Goal: Task Accomplishment & Management: Use online tool/utility

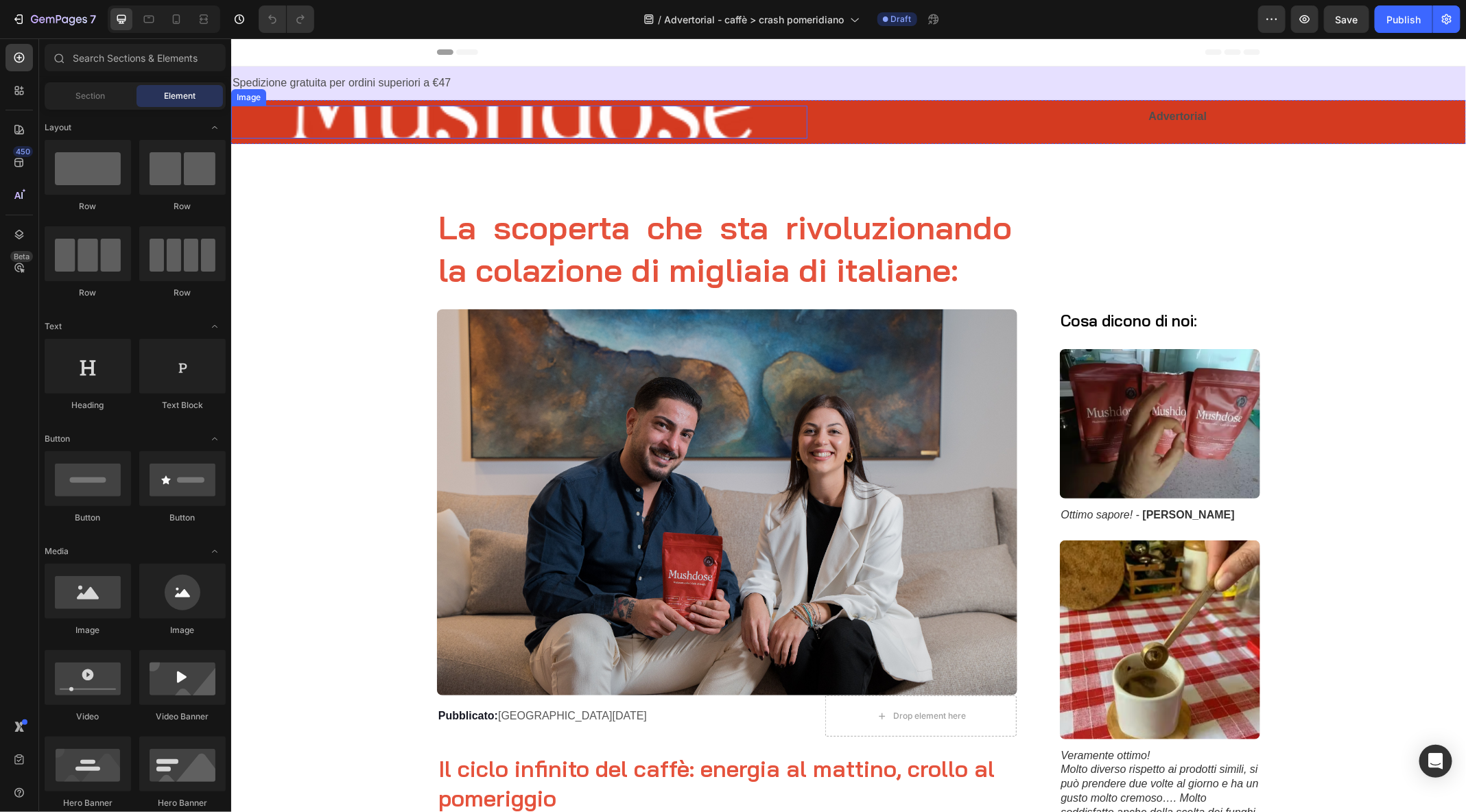
click at [487, 120] on img at bounding box center [519, 121] width 576 height 33
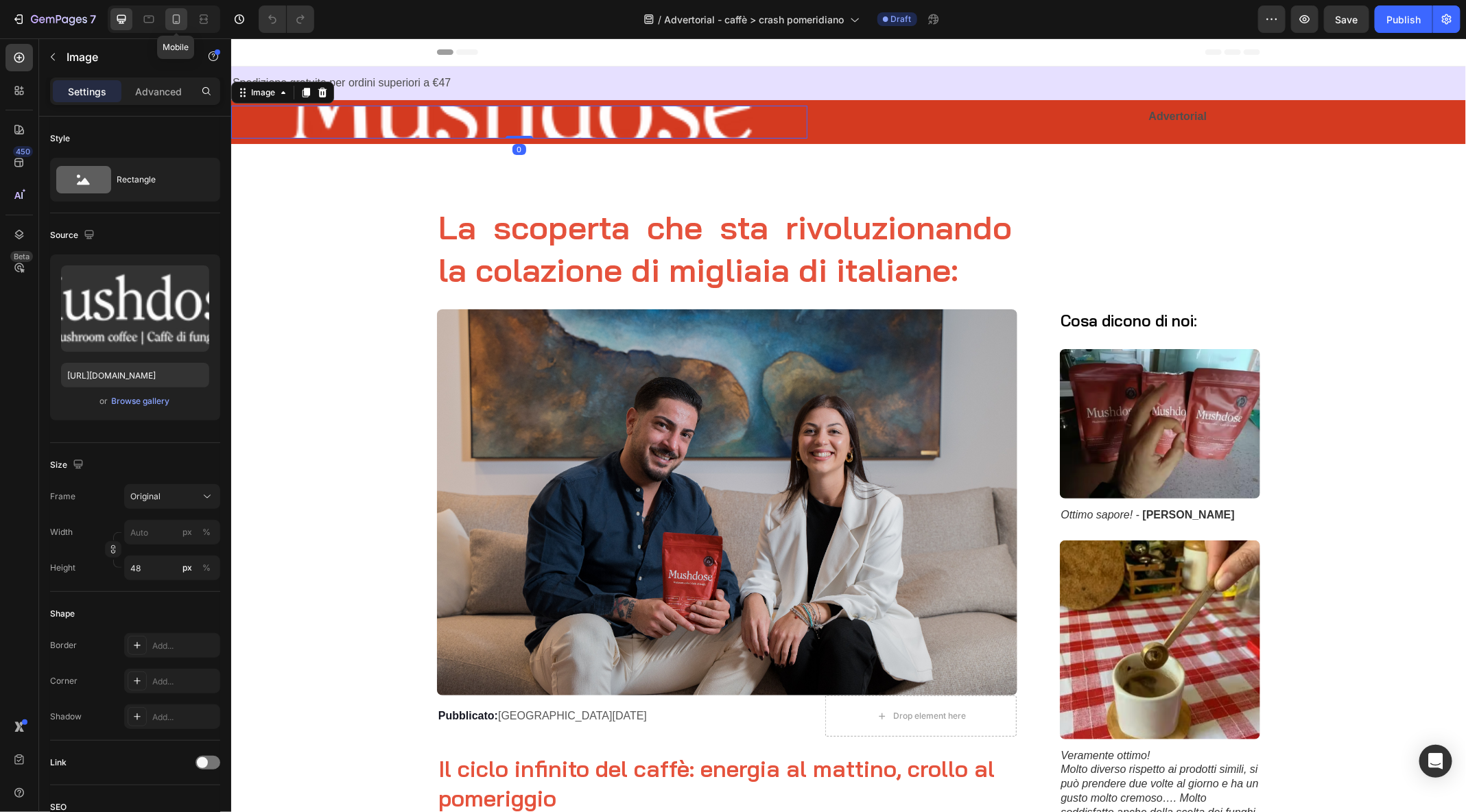
click at [175, 21] on icon at bounding box center [177, 21] width 4 height 1
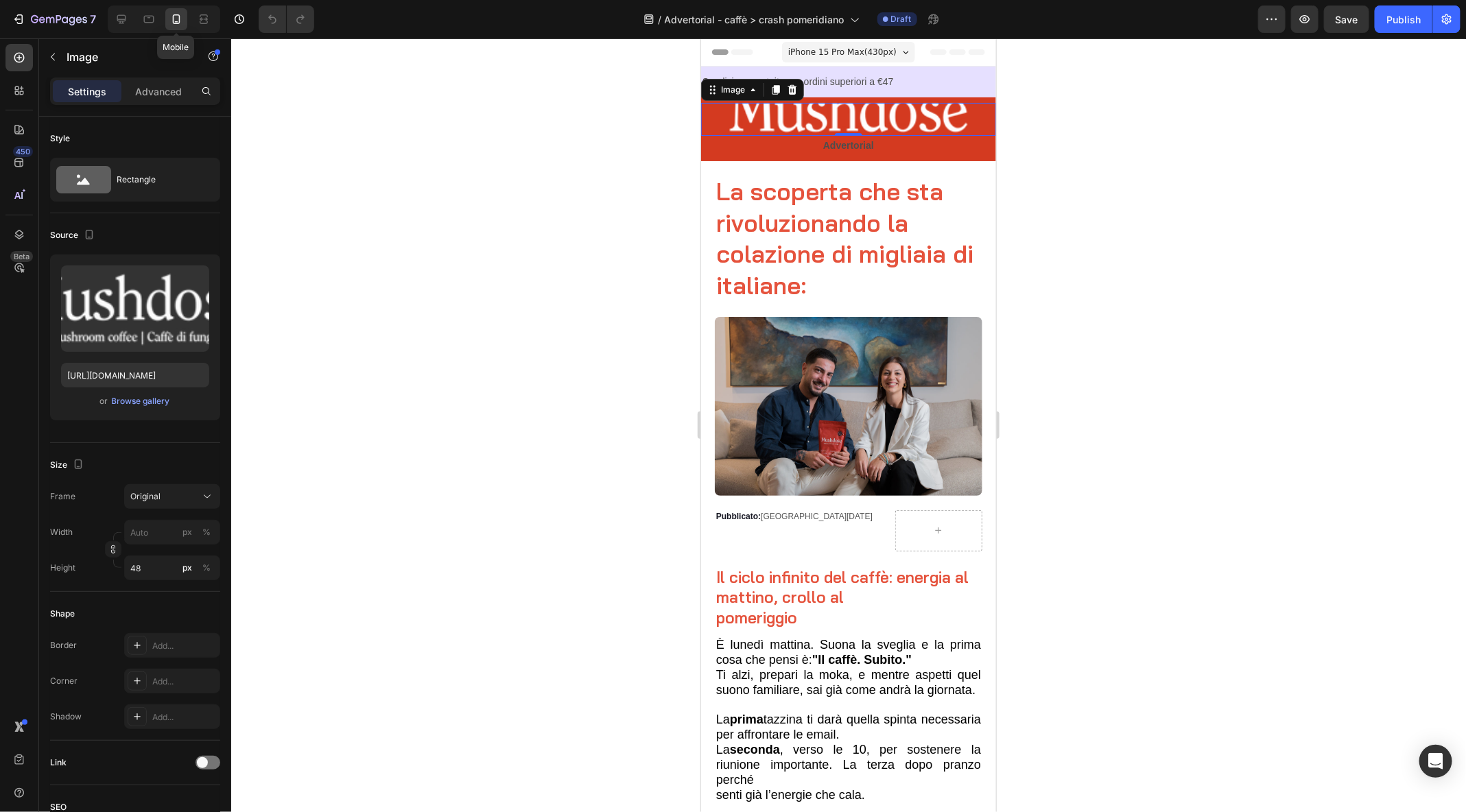
scroll to position [16, 0]
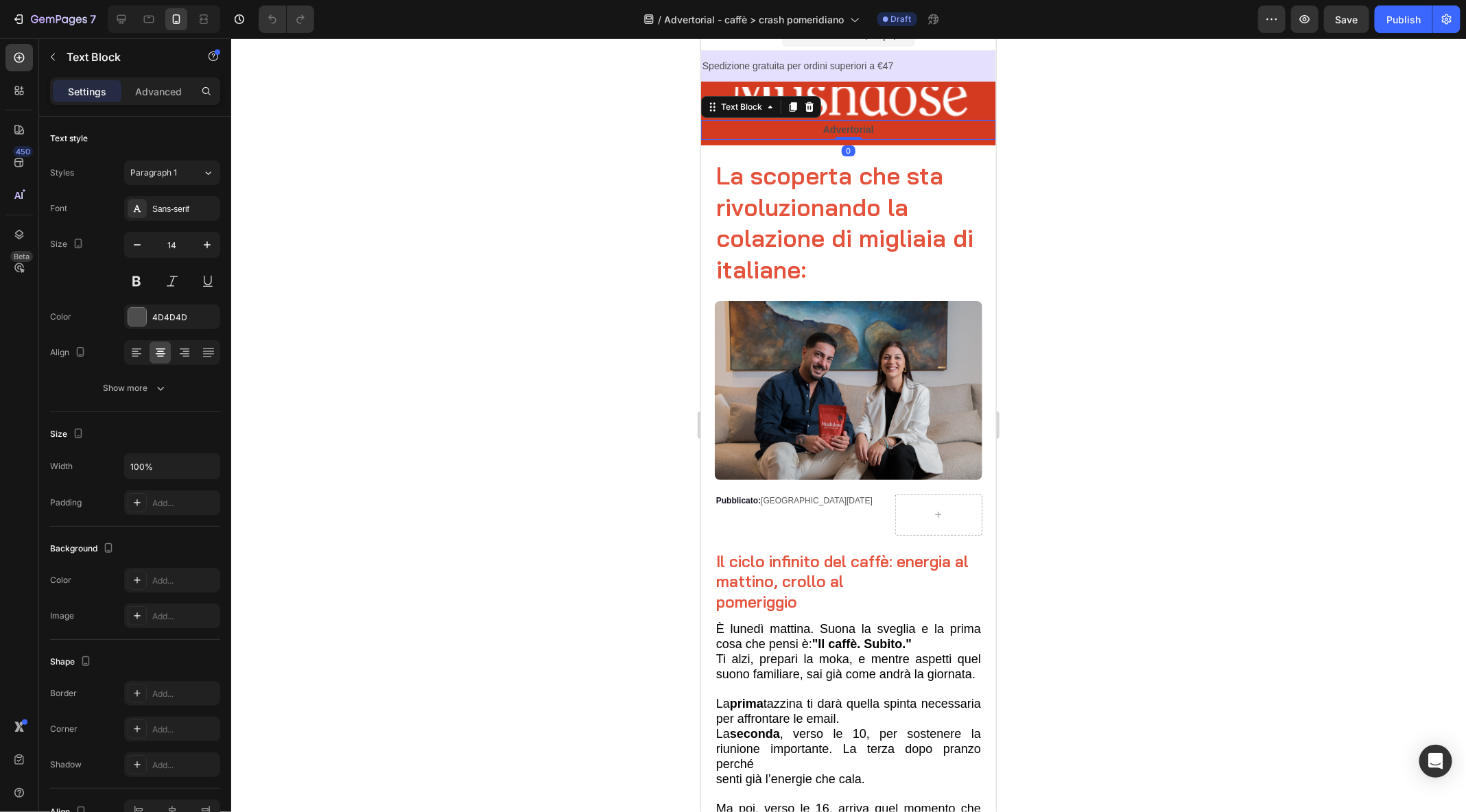
click at [885, 136] on p "Advertorial" at bounding box center [848, 129] width 292 height 17
click at [125, 20] on icon at bounding box center [121, 19] width 14 height 14
type input "16"
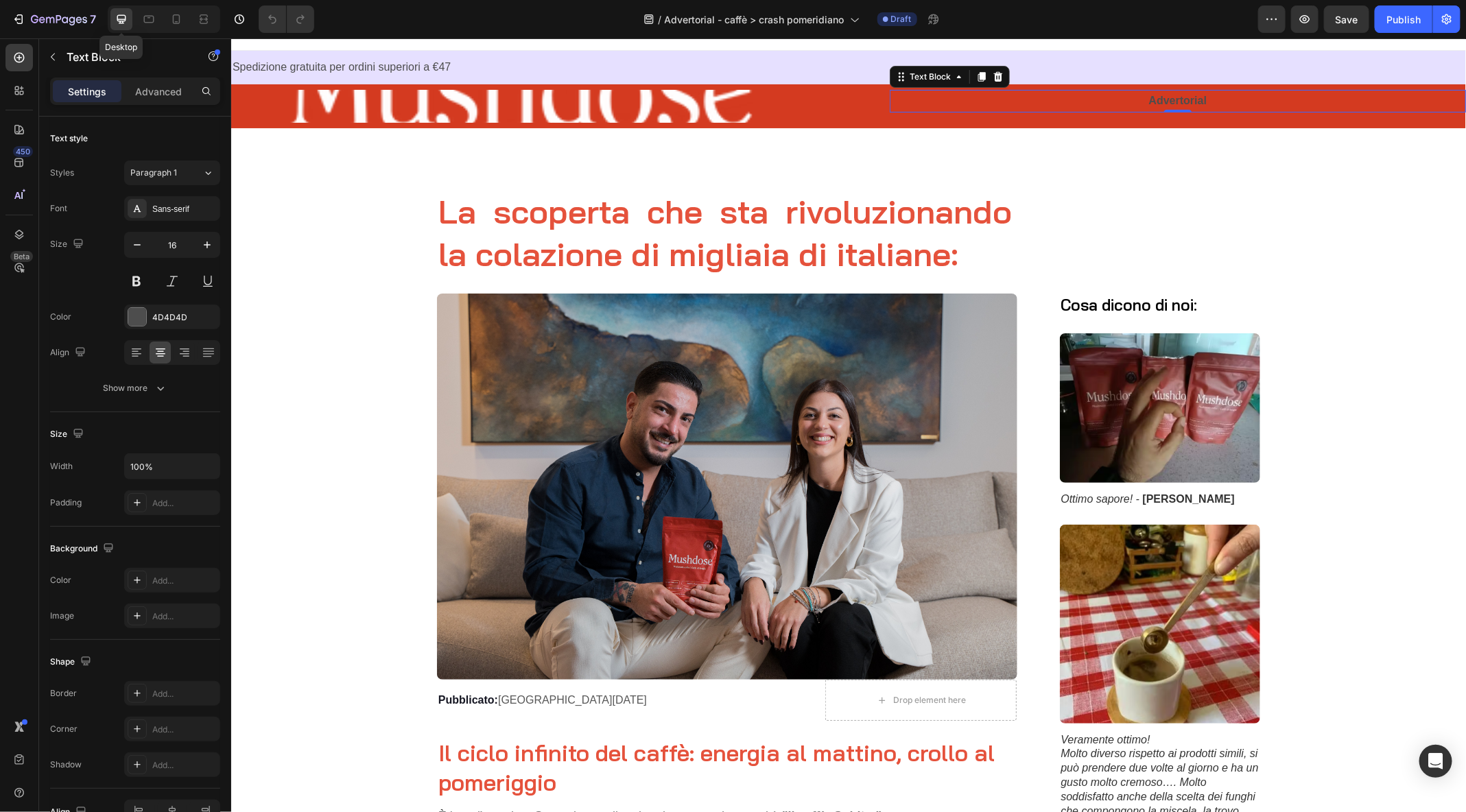
scroll to position [18, 0]
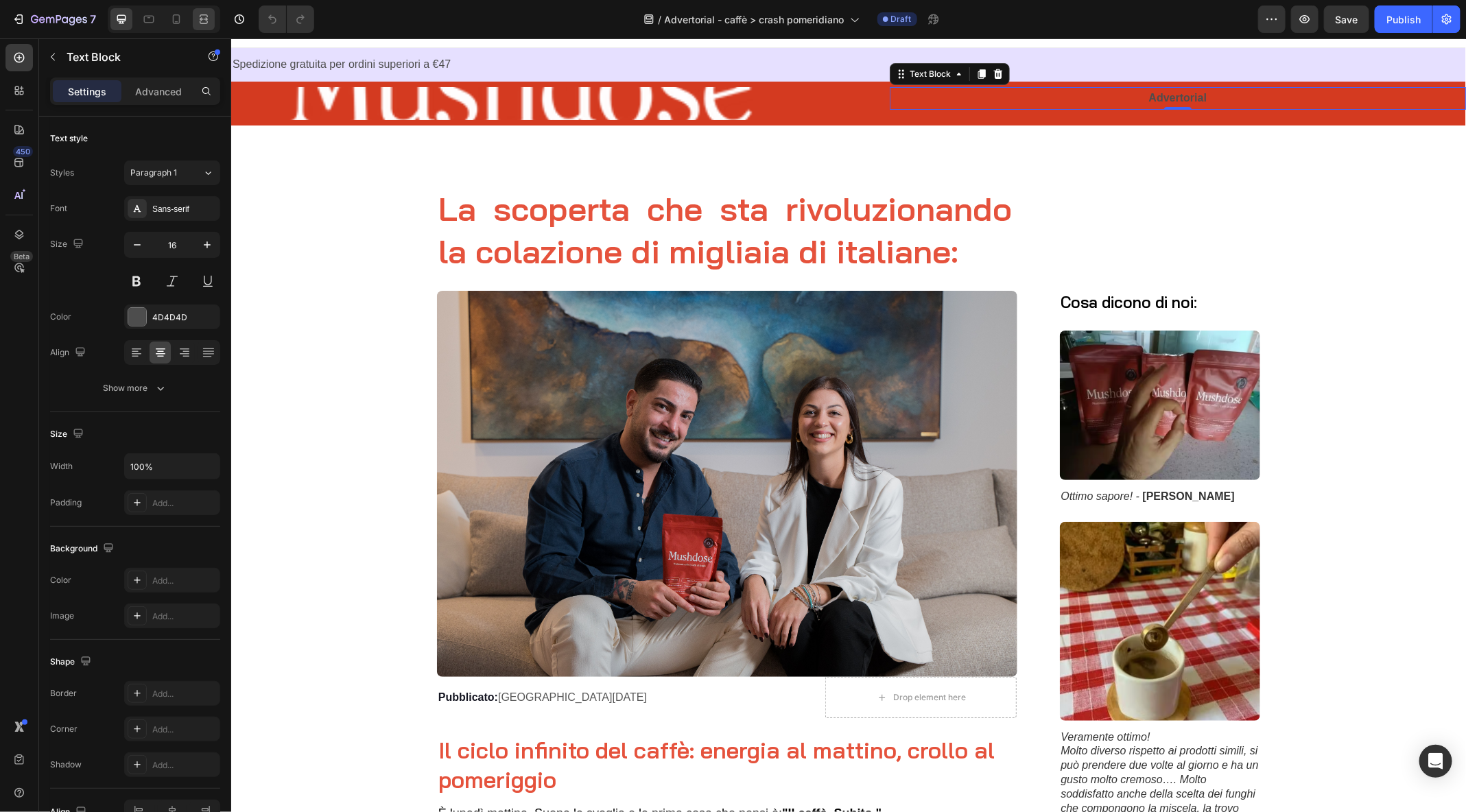
click at [203, 26] on div at bounding box center [204, 18] width 22 height 22
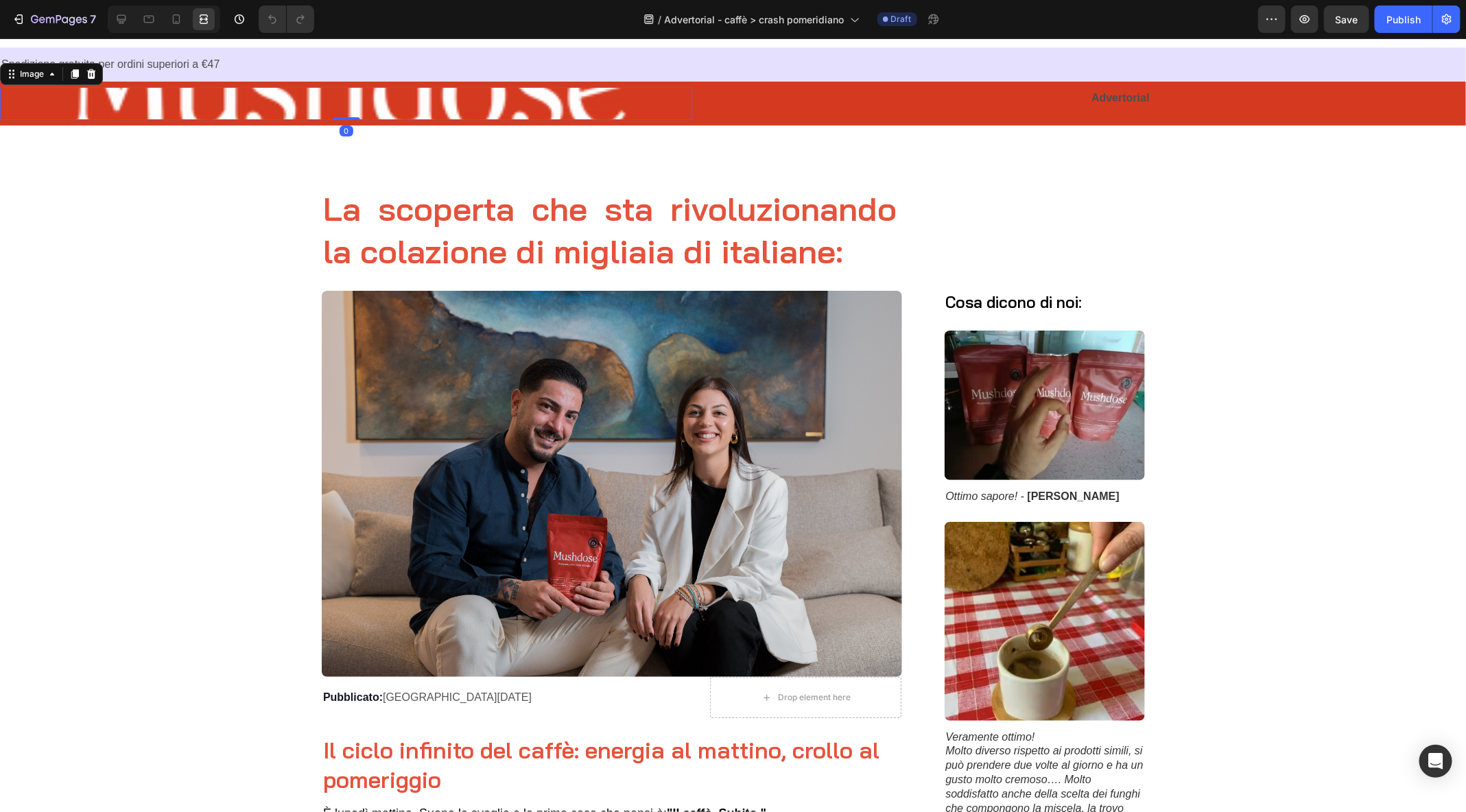
click at [34, 117] on img at bounding box center [346, 103] width 693 height 33
click at [120, 16] on icon at bounding box center [121, 19] width 14 height 14
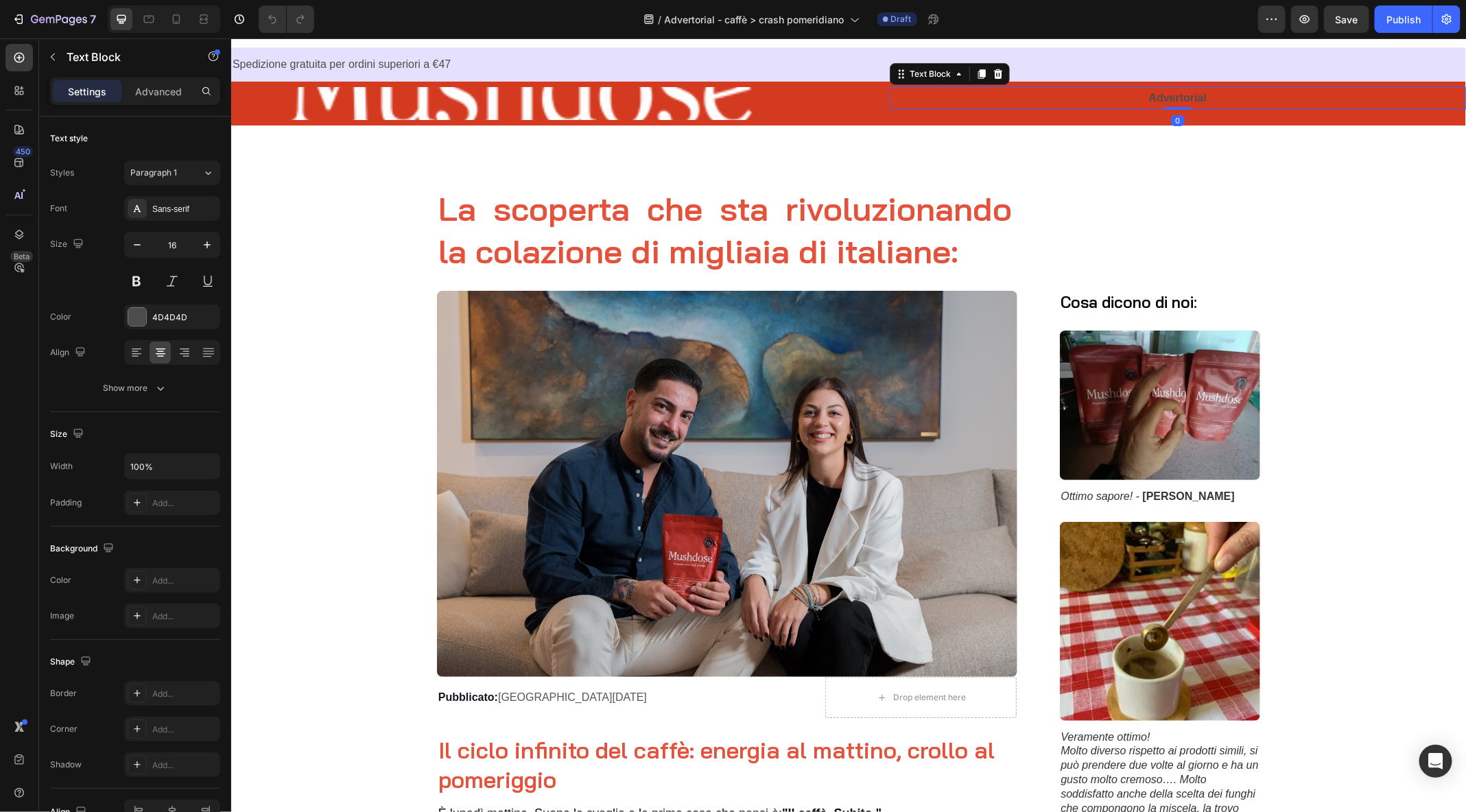
click at [1208, 103] on p "Advertorial" at bounding box center [1177, 98] width 573 height 20
click at [665, 111] on img at bounding box center [519, 103] width 576 height 33
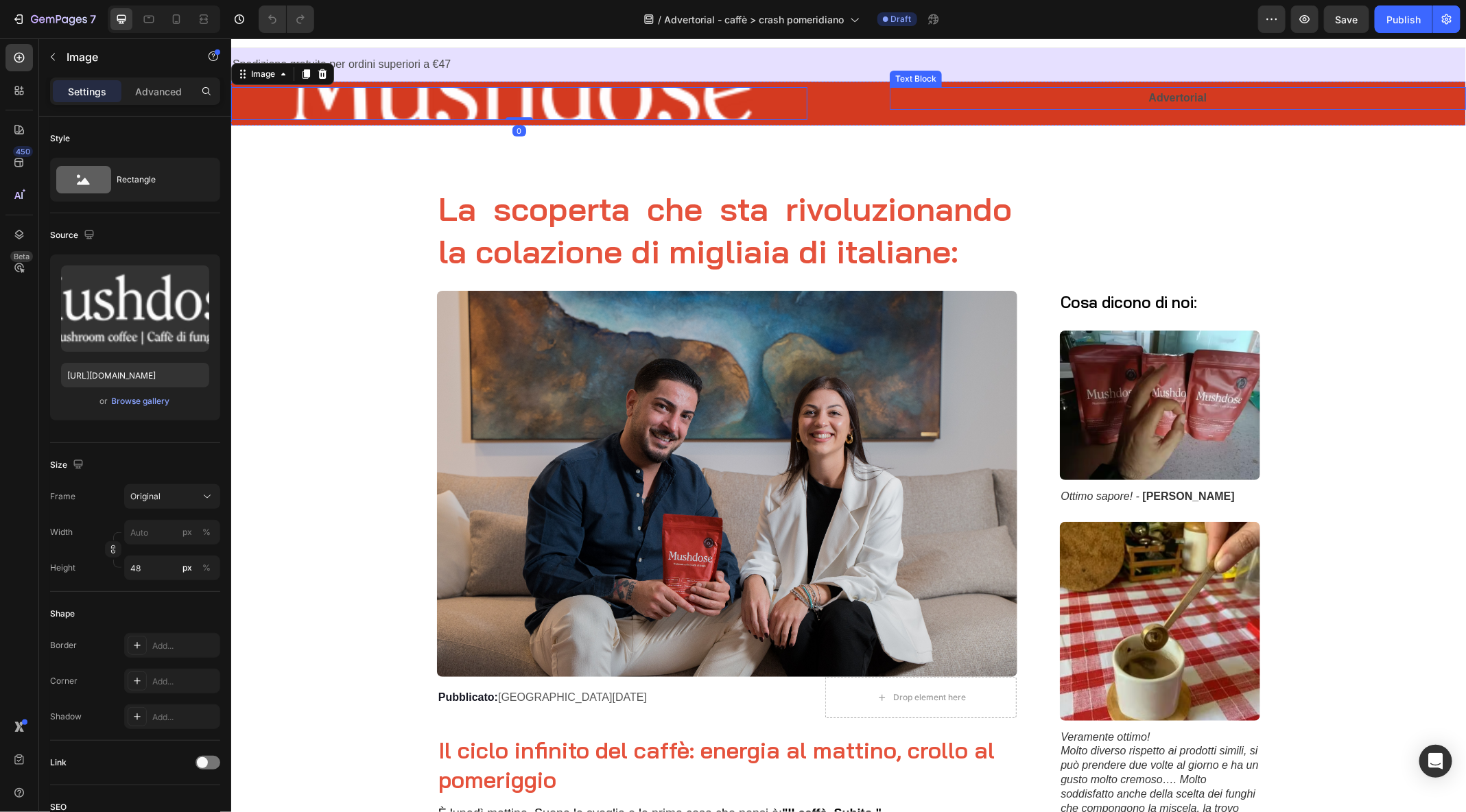
click at [1110, 95] on p "Advertorial" at bounding box center [1177, 98] width 573 height 20
click at [632, 107] on img at bounding box center [519, 103] width 576 height 33
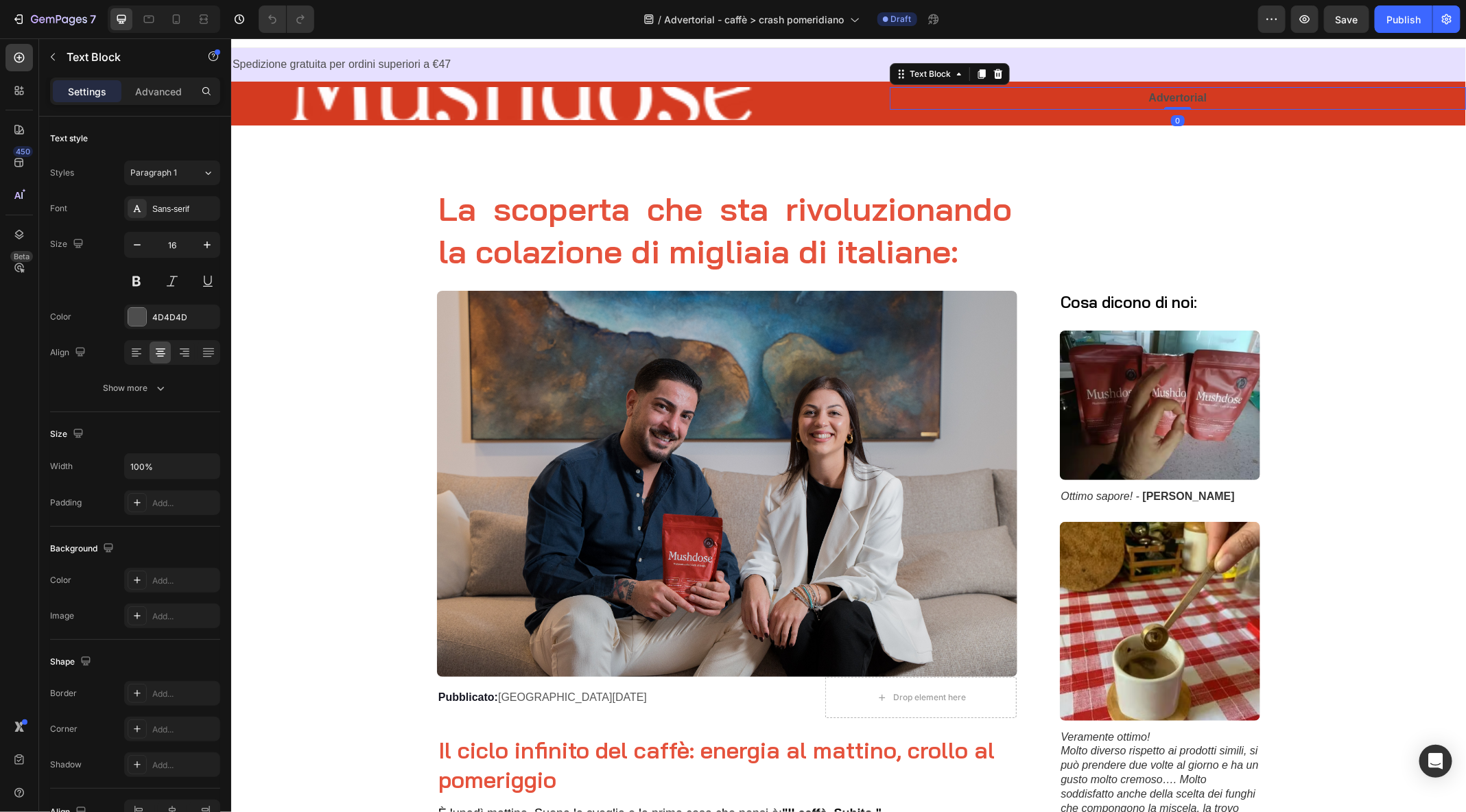
click at [1219, 98] on p "Advertorial" at bounding box center [1177, 98] width 573 height 20
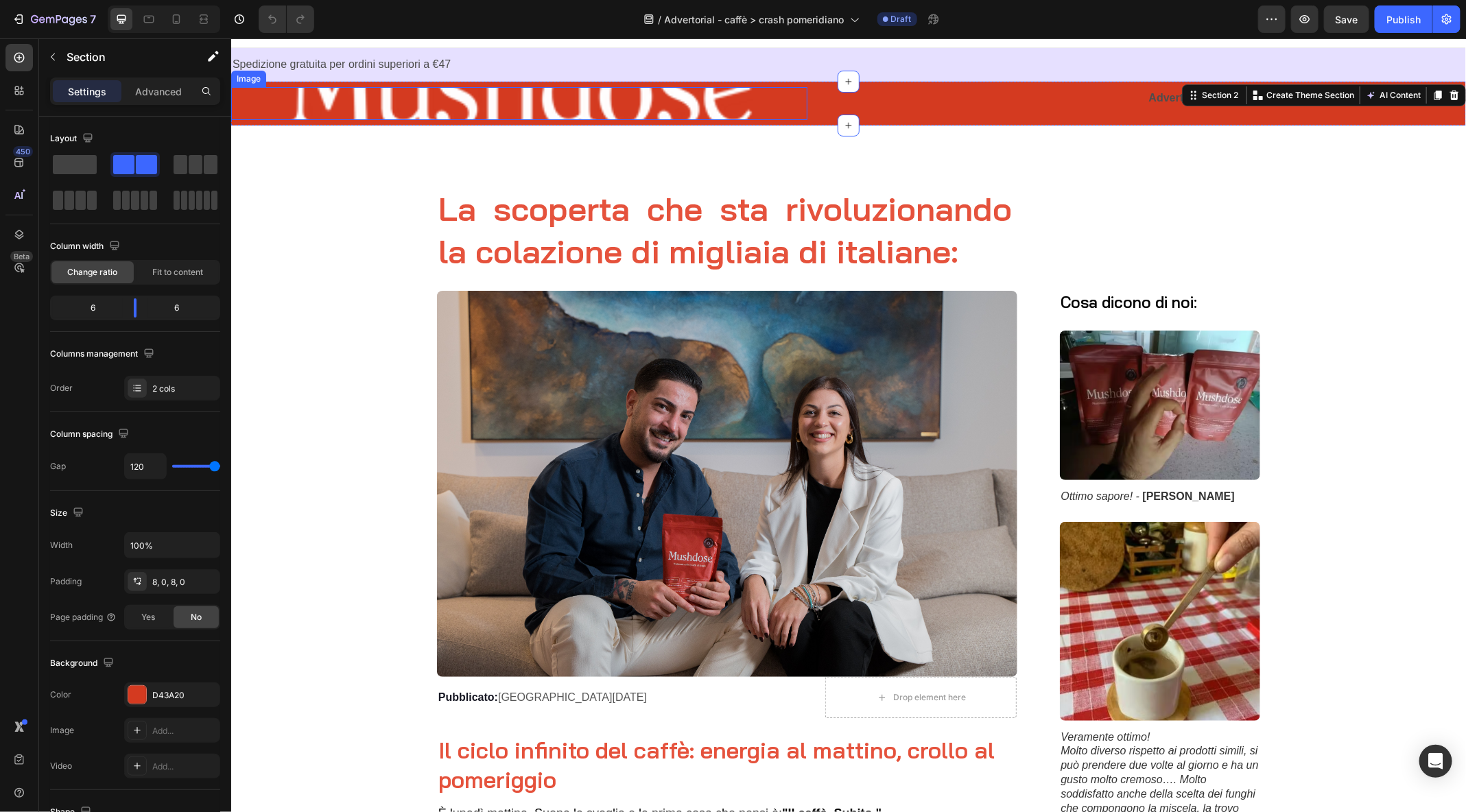
click at [321, 96] on img at bounding box center [519, 103] width 576 height 33
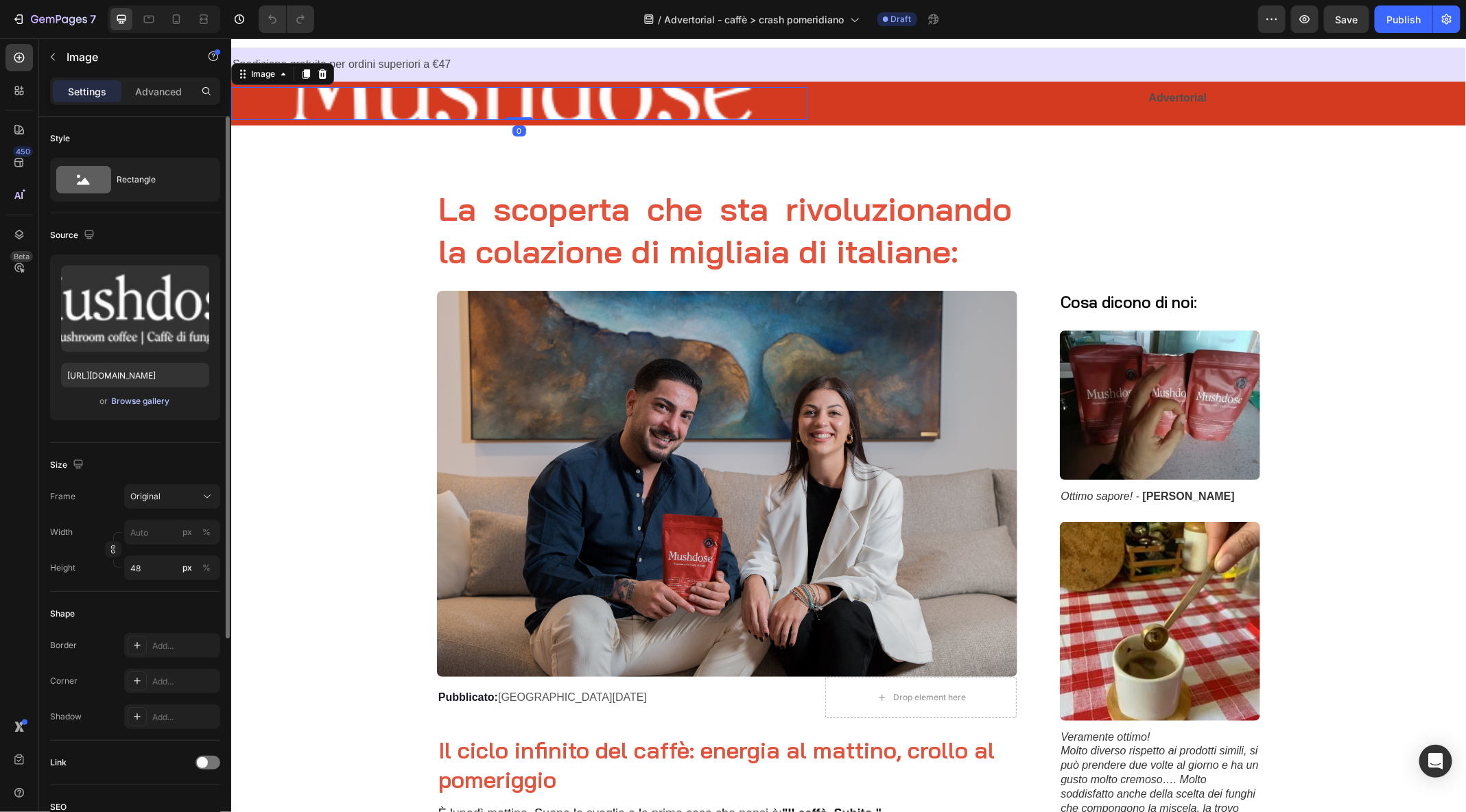
click at [145, 401] on div "Browse gallery" at bounding box center [141, 401] width 58 height 13
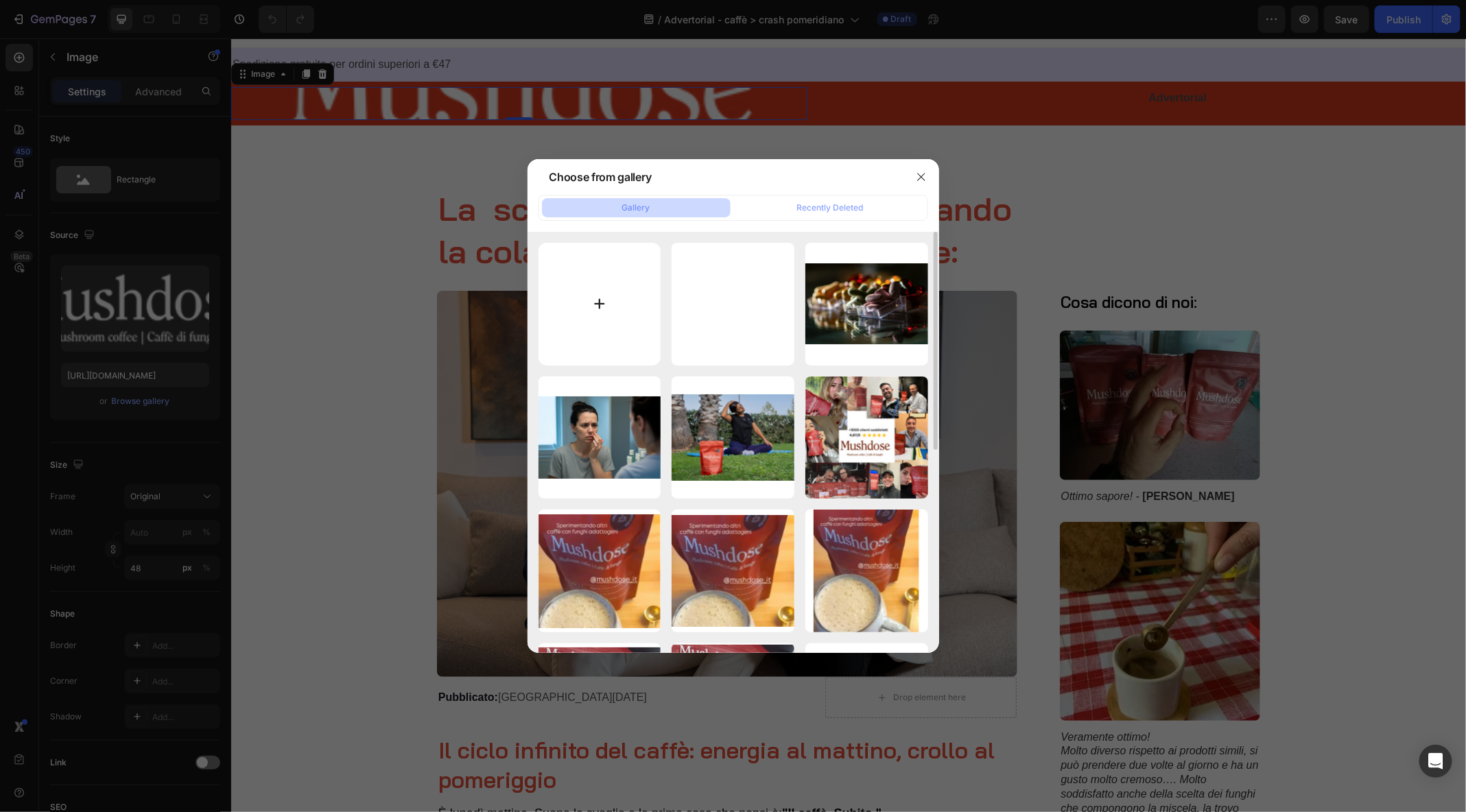
click at [612, 280] on input "file" at bounding box center [600, 304] width 123 height 123
click at [923, 173] on icon "button" at bounding box center [921, 177] width 11 height 11
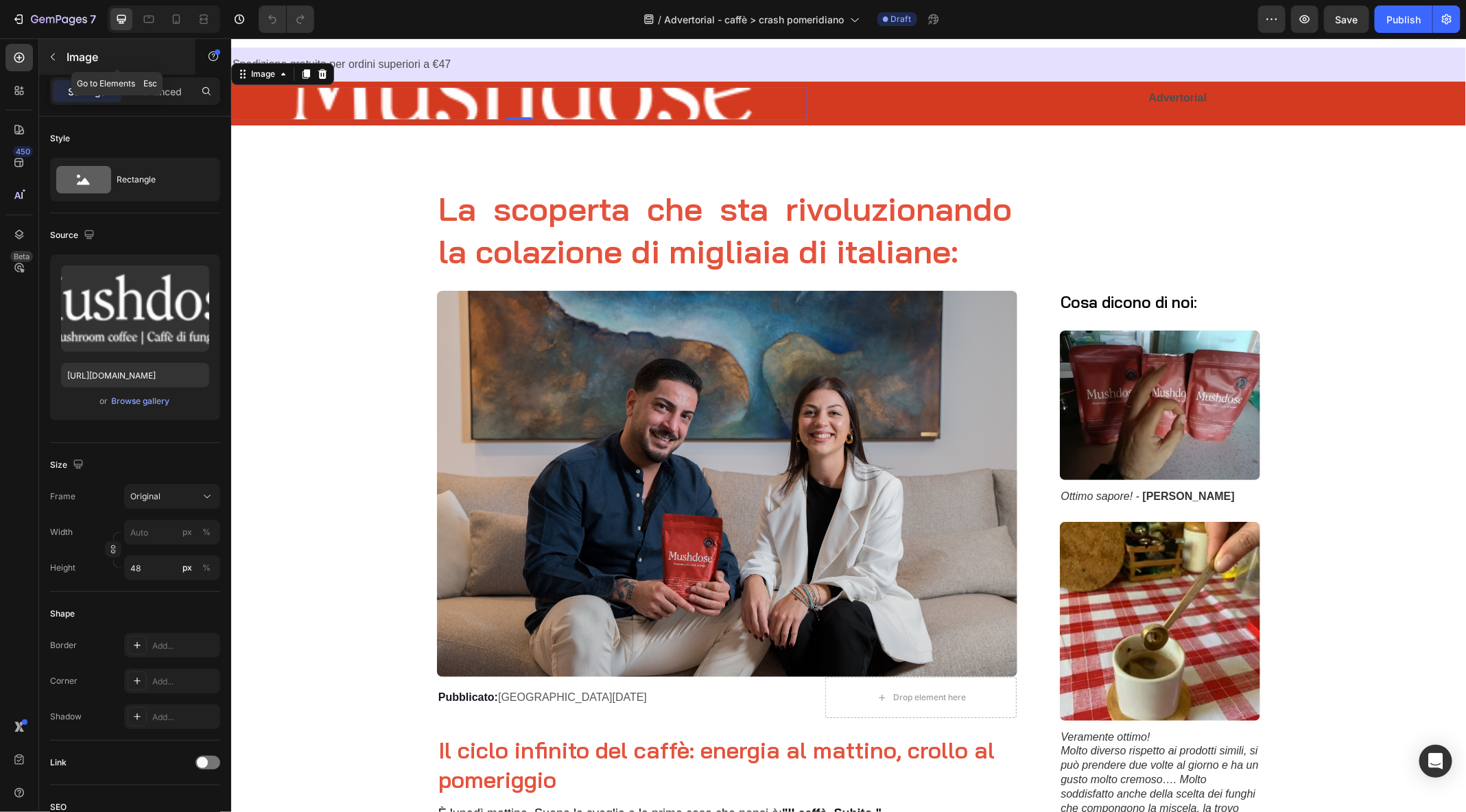
click at [55, 52] on icon "button" at bounding box center [52, 56] width 11 height 11
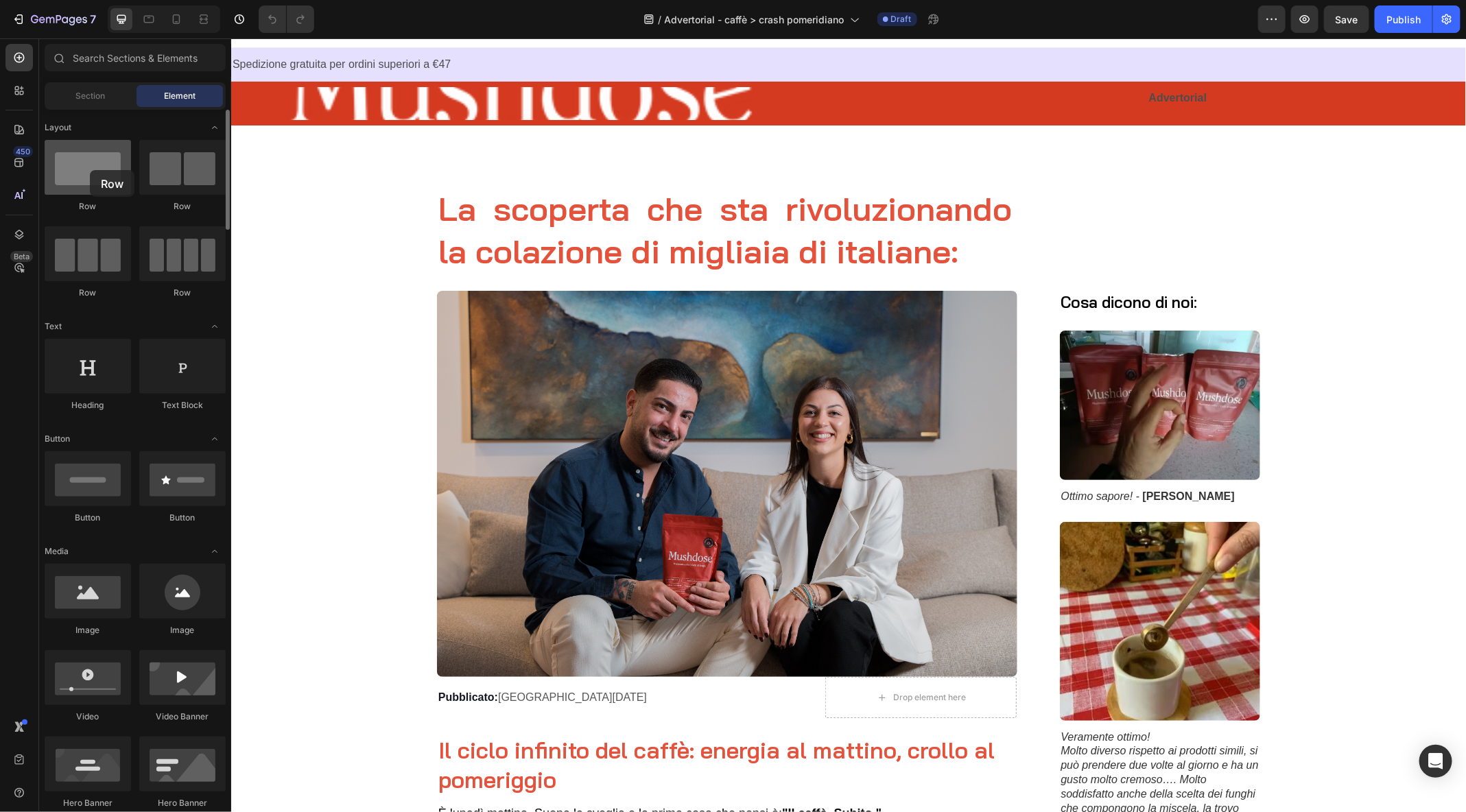
drag, startPoint x: 90, startPoint y: 186, endPoint x: 90, endPoint y: 170, distance: 16.0
click at [90, 170] on div at bounding box center [87, 167] width 86 height 55
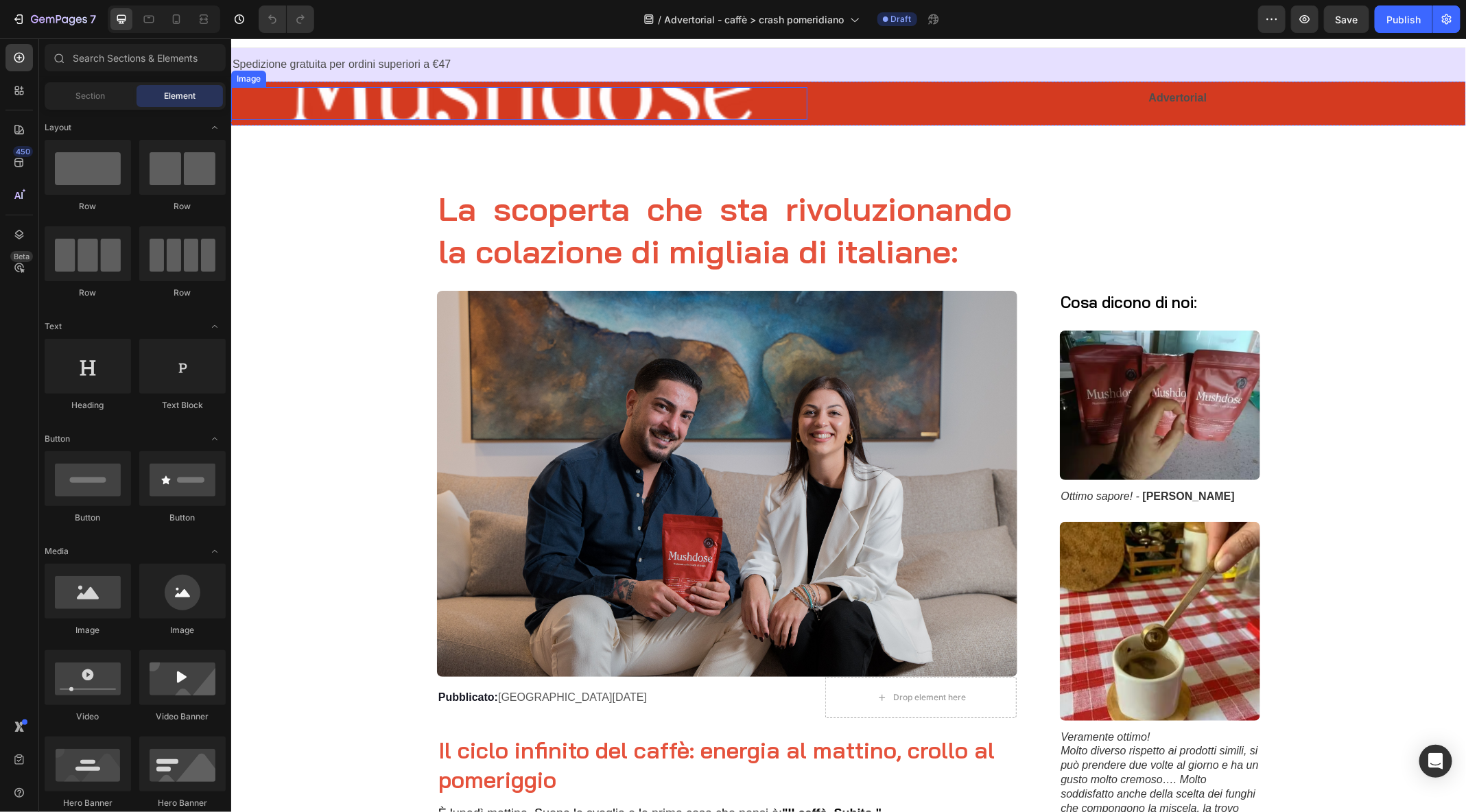
click at [538, 109] on img at bounding box center [519, 103] width 576 height 33
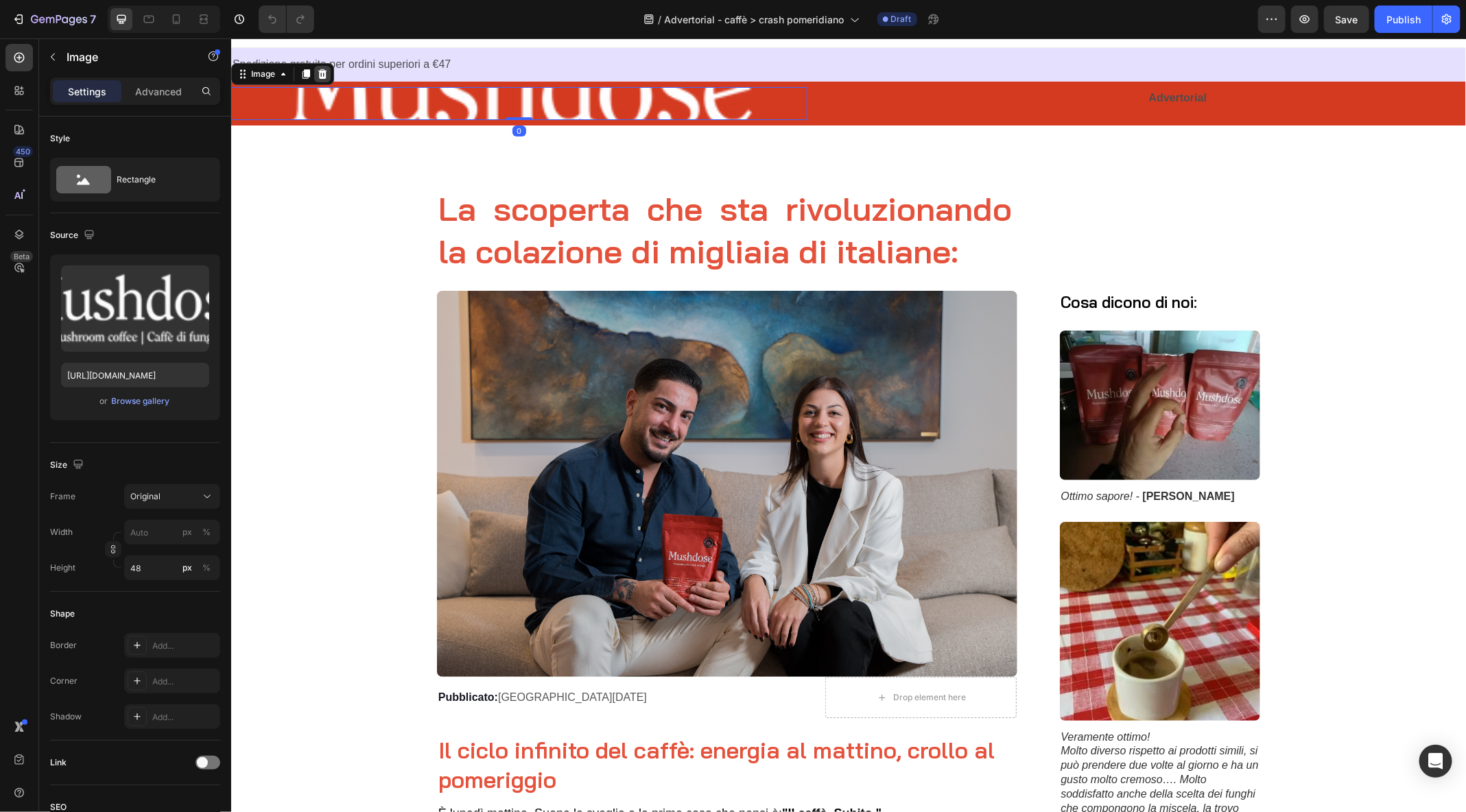
click at [320, 74] on icon at bounding box center [321, 73] width 11 height 11
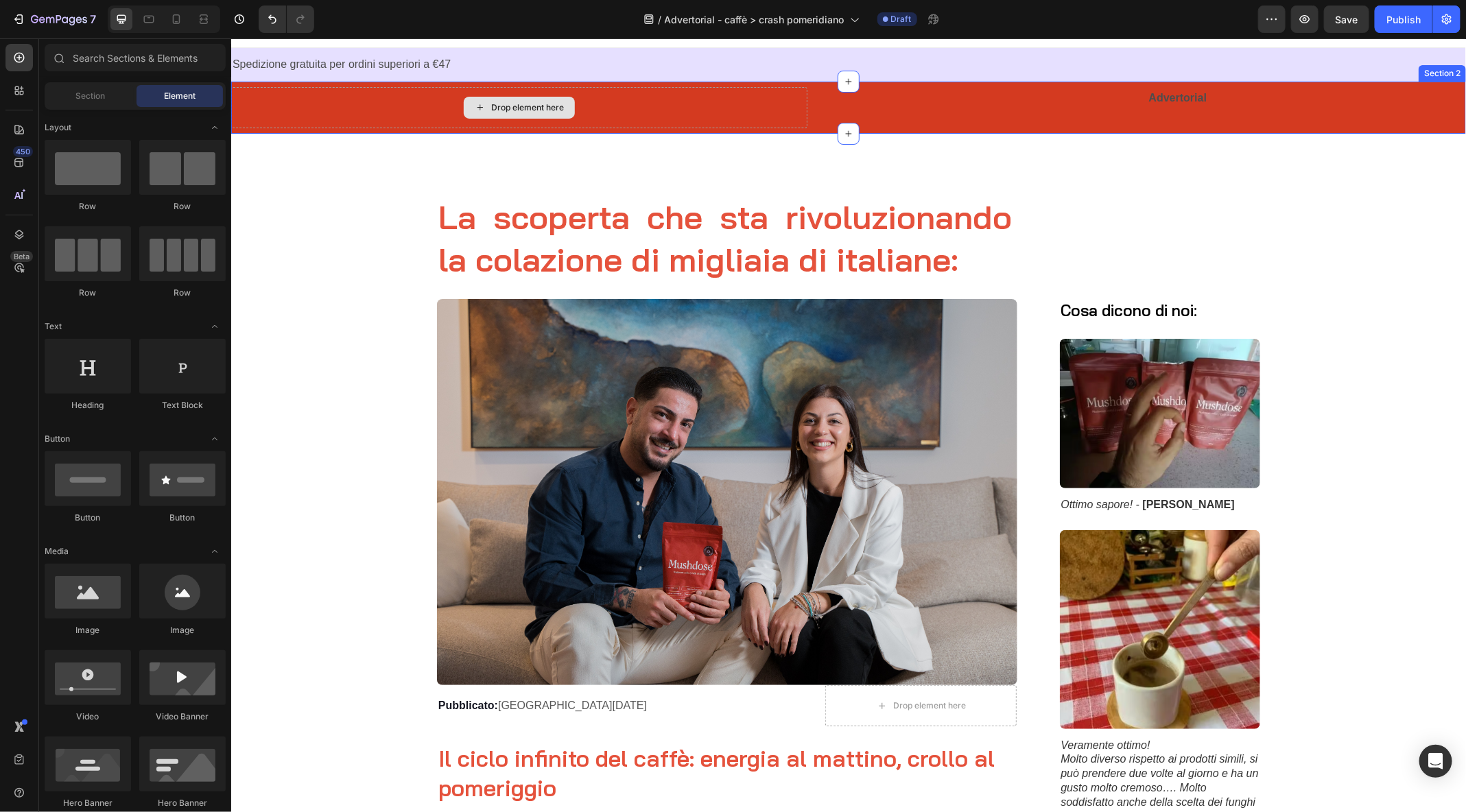
click at [335, 112] on div "Drop element here" at bounding box center [519, 107] width 576 height 41
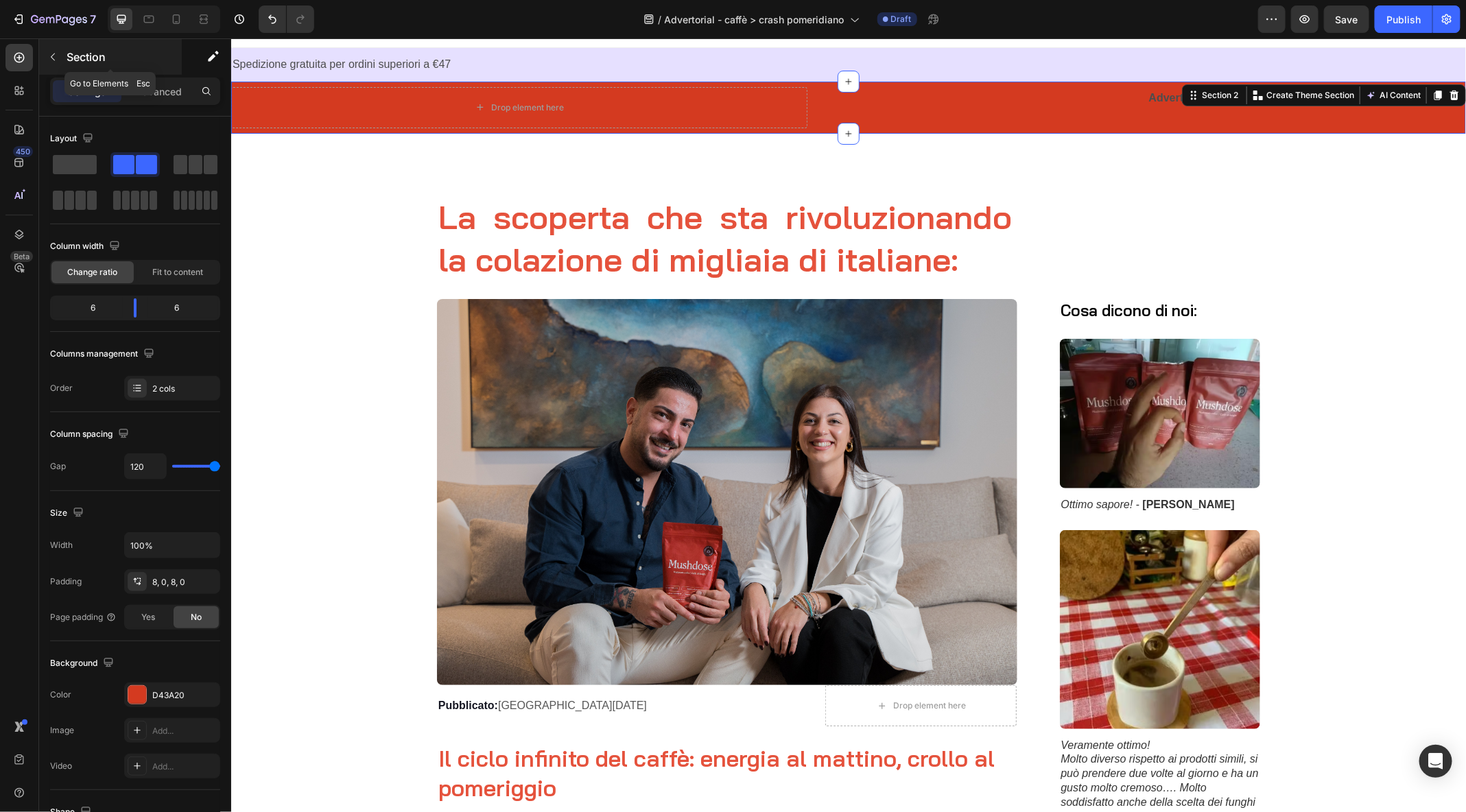
click at [45, 53] on button "button" at bounding box center [52, 56] width 22 height 22
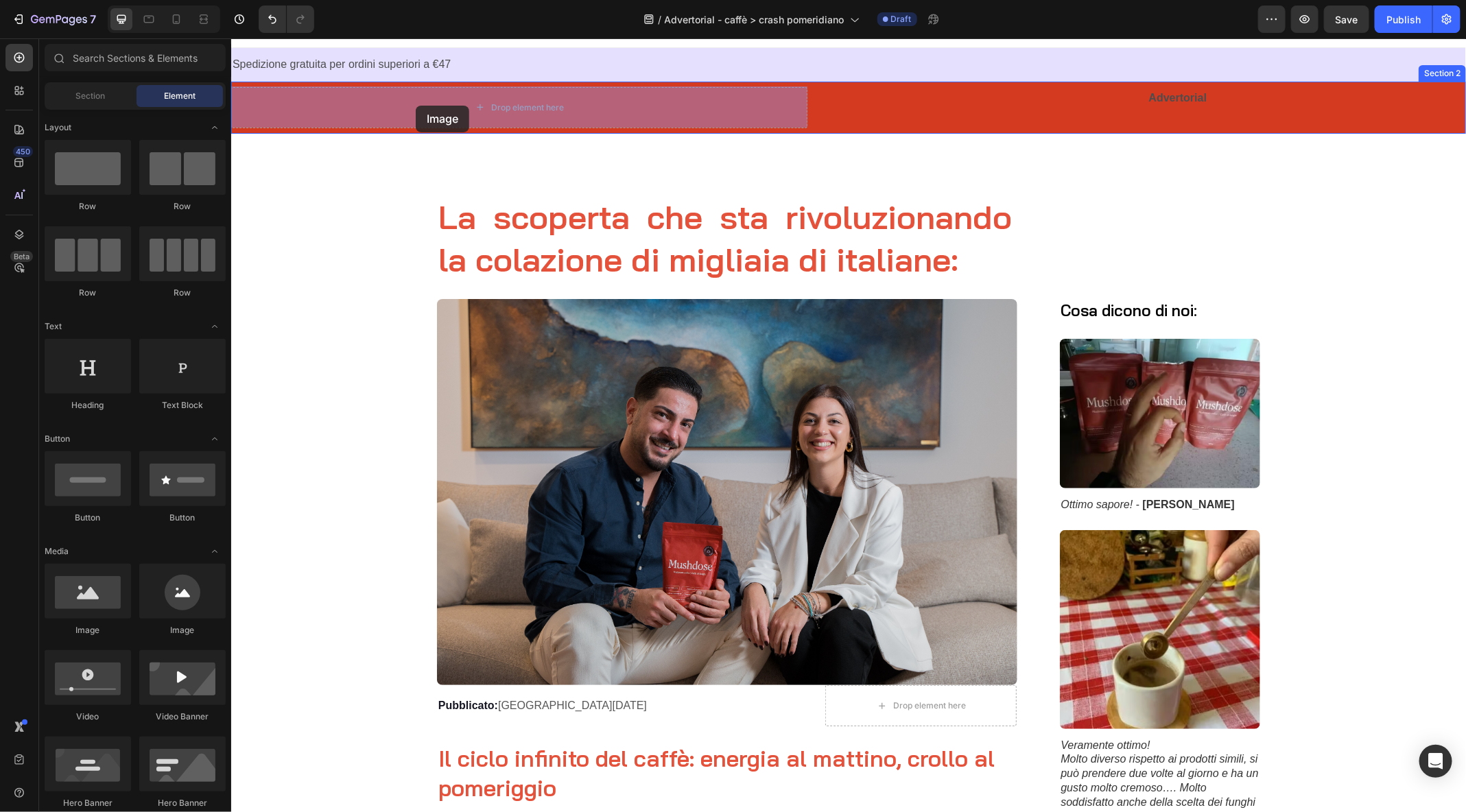
drag, startPoint x: 327, startPoint y: 639, endPoint x: 415, endPoint y: 105, distance: 541.2
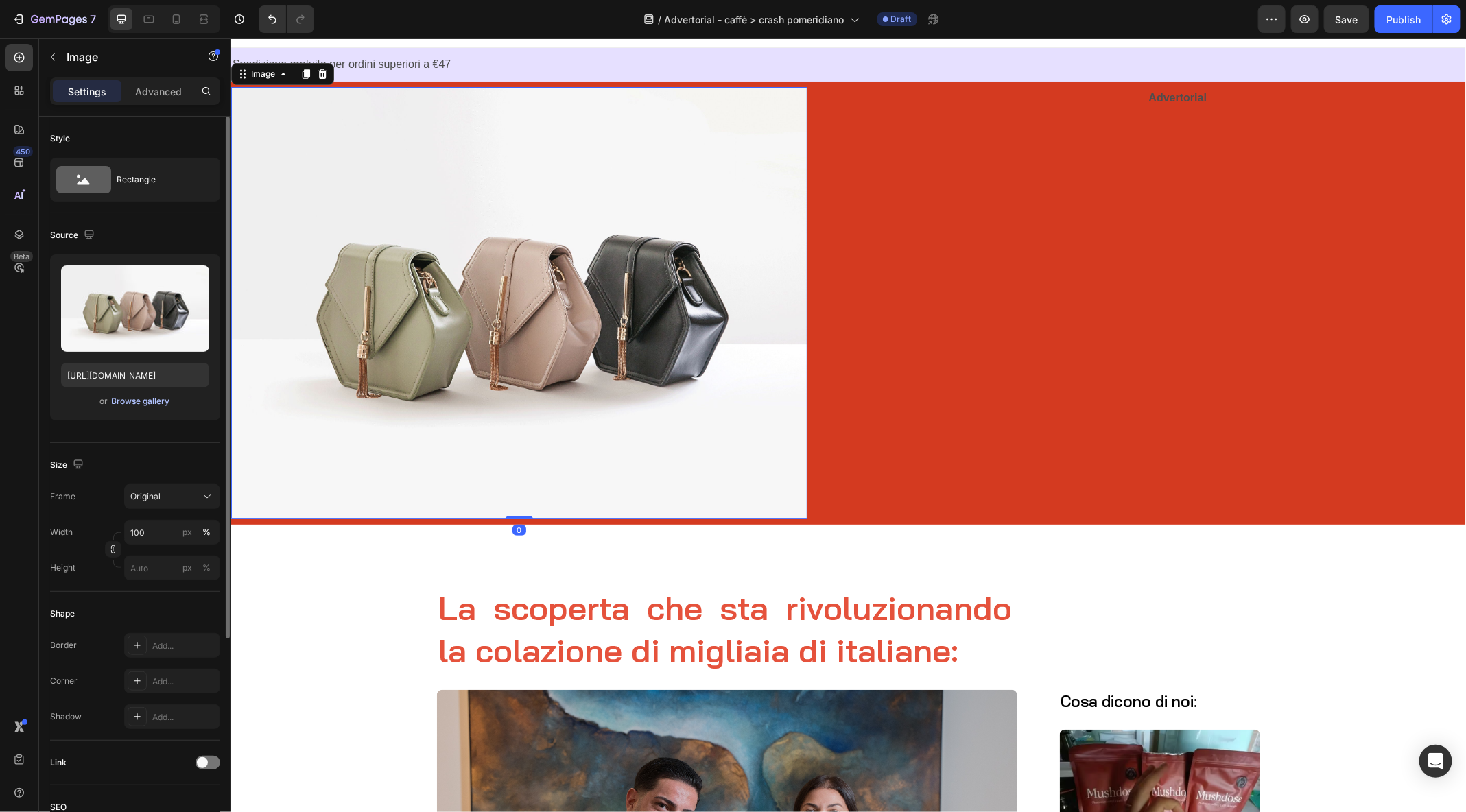
click at [135, 406] on div "Browse gallery" at bounding box center [141, 401] width 58 height 13
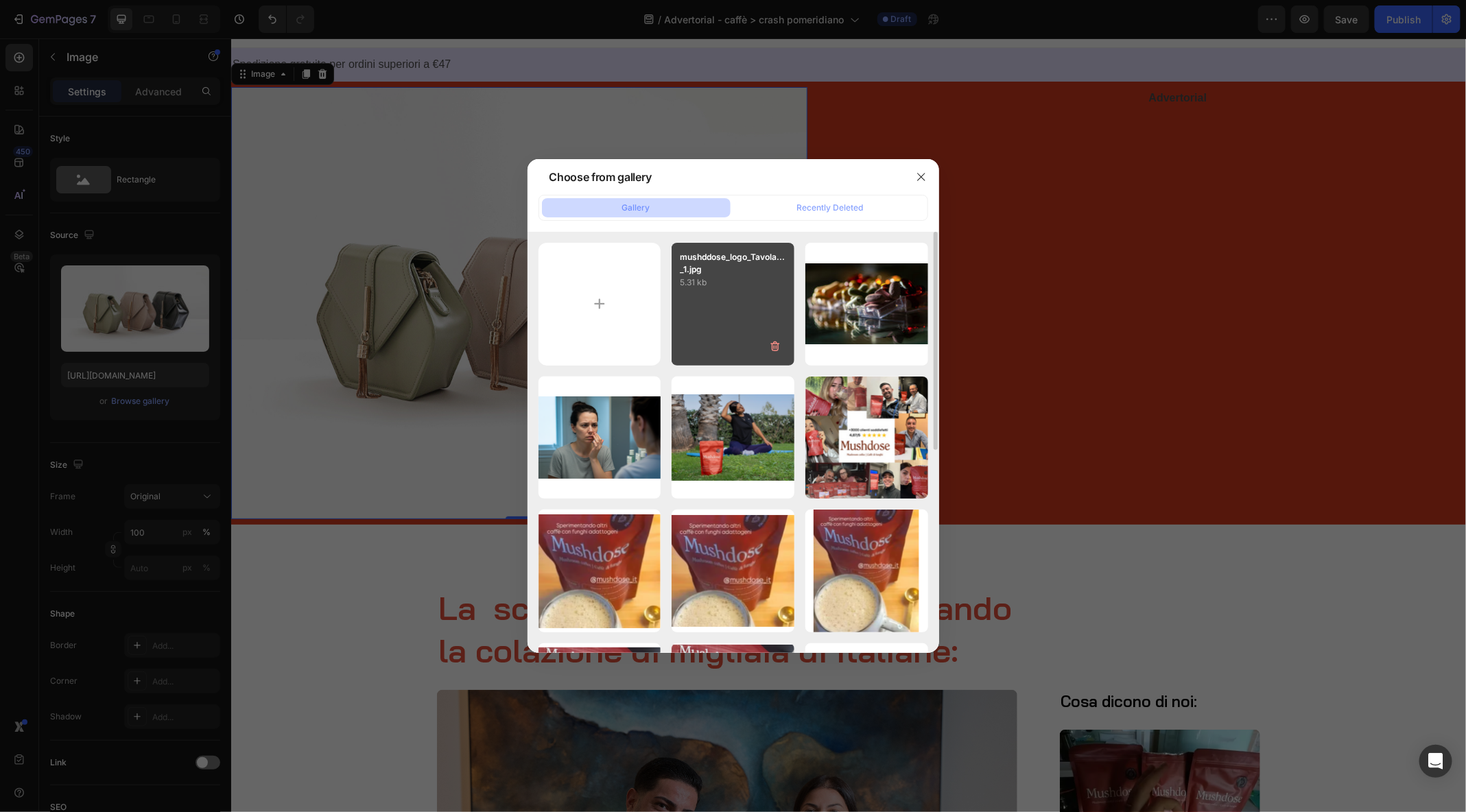
click at [737, 314] on div "mushddose_logo_Tavola..._1.jpg 5.31 kb" at bounding box center [733, 304] width 123 height 123
type input "[URL][DOMAIN_NAME]"
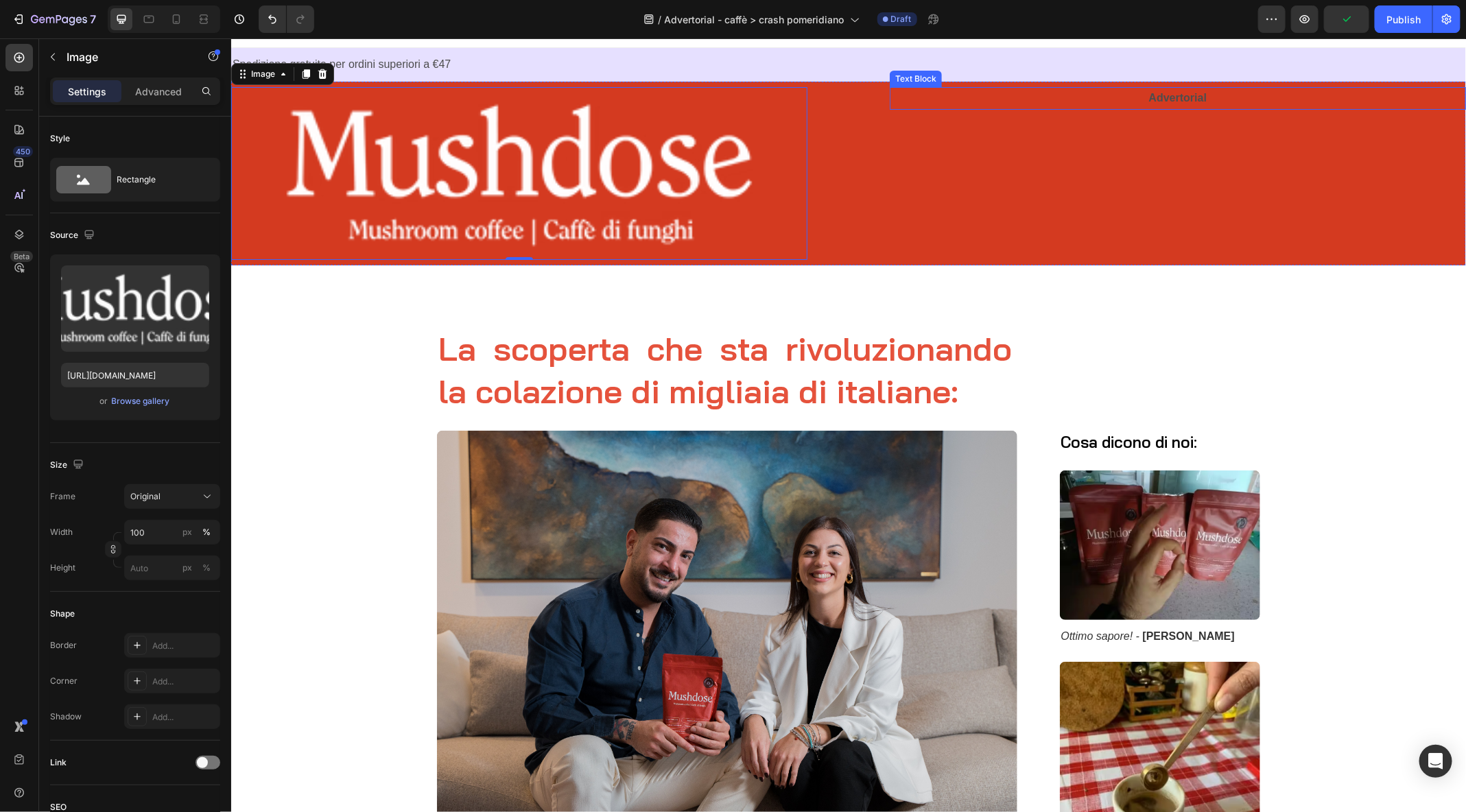
click at [1178, 96] on strong "Advertorial" at bounding box center [1177, 97] width 57 height 12
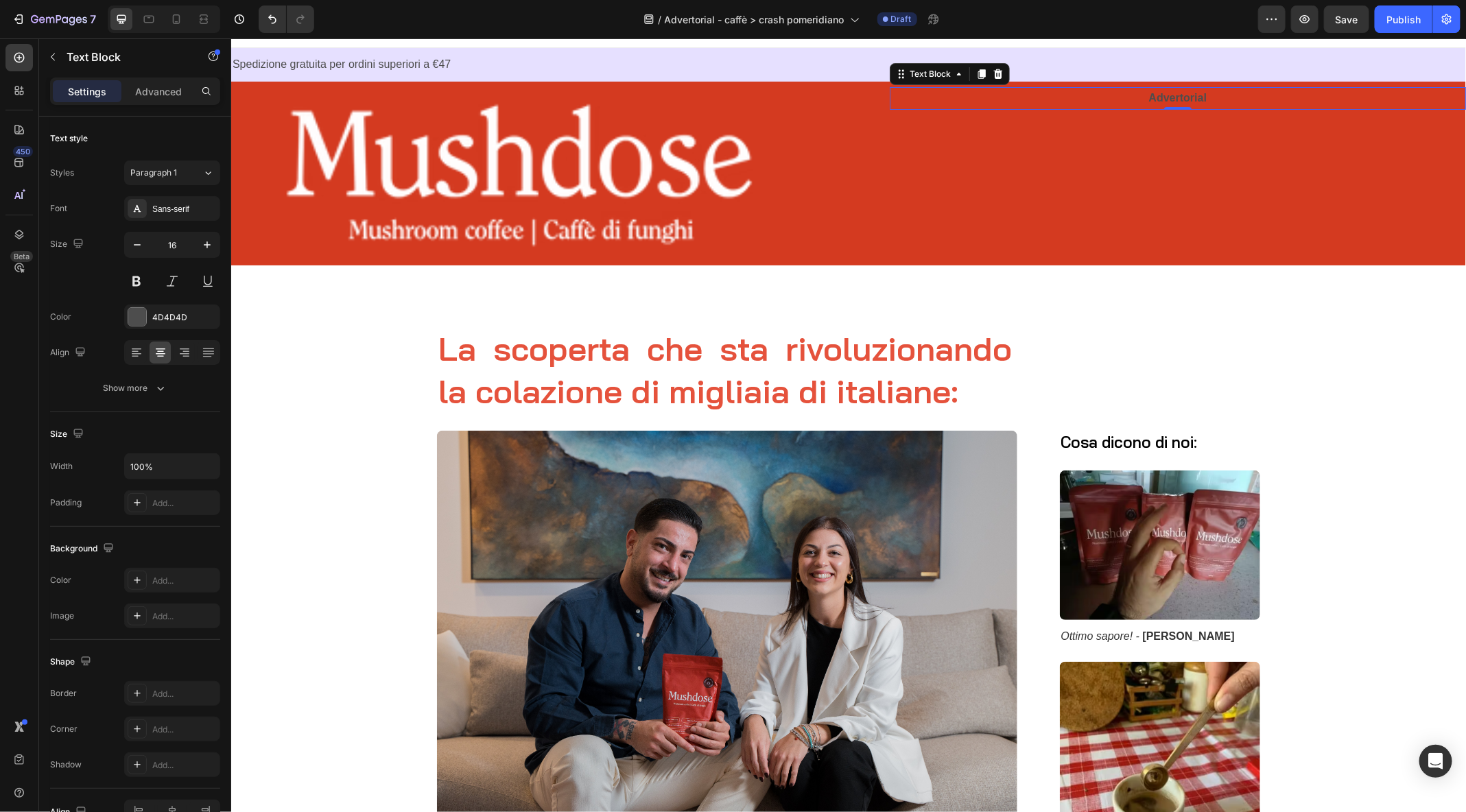
click at [1128, 95] on p "Advertorial" at bounding box center [1177, 98] width 573 height 20
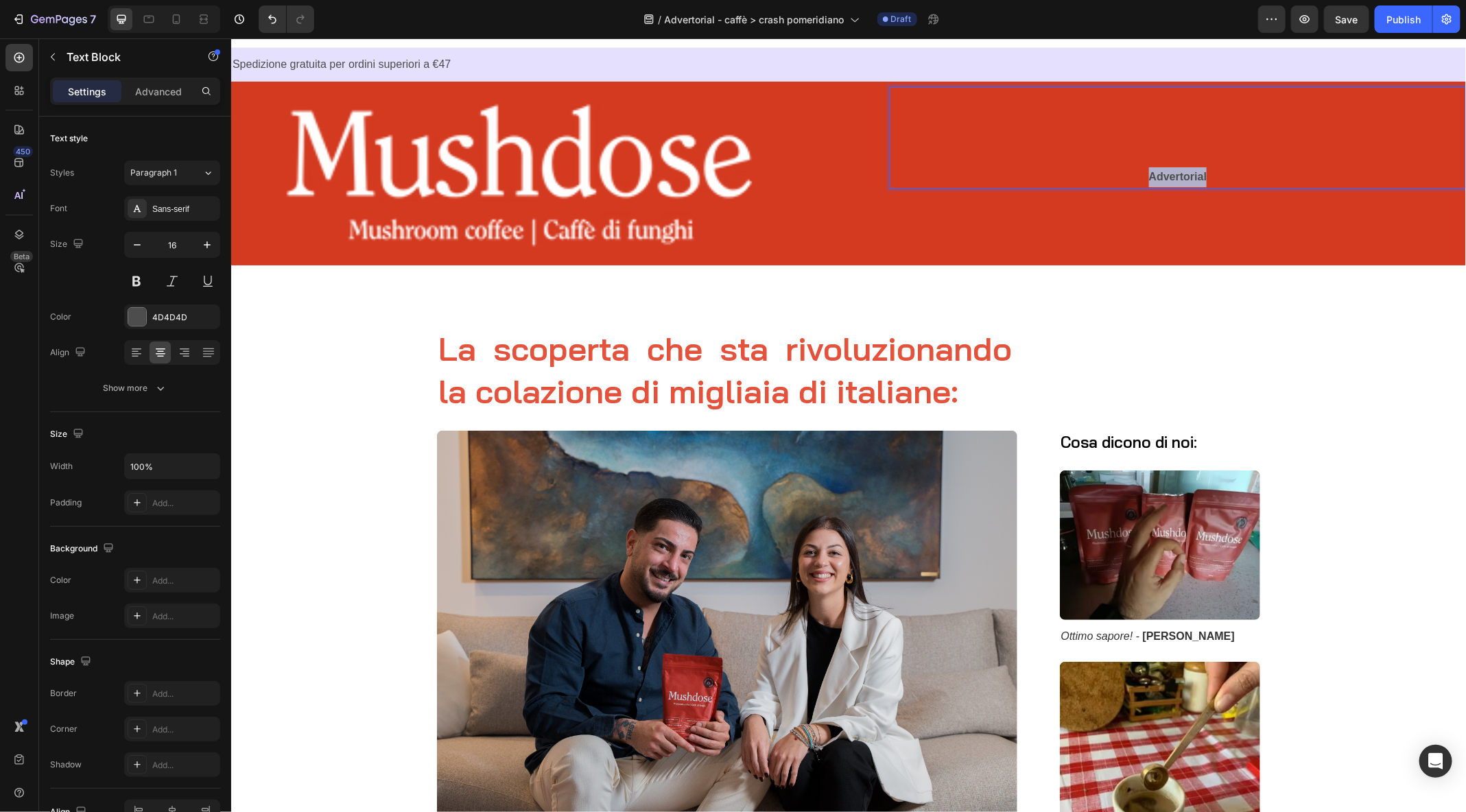
drag, startPoint x: 1245, startPoint y: 173, endPoint x: 1106, endPoint y: 184, distance: 139.4
click at [1106, 184] on p "Advertorial" at bounding box center [1177, 177] width 573 height 20
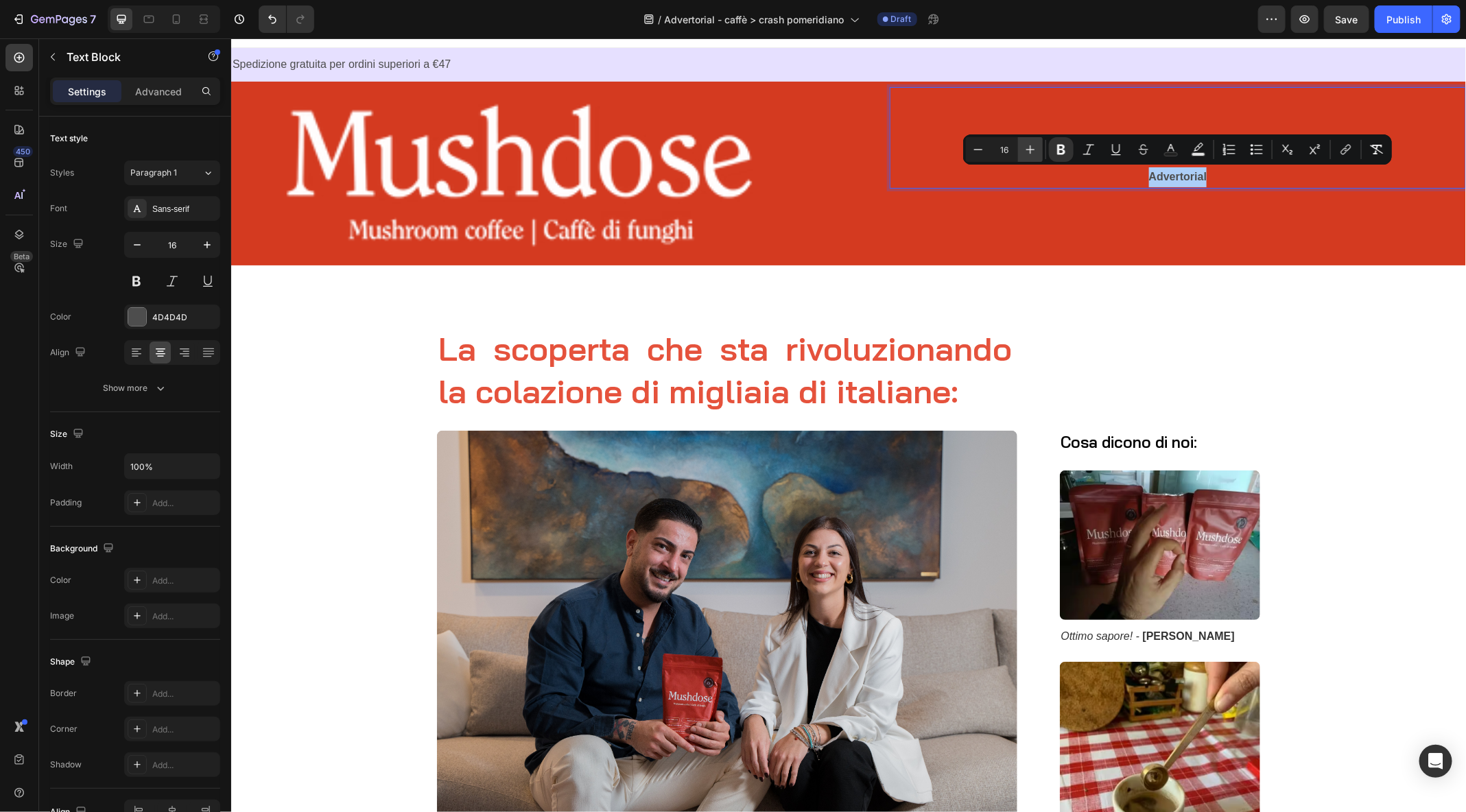
click at [1026, 153] on icon "Editor contextual toolbar" at bounding box center [1030, 149] width 14 height 14
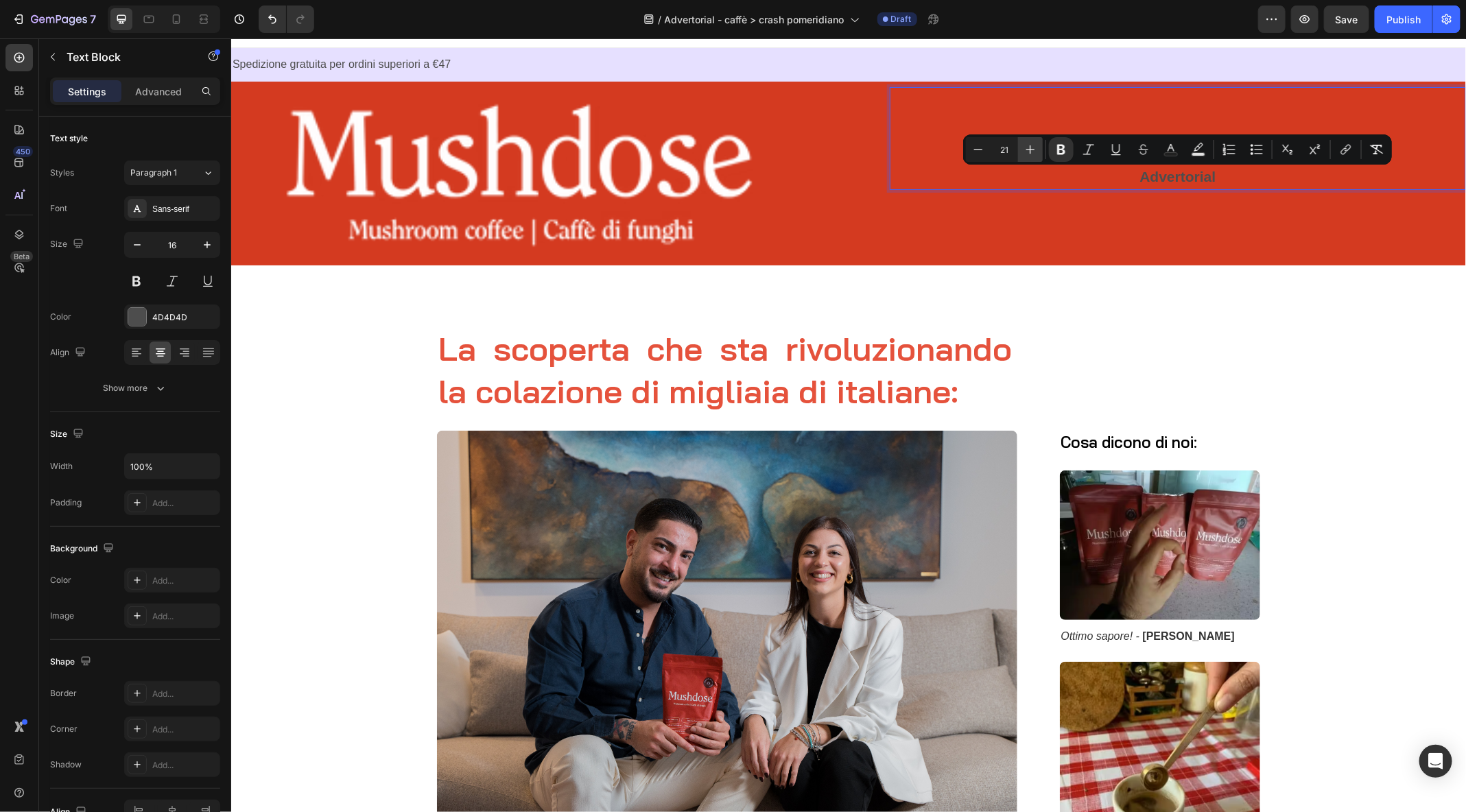
click at [1026, 153] on icon "Editor contextual toolbar" at bounding box center [1030, 149] width 14 height 14
type input "24"
click at [1171, 153] on rect "Editor contextual toolbar" at bounding box center [1171, 155] width 13 height 4
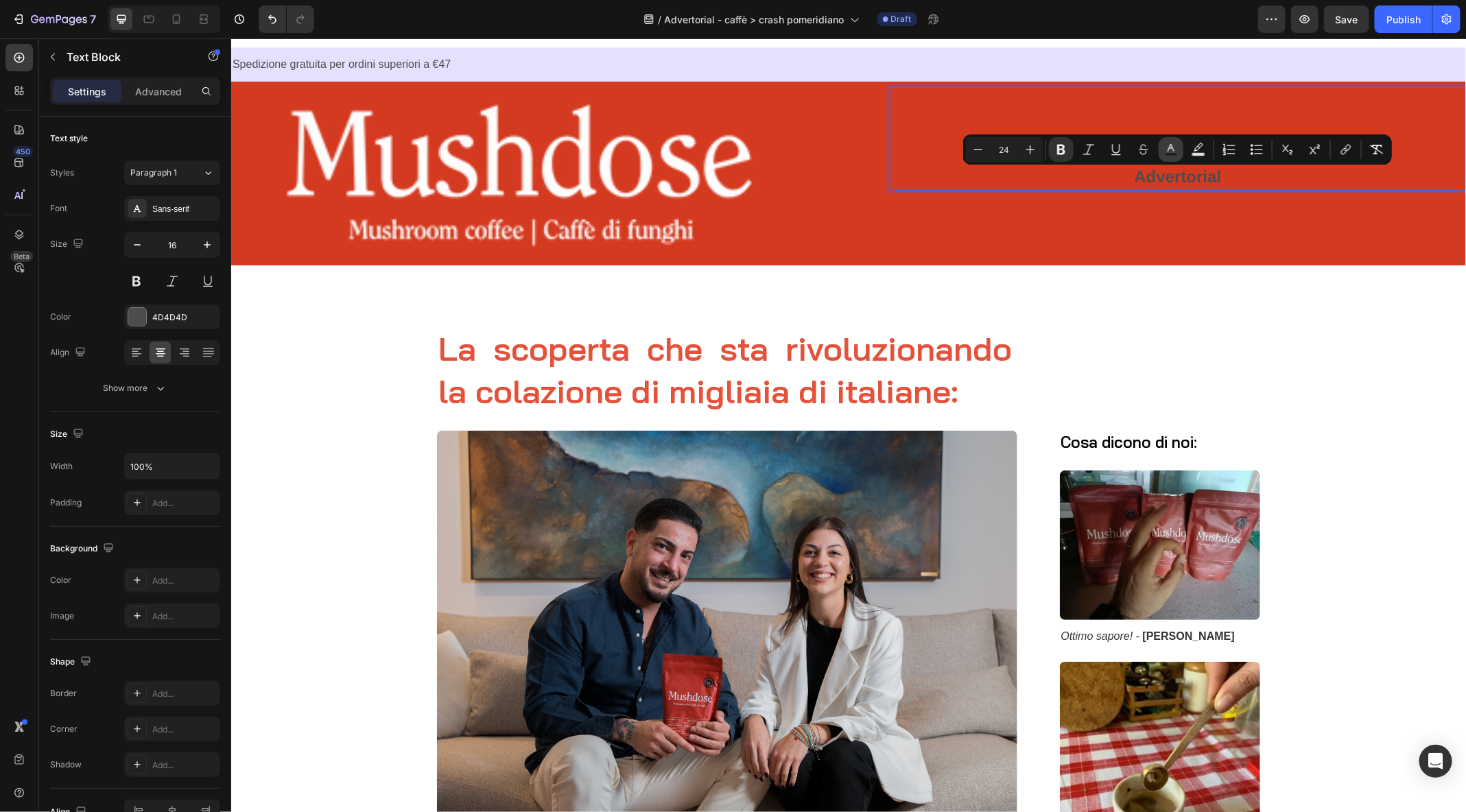
type input "4D4D4D"
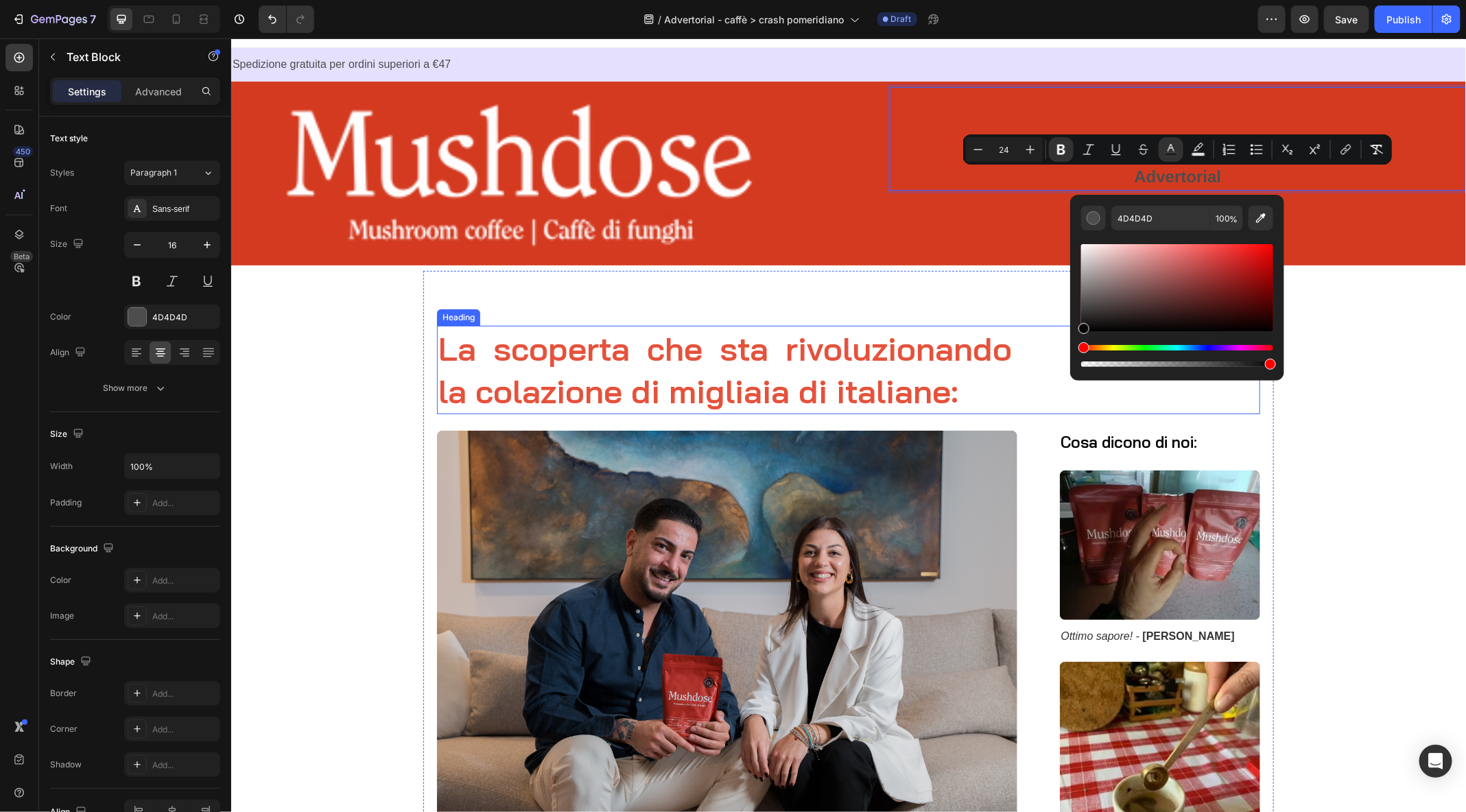
type input "050505"
drag, startPoint x: 1065, startPoint y: 340, endPoint x: 1063, endPoint y: 347, distance: 7.3
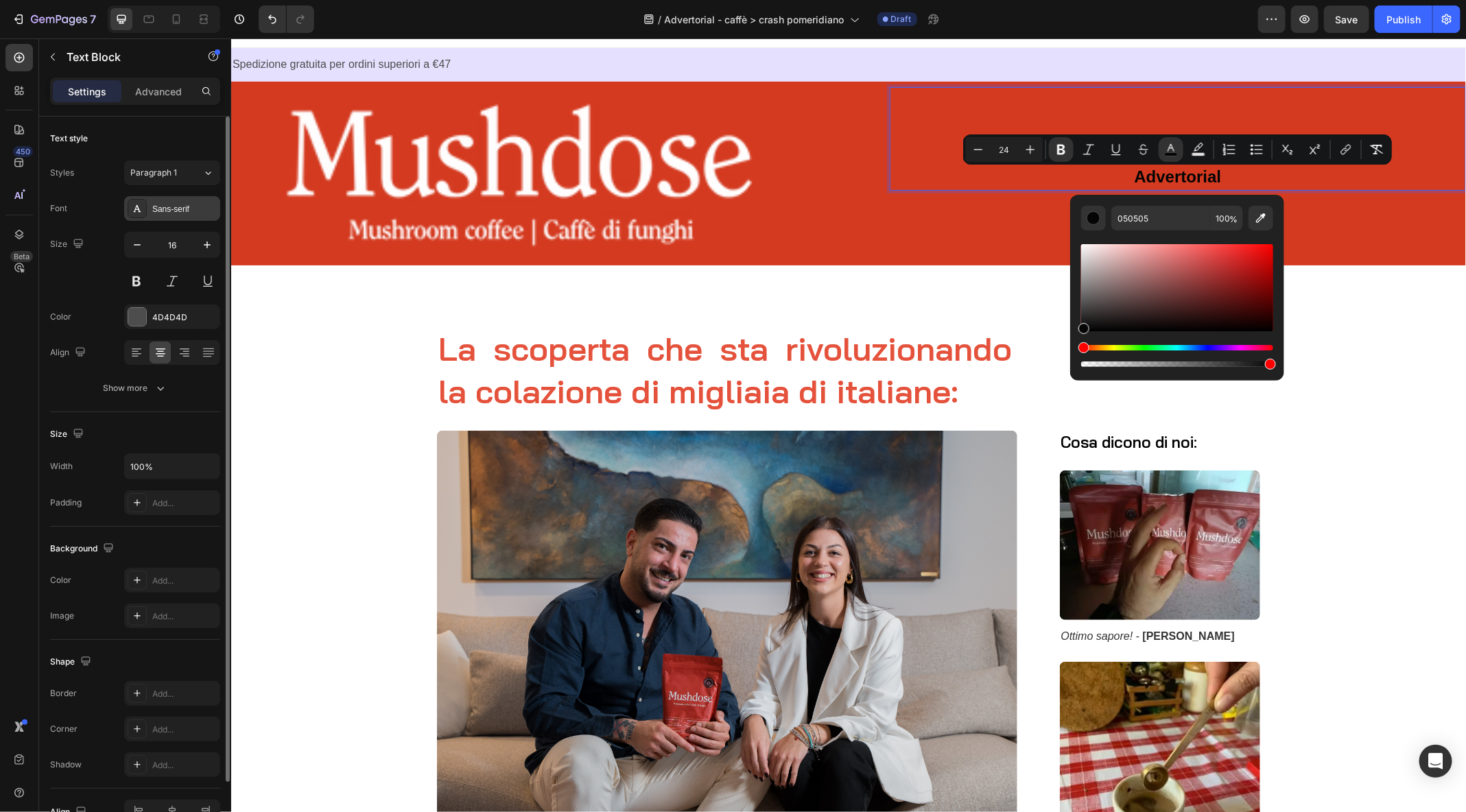
click at [171, 212] on div "Sans-serif" at bounding box center [184, 209] width 64 height 13
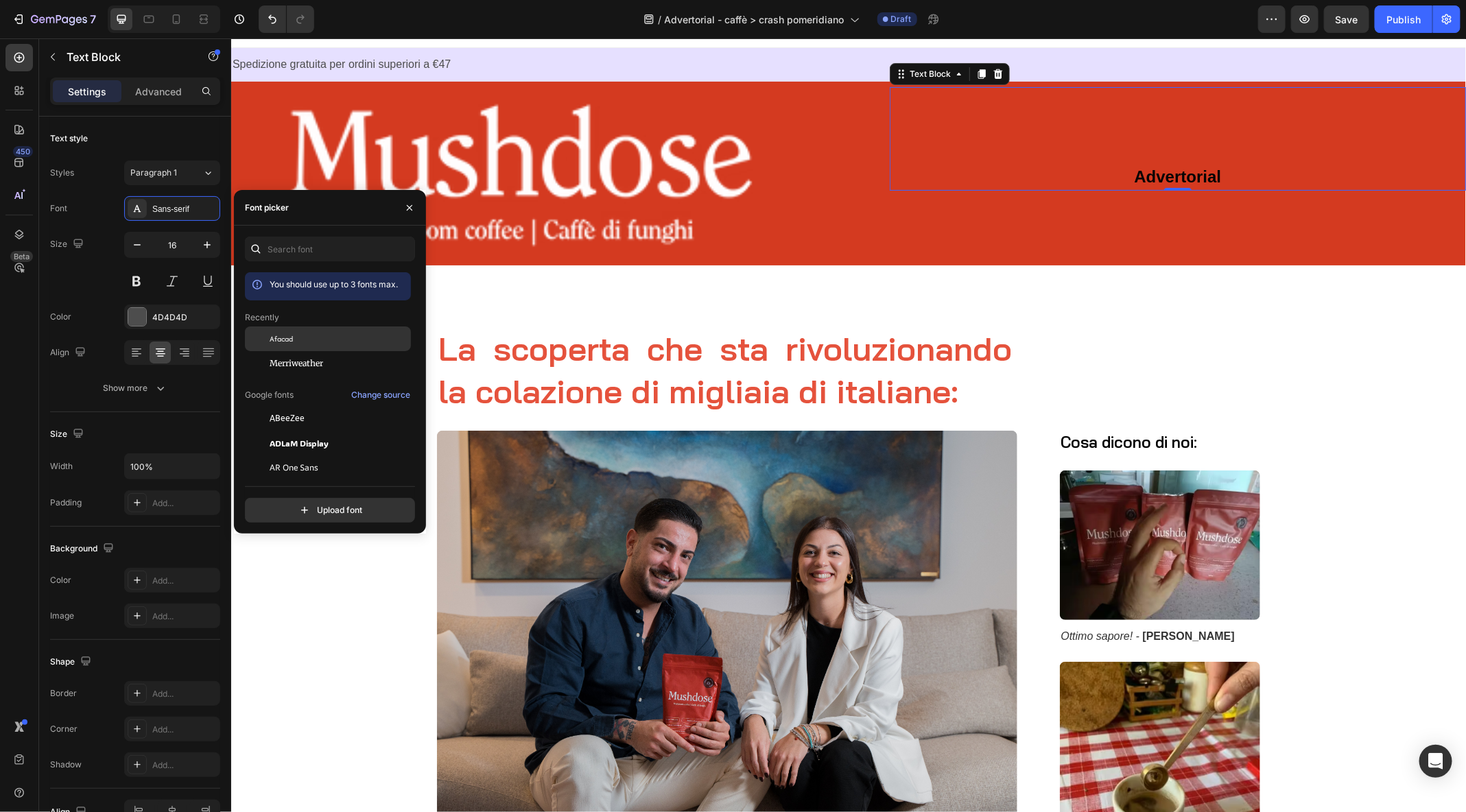
click at [320, 340] on div "Afacad" at bounding box center [339, 339] width 139 height 13
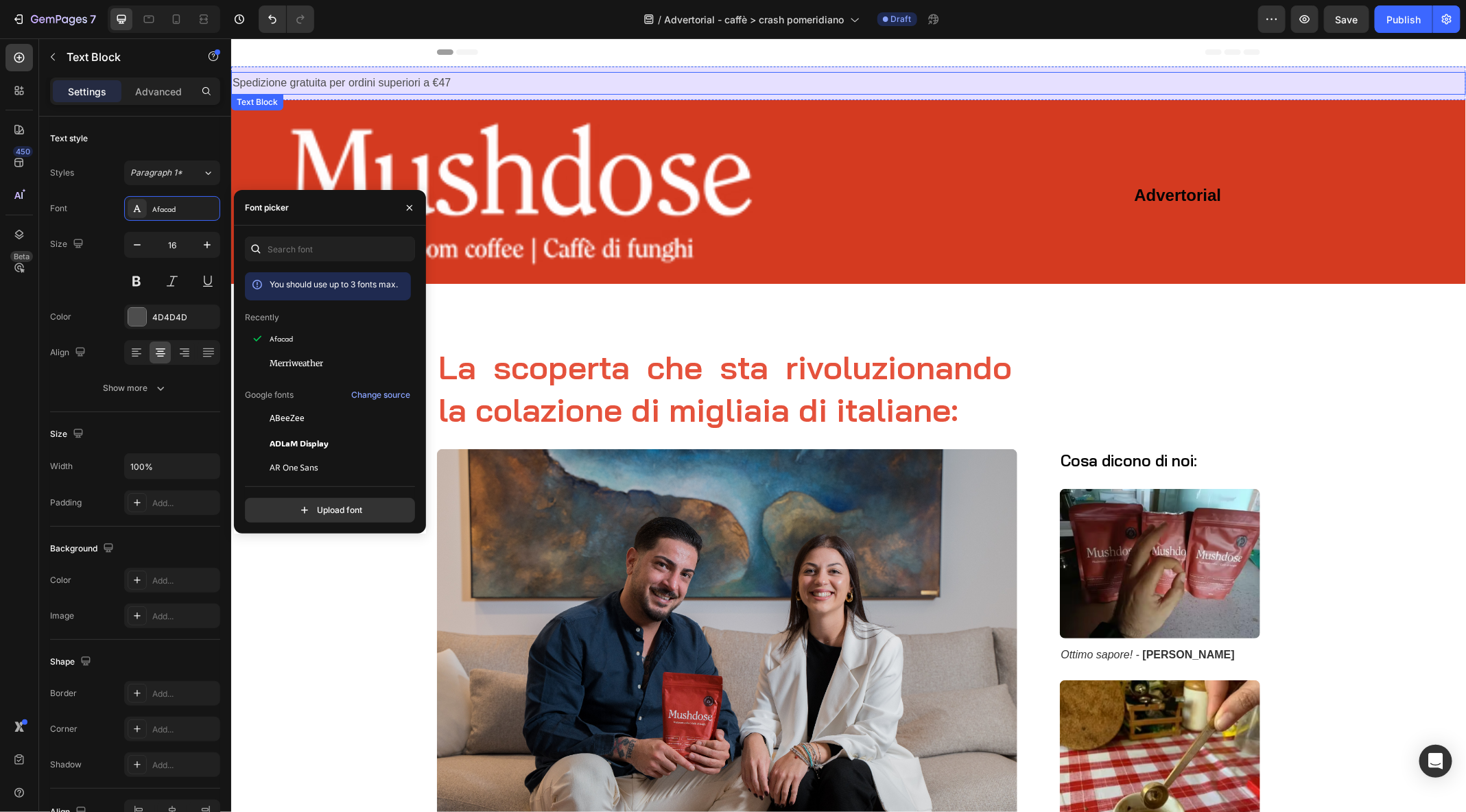
click at [418, 82] on p "Spedizione gratuita per ordini superiori a €47" at bounding box center [848, 82] width 1232 height 20
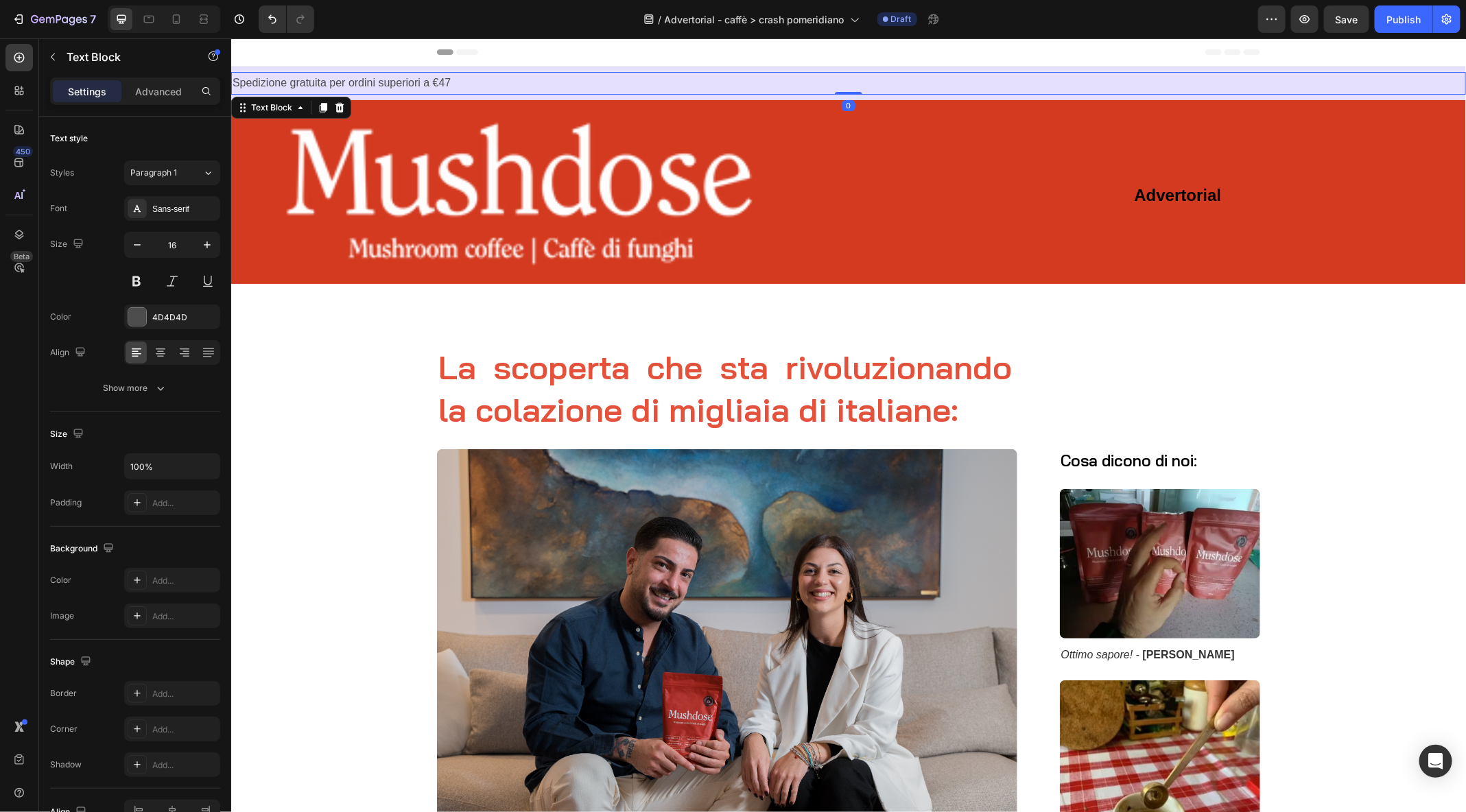
click at [488, 80] on p "Spedizione gratuita per ordini superiori a €47" at bounding box center [848, 82] width 1232 height 20
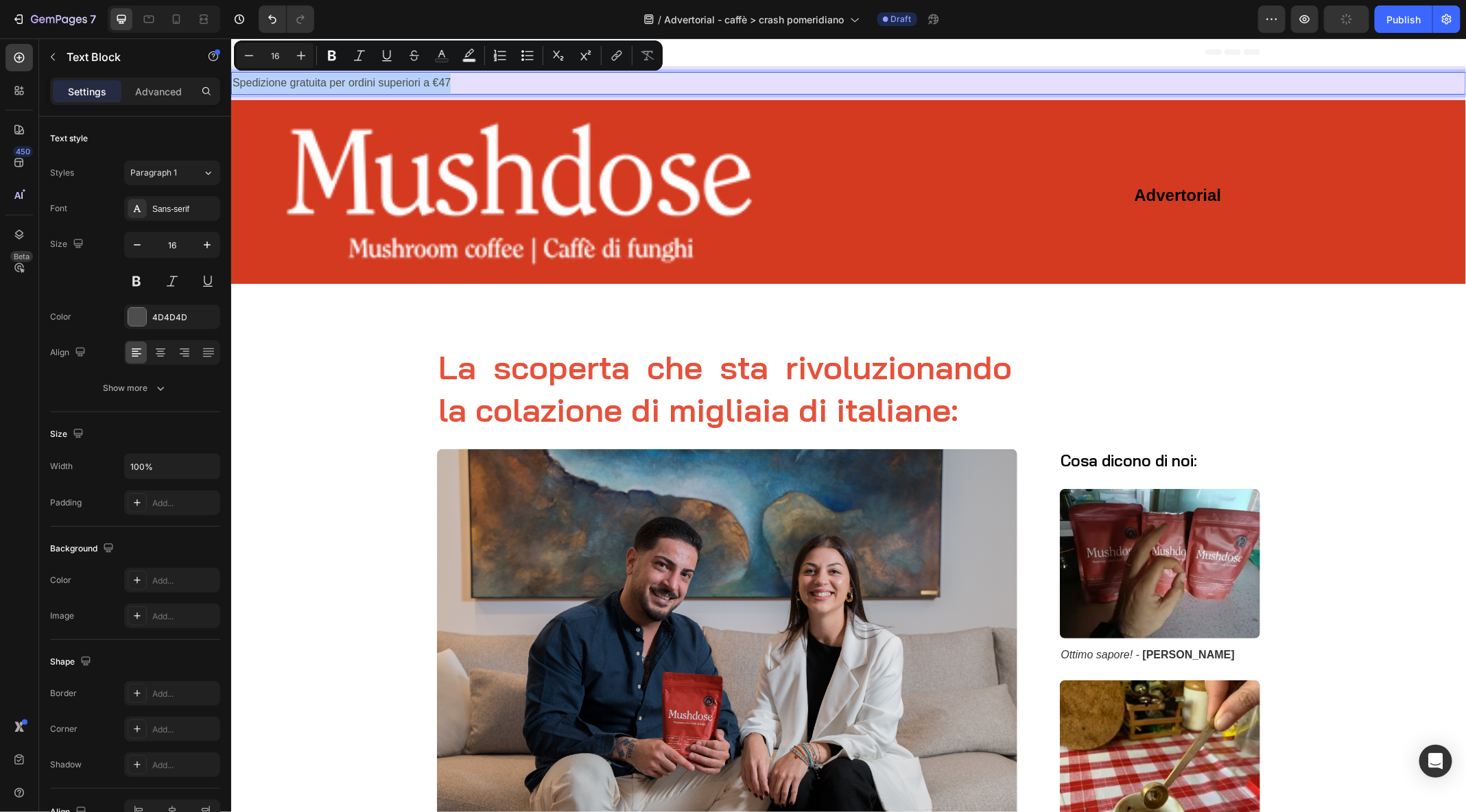
drag, startPoint x: 488, startPoint y: 80, endPoint x: 220, endPoint y: 84, distance: 268.0
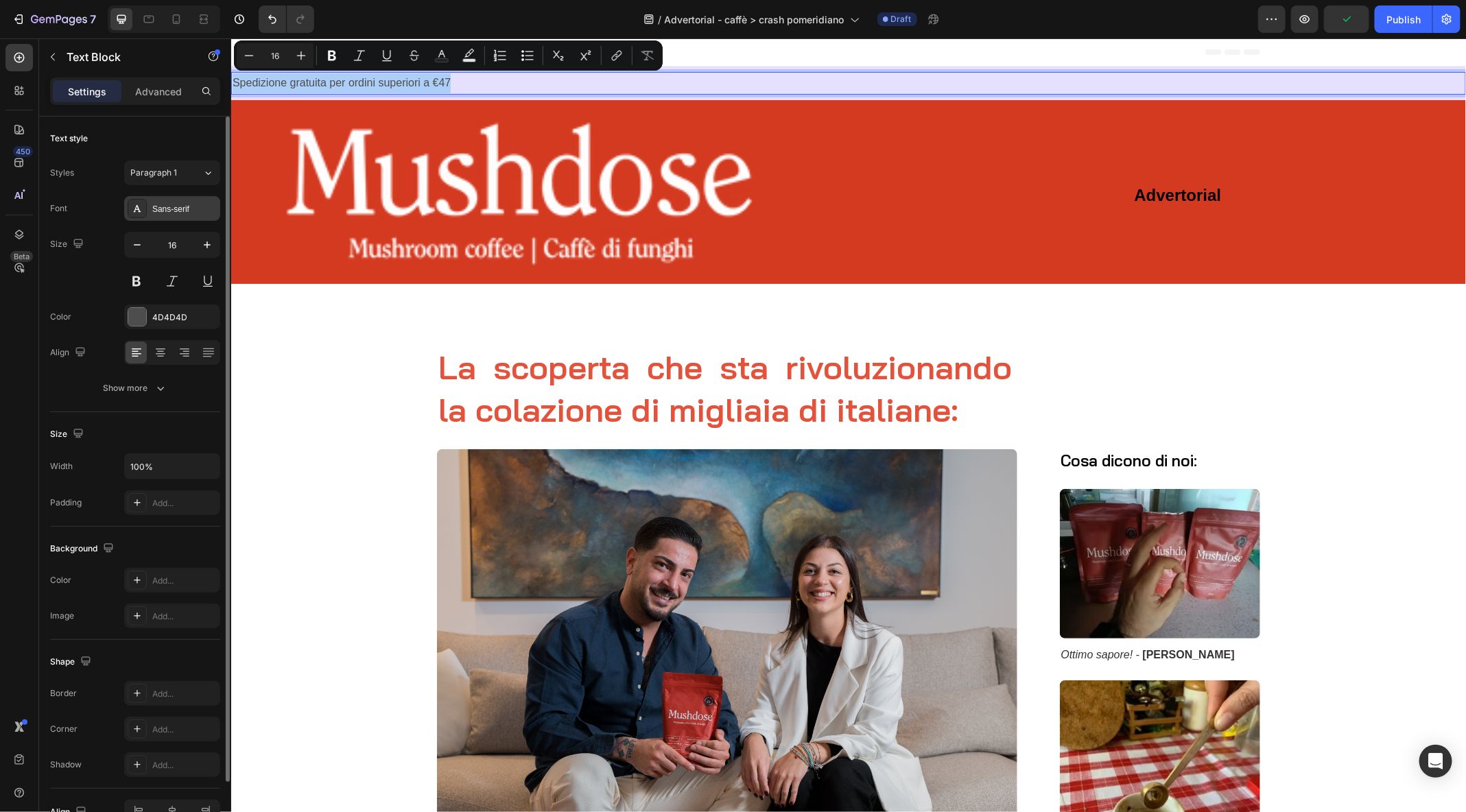
click at [177, 213] on div "Sans-serif" at bounding box center [184, 209] width 64 height 13
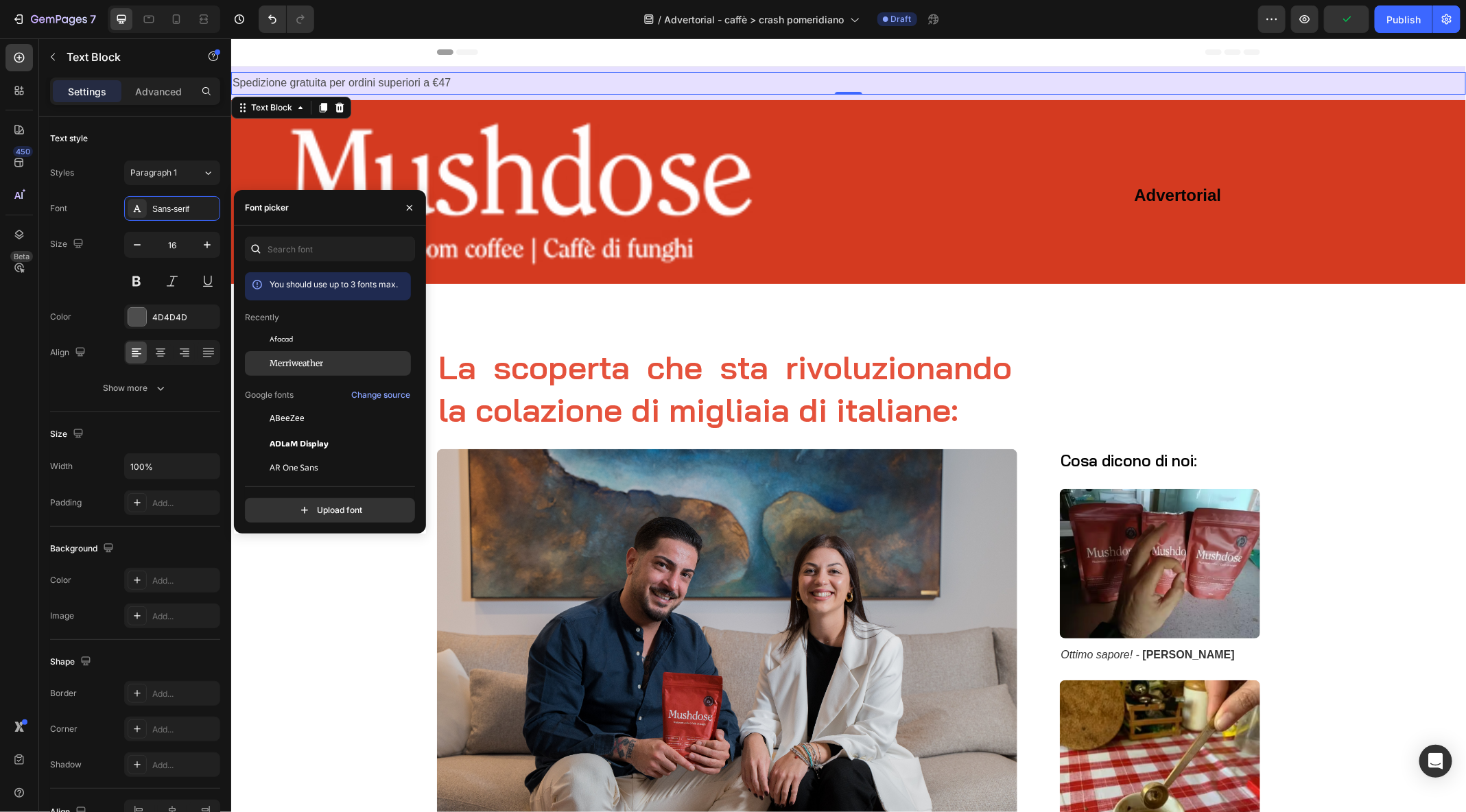
click at [320, 372] on div "Merriweather" at bounding box center [327, 363] width 166 height 24
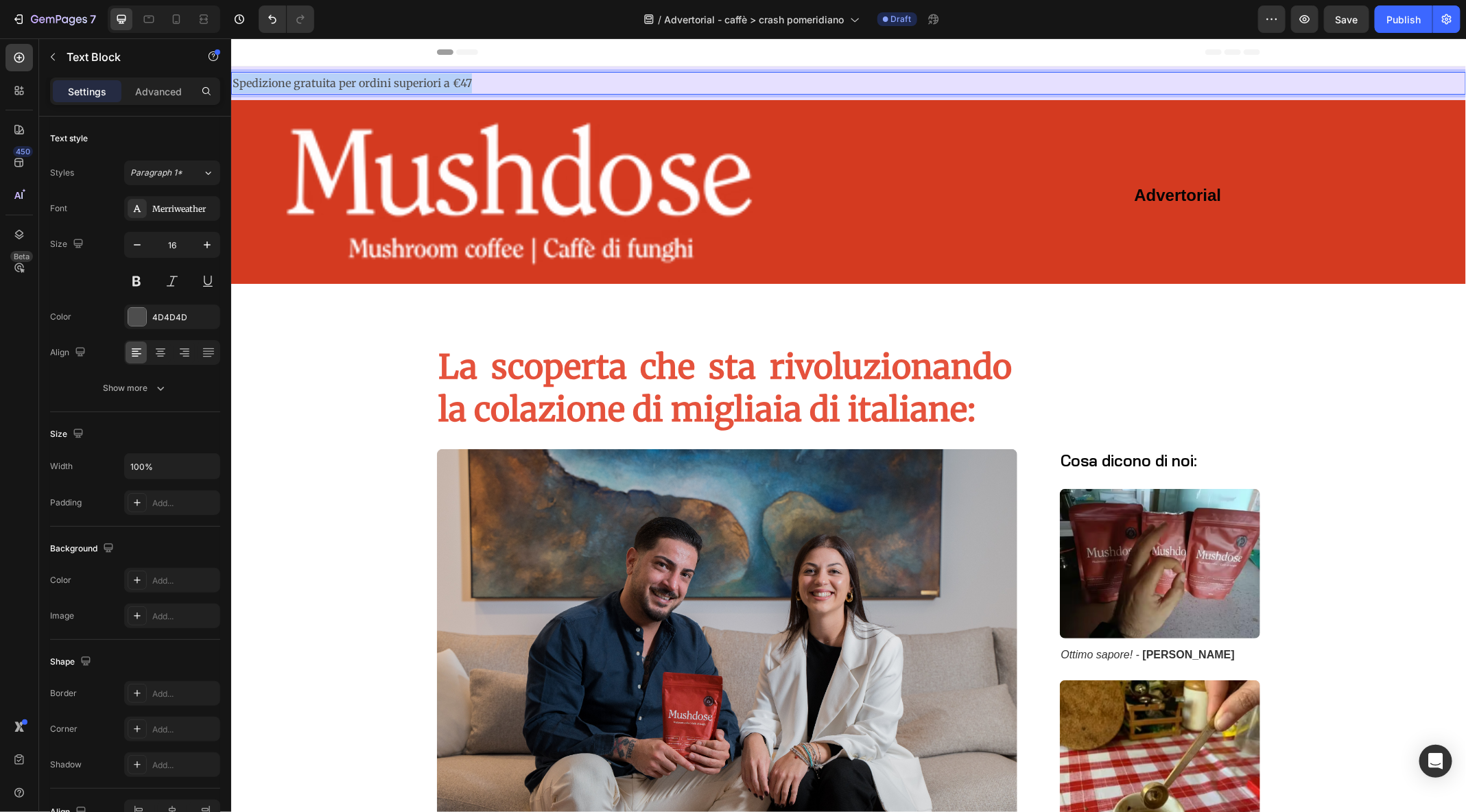
drag, startPoint x: 506, startPoint y: 81, endPoint x: 226, endPoint y: 85, distance: 280.0
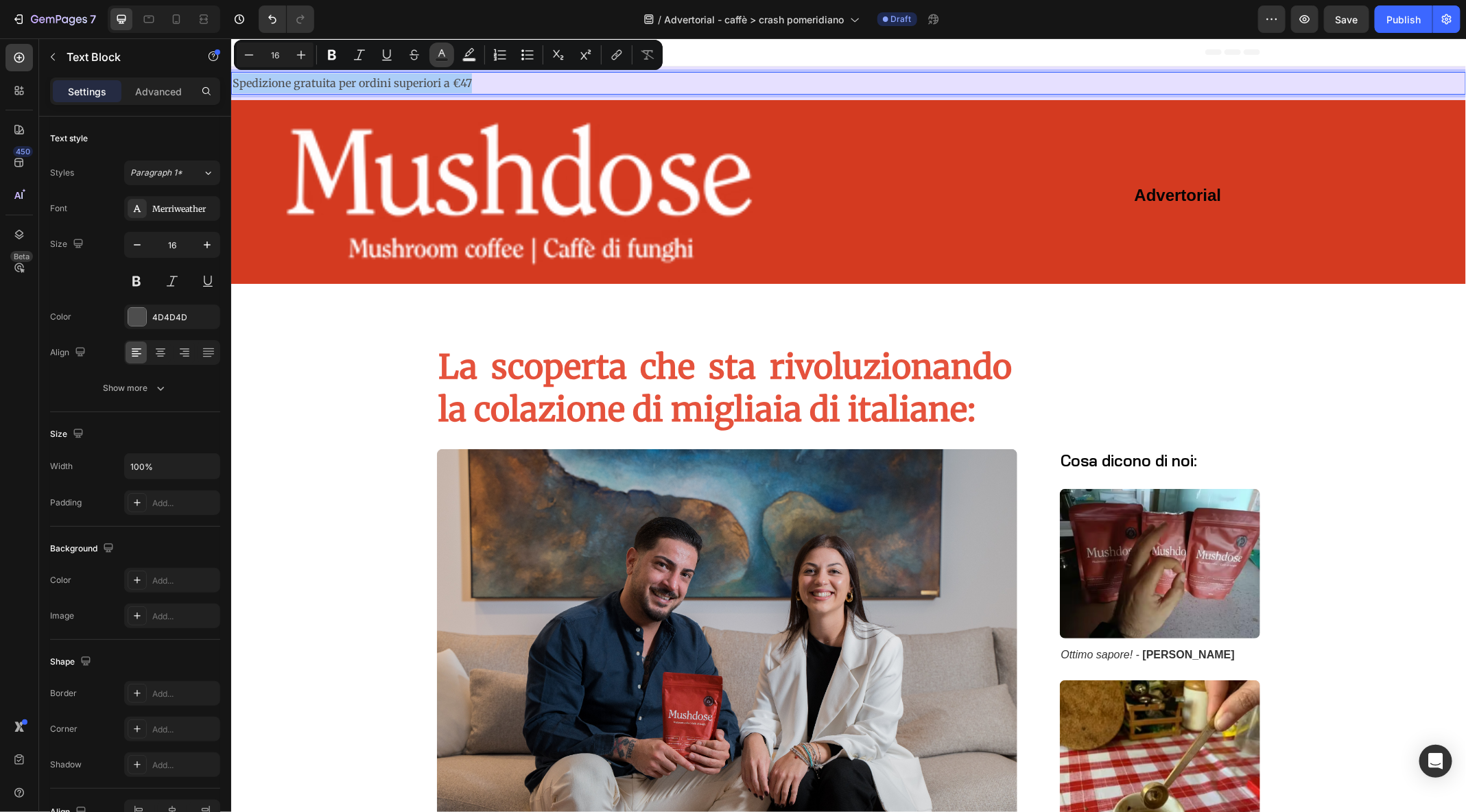
click at [439, 59] on rect "Editor contextual toolbar" at bounding box center [441, 60] width 13 height 4
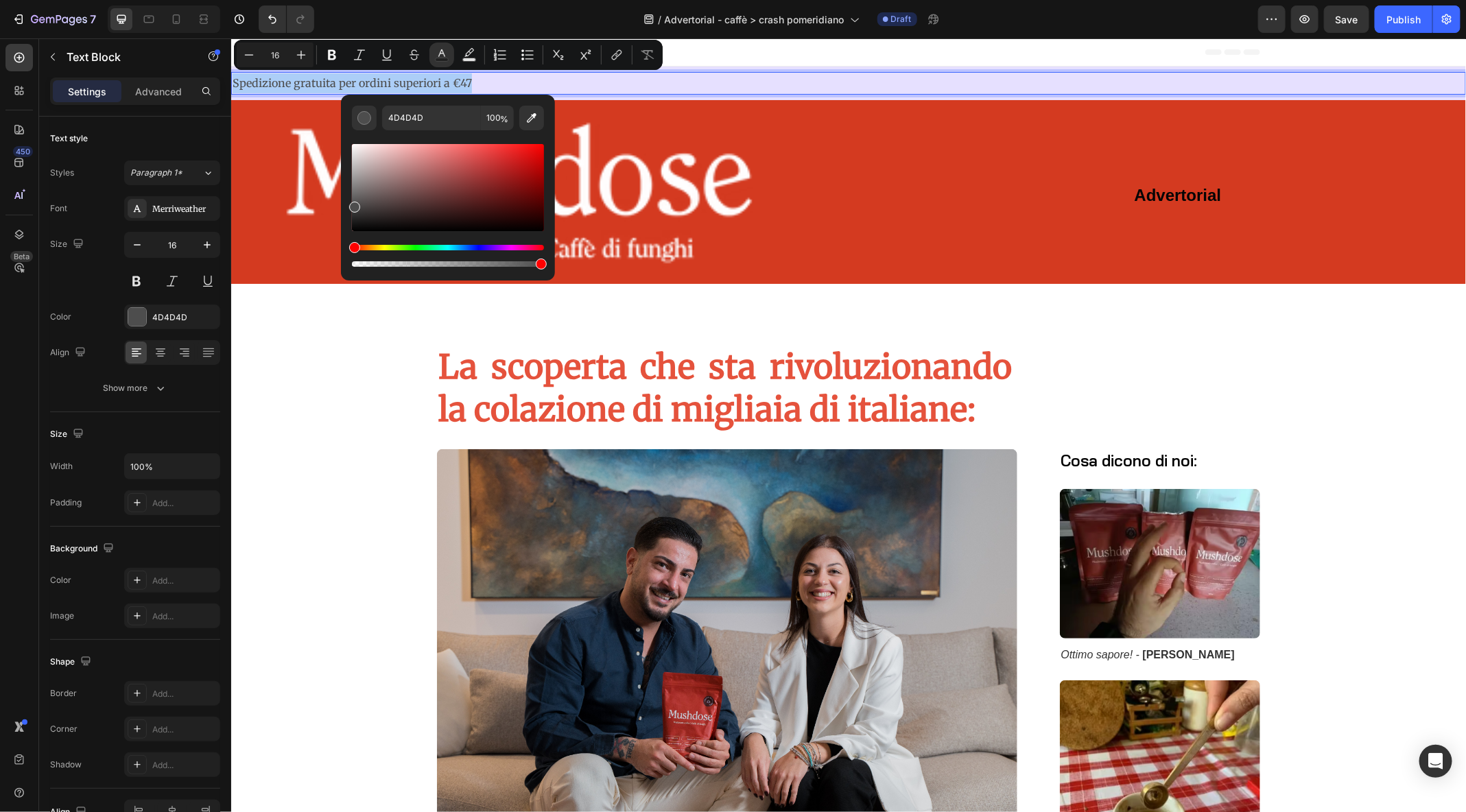
click at [504, 148] on div "Editor contextual toolbar" at bounding box center [448, 188] width 192 height 87
type input "F23535"
click at [338, 53] on icon "Editor contextual toolbar" at bounding box center [332, 55] width 14 height 14
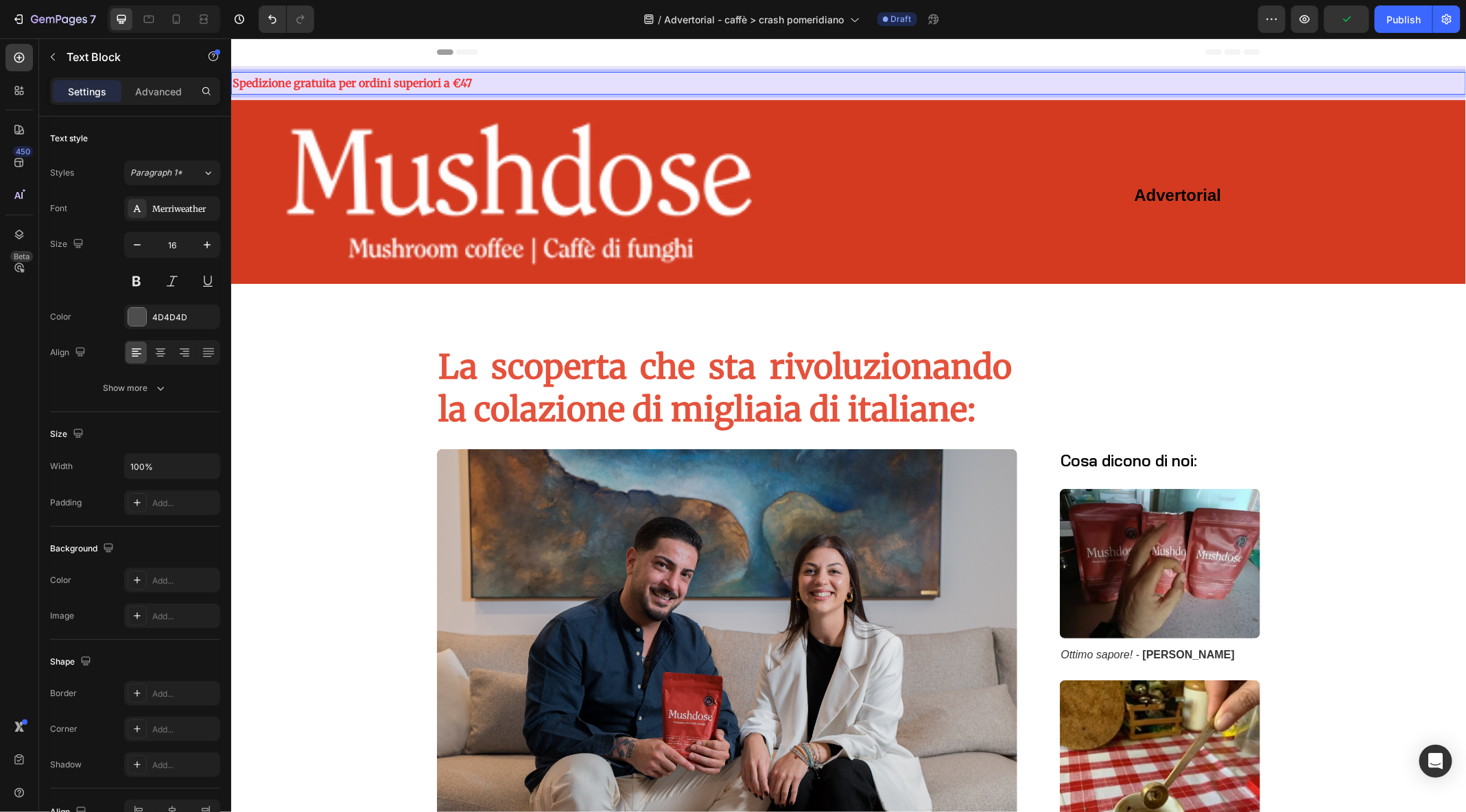
click at [492, 85] on p "Spedizione gratuita per ordini superiori a €47" at bounding box center [848, 82] width 1232 height 20
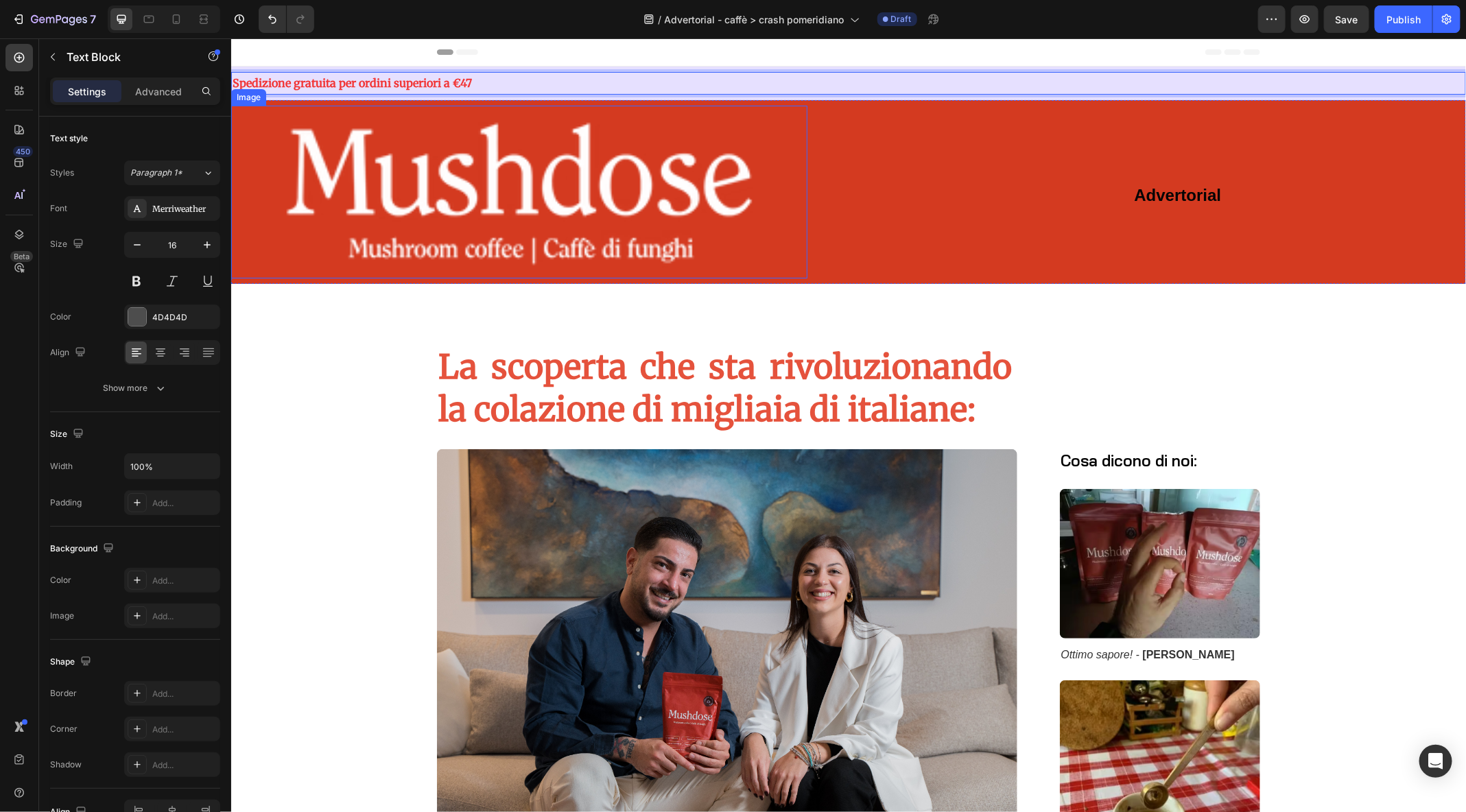
click at [365, 202] on img at bounding box center [519, 191] width 576 height 173
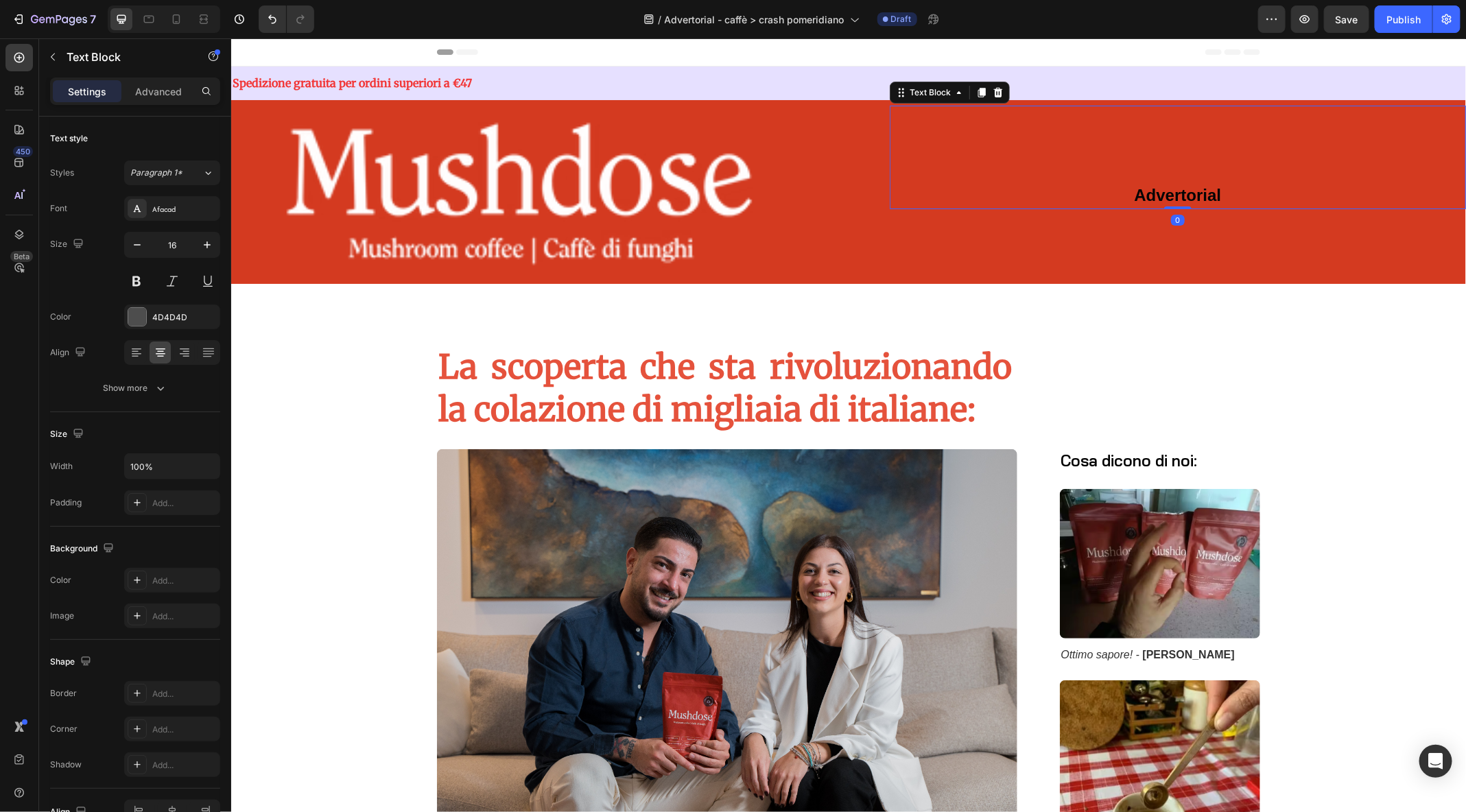
click at [1084, 175] on p at bounding box center [1177, 175] width 573 height 20
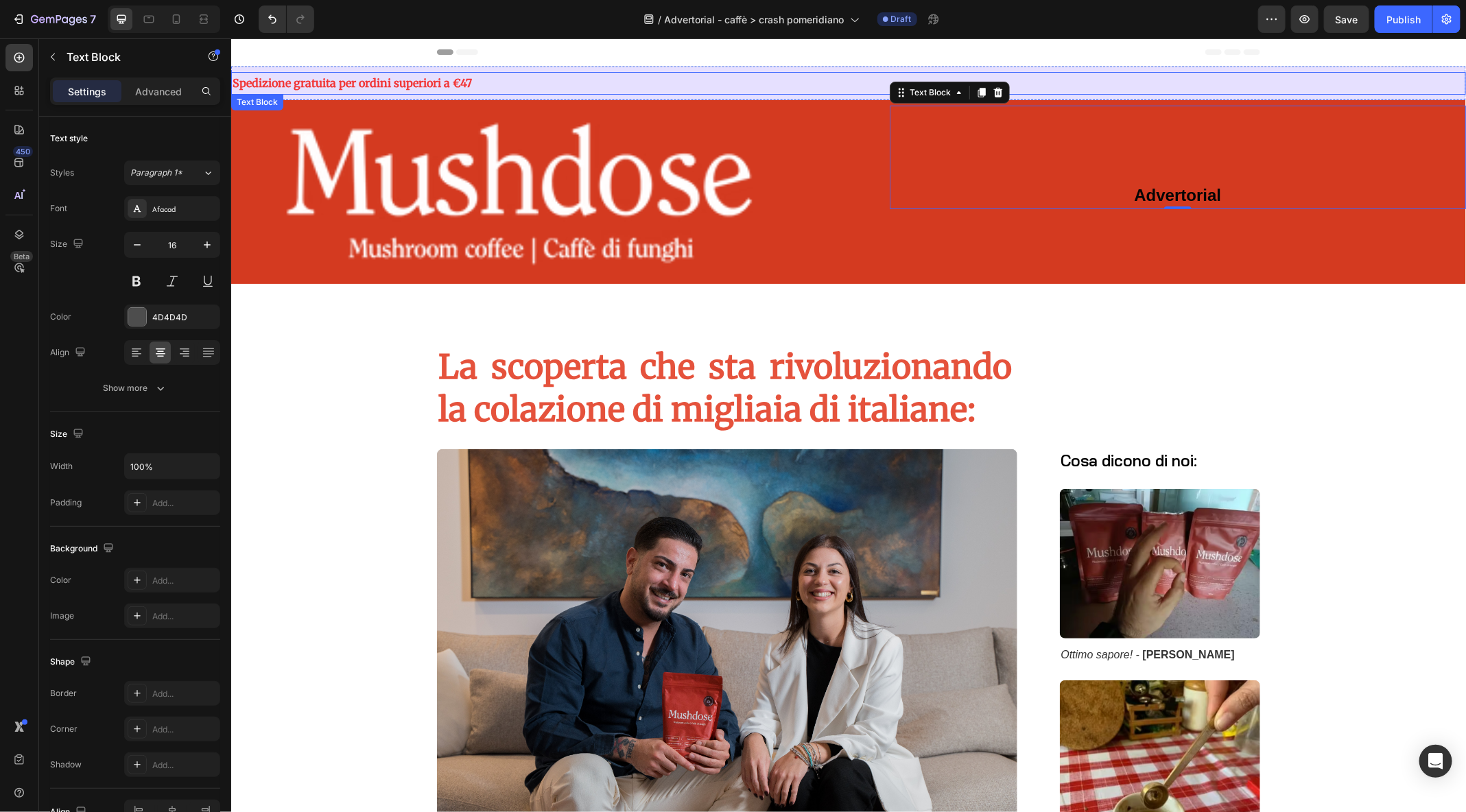
click at [449, 77] on strong "Spedizione gratuita per ordini superiori a €47" at bounding box center [351, 82] width 240 height 14
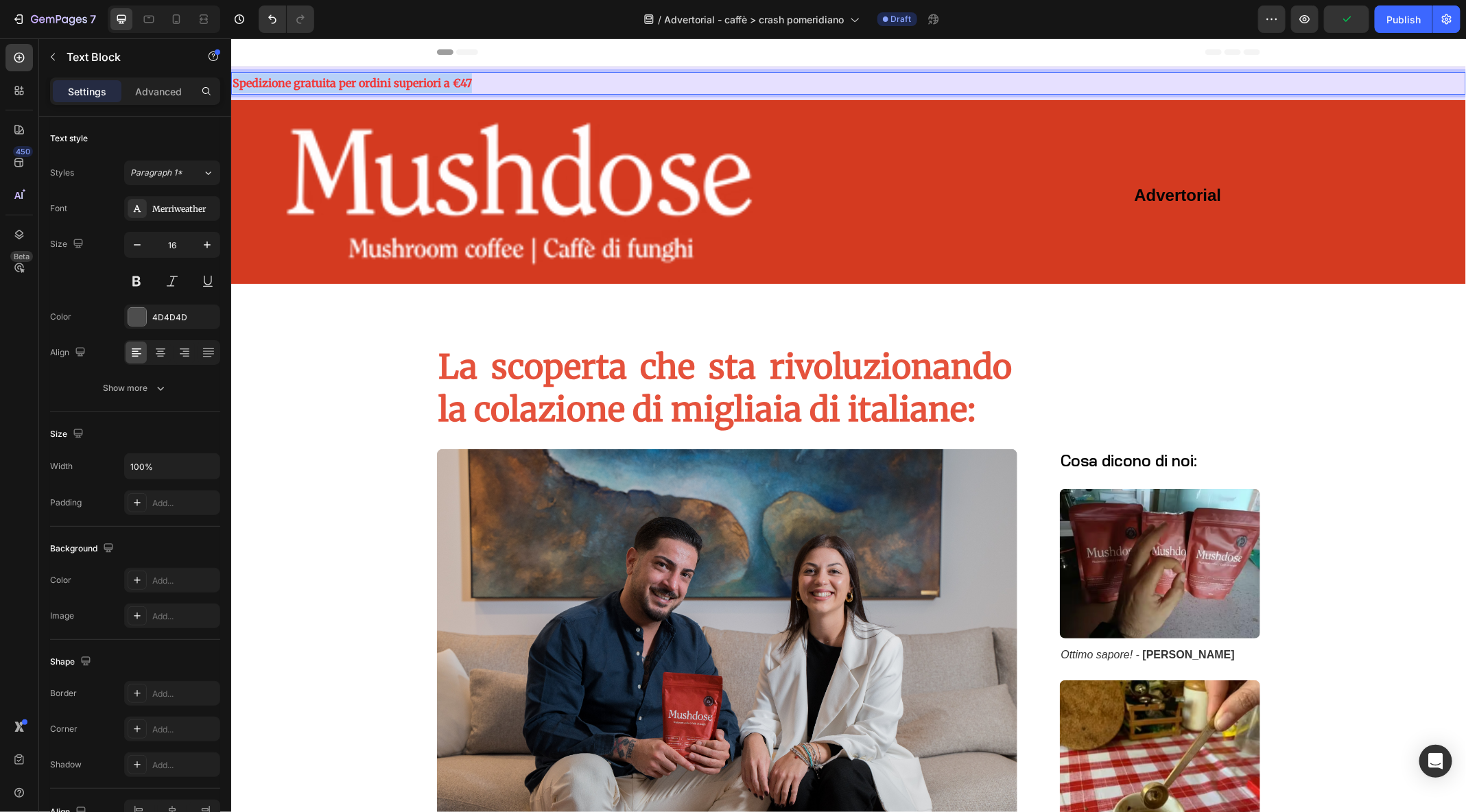
drag, startPoint x: 487, startPoint y: 83, endPoint x: 231, endPoint y: 81, distance: 256.0
click at [231, 81] on div "Spedizione gratuita per ordini superiori a €47" at bounding box center [848, 82] width 1235 height 22
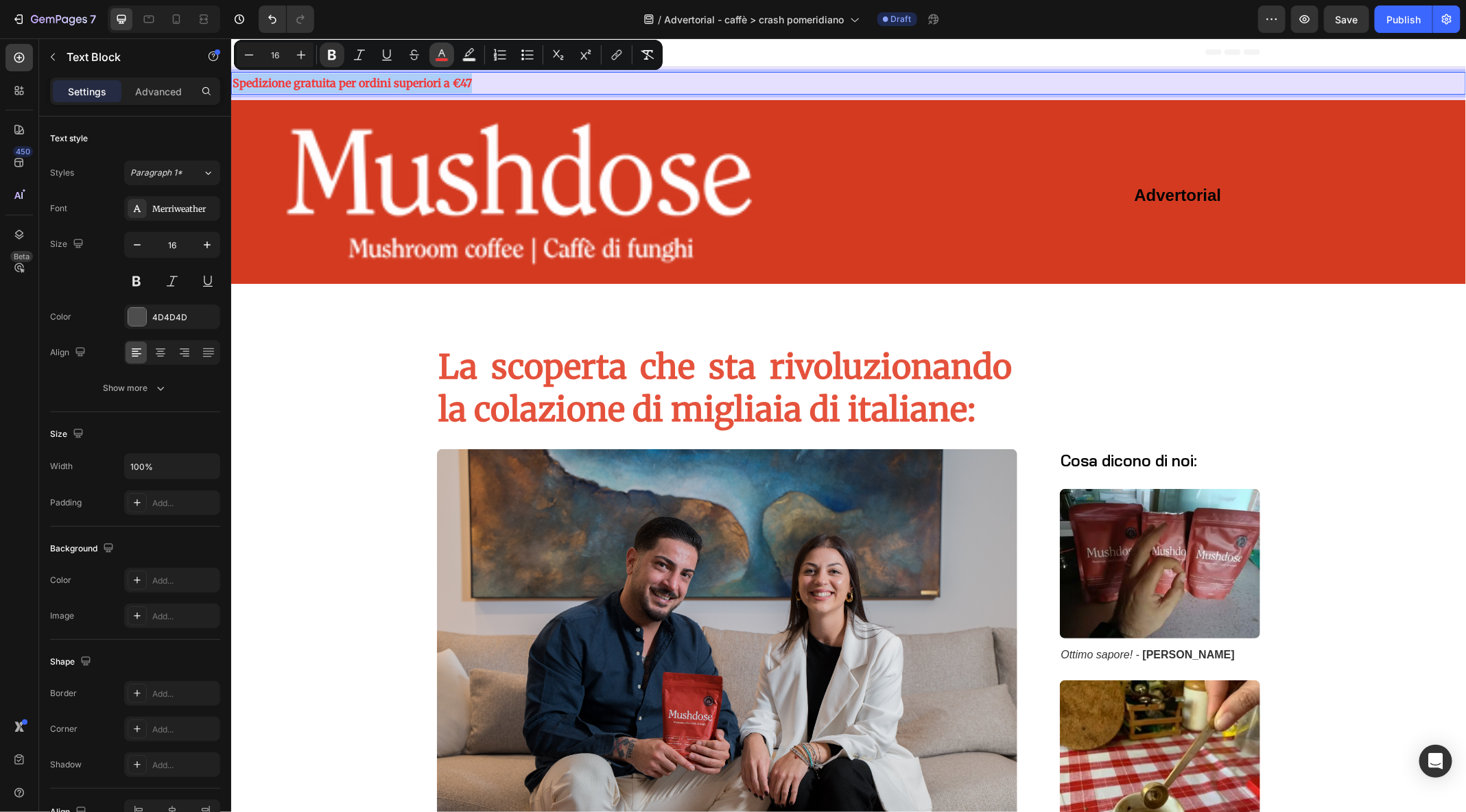
click at [443, 55] on icon "Editor contextual toolbar" at bounding box center [441, 55] width 14 height 14
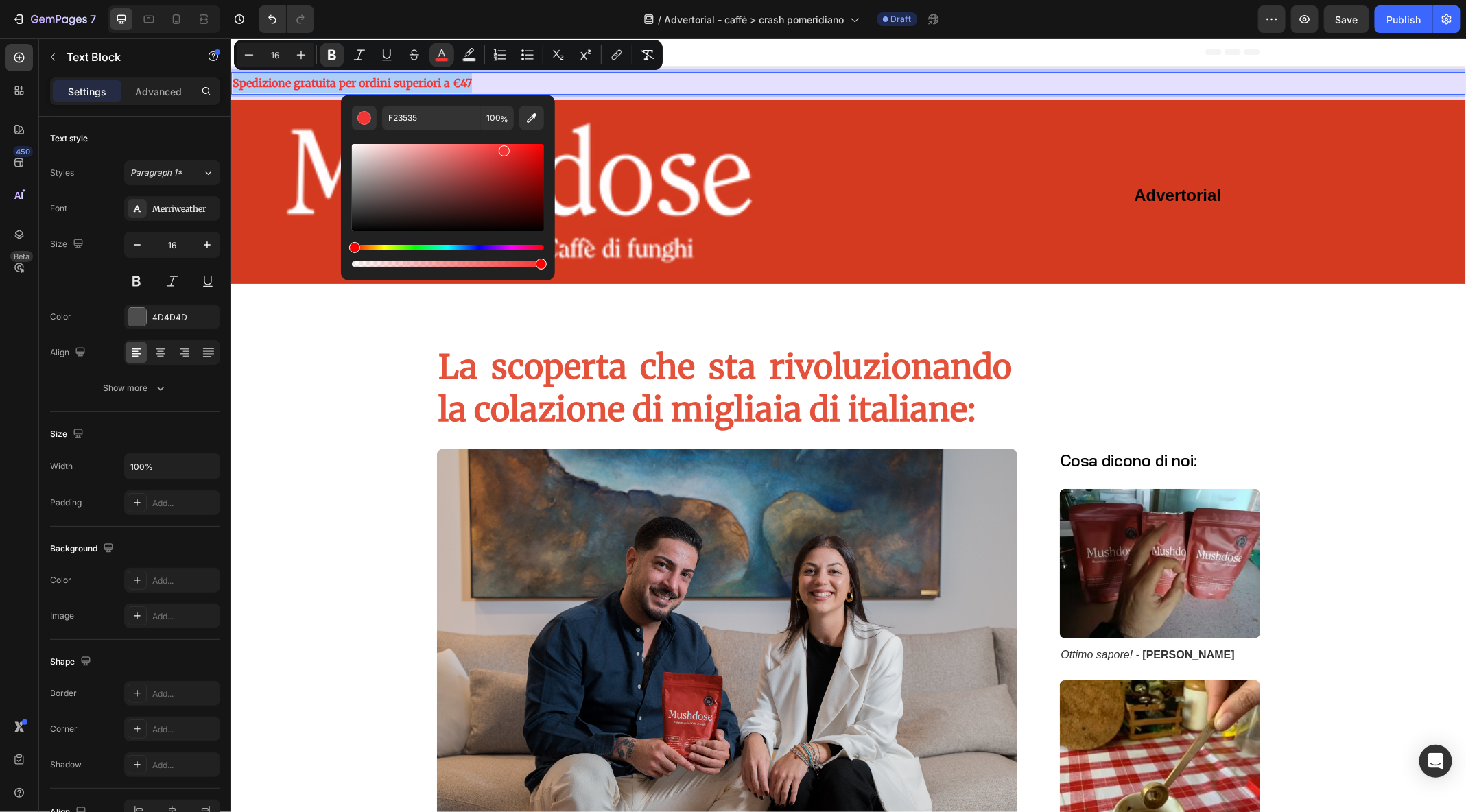
click at [542, 162] on div "Editor contextual toolbar" at bounding box center [448, 188] width 192 height 87
click at [538, 149] on div "Editor contextual toolbar" at bounding box center [448, 188] width 192 height 87
type input "ED0707"
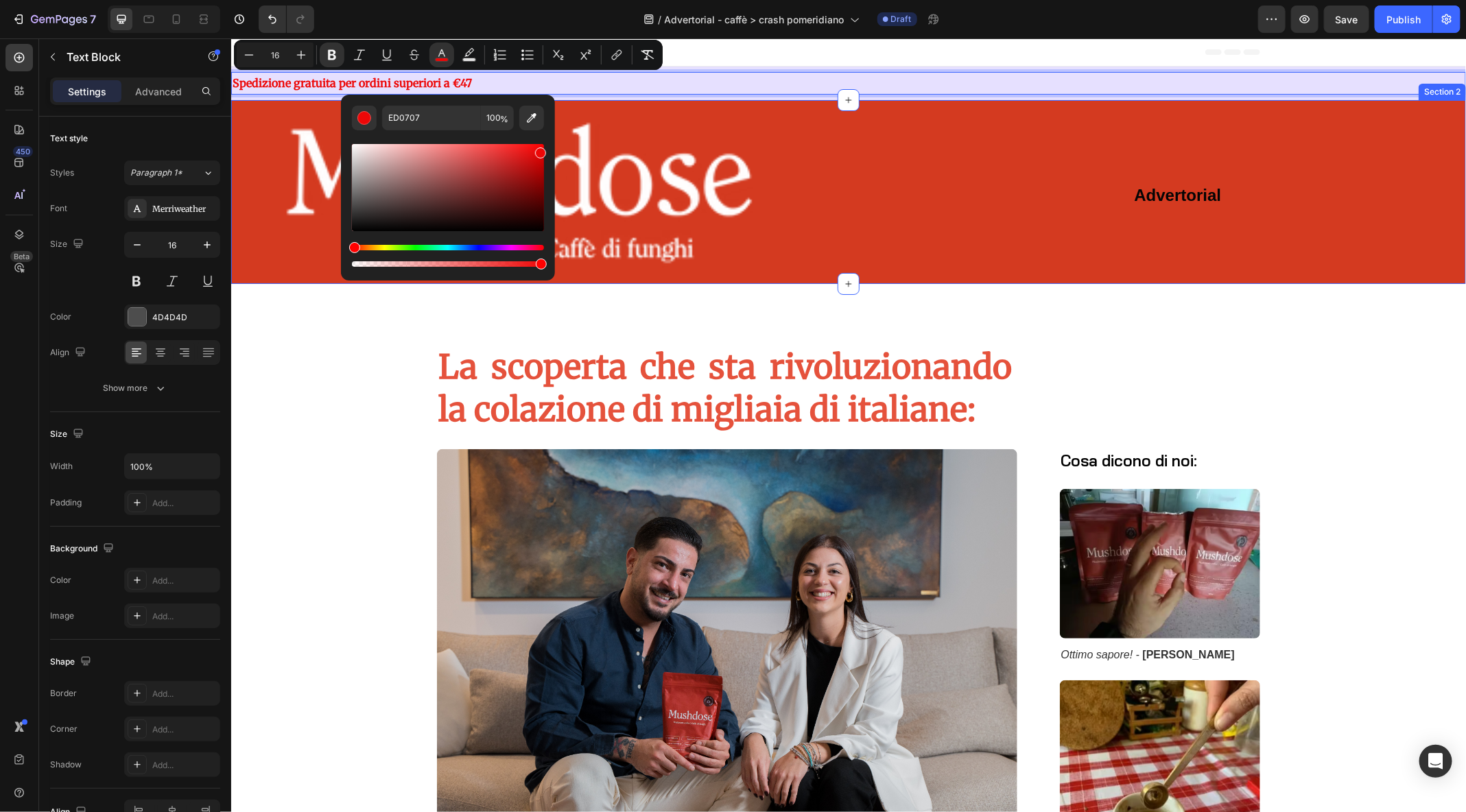
click at [869, 219] on div "Image Advertorial Text Block Section 2" at bounding box center [848, 192] width 1235 height 184
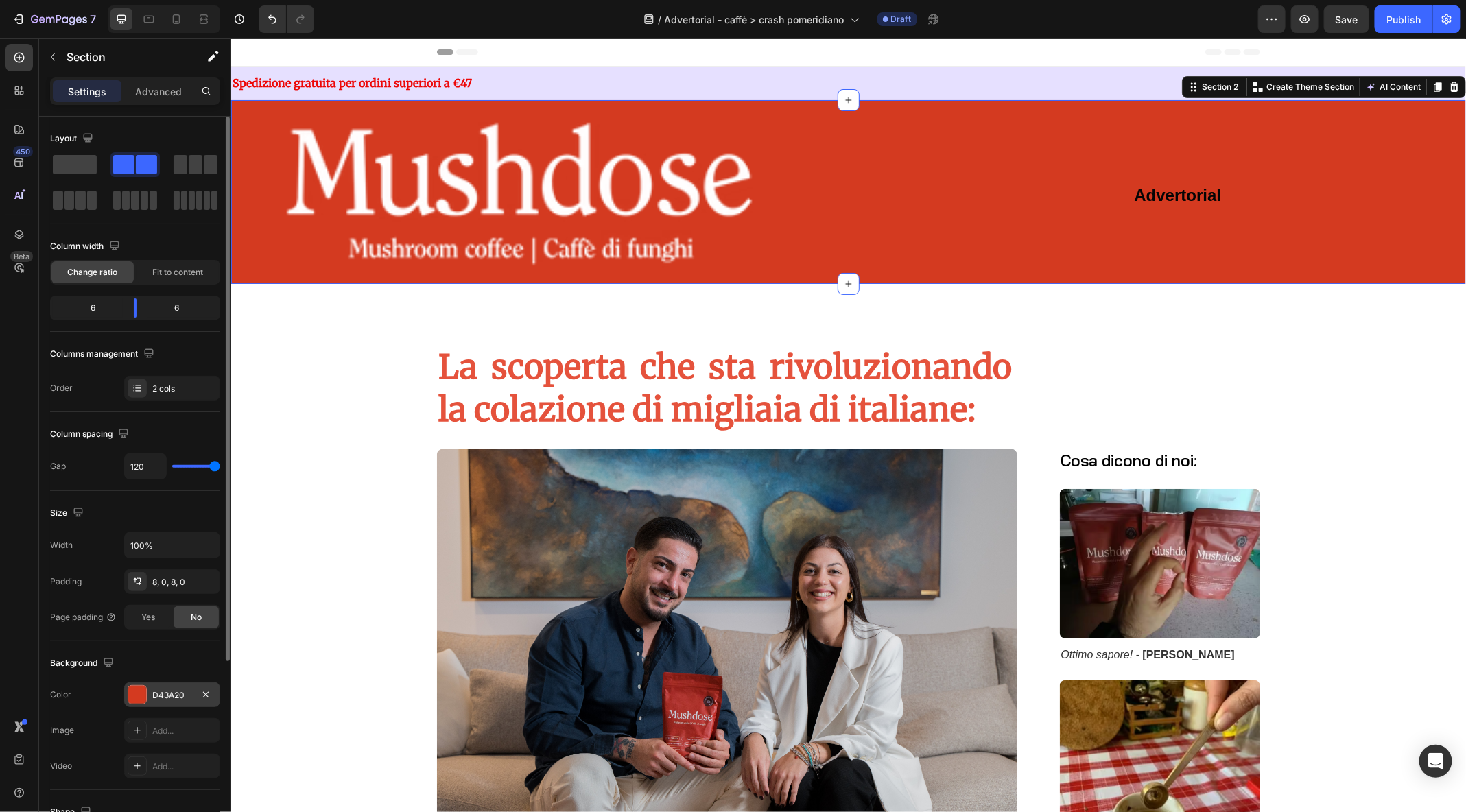
click at [168, 696] on div "D43A20" at bounding box center [172, 696] width 40 height 13
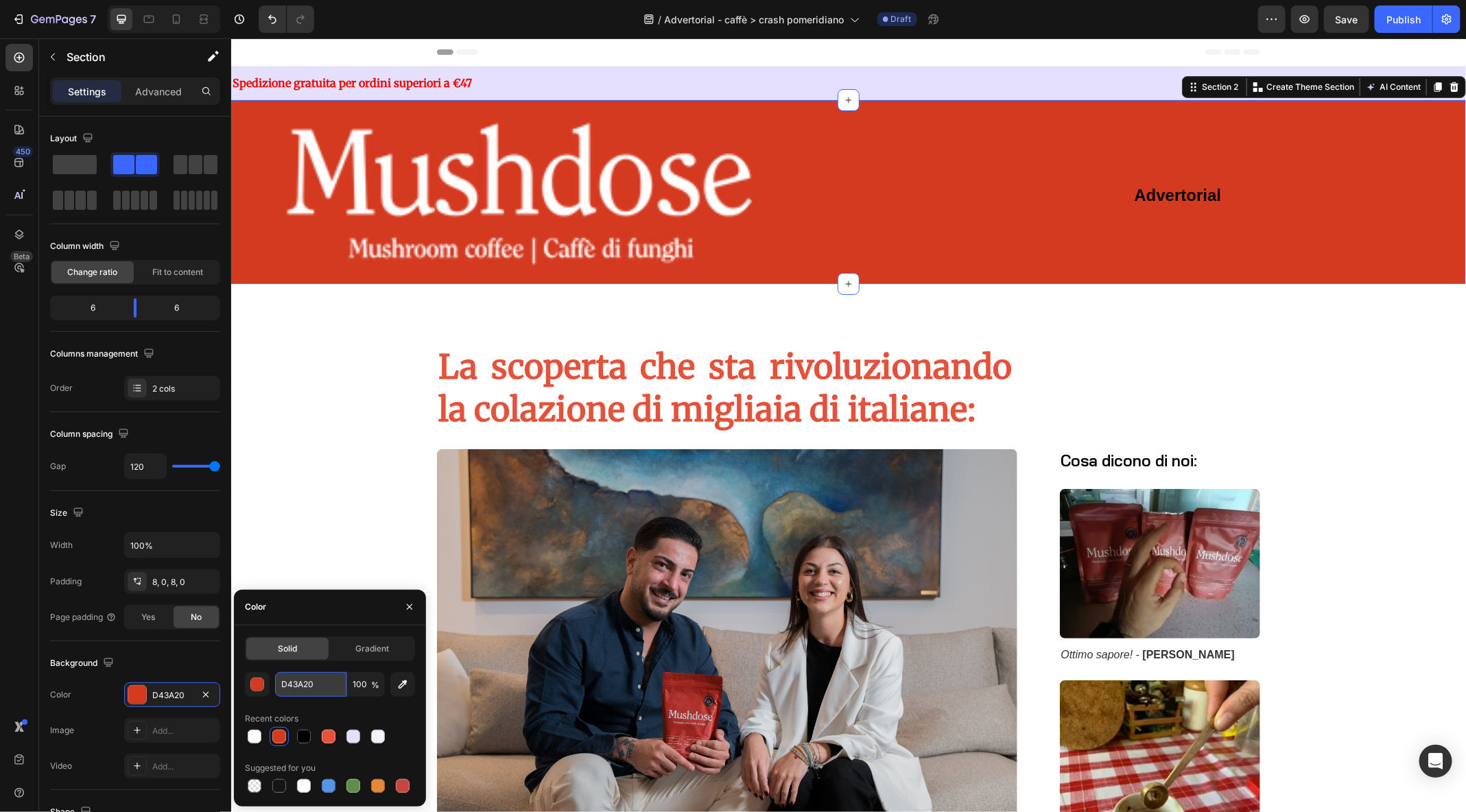
click at [294, 681] on input "D43A20" at bounding box center [311, 684] width 72 height 24
drag, startPoint x: 325, startPoint y: 688, endPoint x: 259, endPoint y: 688, distance: 66.0
click at [259, 688] on div "D43A20 100 %" at bounding box center [329, 684] width 170 height 24
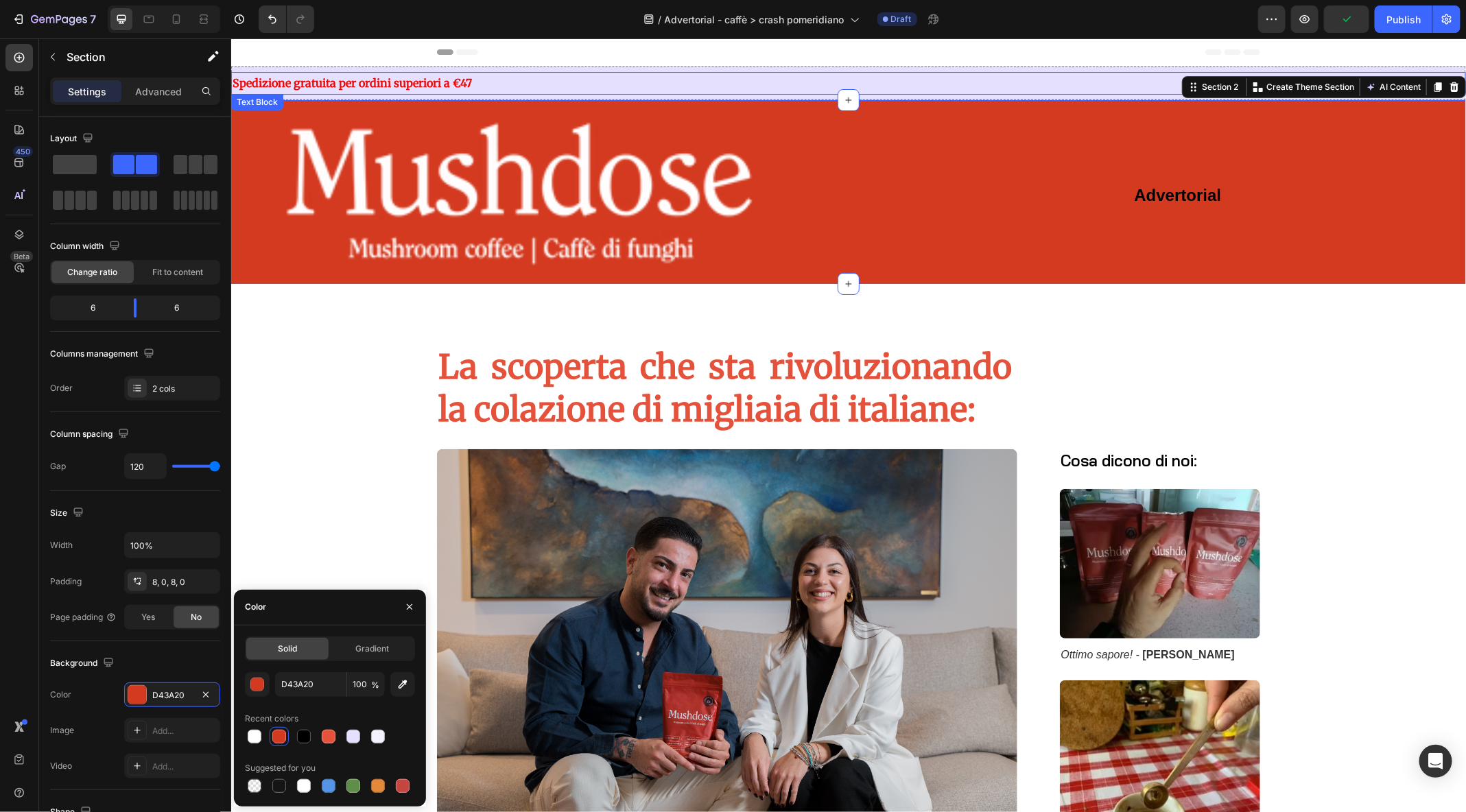
click at [435, 73] on p "Spedizione gratuita per ordini superiori a €47" at bounding box center [848, 82] width 1232 height 20
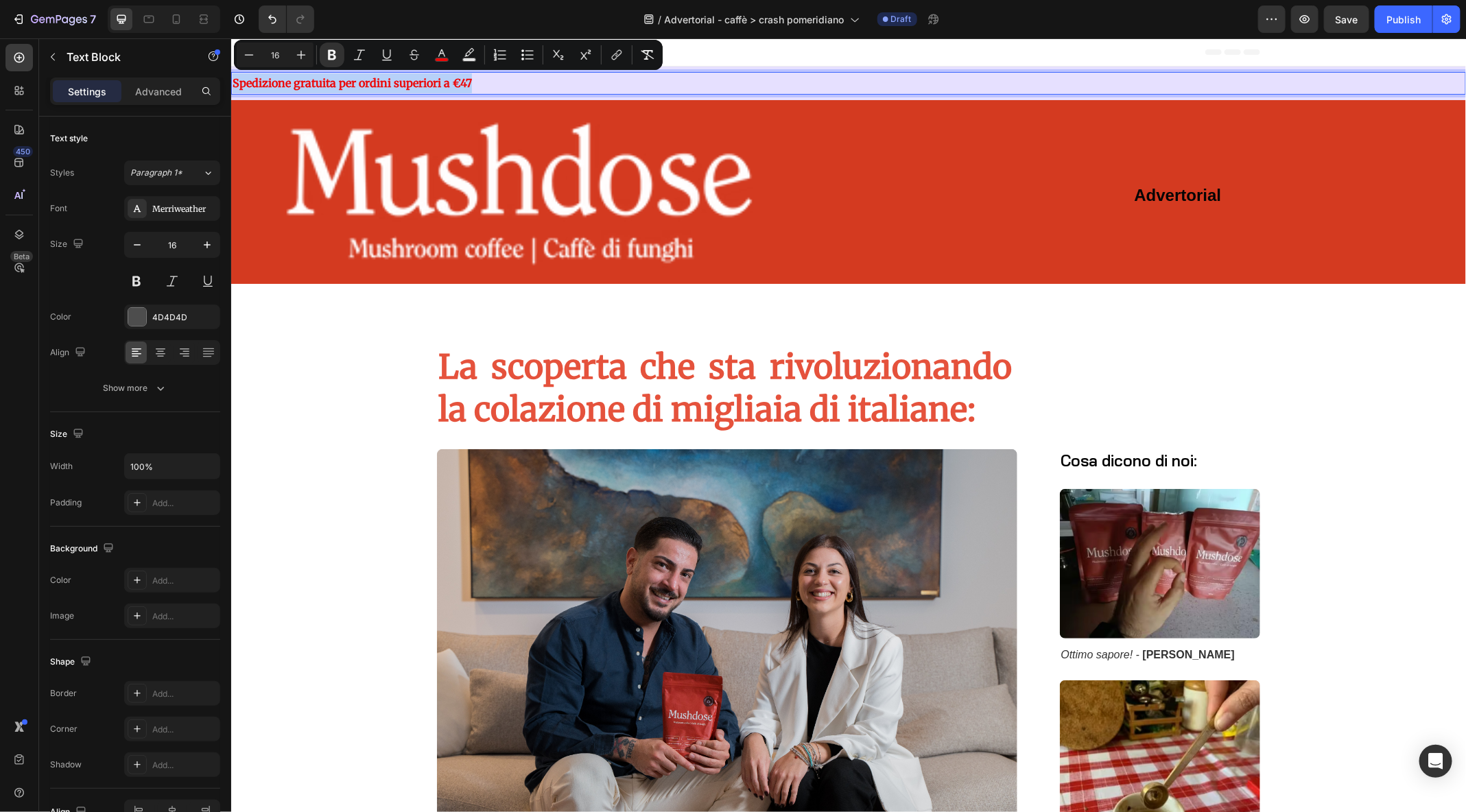
drag, startPoint x: 488, startPoint y: 80, endPoint x: 212, endPoint y: 77, distance: 276.0
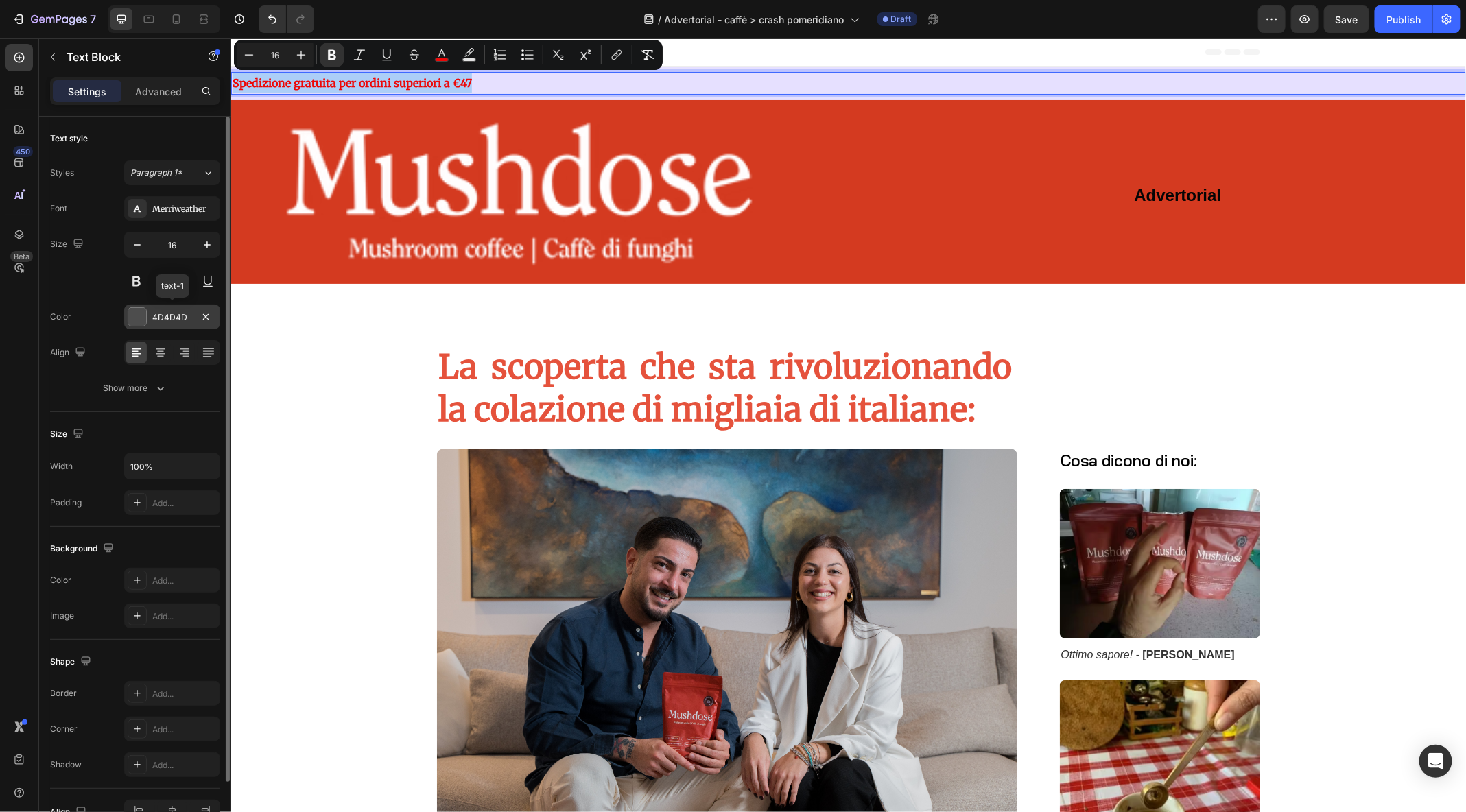
click at [170, 313] on div "4D4D4D" at bounding box center [172, 317] width 40 height 13
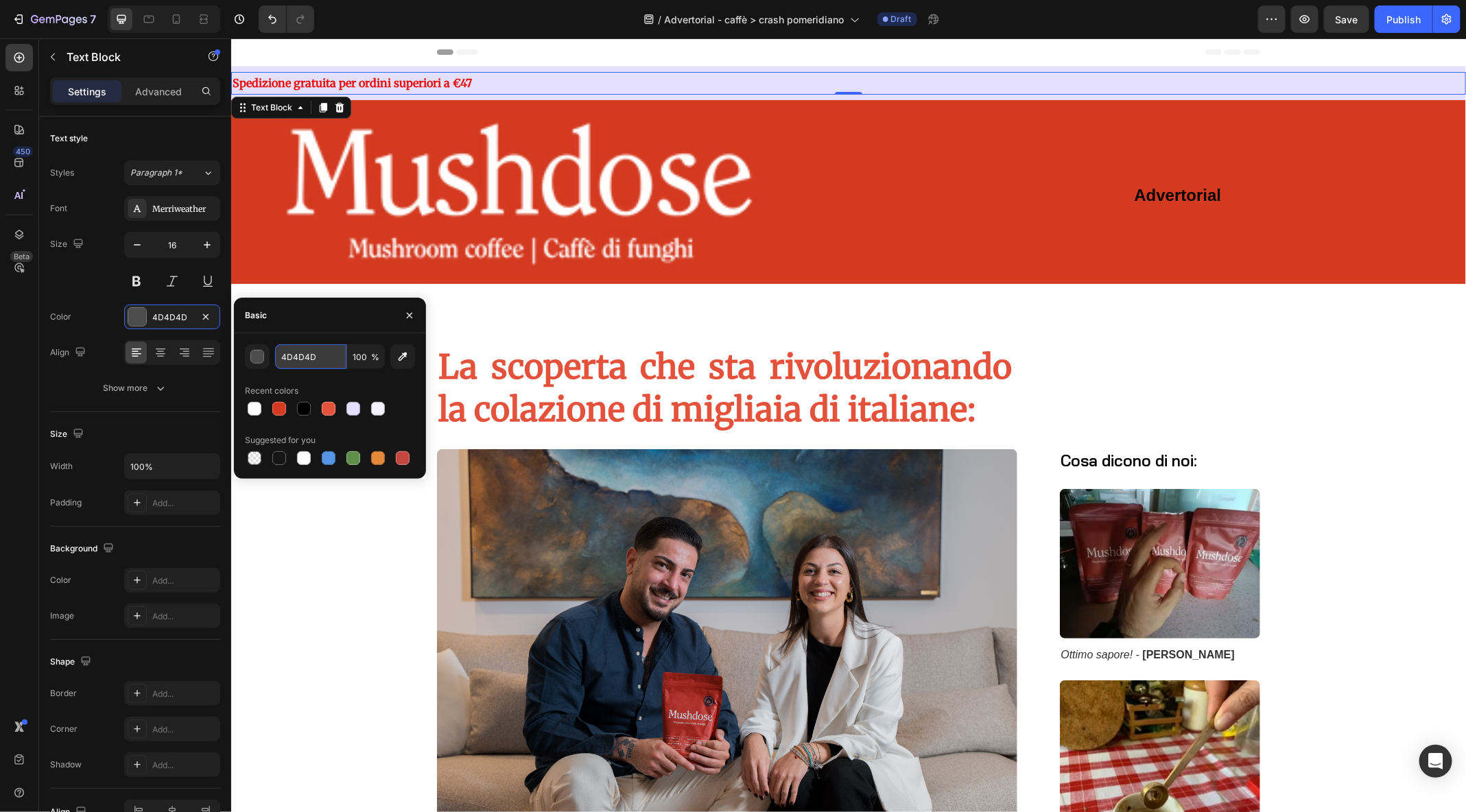
click at [304, 353] on input "4D4D4D" at bounding box center [311, 356] width 72 height 24
paste input "D43A20"
type input "D43A20"
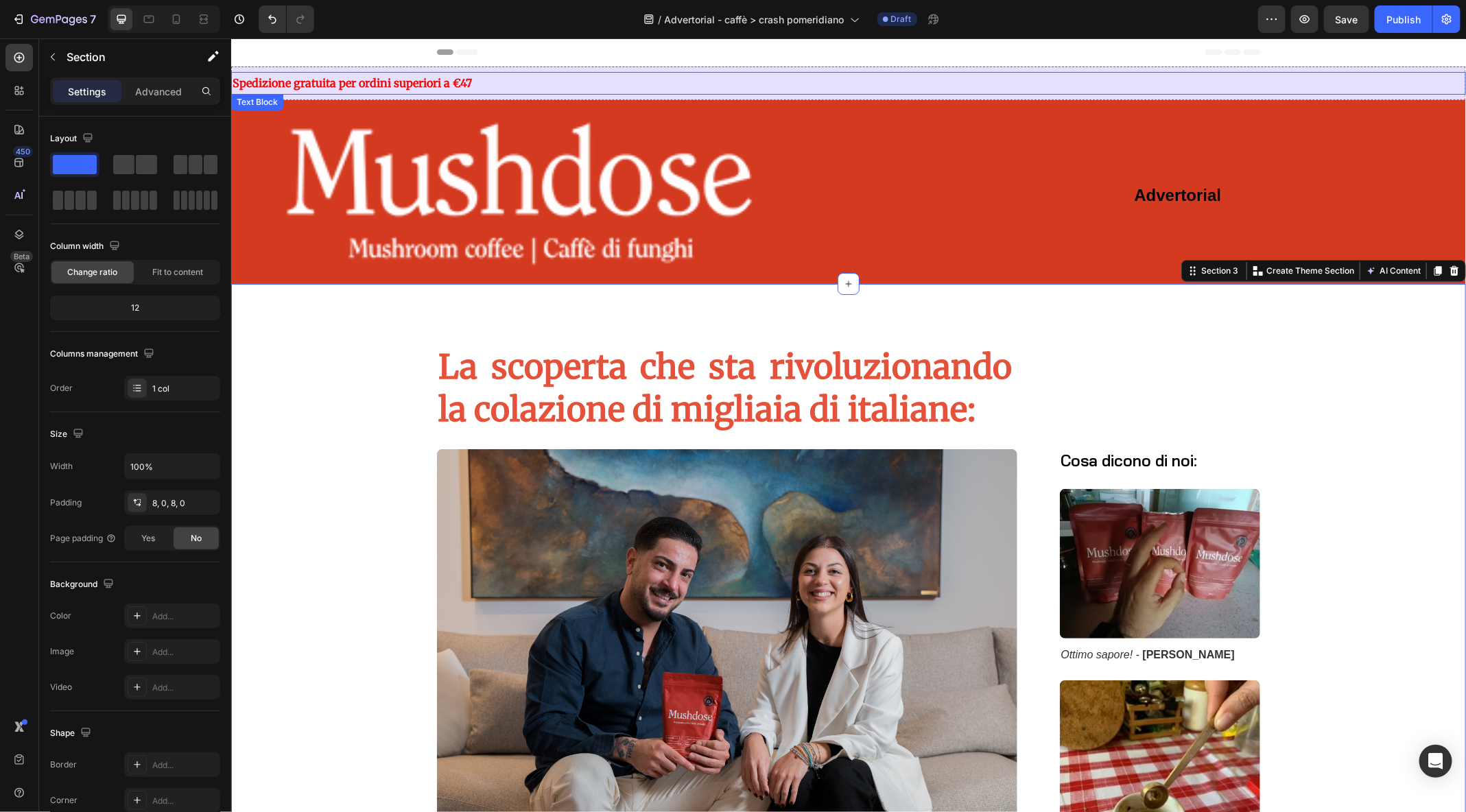
click at [541, 81] on p "Spedizione gratuita per ordini superiori a €47" at bounding box center [848, 82] width 1232 height 20
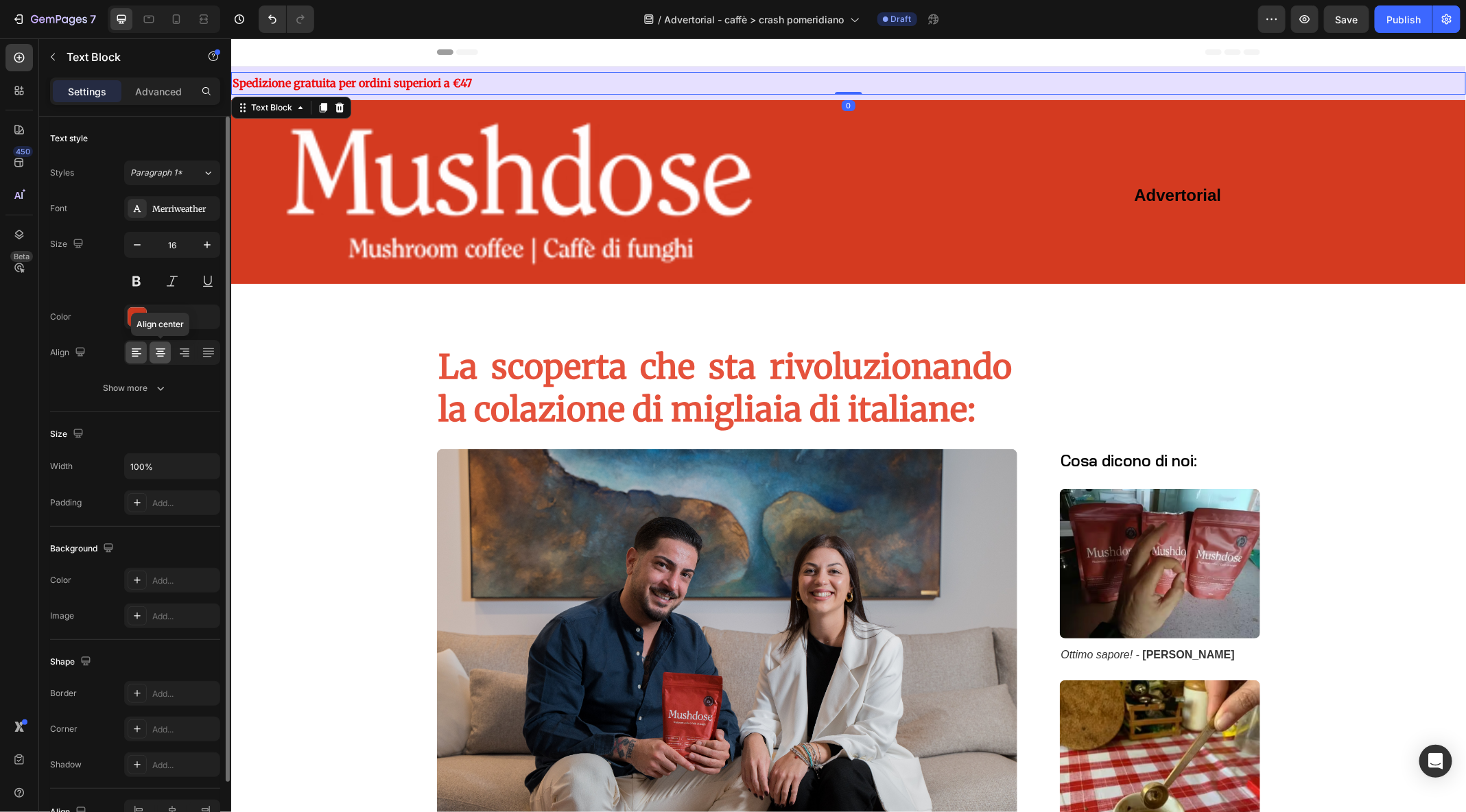
click at [153, 355] on icon at bounding box center [160, 352] width 14 height 14
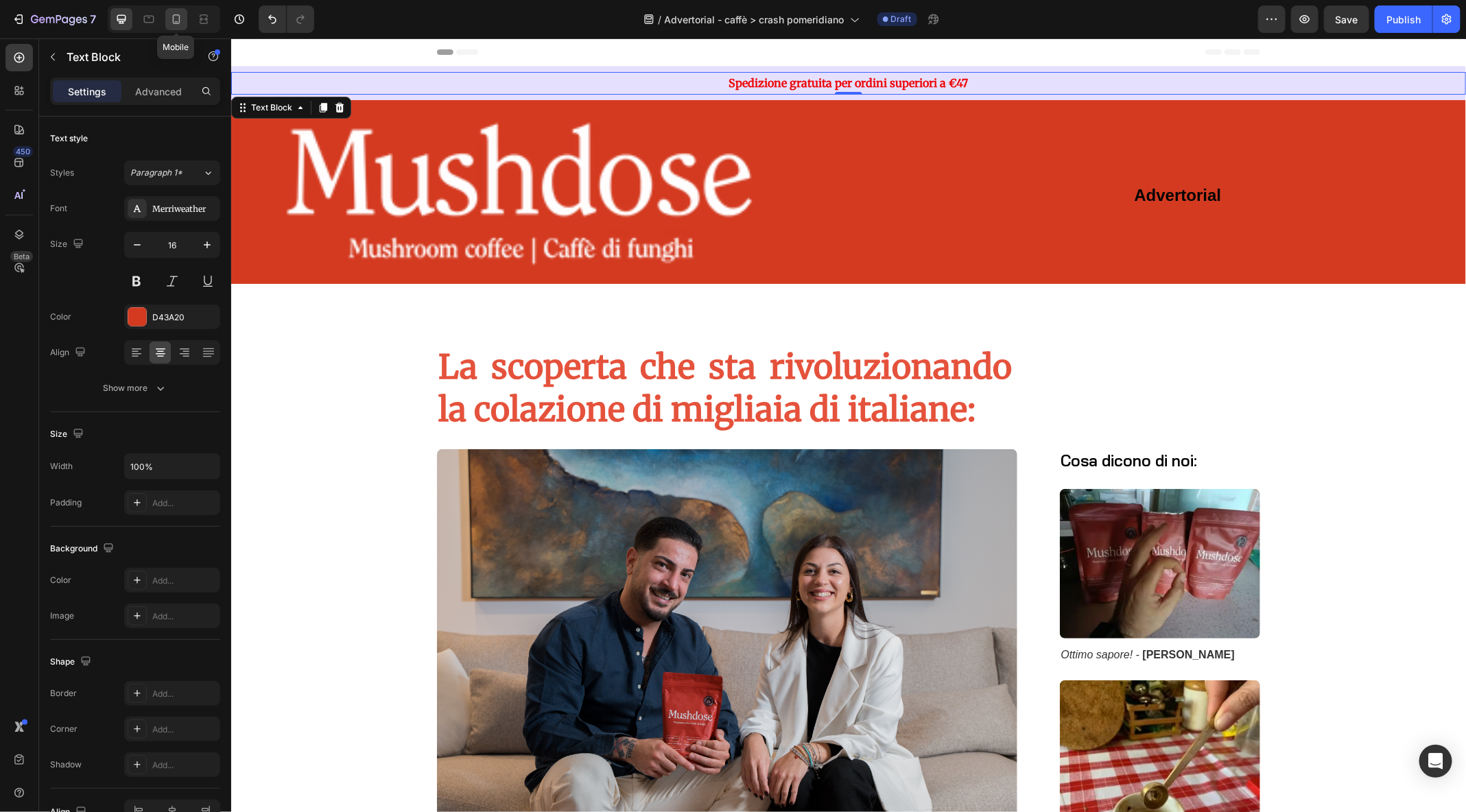
click at [180, 23] on icon at bounding box center [177, 19] width 14 height 14
type input "14"
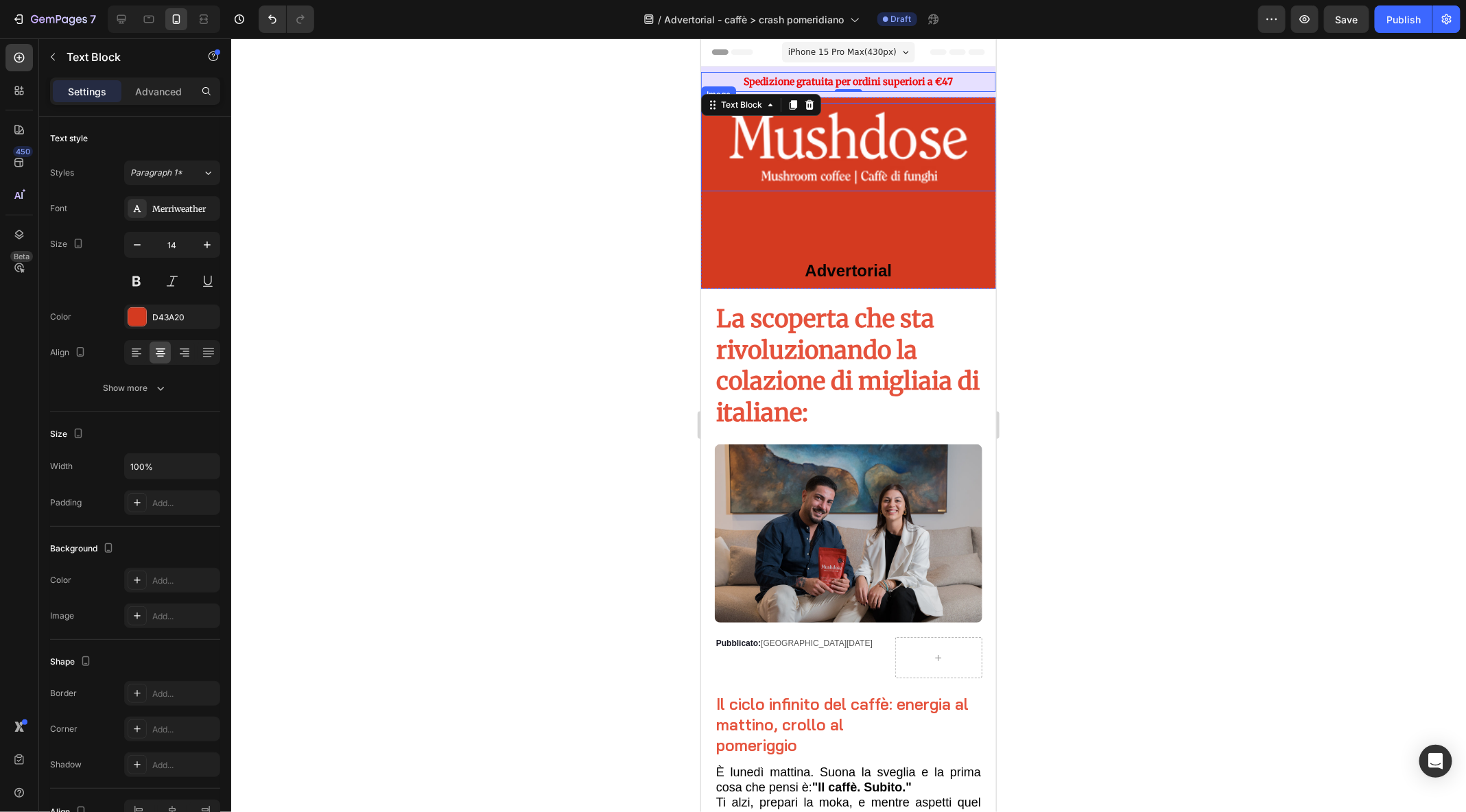
click at [903, 168] on img at bounding box center [848, 146] width 295 height 88
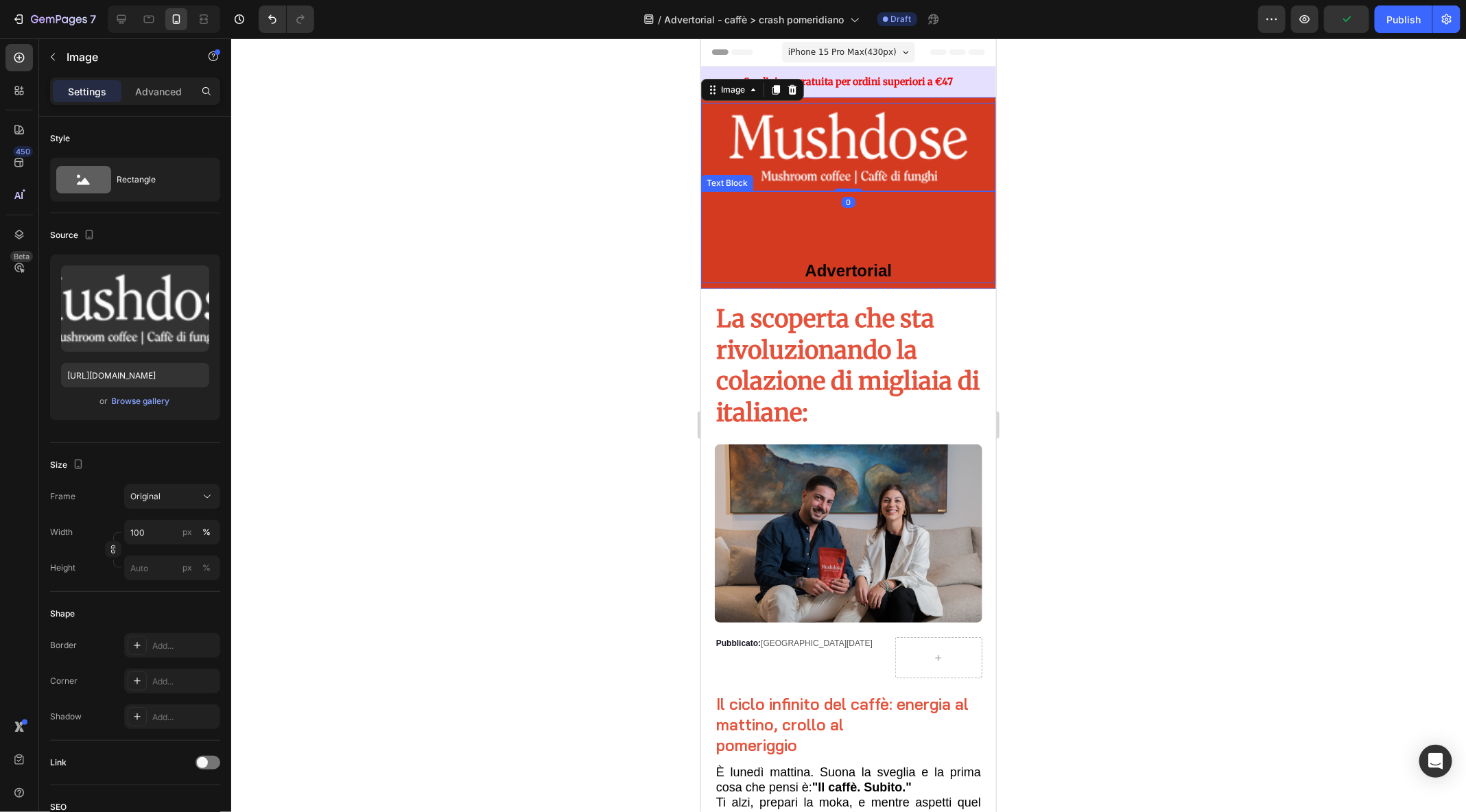
click at [807, 249] on p at bounding box center [848, 253] width 292 height 17
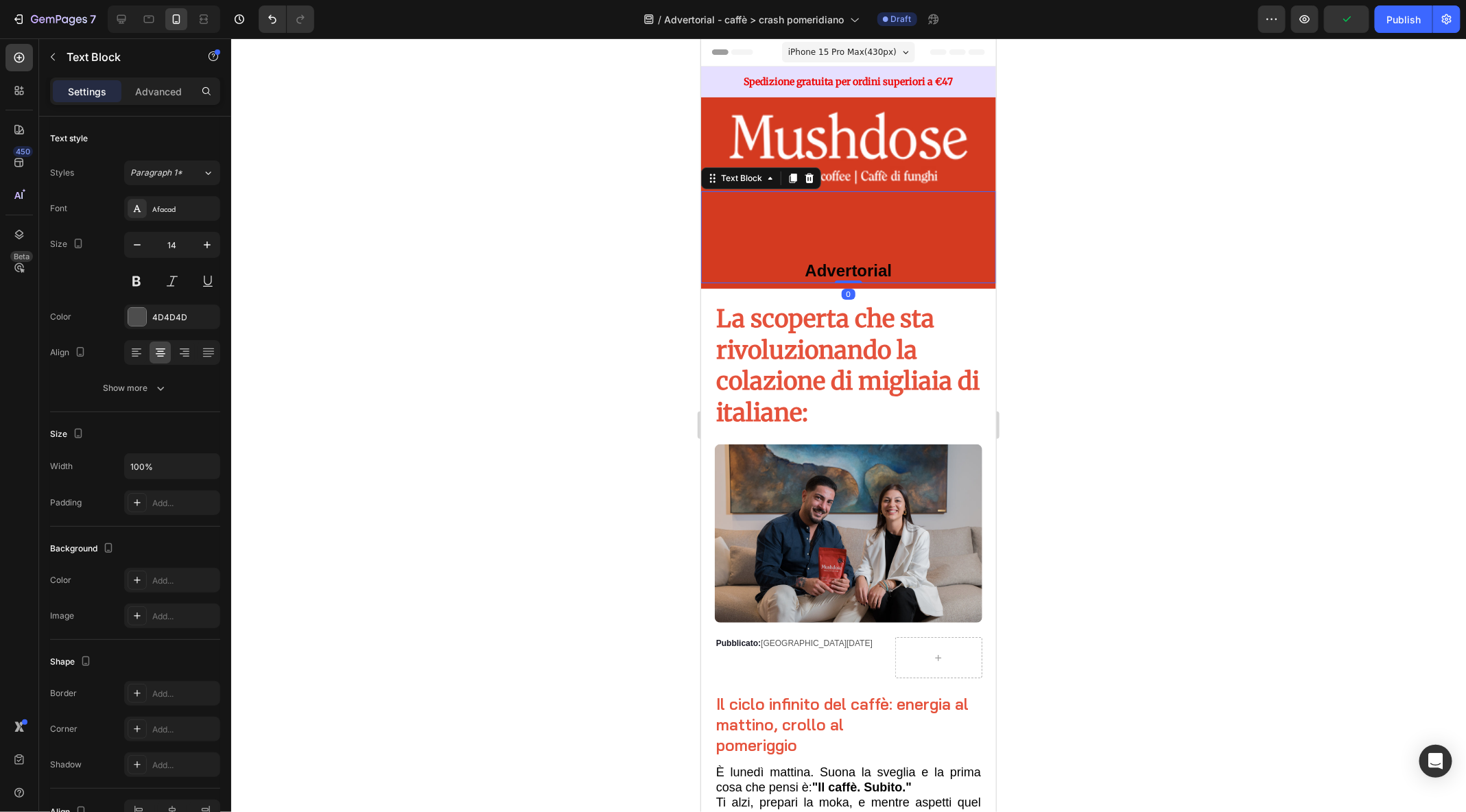
click at [810, 259] on p at bounding box center [848, 253] width 292 height 17
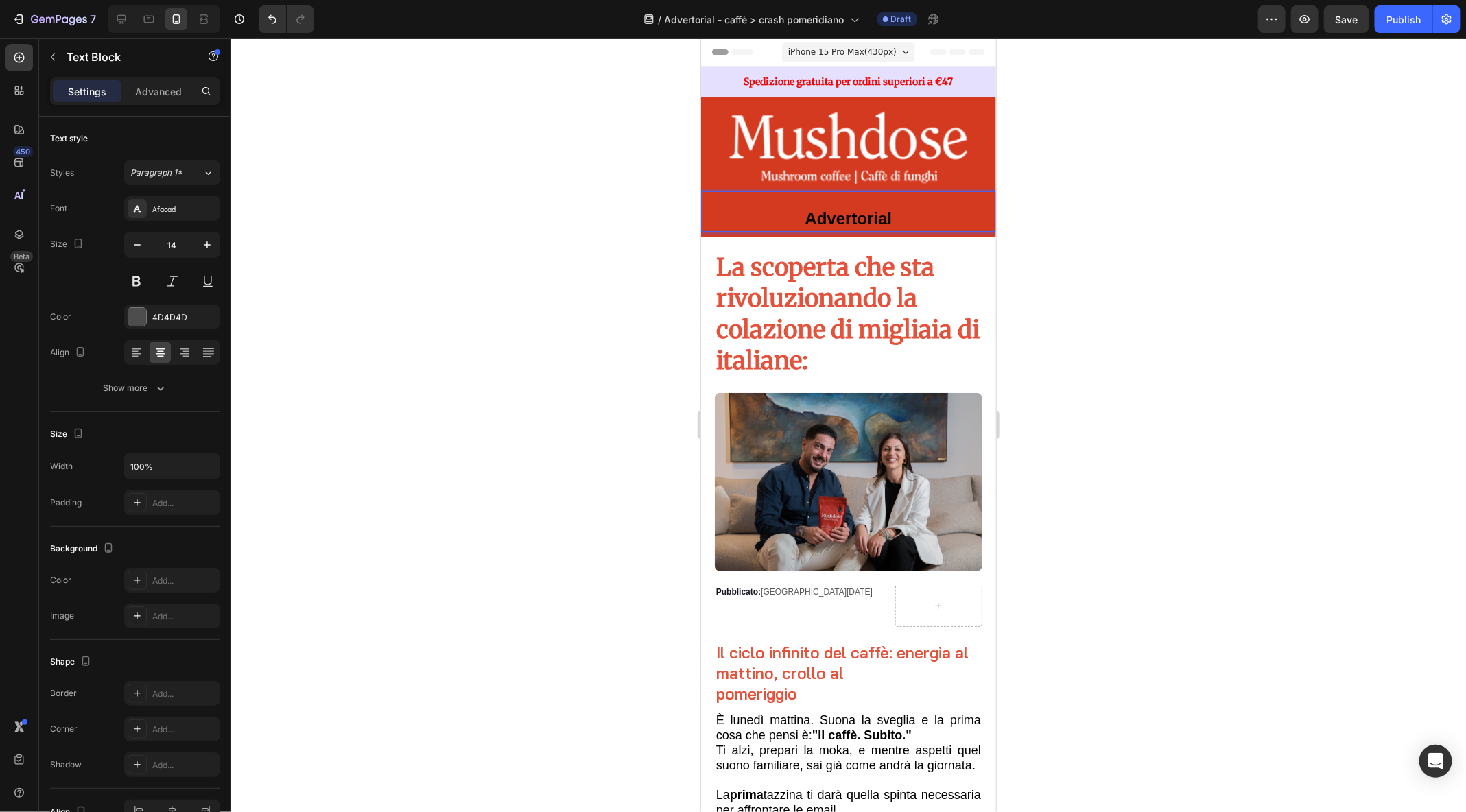
click at [1250, 298] on div at bounding box center [848, 426] width 1235 height 774
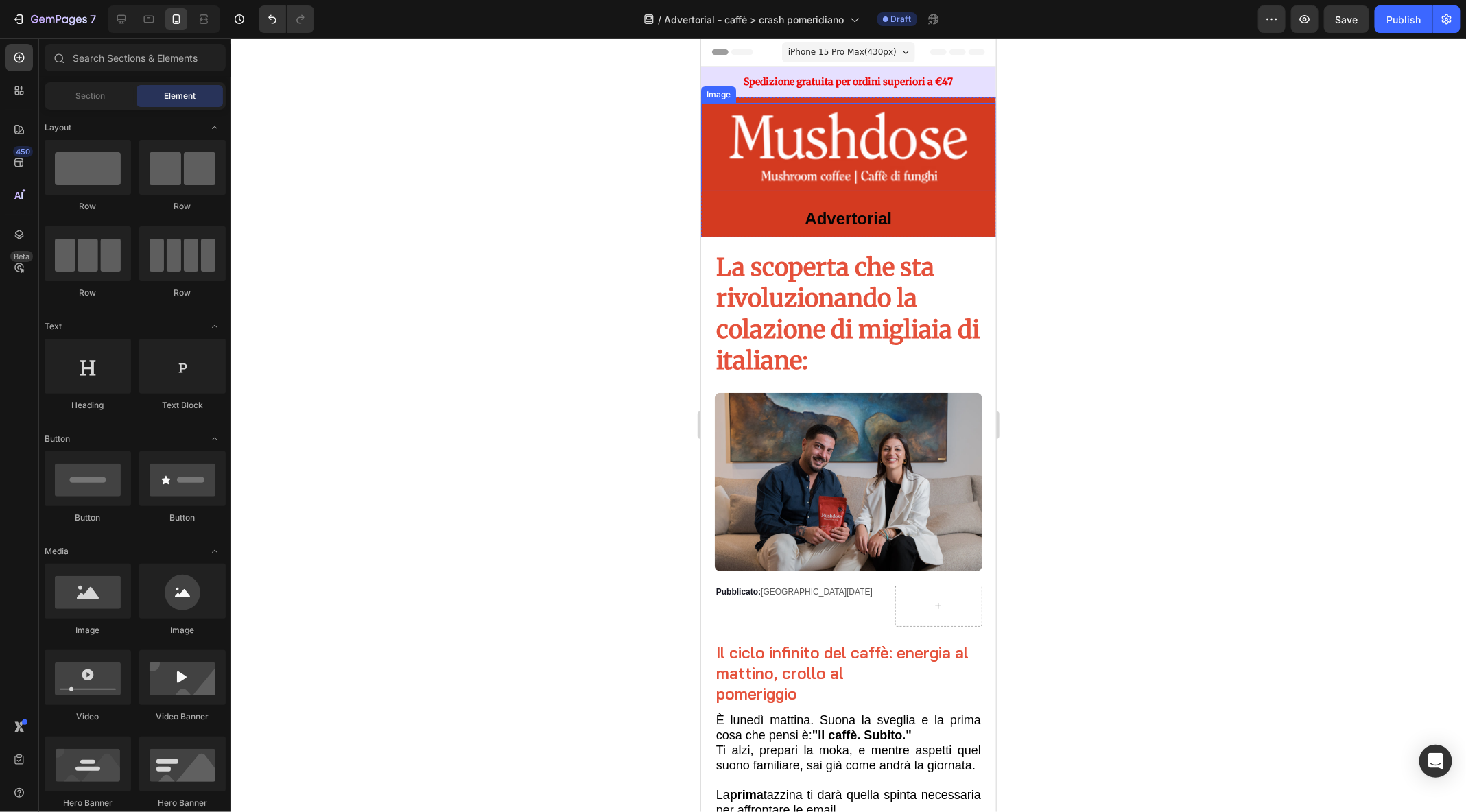
click at [845, 160] on img at bounding box center [848, 146] width 295 height 88
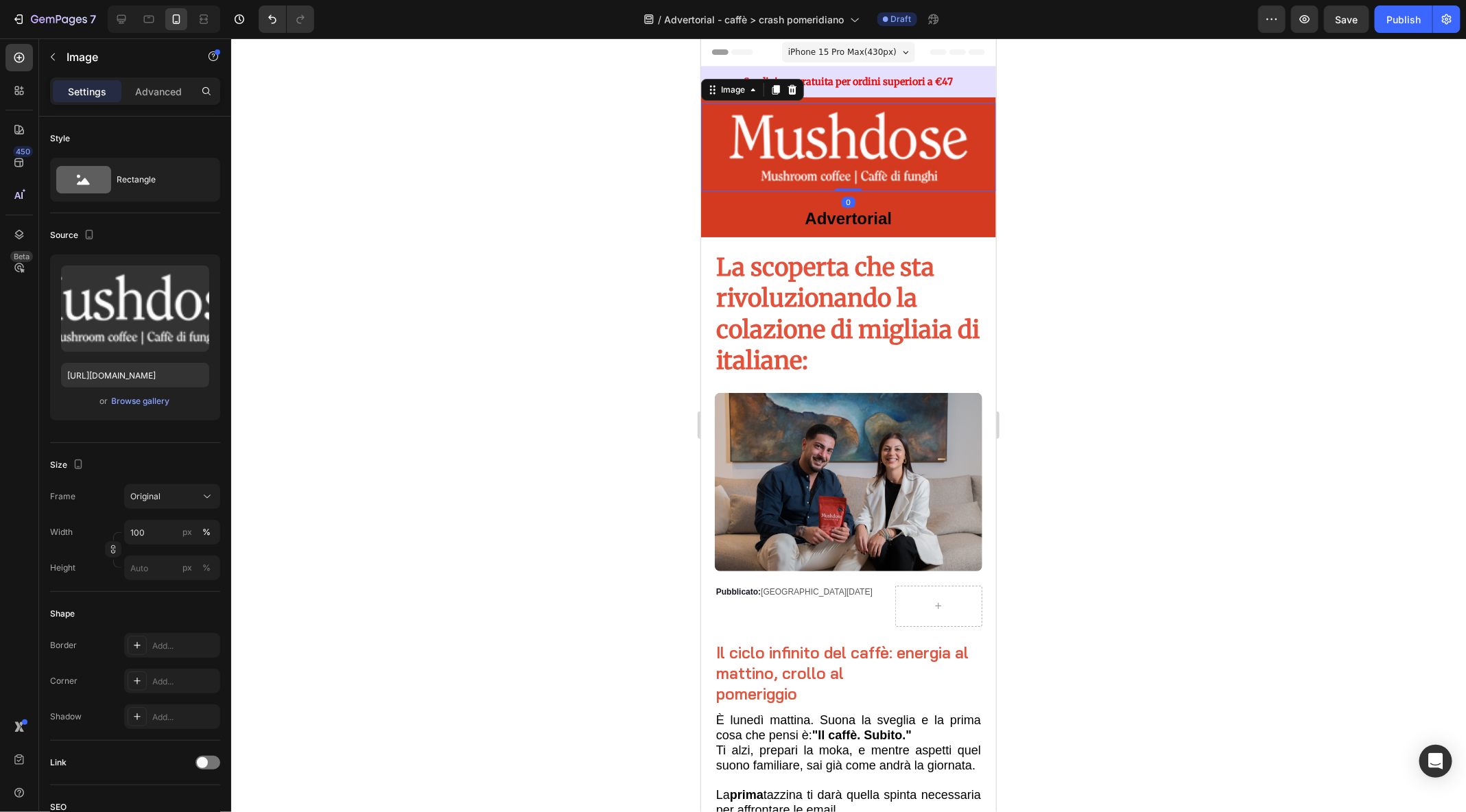
click at [147, 102] on div "Settings Advanced" at bounding box center [135, 91] width 170 height 27
click at [156, 88] on p "Advanced" at bounding box center [158, 91] width 47 height 15
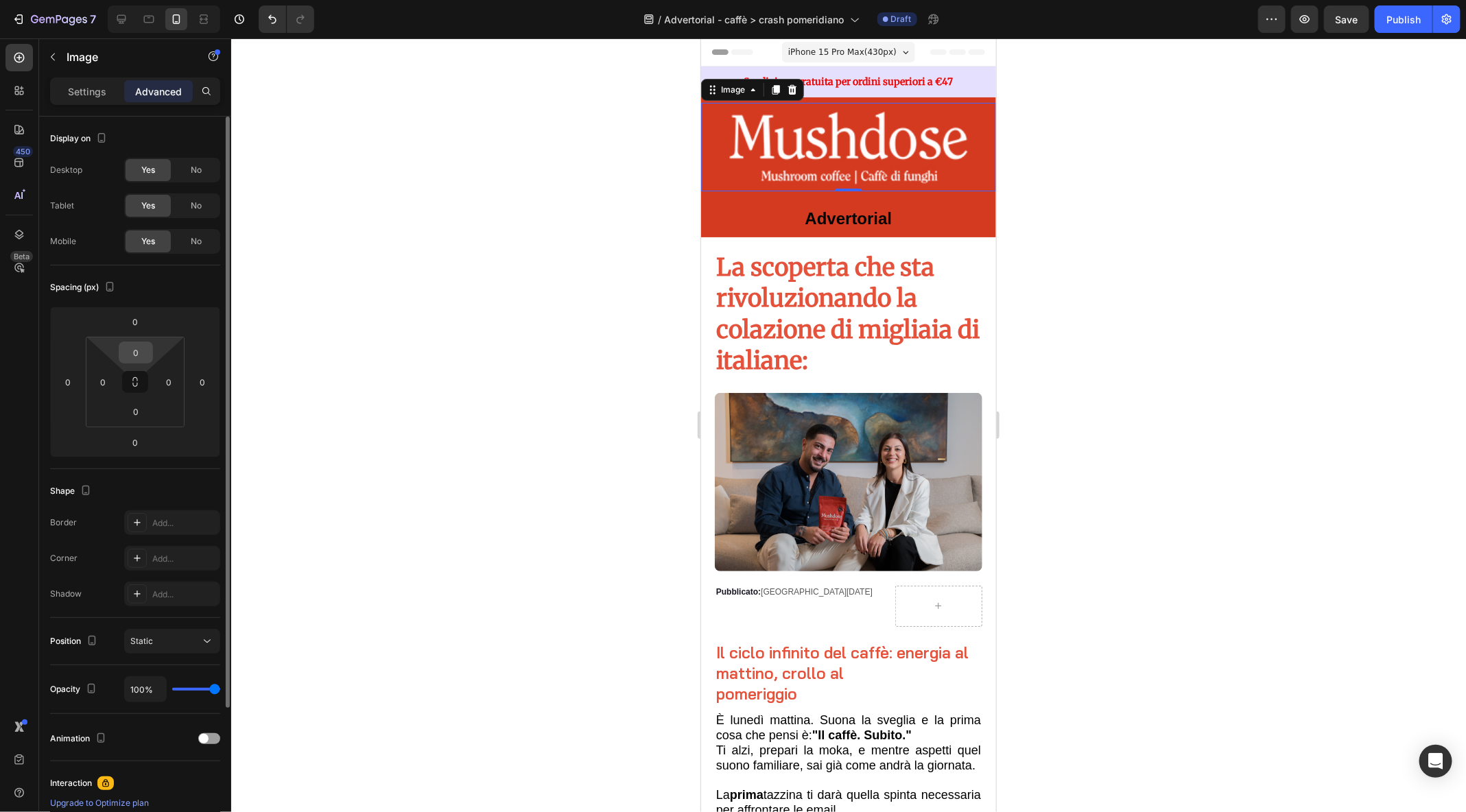
click at [135, 357] on input "0" at bounding box center [136, 352] width 27 height 20
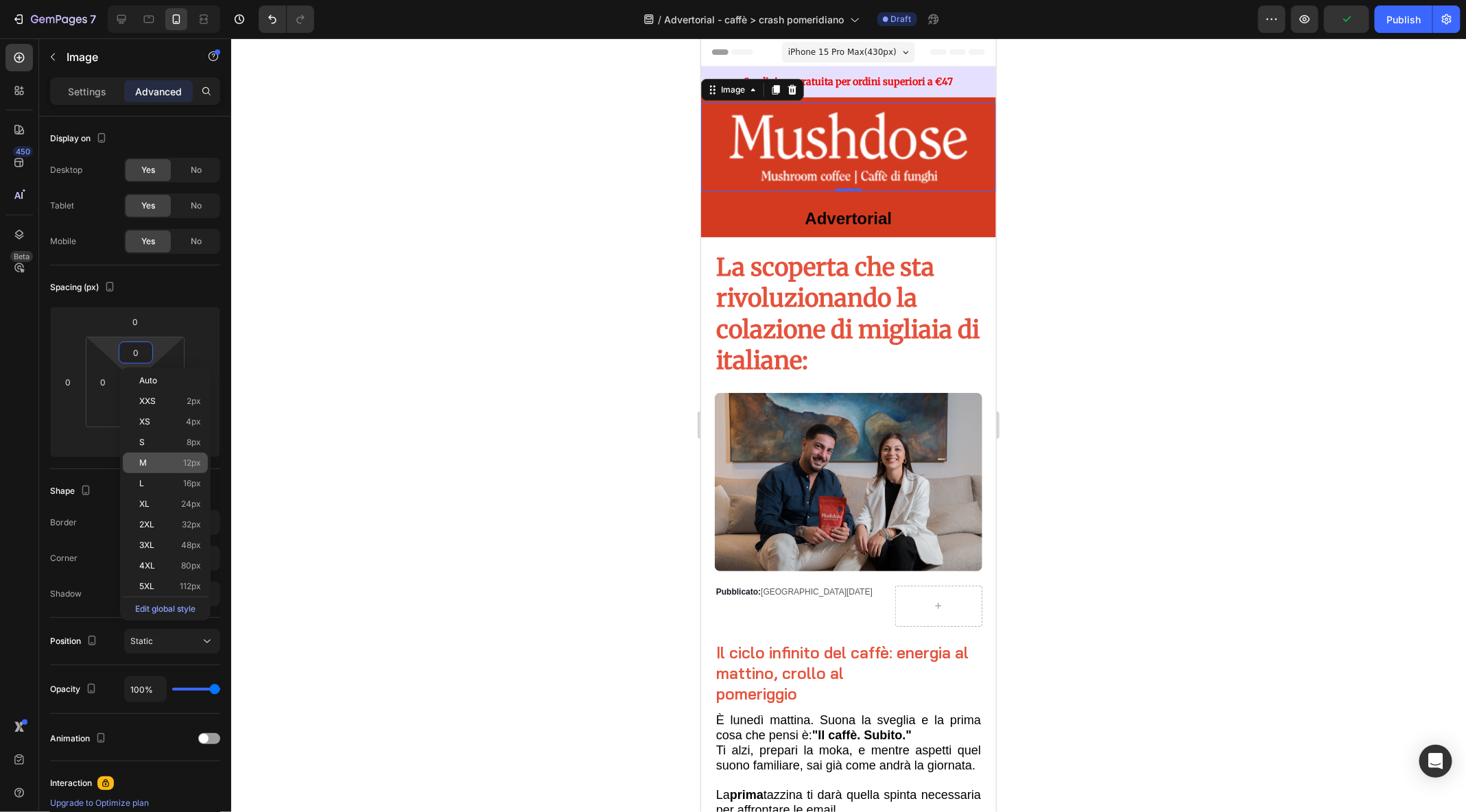
click at [164, 468] on p "M 12px" at bounding box center [171, 463] width 62 height 10
type input "12"
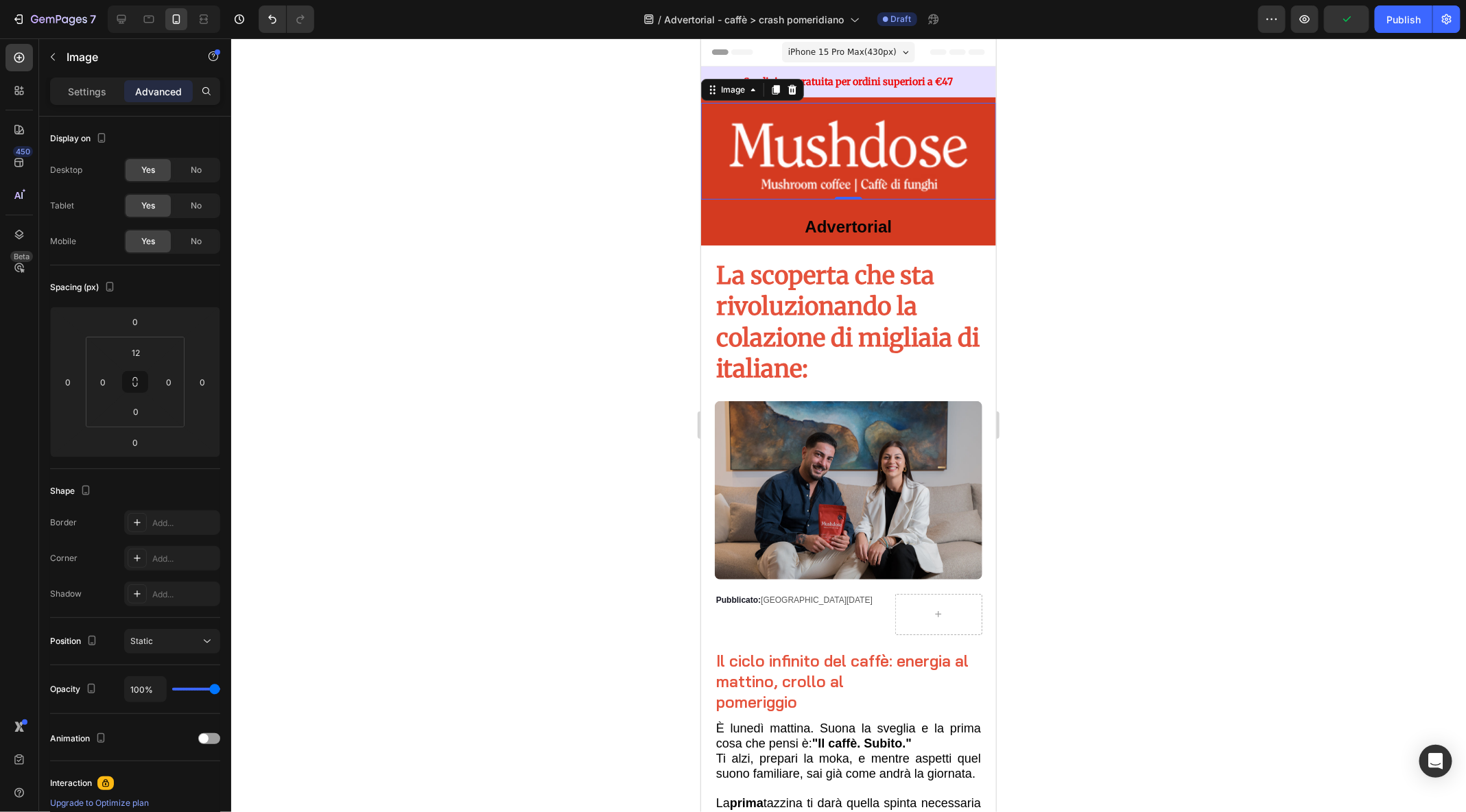
click at [1185, 224] on div at bounding box center [848, 426] width 1235 height 774
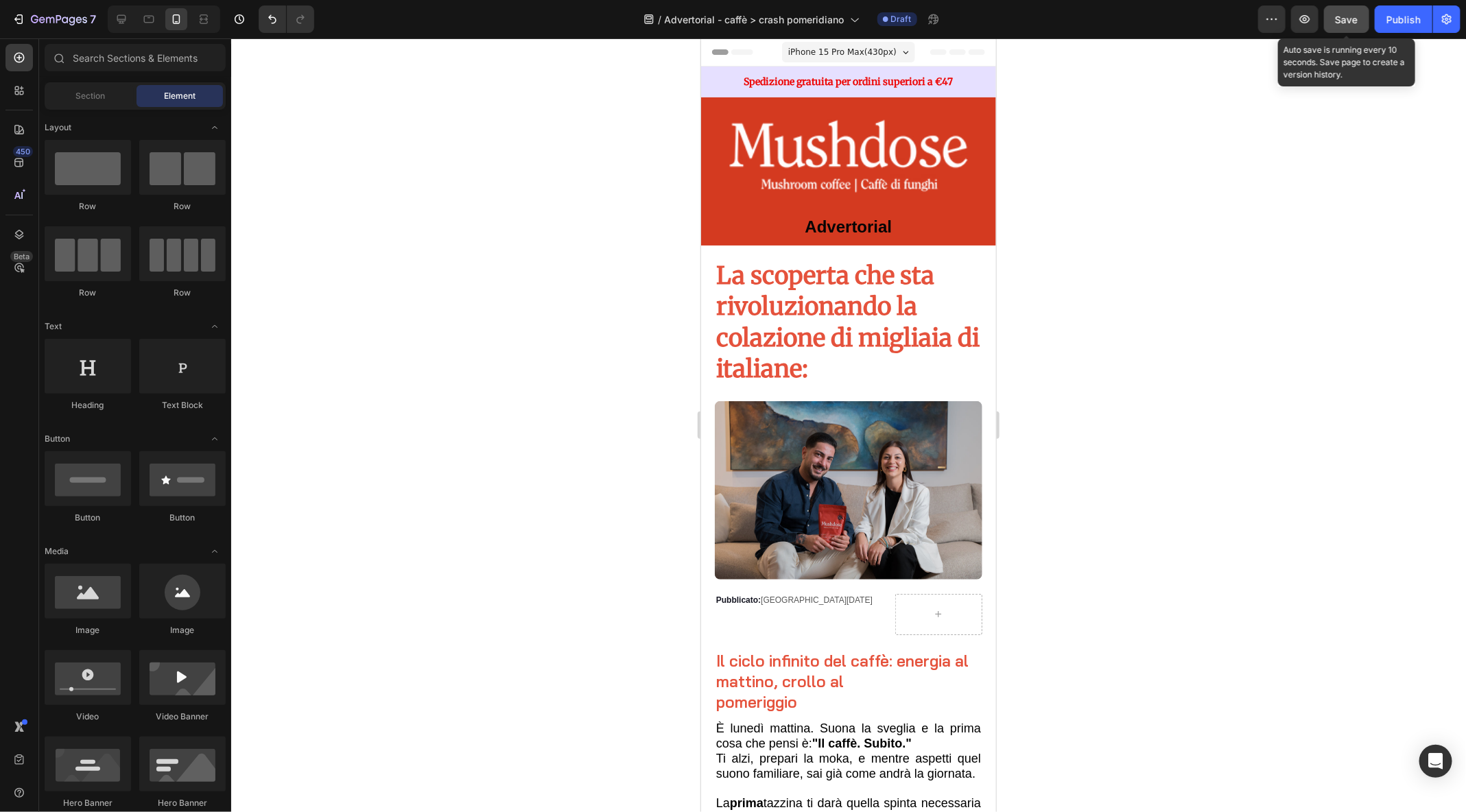
click at [1343, 32] on button "Save" at bounding box center [1347, 19] width 46 height 27
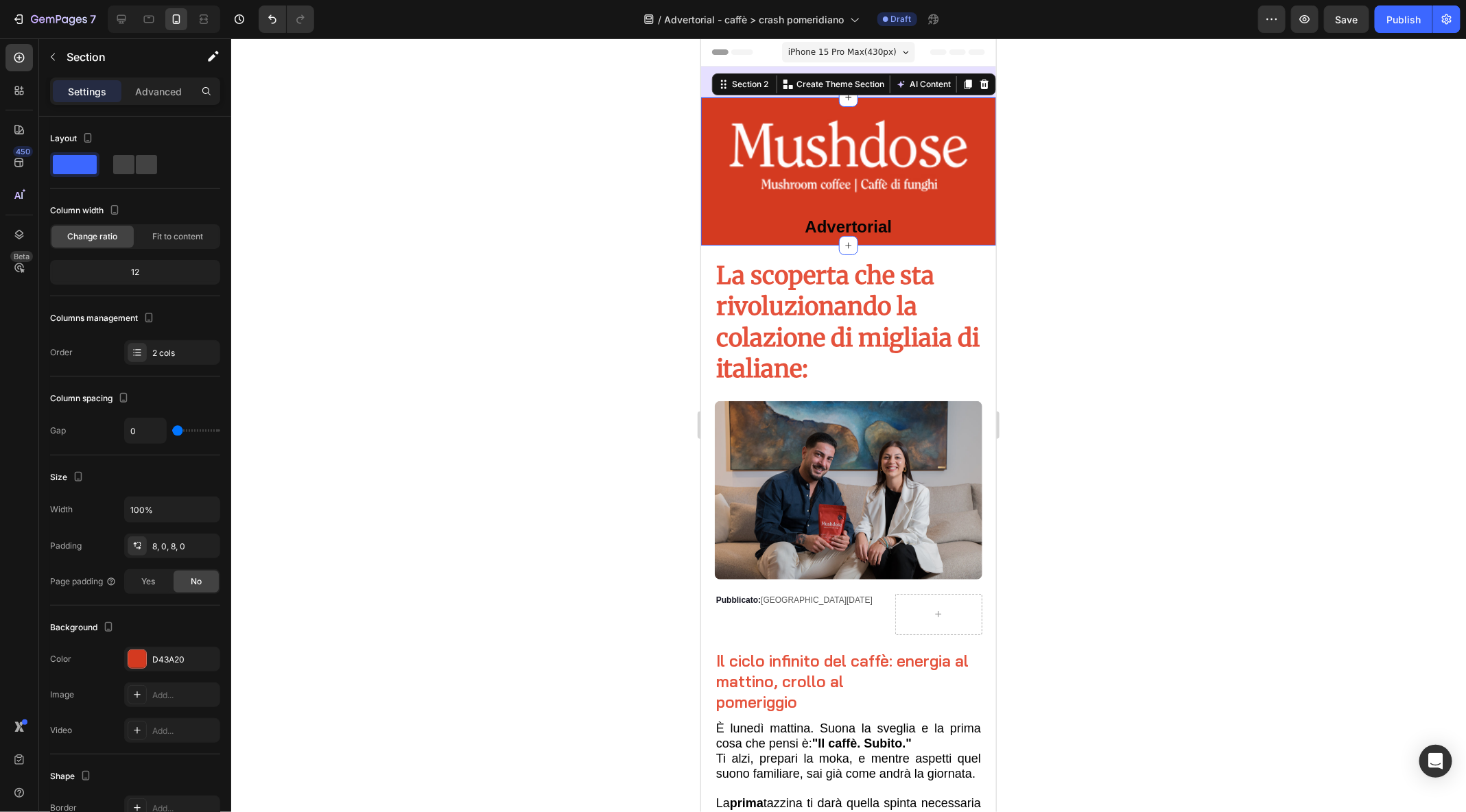
click at [789, 100] on div "Image Advertorial Text Block Section 2 Create Theme Section AI Content Write wi…" at bounding box center [848, 171] width 295 height 147
click at [864, 226] on strong "Advertorial" at bounding box center [849, 225] width 87 height 18
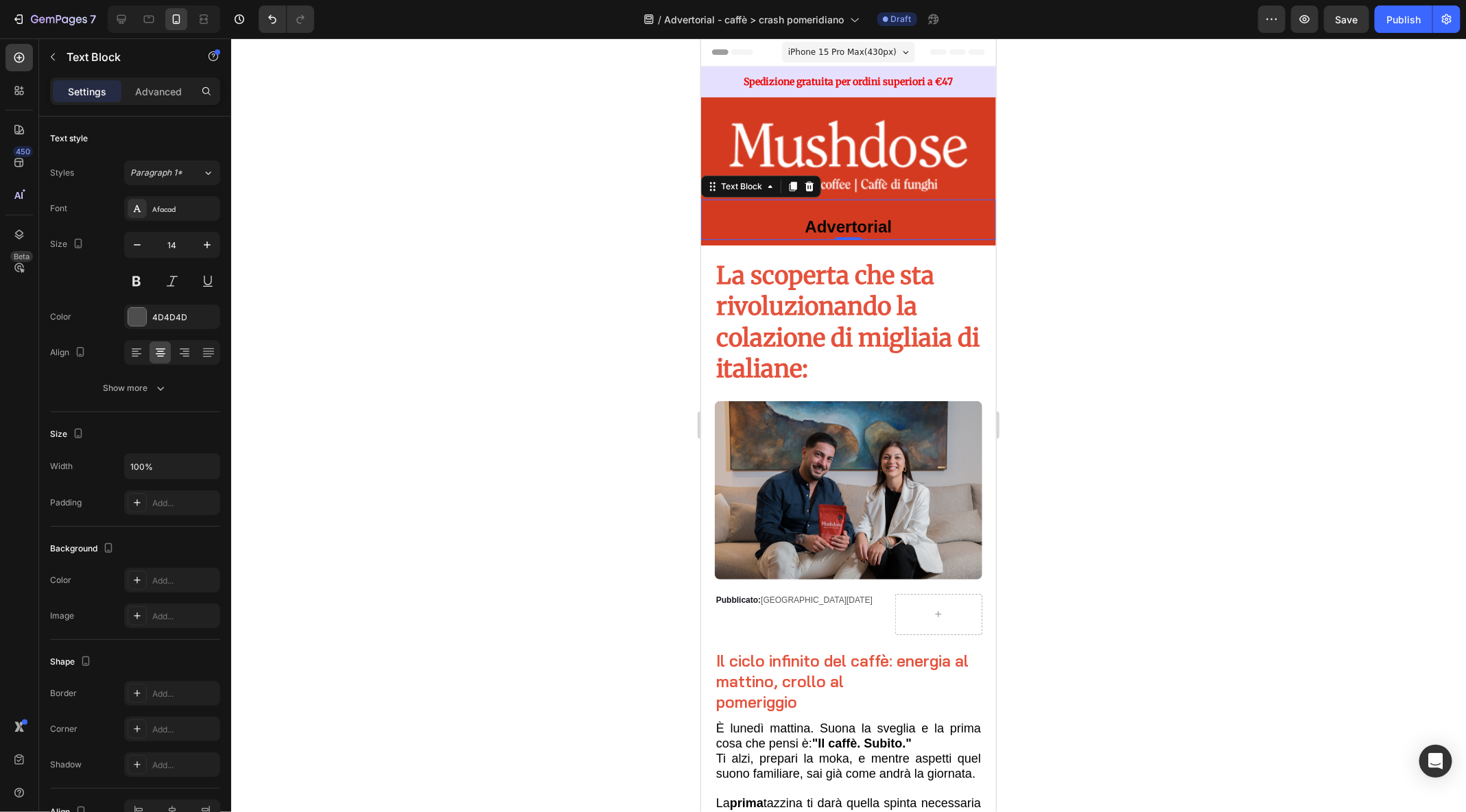
click at [855, 221] on strong "Advertorial" at bounding box center [849, 225] width 87 height 18
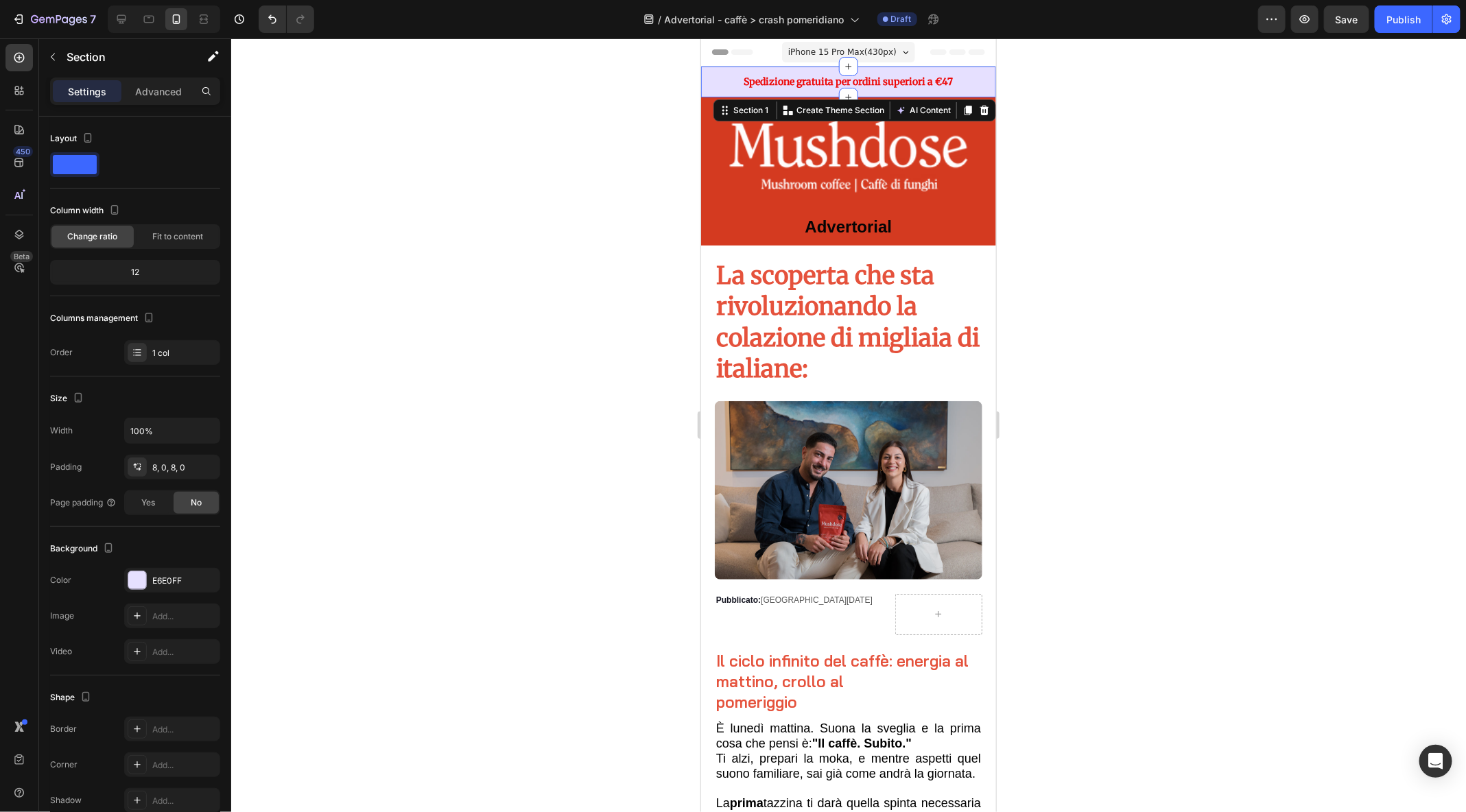
click at [709, 69] on div "Spedizione gratuita per ordini superiori a €47 Text Block Section 1 Create Them…" at bounding box center [848, 81] width 295 height 31
click at [890, 73] on p "Spedizione gratuita per ordini superiori a €47" at bounding box center [848, 81] width 292 height 17
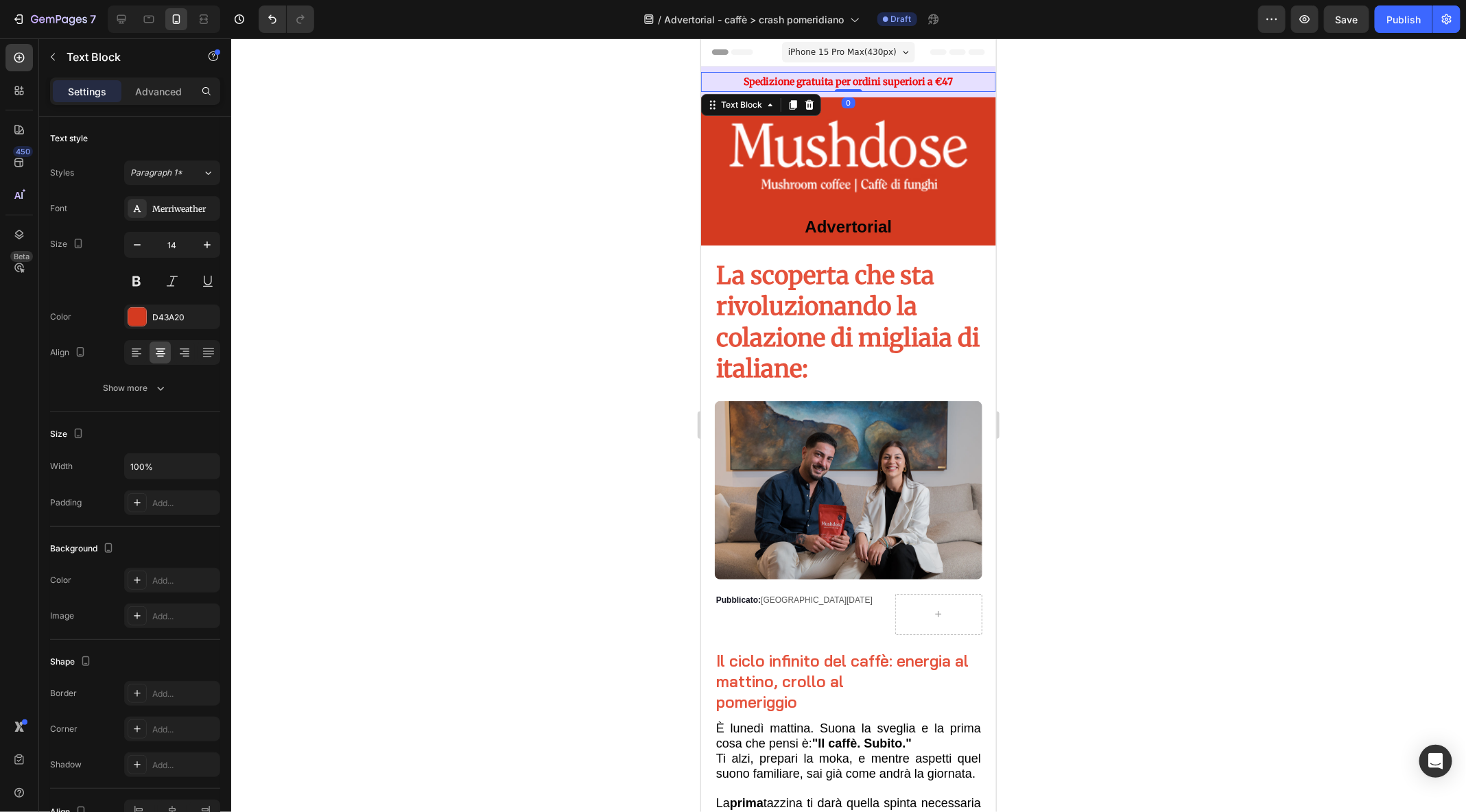
click at [963, 82] on p "Spedizione gratuita per ordini superiori a €47" at bounding box center [848, 81] width 292 height 17
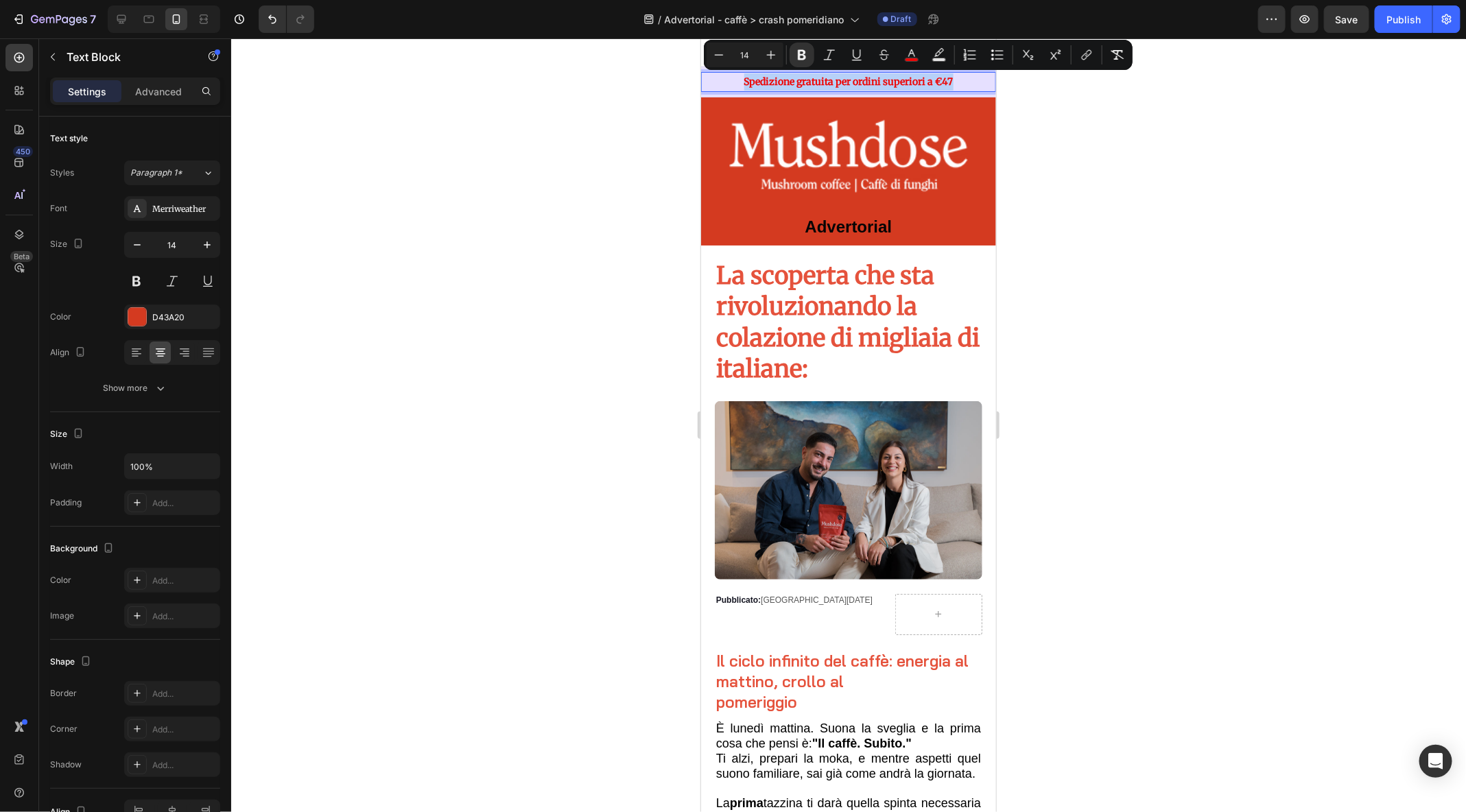
drag, startPoint x: 963, startPoint y: 82, endPoint x: 734, endPoint y: 81, distance: 229.0
click at [734, 81] on p "Spedizione gratuita per ordini superiori a €47" at bounding box center [848, 81] width 292 height 17
copy strong "Spedizione gratuita per ordini superiori a €47"
click at [993, 92] on div "Spedizione gratuita per ordini superiori a €47 Text Block 0 Section 1" at bounding box center [848, 81] width 295 height 31
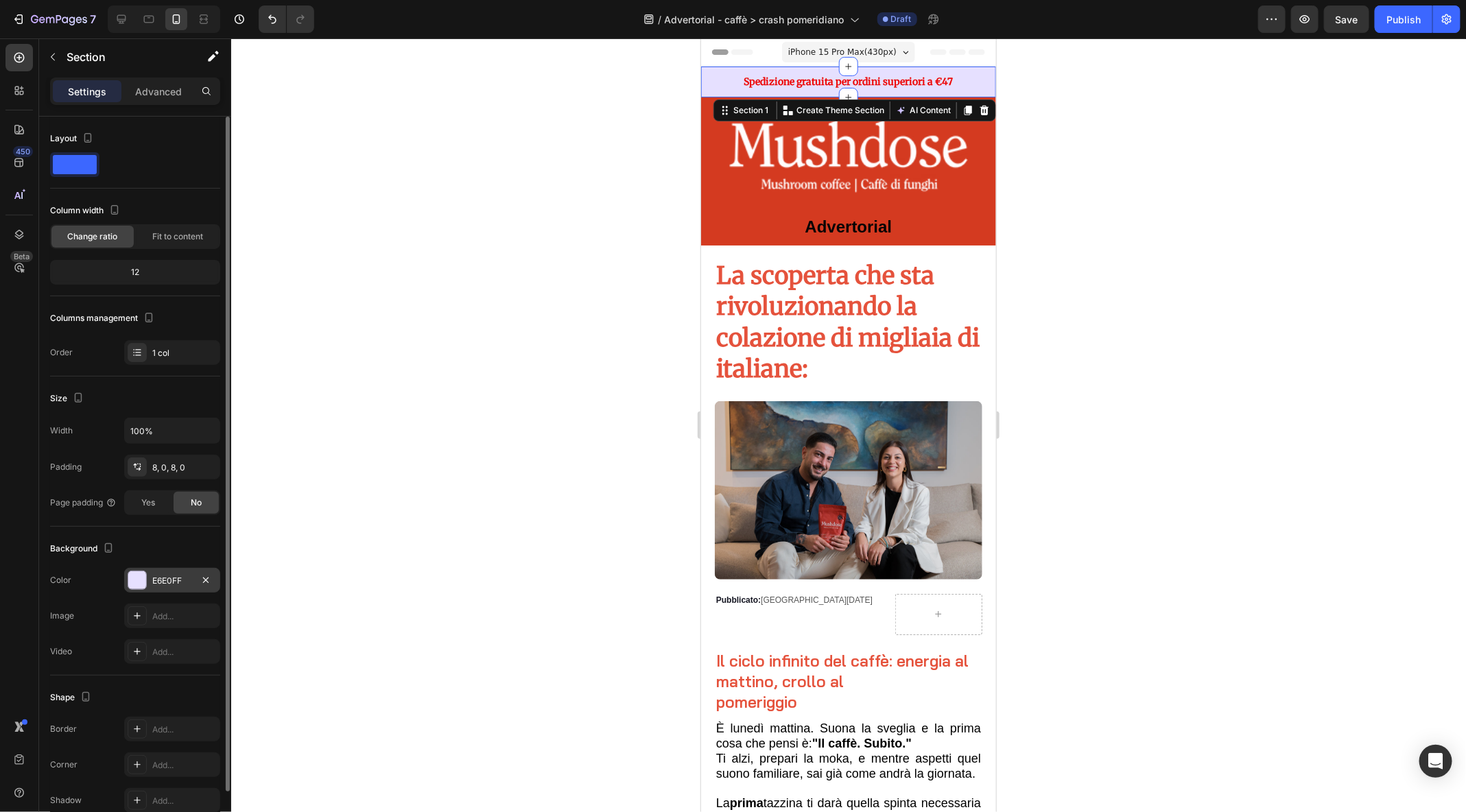
click at [174, 579] on div "E6E0FF" at bounding box center [172, 581] width 40 height 13
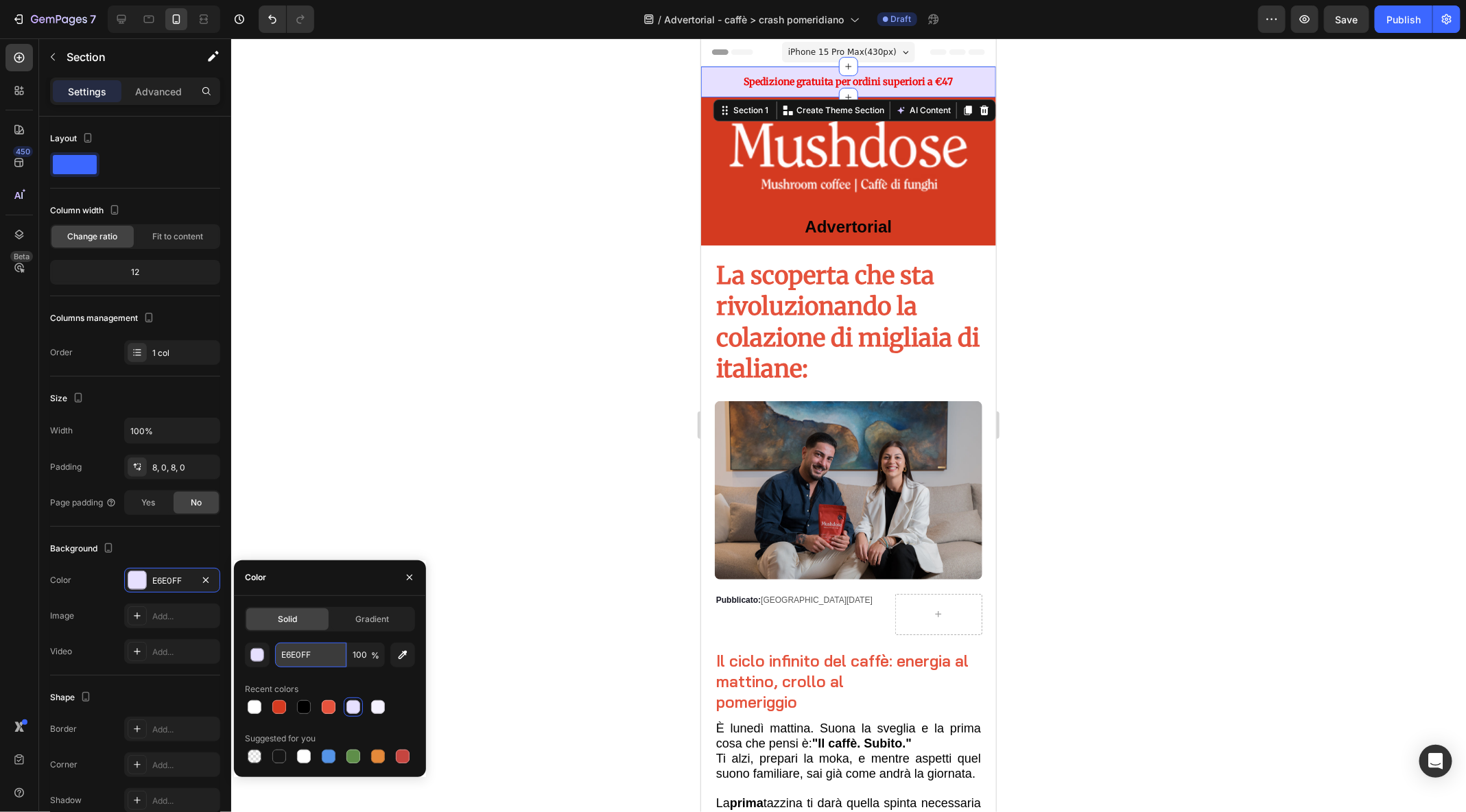
click at [297, 658] on input "E6E0FF" at bounding box center [311, 655] width 72 height 24
click at [727, 236] on p "Advertorial" at bounding box center [848, 227] width 292 height 20
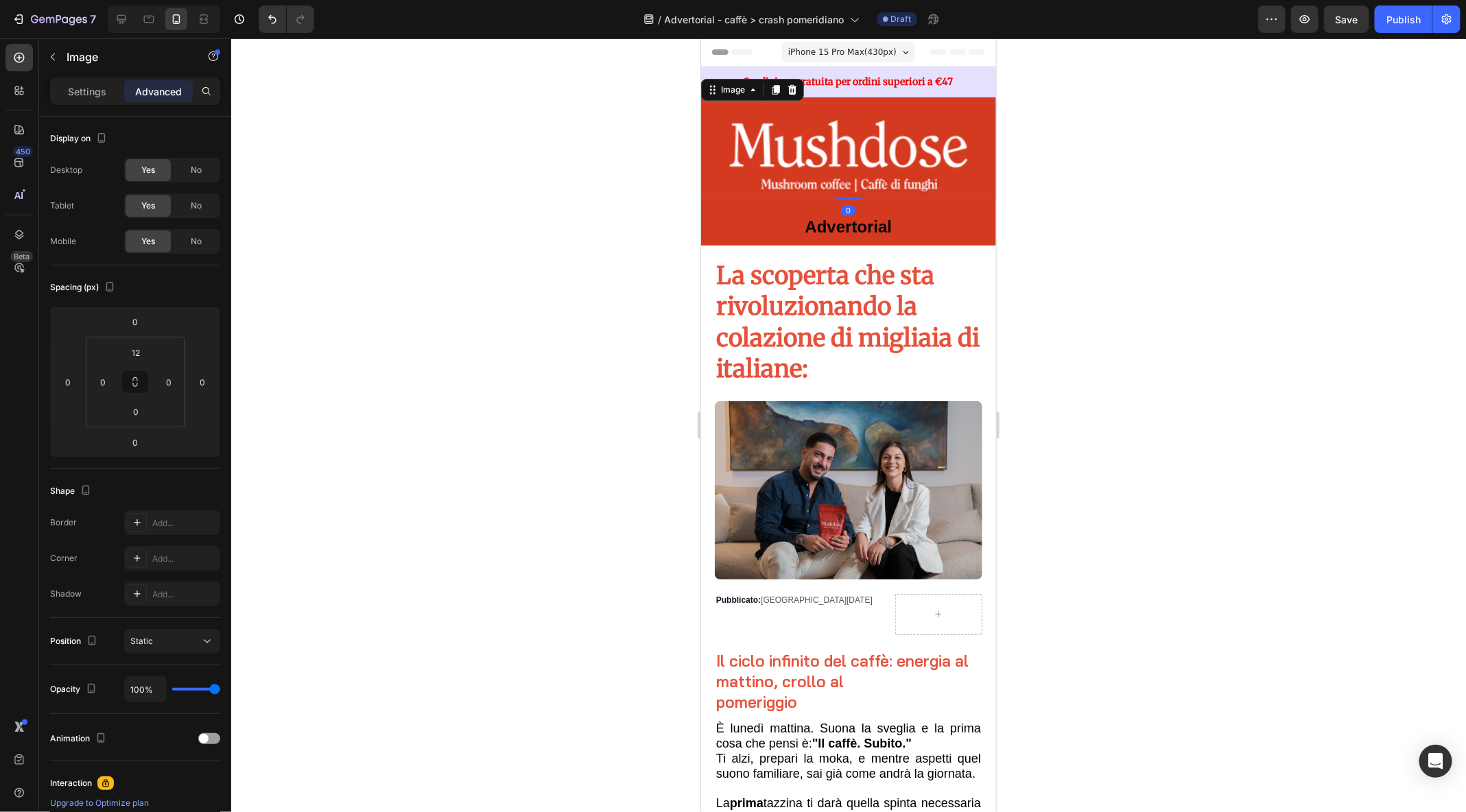
click at [704, 163] on img at bounding box center [848, 154] width 295 height 88
click at [988, 100] on div "Image 0 Advertorial Text Block Section 2" at bounding box center [848, 171] width 295 height 147
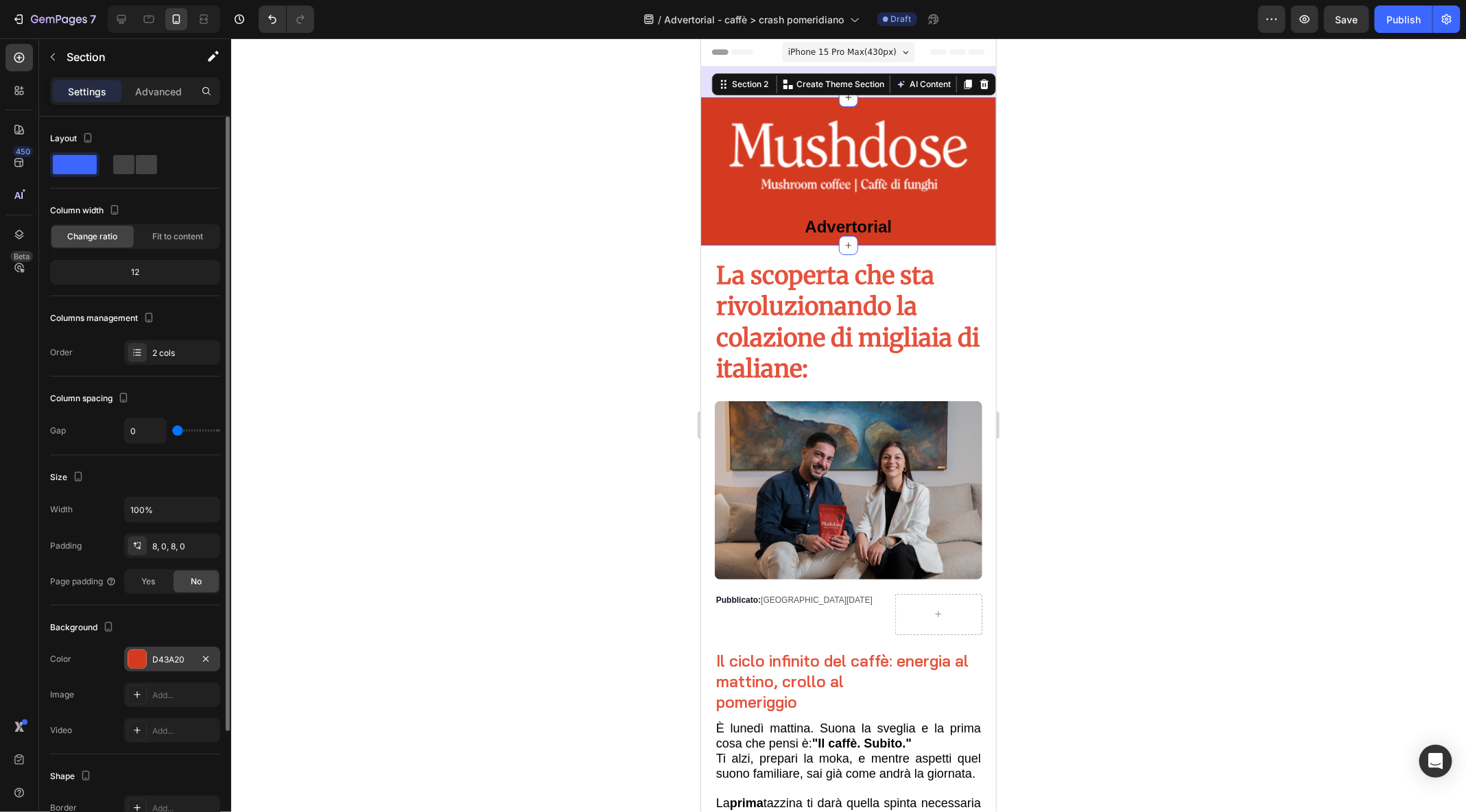
click at [179, 658] on div "D43A20" at bounding box center [172, 660] width 40 height 13
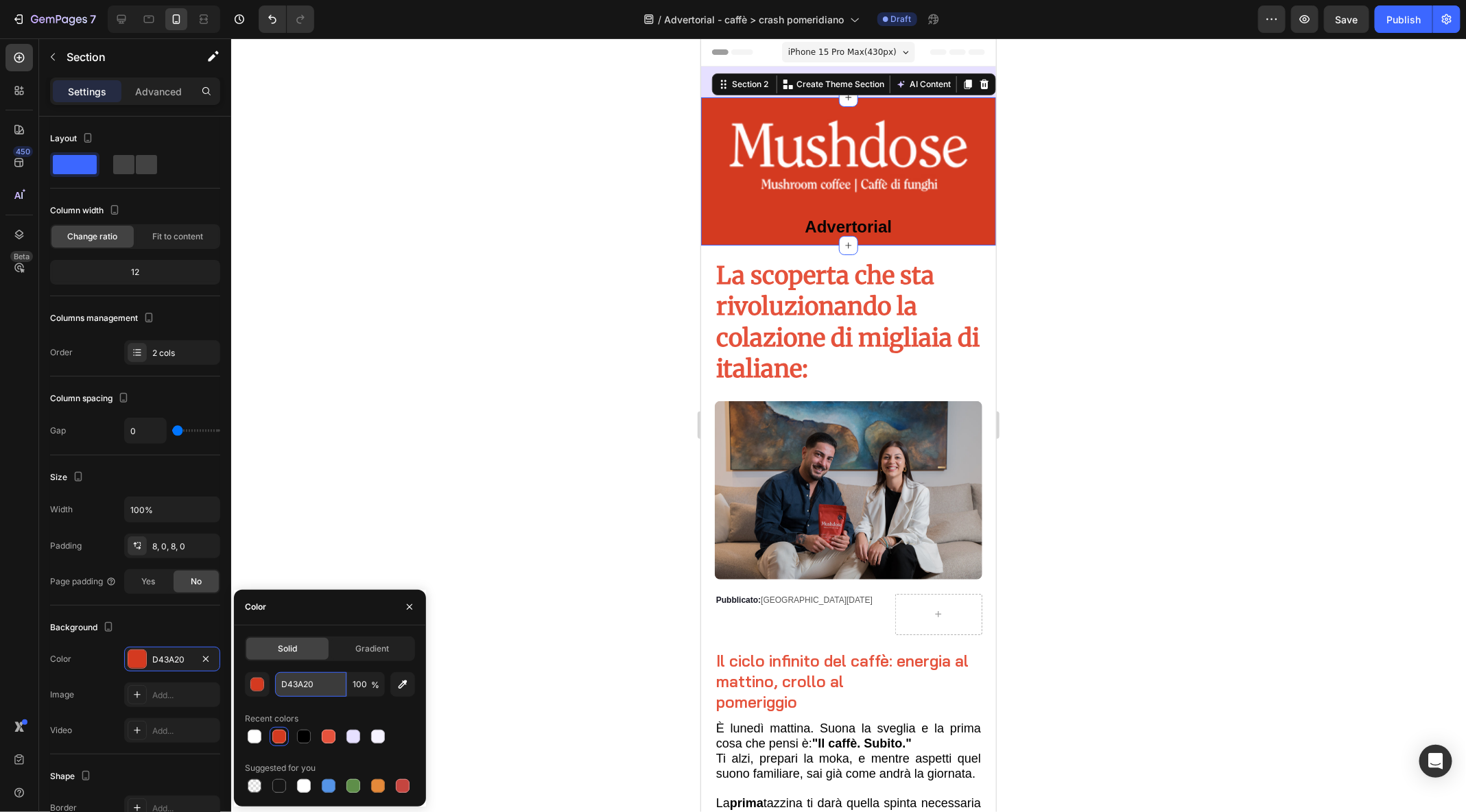
click at [293, 686] on input "D43A20" at bounding box center [311, 684] width 72 height 24
drag, startPoint x: 334, startPoint y: 681, endPoint x: 277, endPoint y: 683, distance: 57.0
click at [277, 683] on input "D43A20" at bounding box center [311, 684] width 72 height 24
click at [1111, 131] on div at bounding box center [848, 426] width 1235 height 774
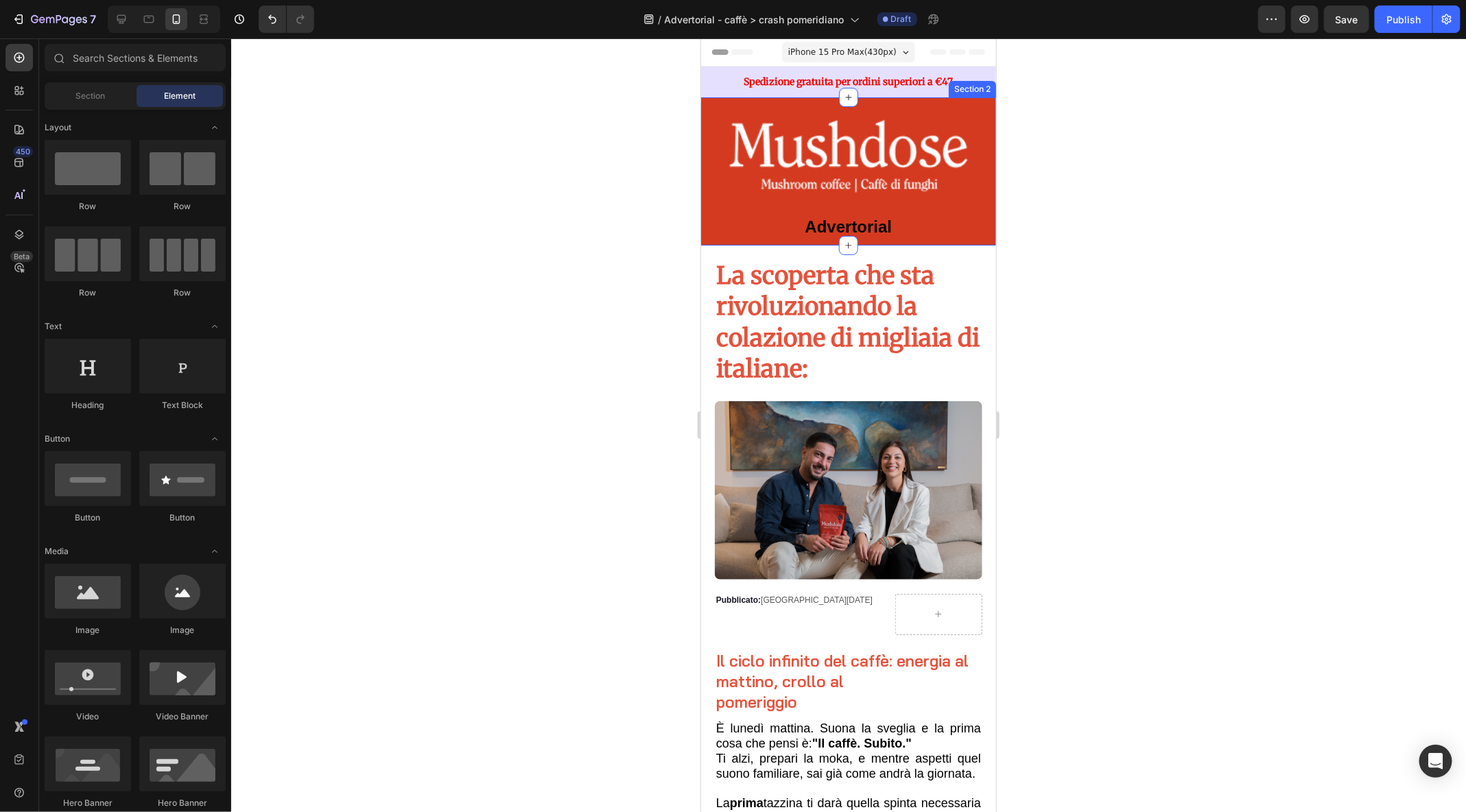
click at [930, 79] on strong "Spedizione gratuita per ordini superiori a €47" at bounding box center [849, 81] width 210 height 13
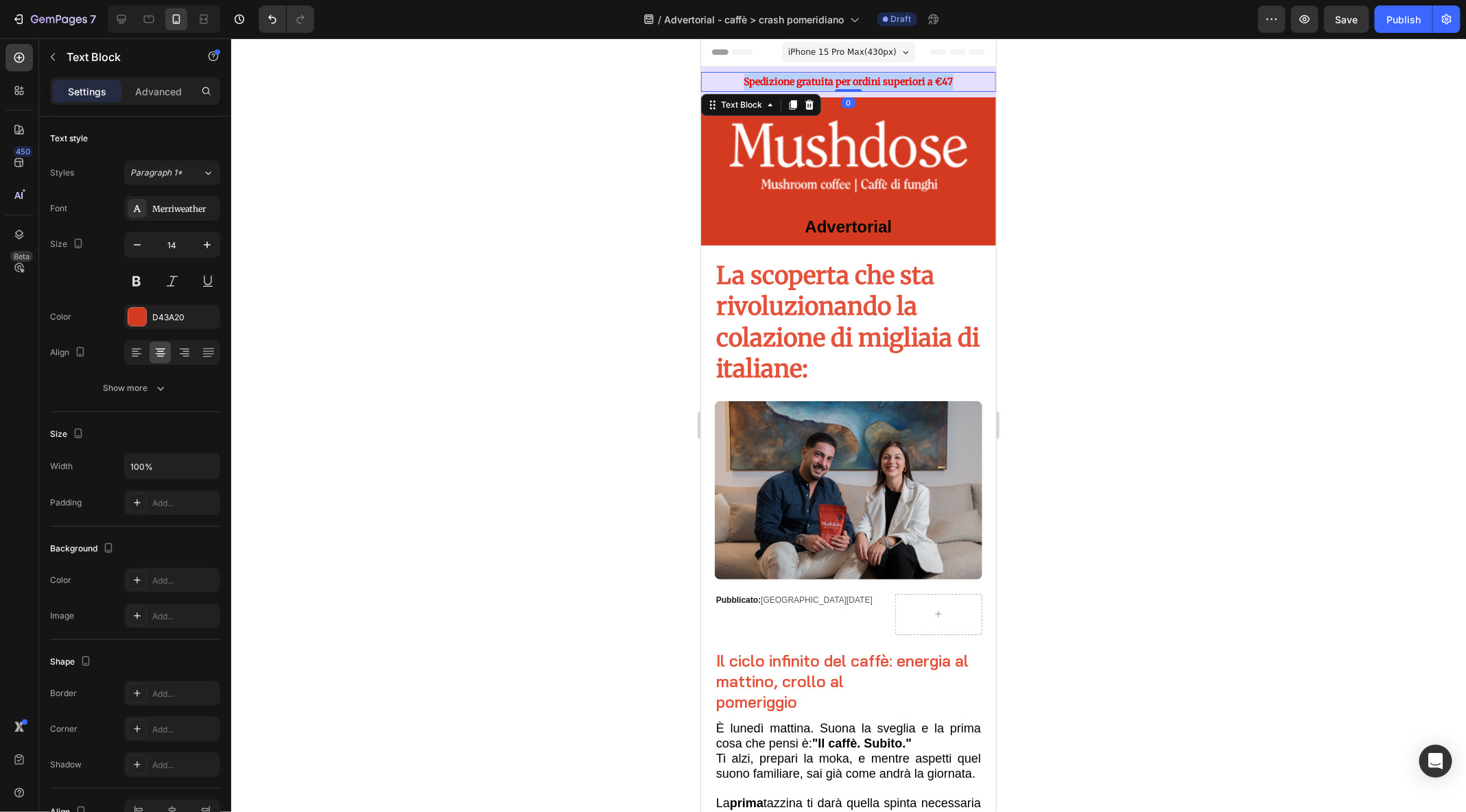
click at [930, 79] on strong "Spedizione gratuita per ordini superiori a €47" at bounding box center [849, 81] width 210 height 13
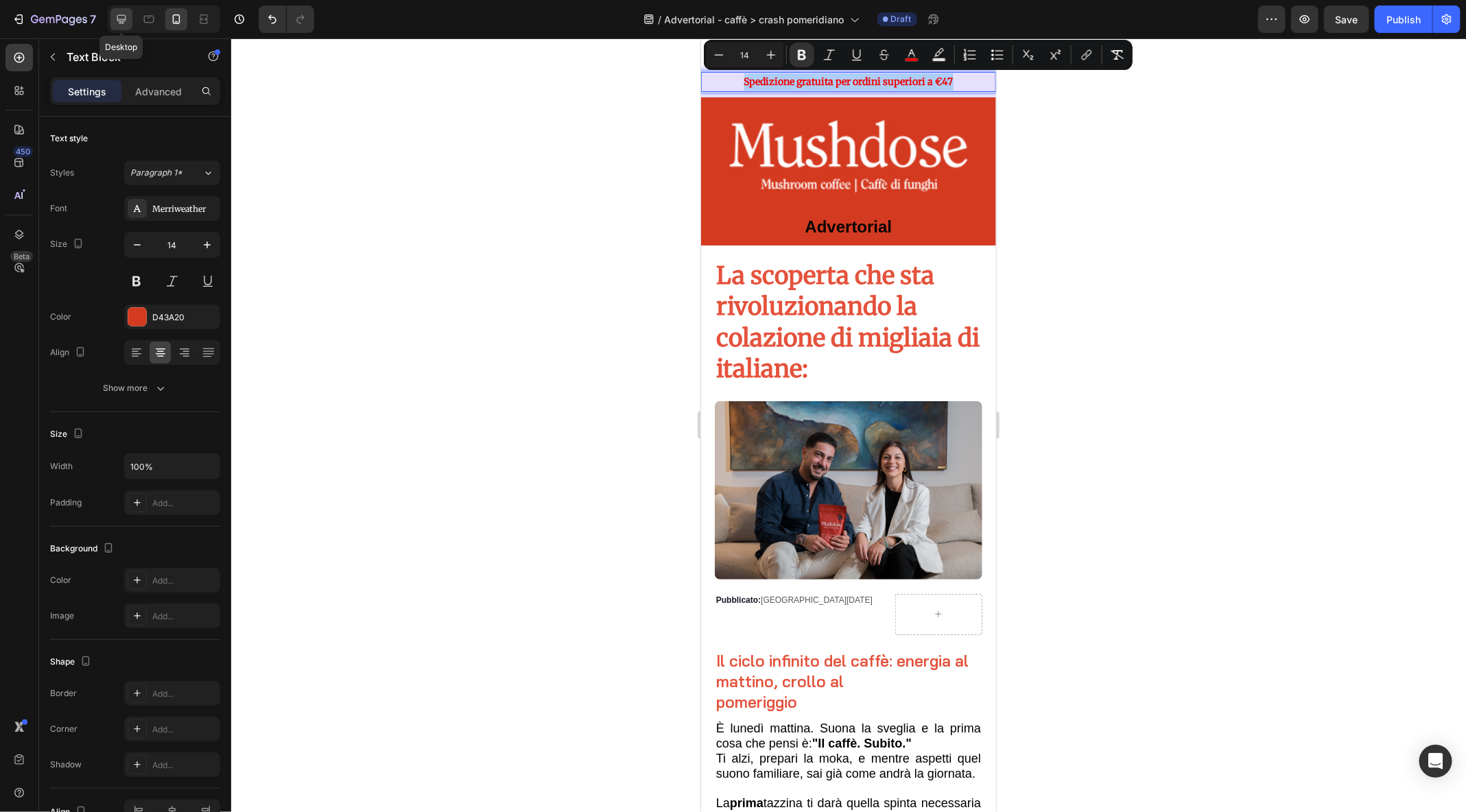
click at [125, 21] on icon at bounding box center [121, 19] width 14 height 14
type input "16"
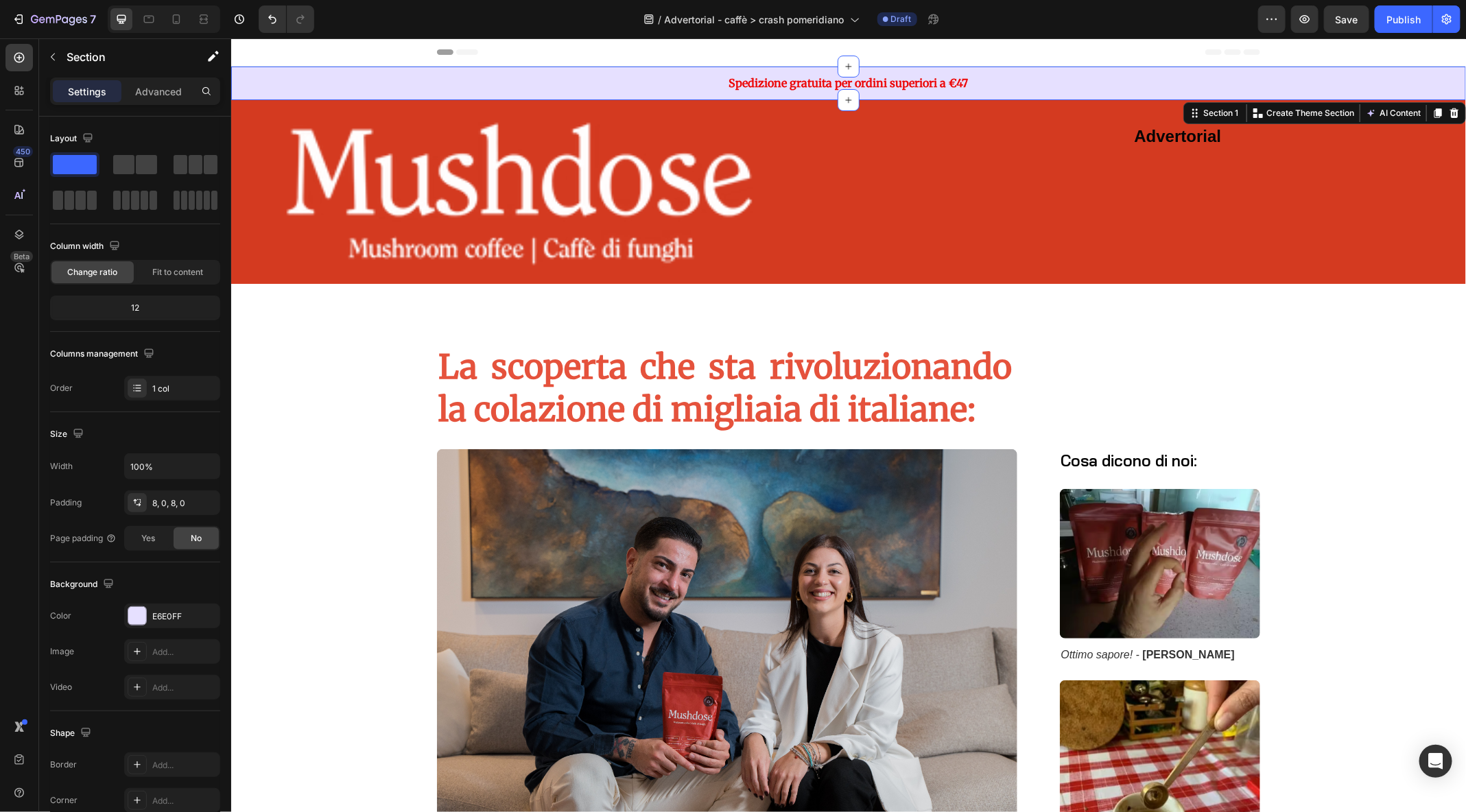
click at [272, 67] on div "Spedizione gratuita per ordini superiori a €47 Text Block Section 1 Create Them…" at bounding box center [848, 82] width 1235 height 34
click at [171, 90] on p "Advanced" at bounding box center [158, 91] width 47 height 15
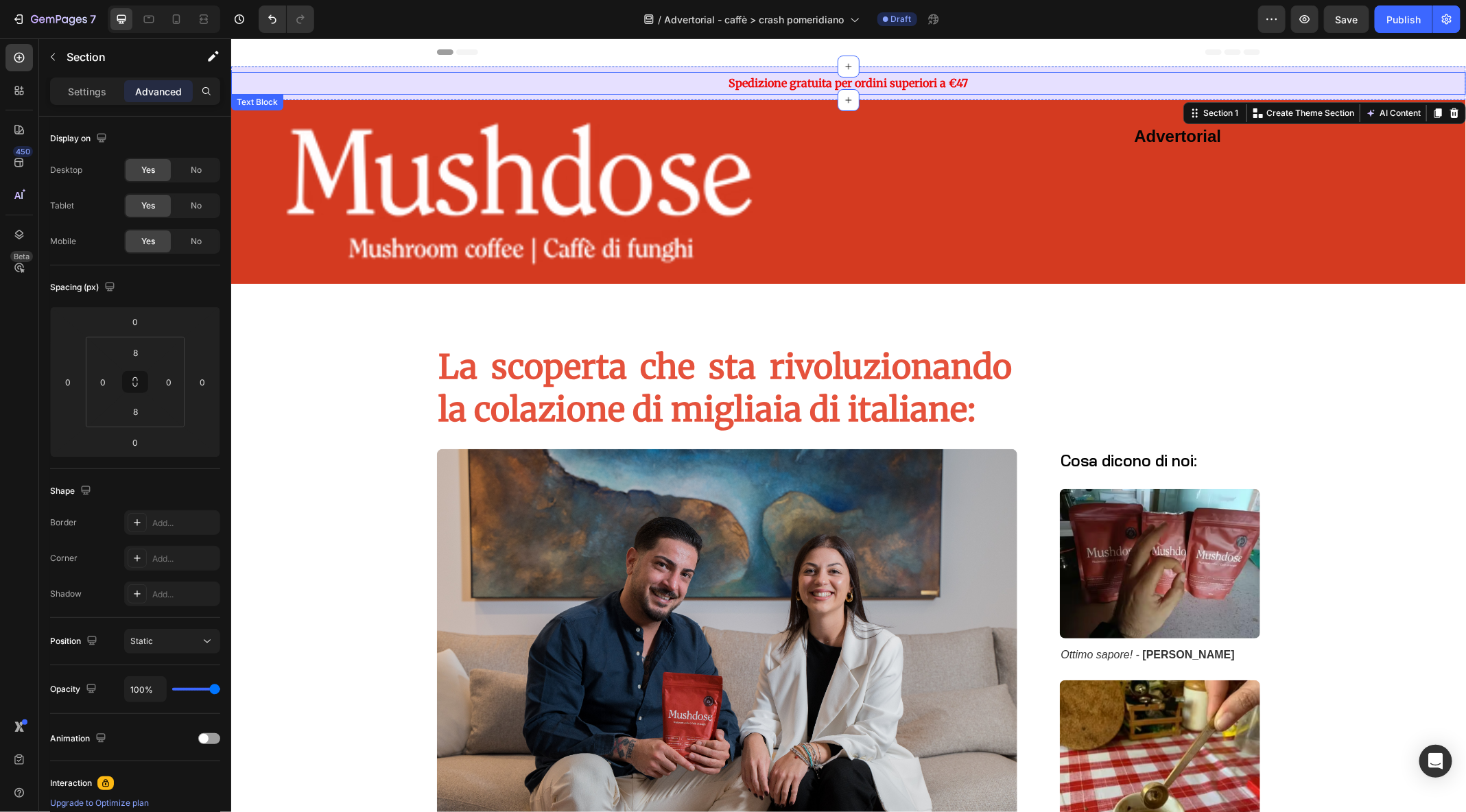
click at [466, 90] on p "Spedizione gratuita per ordini superiori a €47" at bounding box center [848, 82] width 1232 height 20
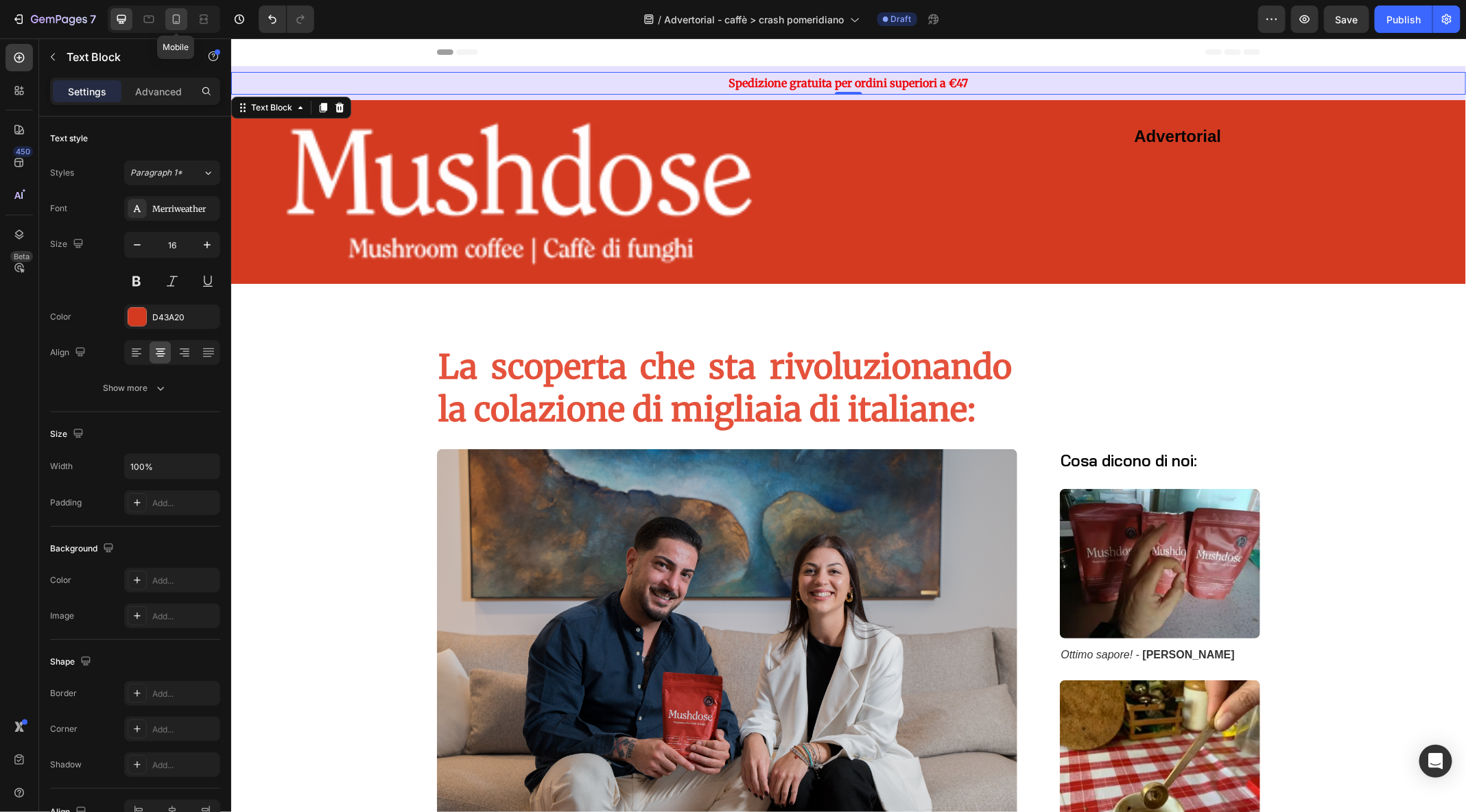
click at [177, 24] on icon at bounding box center [177, 19] width 14 height 14
type input "14"
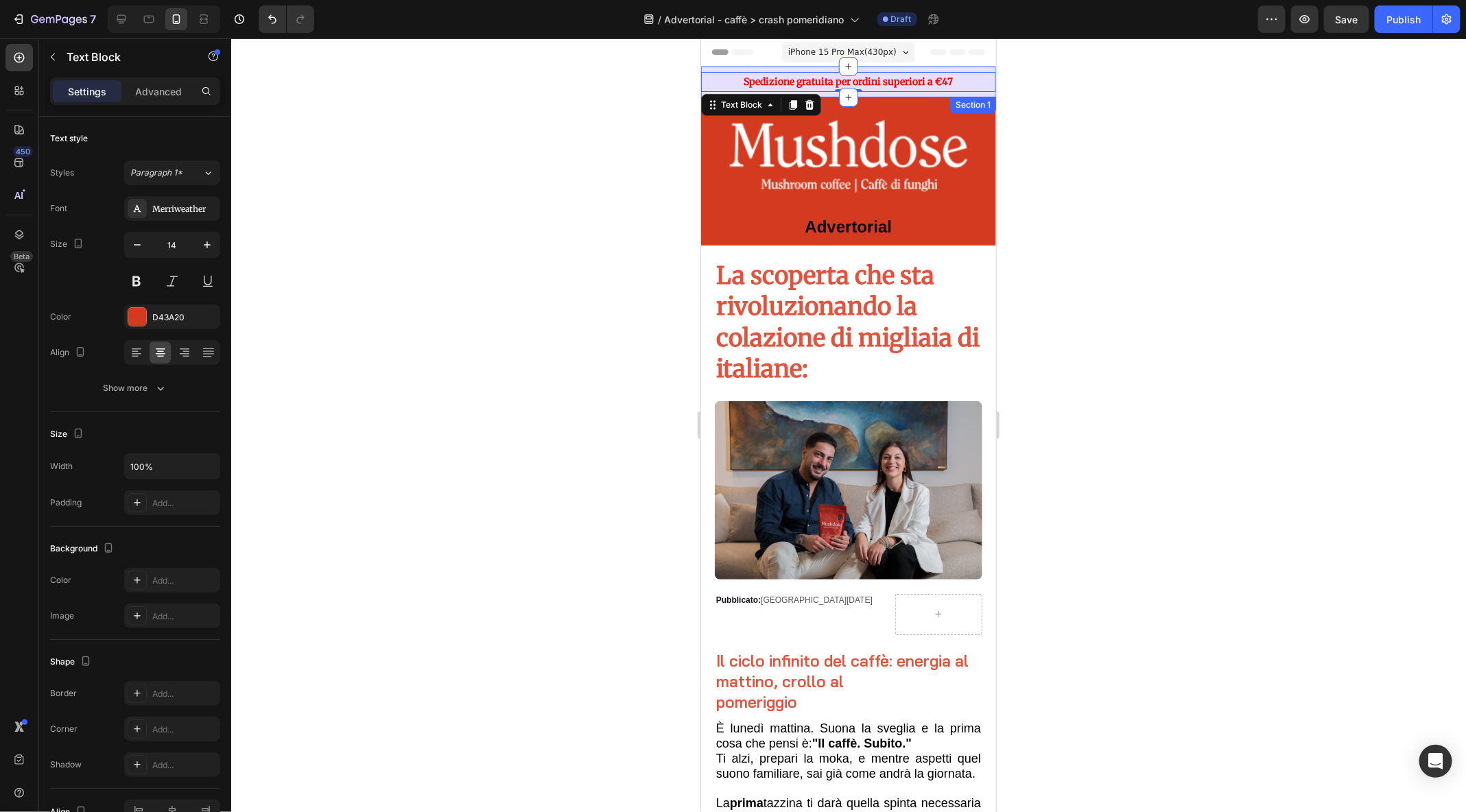
click at [983, 99] on div "Section 1" at bounding box center [972, 104] width 46 height 16
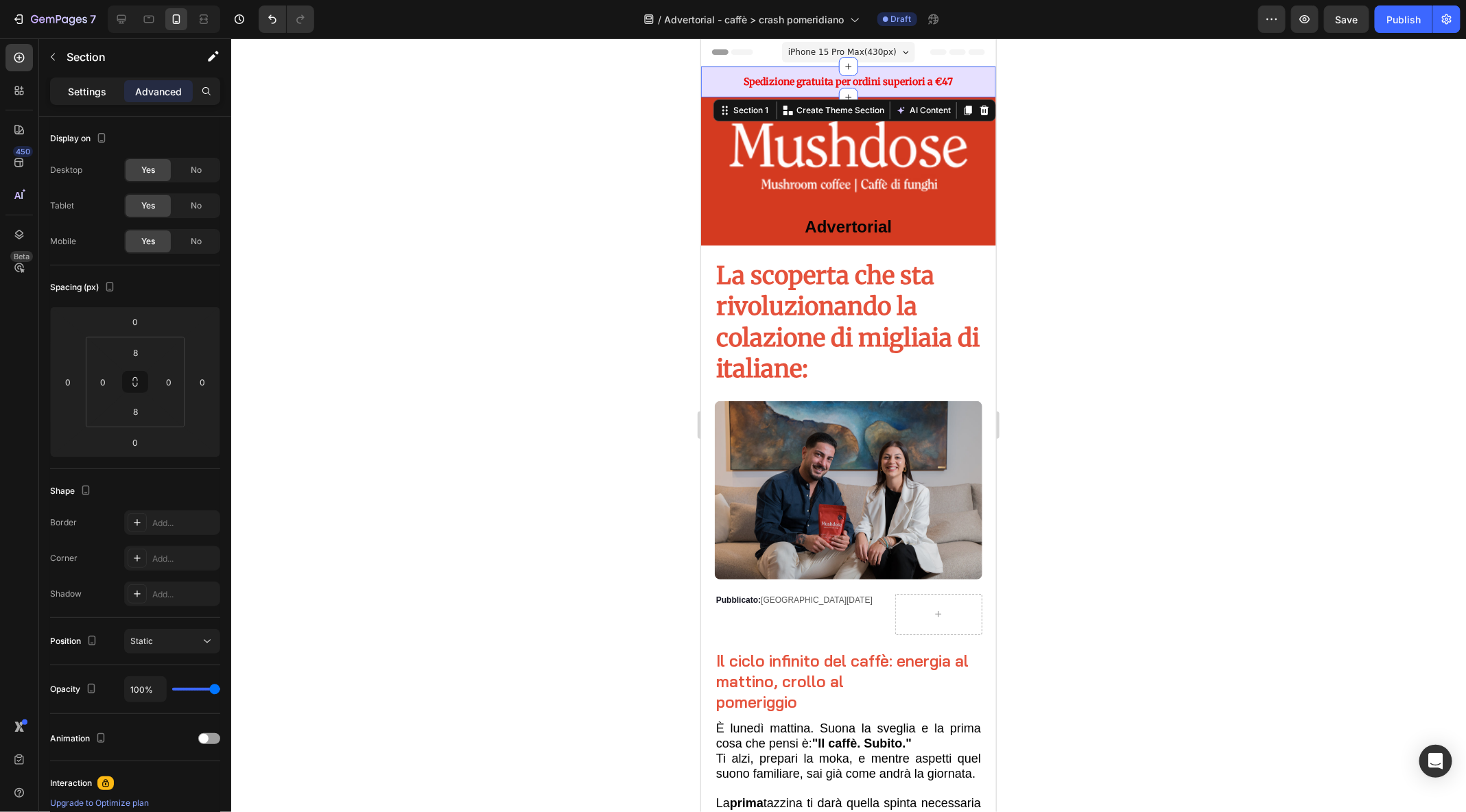
click at [83, 85] on p "Settings" at bounding box center [87, 91] width 39 height 15
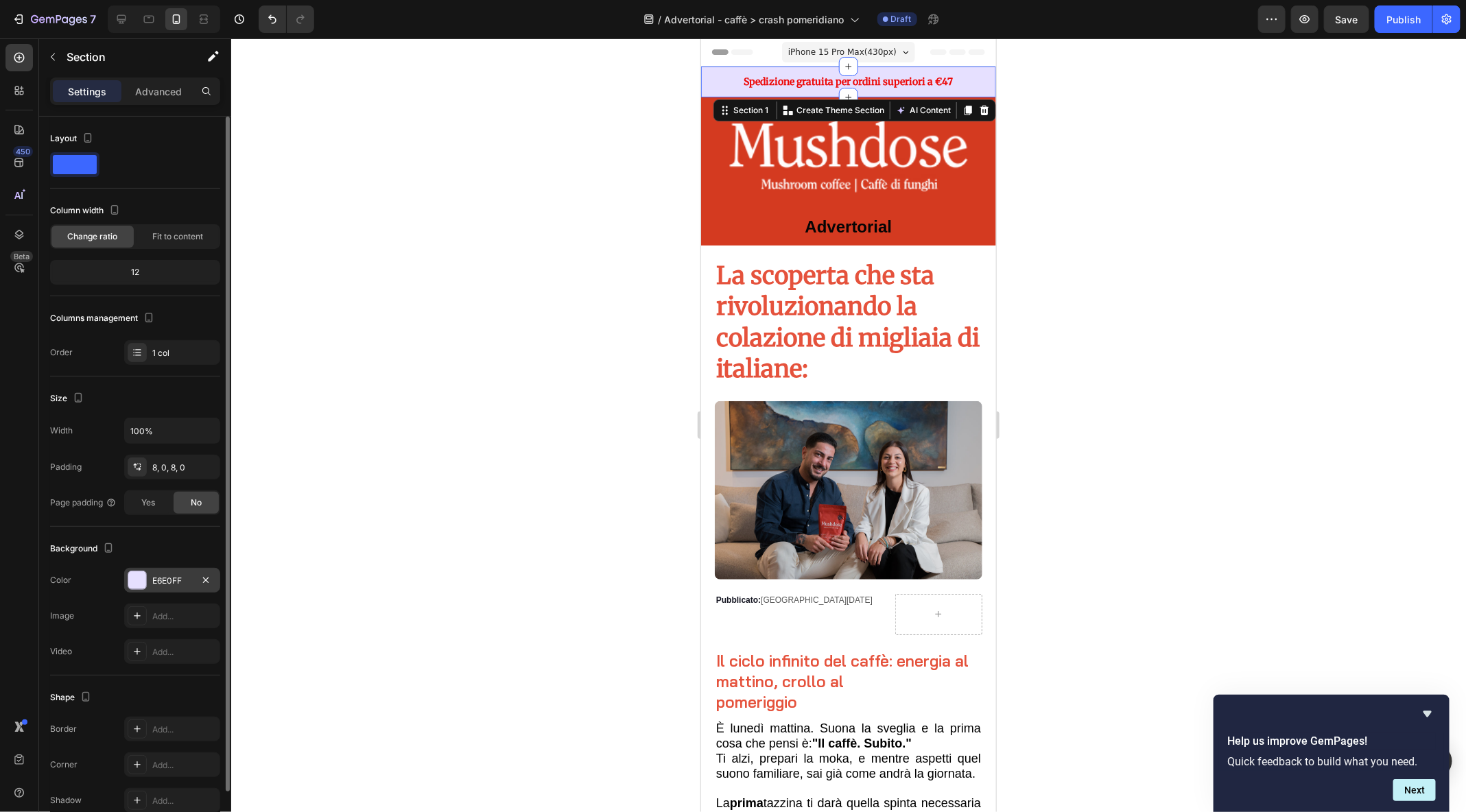
click at [170, 583] on div "E6E0FF" at bounding box center [172, 581] width 40 height 13
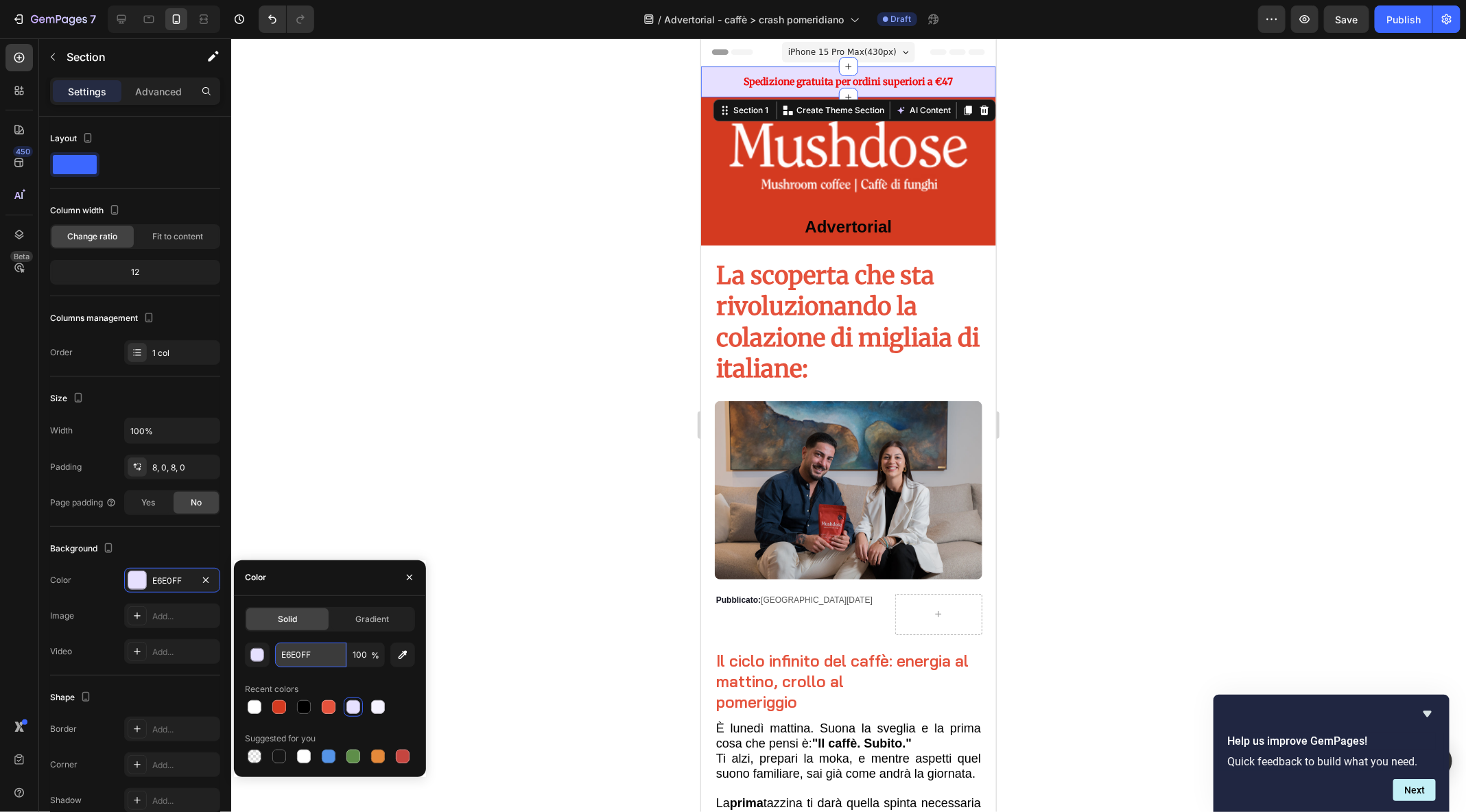
click at [300, 653] on input "E6E0FF" at bounding box center [311, 655] width 72 height 24
click at [895, 78] on strong "Spedizione gratuita per ordini superiori a €47" at bounding box center [849, 81] width 210 height 13
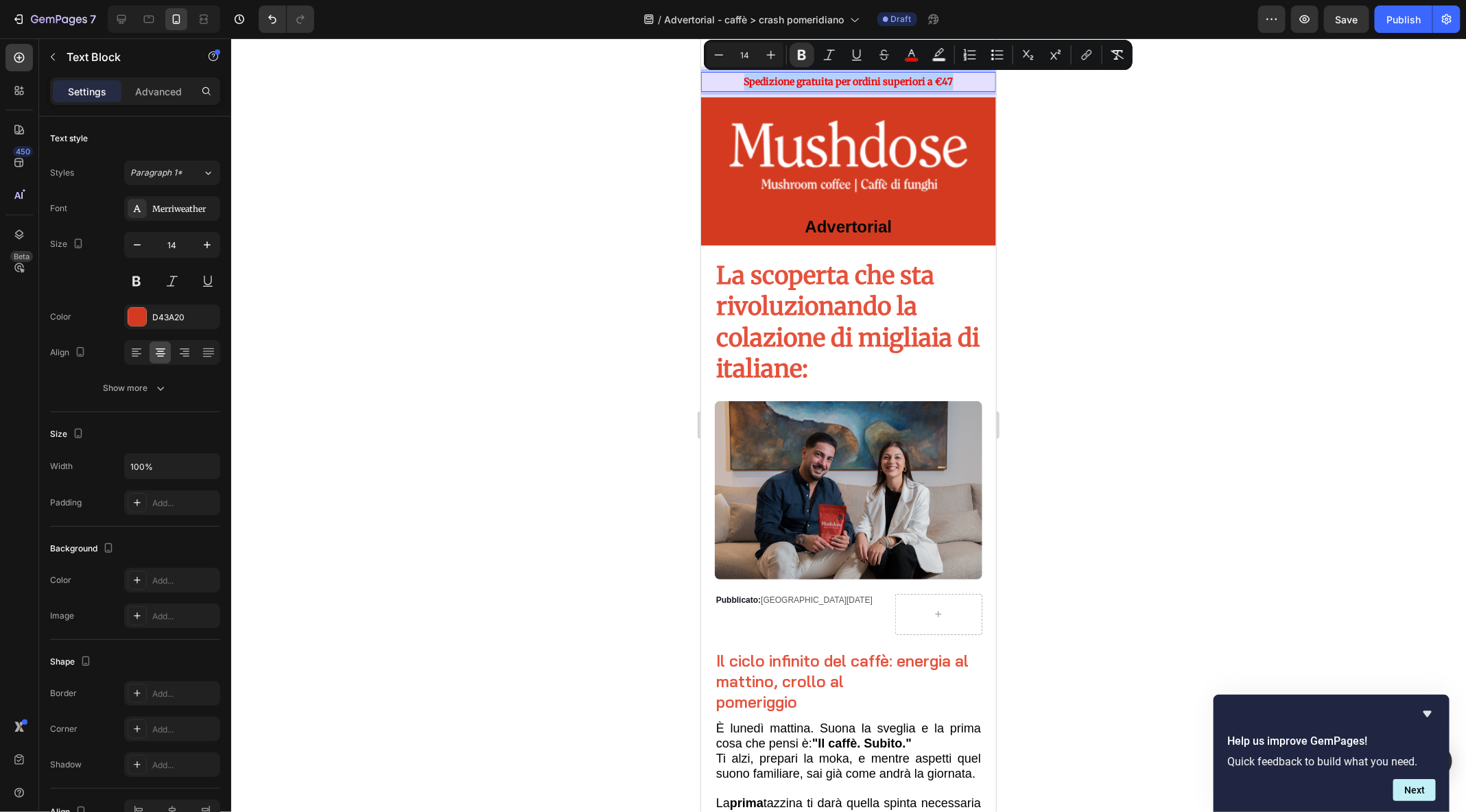
drag, startPoint x: 976, startPoint y: 85, endPoint x: 735, endPoint y: 78, distance: 241.1
click at [743, 79] on p "Spedizione gratuita per ordini superiori a €47" at bounding box center [848, 81] width 292 height 17
copy strong "Spedizione gratuita per ordini superiori a €47"
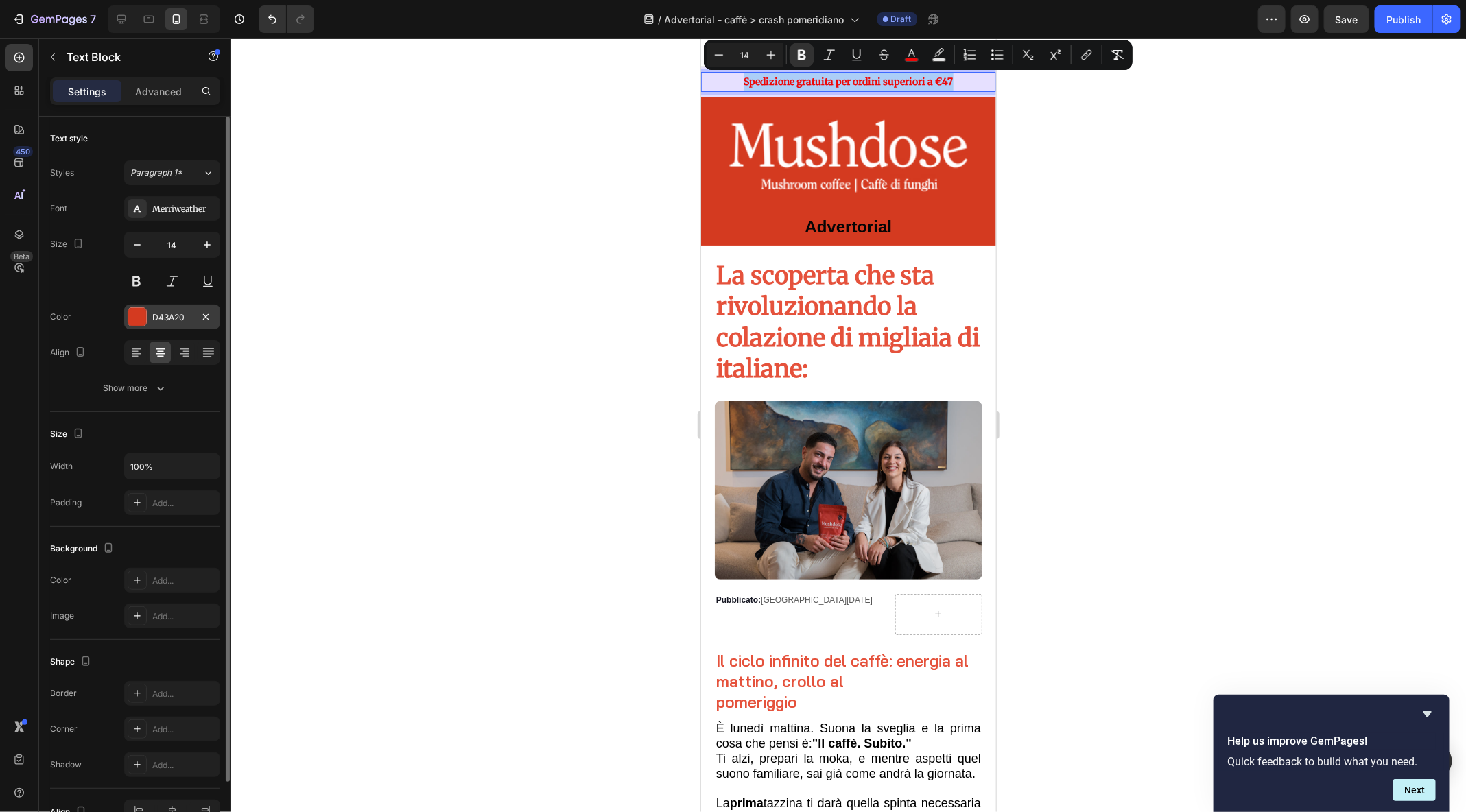
click at [165, 326] on div "D43A20" at bounding box center [172, 316] width 96 height 24
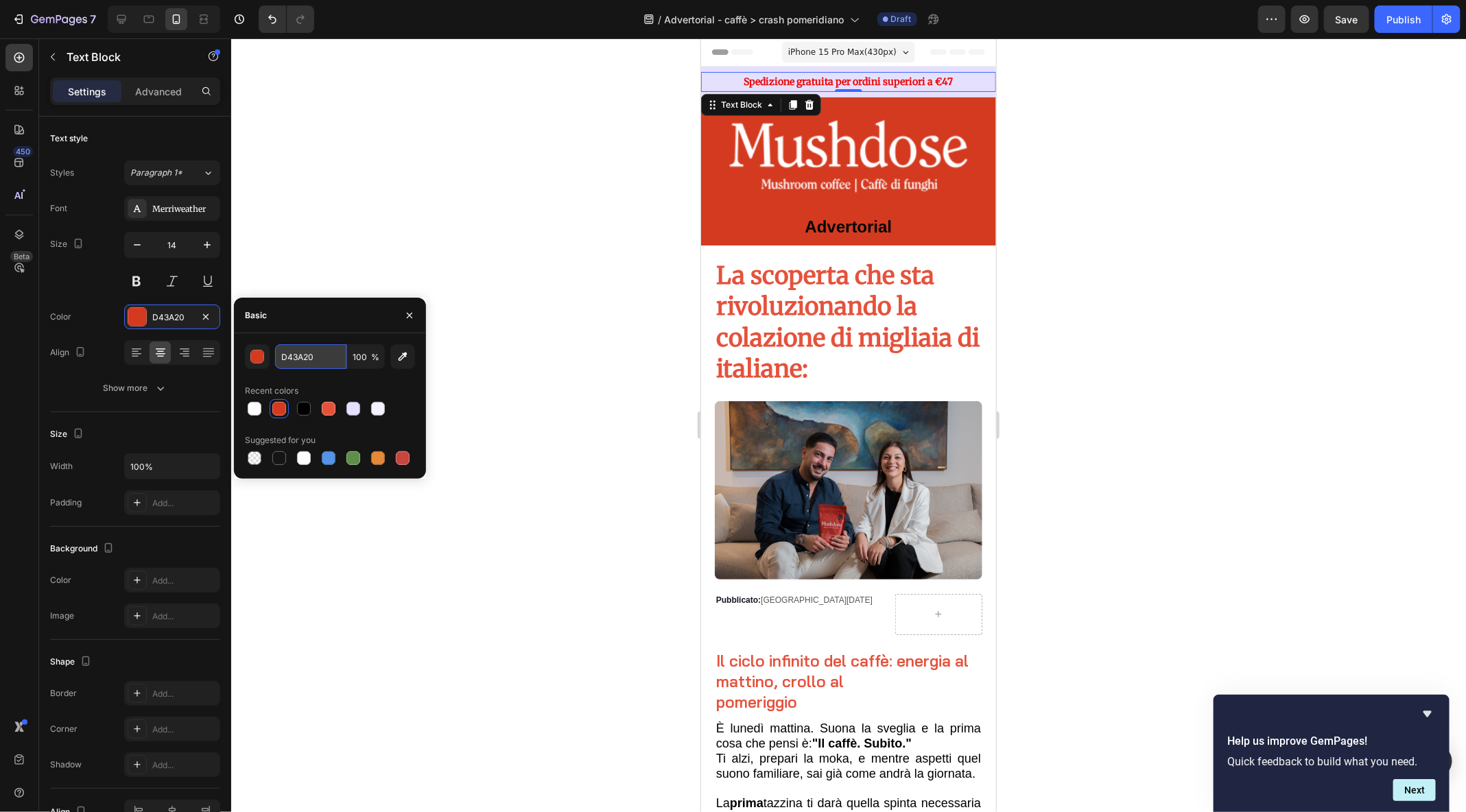
click at [297, 366] on input "D43A20" at bounding box center [311, 356] width 72 height 24
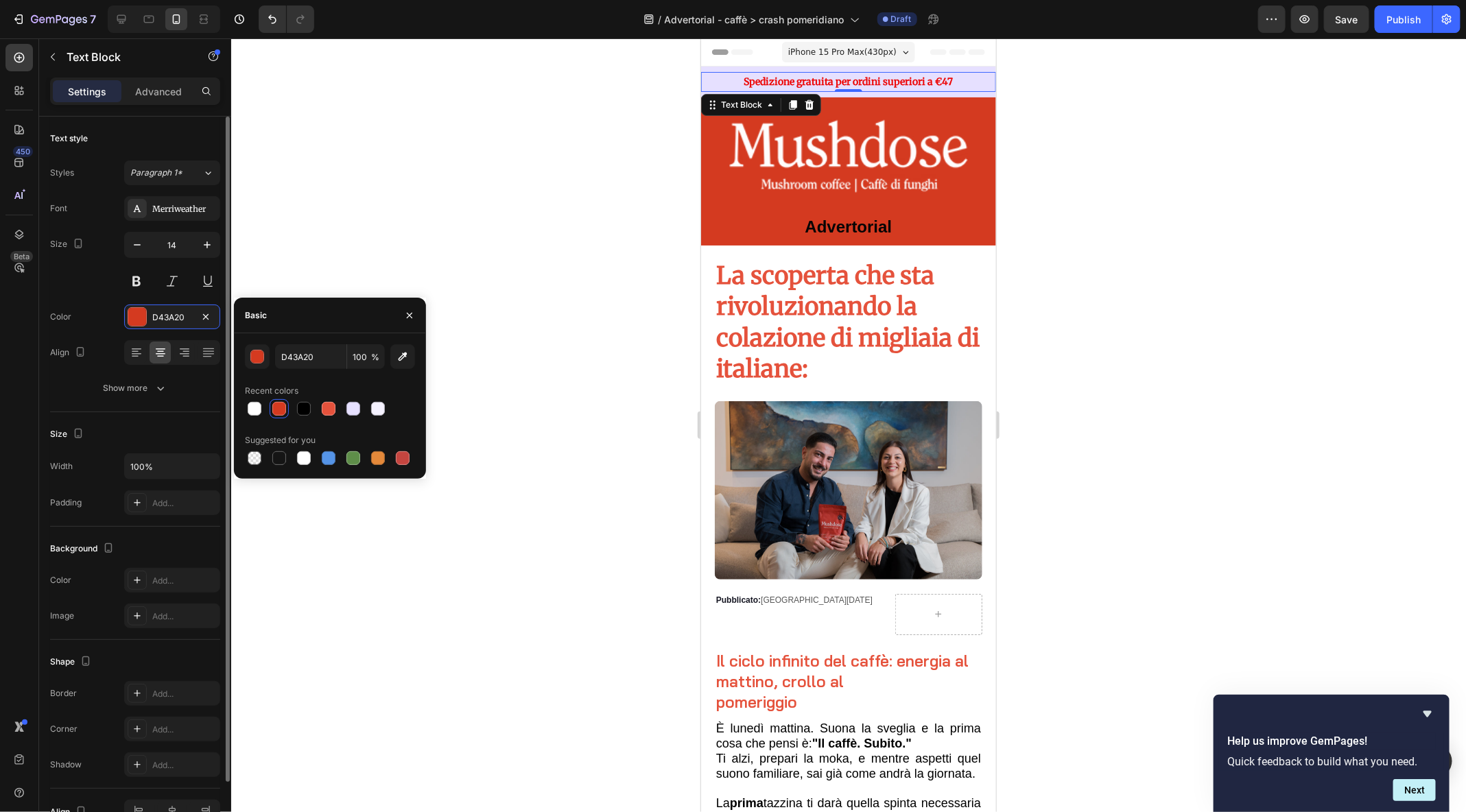
click at [140, 413] on div "Size Width 100% Padding Add..." at bounding box center [135, 470] width 170 height 114
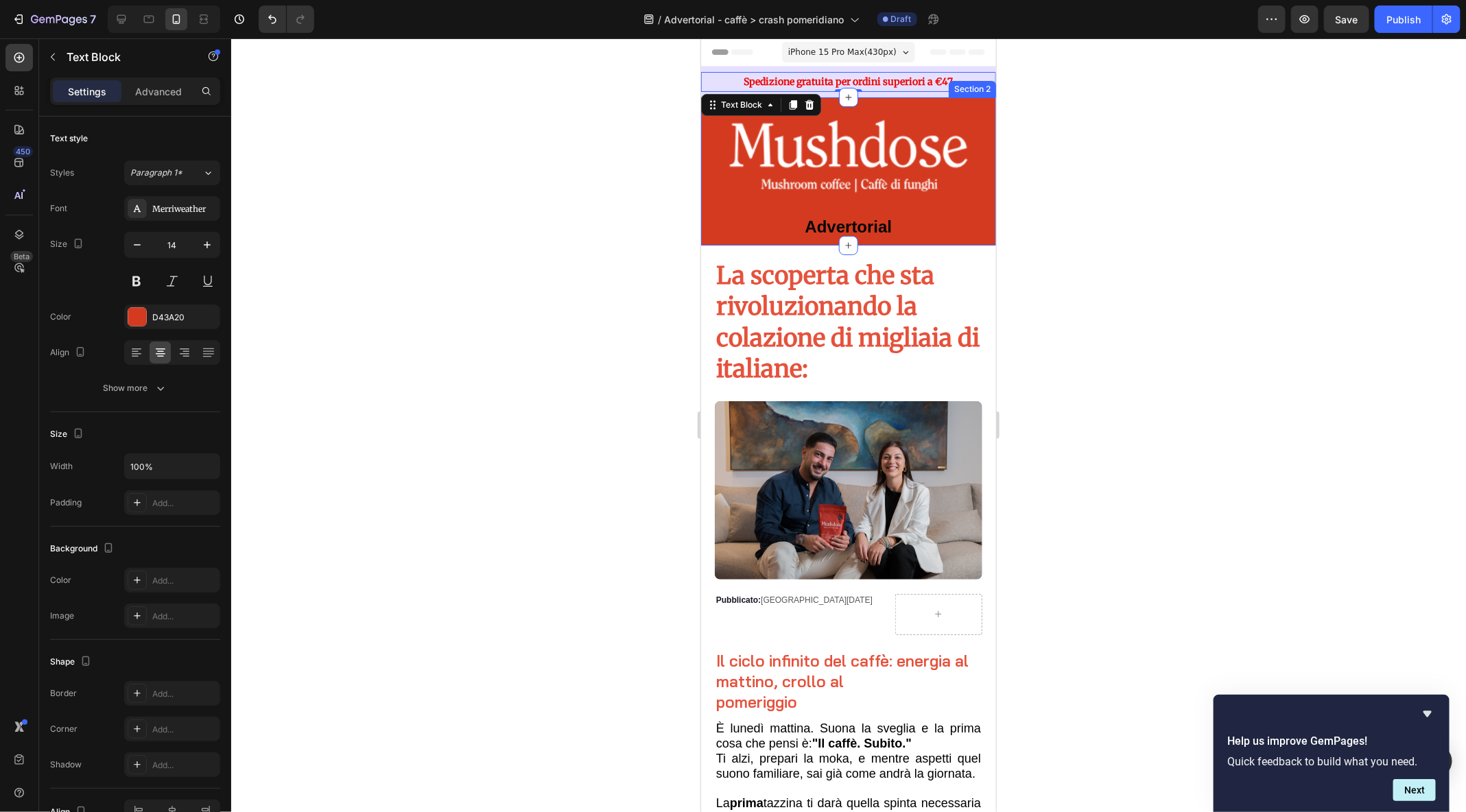
click at [988, 100] on div "Image Advertorial Text Block Section 2" at bounding box center [848, 171] width 295 height 147
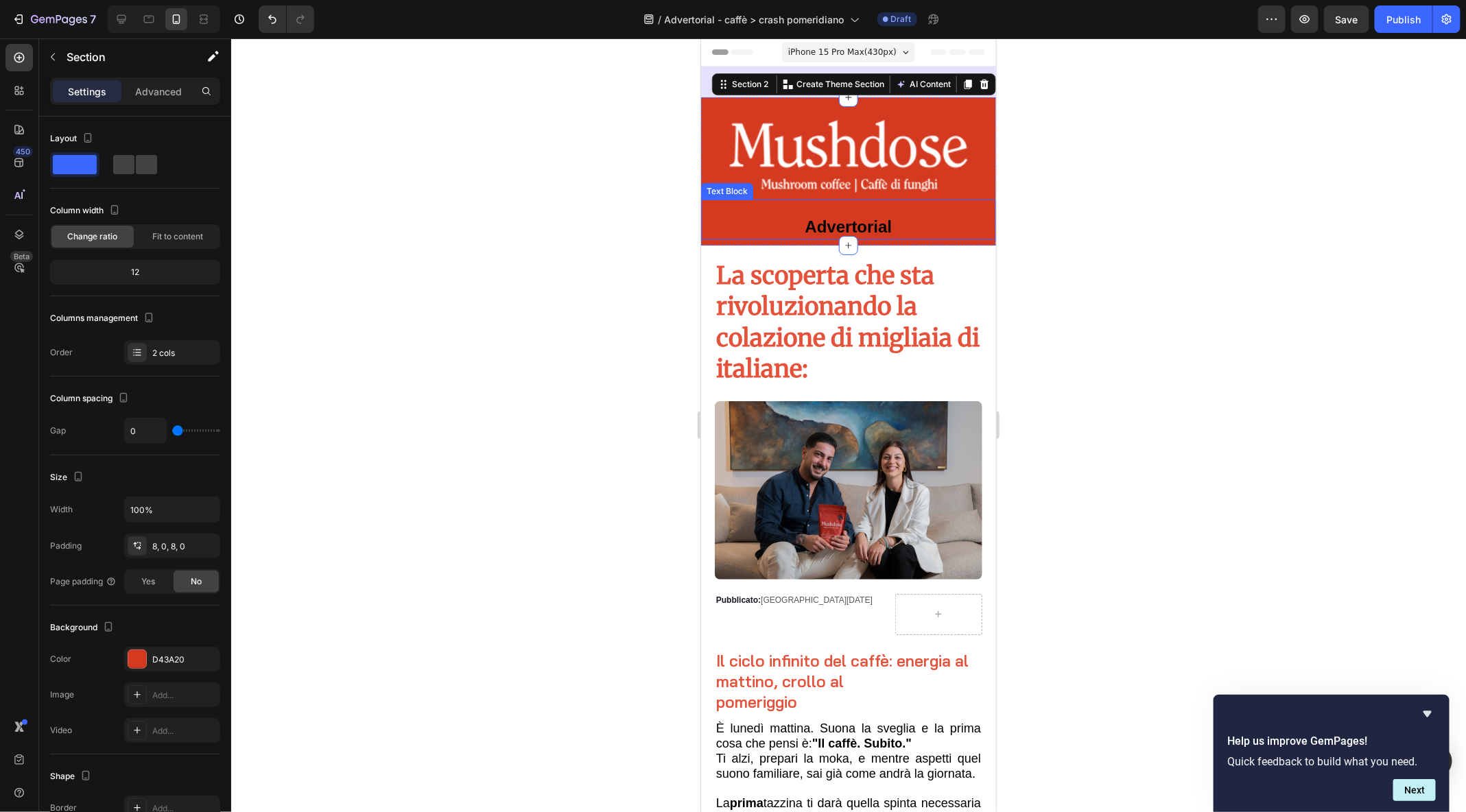
click at [846, 226] on strong "Advertorial" at bounding box center [849, 225] width 87 height 18
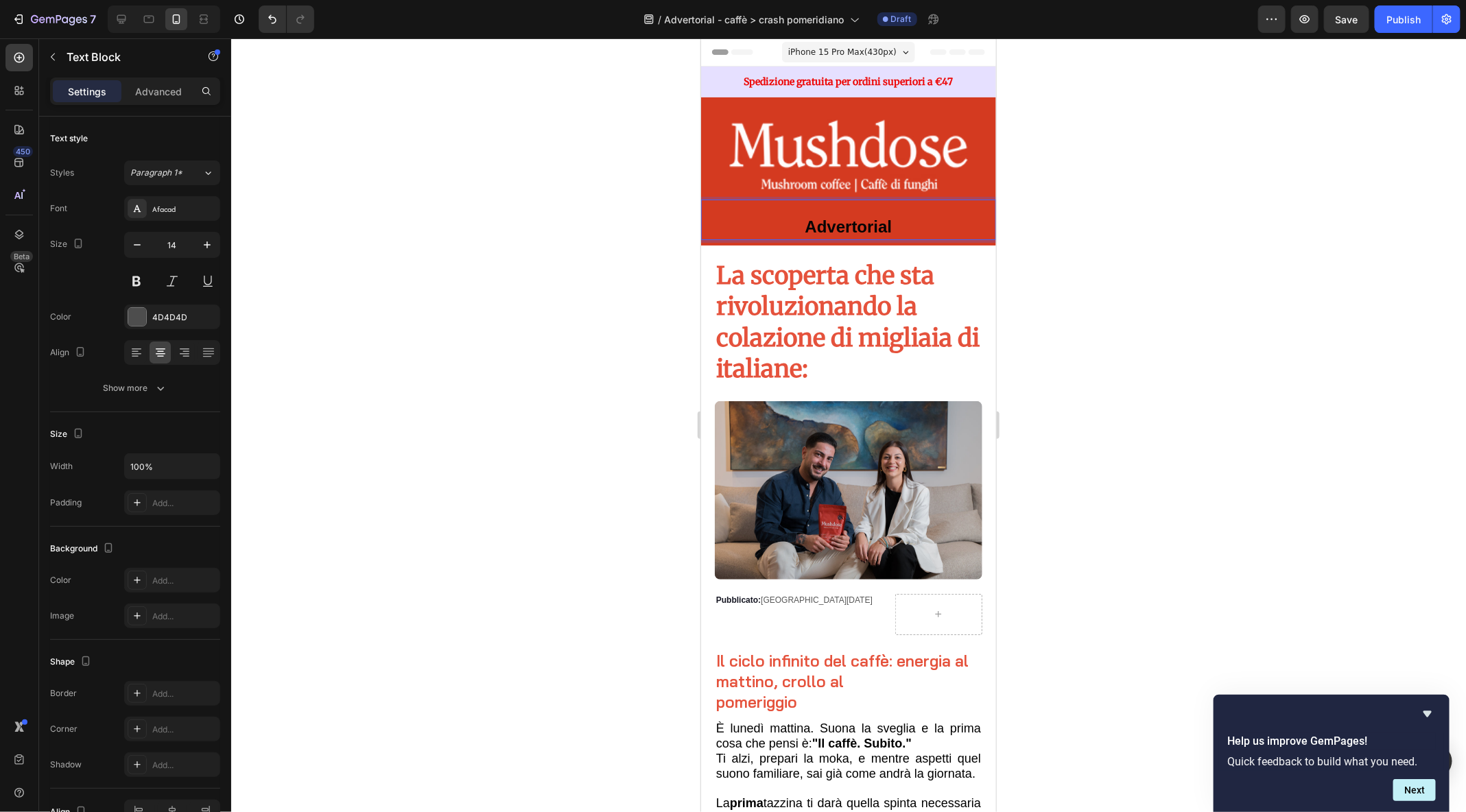
click at [908, 224] on p "Advertorial" at bounding box center [848, 227] width 292 height 20
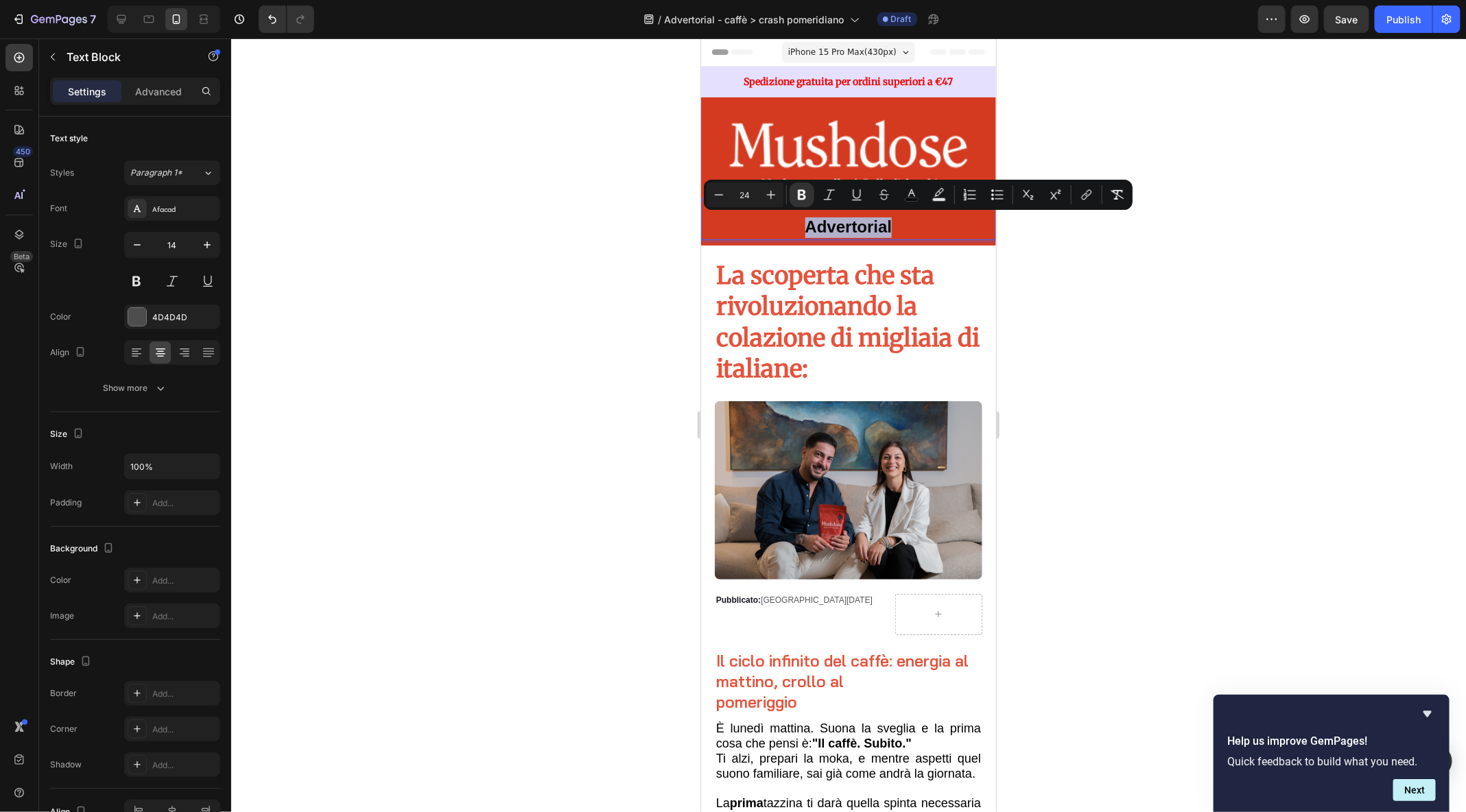
drag, startPoint x: 902, startPoint y: 224, endPoint x: 805, endPoint y: 223, distance: 97.0
click at [805, 223] on p "Advertorial" at bounding box center [848, 227] width 292 height 20
copy strong "Advertorial"
click at [1088, 402] on div at bounding box center [848, 426] width 1235 height 774
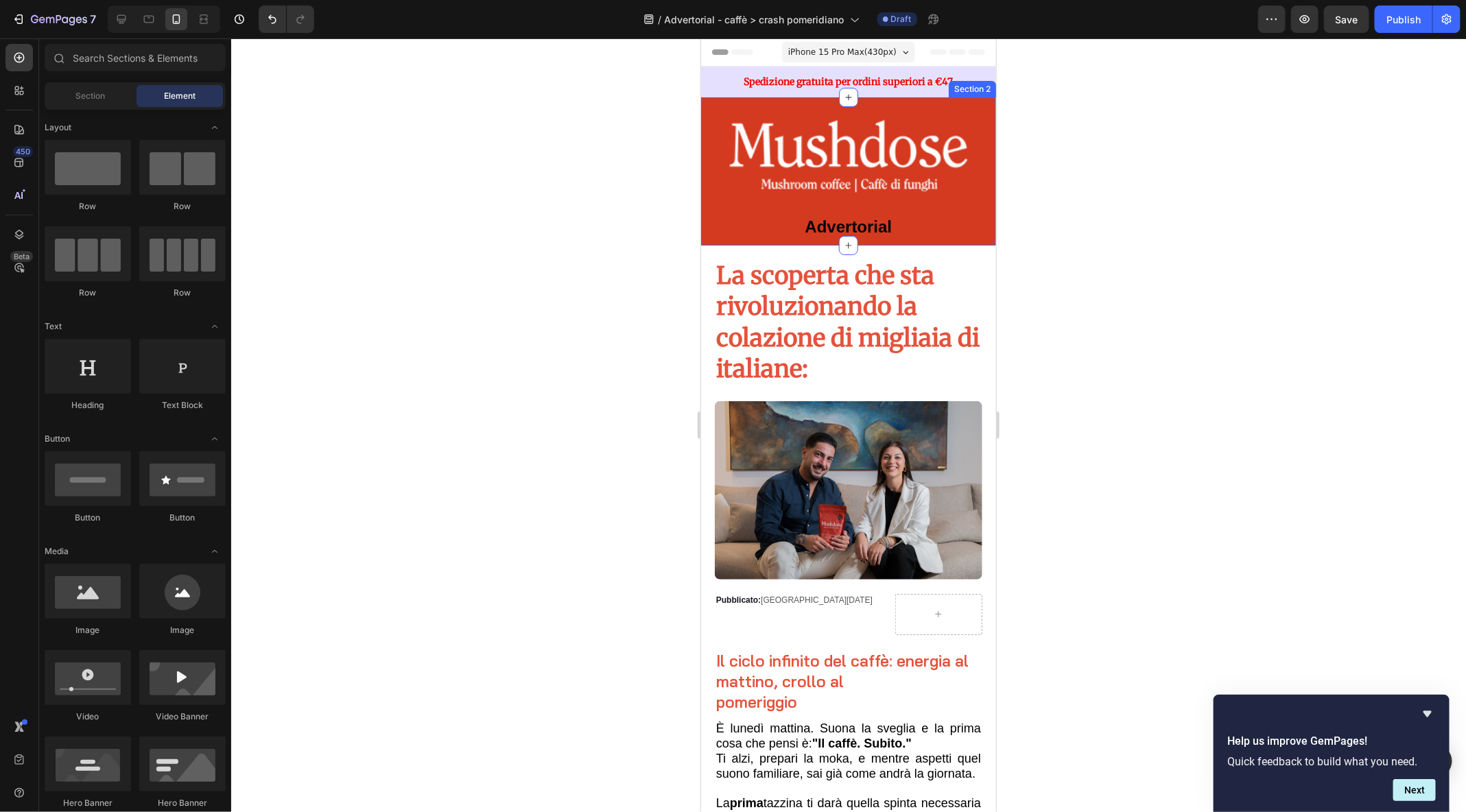
click at [802, 97] on div "Image Advertorial Text Block Section 2" at bounding box center [848, 171] width 295 height 147
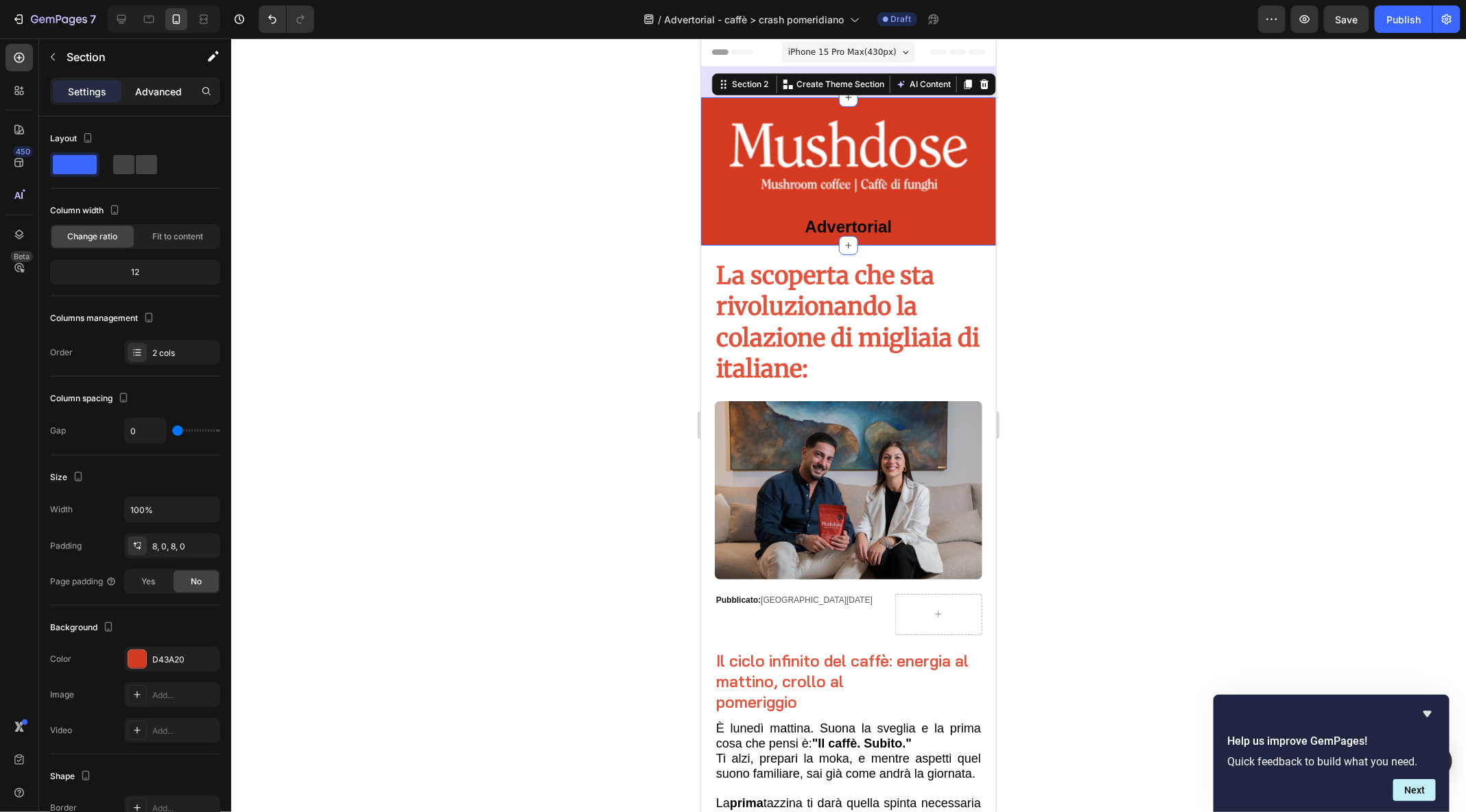
click at [171, 83] on div "Advanced" at bounding box center [158, 91] width 69 height 22
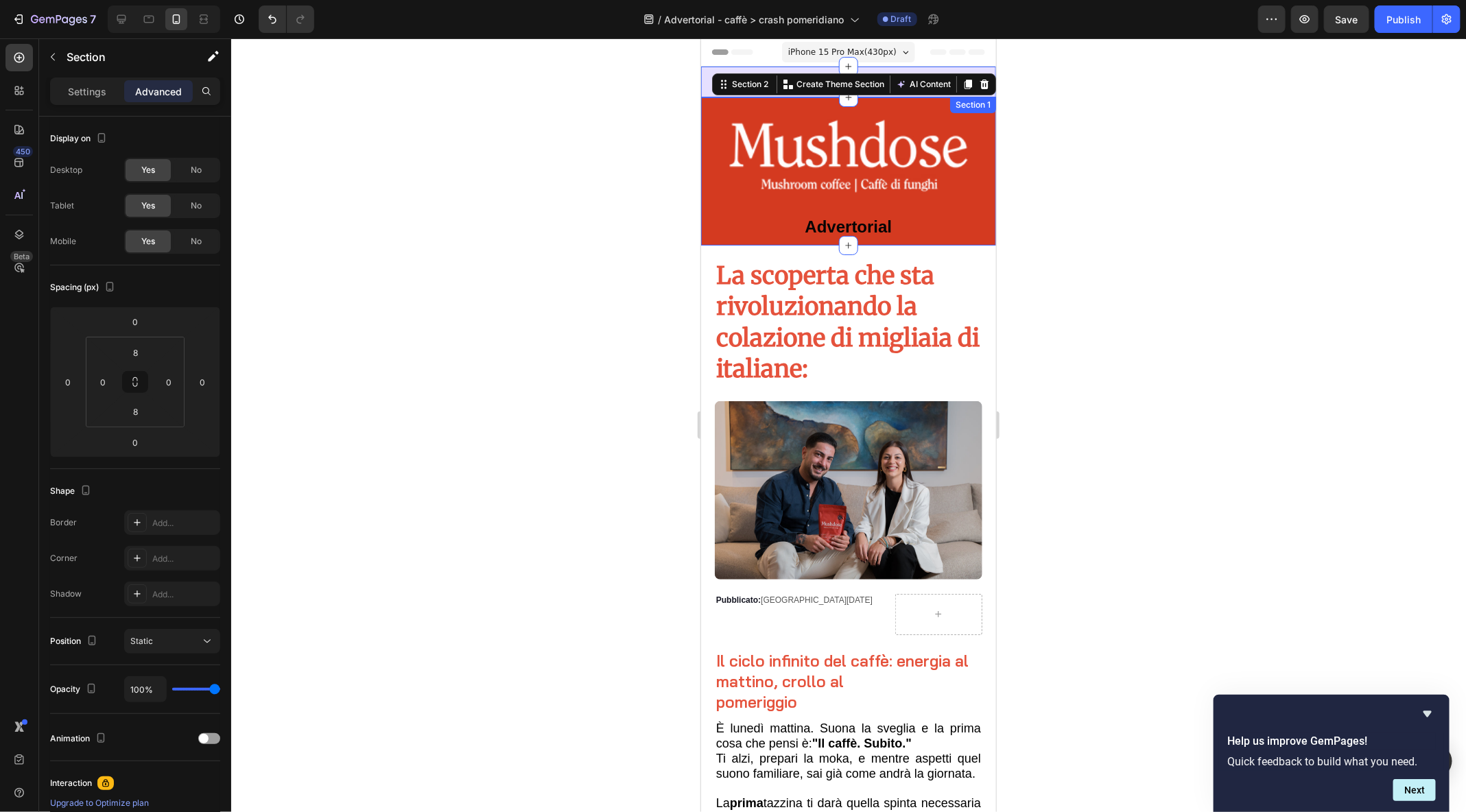
click at [705, 66] on div "Spedizione gratuita per ordini superiori a €47 Text Block Section 1" at bounding box center [848, 81] width 295 height 31
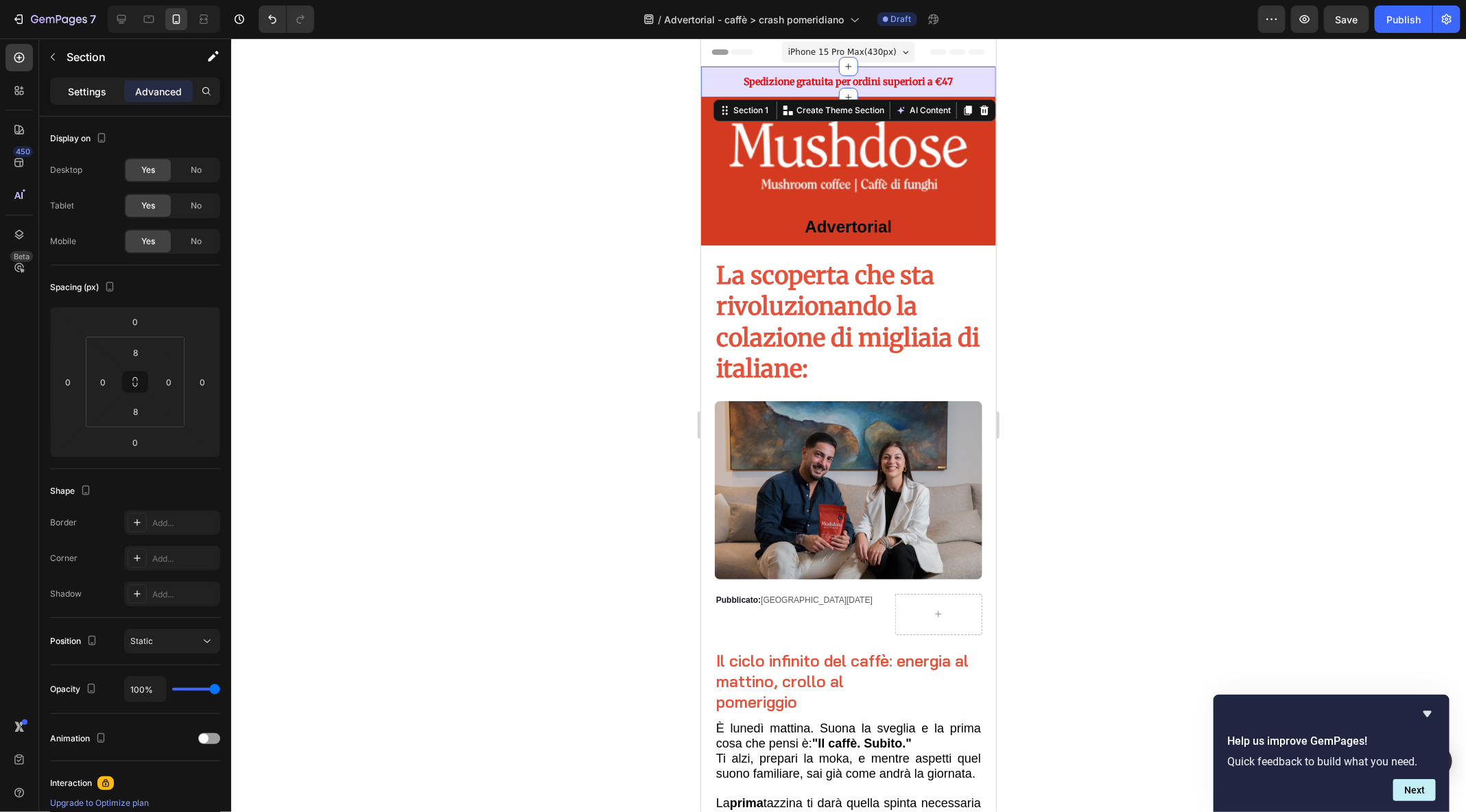
click at [69, 89] on p "Settings" at bounding box center [87, 91] width 39 height 15
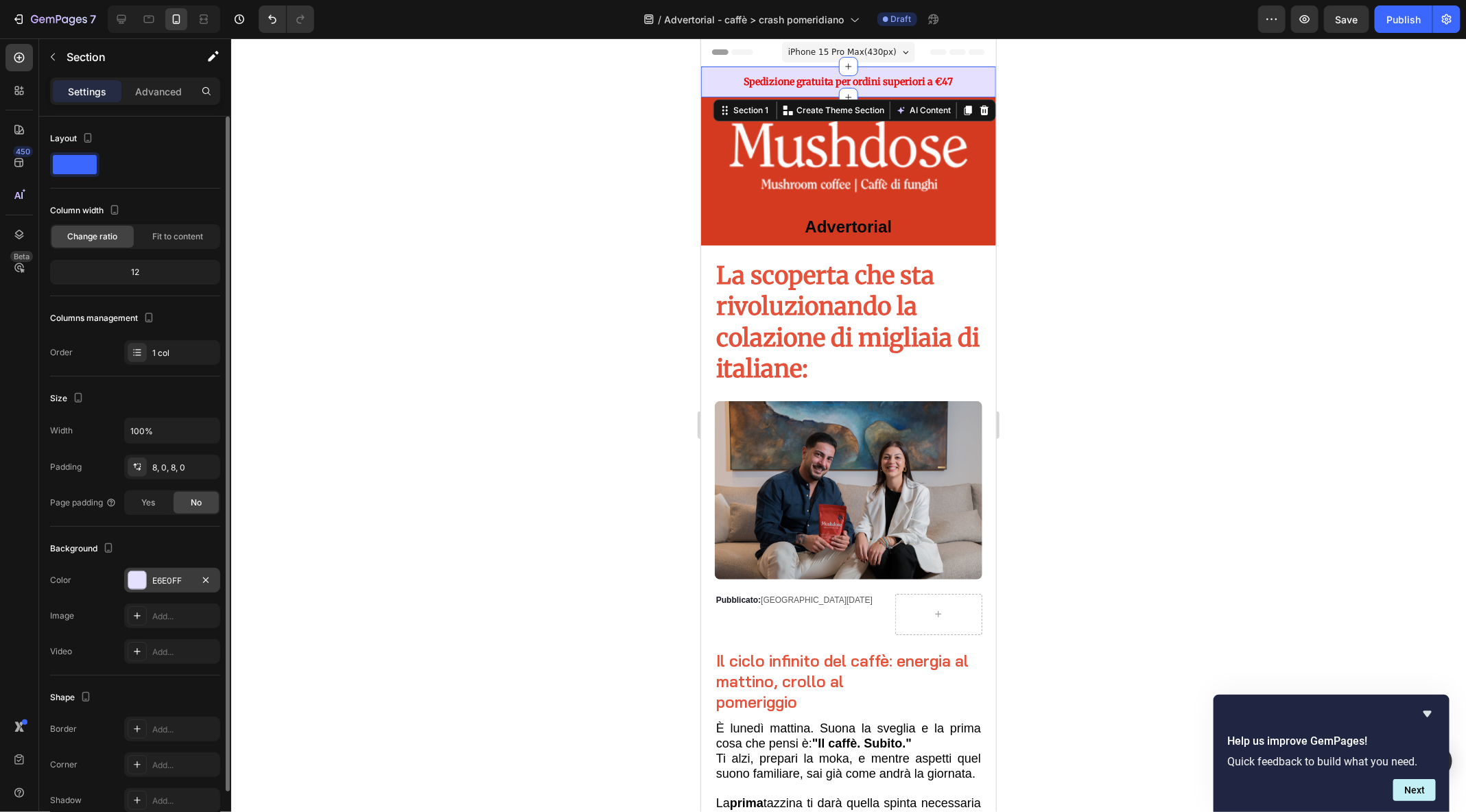
click at [175, 568] on div "E6E0FF" at bounding box center [172, 580] width 96 height 24
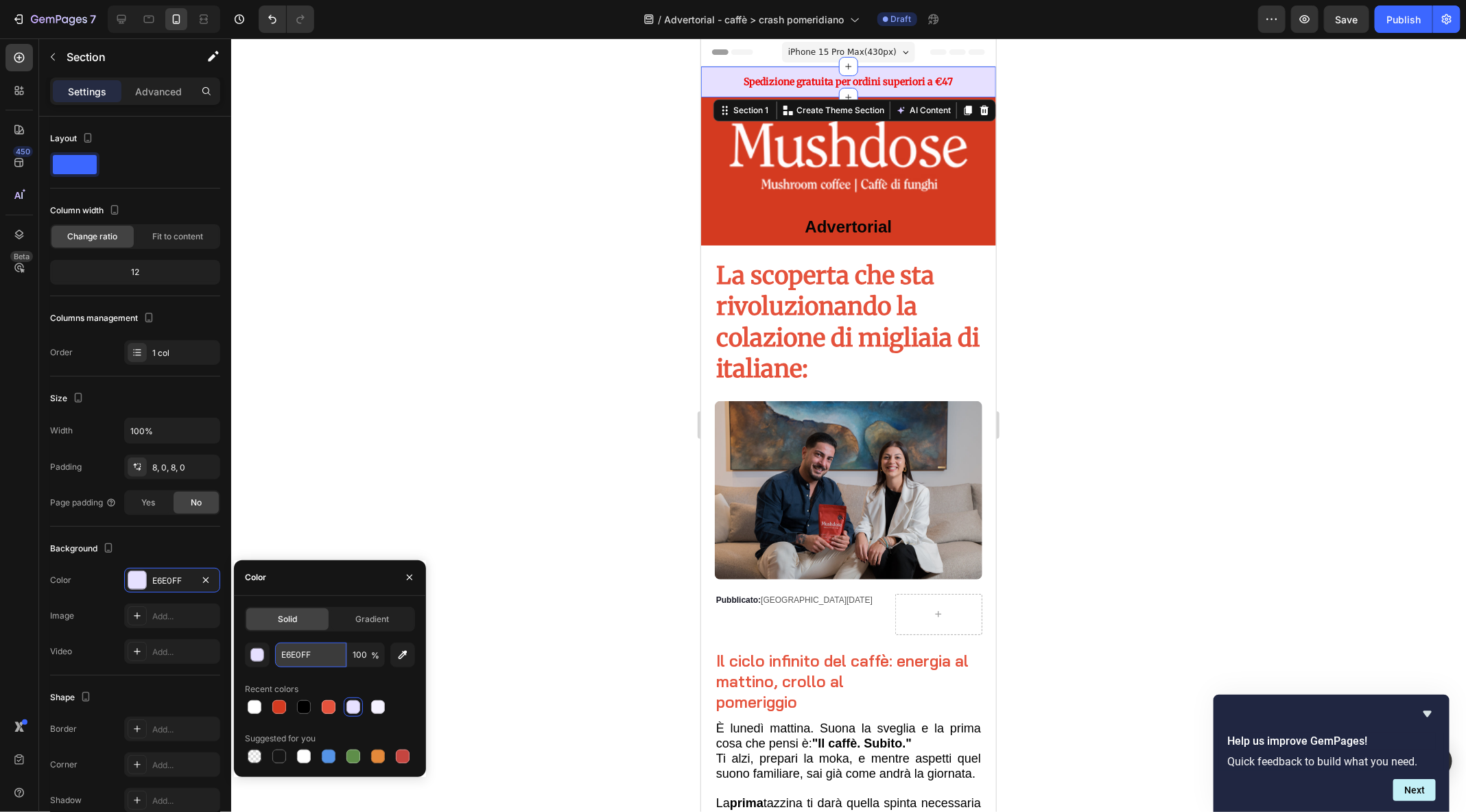
click at [292, 653] on input "E6E0FF" at bounding box center [311, 655] width 72 height 24
click at [915, 75] on strong "Spedizione gratuita per ordini superiori a €47" at bounding box center [849, 81] width 210 height 13
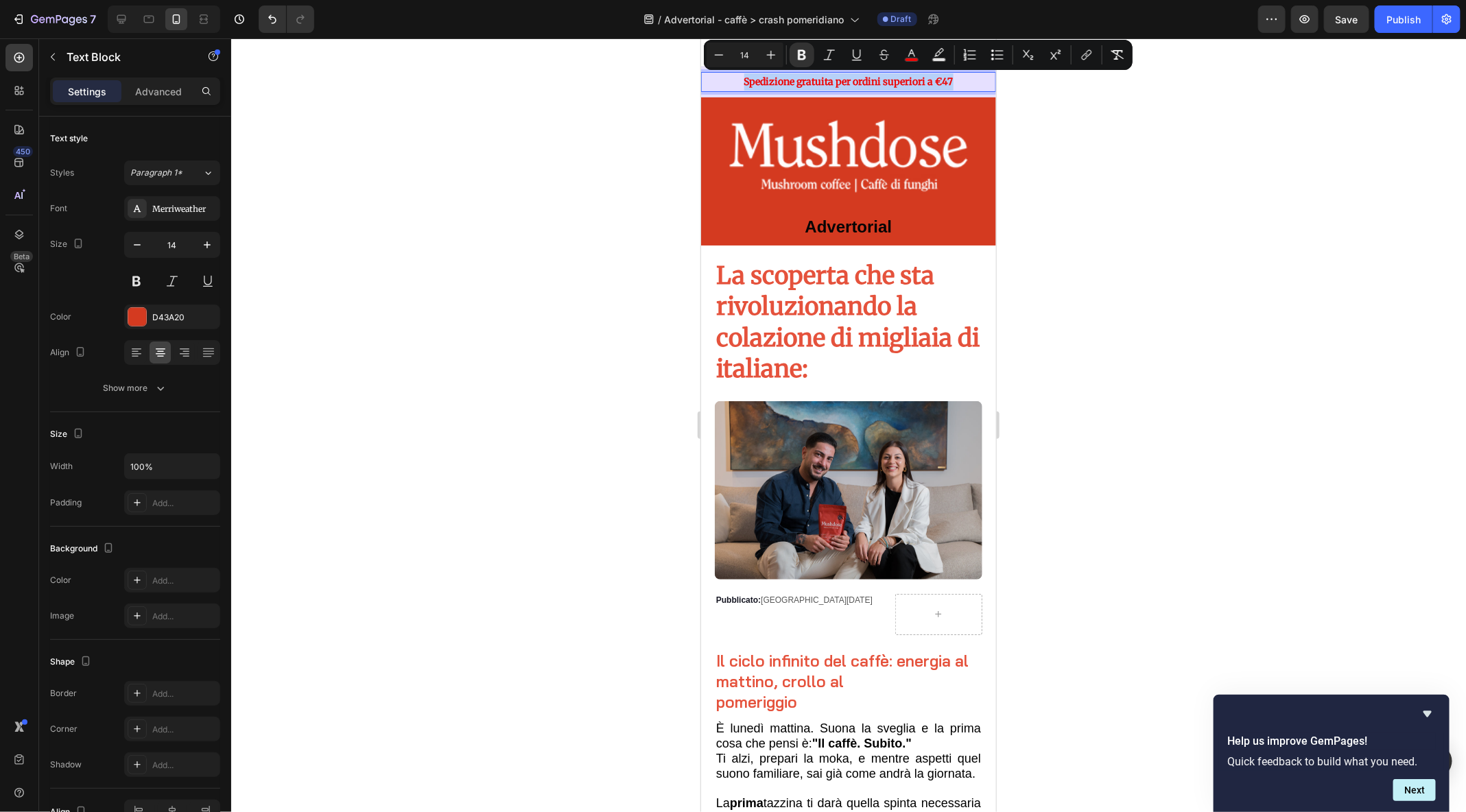
drag, startPoint x: 967, startPoint y: 80, endPoint x: 742, endPoint y: 79, distance: 225.0
click at [742, 79] on p "Spedizione gratuita per ordini superiori a €47" at bounding box center [848, 81] width 292 height 17
copy strong "Spedizione gratuita per ordini superiori a €47"
click at [726, 241] on div "Image Advertorial Text Block Section 2" at bounding box center [848, 171] width 295 height 147
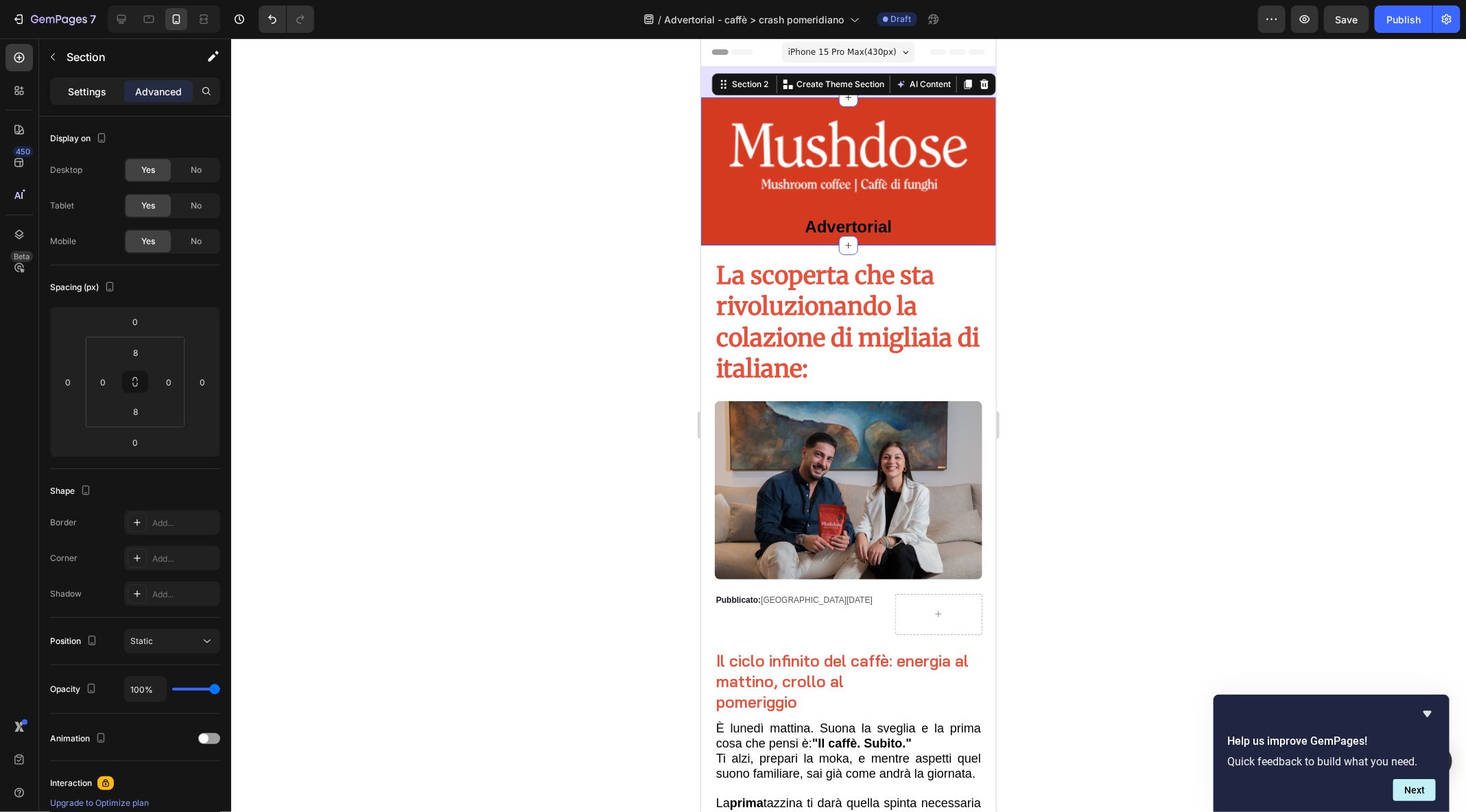
click at [72, 88] on p "Settings" at bounding box center [87, 91] width 39 height 15
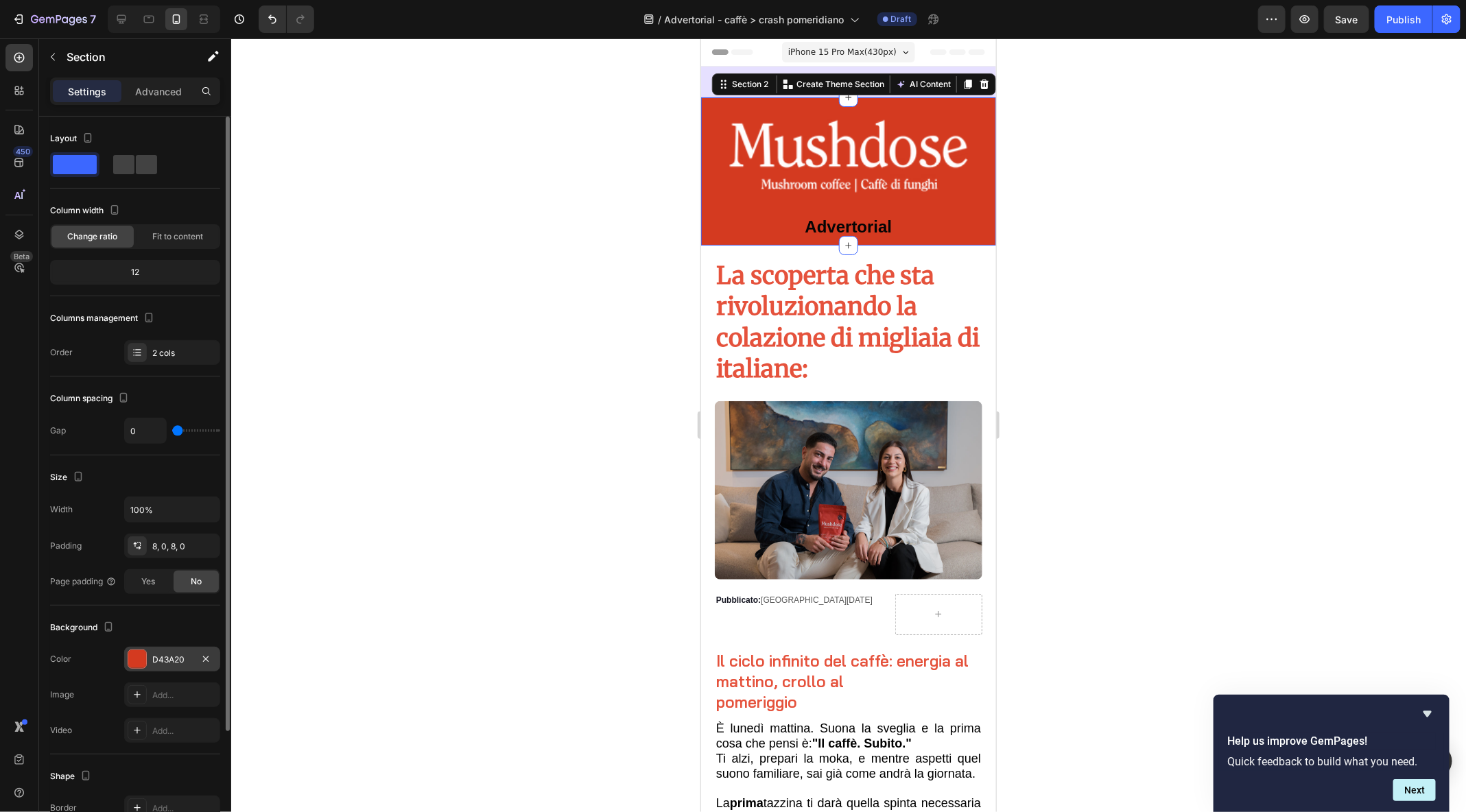
click at [179, 654] on div "D43A20" at bounding box center [172, 660] width 40 height 13
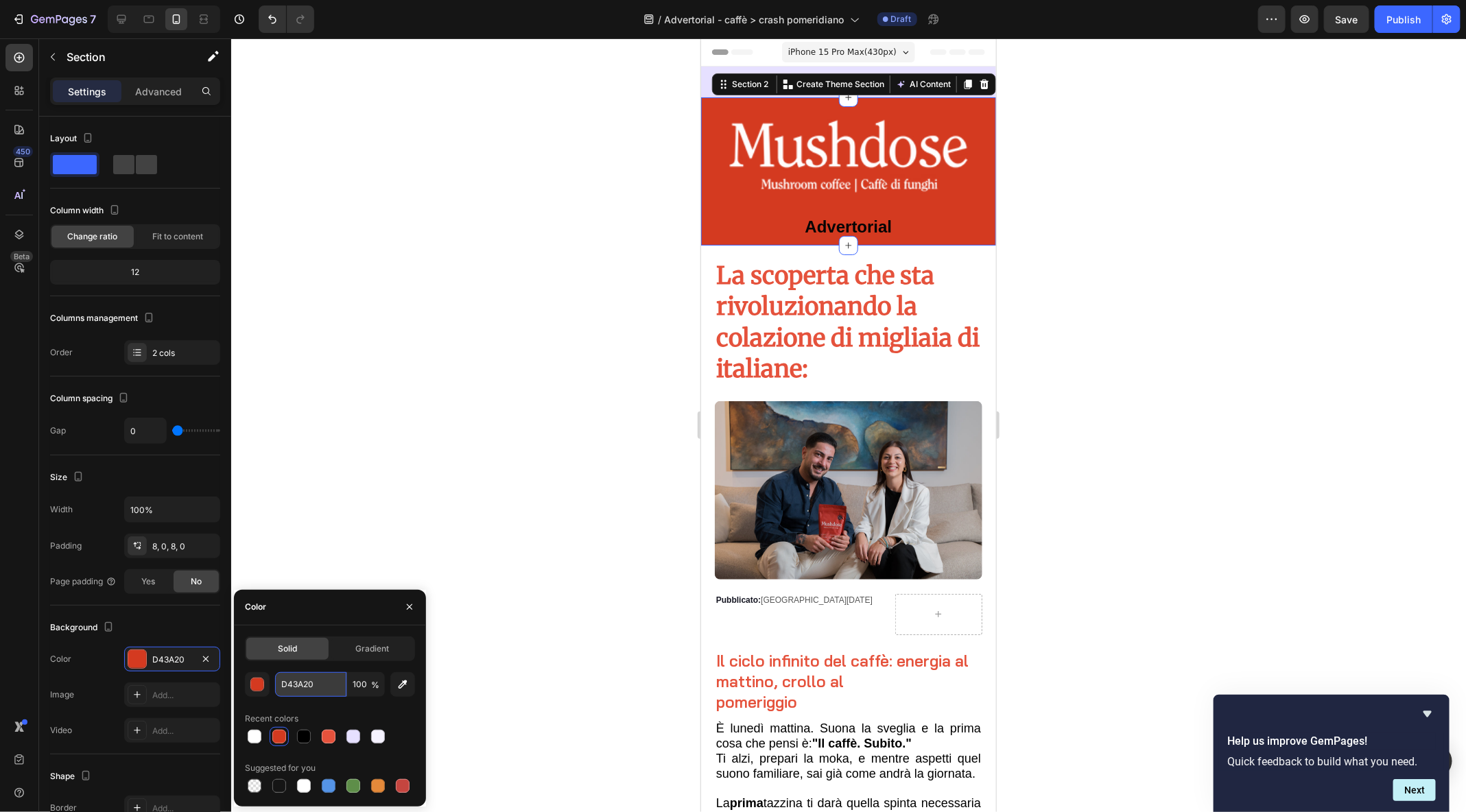
click at [291, 679] on input "D43A20" at bounding box center [311, 684] width 72 height 24
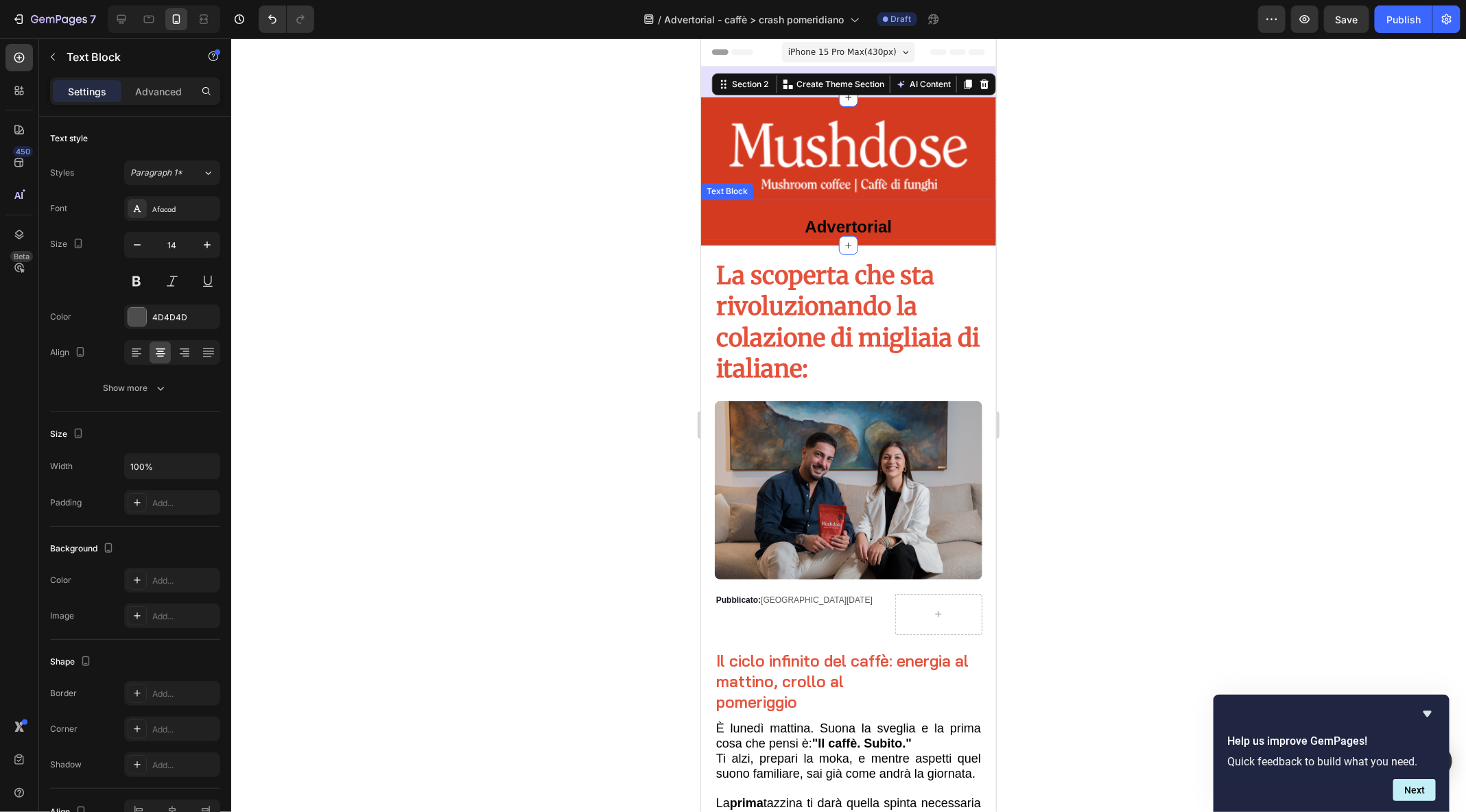
click at [893, 232] on p "Advertorial" at bounding box center [848, 227] width 292 height 20
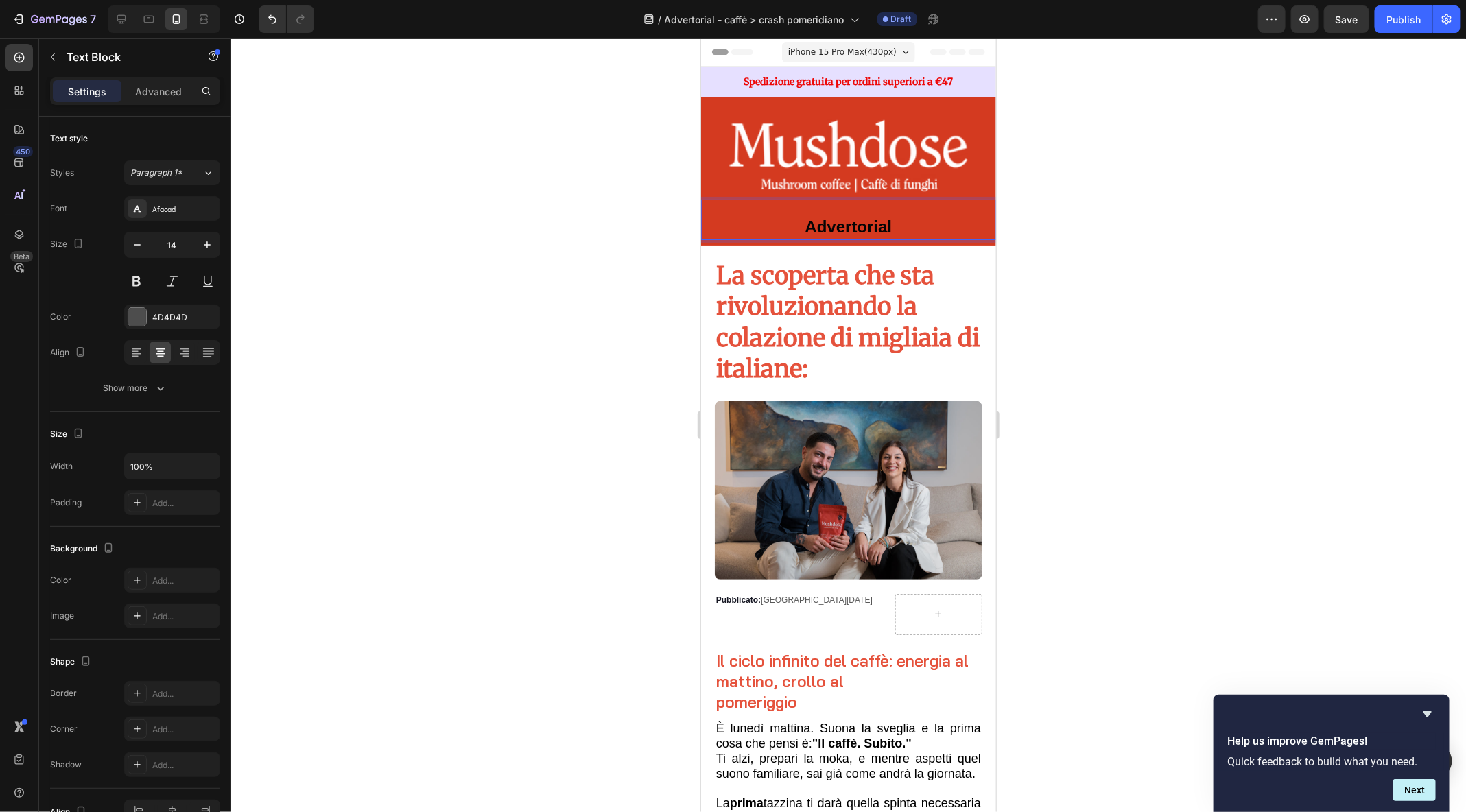
click at [894, 235] on div "Advertorial" at bounding box center [848, 218] width 295 height 40
drag, startPoint x: 895, startPoint y: 224, endPoint x: 787, endPoint y: 228, distance: 108.1
click at [787, 228] on p "Advertorial" at bounding box center [848, 227] width 292 height 20
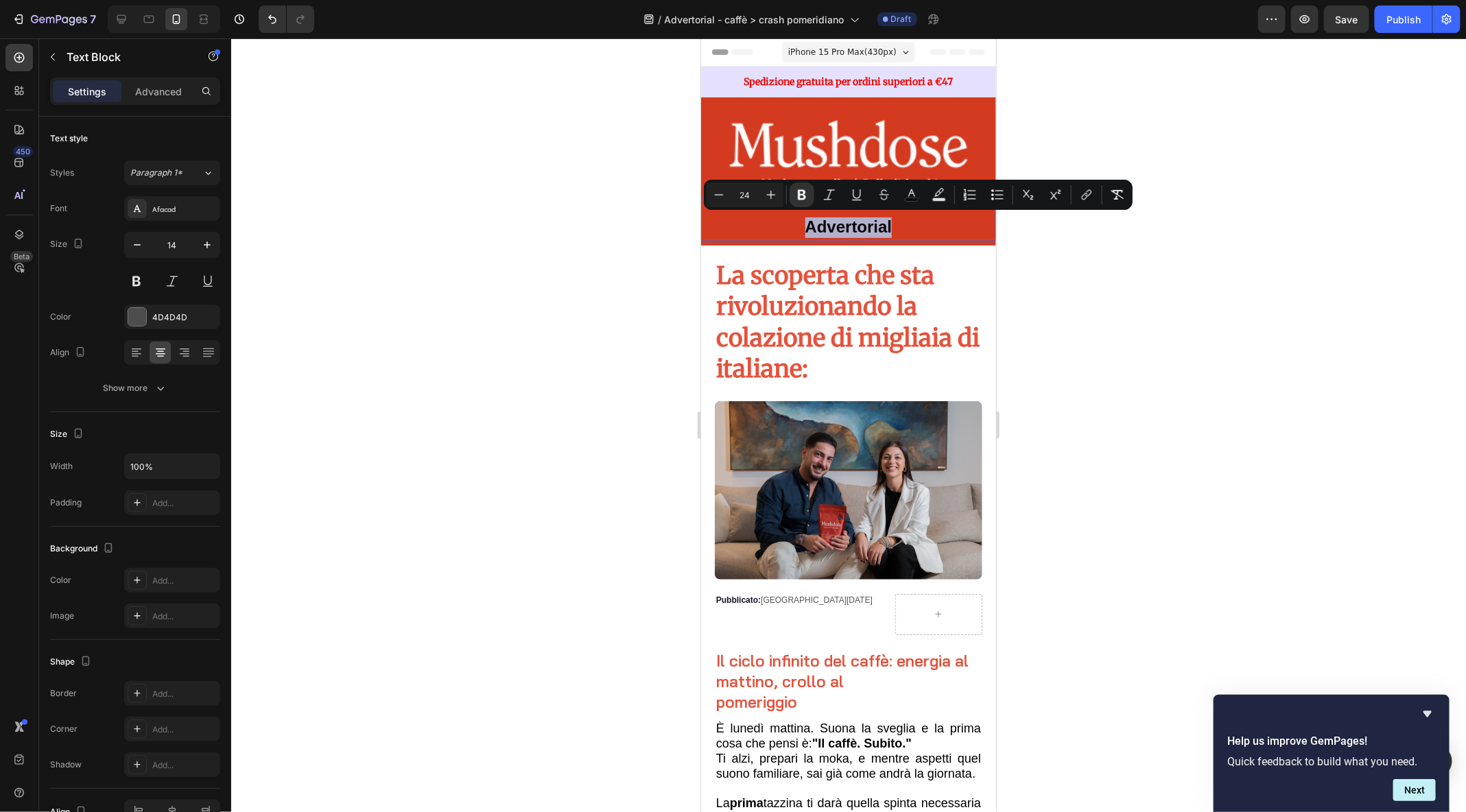
drag, startPoint x: 931, startPoint y: 229, endPoint x: 782, endPoint y: 225, distance: 149.1
click at [782, 225] on p "Advertorial" at bounding box center [848, 227] width 292 height 20
copy strong "Advertorial"
click at [1206, 444] on div at bounding box center [848, 426] width 1235 height 774
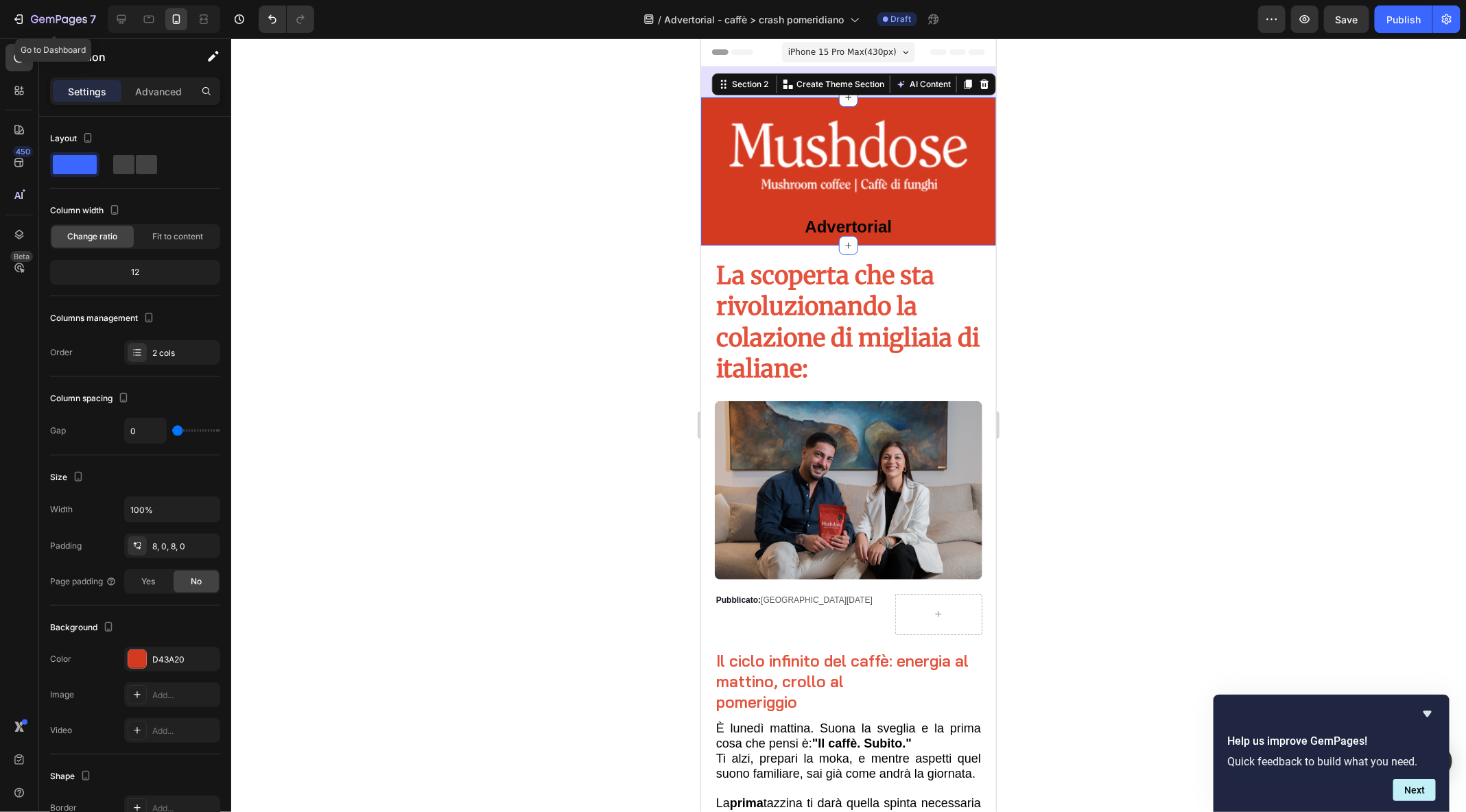
click at [23, 34] on div "7 Go to Dashboard Version history / Advertorial - caffè > crash pomeridiano Dra…" at bounding box center [733, 19] width 1466 height 39
click at [20, 22] on icon "button" at bounding box center [18, 19] width 14 height 14
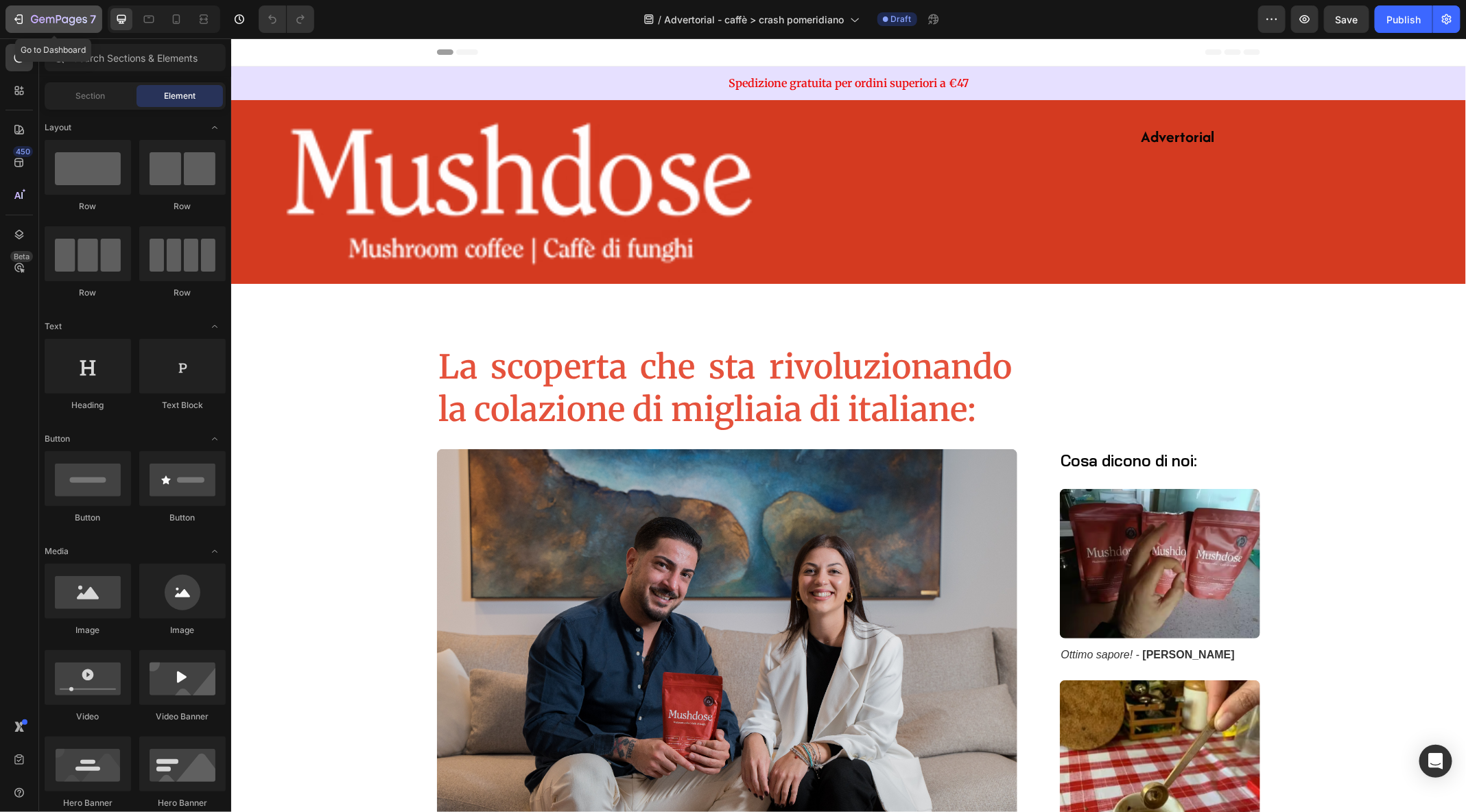
click at [20, 13] on icon "button" at bounding box center [18, 19] width 14 height 14
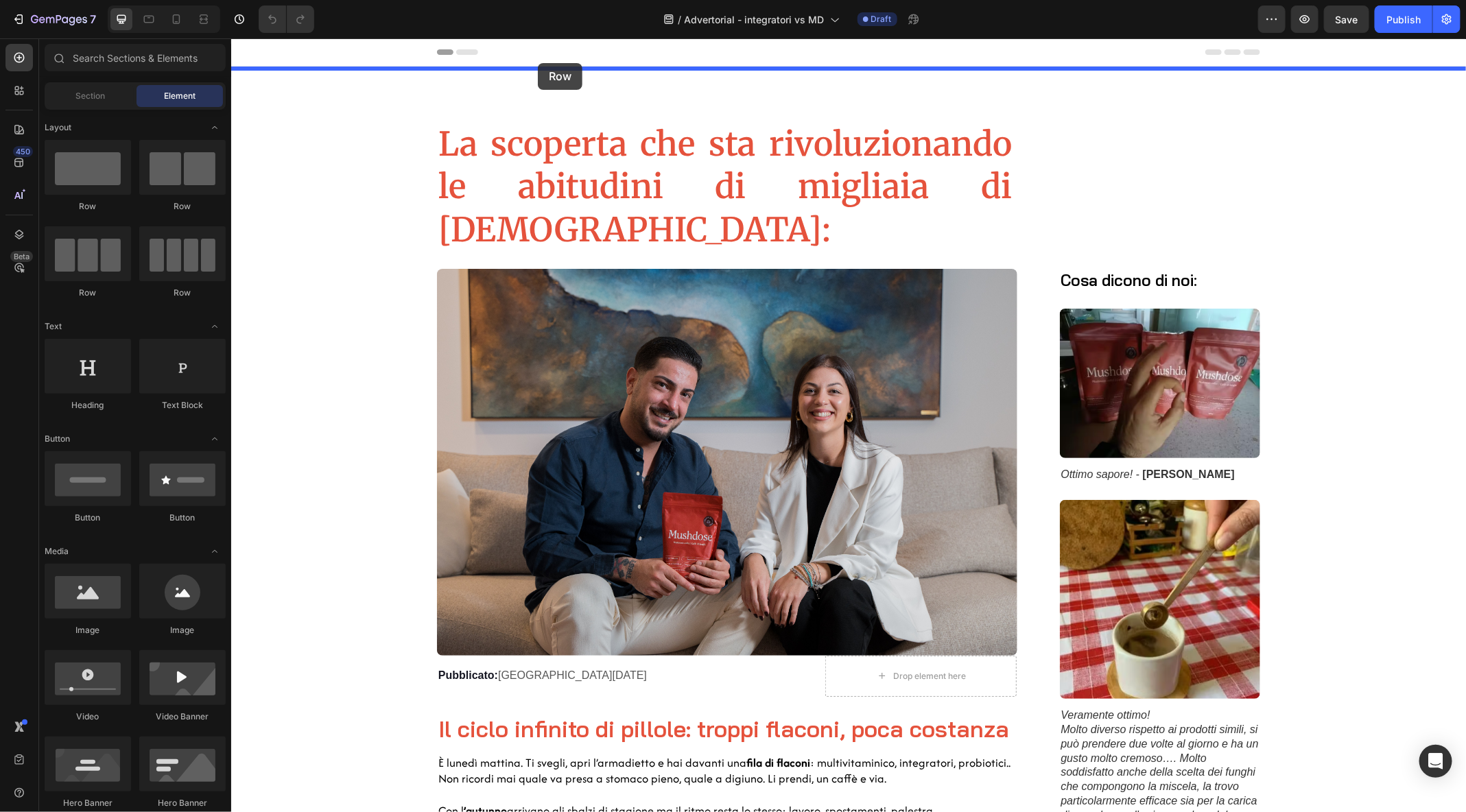
drag, startPoint x: 304, startPoint y: 219, endPoint x: 538, endPoint y: 62, distance: 281.8
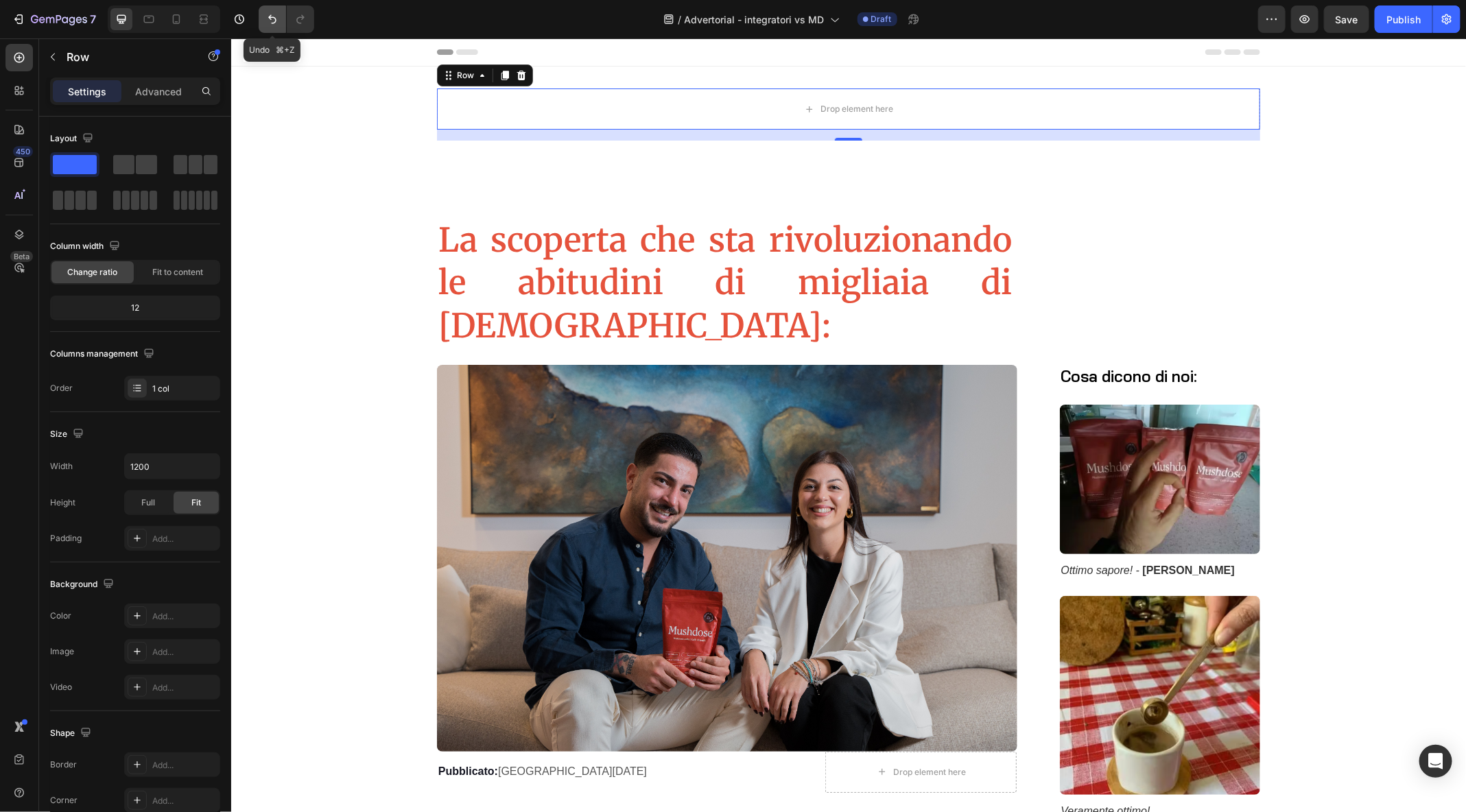
click at [264, 23] on button "Undo/Redo" at bounding box center [273, 19] width 27 height 27
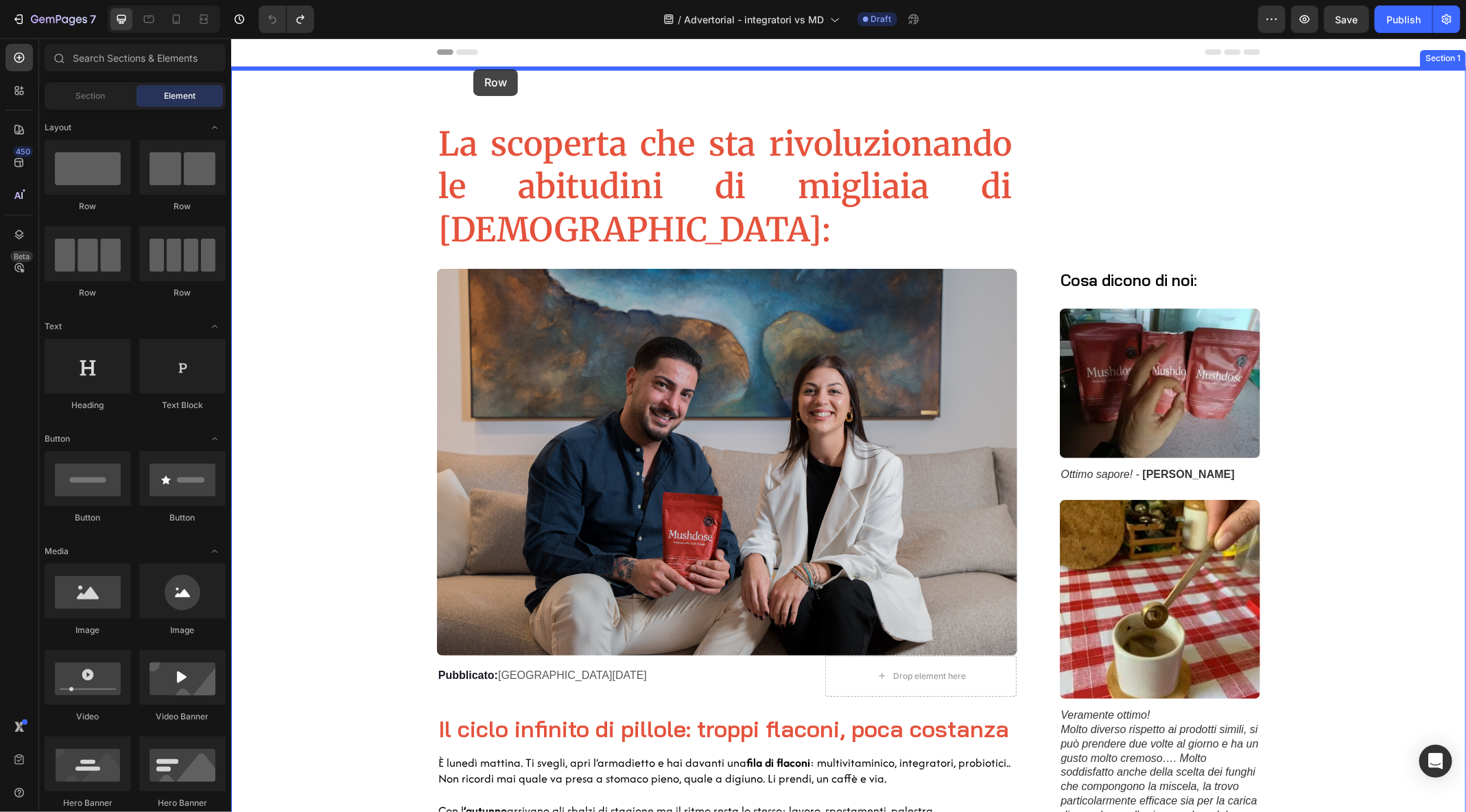
drag, startPoint x: 421, startPoint y: 217, endPoint x: 472, endPoint y: 69, distance: 156.5
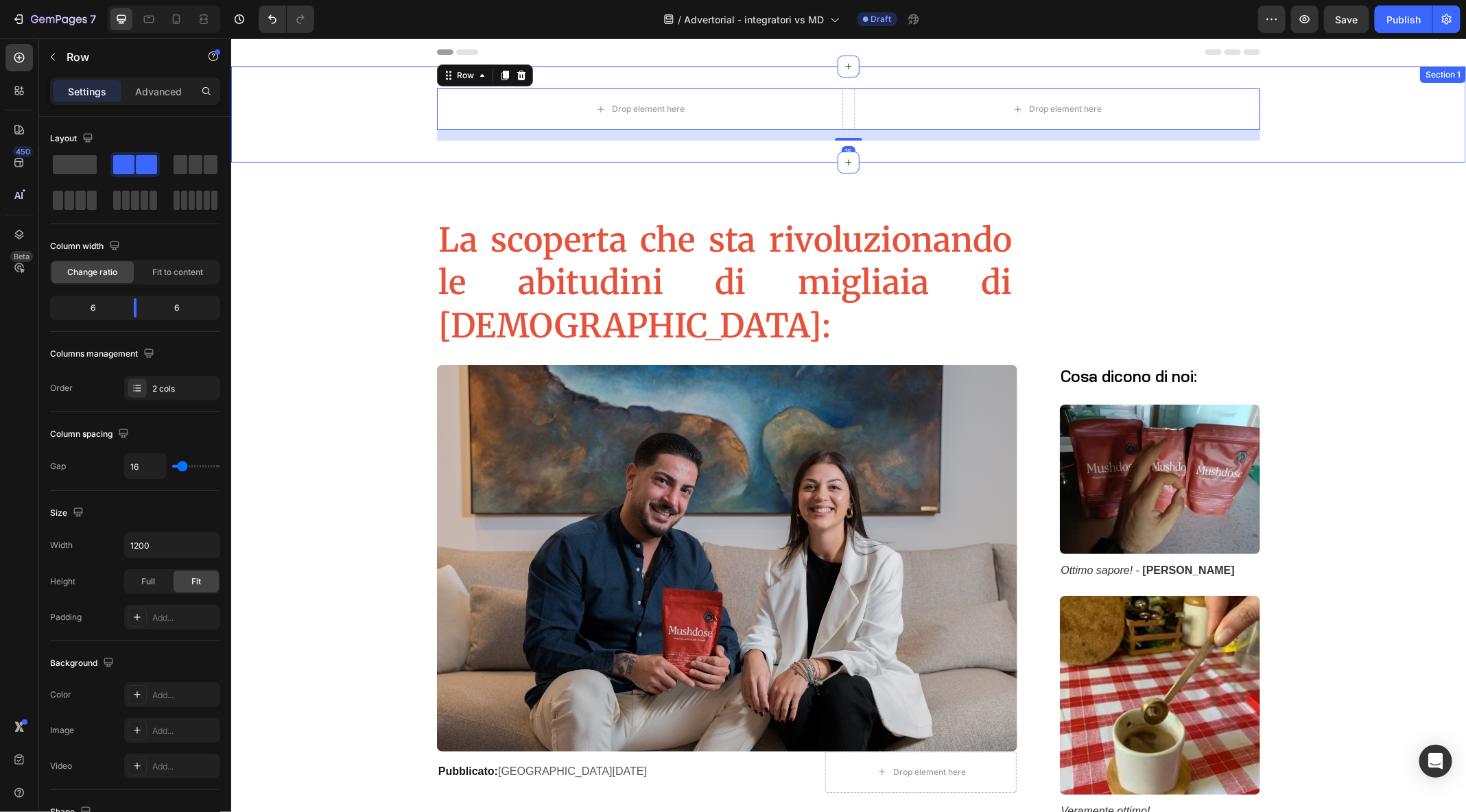
click at [327, 115] on div "Drop element here Drop element here Row 16" at bounding box center [848, 114] width 1235 height 52
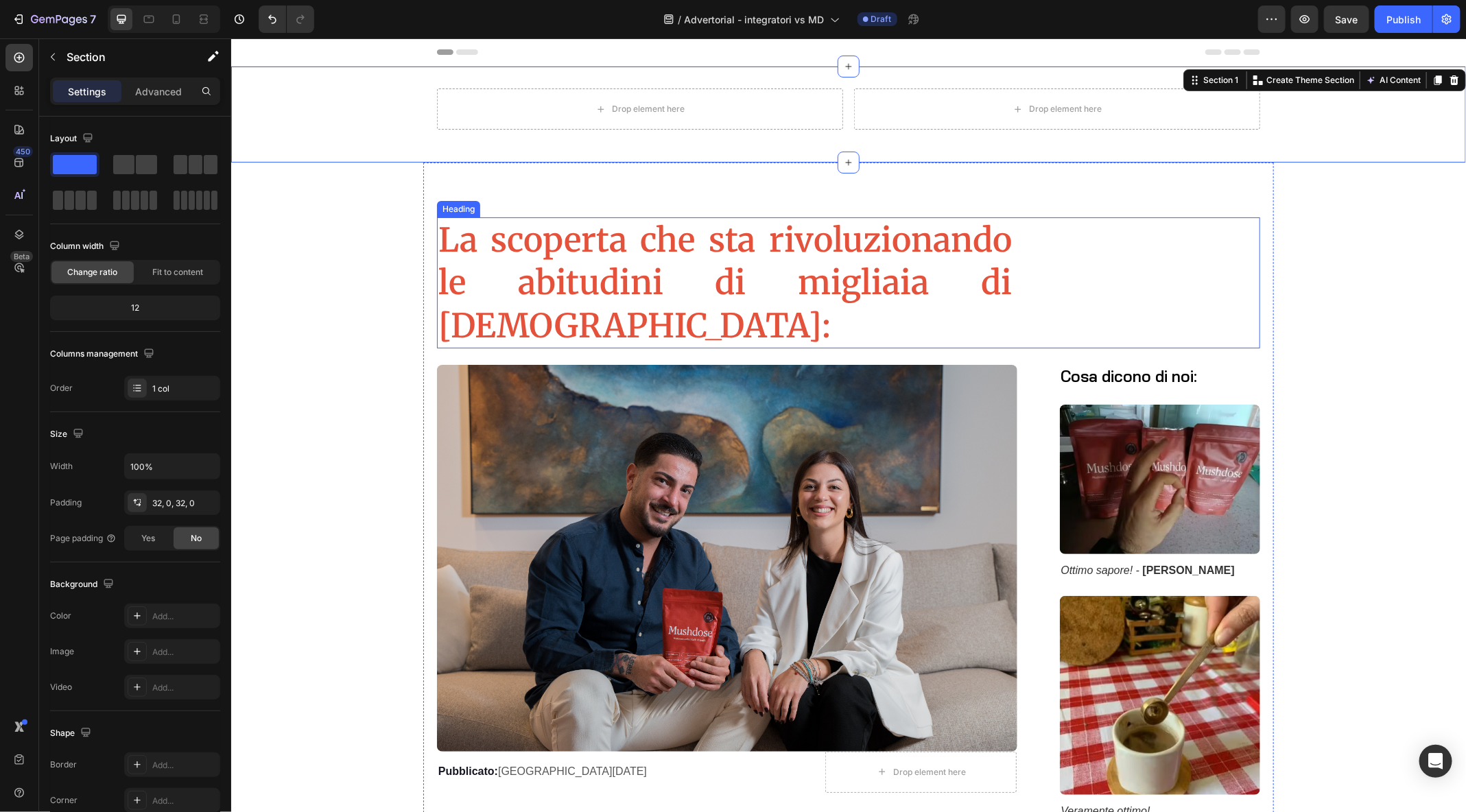
click at [489, 246] on h1 "La scoperta che sta rivoluzionando le abitudini di migliaia di italiani:" at bounding box center [725, 281] width 576 height 131
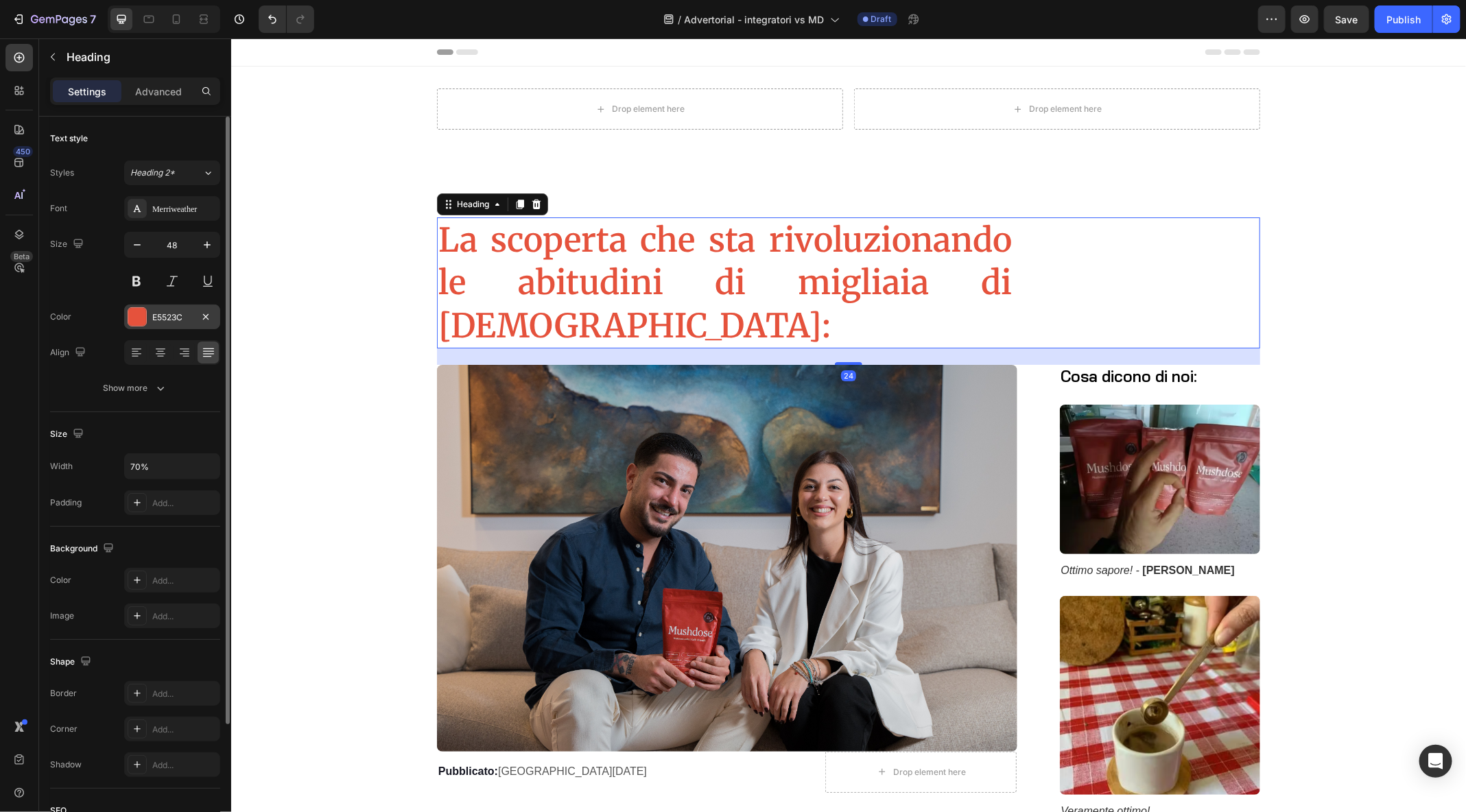
click at [179, 311] on div "E5523C" at bounding box center [172, 317] width 40 height 13
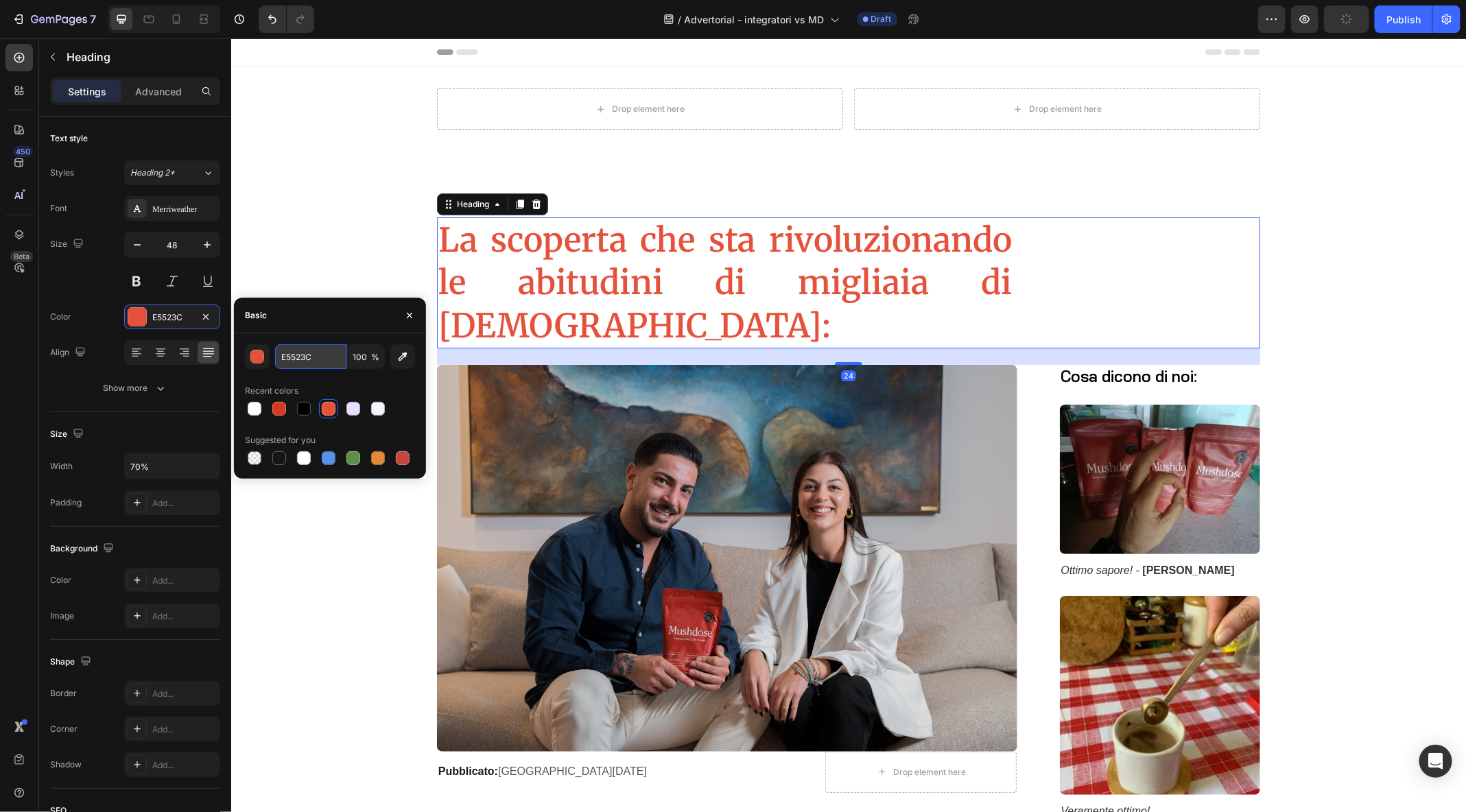
click at [299, 359] on input "E5523C" at bounding box center [311, 356] width 72 height 24
drag, startPoint x: 328, startPoint y: 359, endPoint x: 272, endPoint y: 356, distance: 56.1
click at [272, 356] on div "E5523C 100 %" at bounding box center [329, 356] width 170 height 24
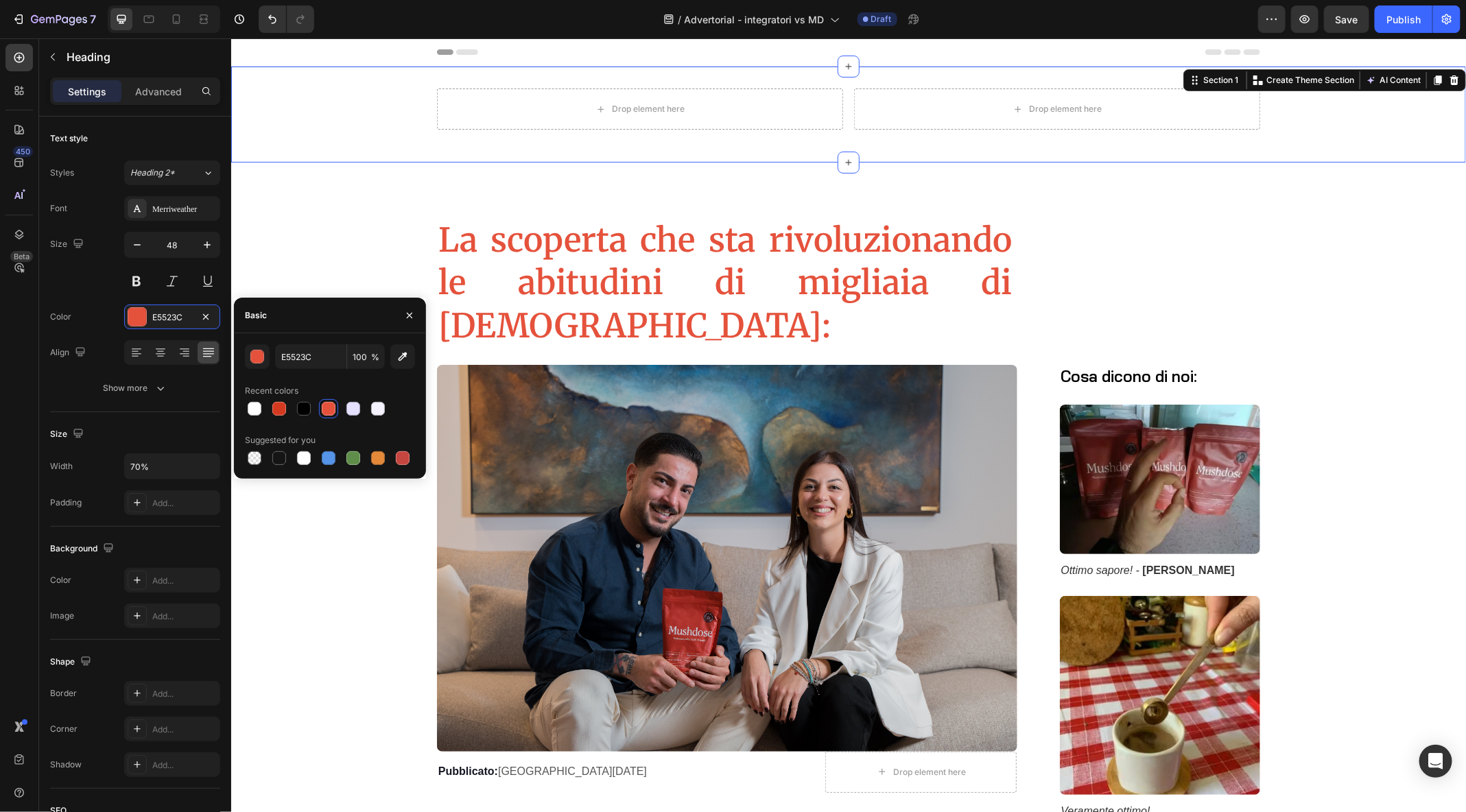
click at [348, 140] on div "Drop element here Drop element here Row Section 1 Create Theme Section AI Conte…" at bounding box center [848, 114] width 1235 height 96
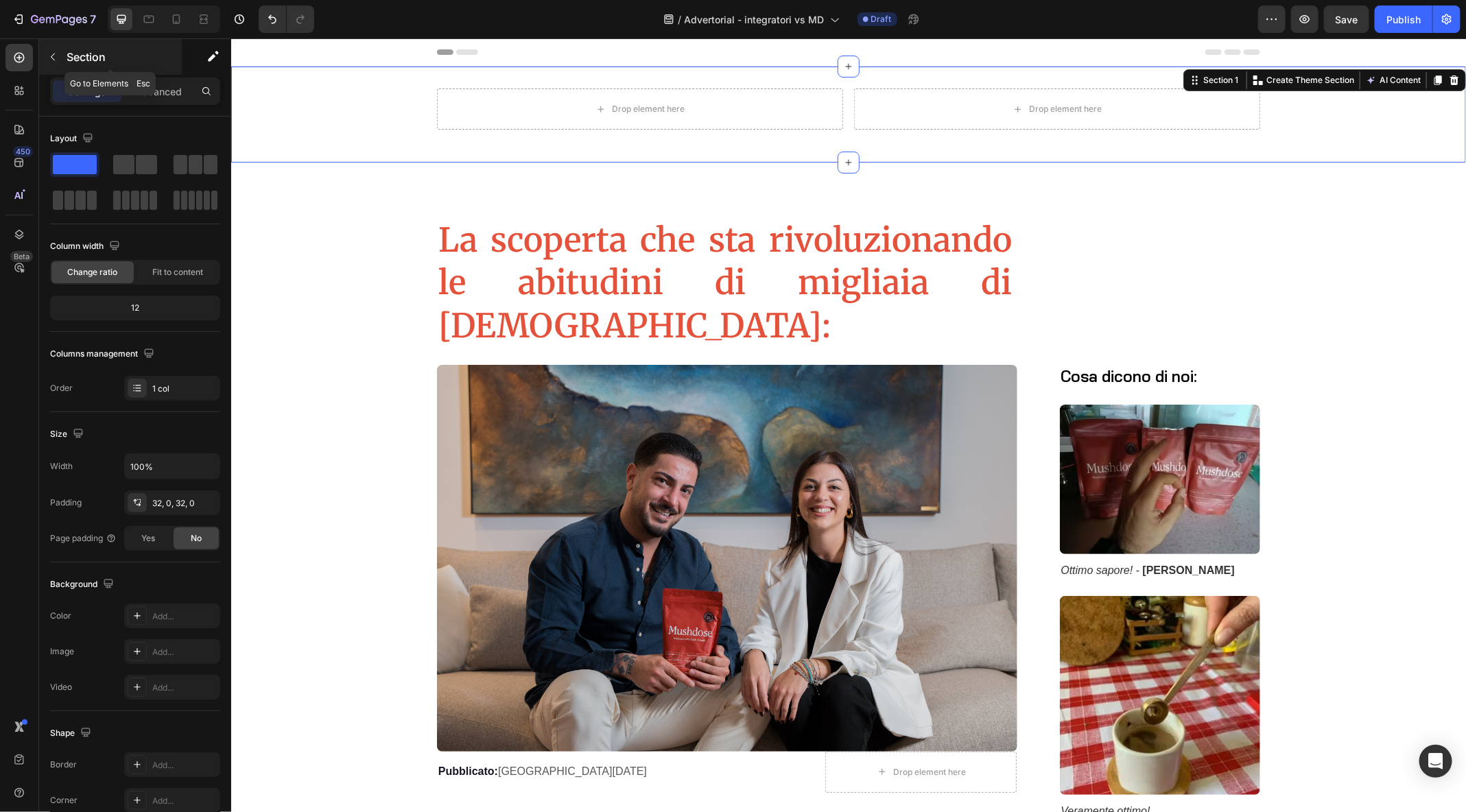
click at [50, 61] on icon "button" at bounding box center [52, 56] width 11 height 11
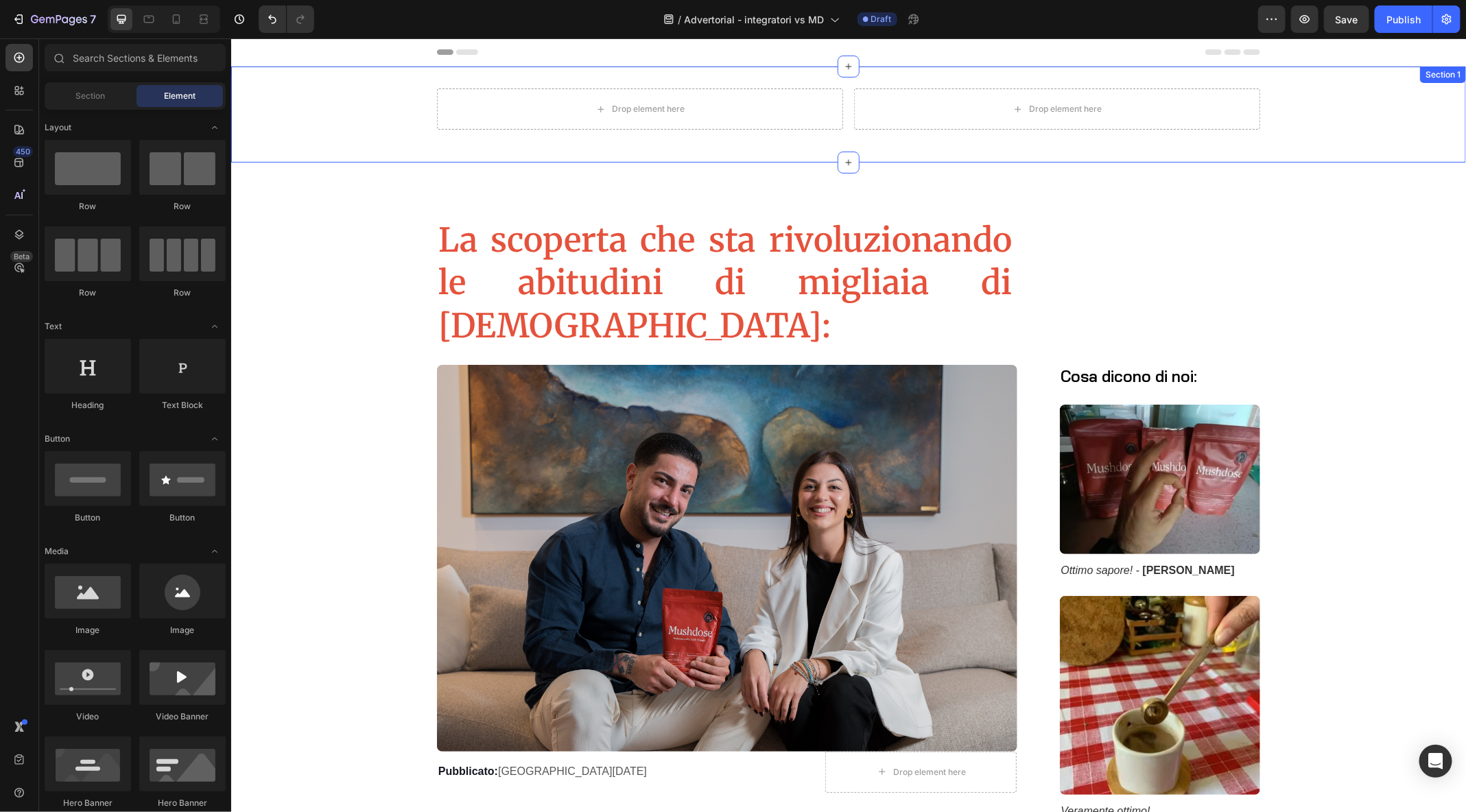
click at [324, 113] on div "Drop element here Drop element here Row" at bounding box center [848, 114] width 1235 height 52
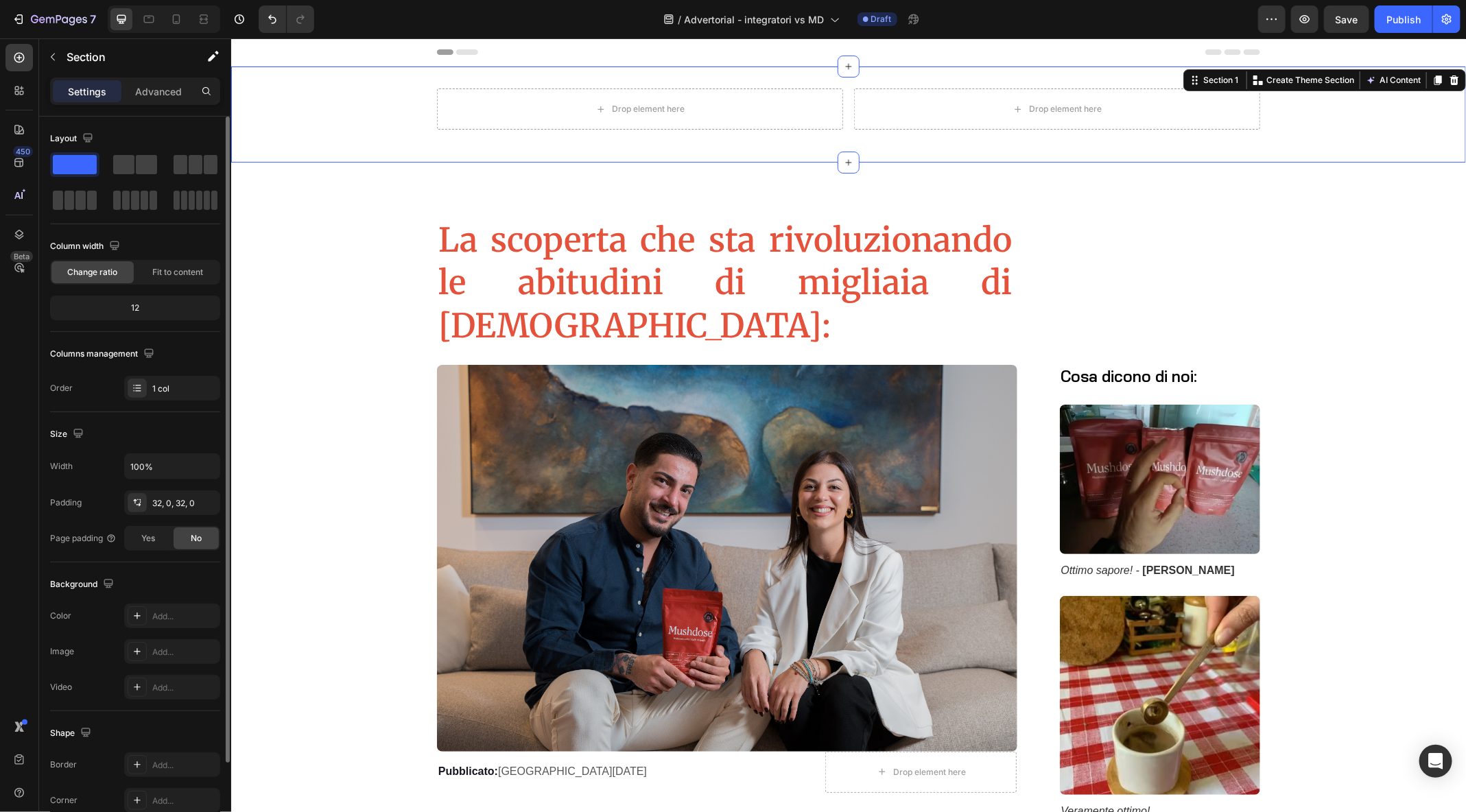
click at [159, 282] on div "Change ratio Fit to content" at bounding box center [135, 272] width 170 height 24
click at [157, 276] on span "Fit to content" at bounding box center [178, 272] width 50 height 13
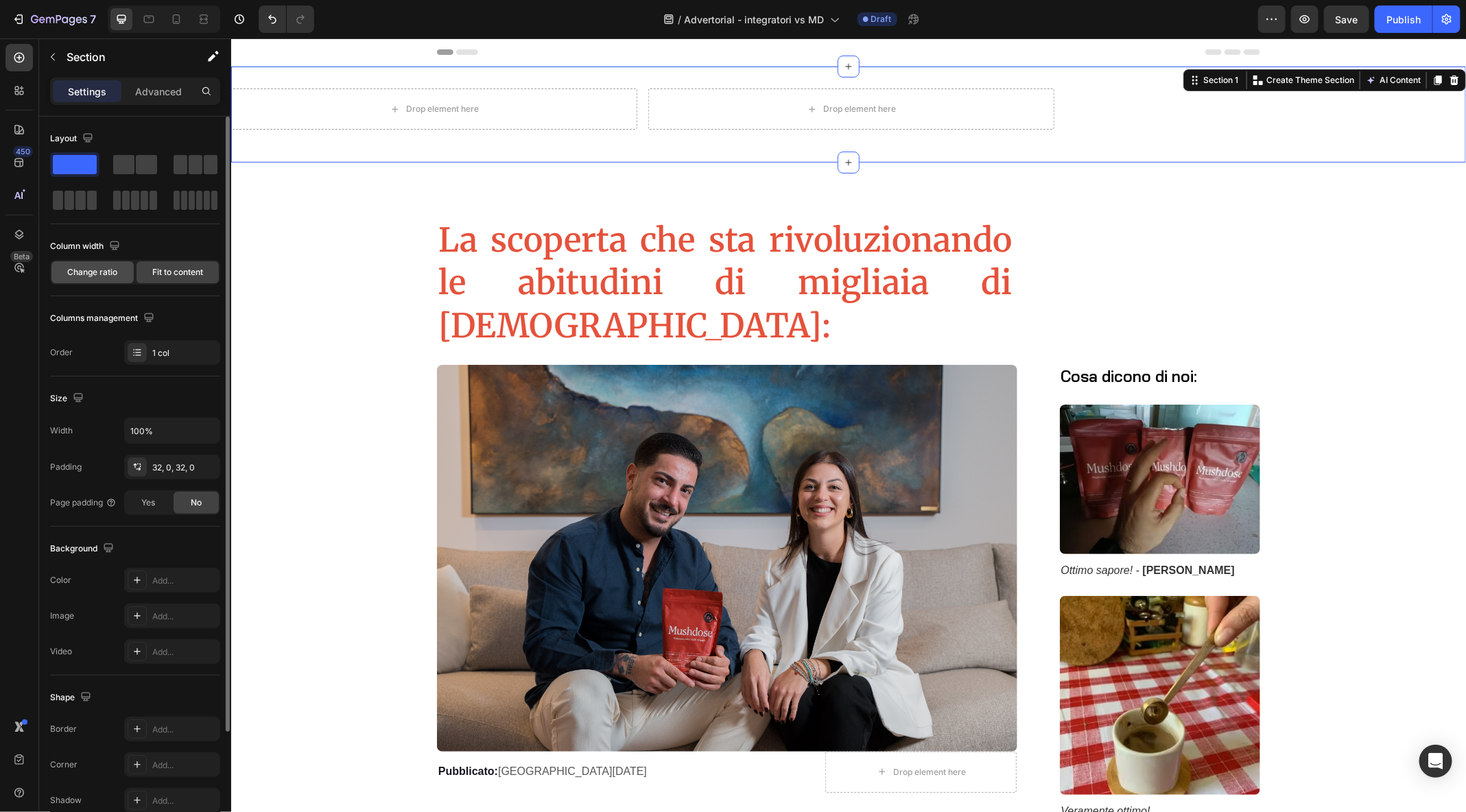
click at [97, 276] on span "Change ratio" at bounding box center [93, 272] width 50 height 13
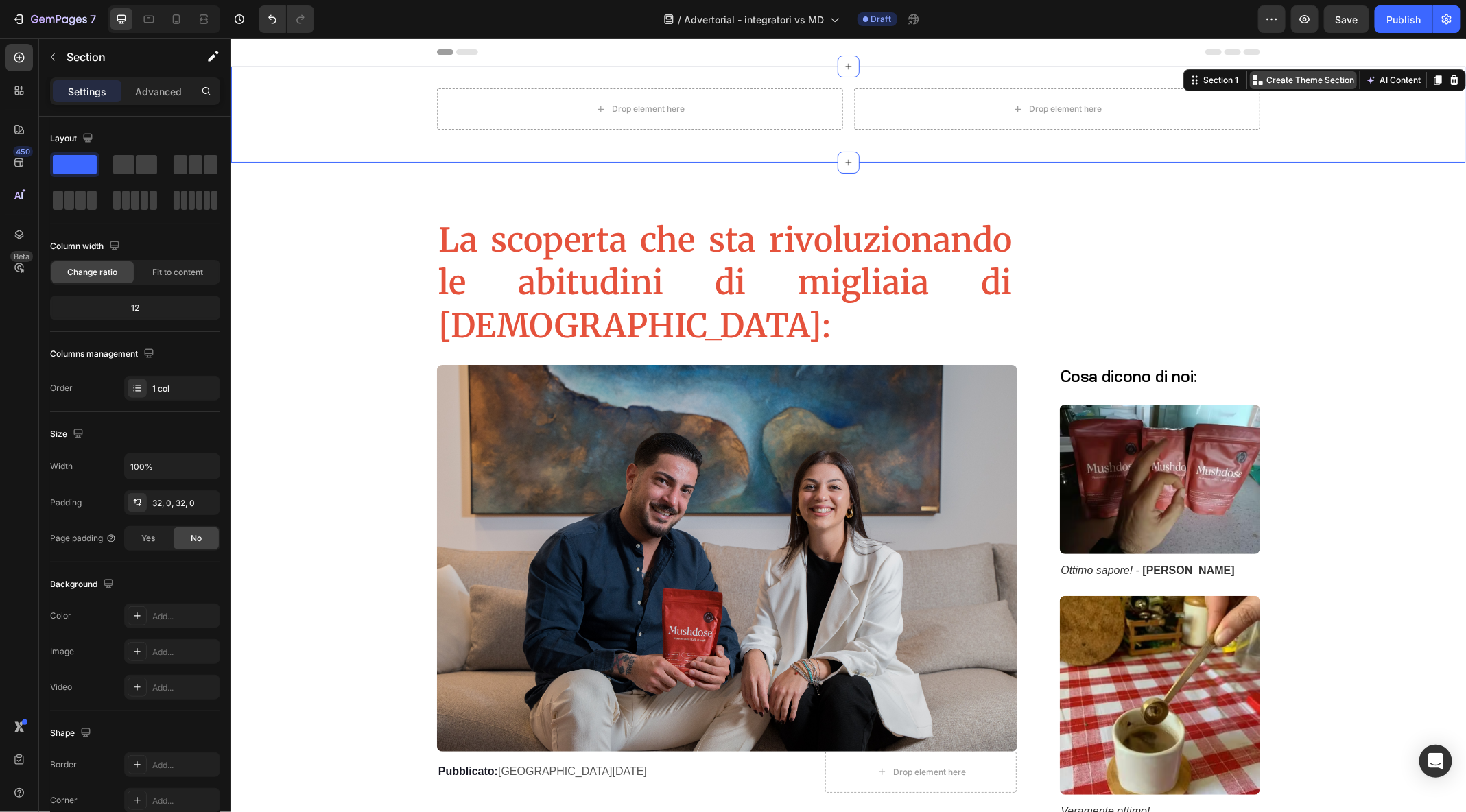
click at [1302, 87] on div "Create Theme Section" at bounding box center [1303, 80] width 107 height 17
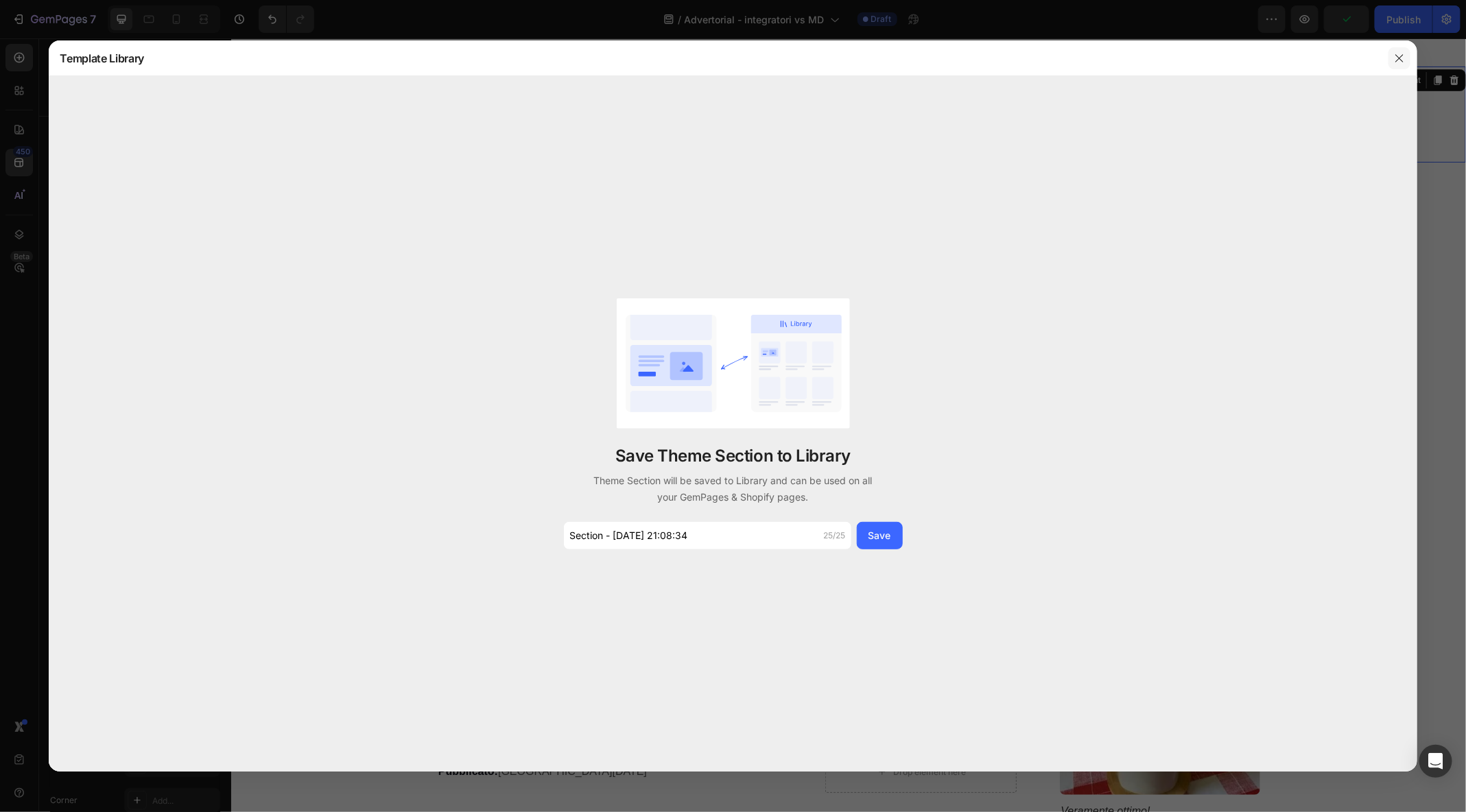
drag, startPoint x: 1387, startPoint y: 64, endPoint x: 1403, endPoint y: 64, distance: 16.0
click at [1387, 64] on div at bounding box center [1399, 58] width 36 height 36
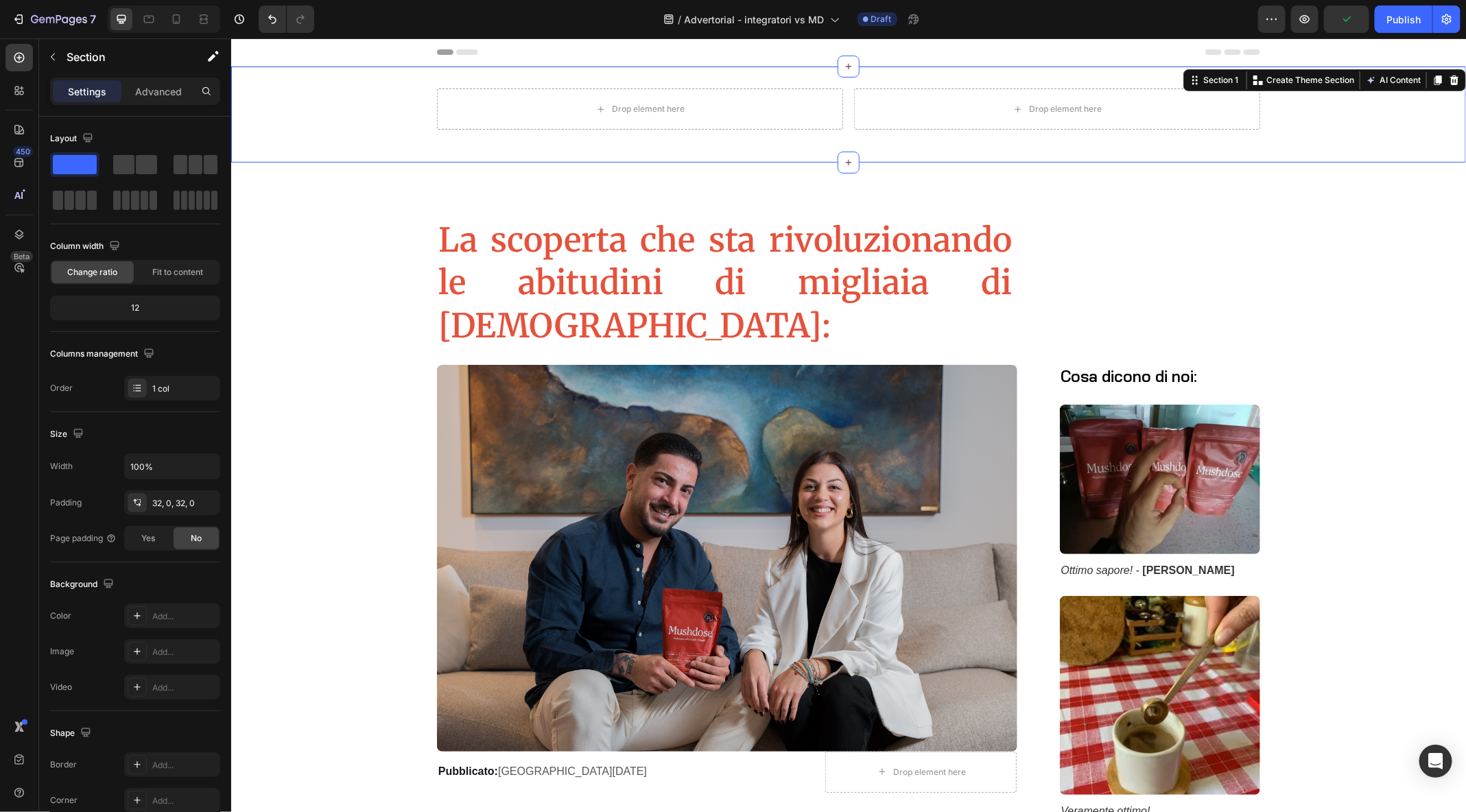
click at [1403, 63] on div "Header" at bounding box center [848, 51] width 1235 height 28
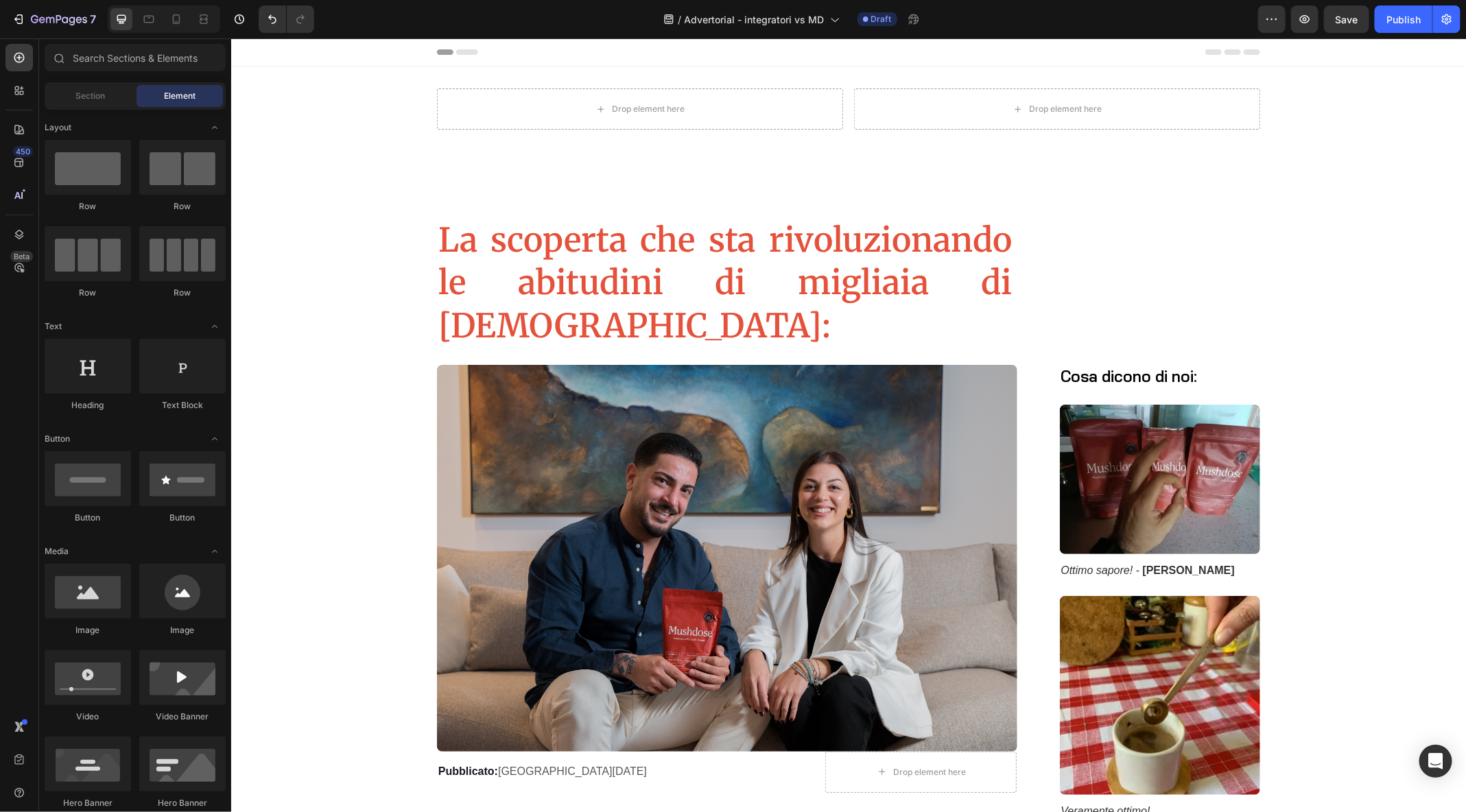
click at [282, 133] on div "Drop element here Drop element here Row" at bounding box center [848, 114] width 1235 height 52
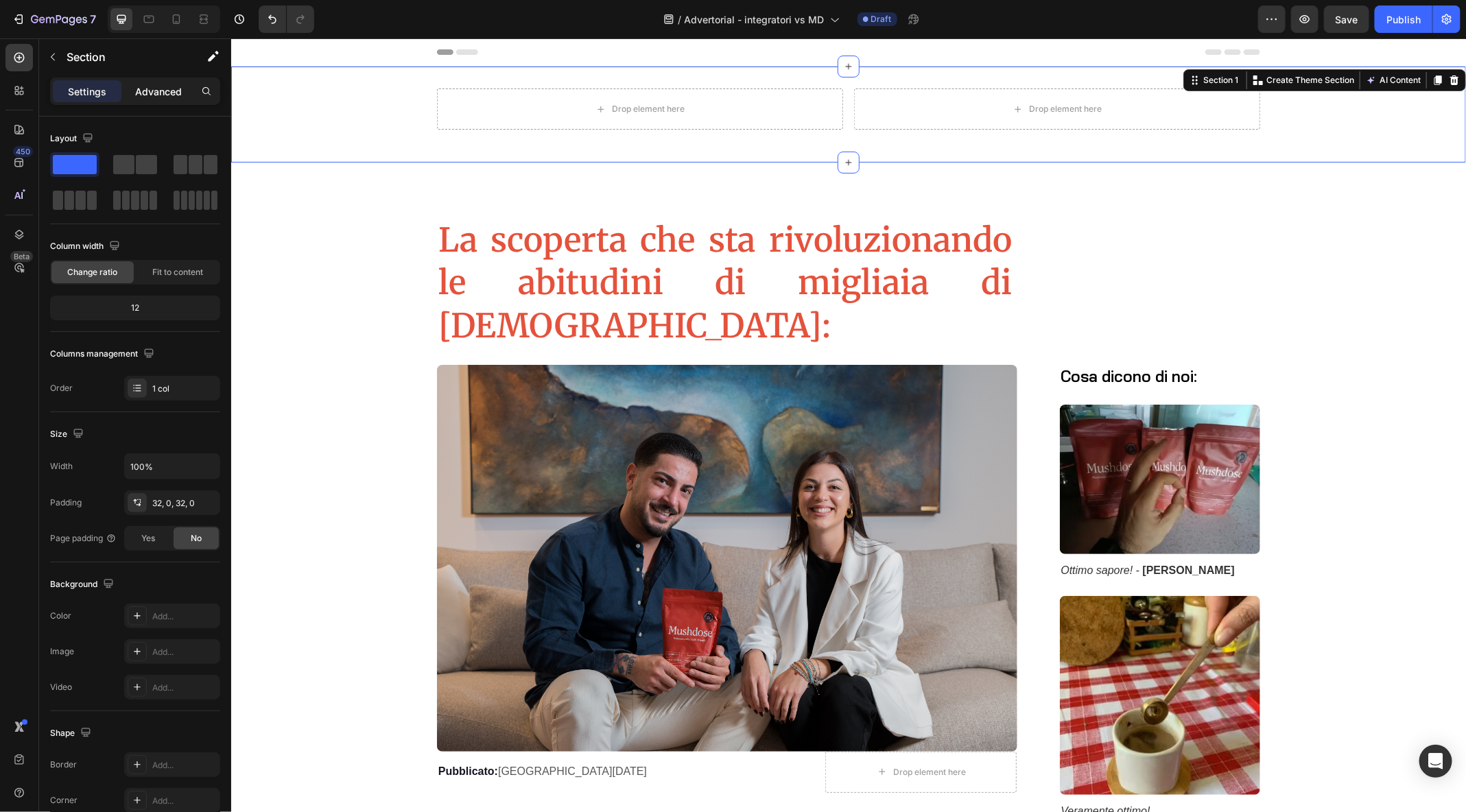
click at [147, 97] on p "Advanced" at bounding box center [158, 91] width 47 height 15
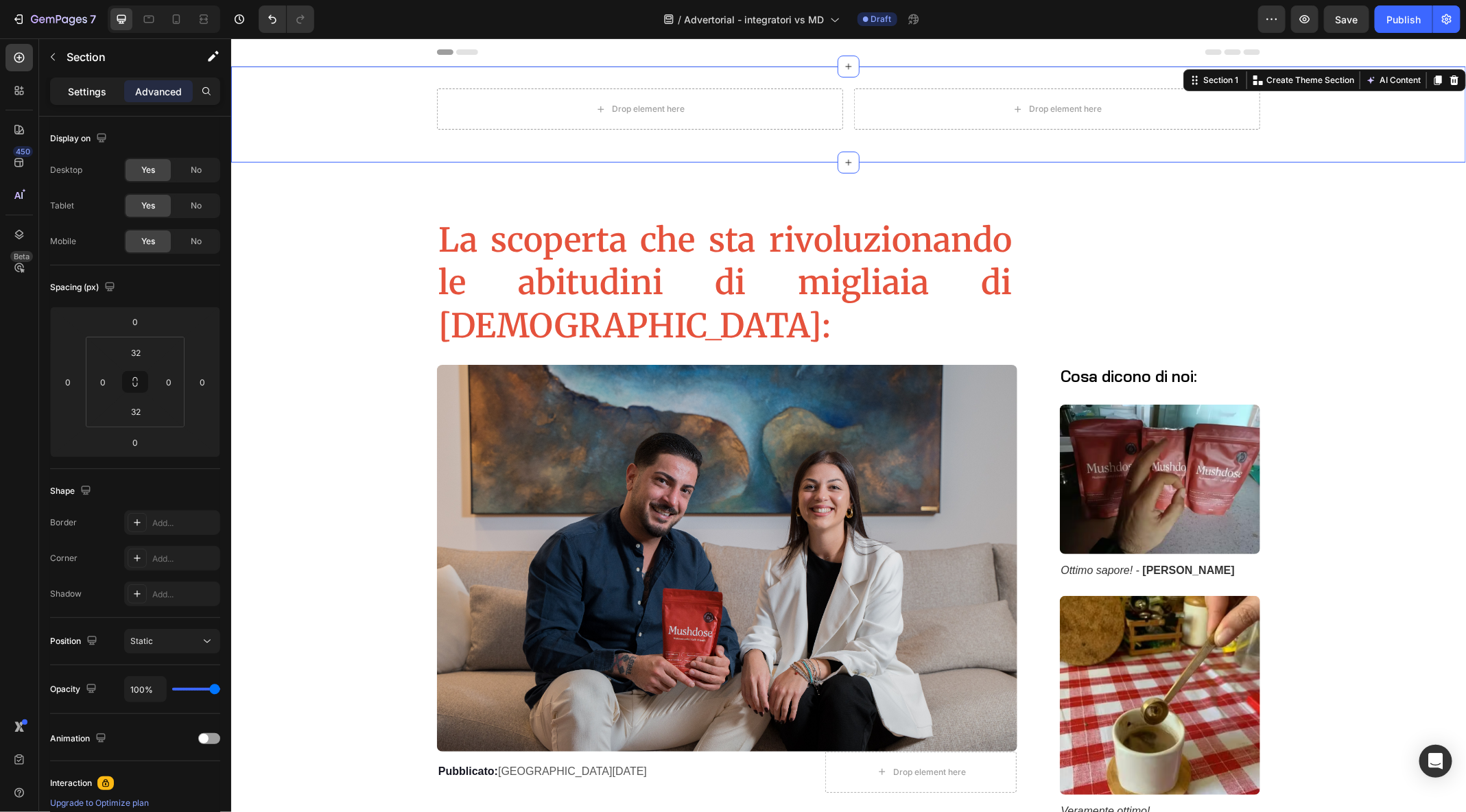
click at [87, 97] on p "Settings" at bounding box center [87, 91] width 39 height 15
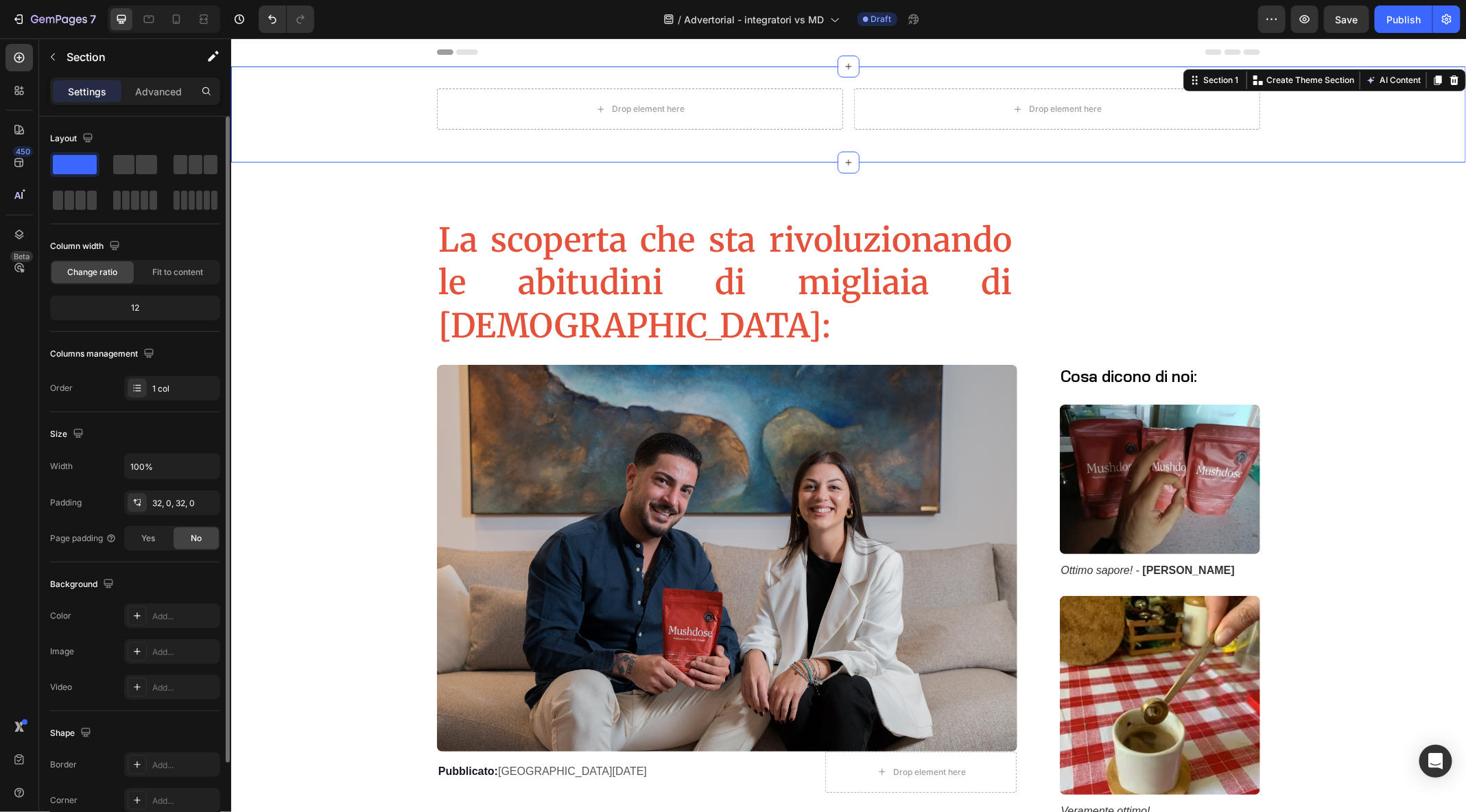
scroll to position [100, 0]
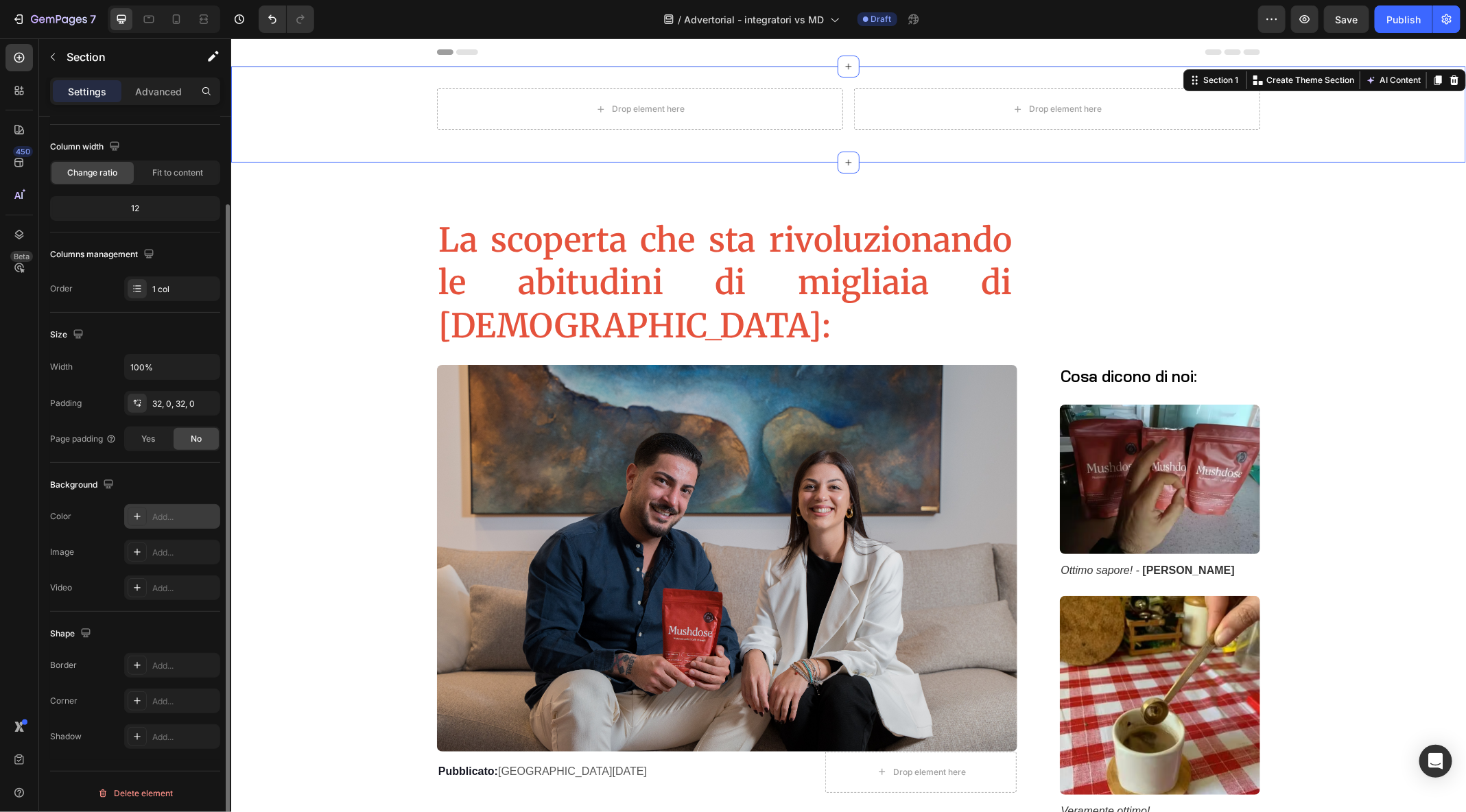
click at [164, 518] on div "Add..." at bounding box center [184, 517] width 64 height 13
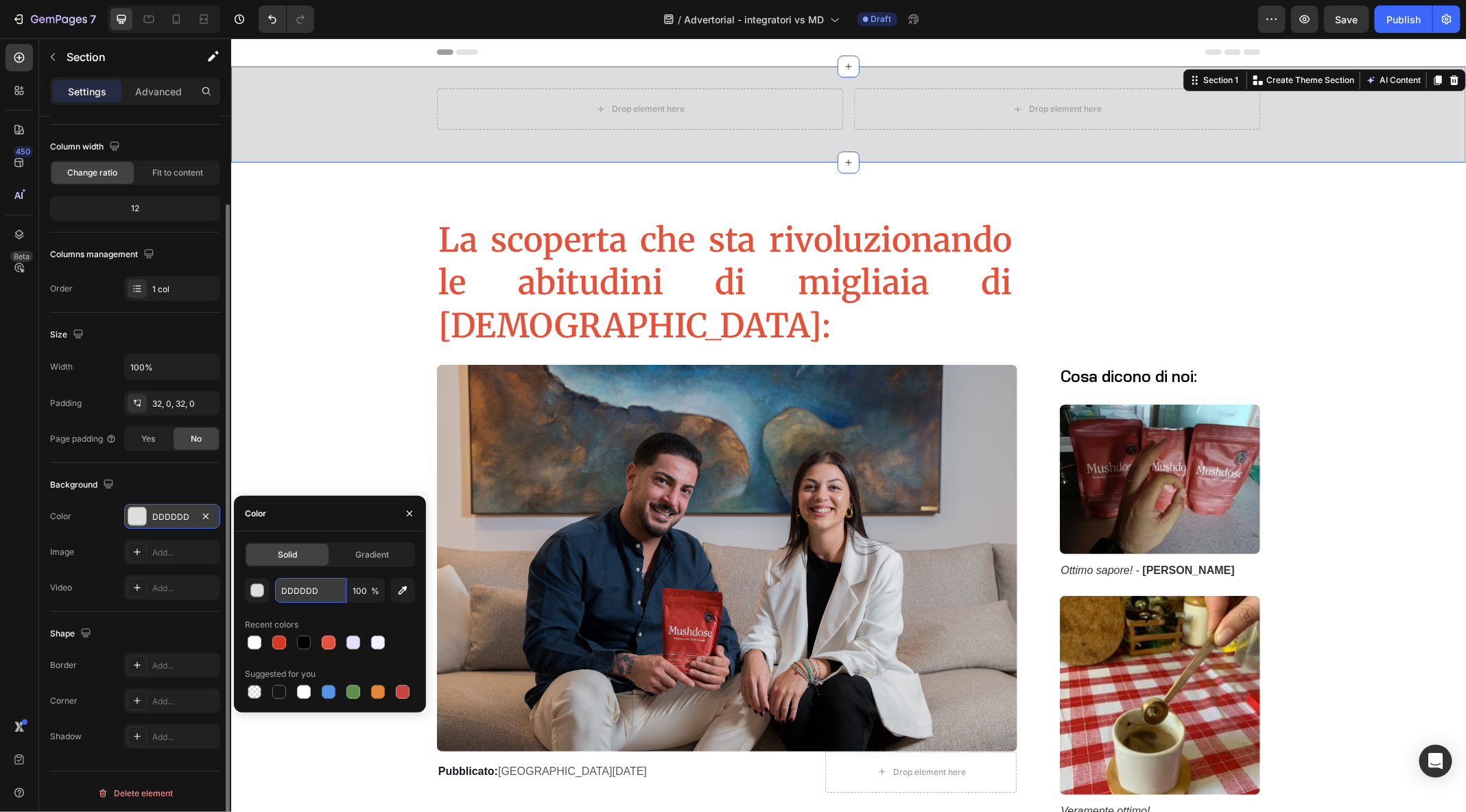
click at [300, 596] on input "DDDDDD" at bounding box center [311, 590] width 72 height 24
drag, startPoint x: 333, startPoint y: 590, endPoint x: 248, endPoint y: 592, distance: 85.0
click at [248, 592] on div "DDDDDD 100 %" at bounding box center [329, 590] width 170 height 24
paste input "E5523C"
type input "E5523C"
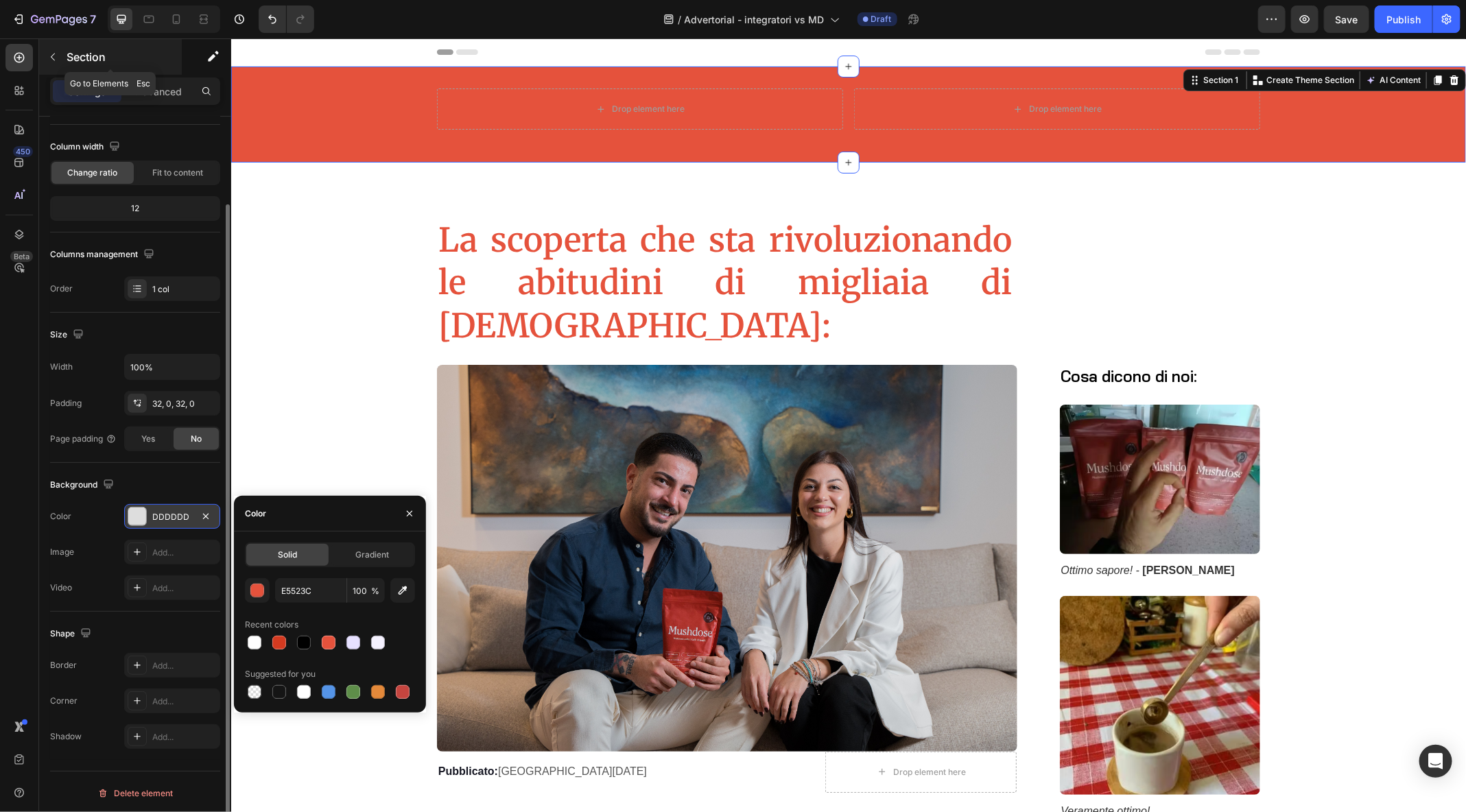
click at [54, 57] on icon "button" at bounding box center [52, 56] width 11 height 11
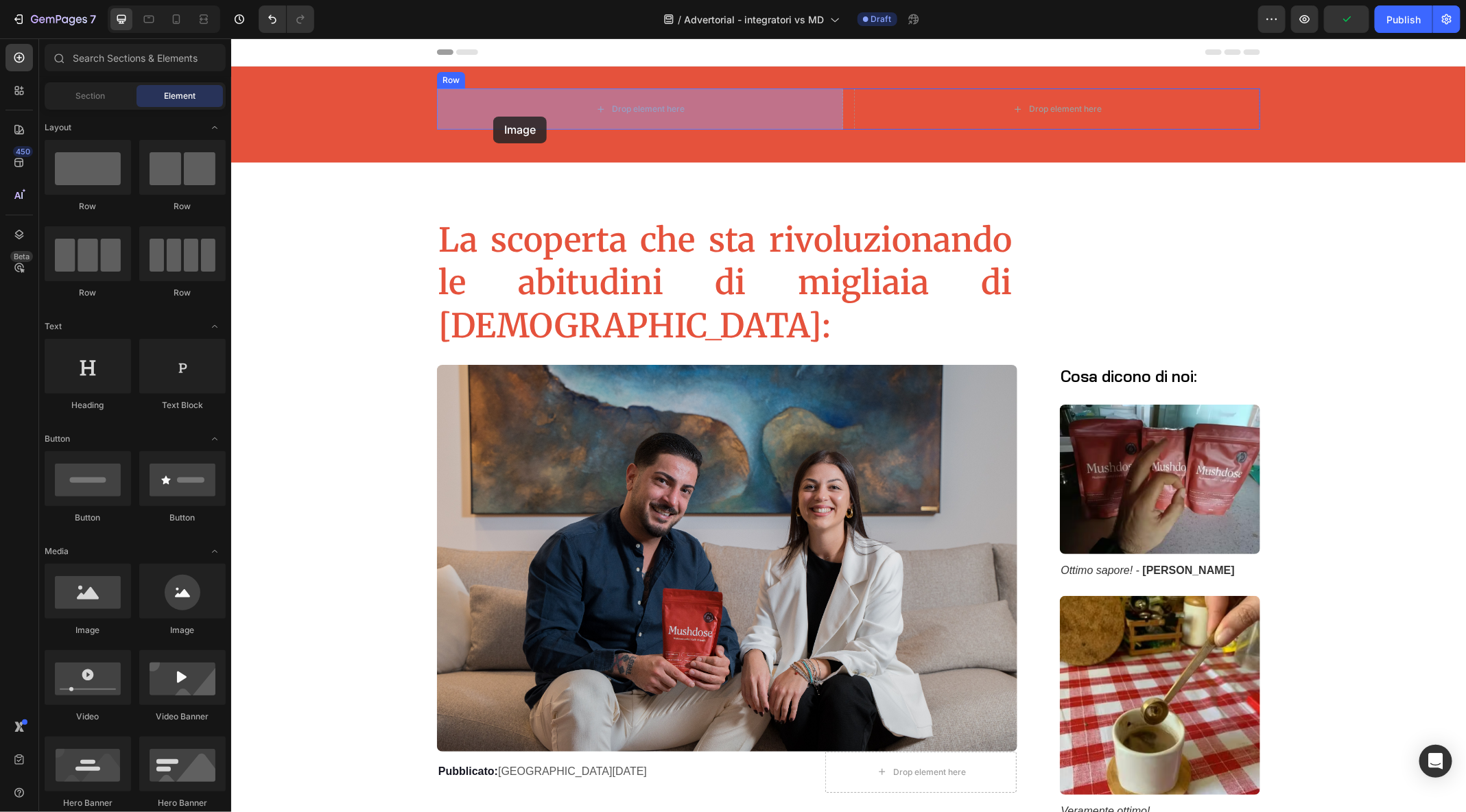
drag, startPoint x: 311, startPoint y: 638, endPoint x: 493, endPoint y: 116, distance: 552.8
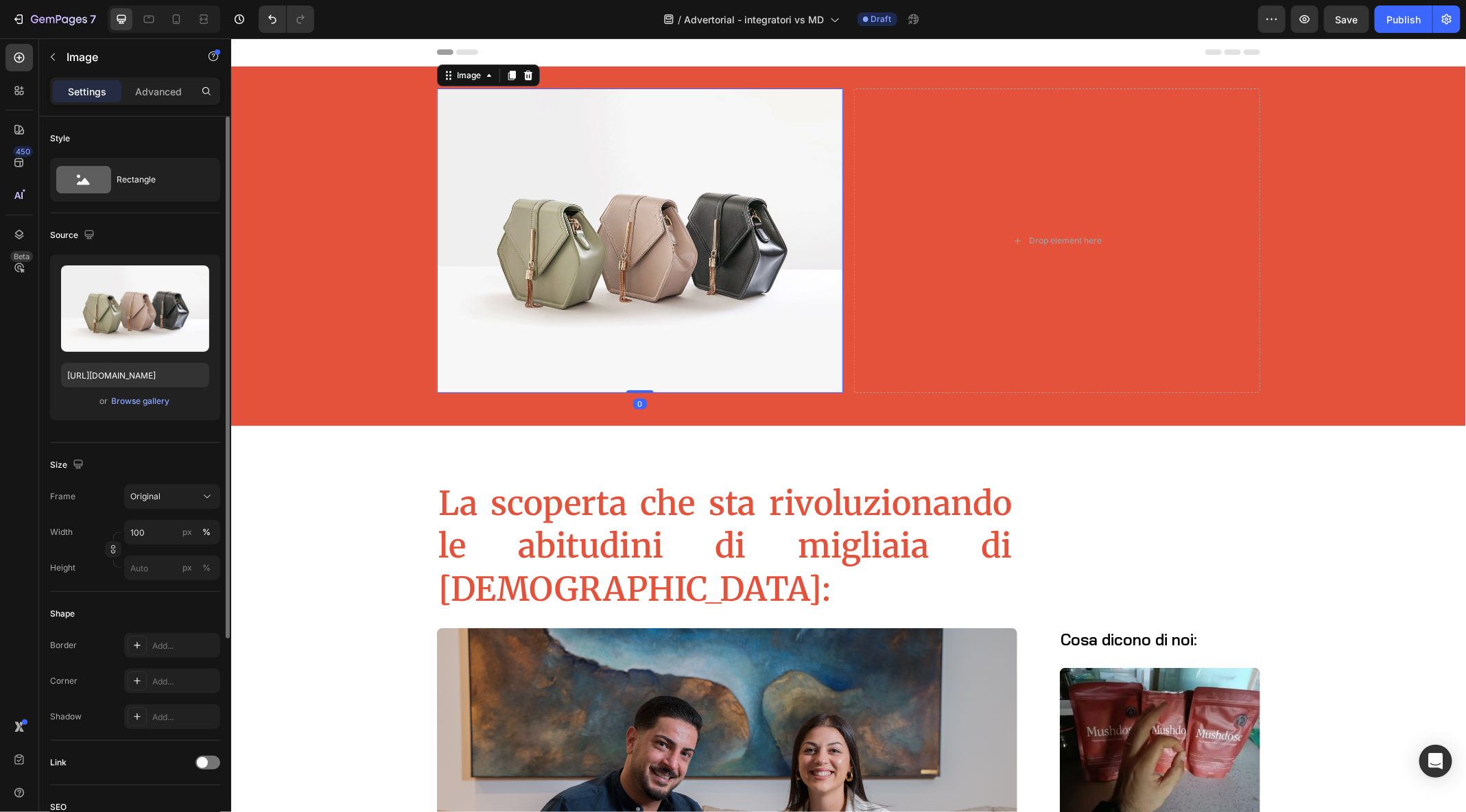
click at [122, 411] on div "Upload Image https://cdn.shopify.com/s/files/1/2005/9307/files/image_demo.jpg o…" at bounding box center [135, 337] width 170 height 166
click at [122, 404] on div "Browse gallery" at bounding box center [141, 401] width 58 height 13
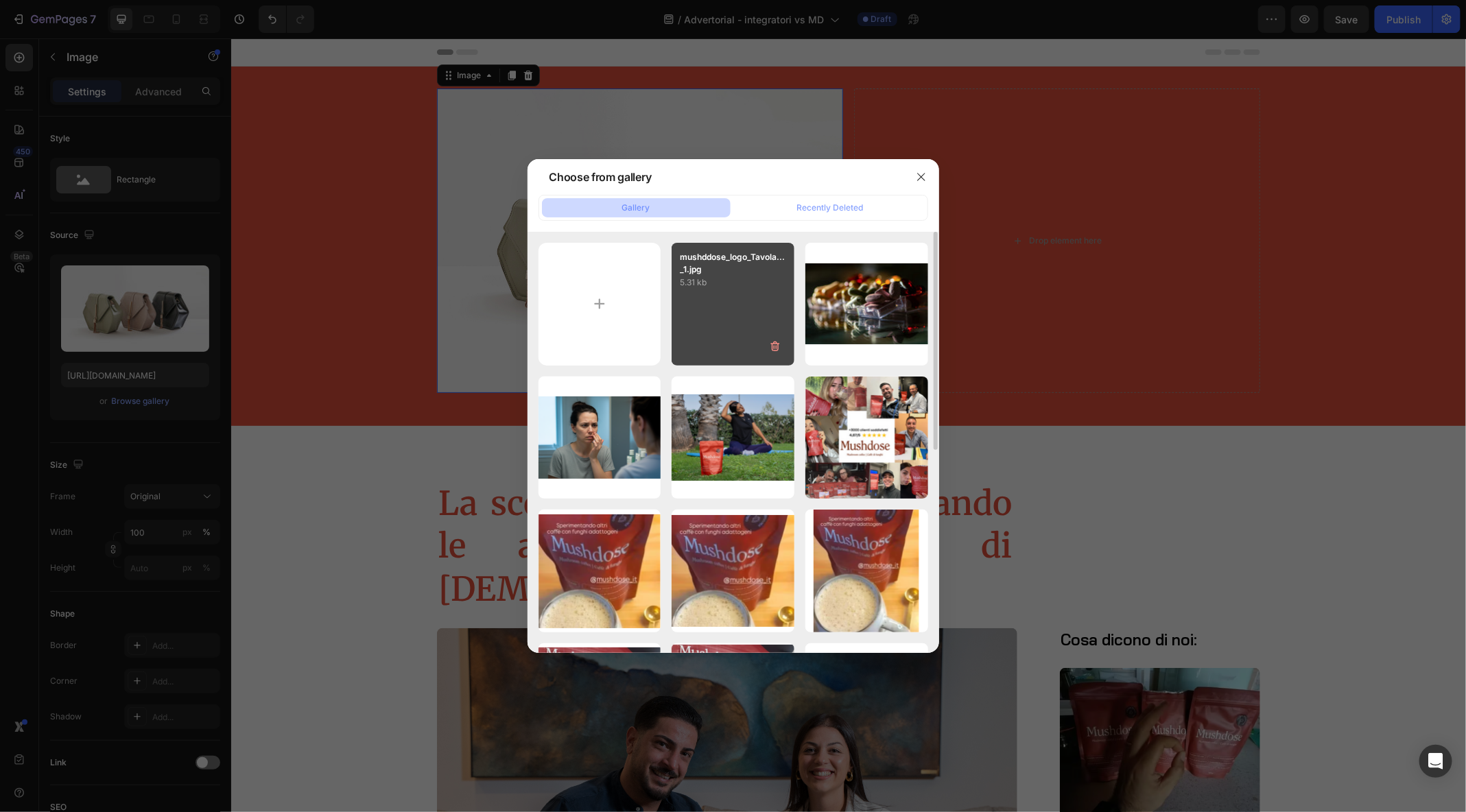
click at [756, 315] on div "mushddose_logo_Tavola..._1.jpg 5.31 kb" at bounding box center [733, 304] width 123 height 123
type input "[URL][DOMAIN_NAME]"
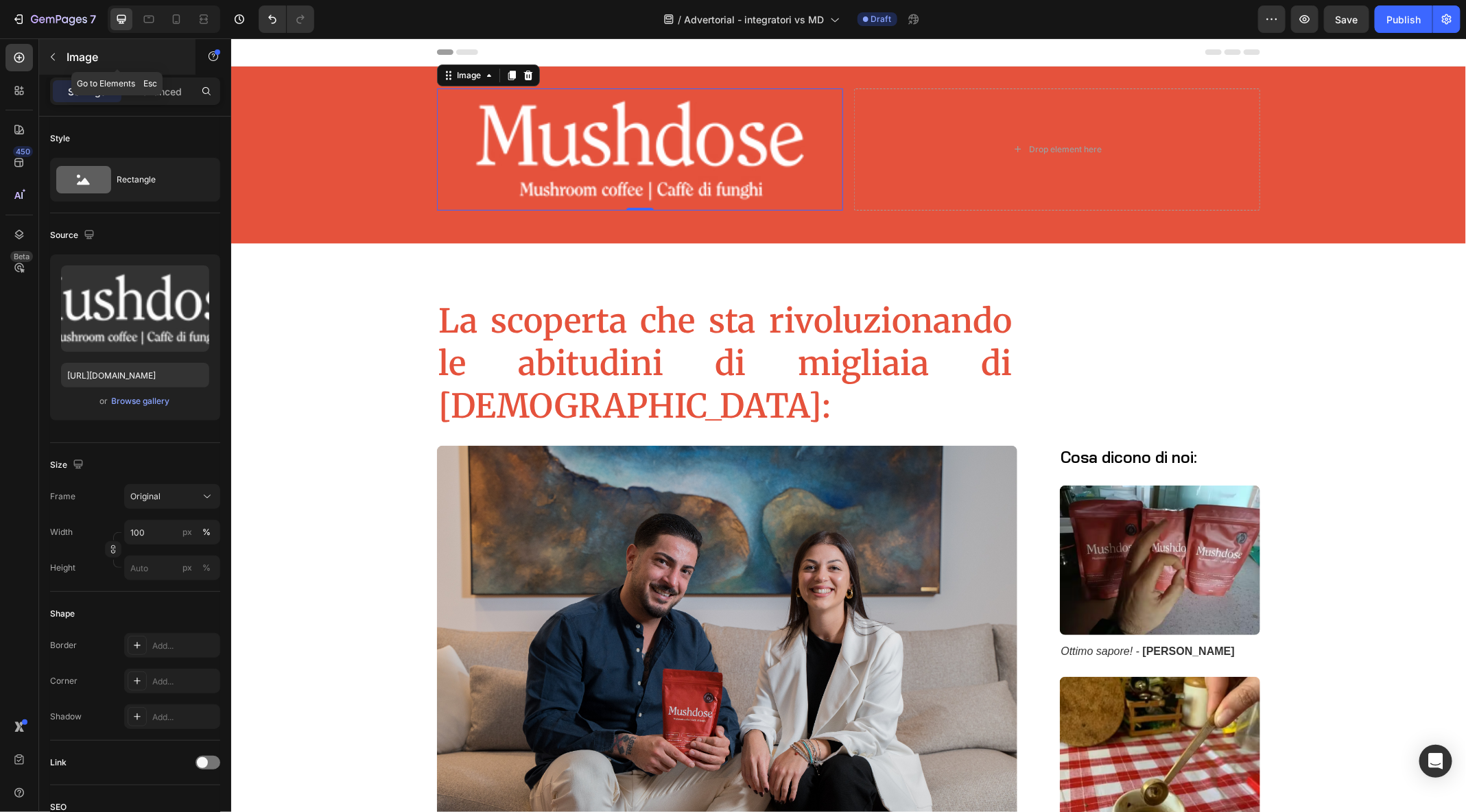
click at [52, 56] on icon "button" at bounding box center [52, 56] width 11 height 11
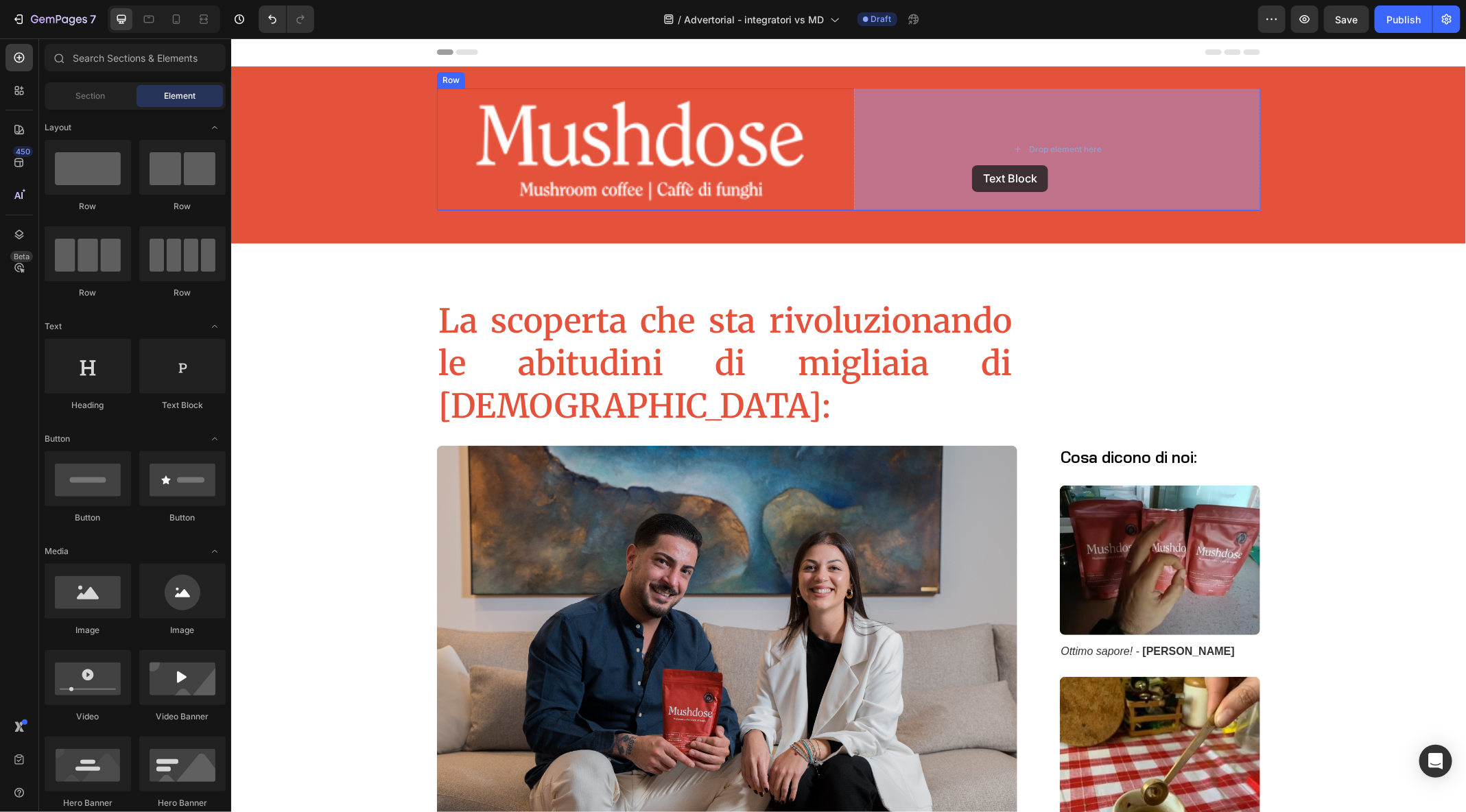
drag, startPoint x: 436, startPoint y: 424, endPoint x: 861, endPoint y: 109, distance: 529.0
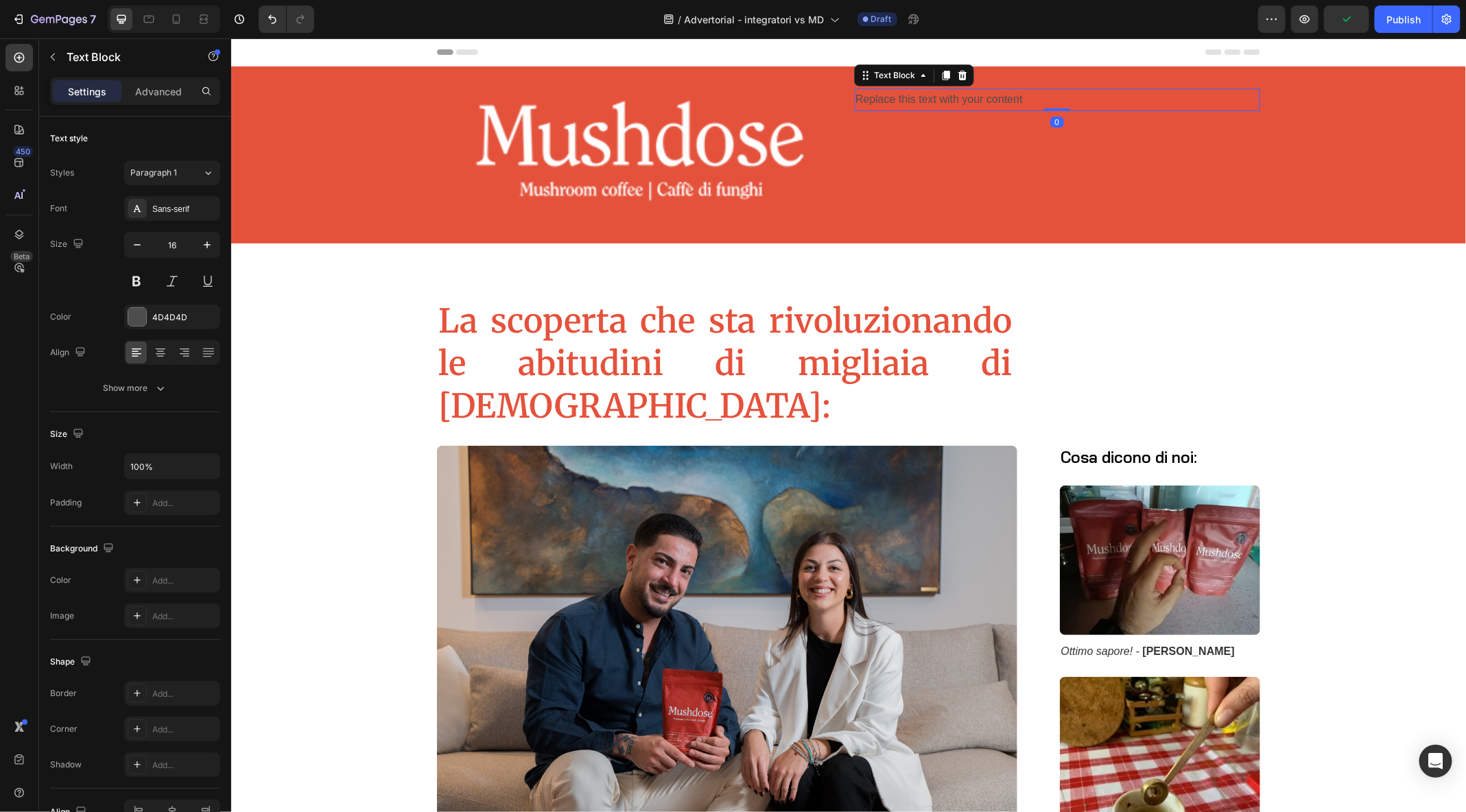
click at [1027, 95] on div "Replace this text with your content" at bounding box center [1057, 99] width 407 height 22
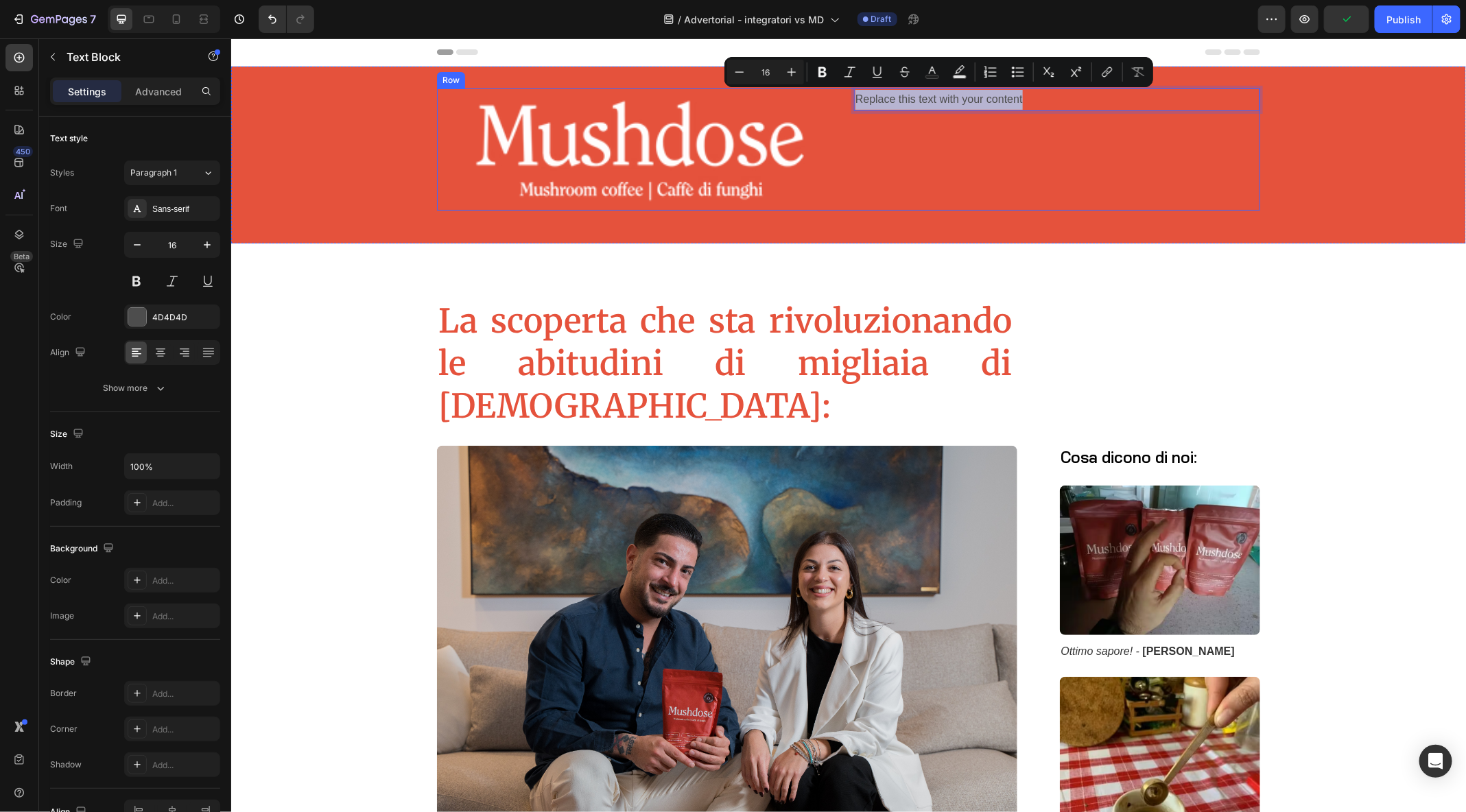
drag, startPoint x: 1027, startPoint y: 95, endPoint x: 843, endPoint y: 95, distance: 184.0
click at [843, 95] on div "Image Replace this text with your content Text Block 0 Row" at bounding box center [848, 149] width 824 height 122
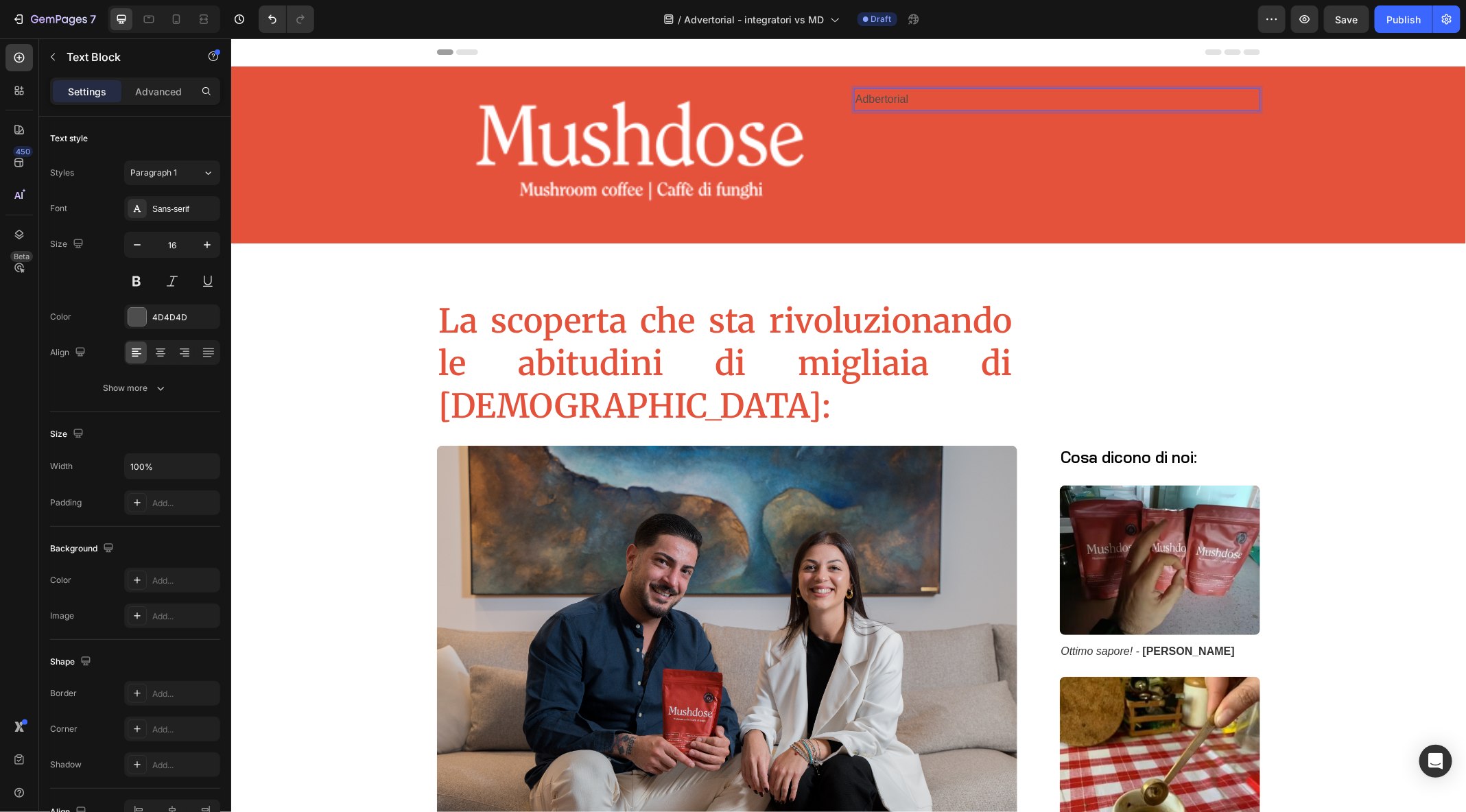
click at [873, 103] on p "Adbertorial" at bounding box center [1057, 99] width 404 height 20
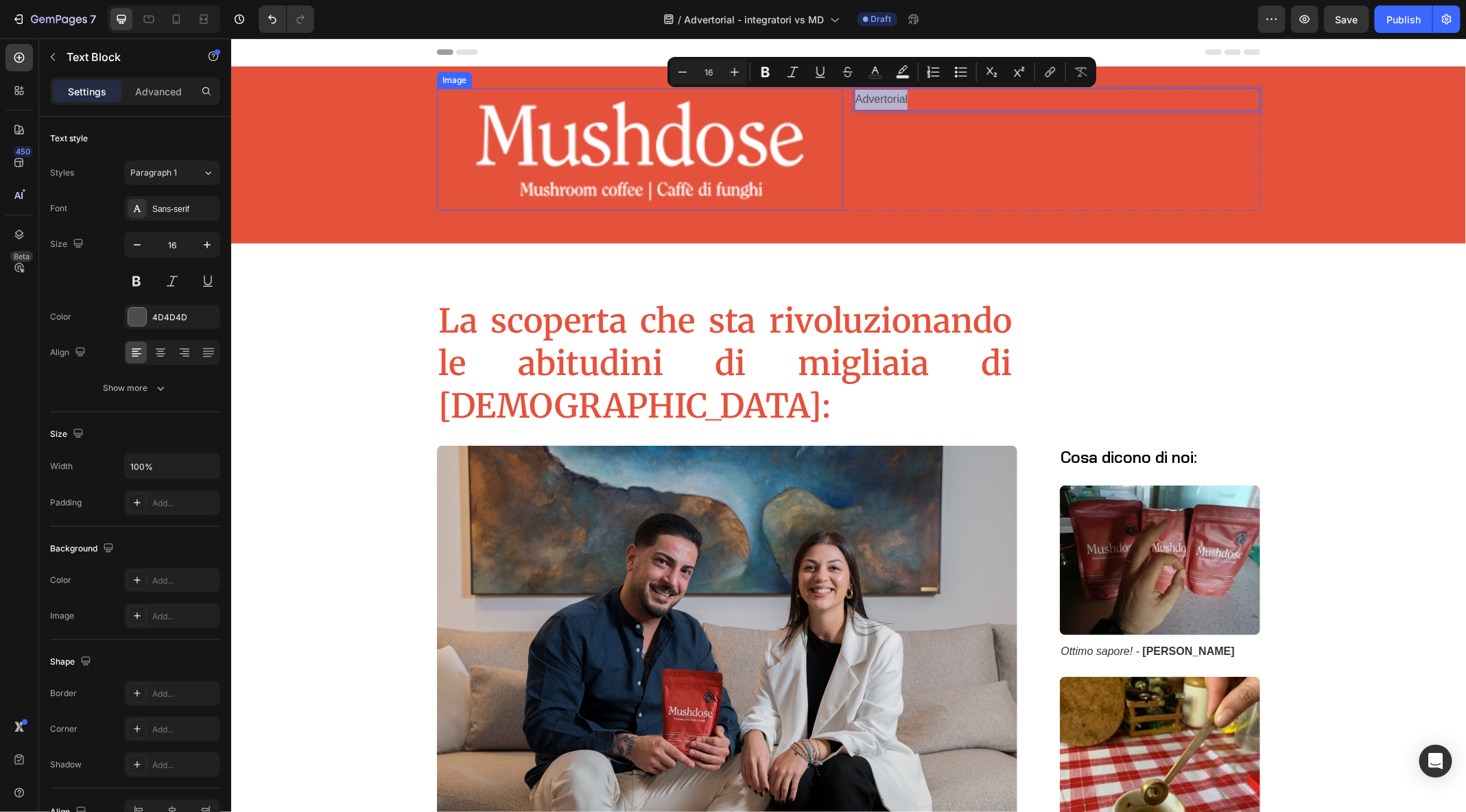
drag, startPoint x: 928, startPoint y: 103, endPoint x: 837, endPoint y: 109, distance: 91.2
click at [837, 109] on div "Image Advertorial Text Block 0 Row" at bounding box center [848, 149] width 824 height 122
click at [859, 103] on p "Advertorial" at bounding box center [1057, 99] width 404 height 20
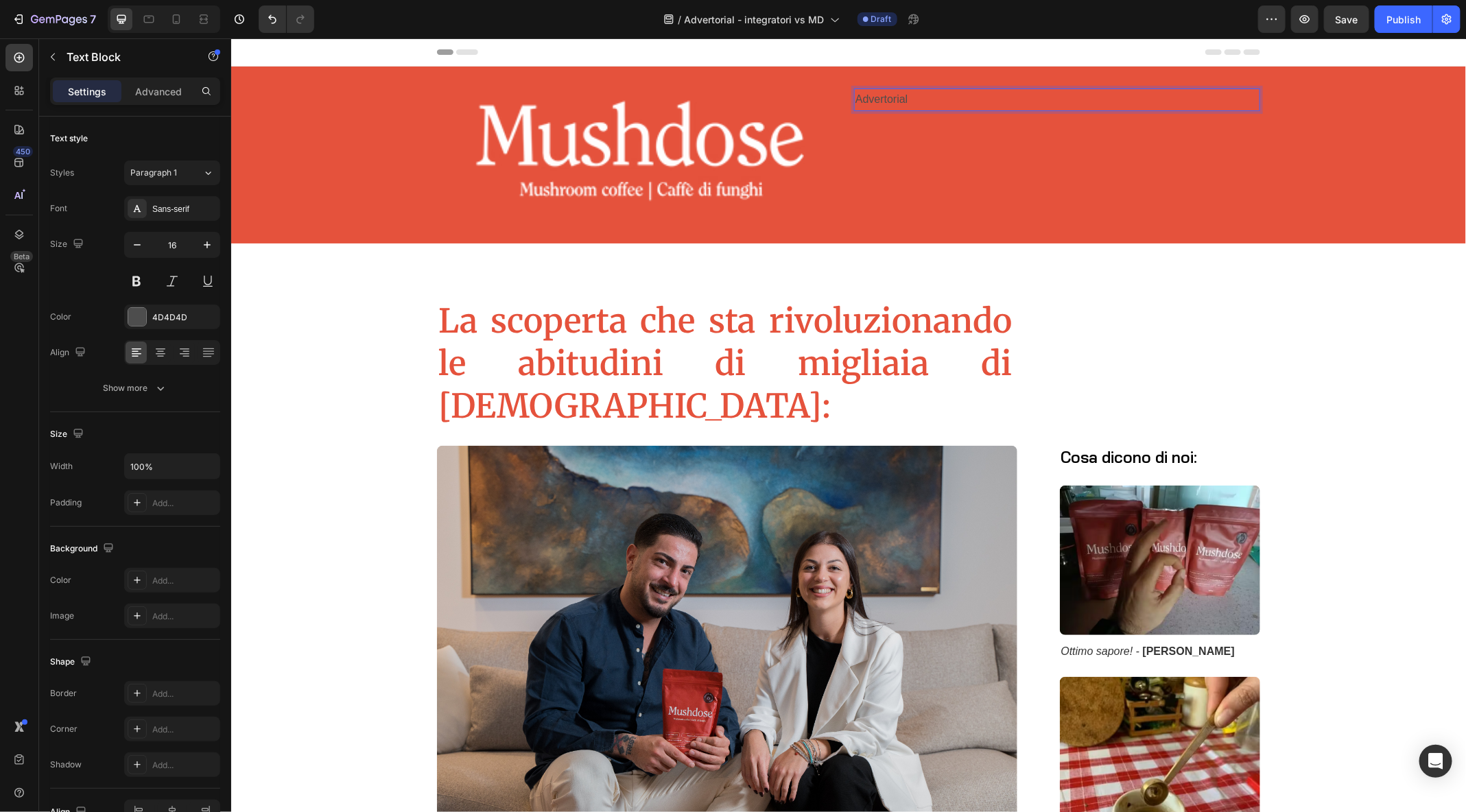
click at [855, 102] on p "Advertorial" at bounding box center [1057, 99] width 404 height 20
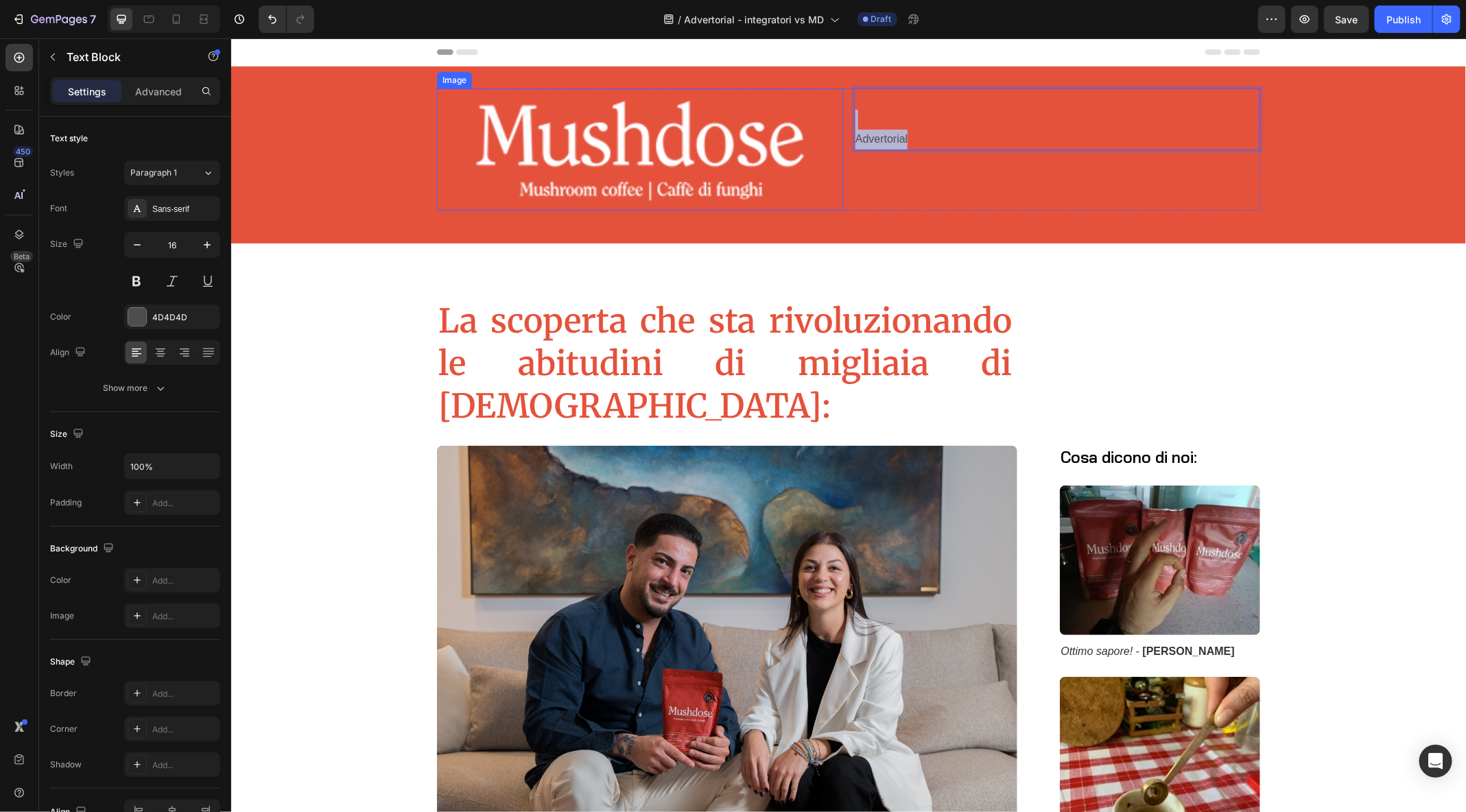
drag, startPoint x: 928, startPoint y: 140, endPoint x: 836, endPoint y: 128, distance: 92.8
click at [836, 128] on div "Image Advertorial Text Block 0 Row" at bounding box center [848, 149] width 824 height 122
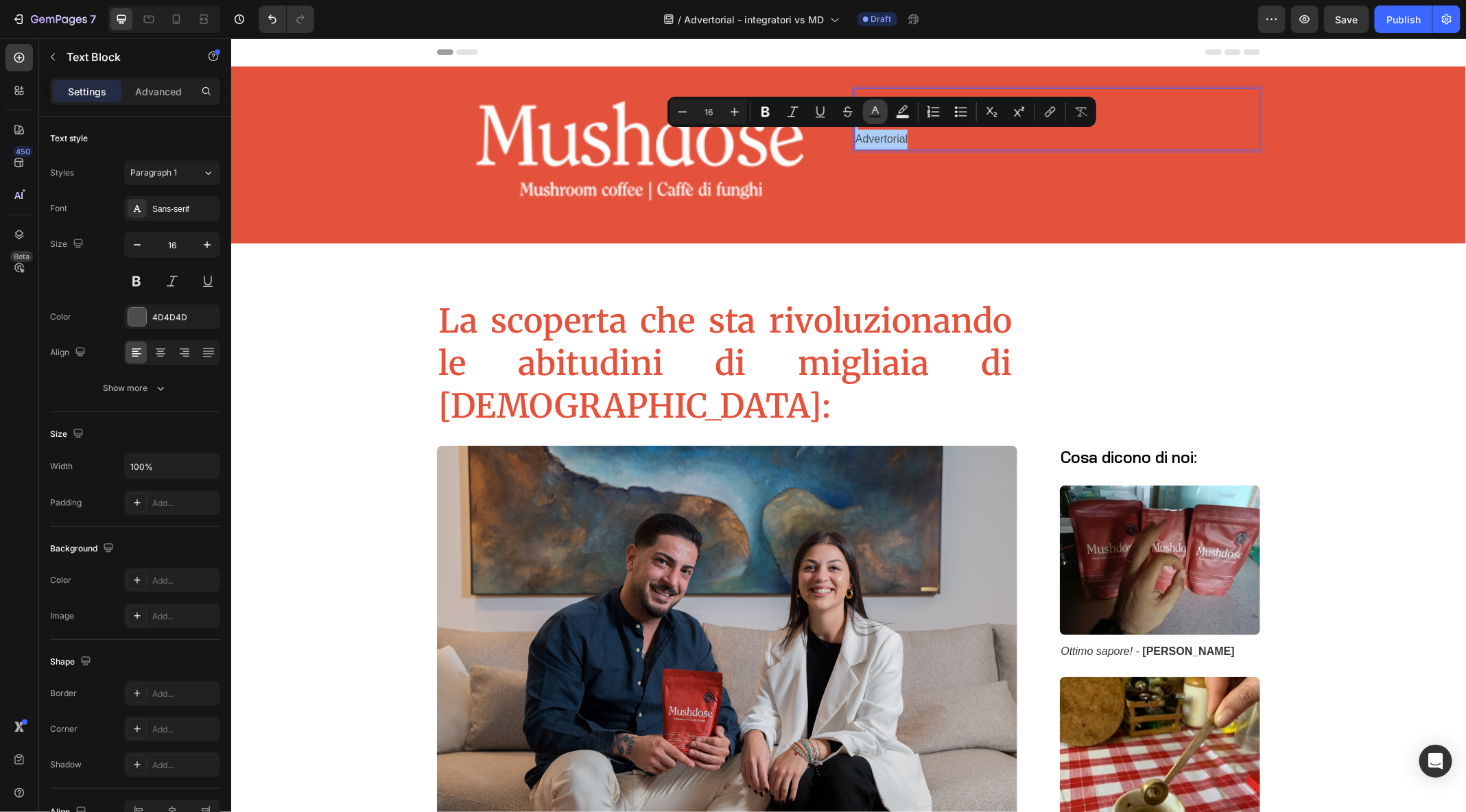
click at [875, 118] on rect "Editor contextual toolbar" at bounding box center [875, 117] width 13 height 4
type input "4D4D4D"
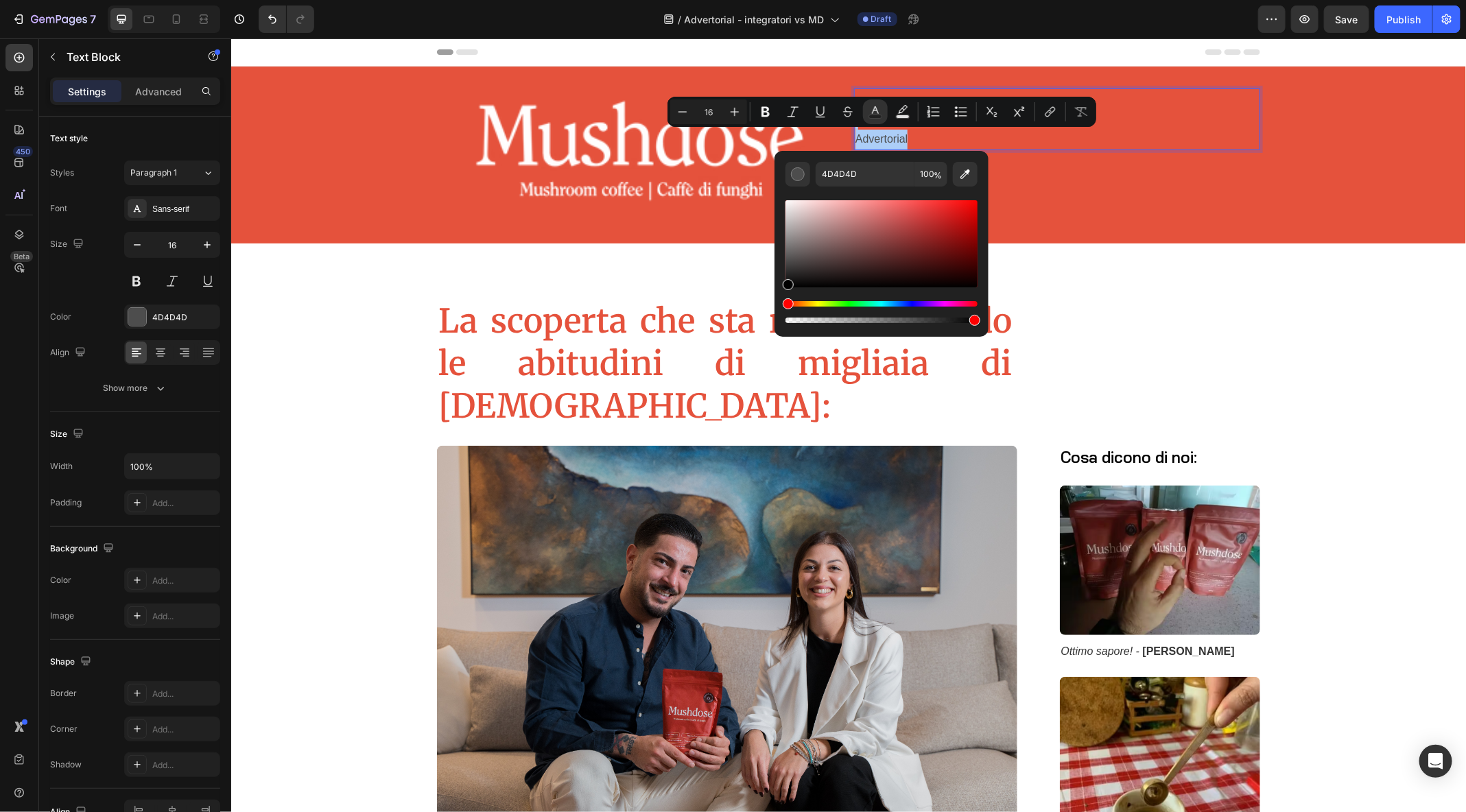
drag, startPoint x: 789, startPoint y: 265, endPoint x: 776, endPoint y: 299, distance: 36.4
click at [776, 299] on div "4D4D4D 100 %" at bounding box center [881, 239] width 214 height 175
type input "000000"
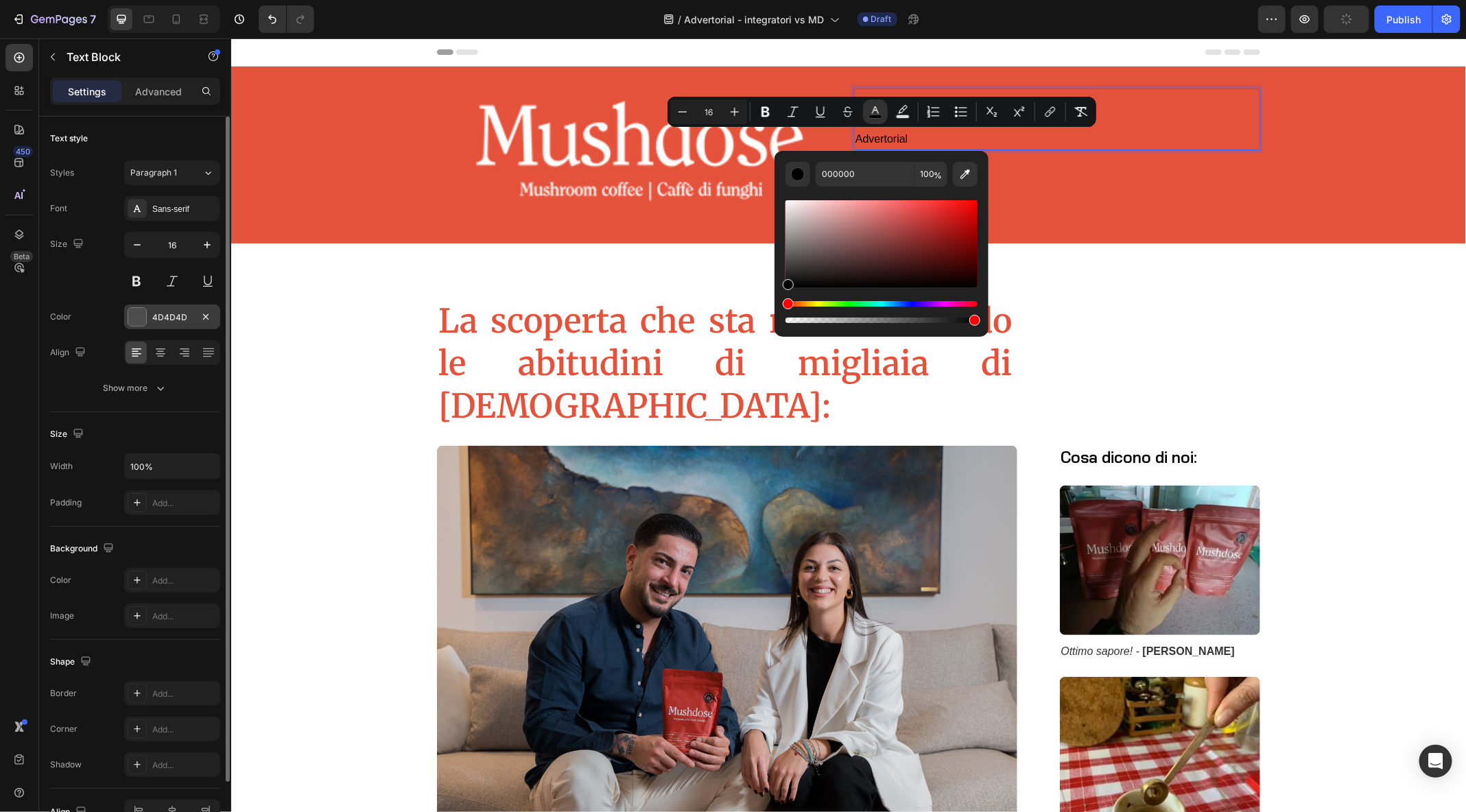
click at [157, 311] on div "4D4D4D" at bounding box center [172, 317] width 40 height 13
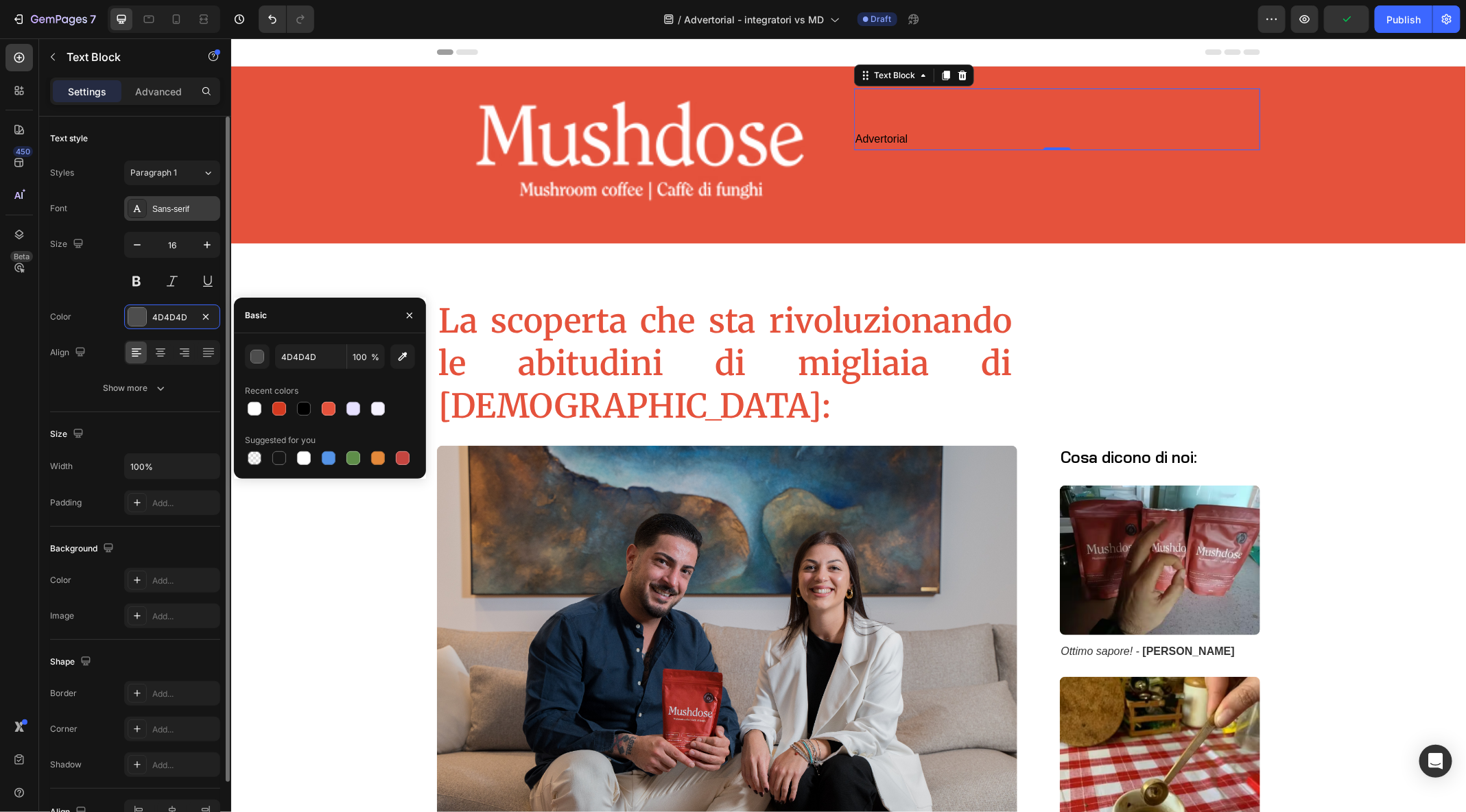
click at [158, 214] on div "Sans-serif" at bounding box center [172, 208] width 96 height 24
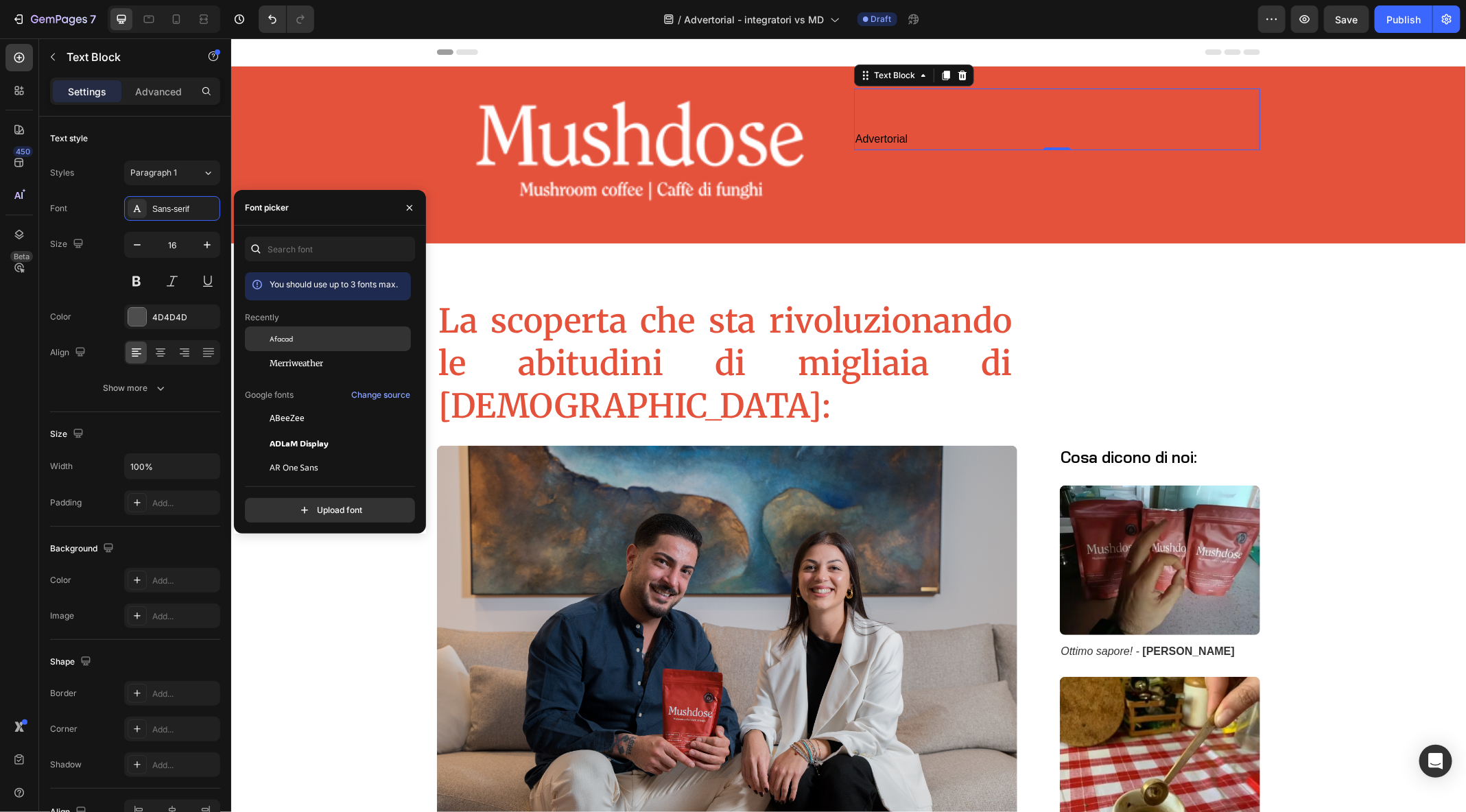
click at [299, 338] on div "Afacad" at bounding box center [339, 339] width 139 height 13
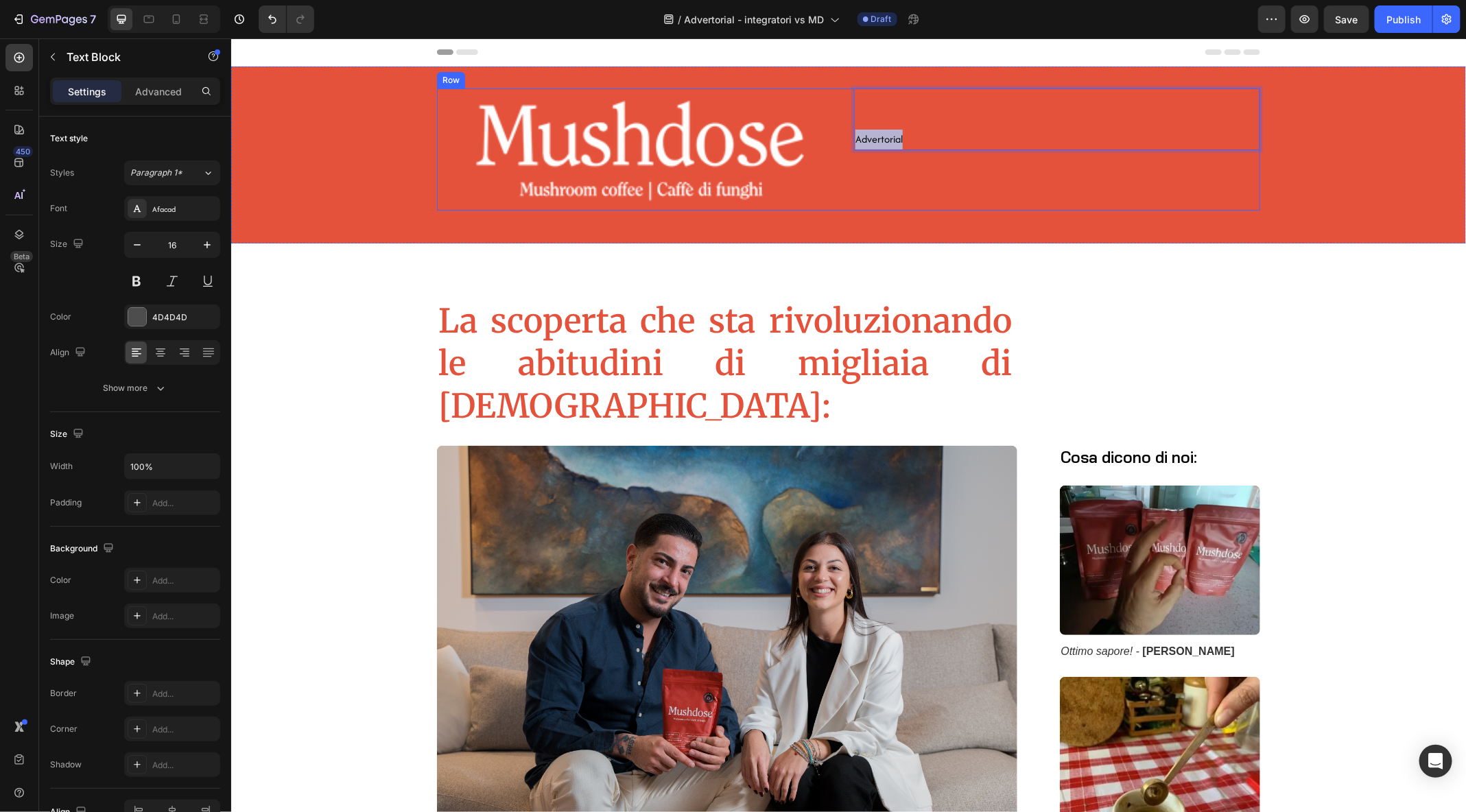
drag, startPoint x: 923, startPoint y: 142, endPoint x: 848, endPoint y: 140, distance: 75.0
click at [848, 140] on div "Image Advertorial Text Block 0 Row" at bounding box center [848, 149] width 824 height 122
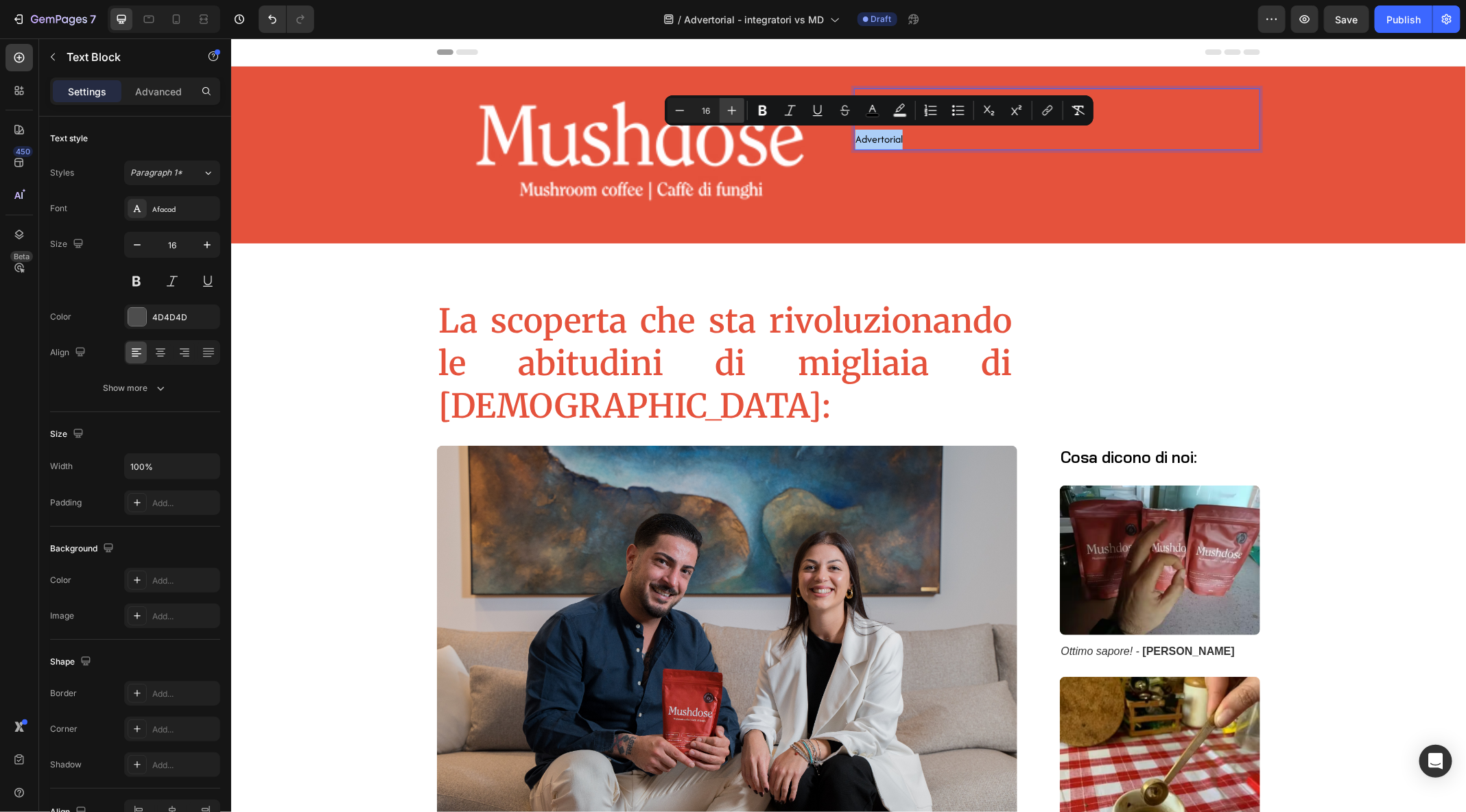
click at [730, 114] on icon "Editor contextual toolbar" at bounding box center [733, 111] width 14 height 14
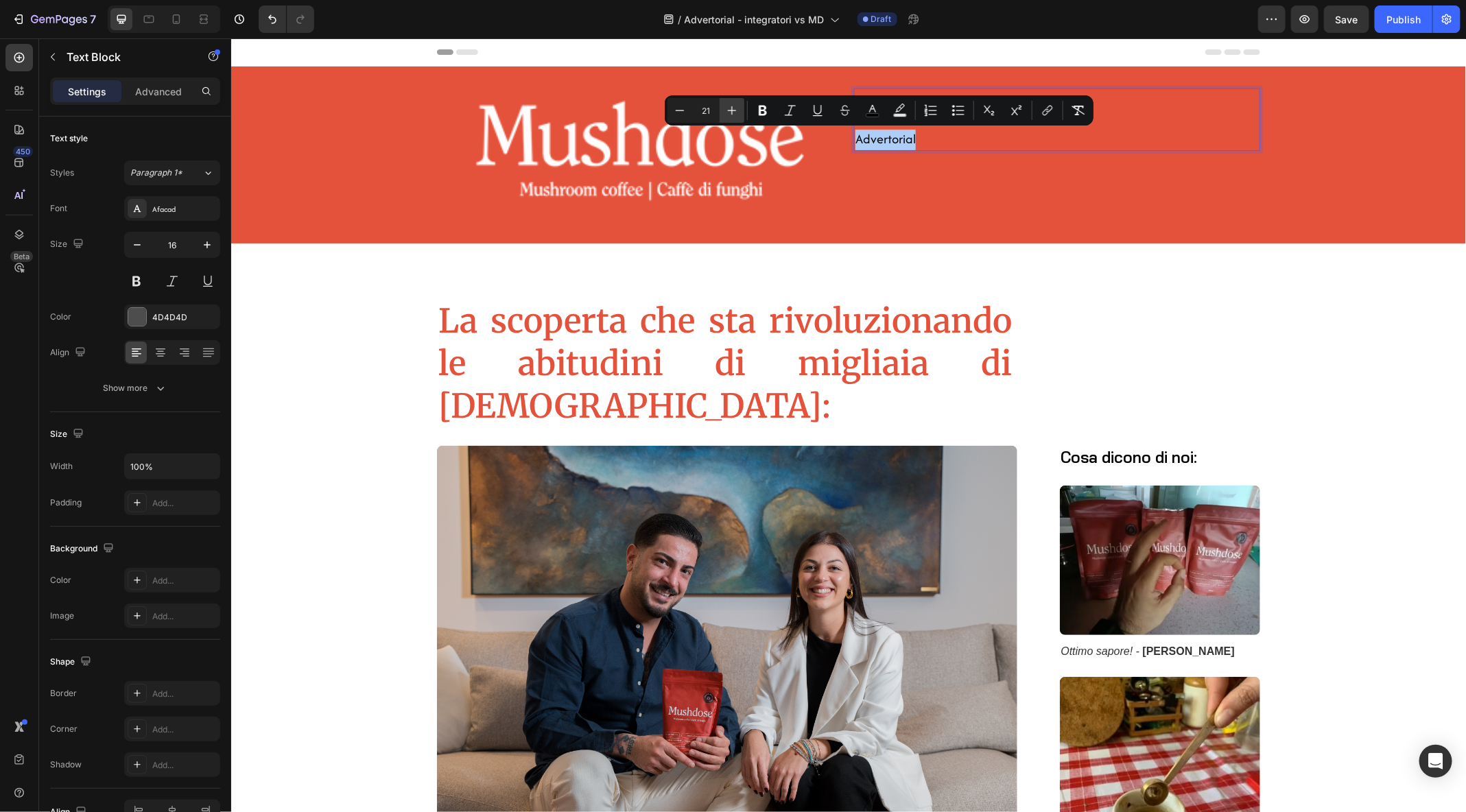
click at [730, 114] on icon "Editor contextual toolbar" at bounding box center [733, 111] width 14 height 14
type input "24"
click at [761, 111] on icon "Editor contextual toolbar" at bounding box center [763, 111] width 8 height 11
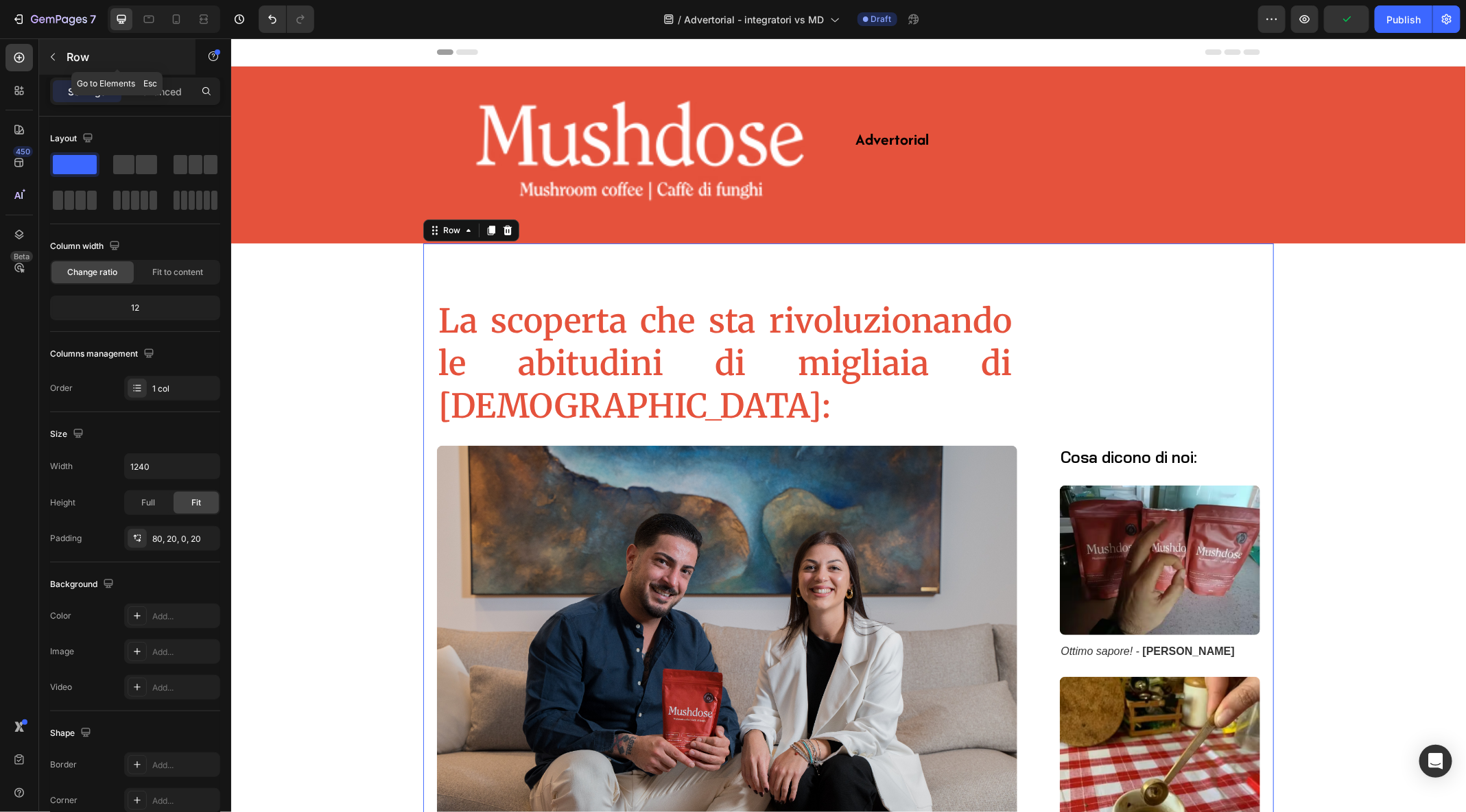
click at [49, 50] on button "button" at bounding box center [52, 56] width 22 height 22
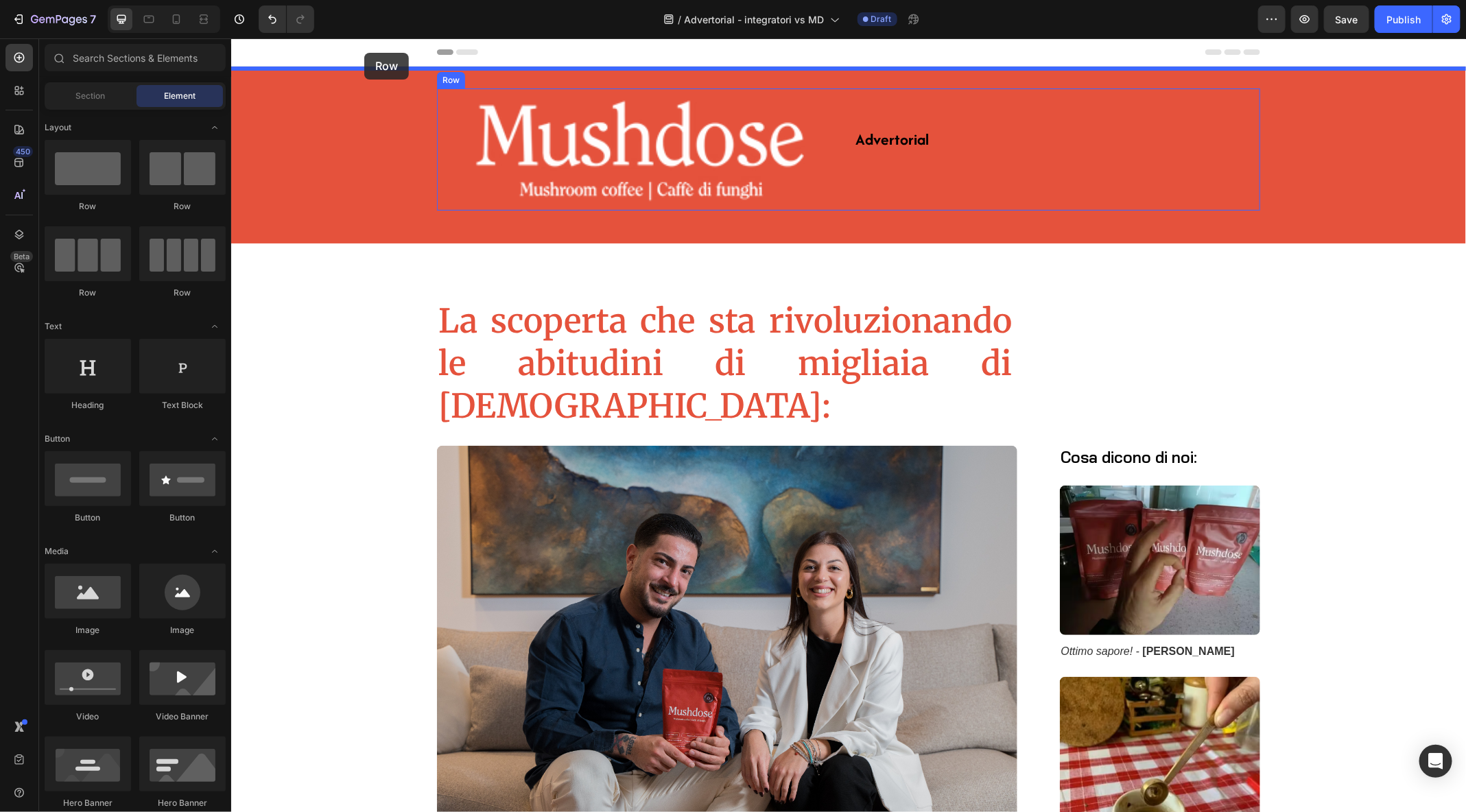
drag, startPoint x: 329, startPoint y: 205, endPoint x: 364, endPoint y: 52, distance: 157.0
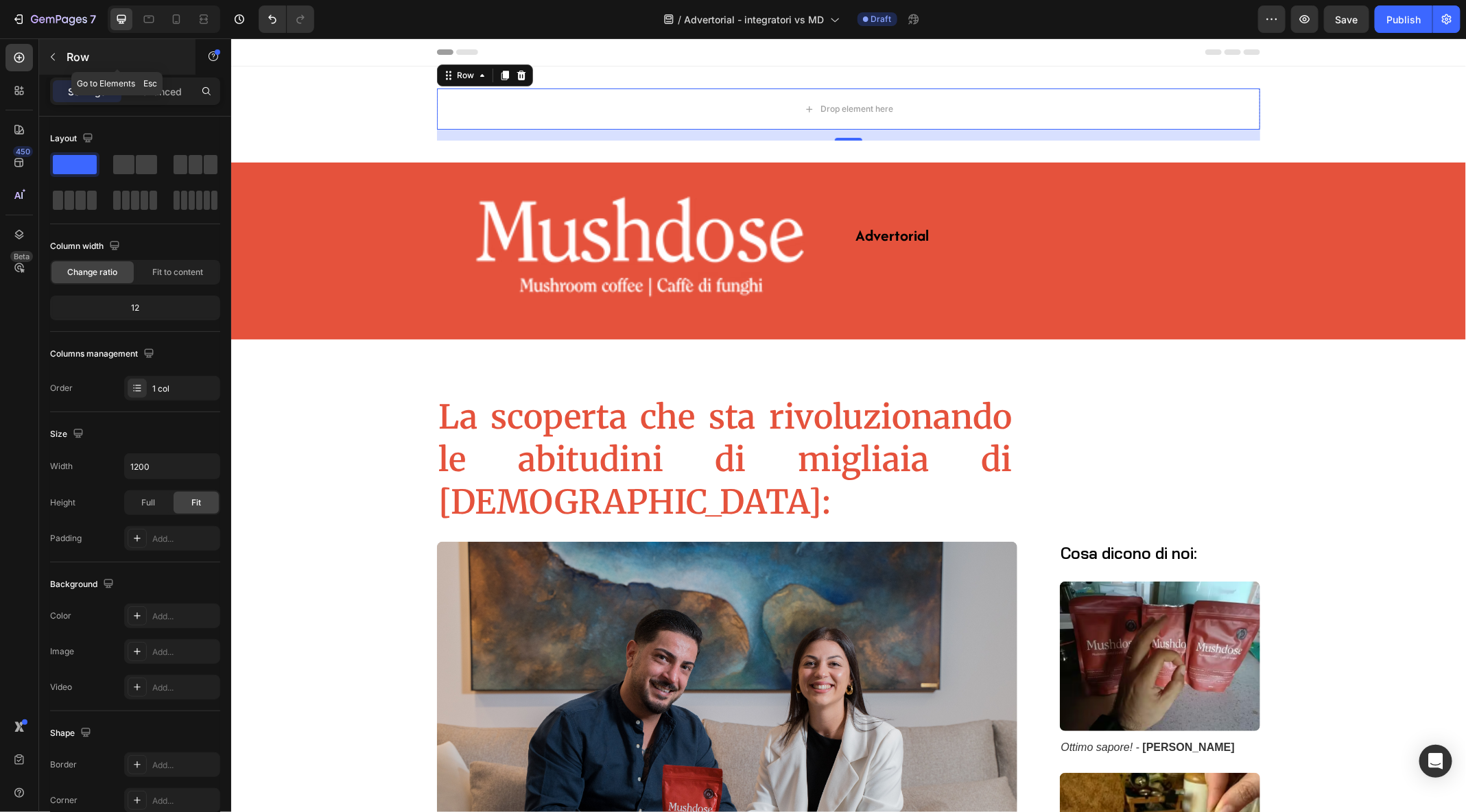
click at [52, 57] on icon "button" at bounding box center [52, 56] width 11 height 11
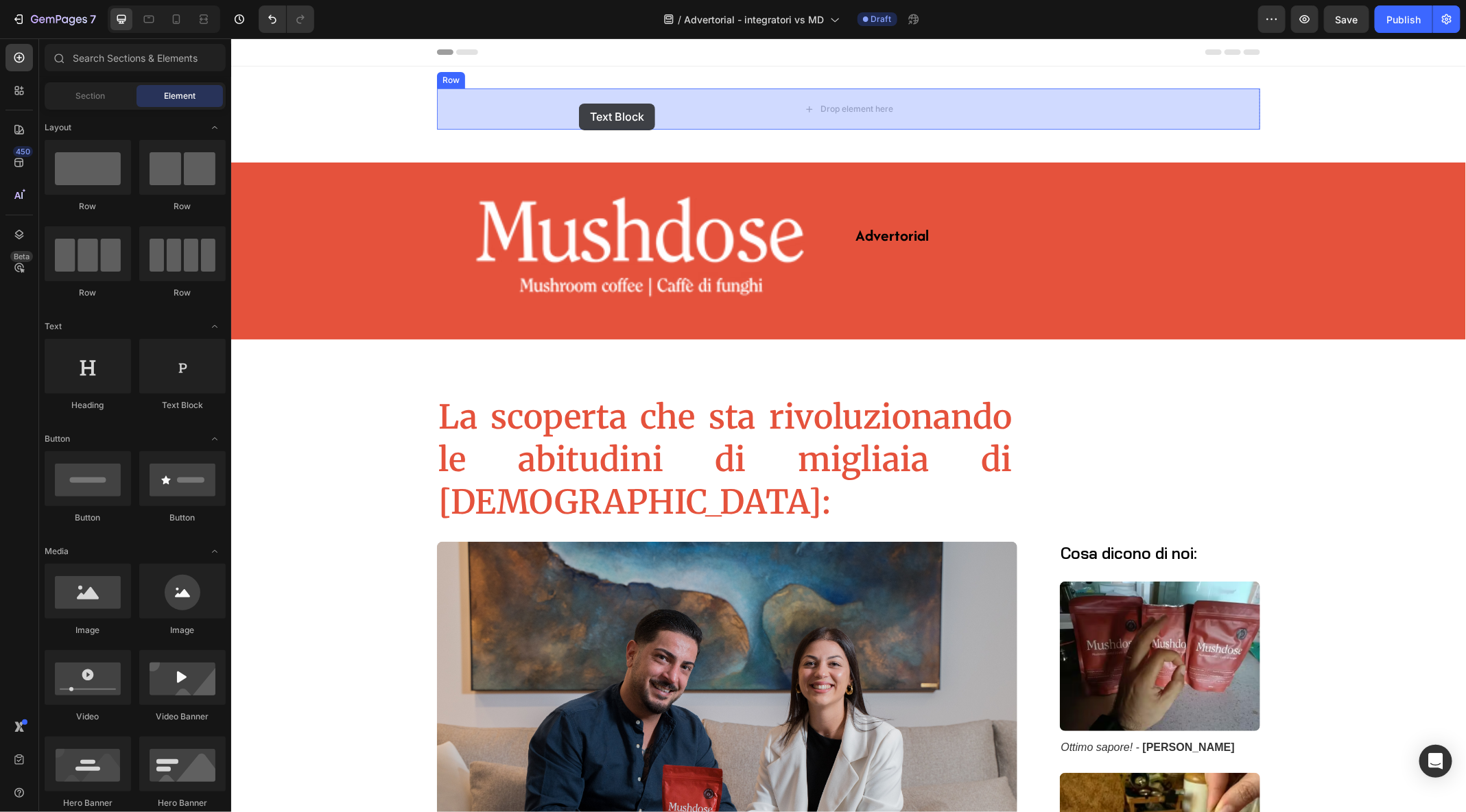
drag, startPoint x: 402, startPoint y: 398, endPoint x: 578, endPoint y: 103, distance: 343.5
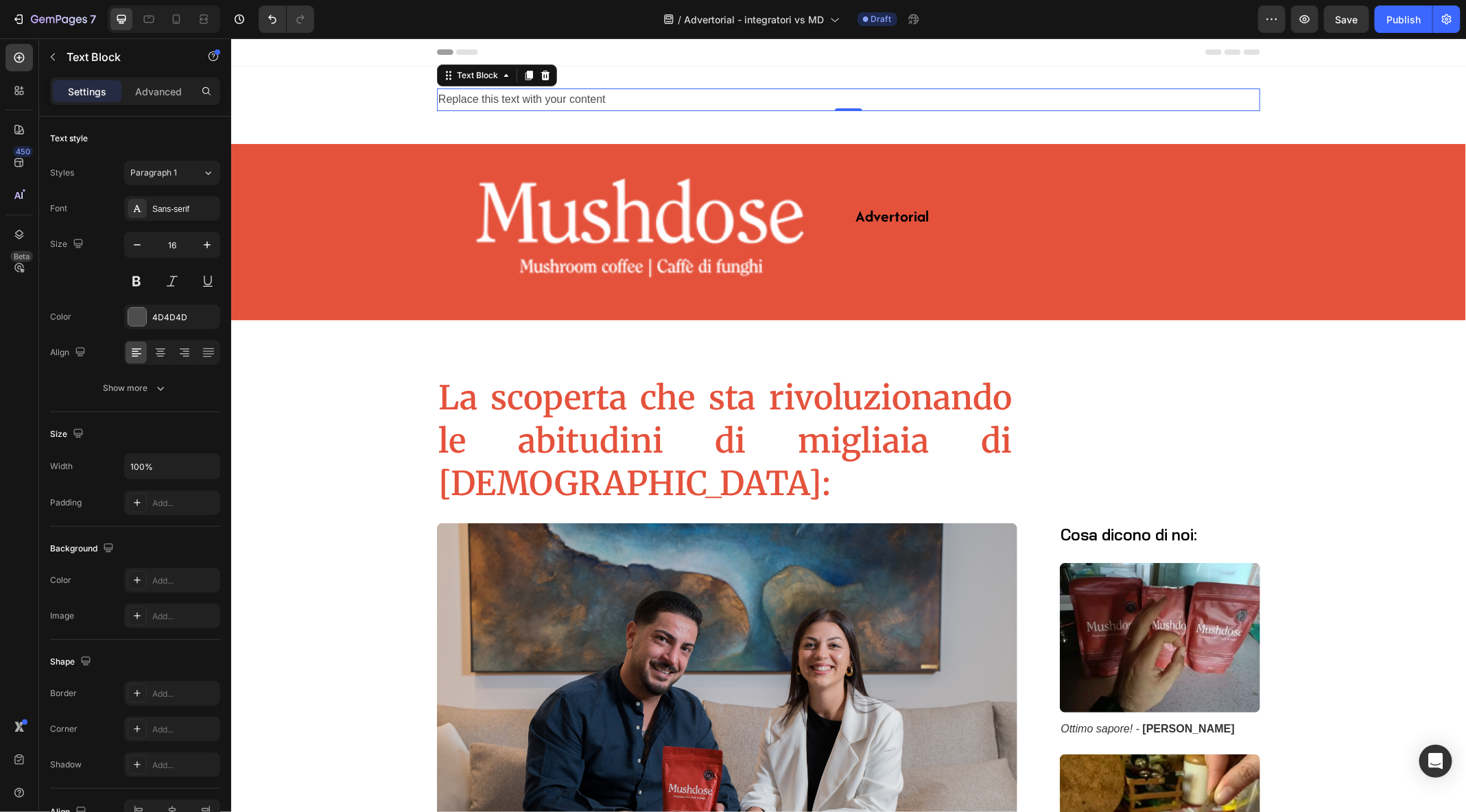
click at [618, 103] on div "Replace this text with your content" at bounding box center [848, 99] width 824 height 22
drag, startPoint x: 618, startPoint y: 103, endPoint x: 413, endPoint y: 101, distance: 205.0
click at [413, 101] on div "Replace this text with your content Text Block 0 Row" at bounding box center [848, 105] width 1235 height 34
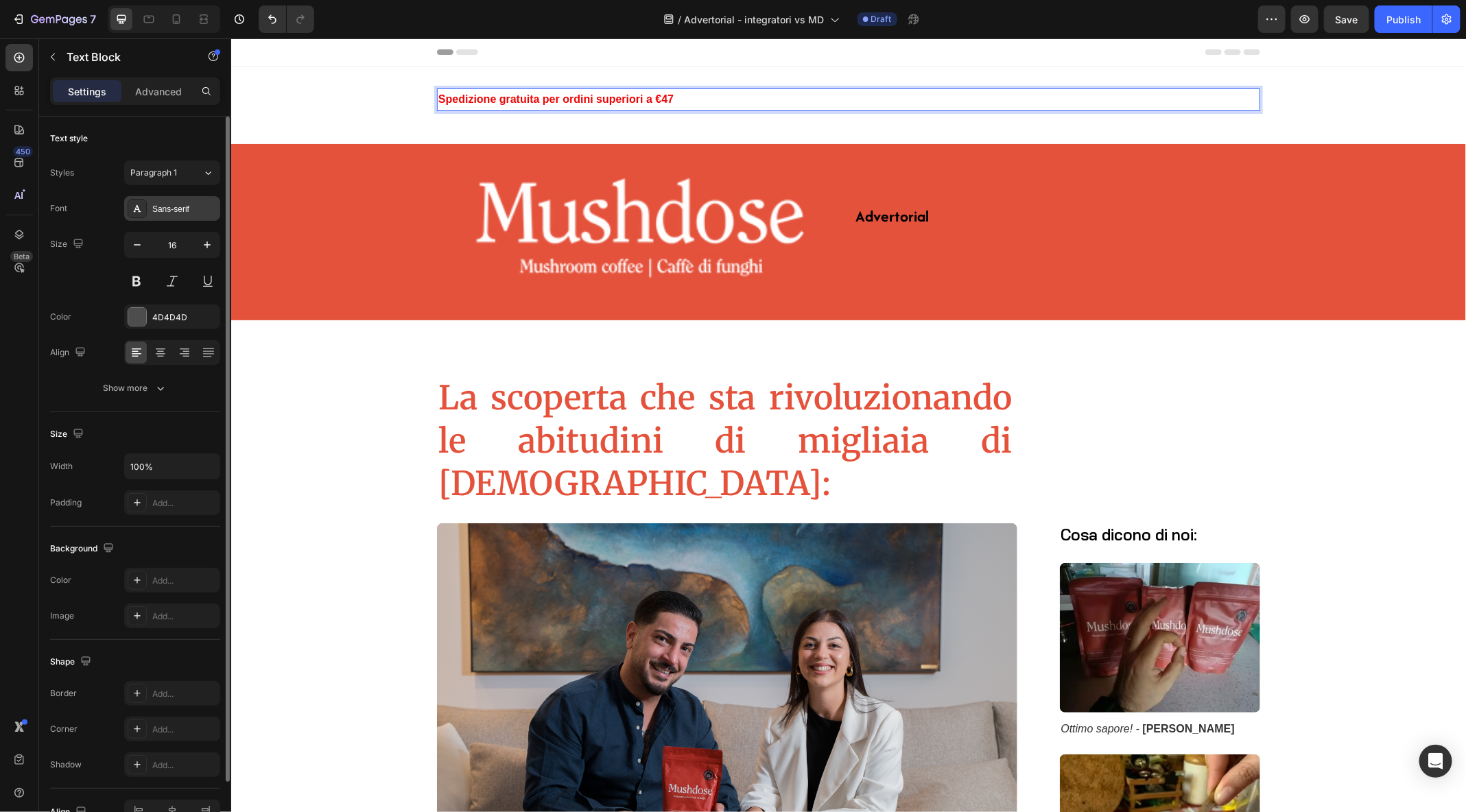
click at [166, 212] on div "Sans-serif" at bounding box center [184, 209] width 64 height 13
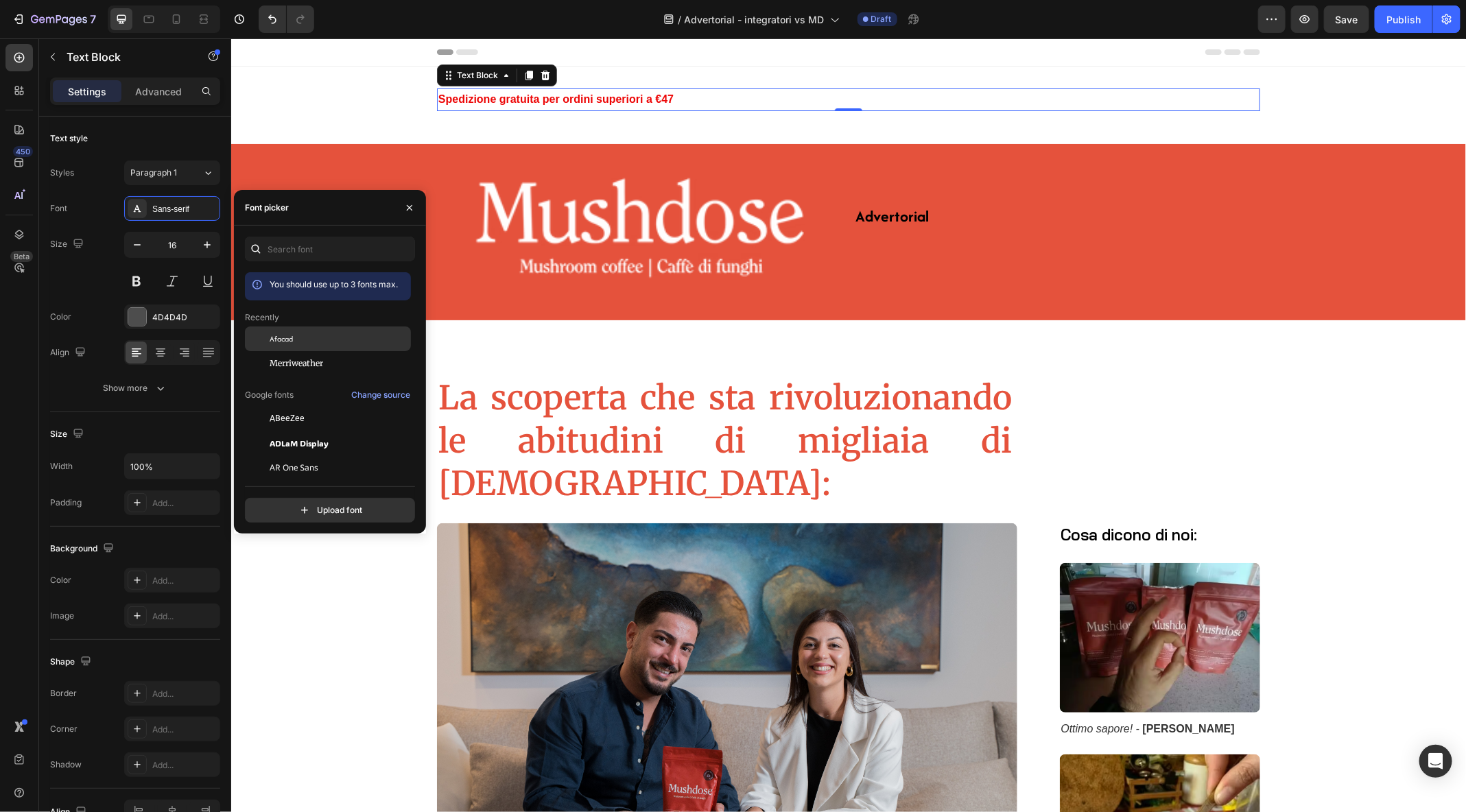
click at [290, 340] on span "Afacad" at bounding box center [281, 339] width 23 height 13
click at [282, 363] on span "Merriweather" at bounding box center [296, 363] width 53 height 13
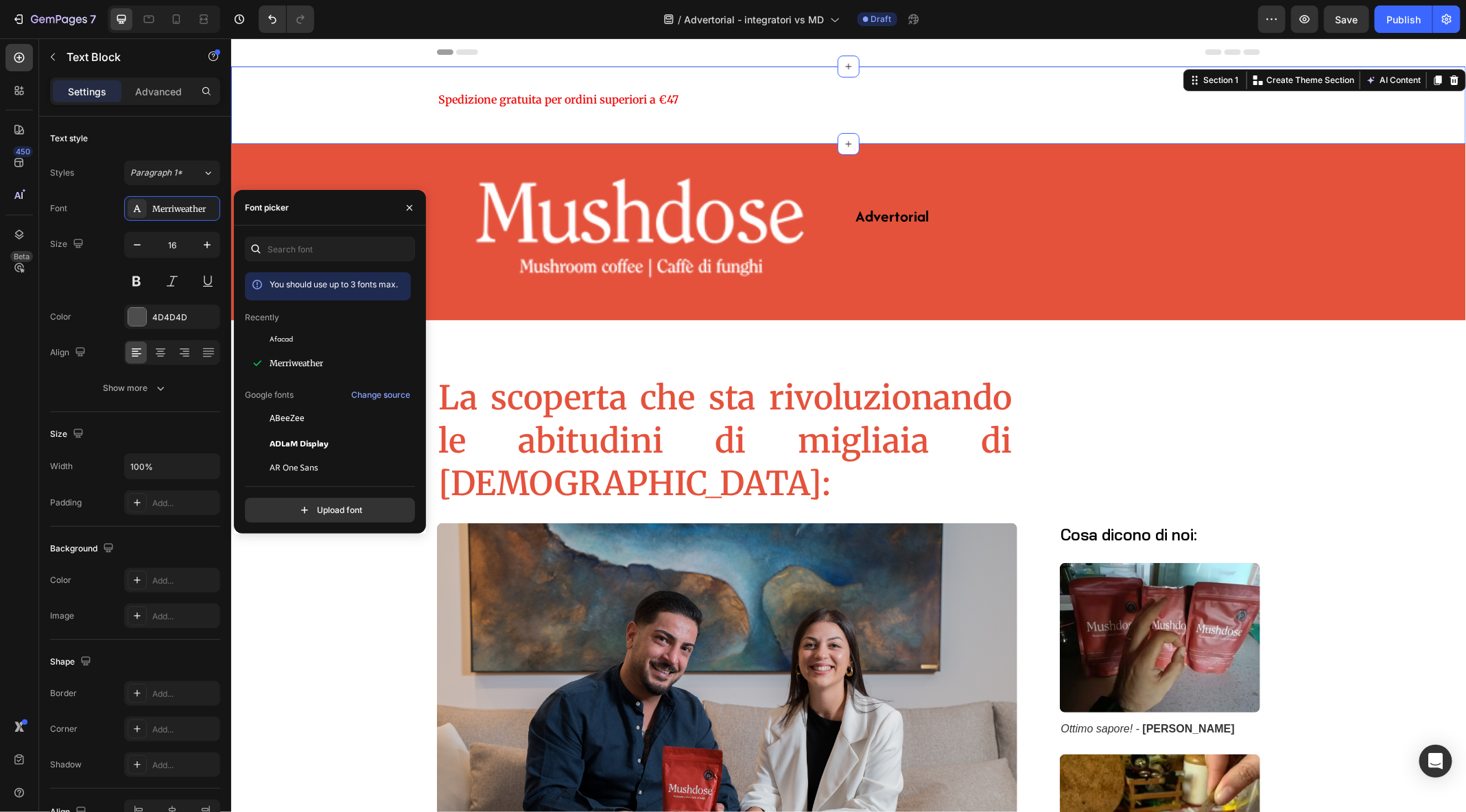
click at [366, 114] on div "Spedizione gratuita per ordini superiori a €47 Text Block Row" at bounding box center [848, 105] width 1235 height 34
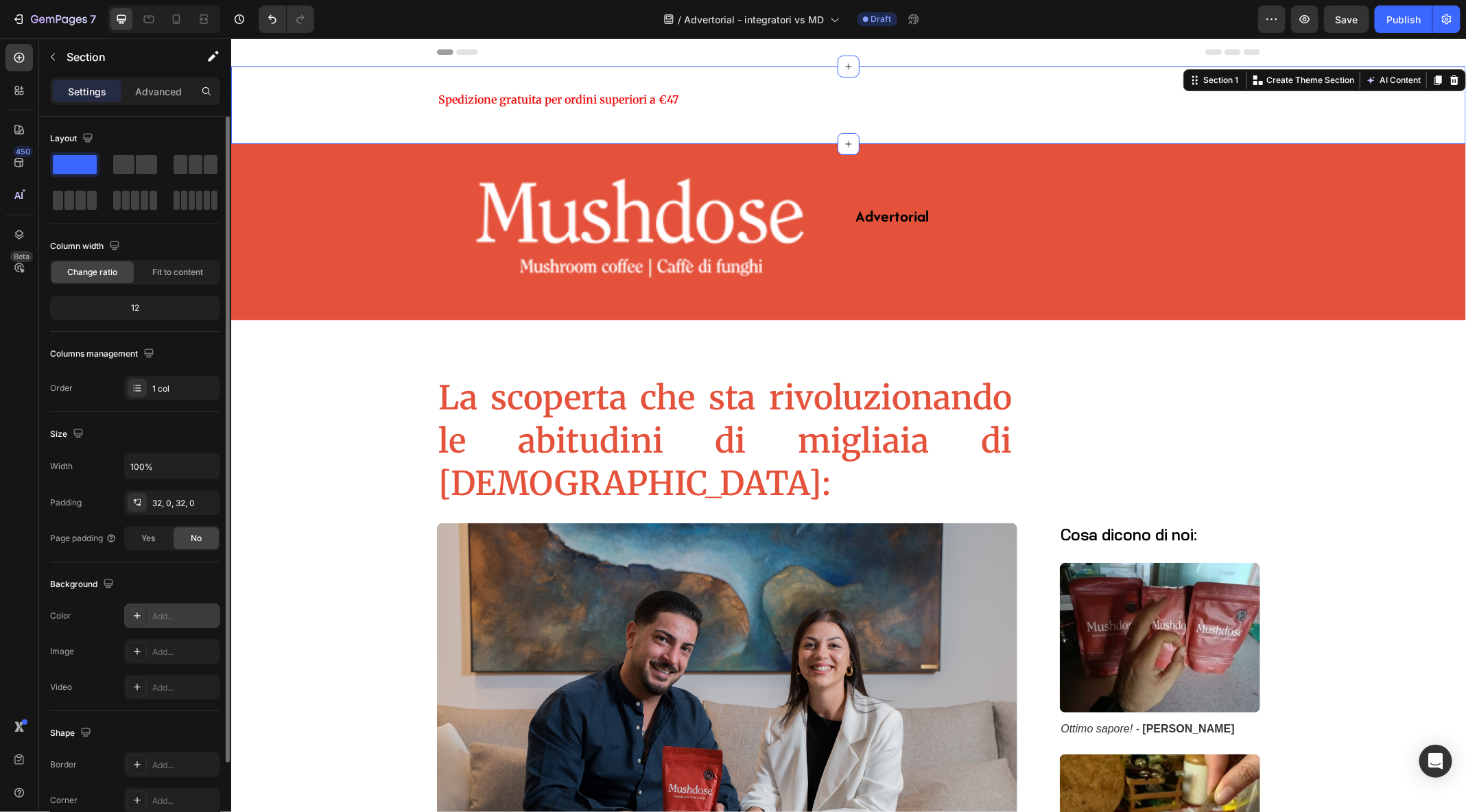
click at [171, 618] on div "Add..." at bounding box center [184, 616] width 64 height 13
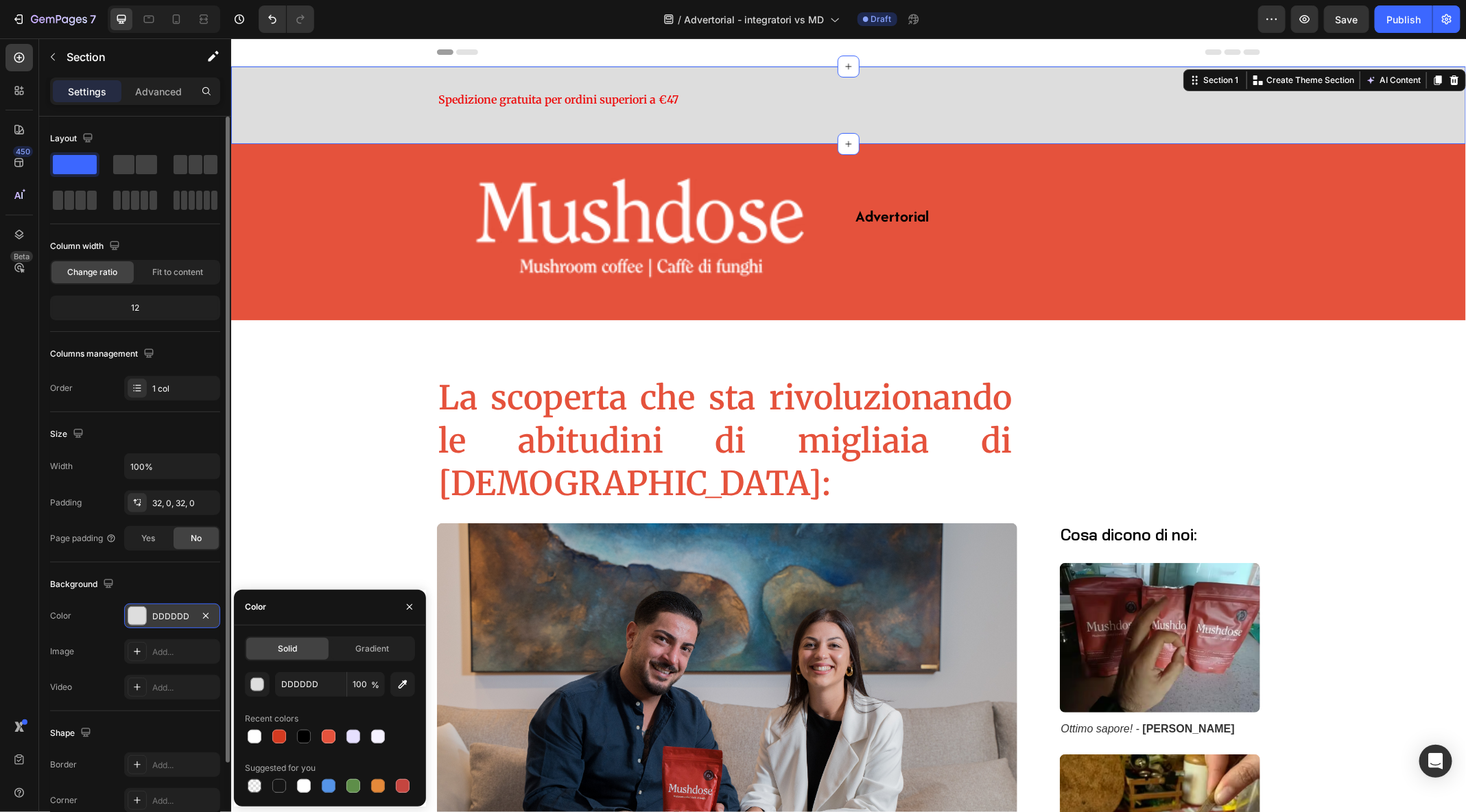
click at [157, 580] on div "Background" at bounding box center [135, 584] width 170 height 22
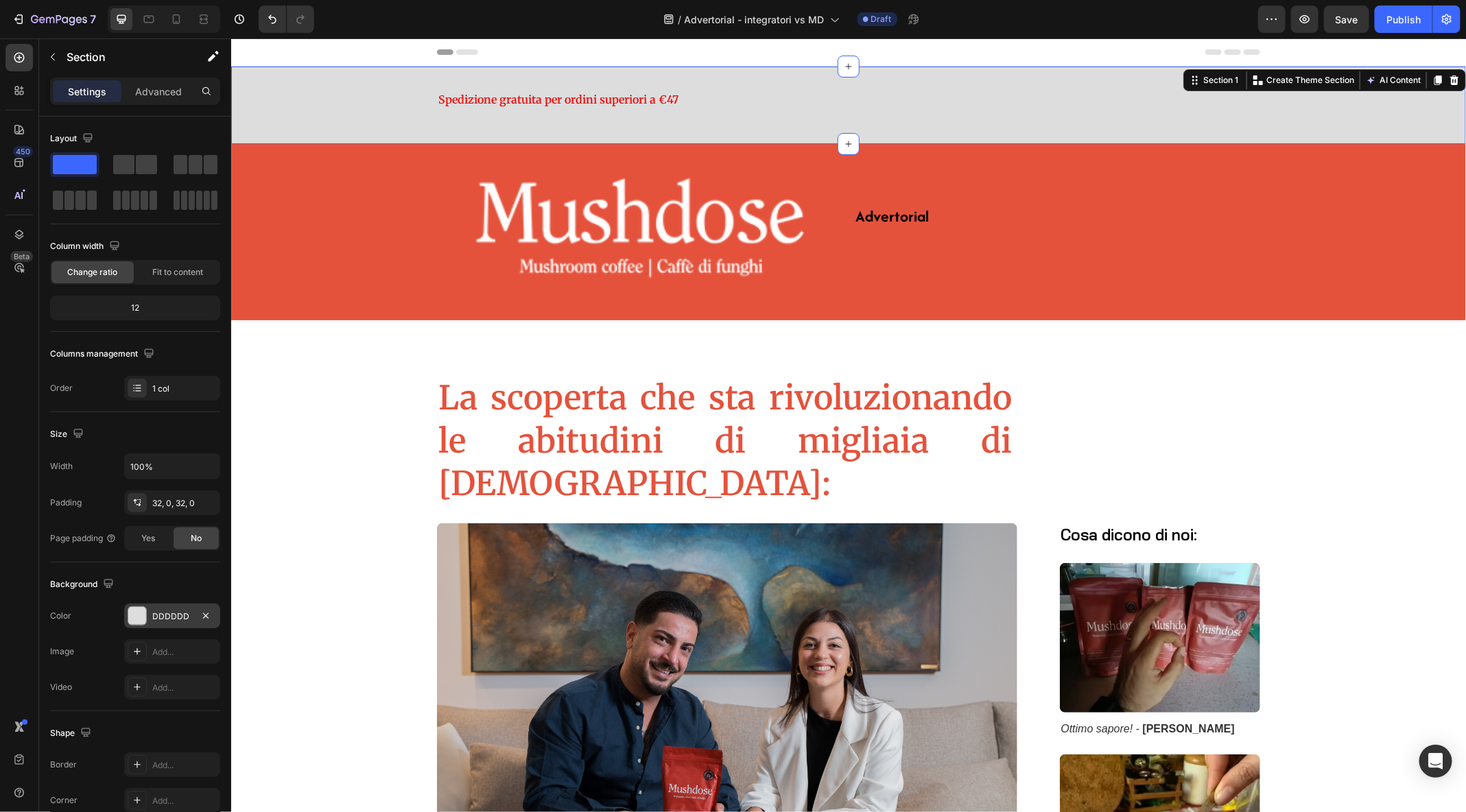
click at [171, 624] on div "DDDDDD" at bounding box center [172, 615] width 96 height 24
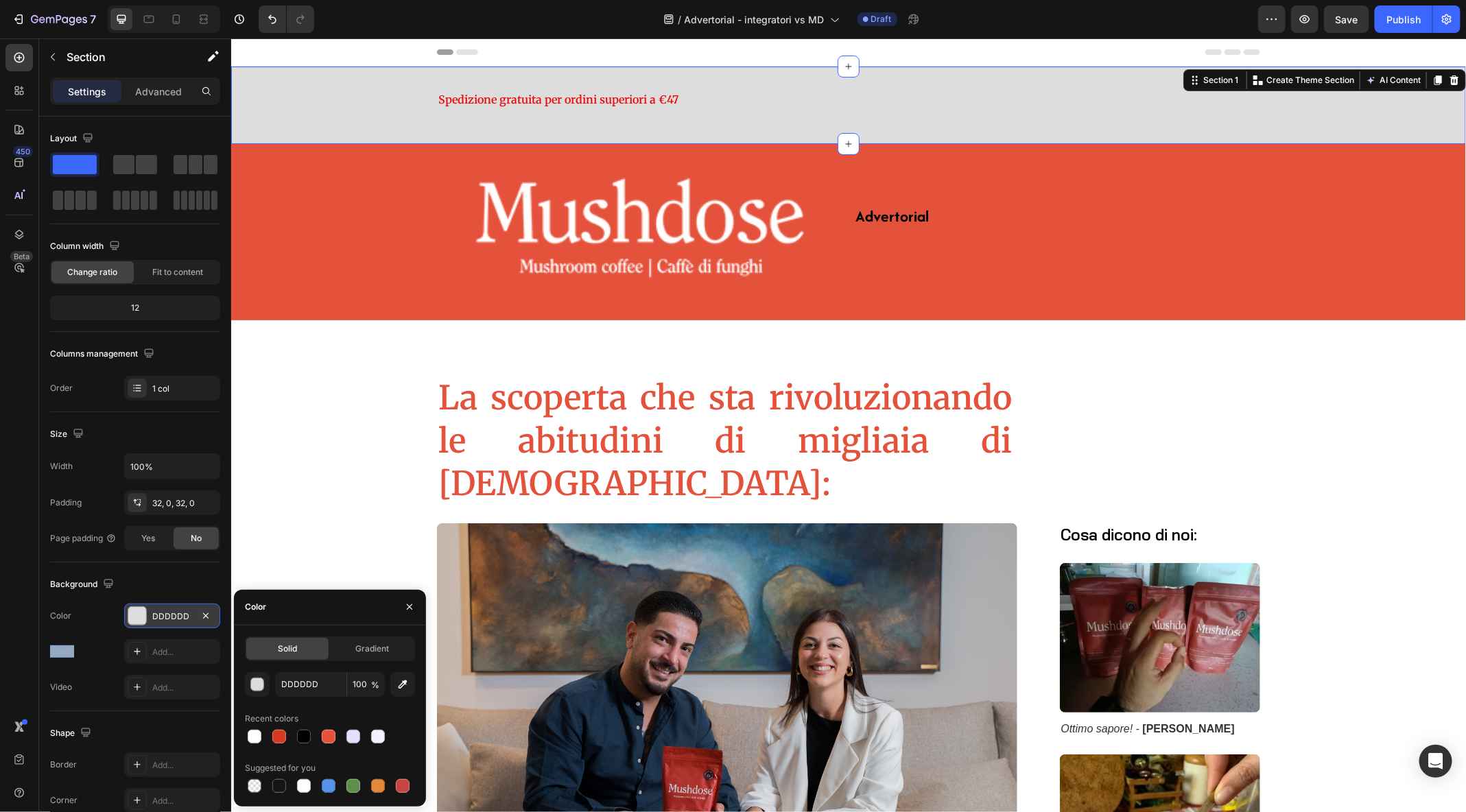
click at [171, 624] on div "DDDDDD" at bounding box center [172, 615] width 96 height 24
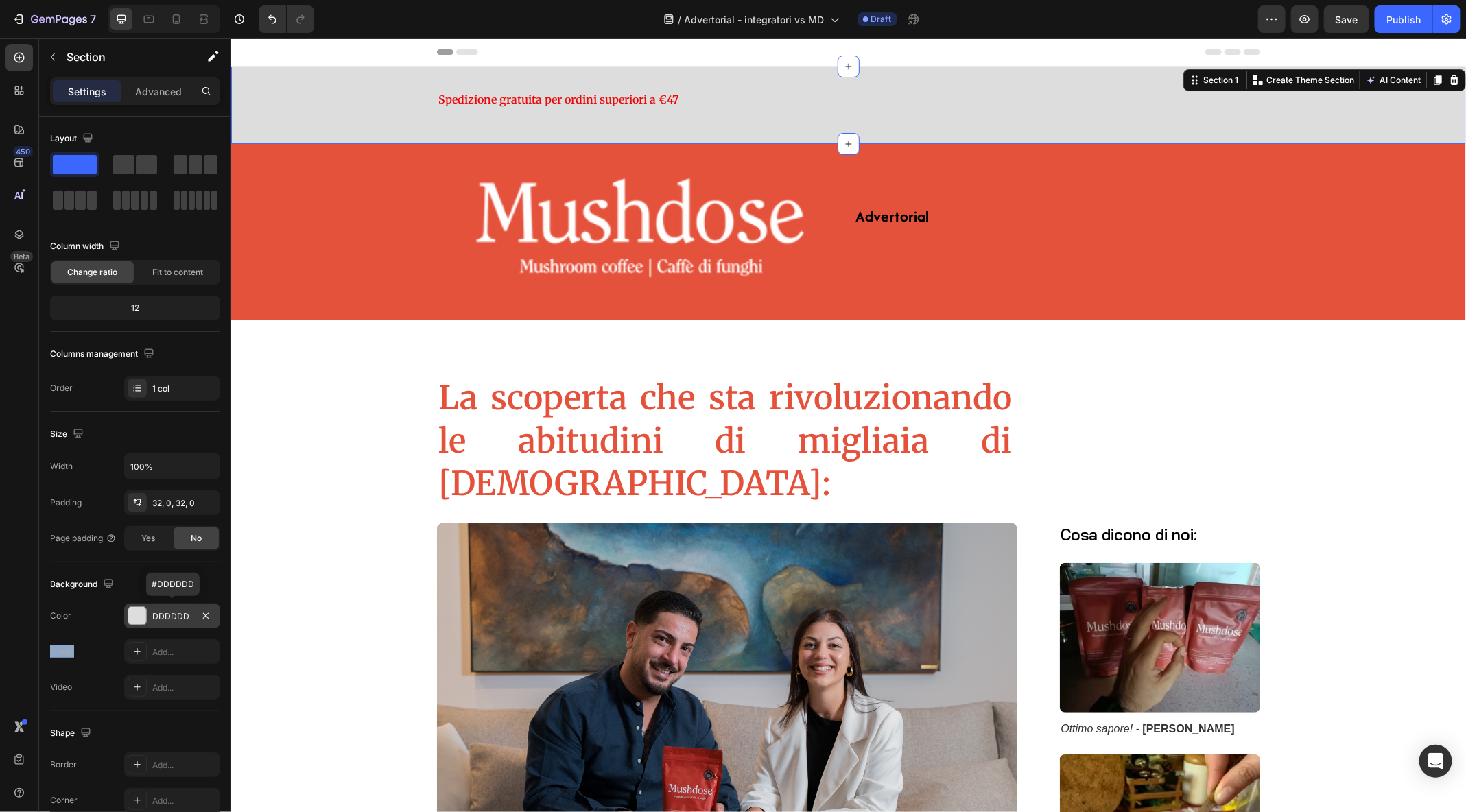
click at [165, 617] on div "DDDDDD" at bounding box center [172, 616] width 40 height 13
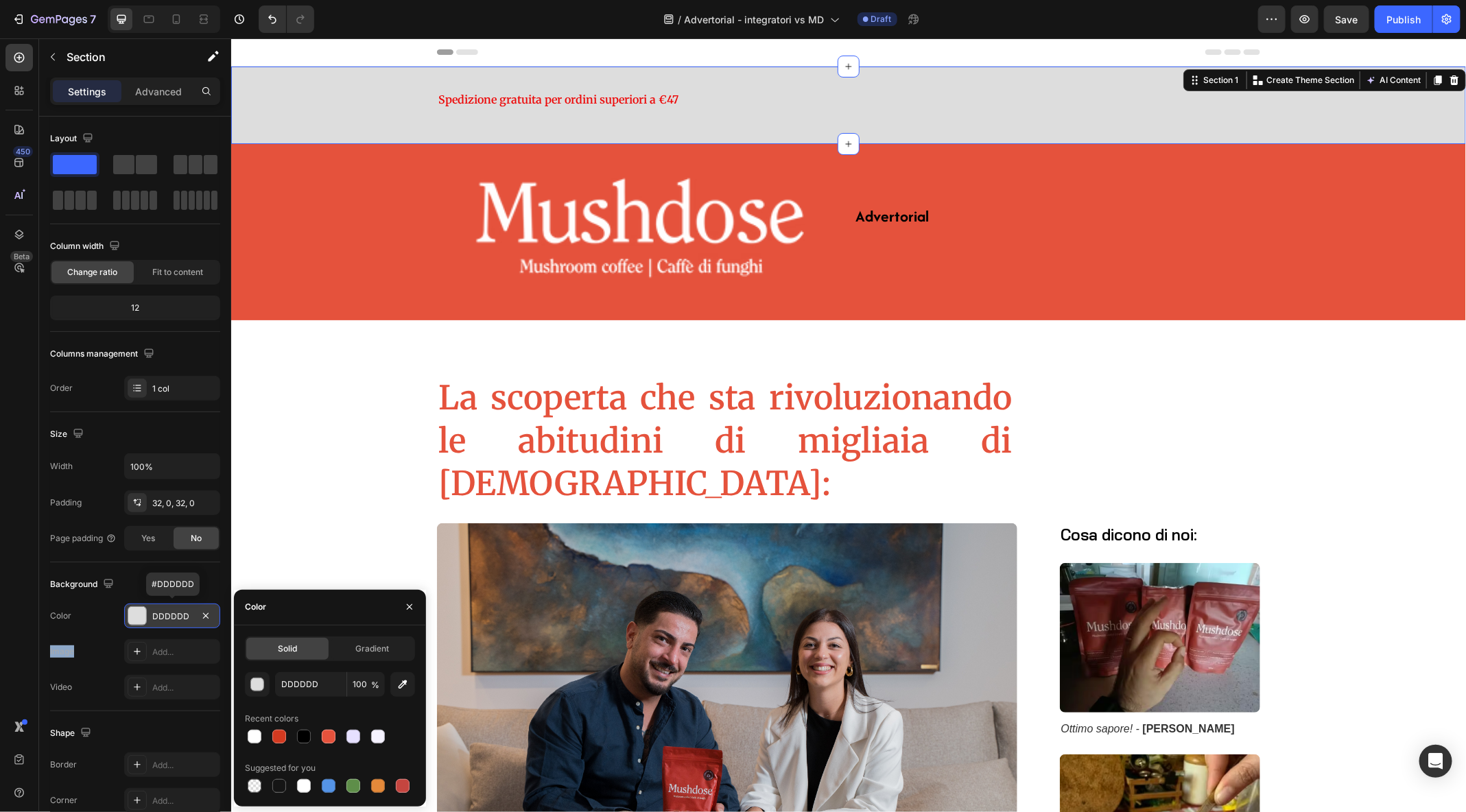
click at [165, 617] on div "DDDDDD" at bounding box center [172, 616] width 40 height 13
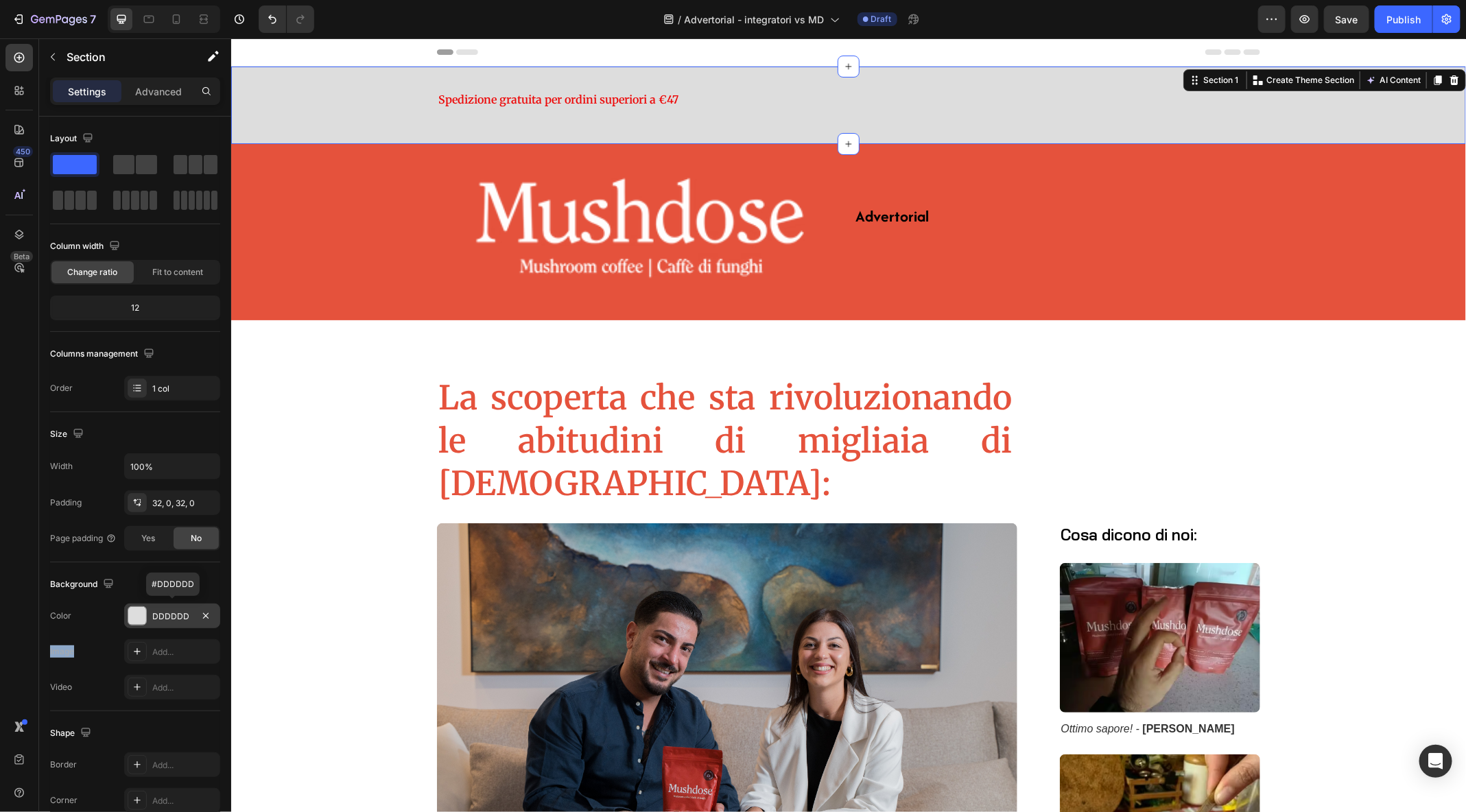
click at [173, 615] on div "DDDDDD" at bounding box center [172, 616] width 40 height 13
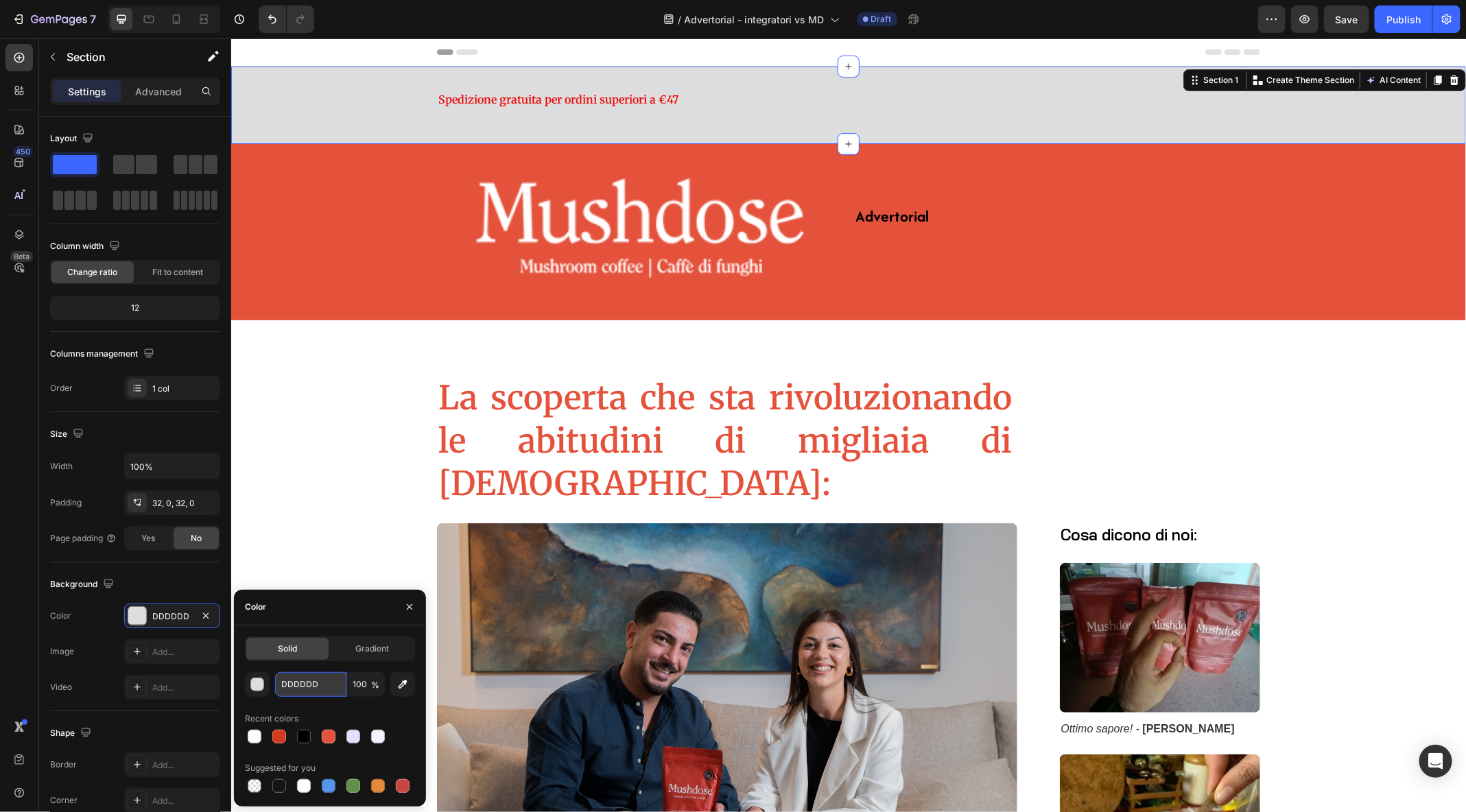
click at [299, 695] on input "DDDDDD" at bounding box center [311, 684] width 72 height 24
paste input "E6E0FF"
type input "E6E0FF"
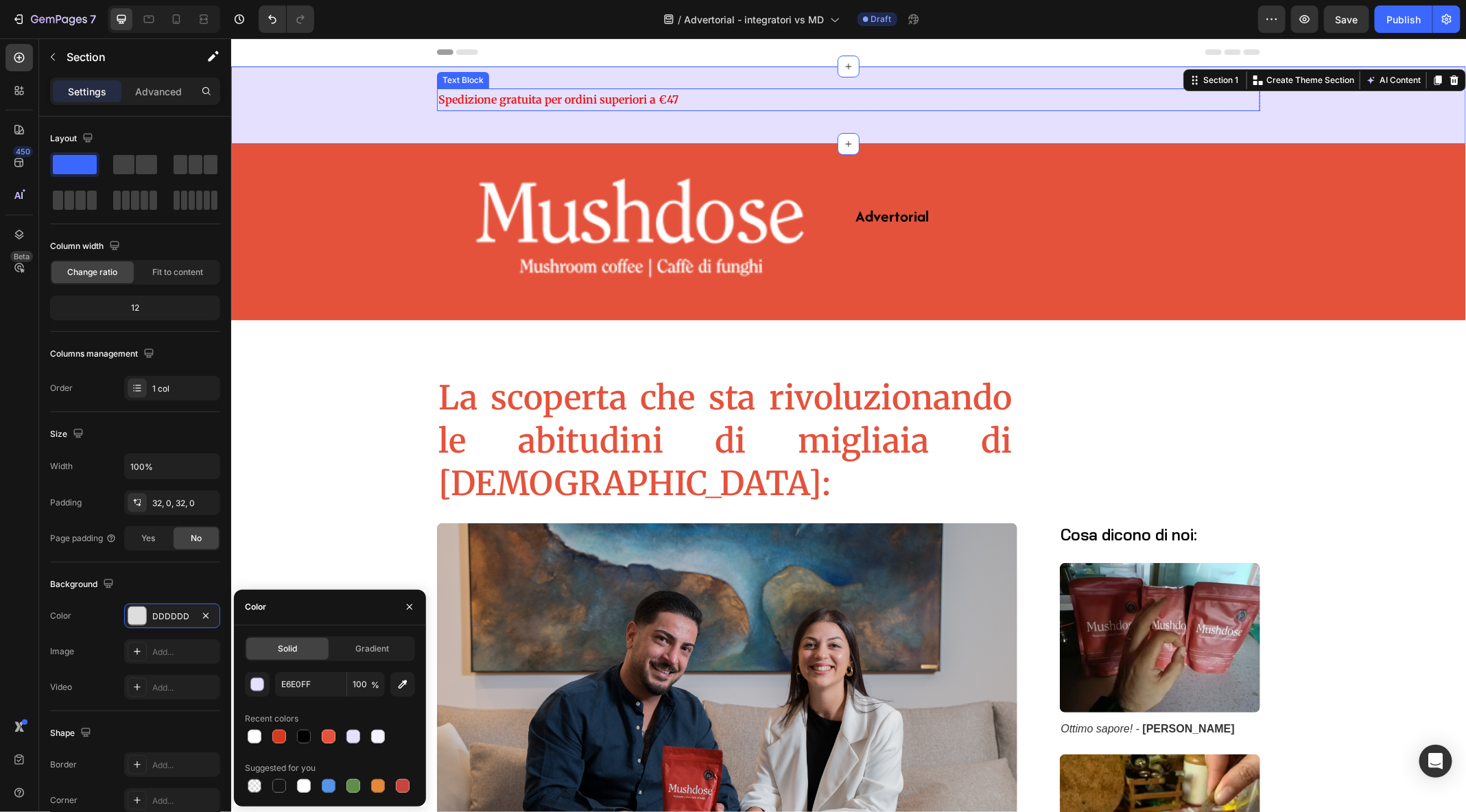
click at [470, 98] on strong "Spedizione gratuita per ordini superiori a €47" at bounding box center [558, 99] width 241 height 14
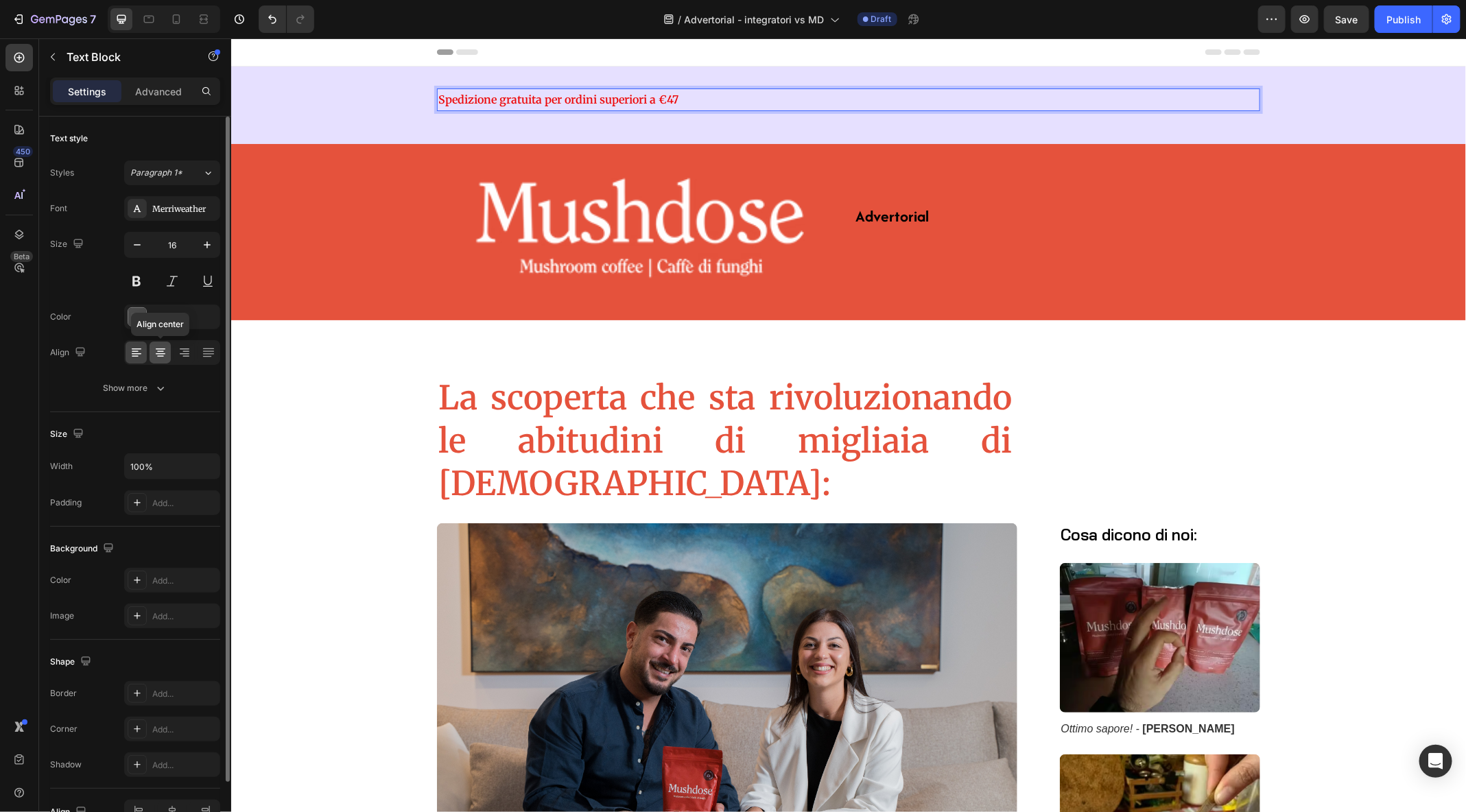
click at [158, 350] on icon at bounding box center [160, 352] width 14 height 14
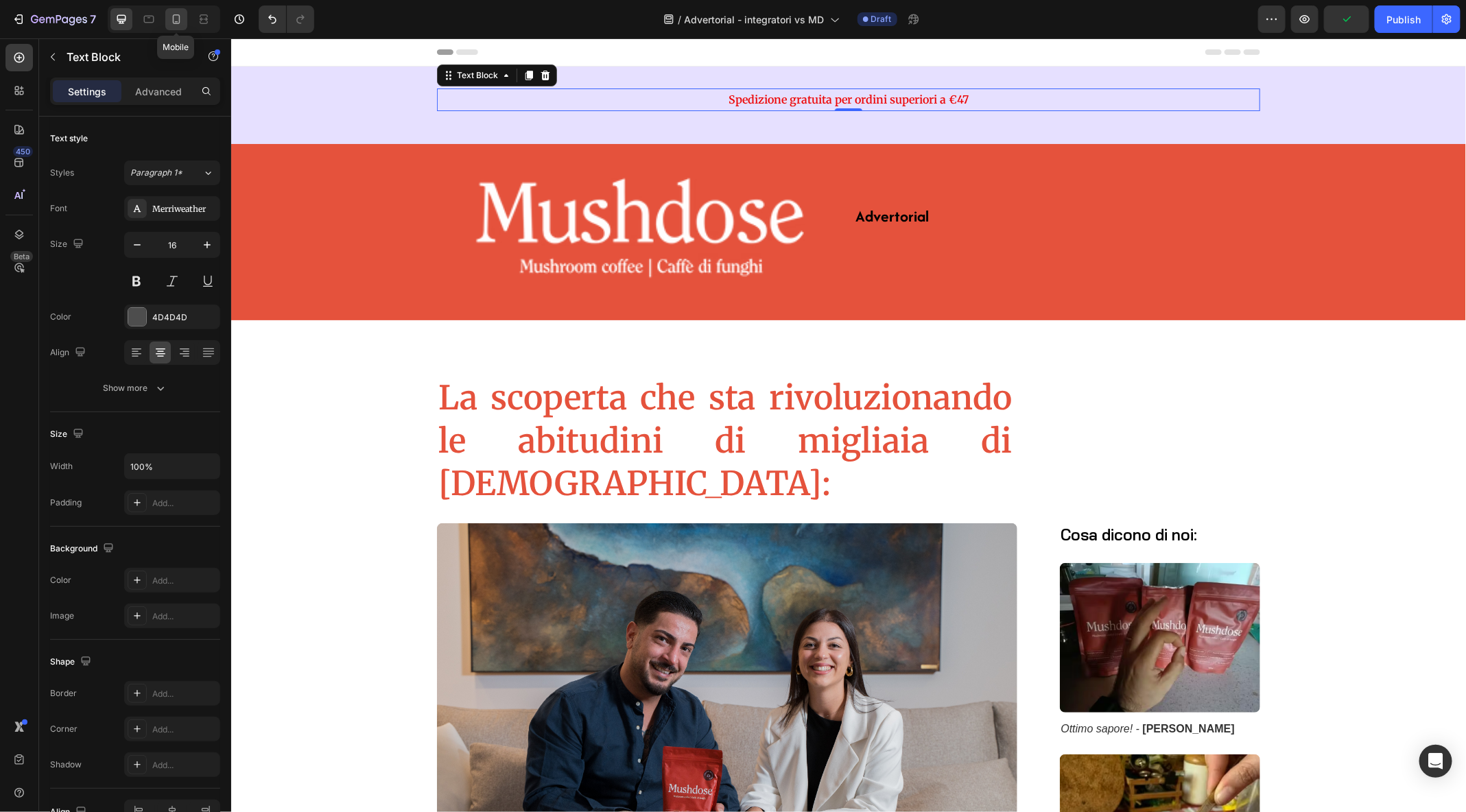
click at [182, 22] on div at bounding box center [176, 18] width 22 height 22
type input "14"
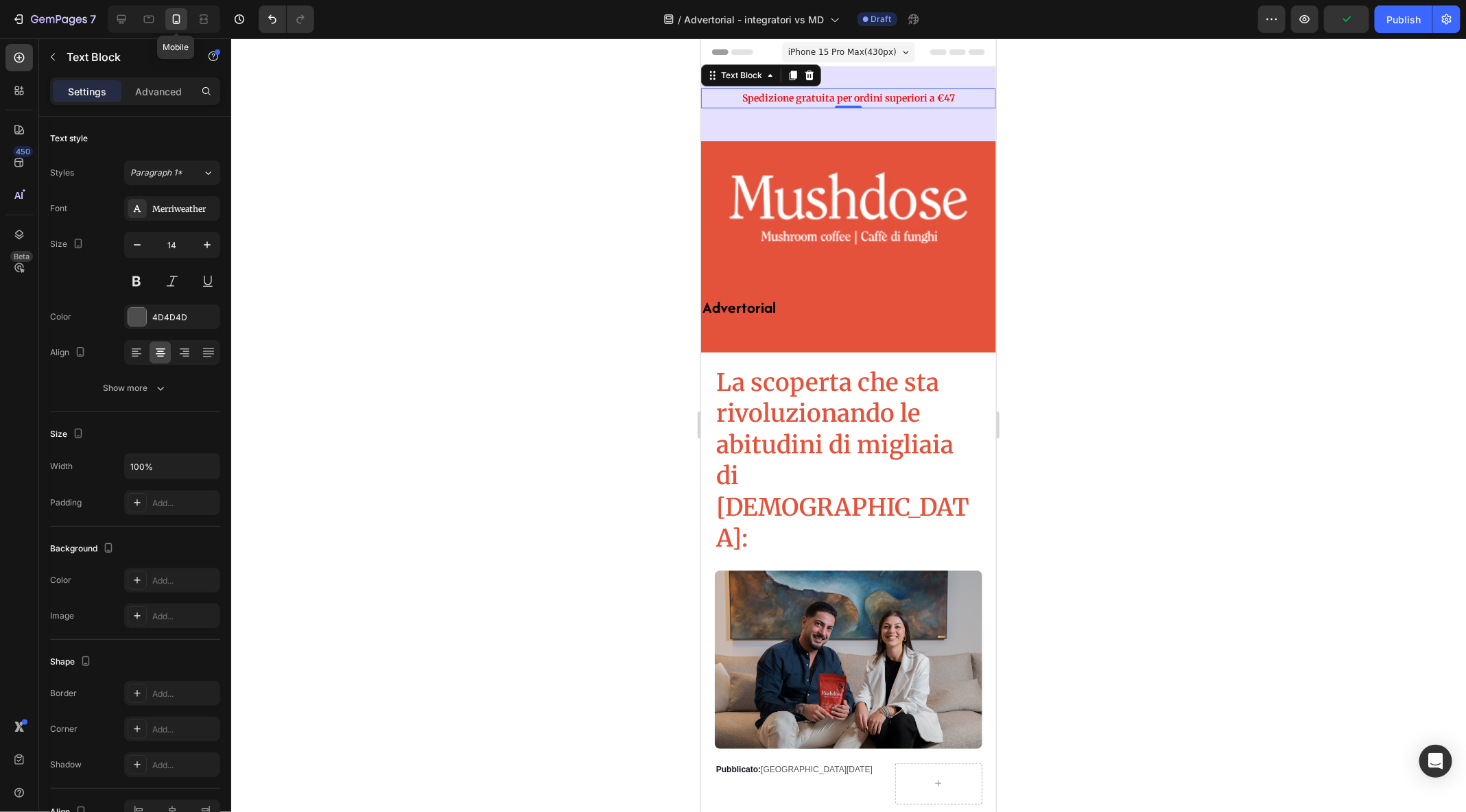
scroll to position [1, 0]
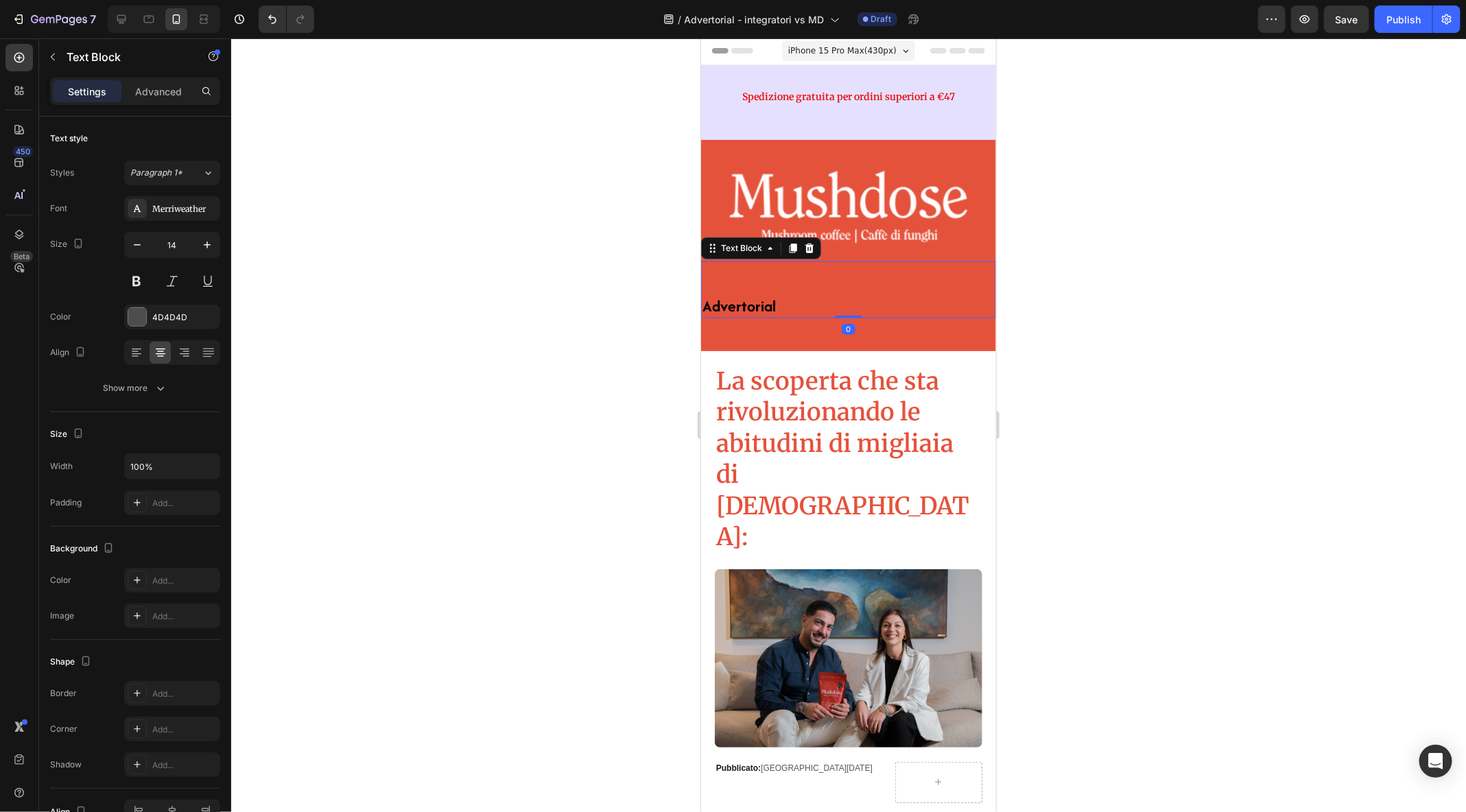
click at [805, 306] on p "Advertorial" at bounding box center [848, 307] width 292 height 19
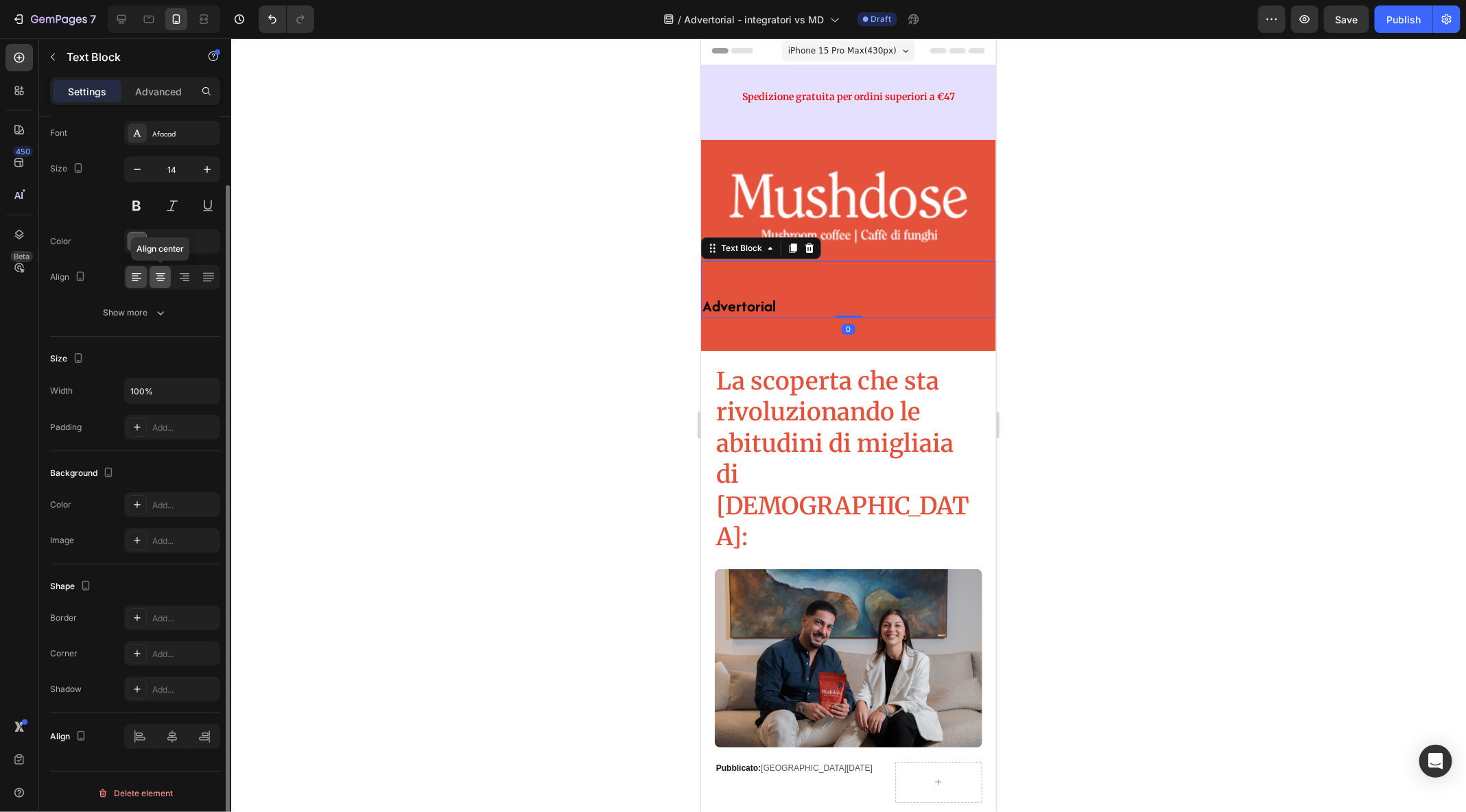
click at [160, 280] on icon at bounding box center [160, 277] width 14 height 14
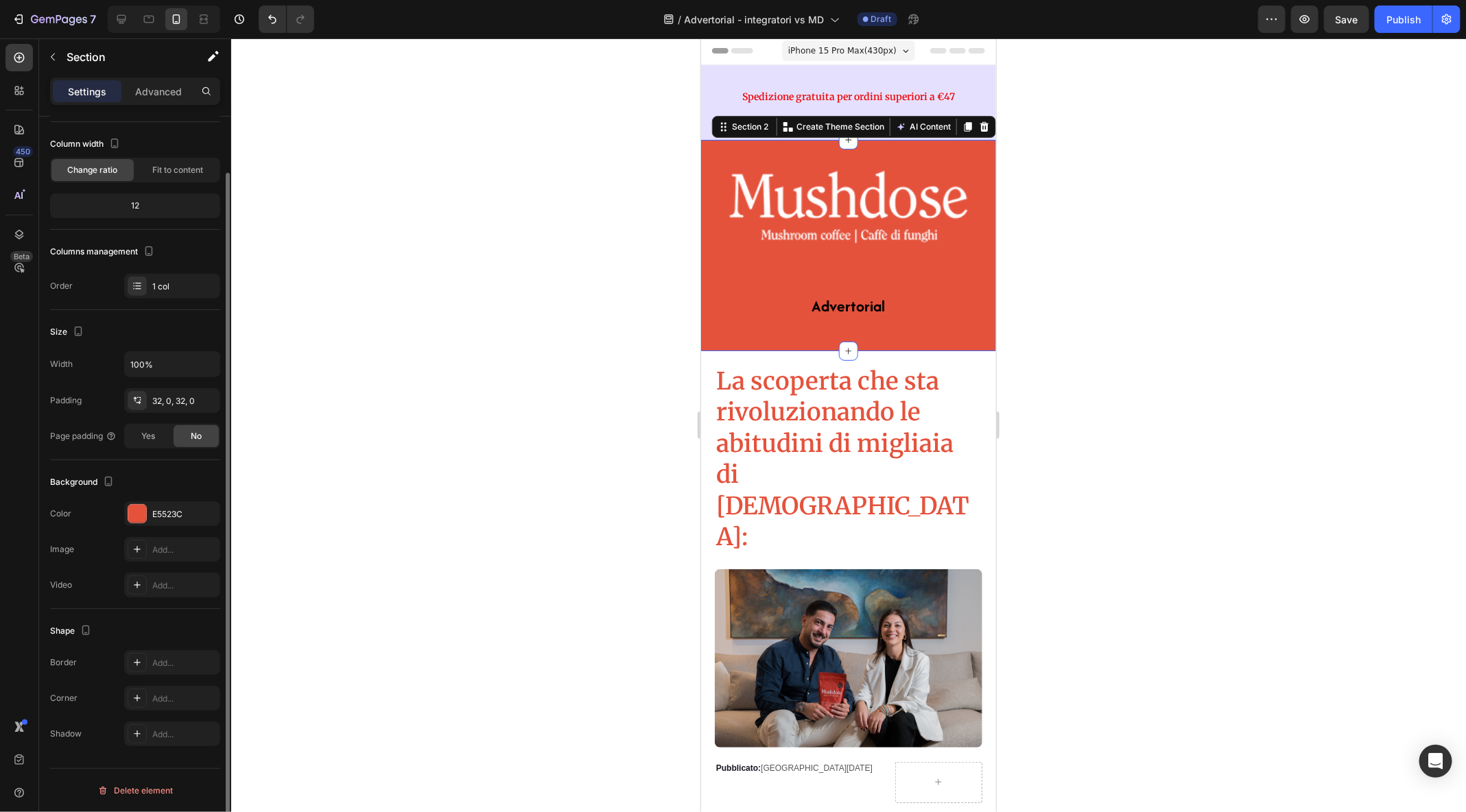
click at [945, 336] on div "Image Advertorial Text Block Row Section 2 Create Theme Section AI Content Writ…" at bounding box center [848, 245] width 295 height 211
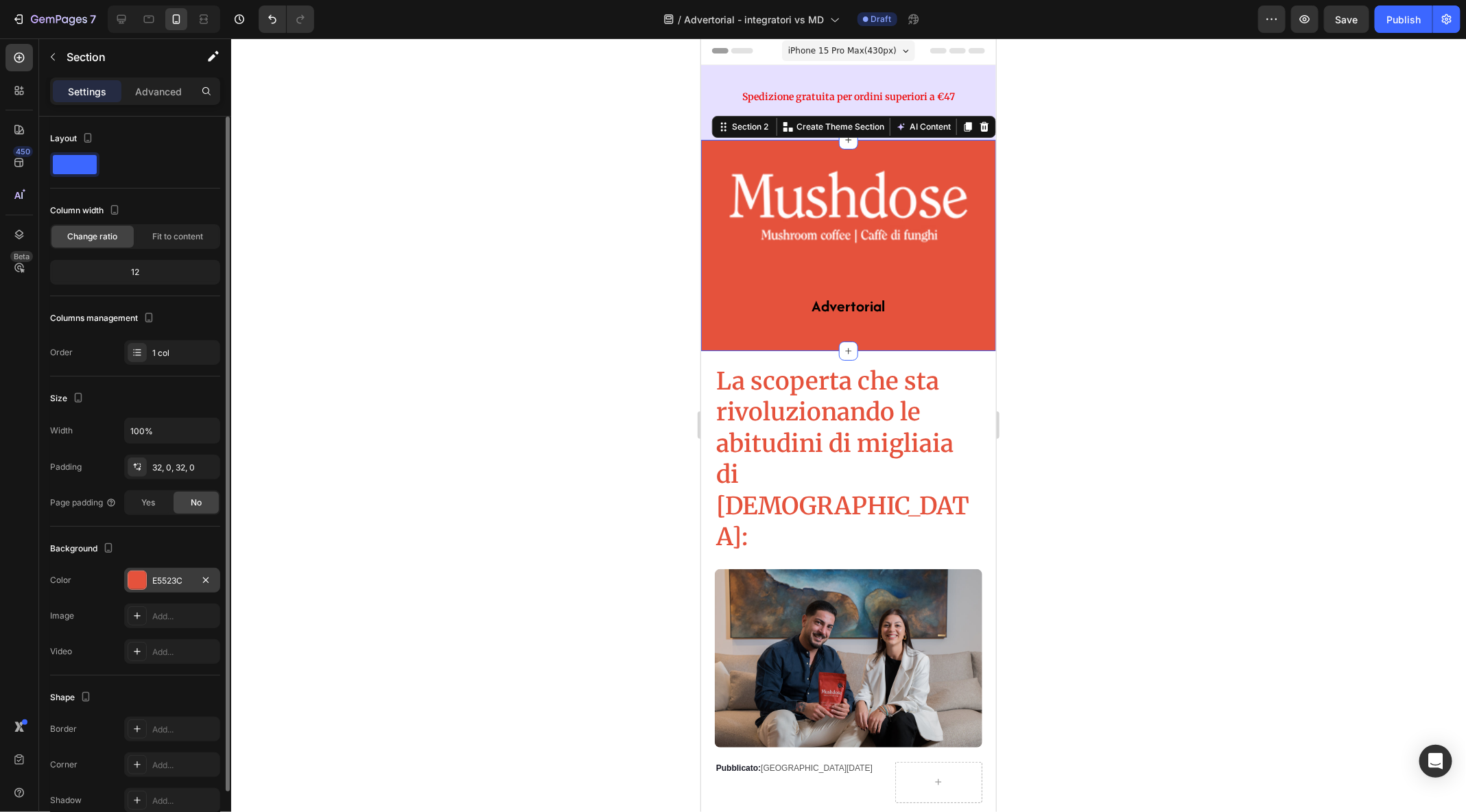
click at [181, 585] on div "E5523C" at bounding box center [172, 580] width 96 height 24
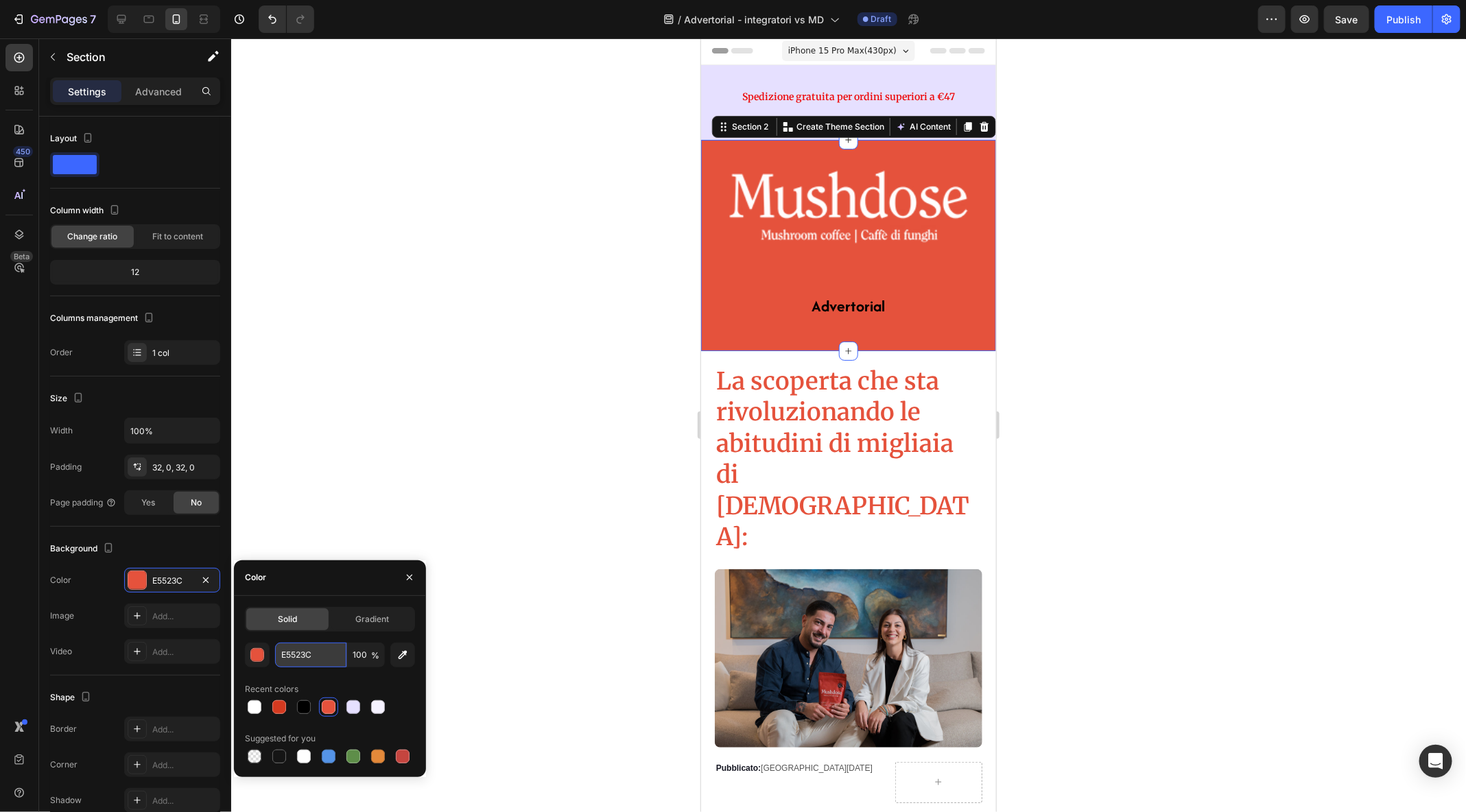
click at [294, 655] on input "E5523C" at bounding box center [311, 655] width 72 height 24
drag, startPoint x: 337, startPoint y: 660, endPoint x: 262, endPoint y: 658, distance: 75.0
click at [262, 658] on div "E5523C 100 %" at bounding box center [329, 655] width 170 height 24
paste input "D43A20"
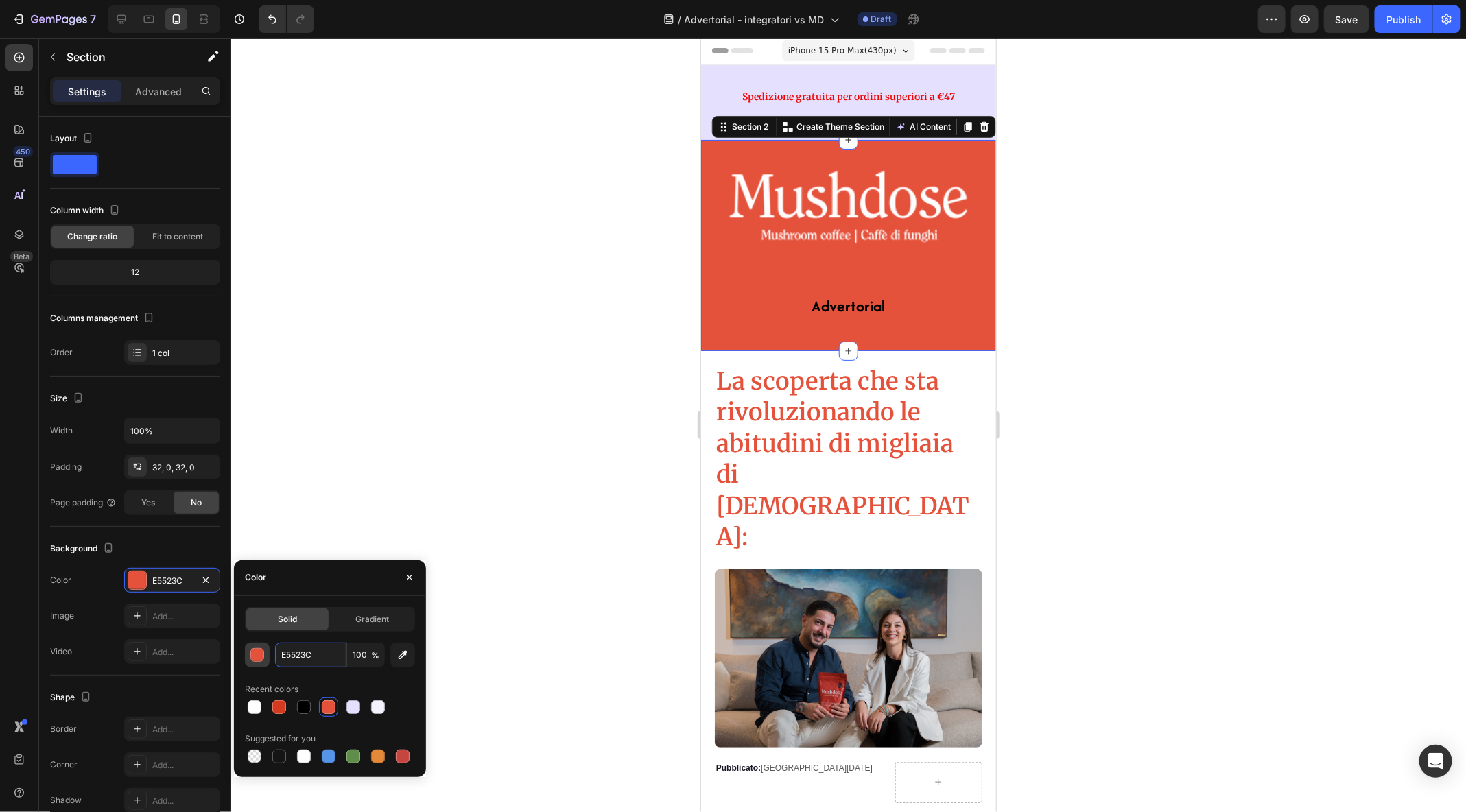
type input "D43A20"
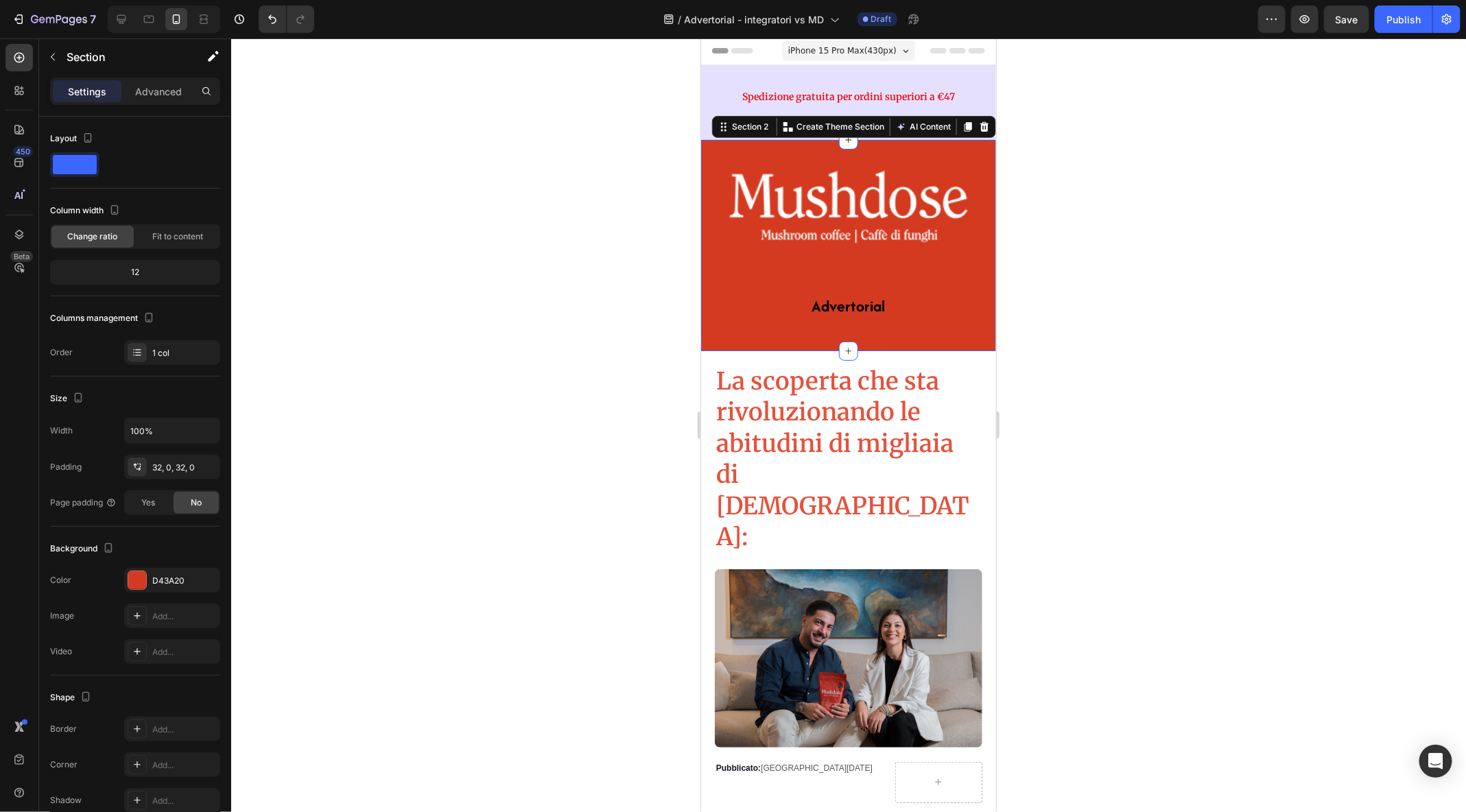
click at [1149, 405] on div at bounding box center [848, 426] width 1235 height 774
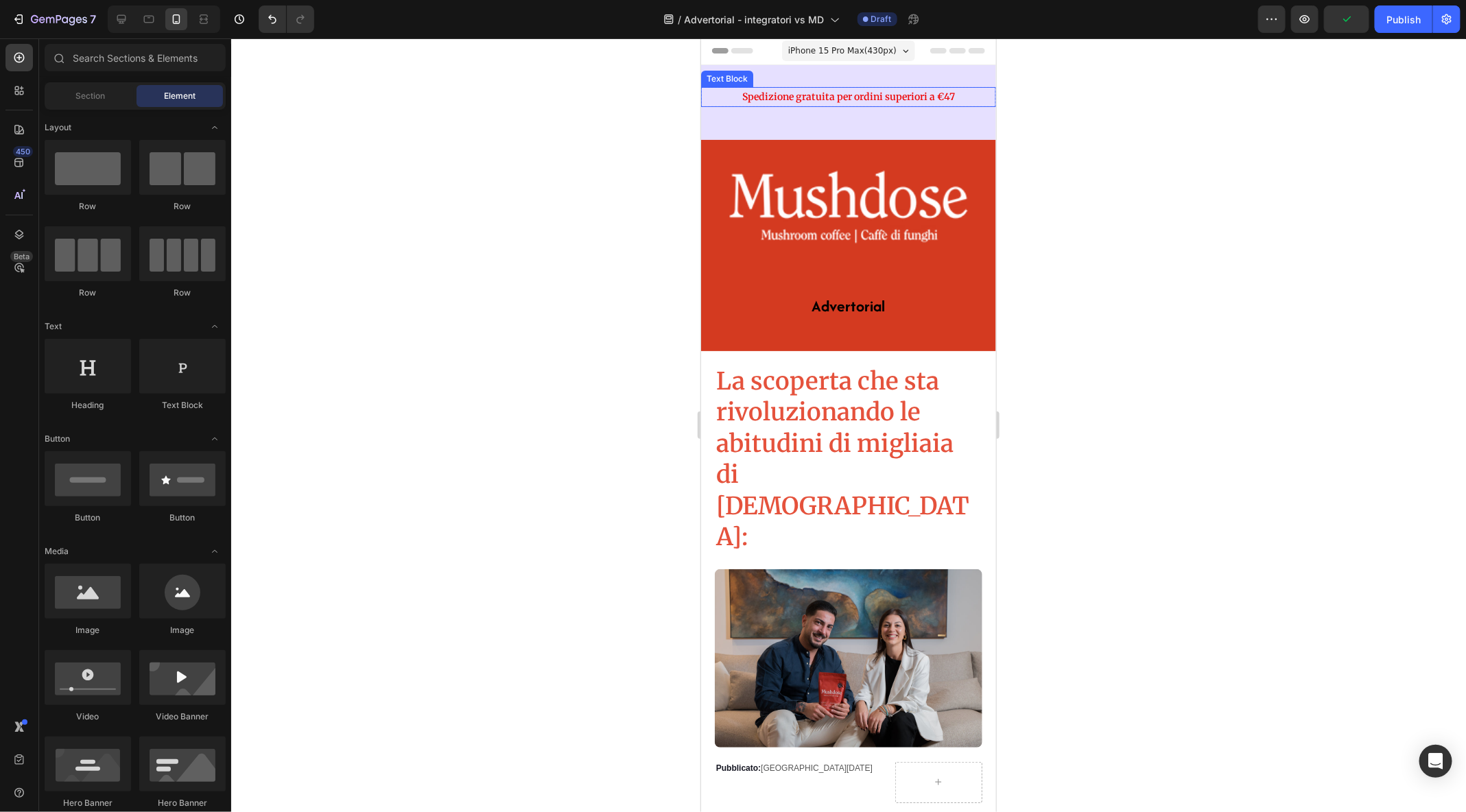
click at [868, 94] on strong "Spedizione gratuita per ordini superiori a €47" at bounding box center [848, 96] width 212 height 13
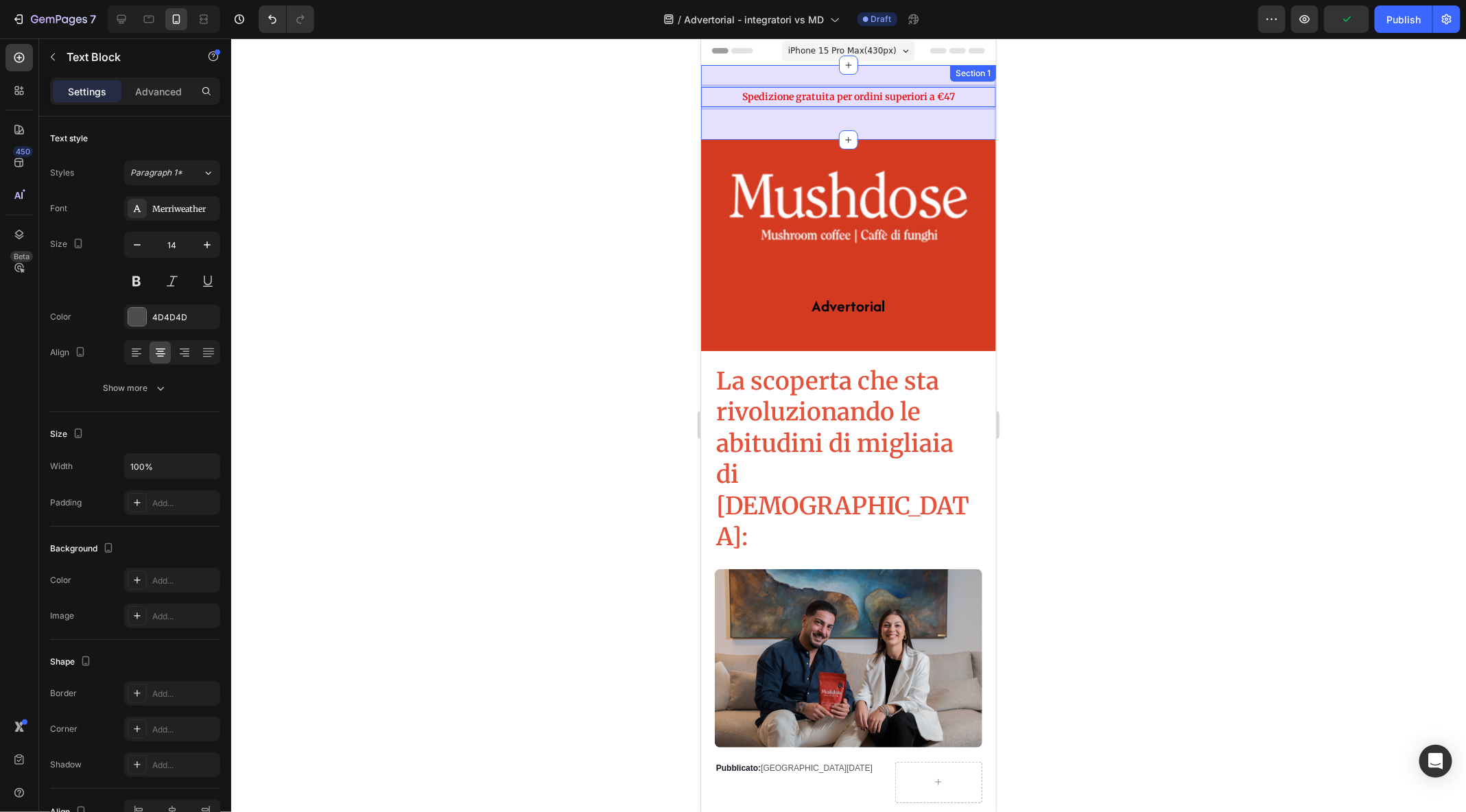
click at [858, 137] on div "Spedizione gratuita per ordini superiori a €47 Text Block 0 Row Section 1" at bounding box center [848, 101] width 295 height 75
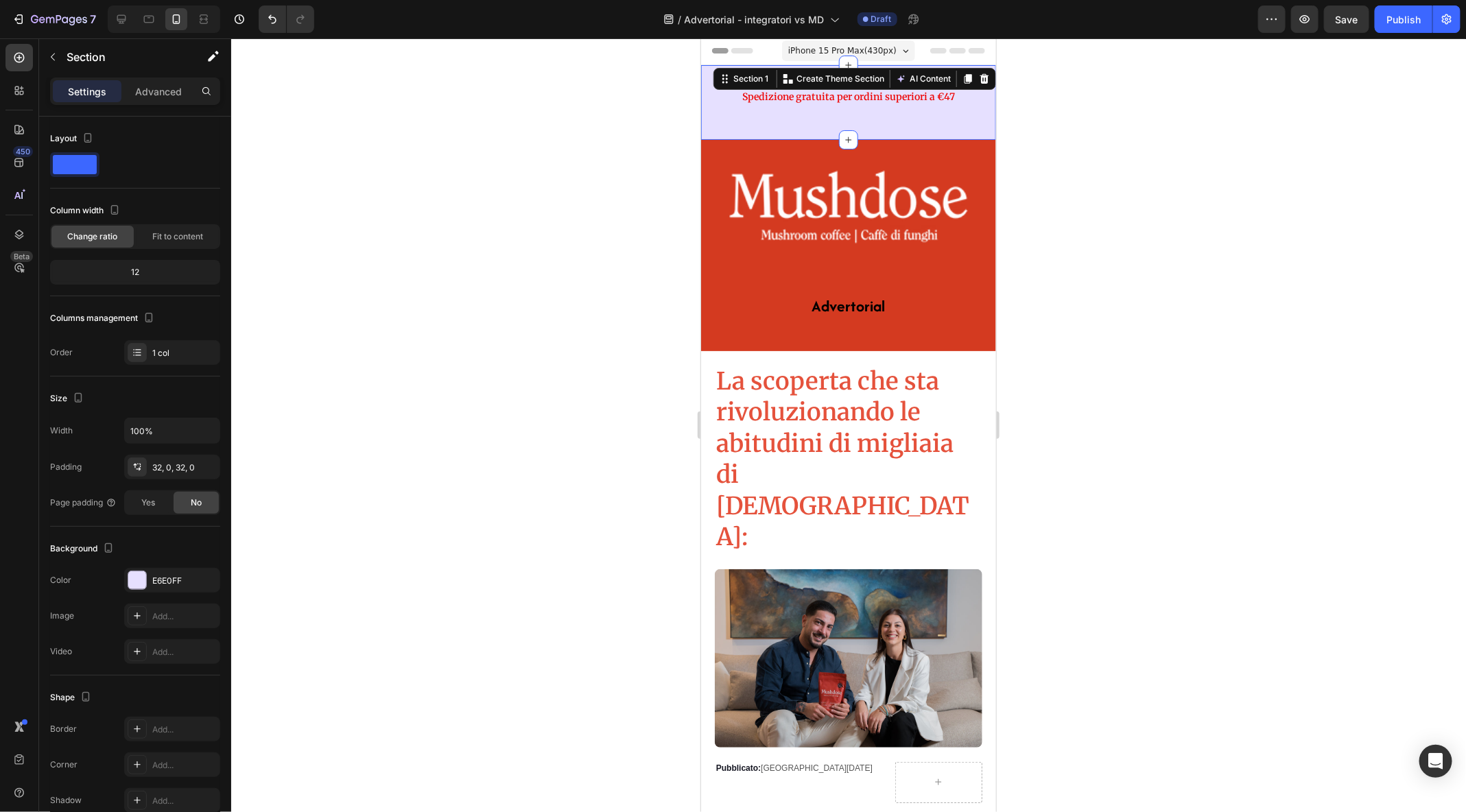
click at [865, 120] on div "Spedizione gratuita per ordini superiori a €47 Text Block Row Section 1 Create …" at bounding box center [848, 101] width 295 height 75
click at [882, 88] on p "Spedizione gratuita per ordini superiori a €47" at bounding box center [848, 97] width 292 height 17
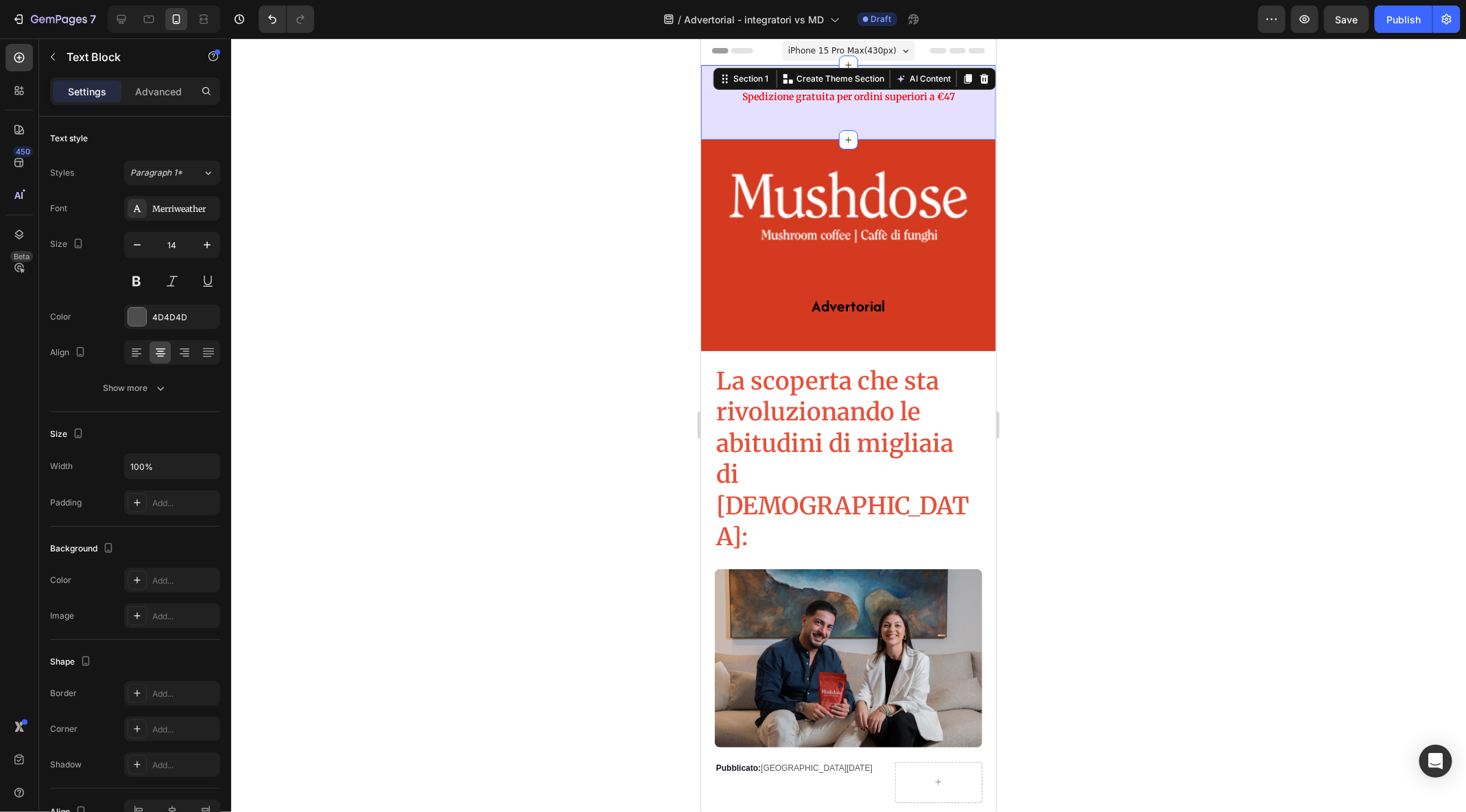
click at [814, 133] on div "Spedizione gratuita per ordini superiori a €47 Text Block Row Section 1 Create …" at bounding box center [848, 101] width 295 height 75
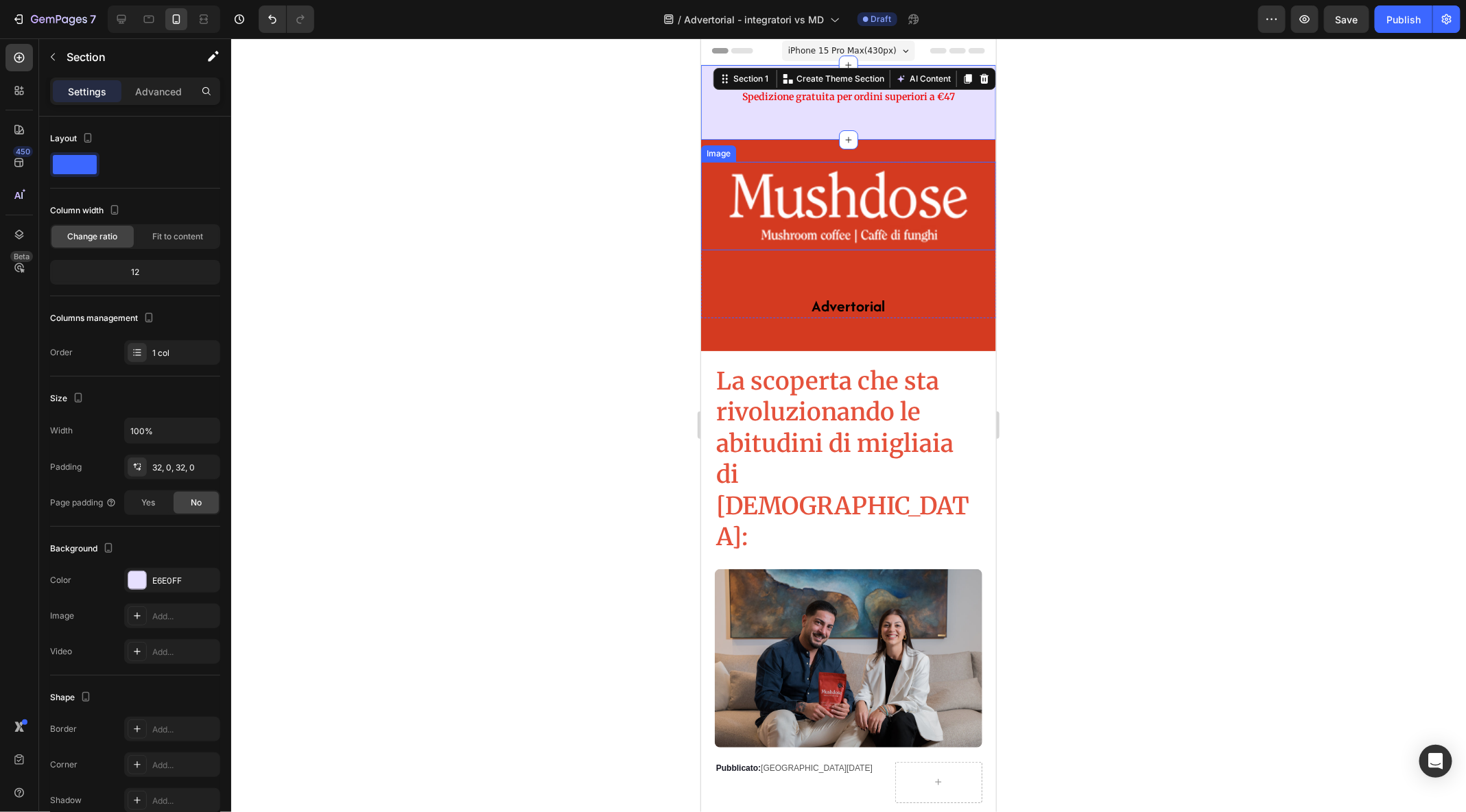
click at [1065, 174] on div at bounding box center [848, 426] width 1235 height 774
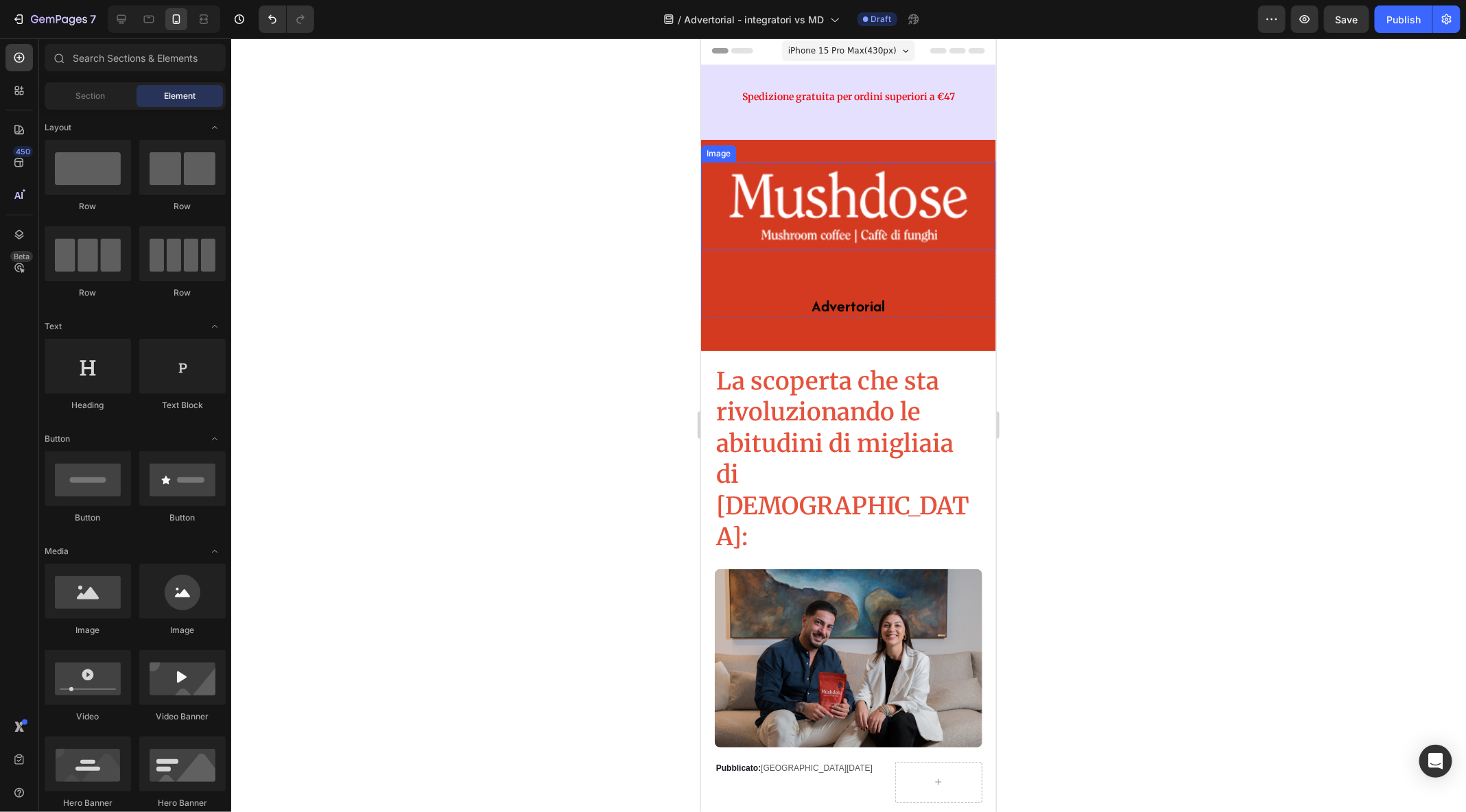
click at [1039, 290] on div at bounding box center [848, 426] width 1235 height 774
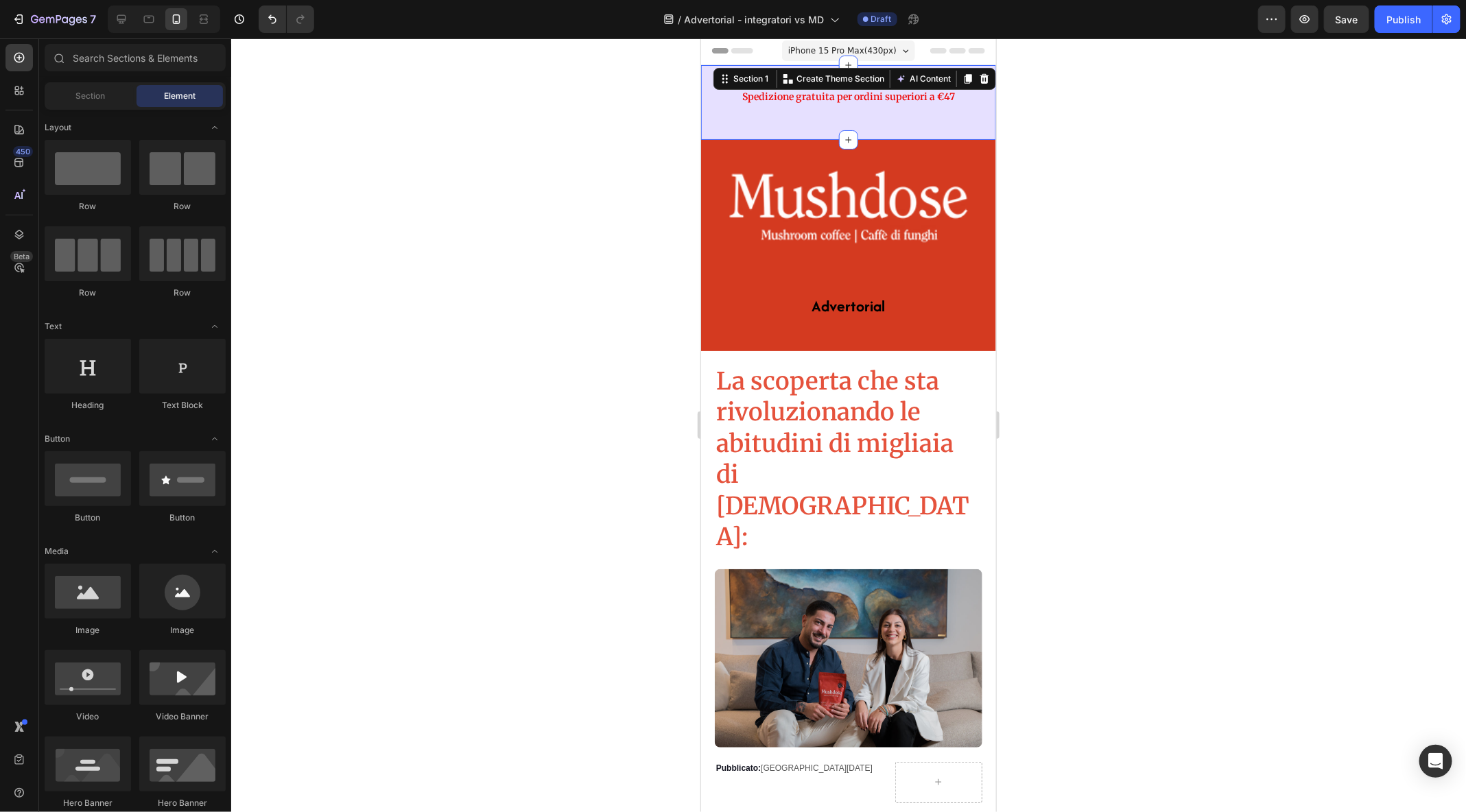
click at [859, 116] on div "Spedizione gratuita per ordini superiori a €47 Text Block Row Section 1 Create …" at bounding box center [848, 101] width 295 height 75
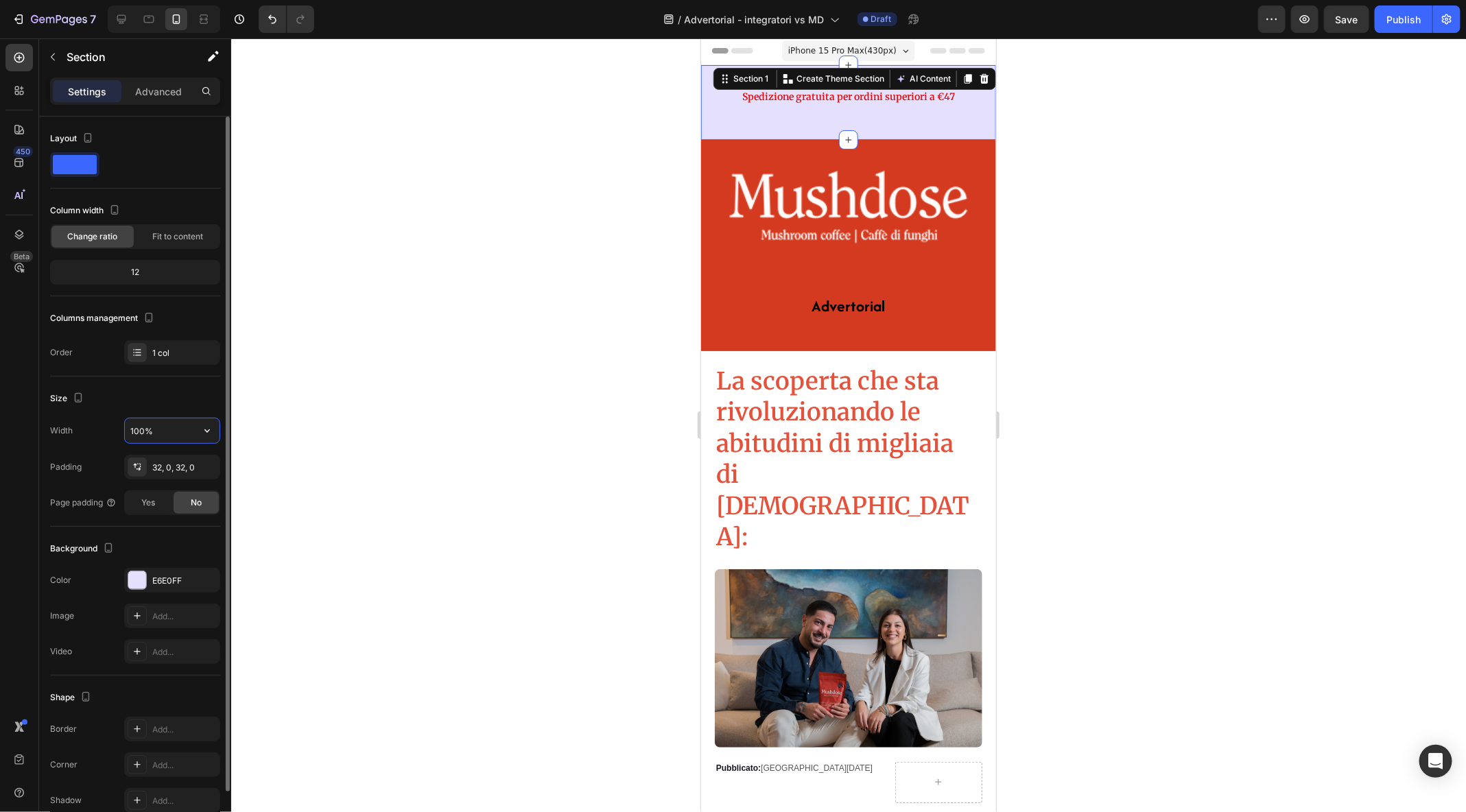
click at [168, 433] on input "100%" at bounding box center [173, 430] width 95 height 24
click at [205, 430] on icon "button" at bounding box center [208, 432] width 6 height 4
click at [203, 389] on div "Size" at bounding box center [135, 399] width 170 height 22
click at [174, 470] on div "32, 0, 32, 0" at bounding box center [172, 468] width 40 height 13
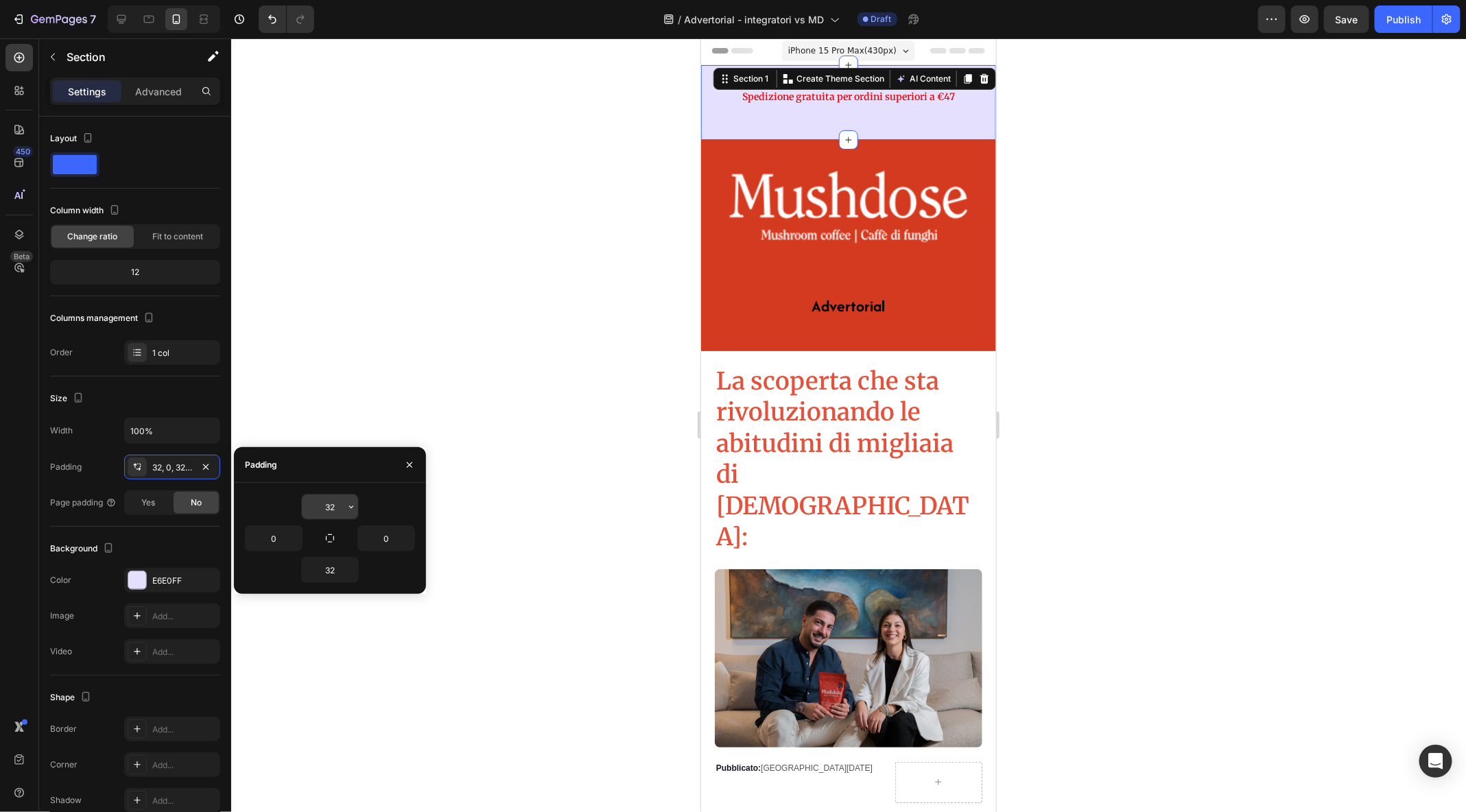
click at [333, 507] on input "32" at bounding box center [330, 506] width 56 height 24
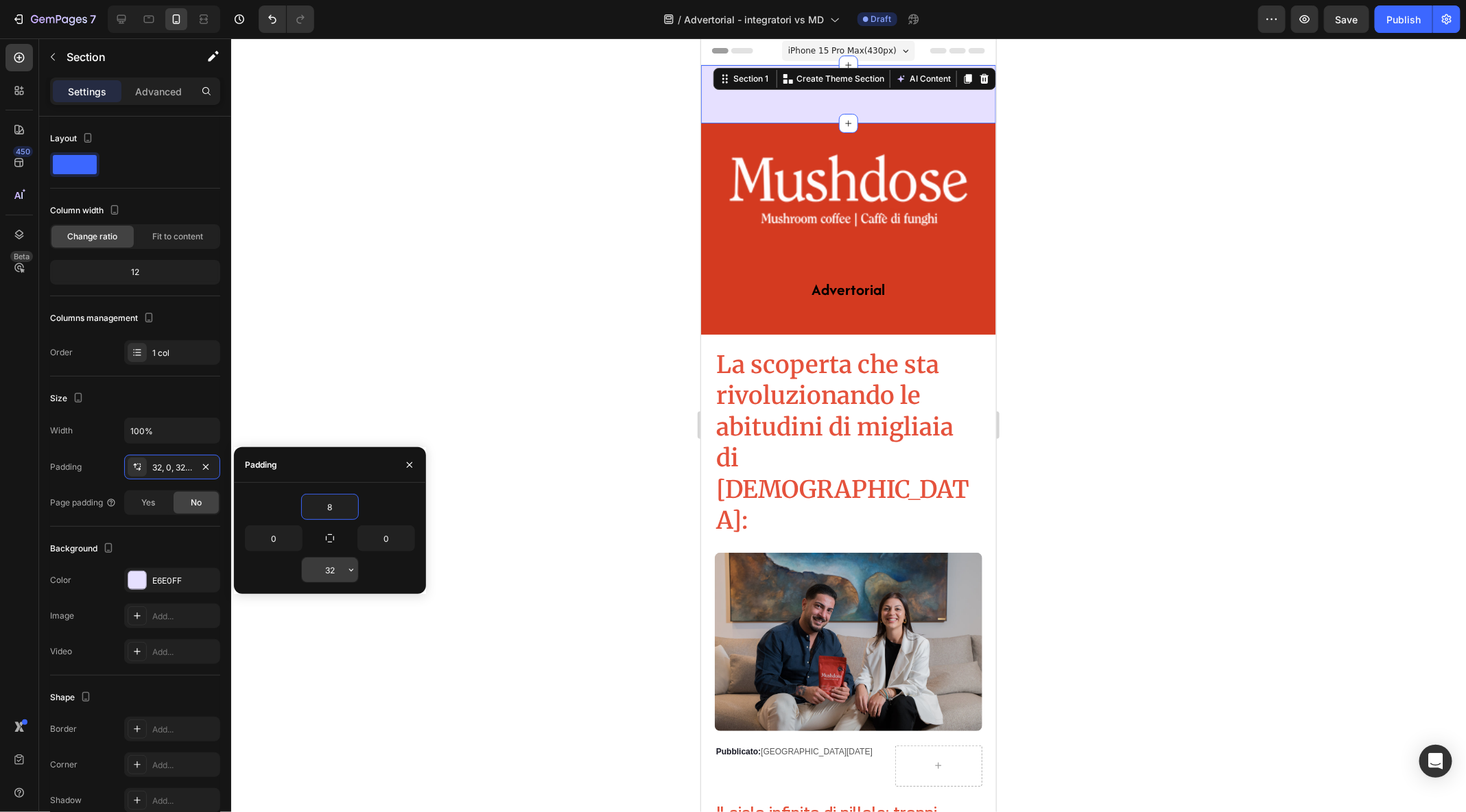
type input "8"
click at [337, 566] on input "32" at bounding box center [330, 569] width 56 height 24
type input "8"
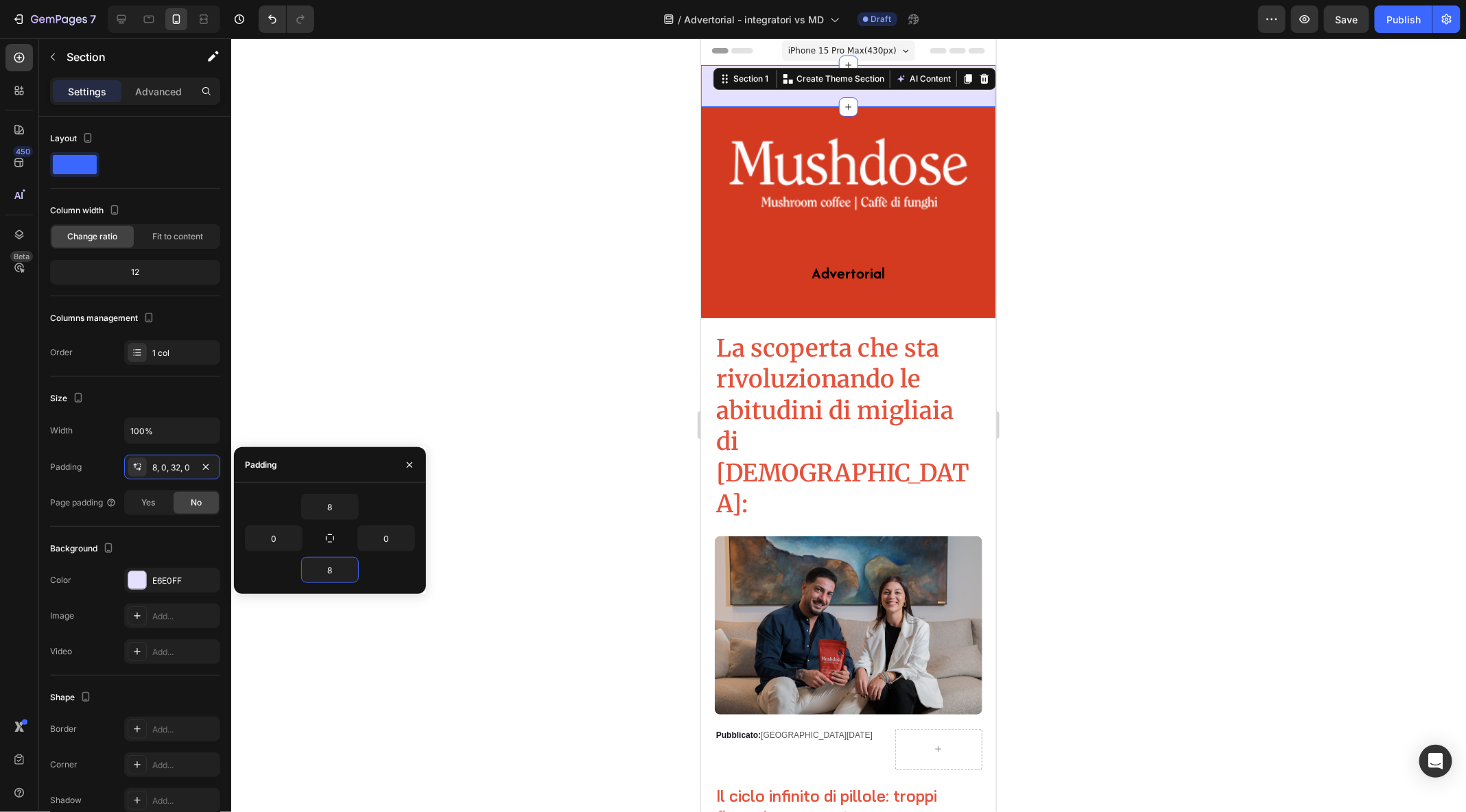
click at [1190, 491] on div at bounding box center [848, 426] width 1235 height 774
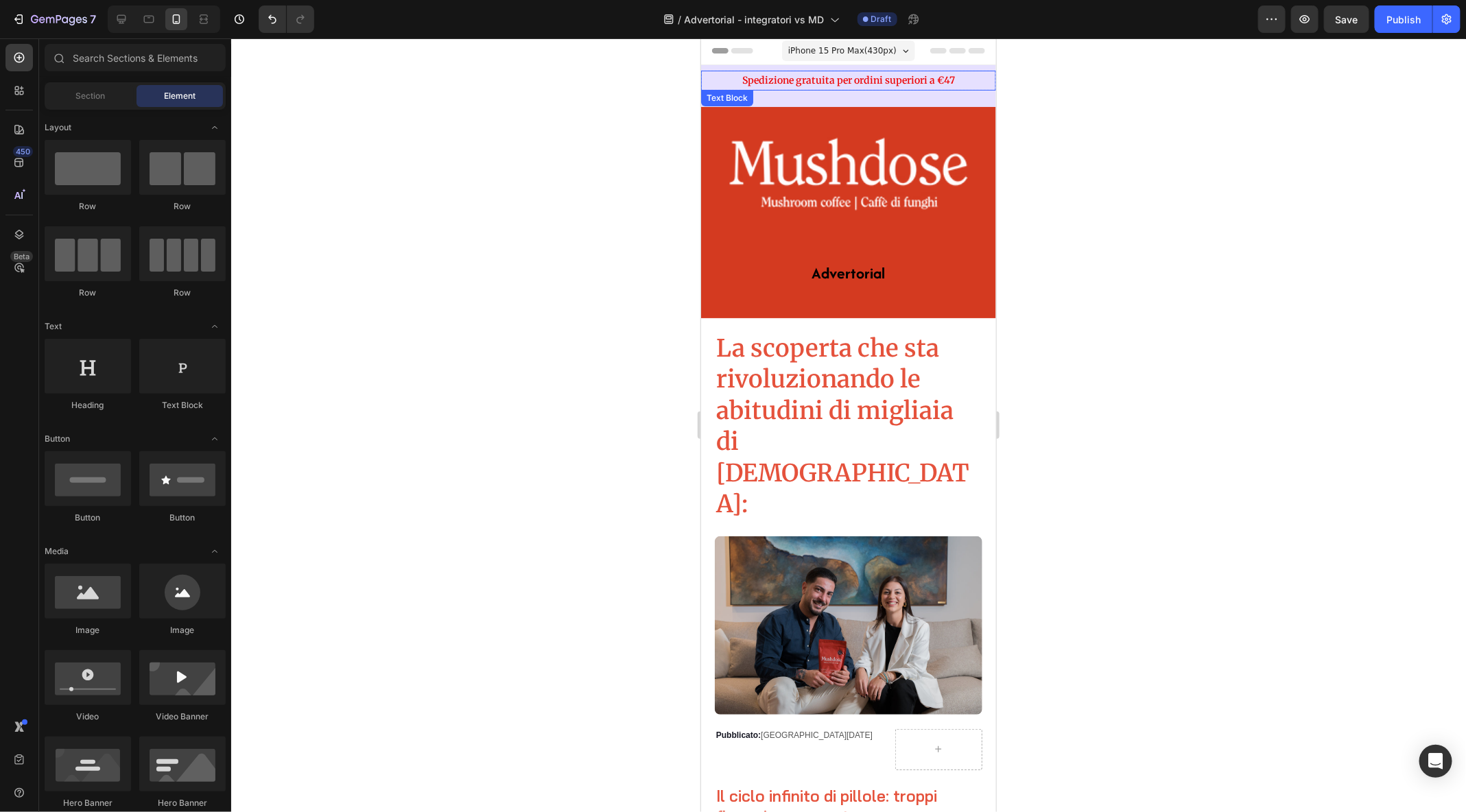
click at [915, 77] on strong "Spedizione gratuita per ordini superiori a €47" at bounding box center [848, 80] width 212 height 13
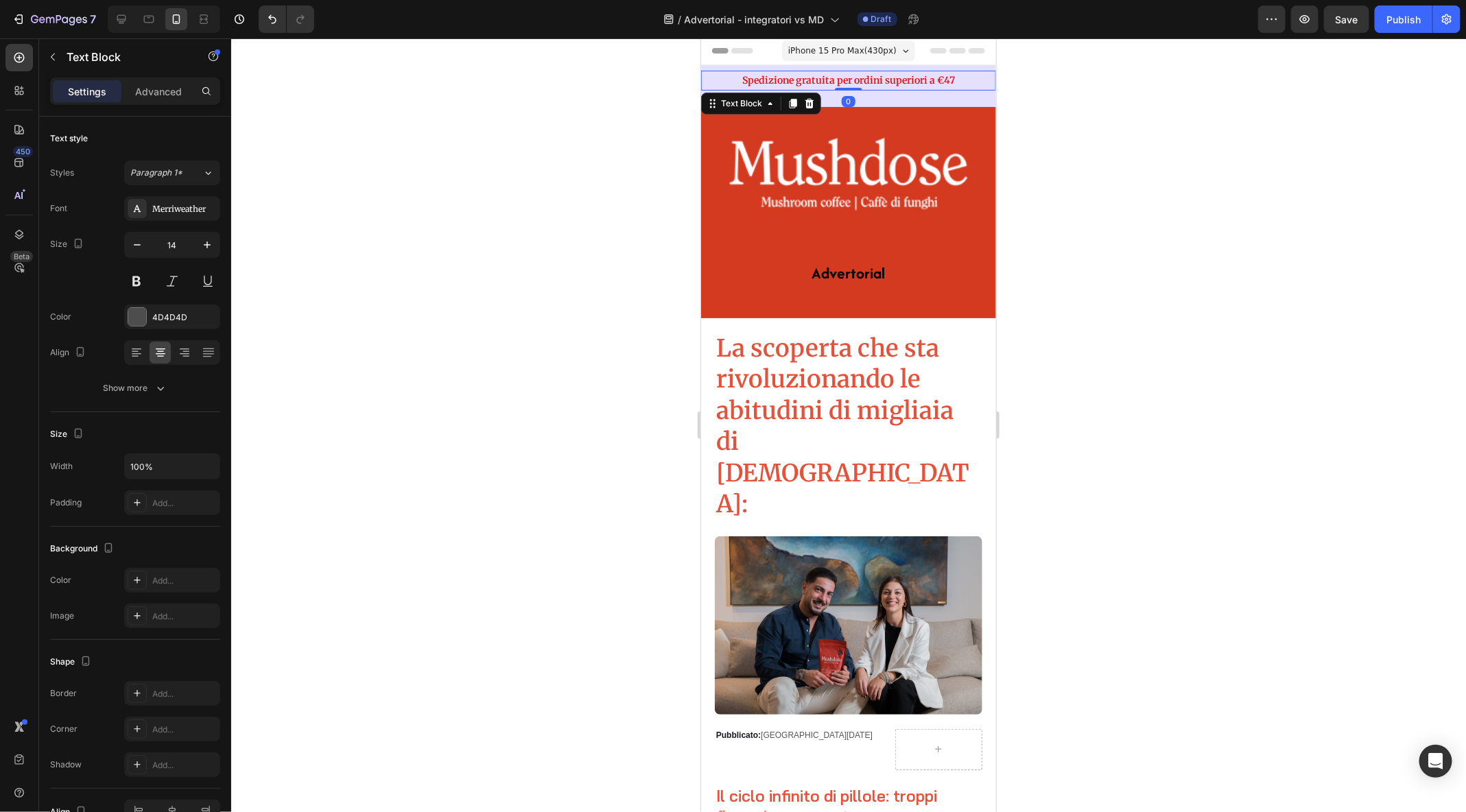
click at [1113, 199] on div at bounding box center [848, 426] width 1235 height 774
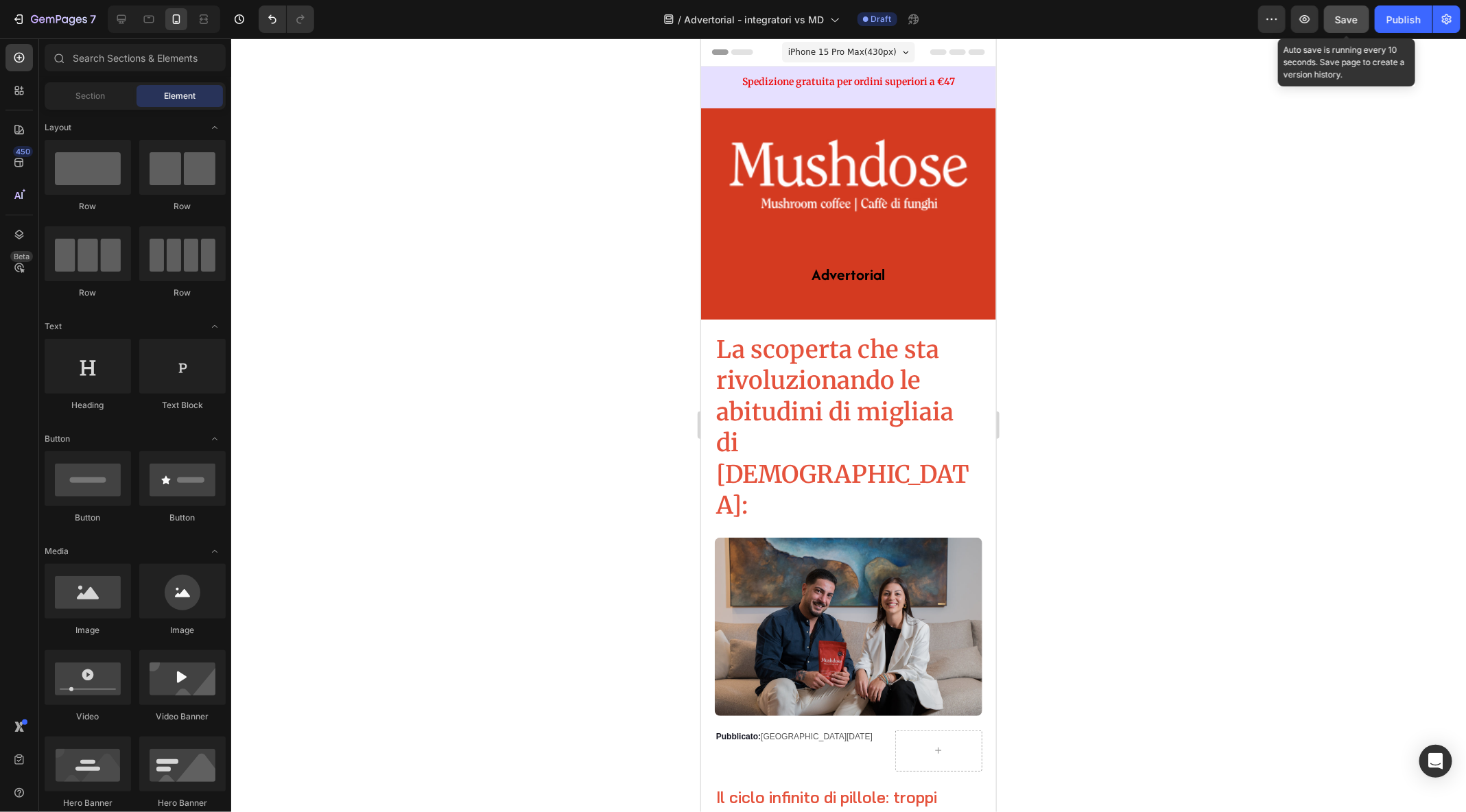
click at [1357, 29] on button "Save" at bounding box center [1347, 19] width 46 height 27
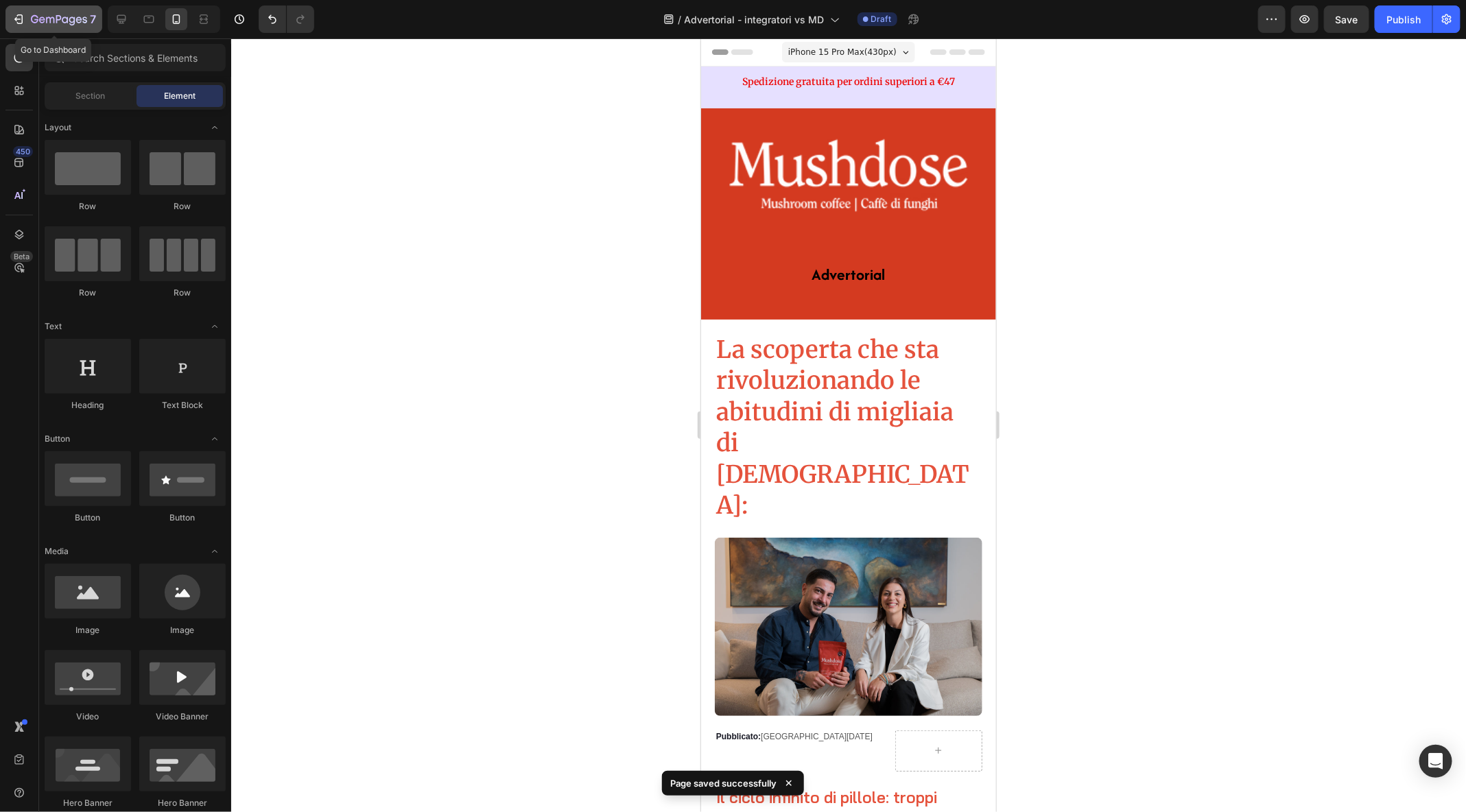
click at [13, 15] on icon "button" at bounding box center [18, 19] width 14 height 14
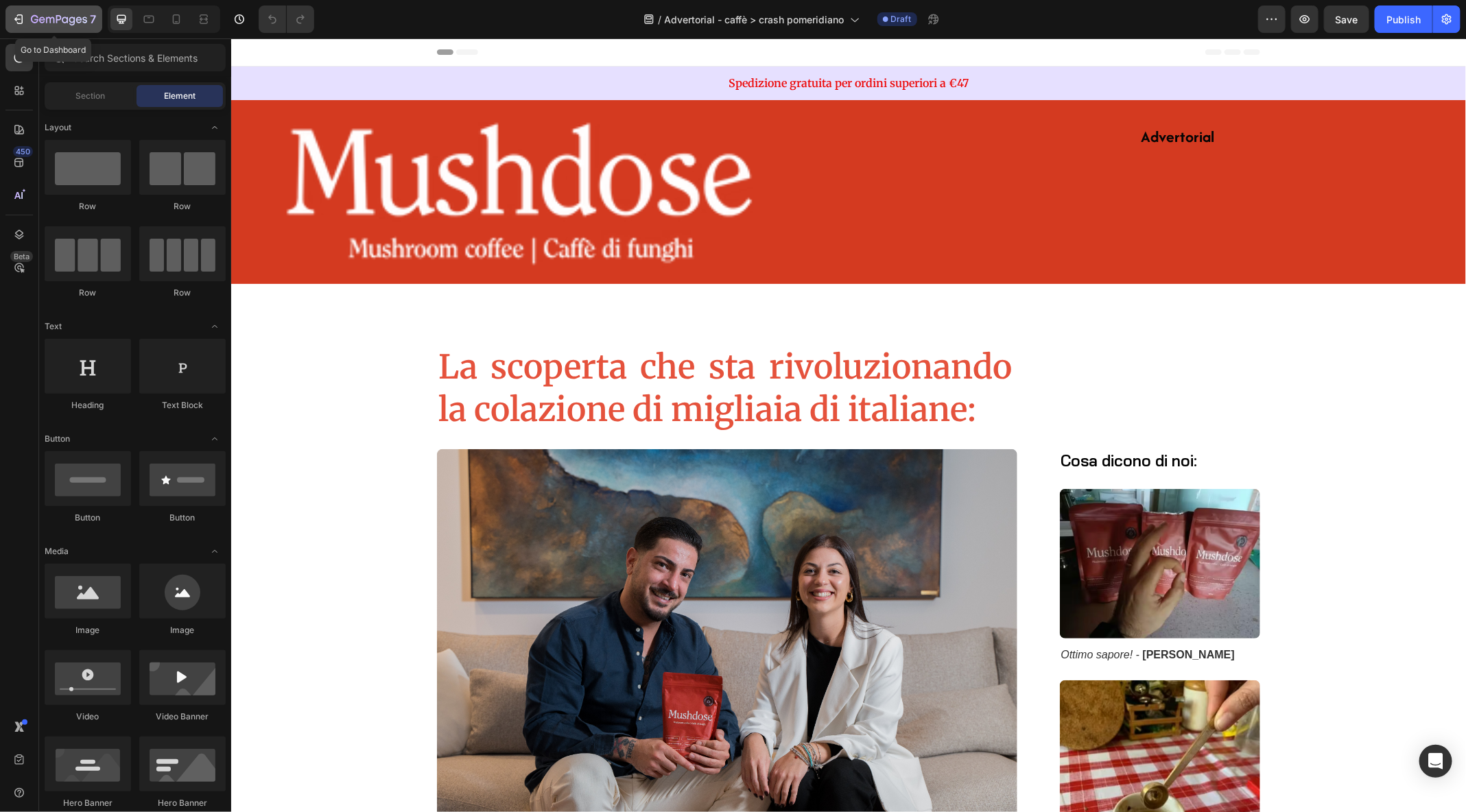
click at [17, 16] on icon "button" at bounding box center [20, 19] width 6 height 10
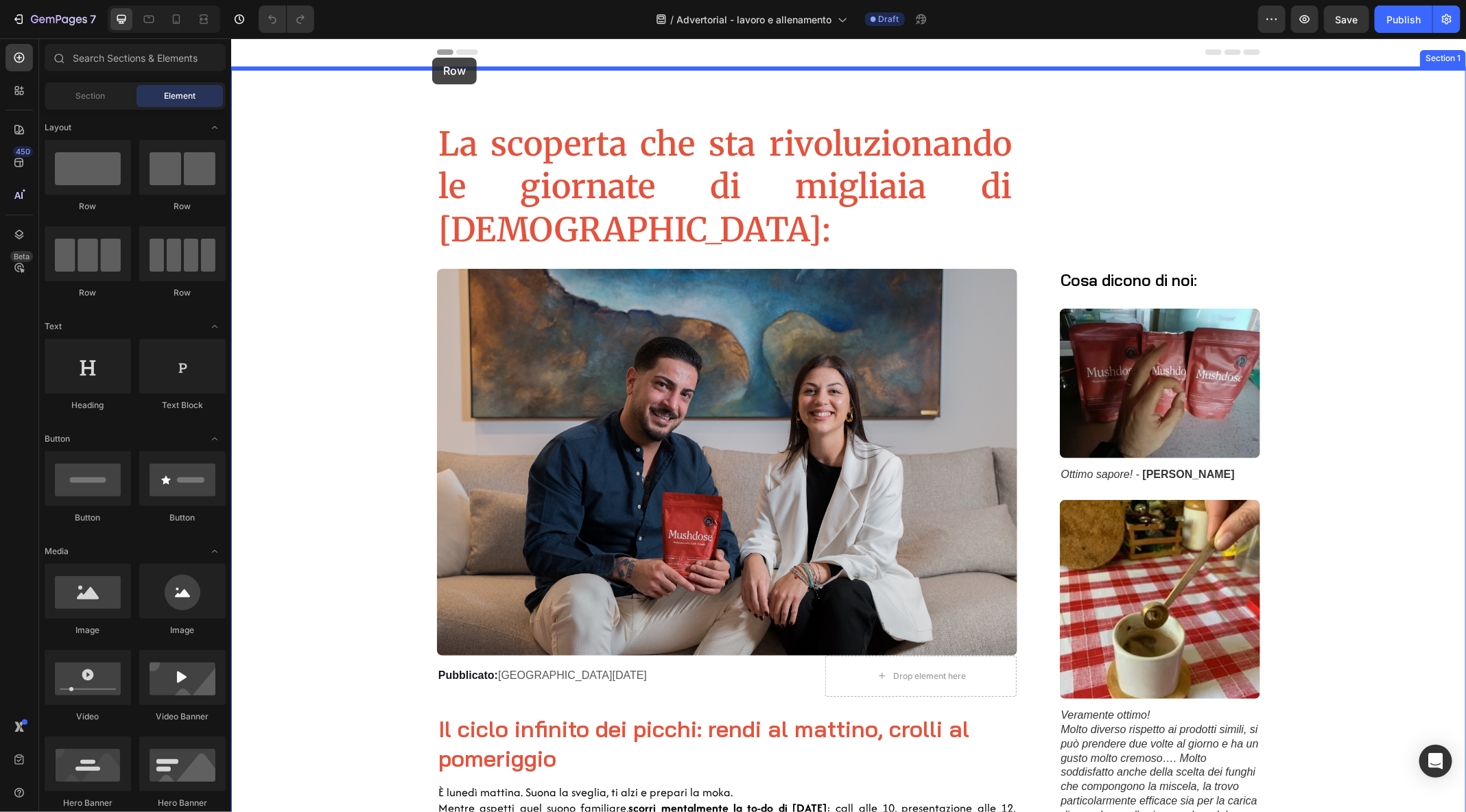
drag, startPoint x: 326, startPoint y: 208, endPoint x: 432, endPoint y: 57, distance: 184.5
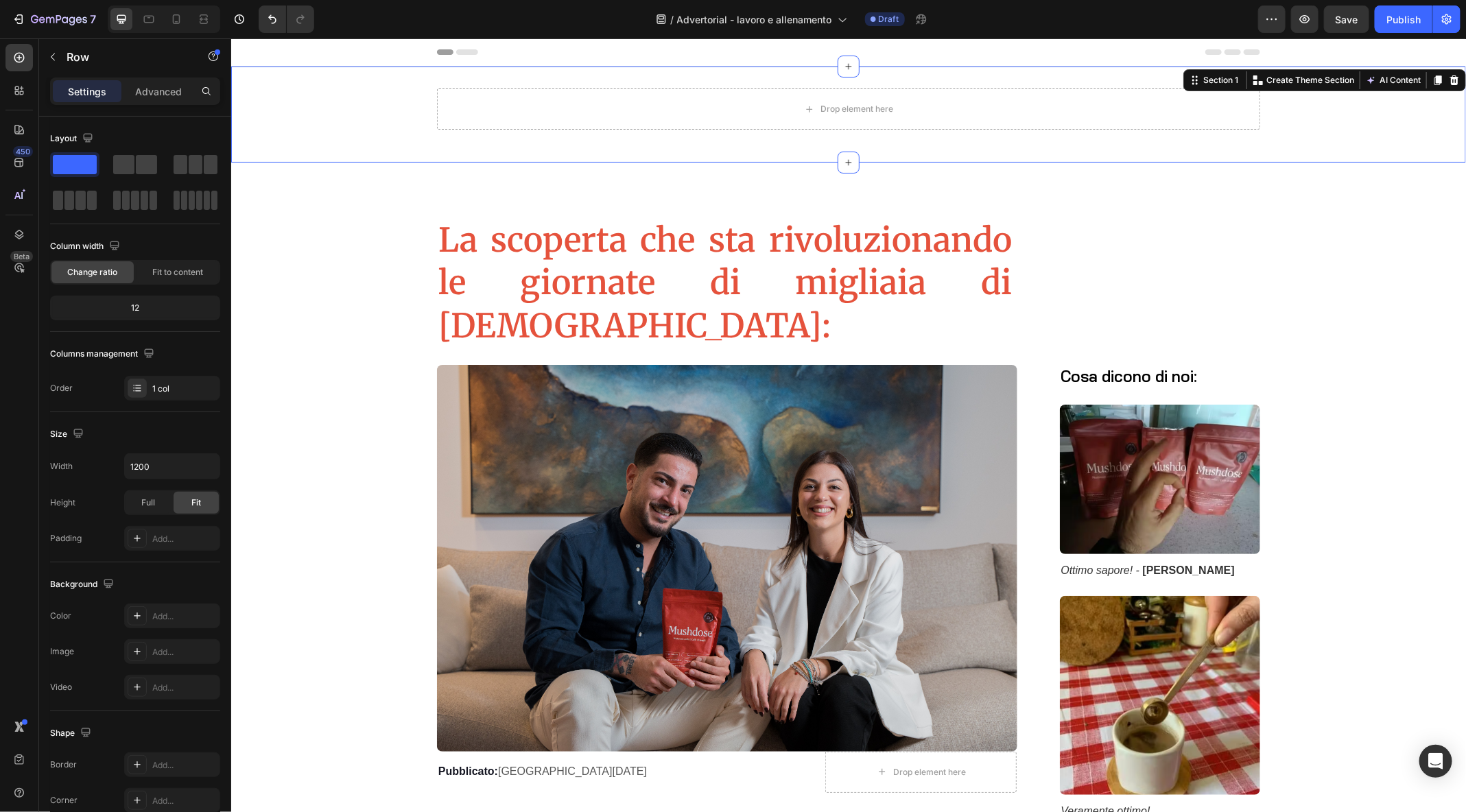
click at [364, 126] on div "Drop element here Row" at bounding box center [848, 114] width 1235 height 52
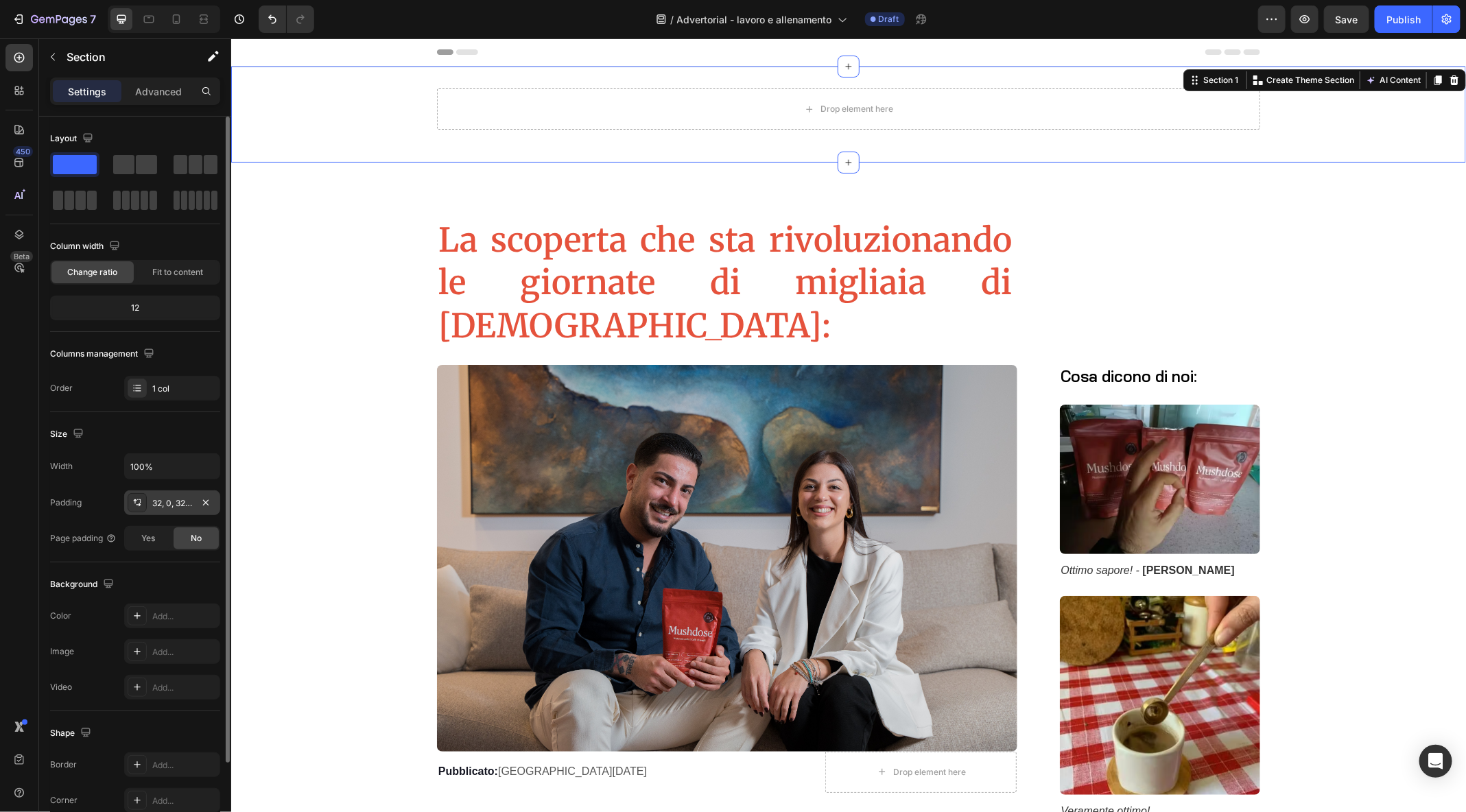
click at [170, 506] on div "32, 0, 32, 0" at bounding box center [172, 503] width 40 height 13
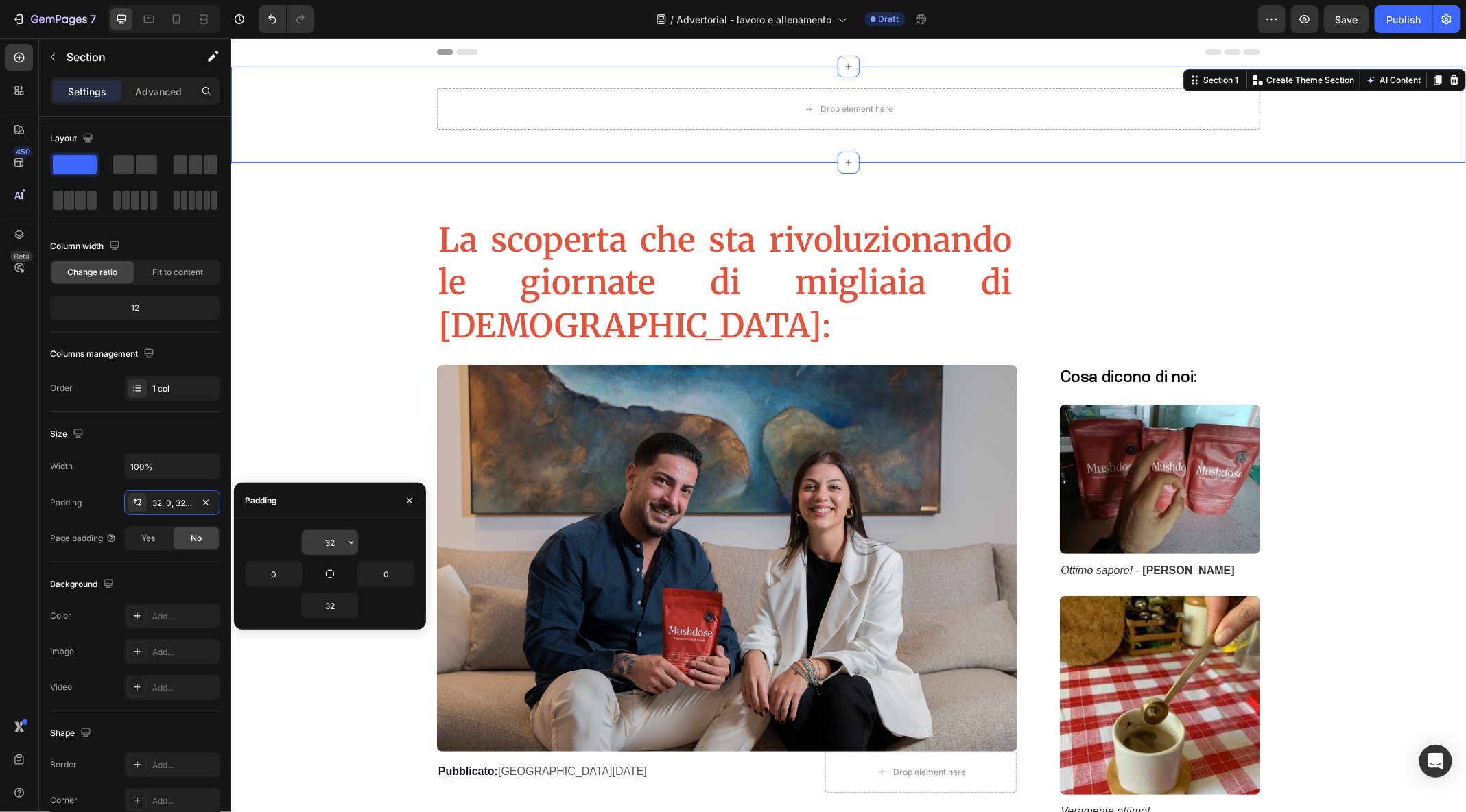
click at [328, 554] on input "32" at bounding box center [330, 542] width 56 height 24
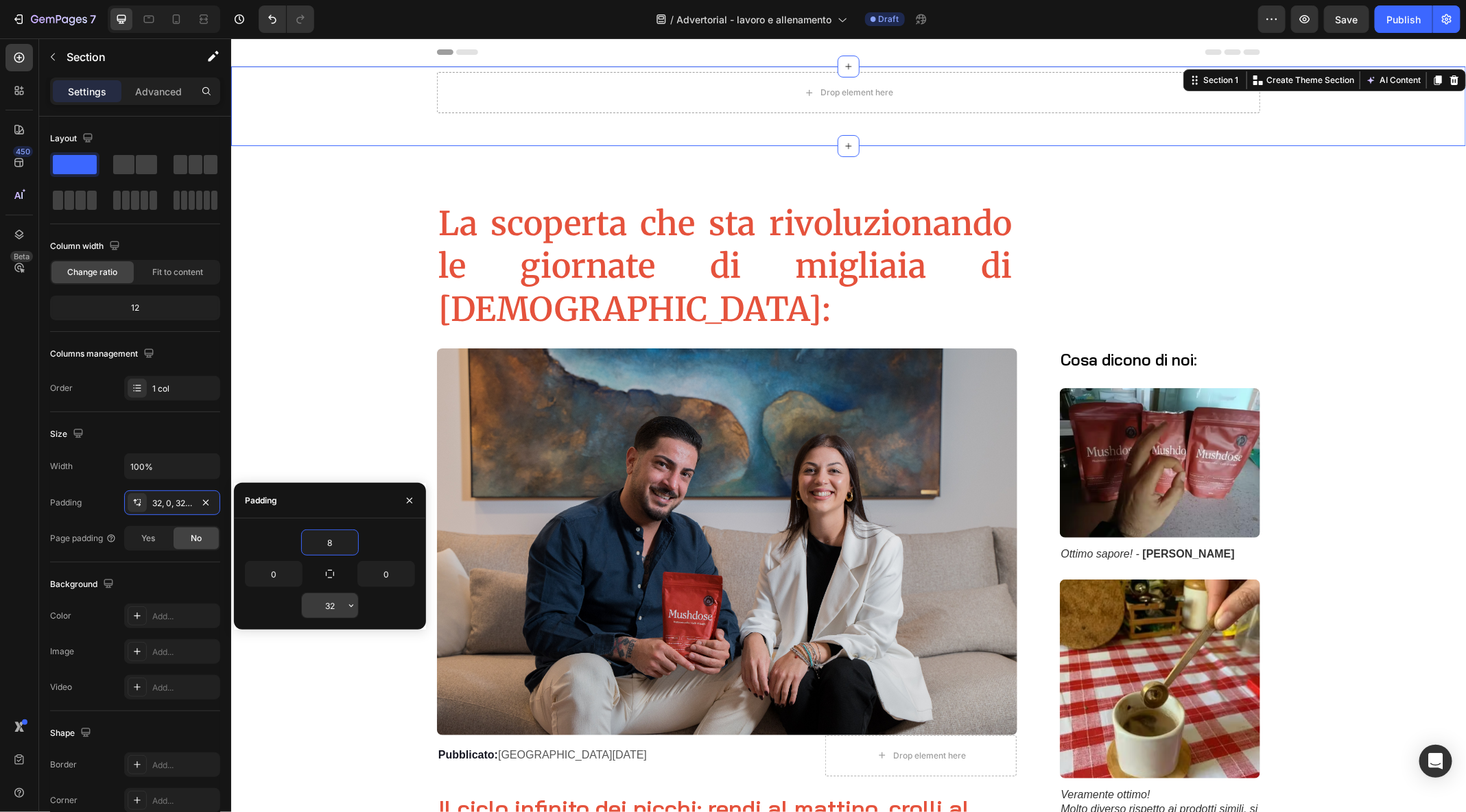
type input "8"
click at [331, 603] on input "32" at bounding box center [330, 605] width 56 height 24
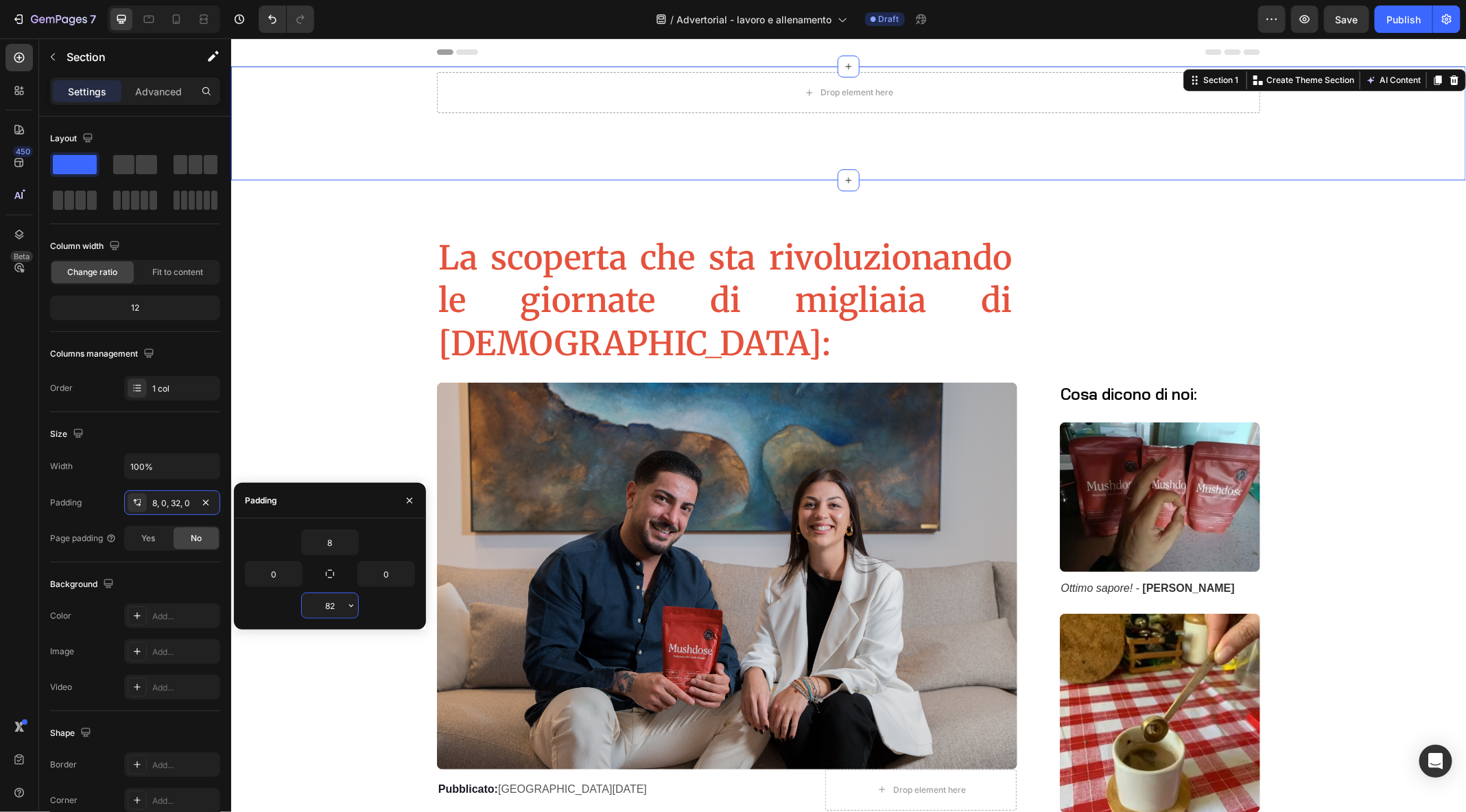
type input "8"
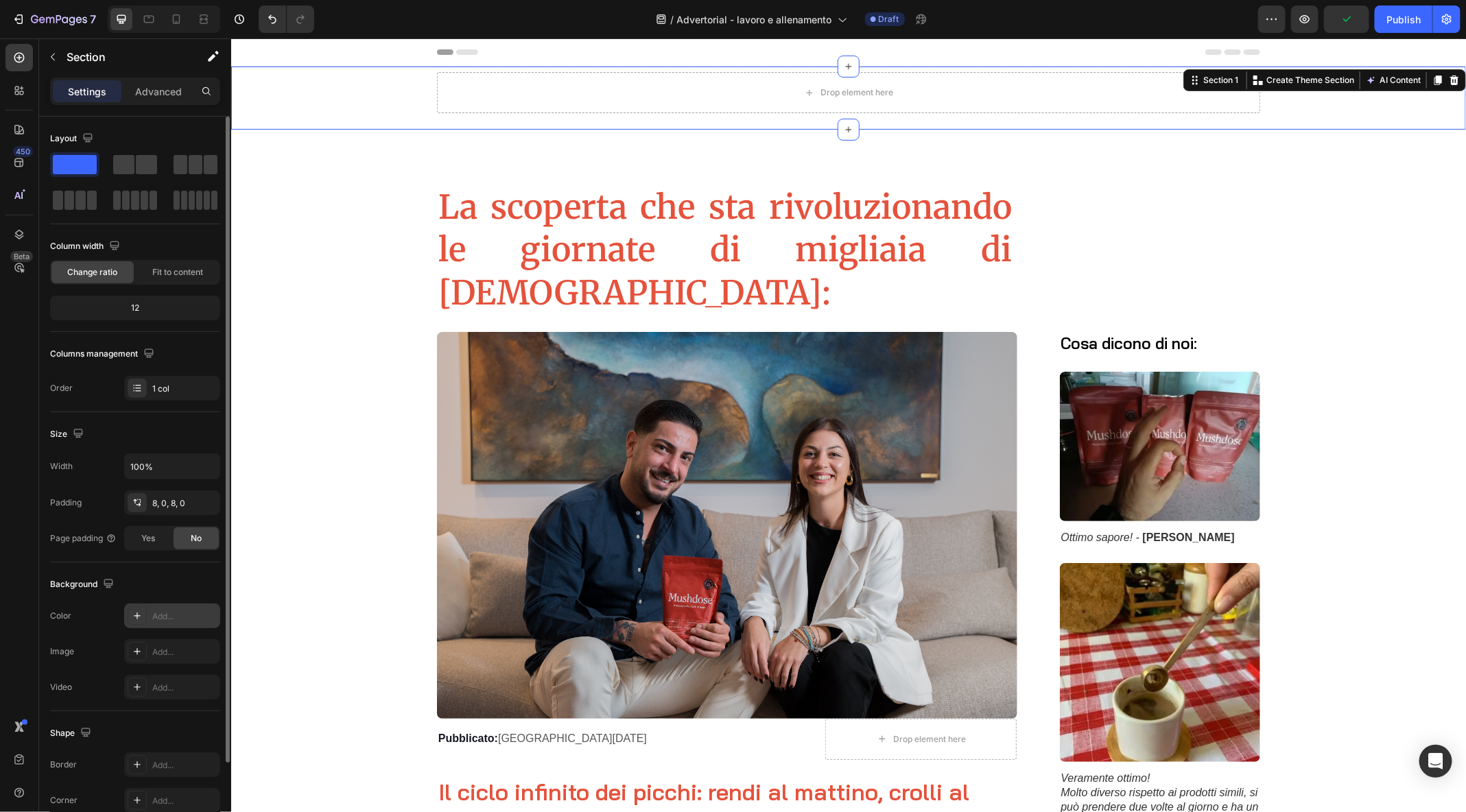
click at [166, 613] on div "Add..." at bounding box center [184, 616] width 64 height 13
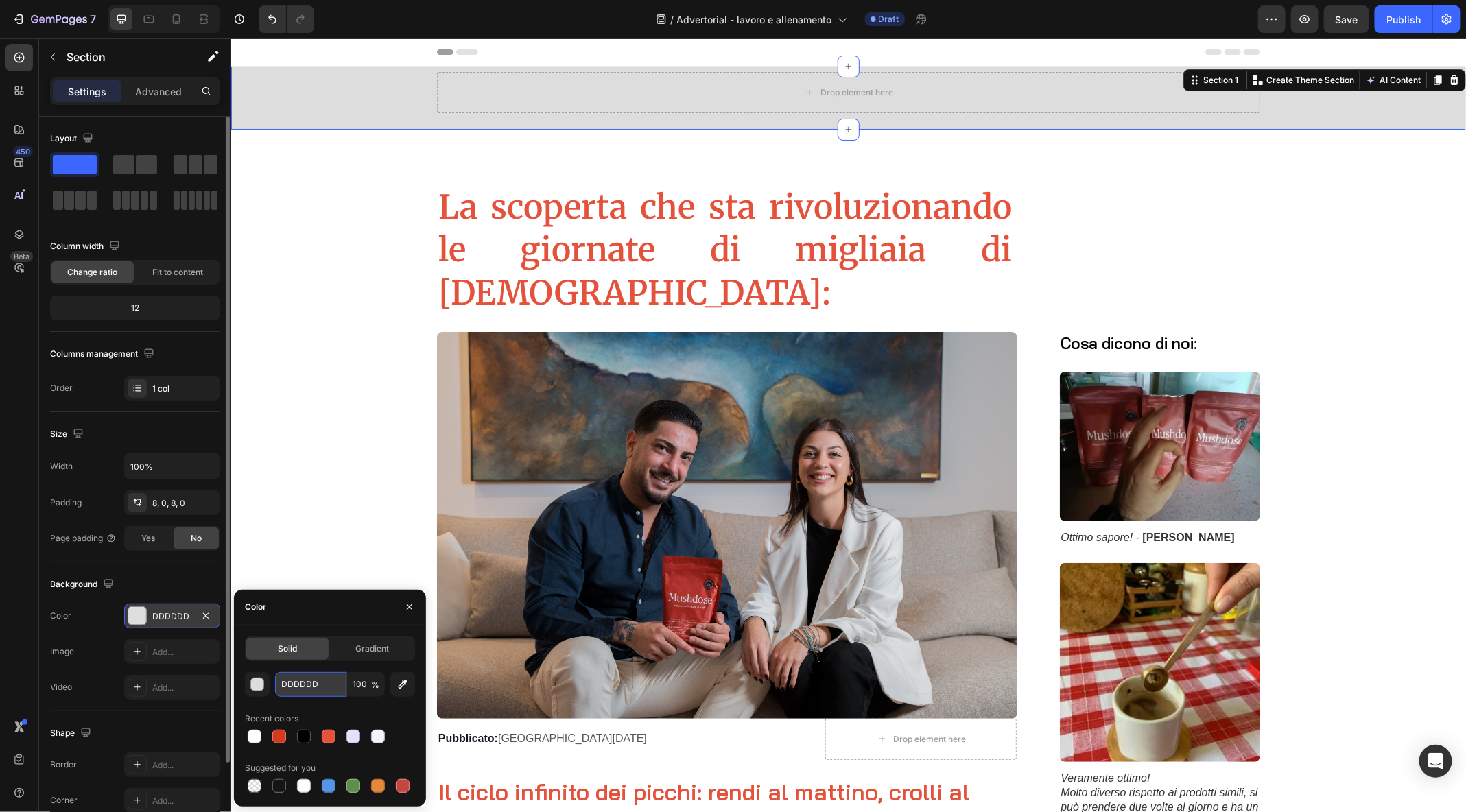
click at [304, 689] on input "DDDDDD" at bounding box center [311, 684] width 72 height 24
drag, startPoint x: 341, startPoint y: 691, endPoint x: 263, endPoint y: 683, distance: 78.4
click at [263, 683] on div "DDDDDD 100 %" at bounding box center [329, 684] width 170 height 24
paste input "E6E0FF"
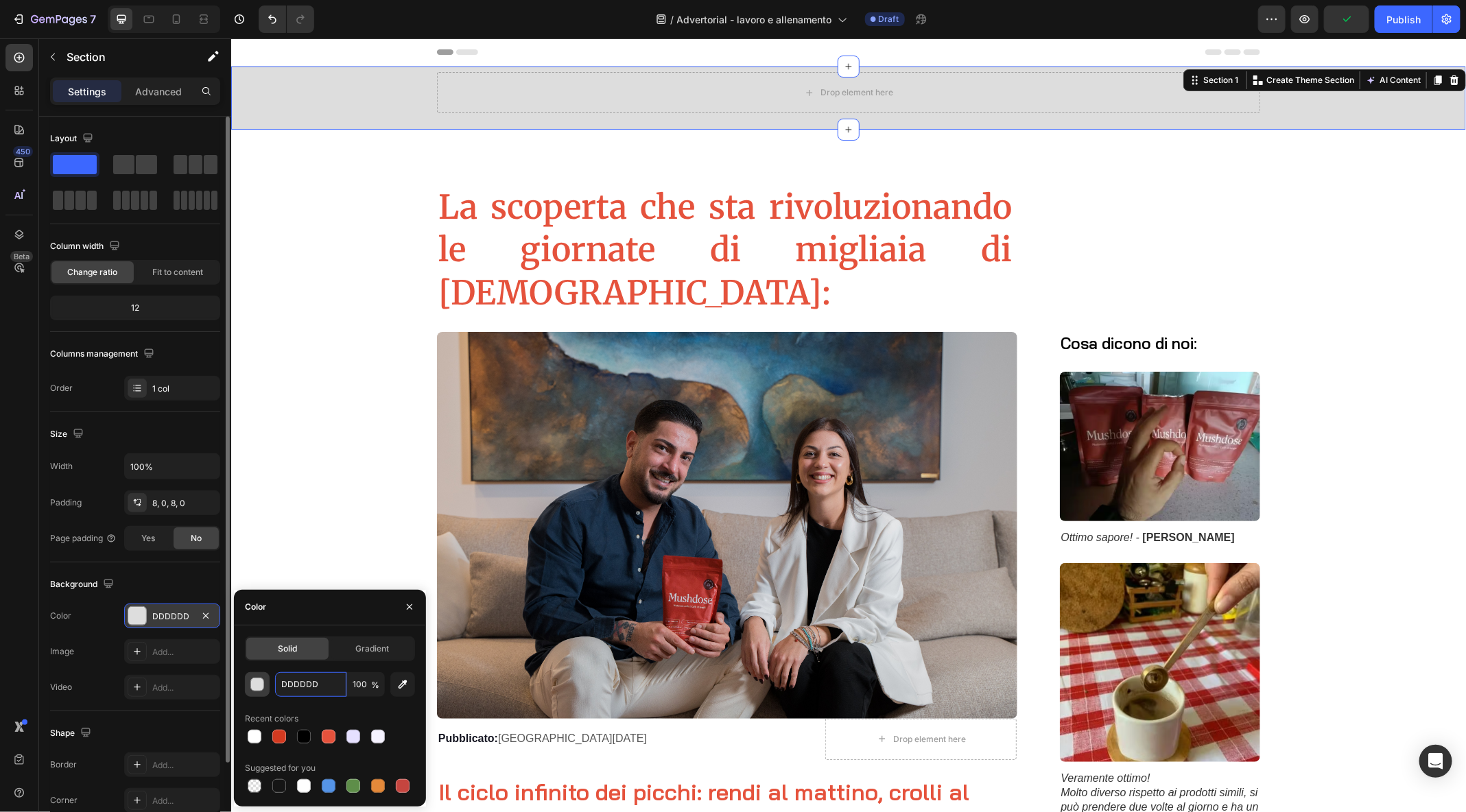
type input "E6E0FF"
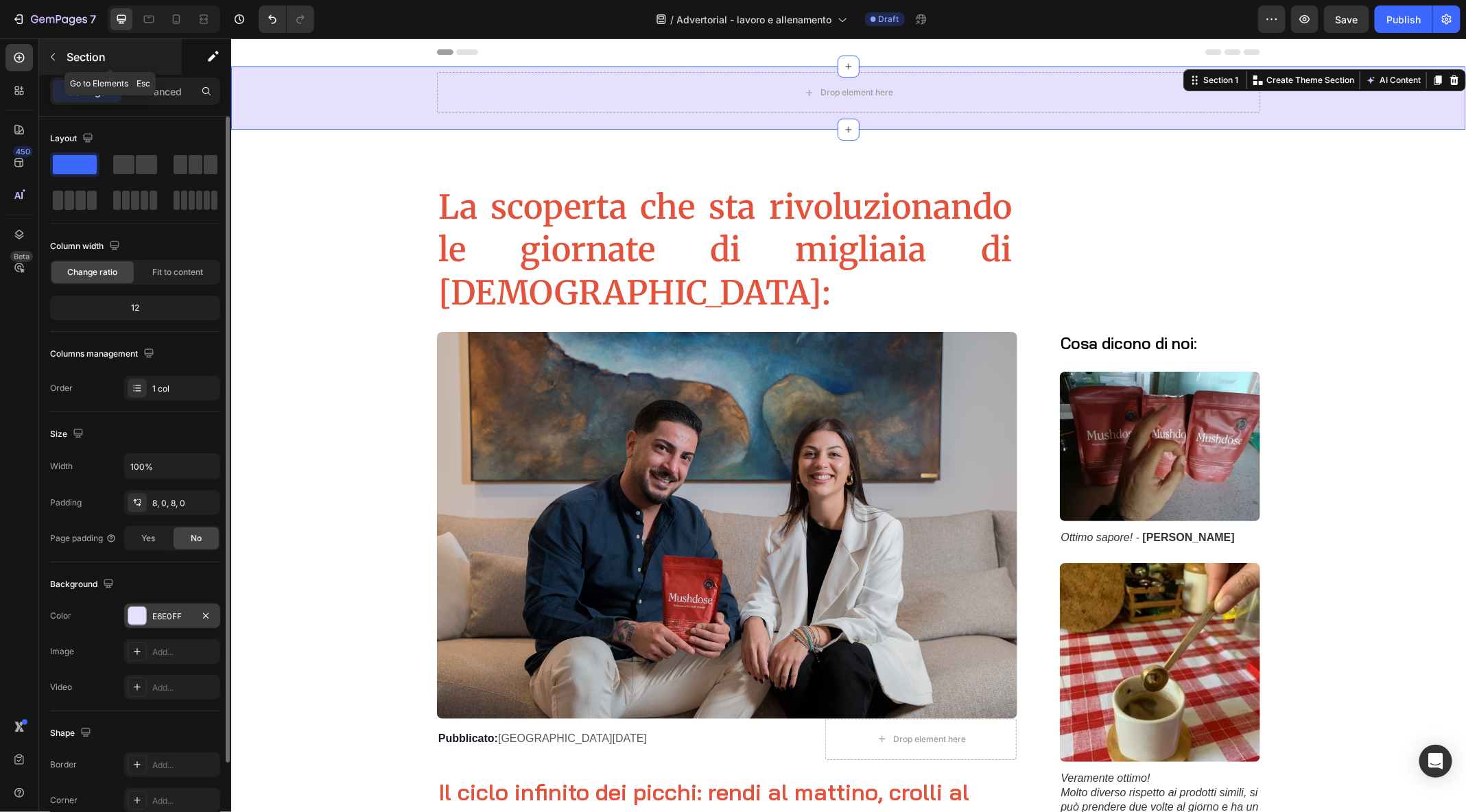
click at [46, 67] on button "button" at bounding box center [52, 56] width 22 height 22
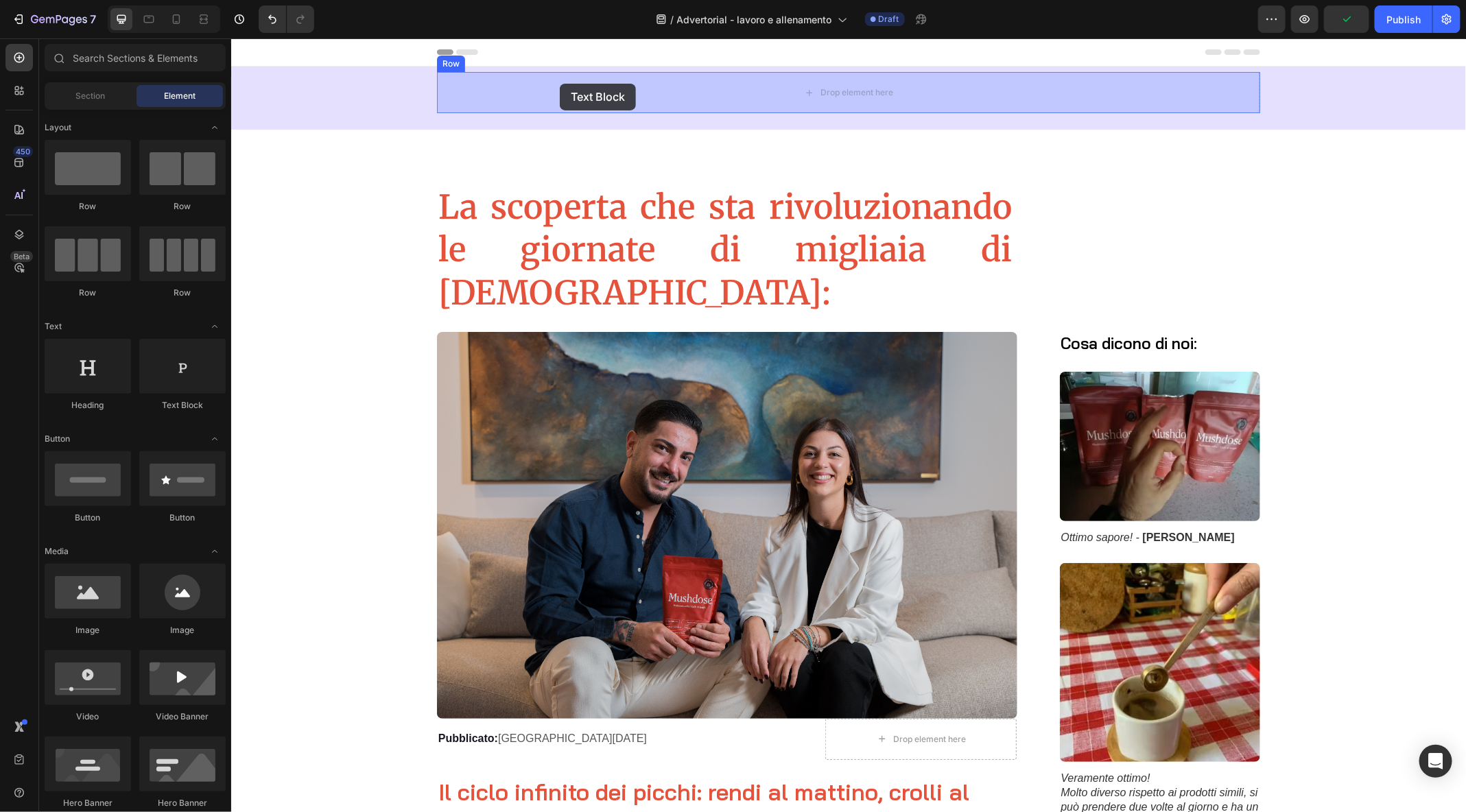
drag, startPoint x: 399, startPoint y: 412, endPoint x: 559, endPoint y: 83, distance: 365.8
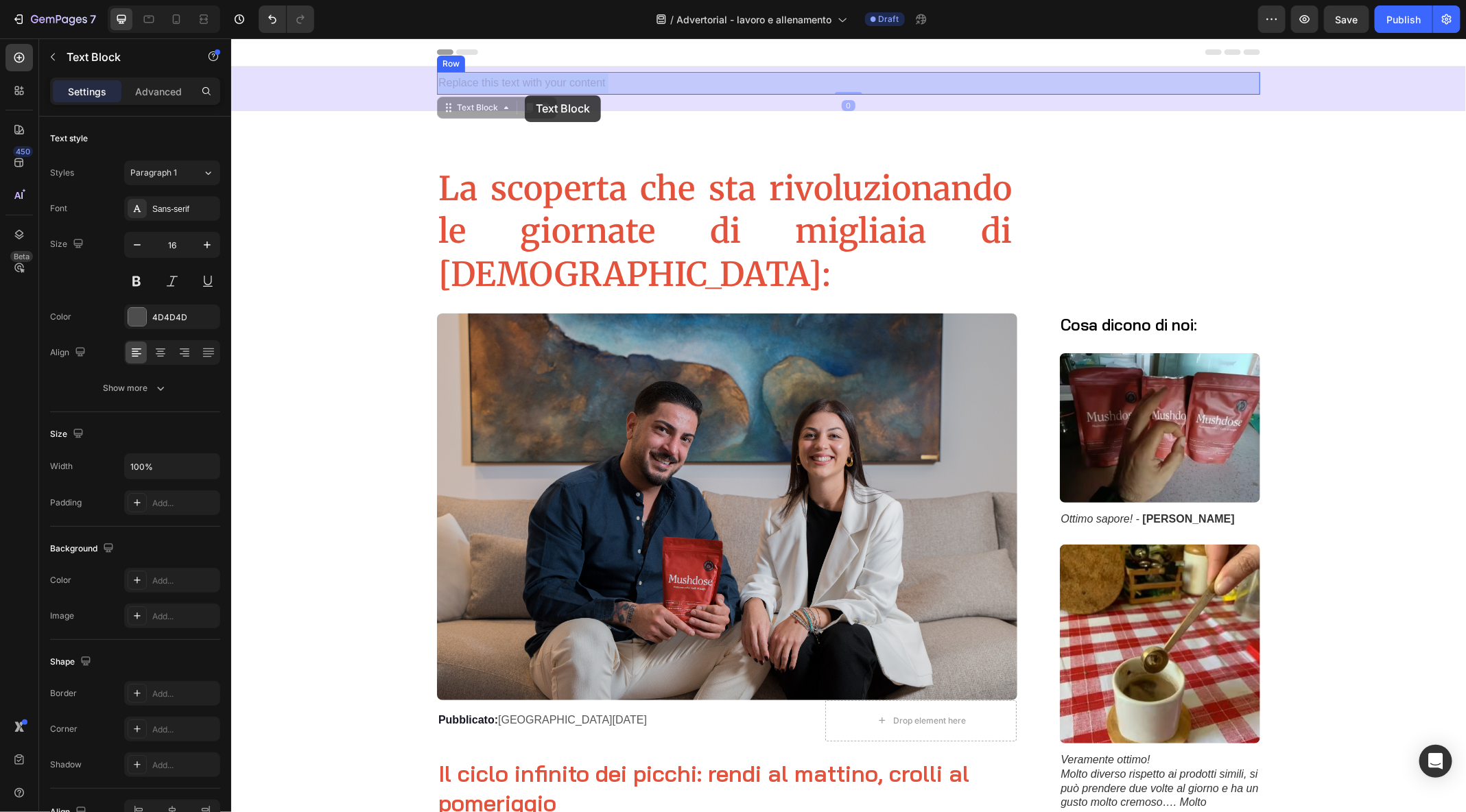
drag, startPoint x: 655, startPoint y: 83, endPoint x: 524, endPoint y: 95, distance: 131.5
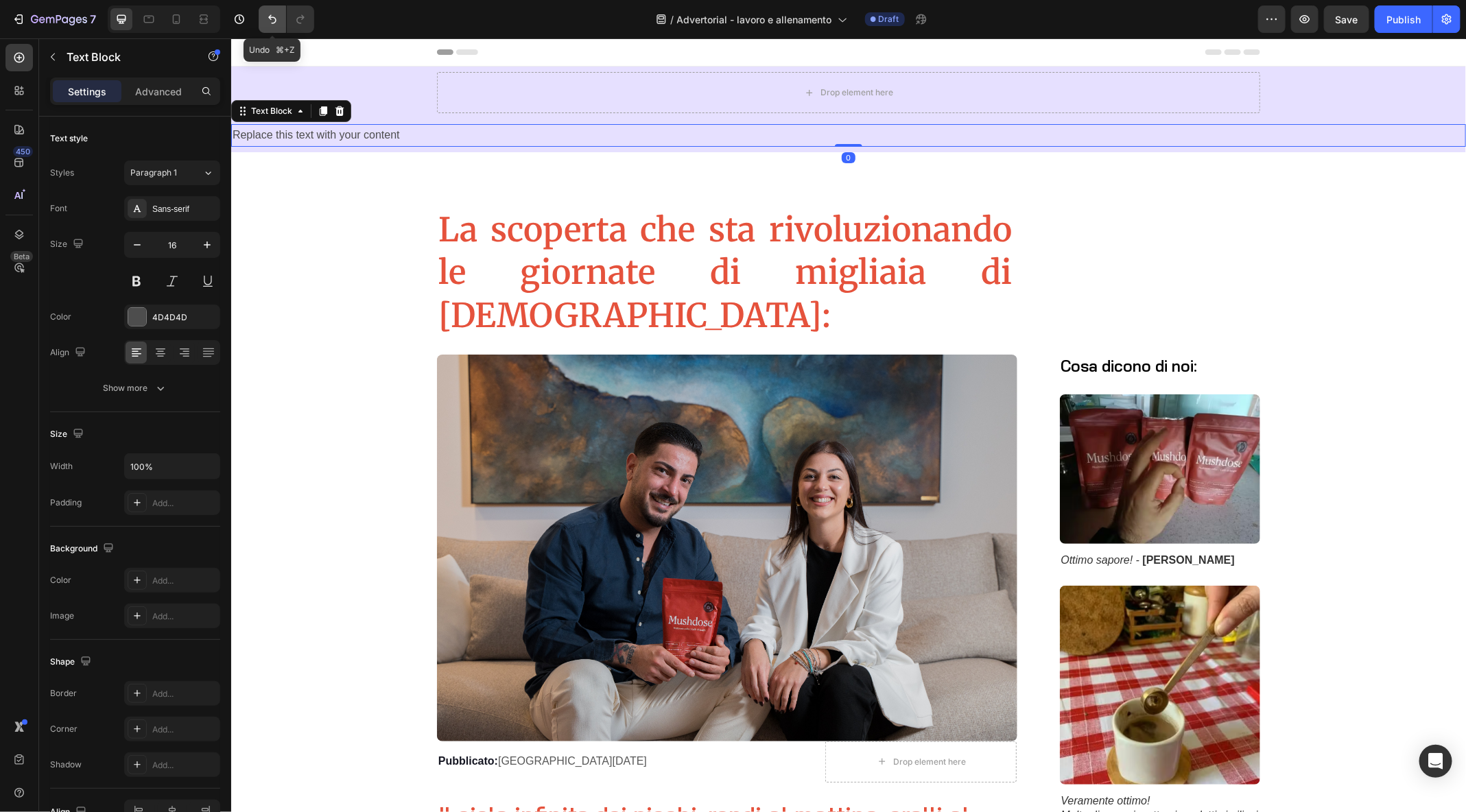
click at [267, 16] on icon "Undo/Redo" at bounding box center [273, 19] width 14 height 14
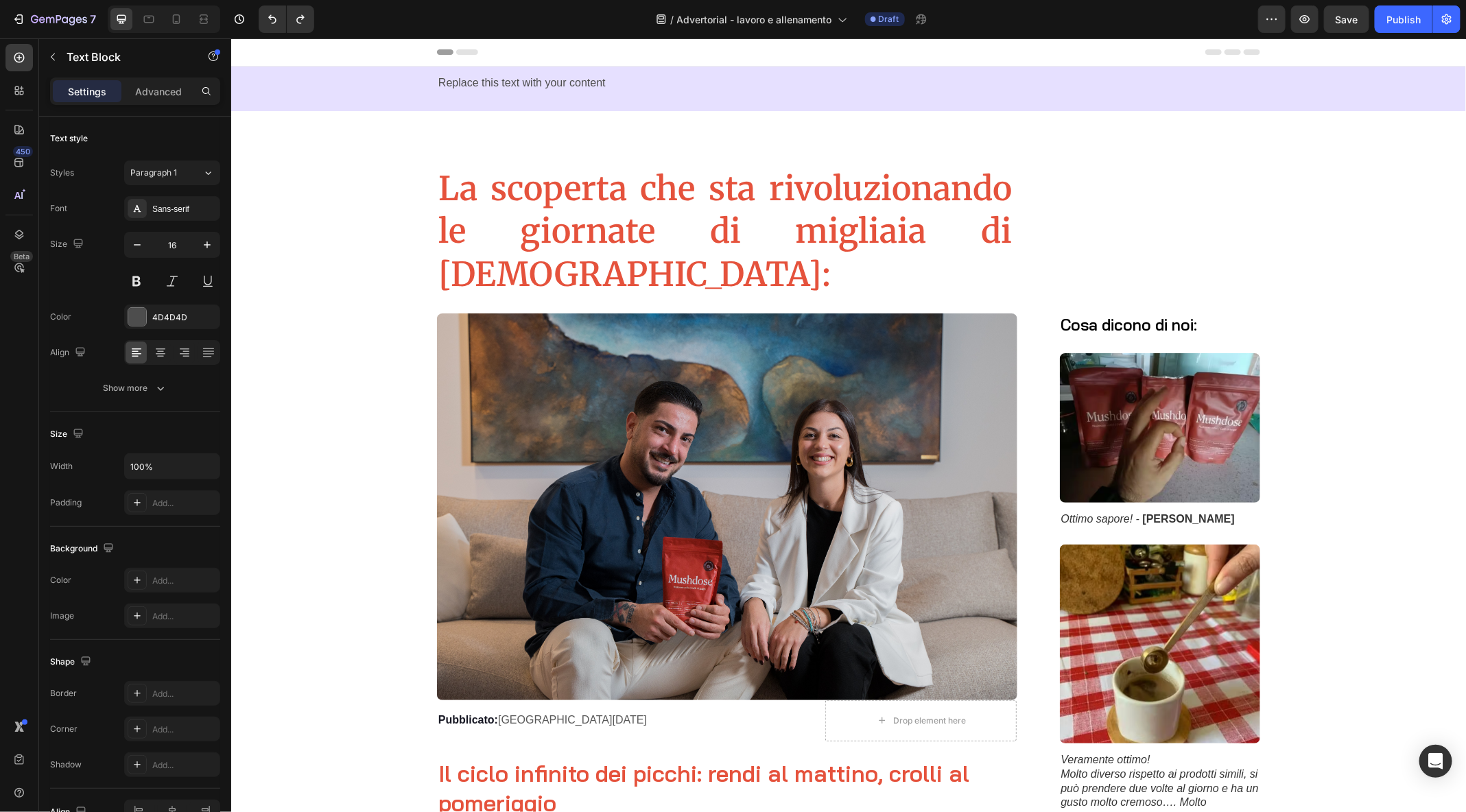
click at [532, 83] on div "Replace this text with your content" at bounding box center [848, 82] width 824 height 22
click at [598, 86] on p "Replace this text with your content" at bounding box center [848, 82] width 821 height 20
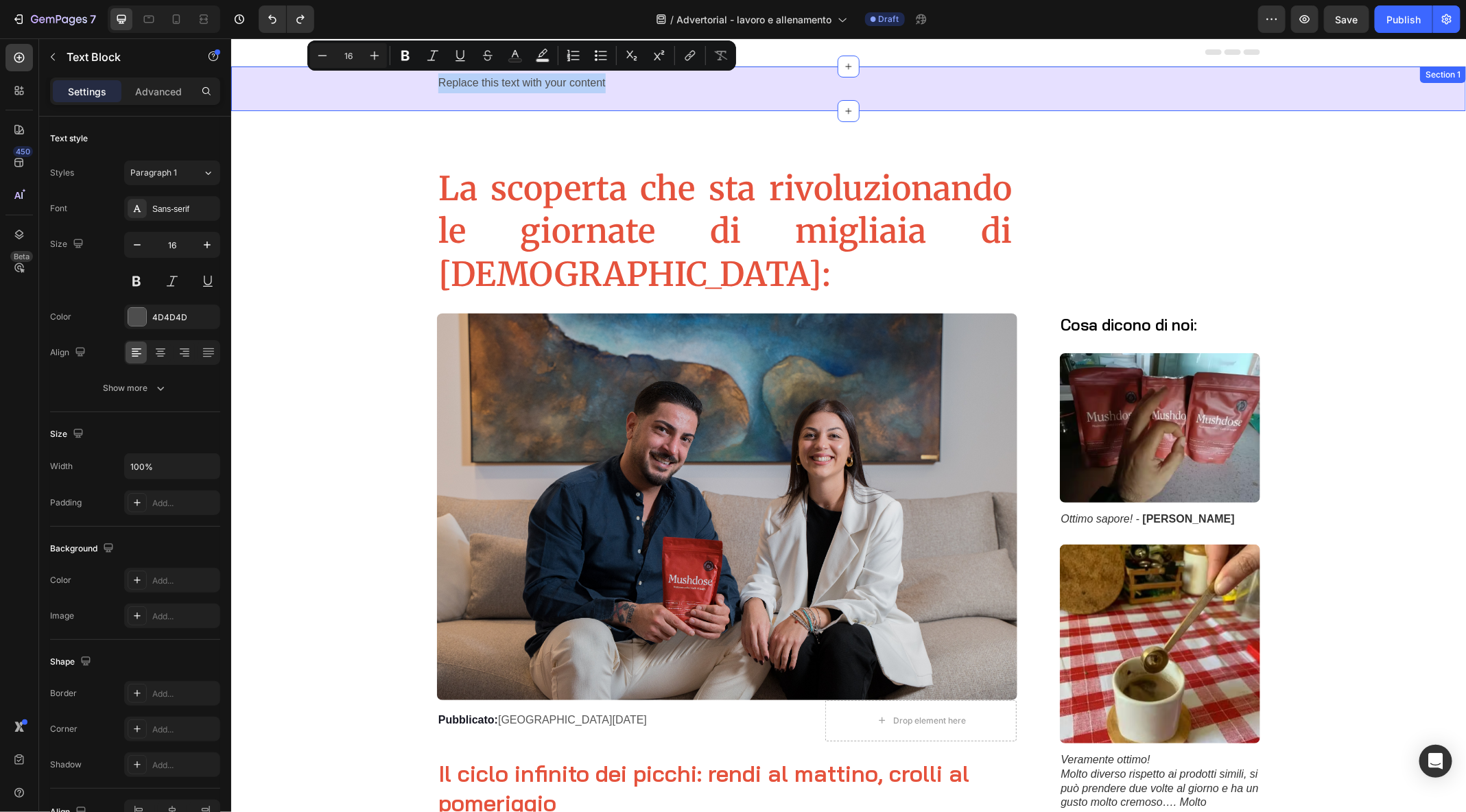
drag, startPoint x: 622, startPoint y: 81, endPoint x: 431, endPoint y: 77, distance: 191.0
click at [431, 77] on div "Replace this text with your content Text Block Row" at bounding box center [848, 88] width 1235 height 34
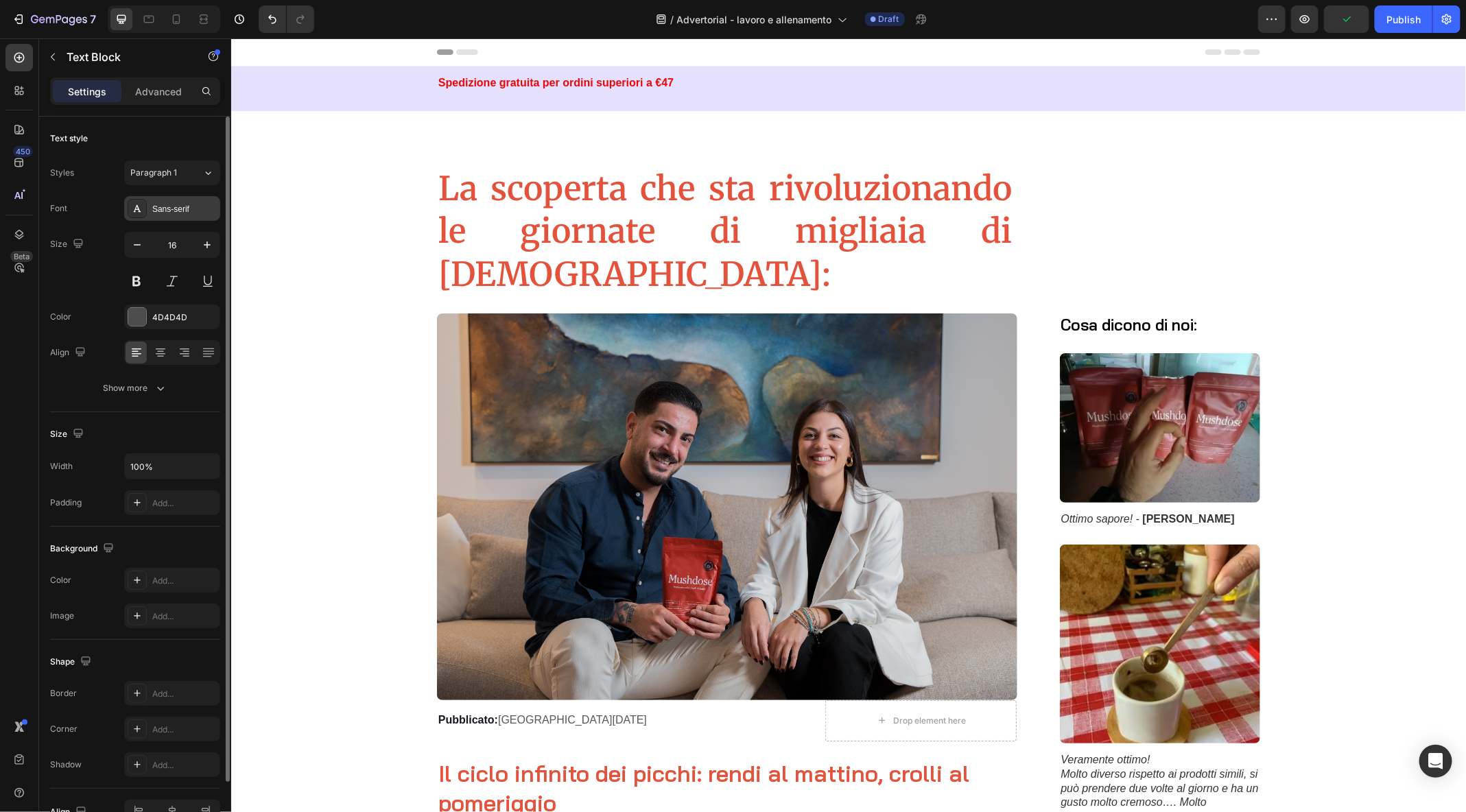
click at [152, 208] on div "Sans-serif" at bounding box center [184, 209] width 64 height 13
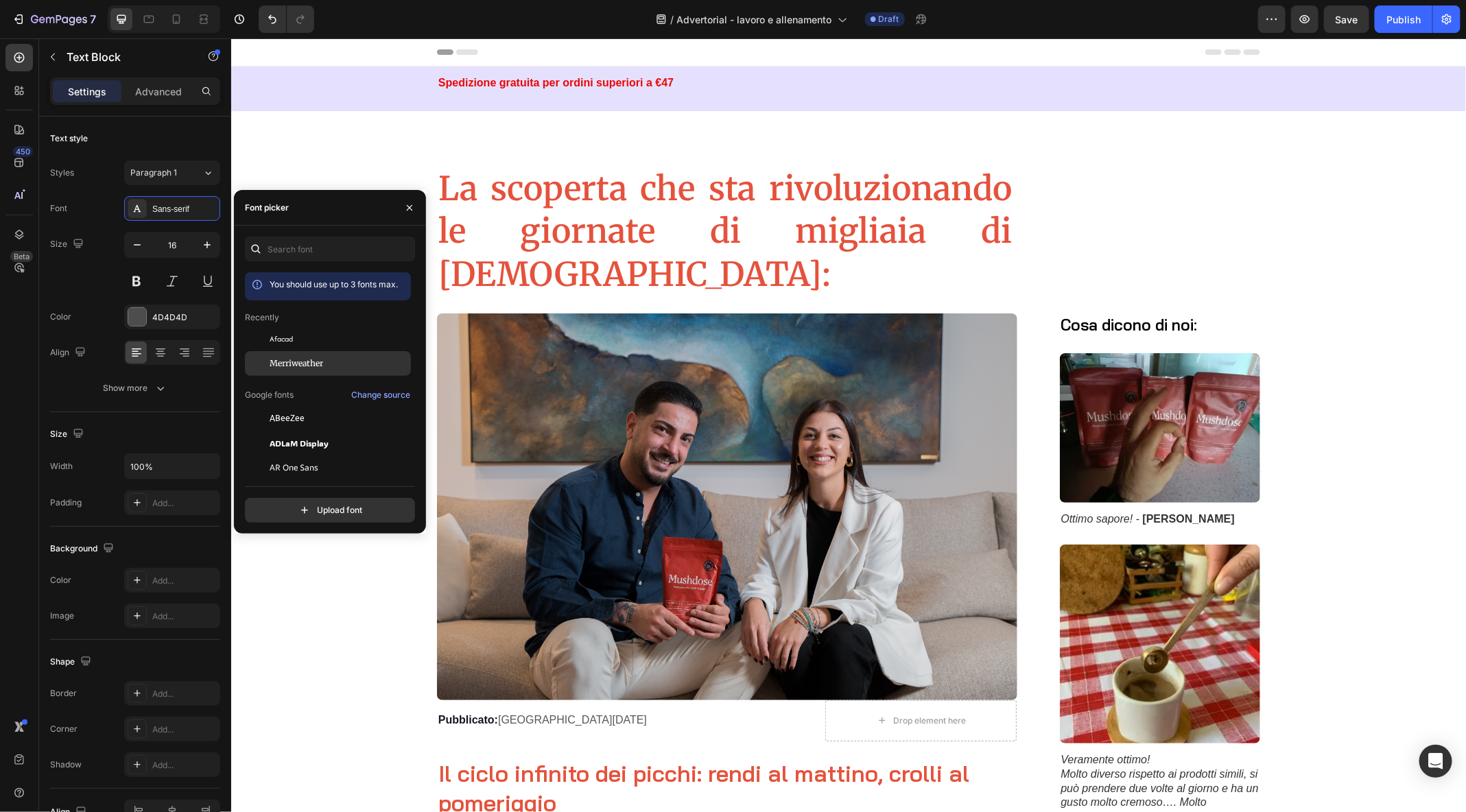
click at [327, 372] on div "Merriweather" at bounding box center [327, 363] width 166 height 24
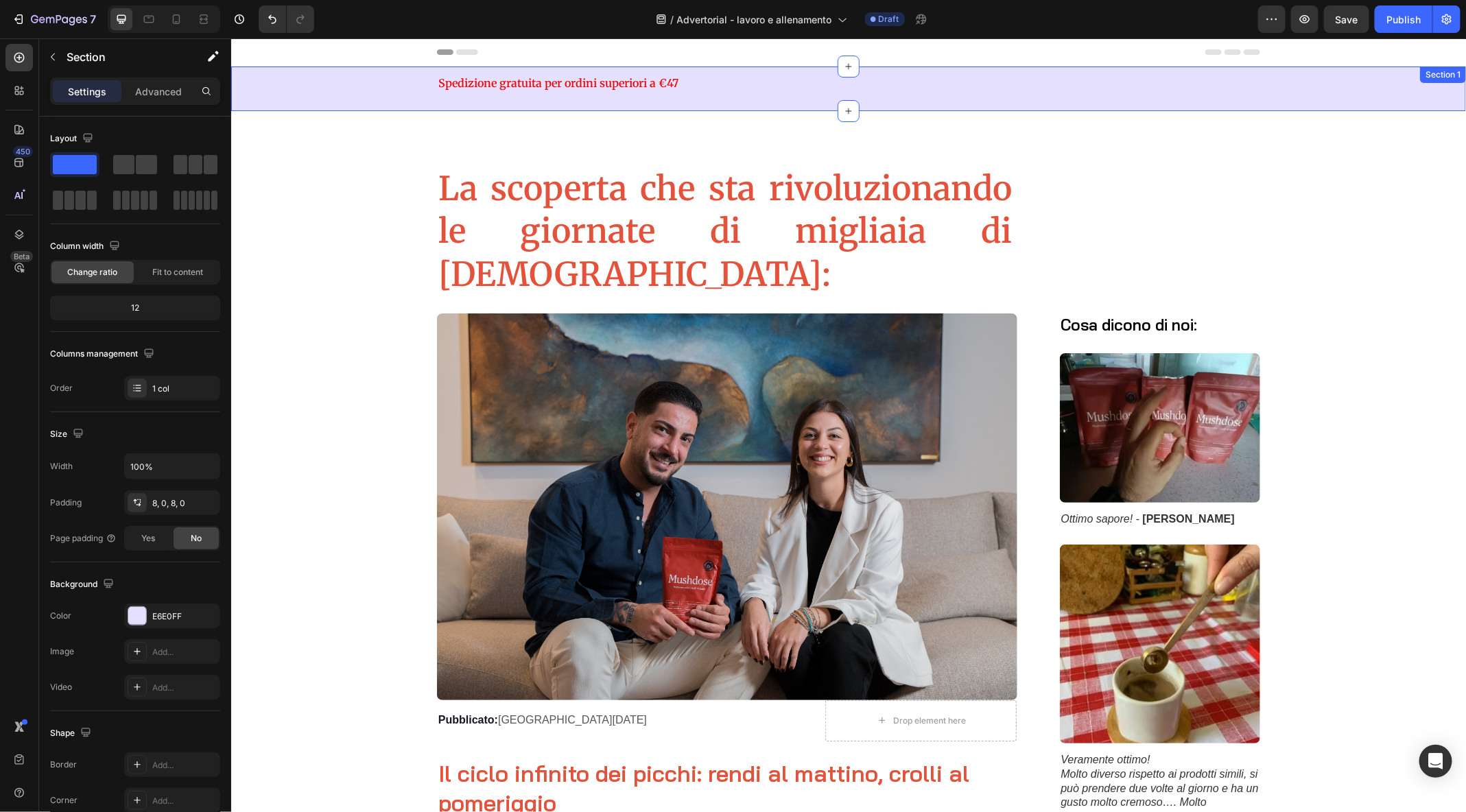
click at [424, 91] on div "Spedizione gratuita per ordini superiori a €47 Text Block Row" at bounding box center [848, 88] width 1235 height 34
click at [513, 85] on strong "Spedizione gratuita per ordini superiori a €47" at bounding box center [558, 82] width 241 height 14
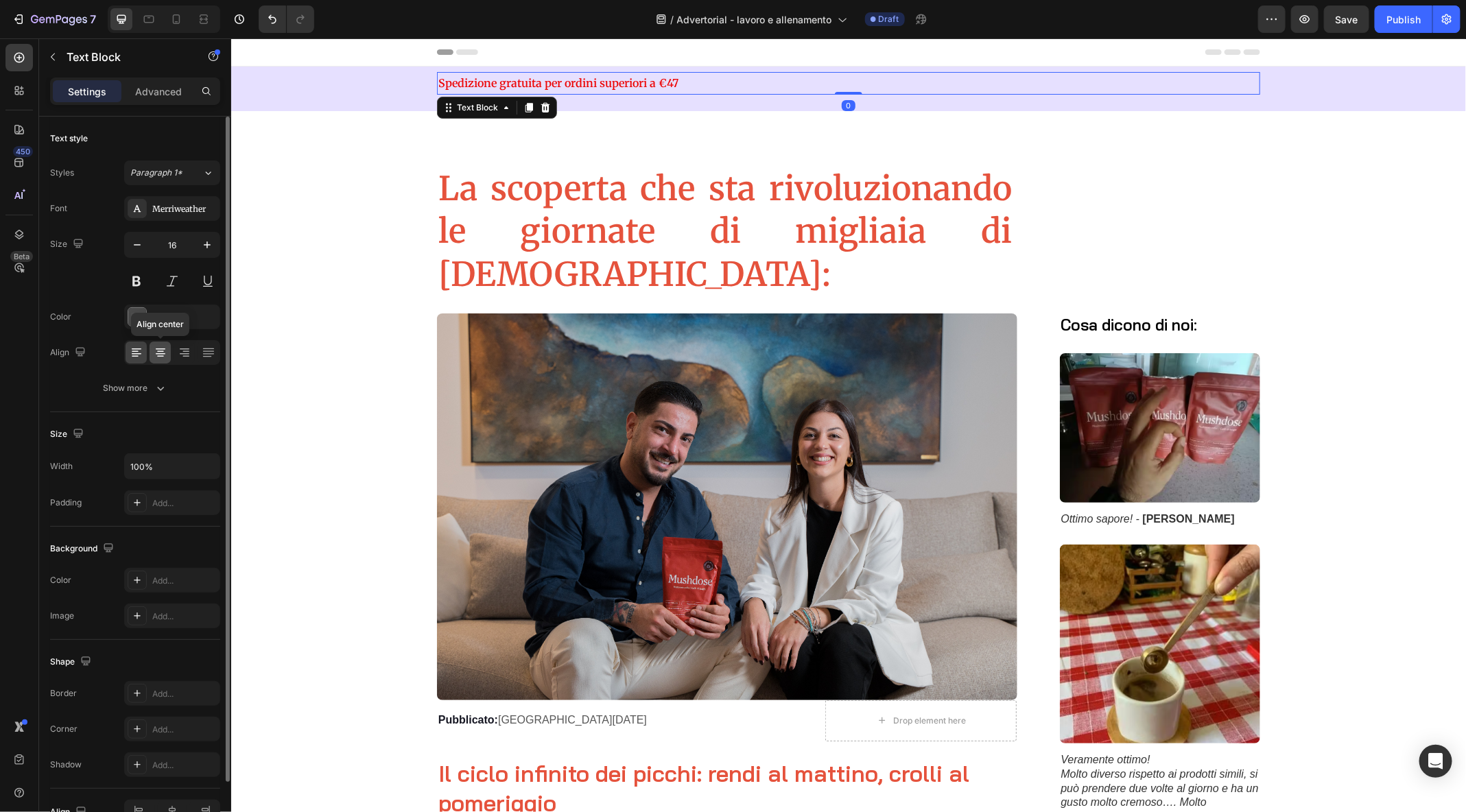
click at [156, 354] on icon at bounding box center [160, 352] width 14 height 14
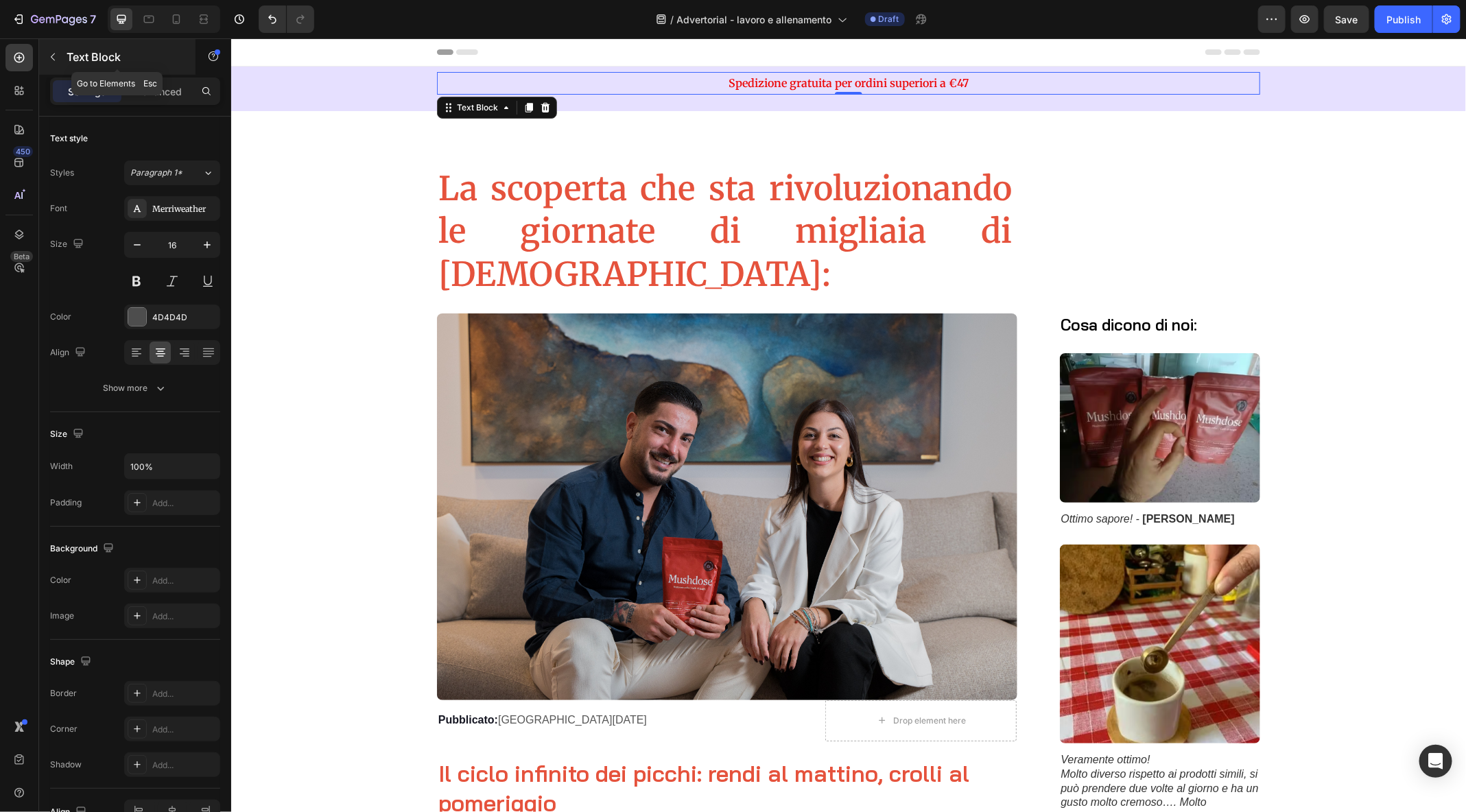
click at [52, 55] on icon "button" at bounding box center [52, 56] width 11 height 11
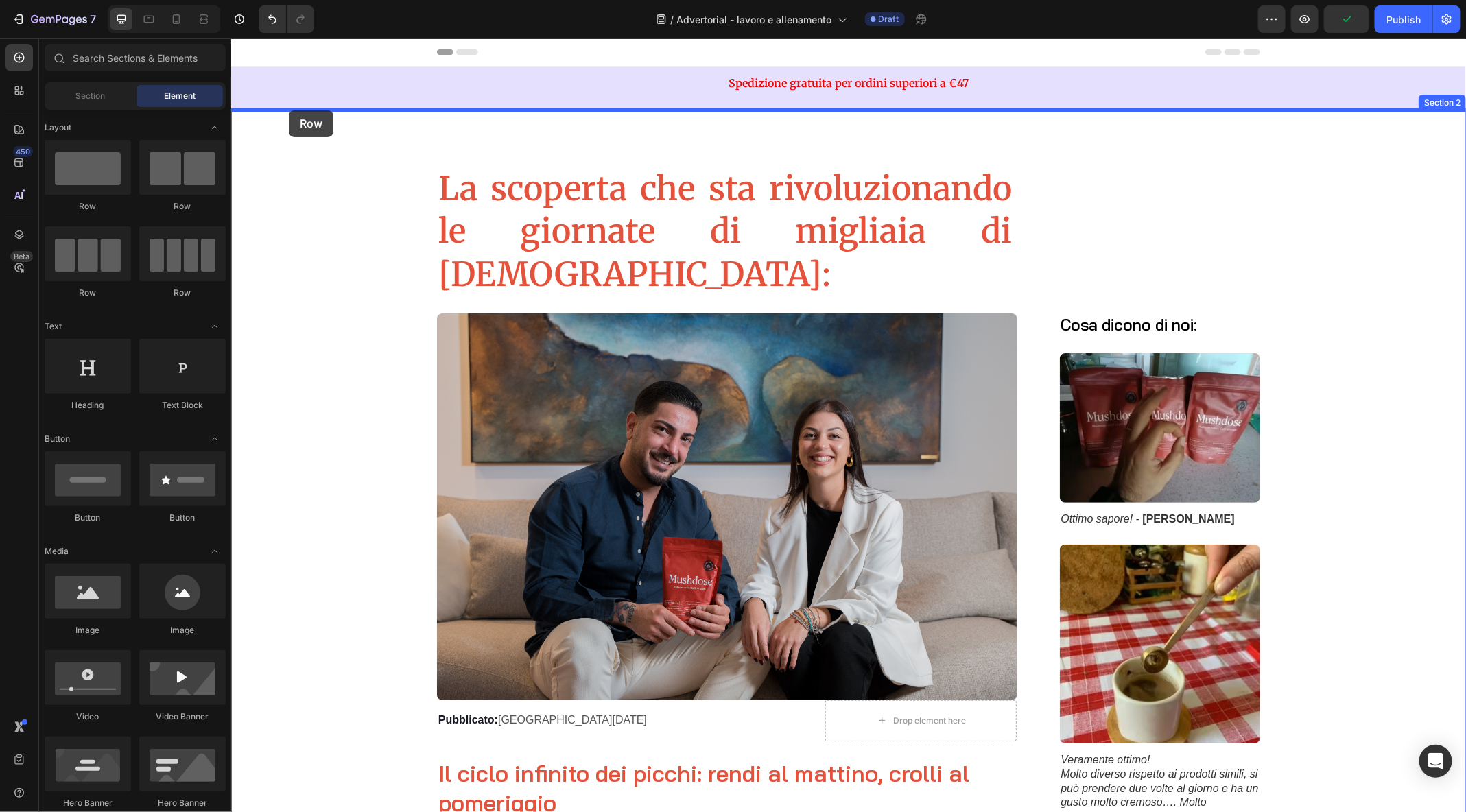
drag, startPoint x: 418, startPoint y: 216, endPoint x: 285, endPoint y: 113, distance: 168.2
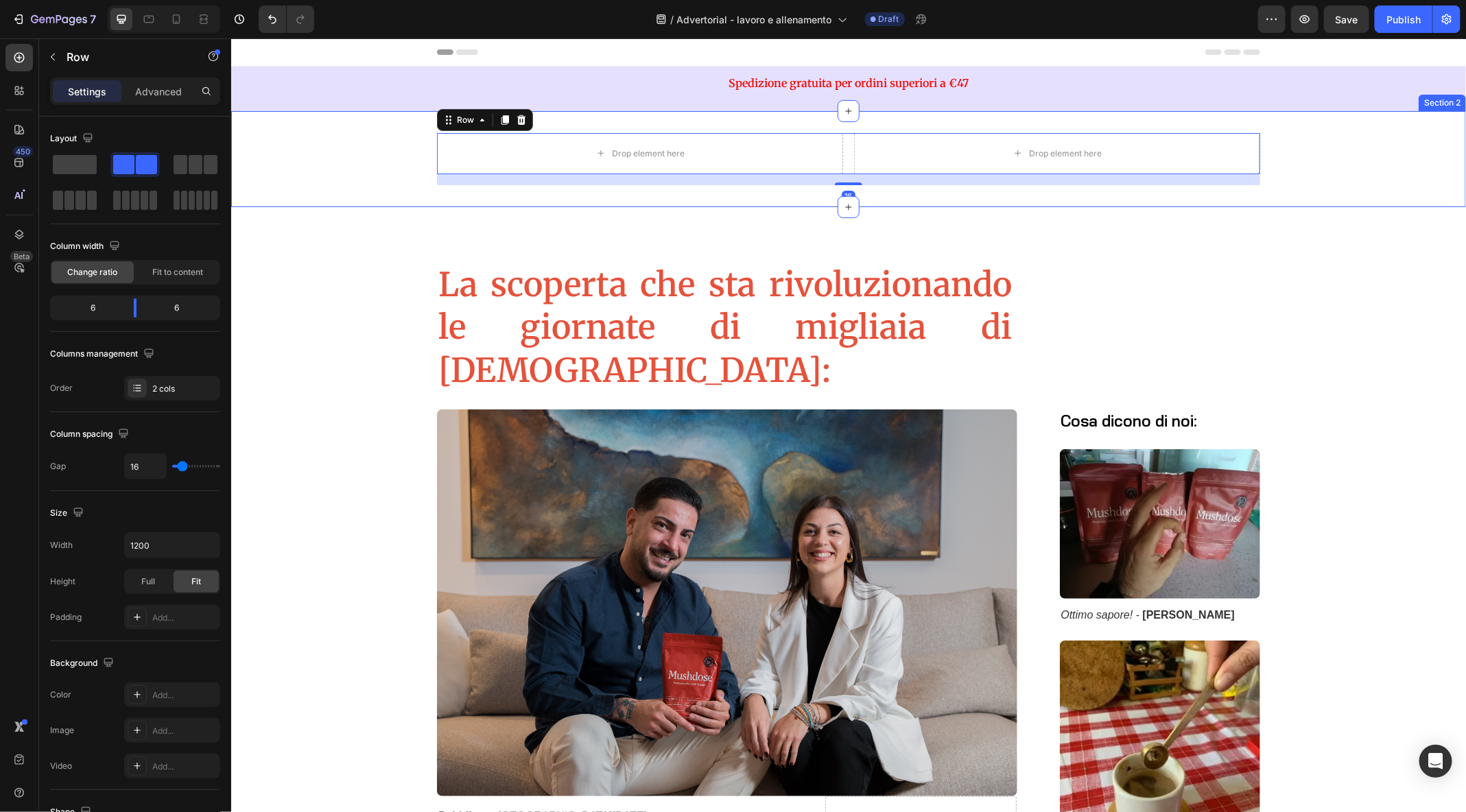
click at [292, 158] on div "Drop element here Drop element here Row 16" at bounding box center [848, 159] width 1235 height 52
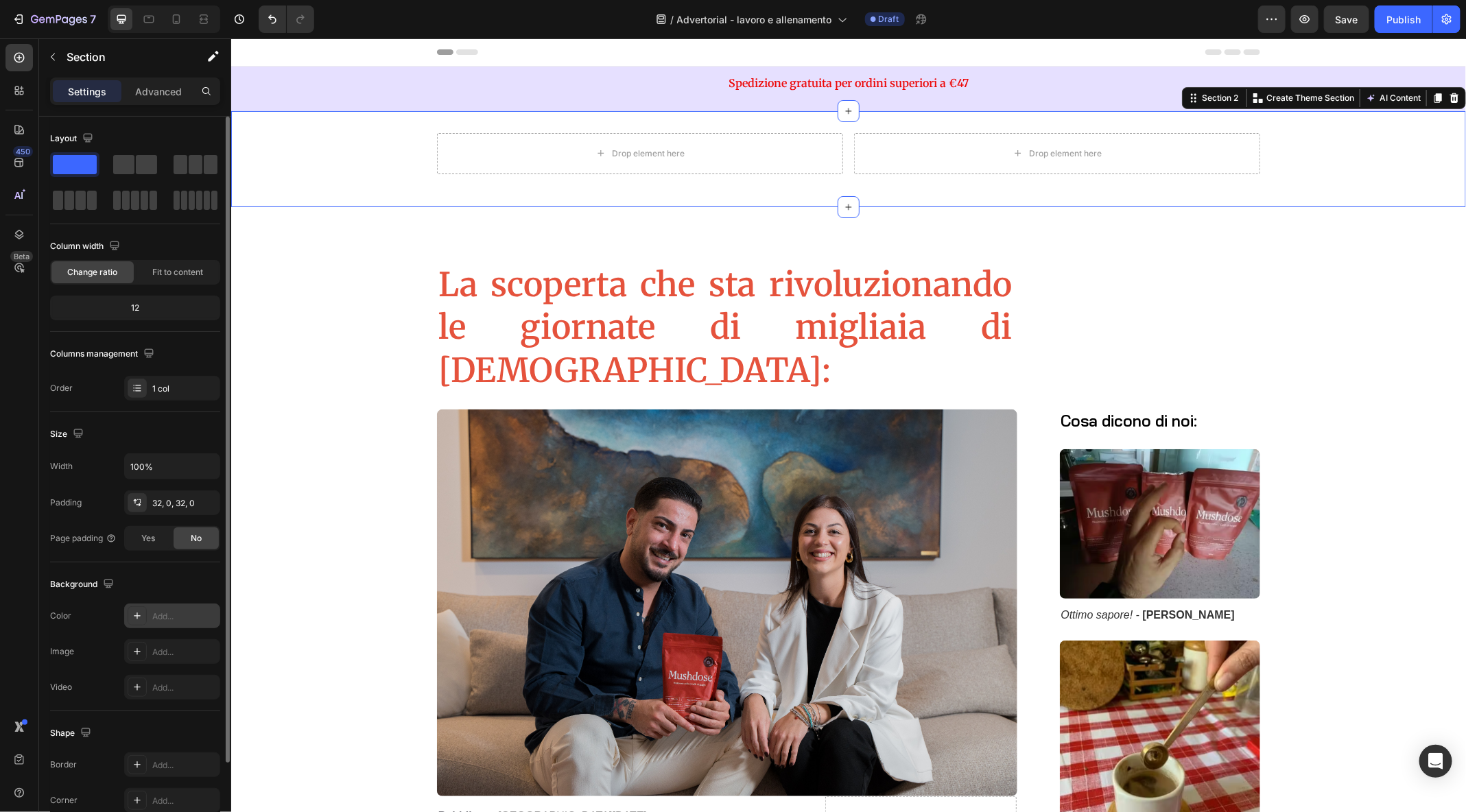
click at [173, 615] on div "Add..." at bounding box center [184, 616] width 64 height 13
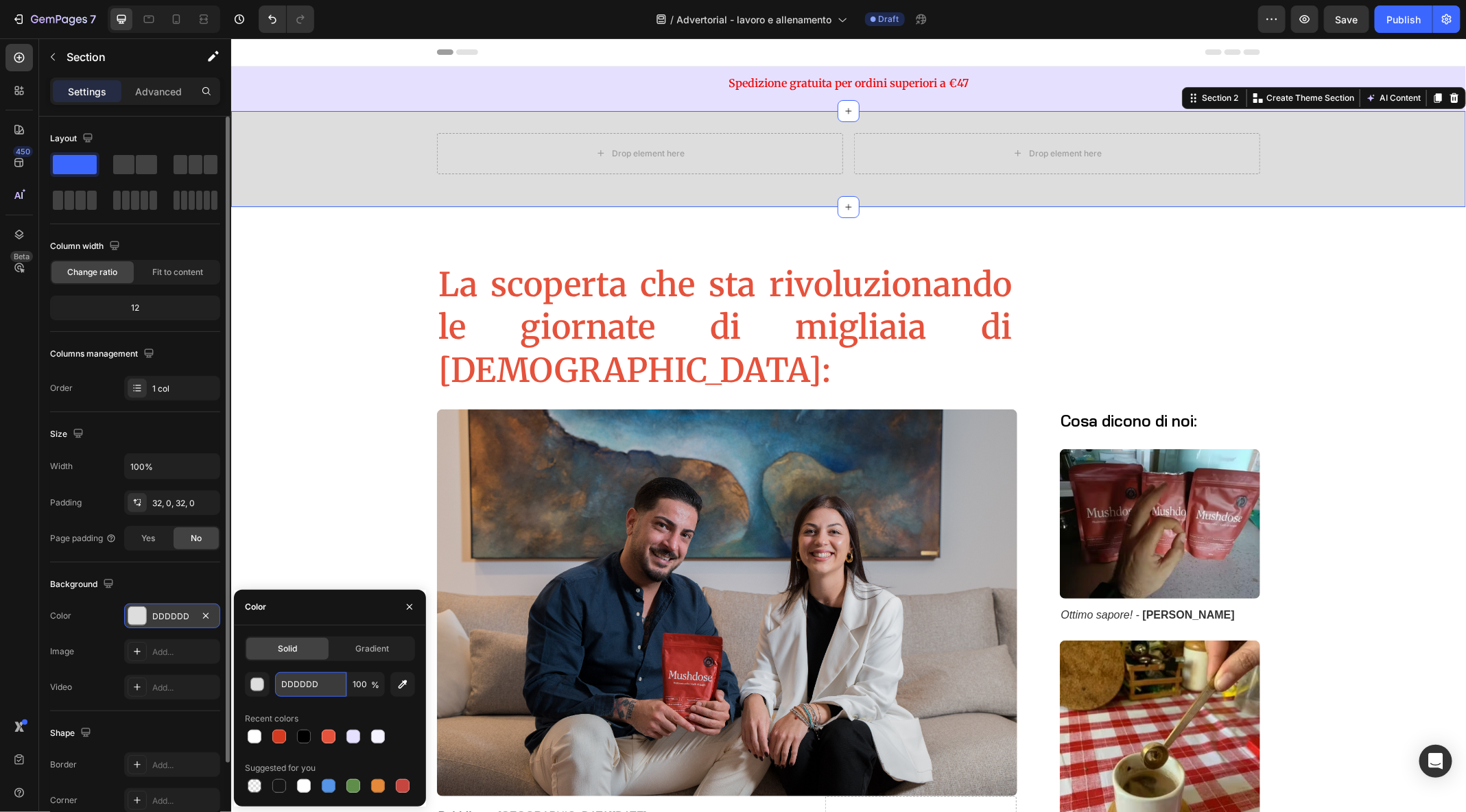
click at [305, 682] on input "DDDDDD" at bounding box center [311, 684] width 72 height 24
drag, startPoint x: 331, startPoint y: 681, endPoint x: 261, endPoint y: 681, distance: 70.0
click at [261, 681] on div "DDDDDD 100 %" at bounding box center [329, 684] width 170 height 24
paste input "43A20"
type input "D43A20"
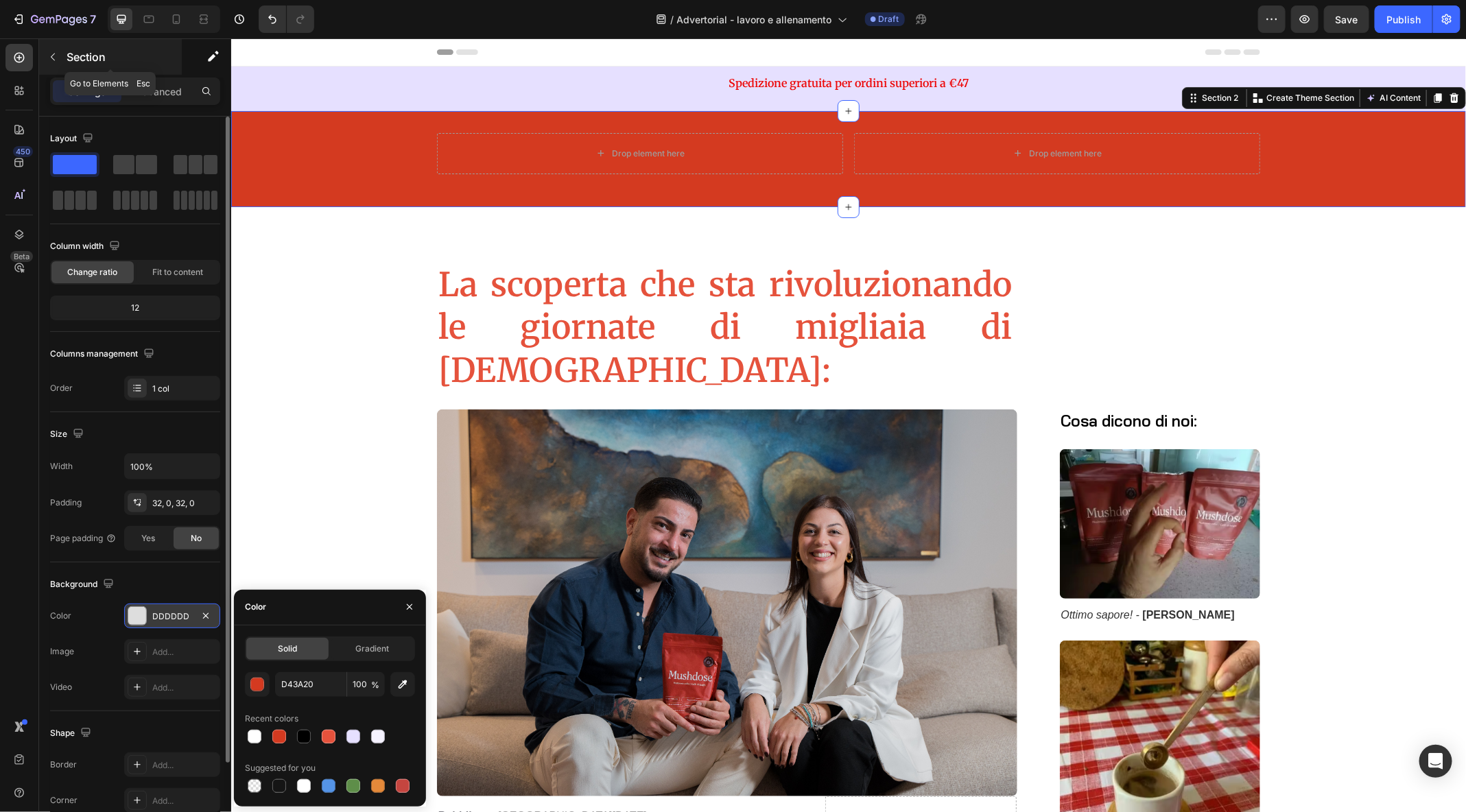
click at [51, 53] on icon "button" at bounding box center [52, 56] width 11 height 11
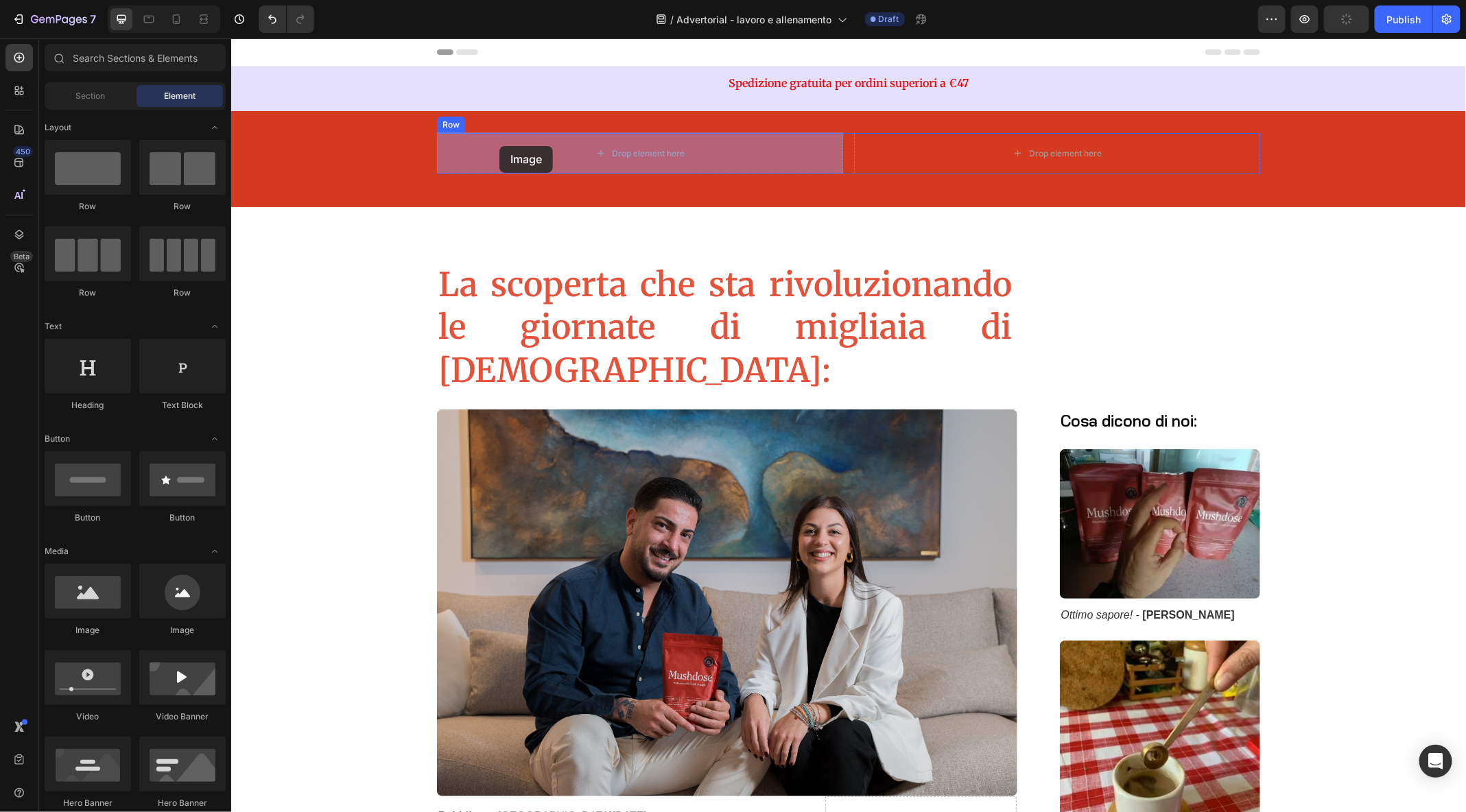
drag, startPoint x: 310, startPoint y: 644, endPoint x: 499, endPoint y: 146, distance: 532.7
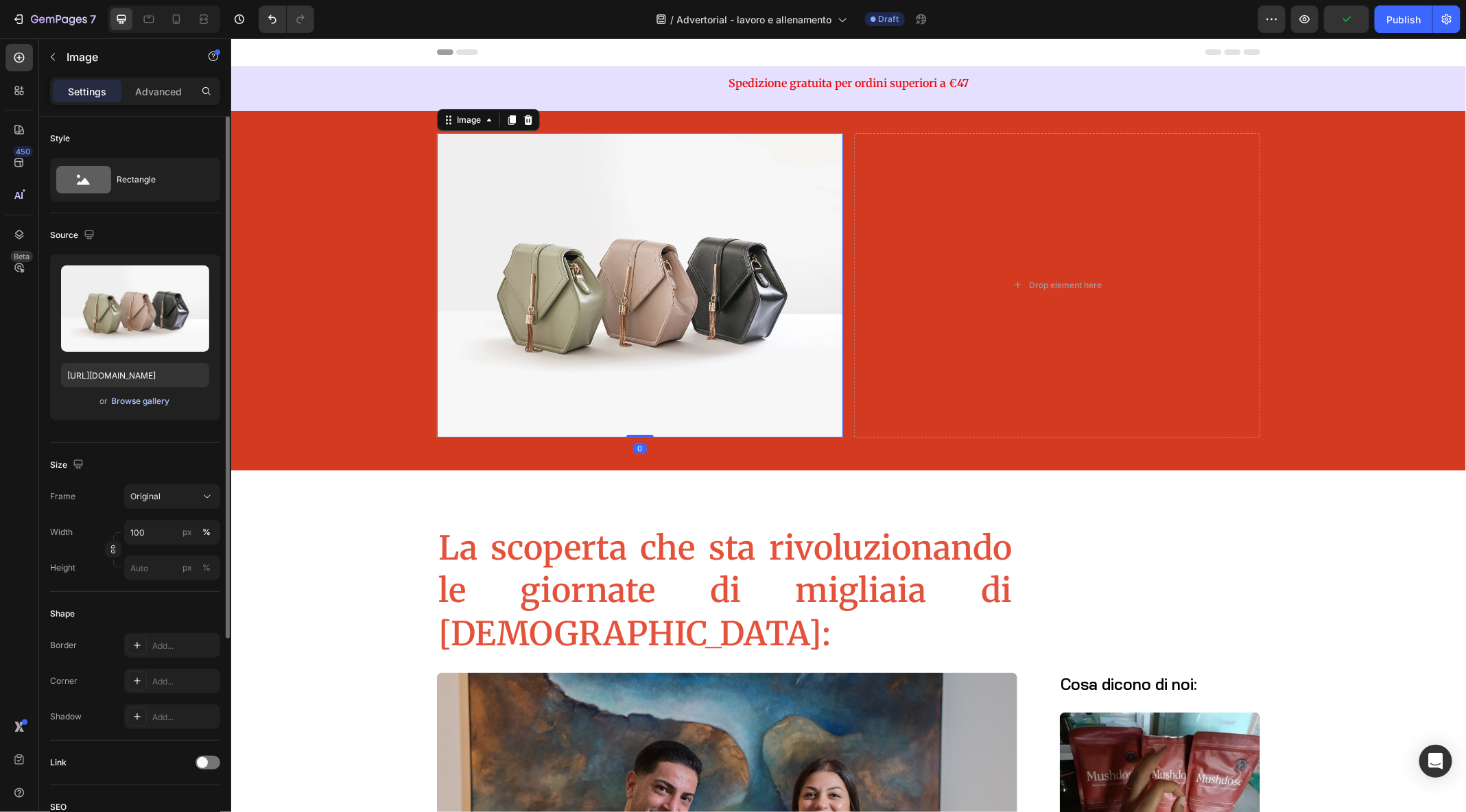
click at [138, 400] on div "Browse gallery" at bounding box center [141, 401] width 58 height 13
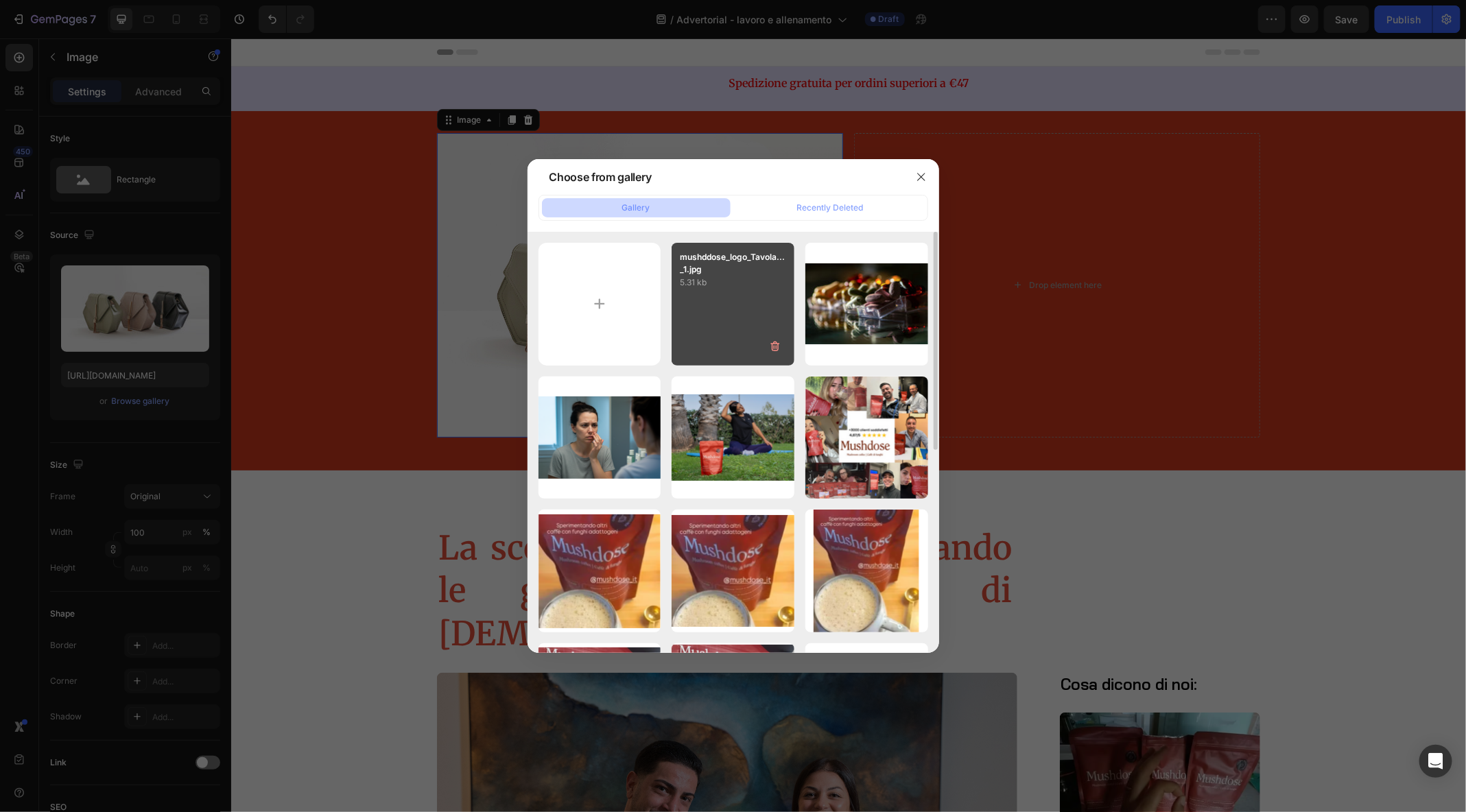
click at [713, 312] on div "mushddose_logo_Tavola..._1.jpg 5.31 kb" at bounding box center [733, 304] width 123 height 123
type input "[URL][DOMAIN_NAME]"
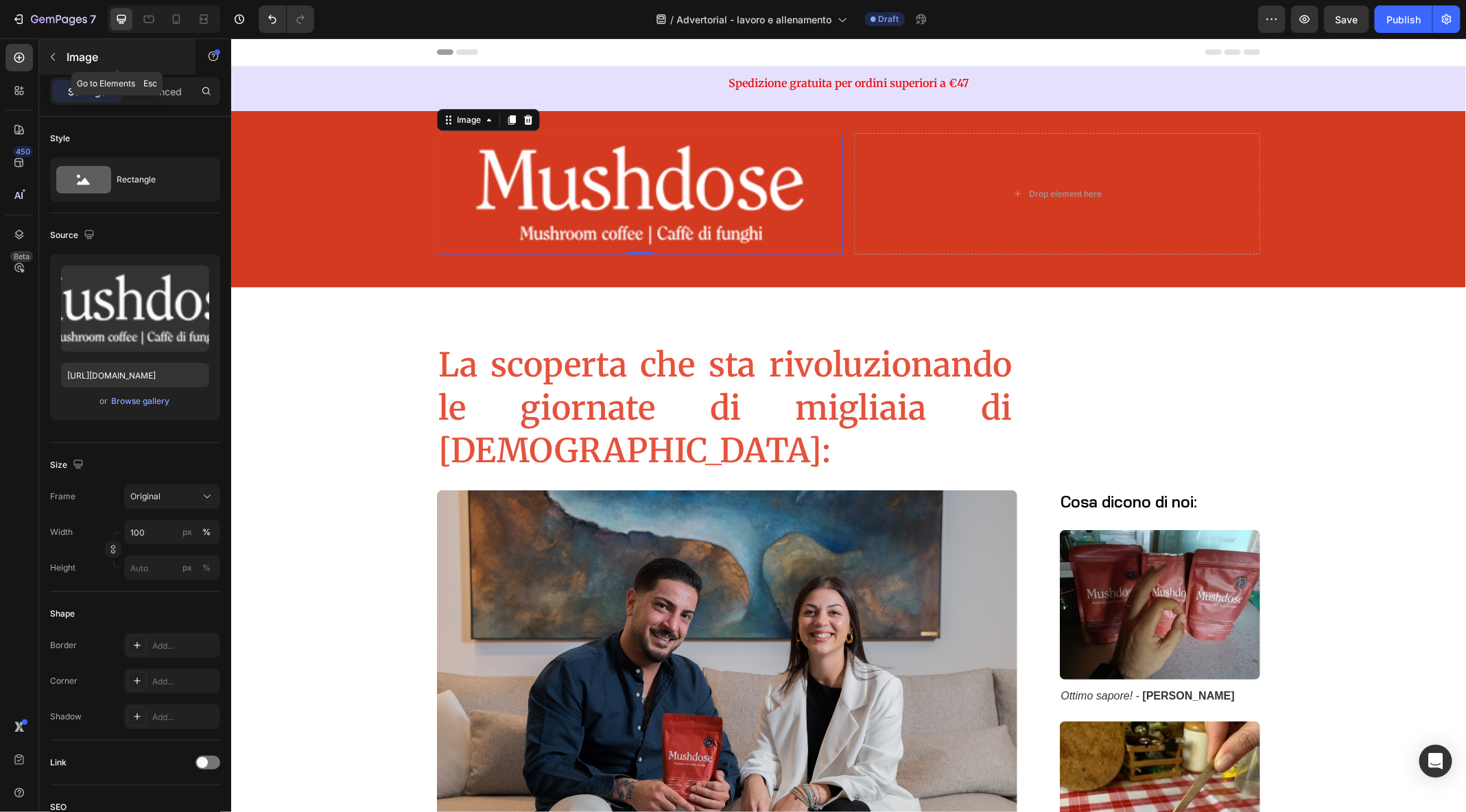
click at [51, 60] on icon "button" at bounding box center [52, 56] width 11 height 11
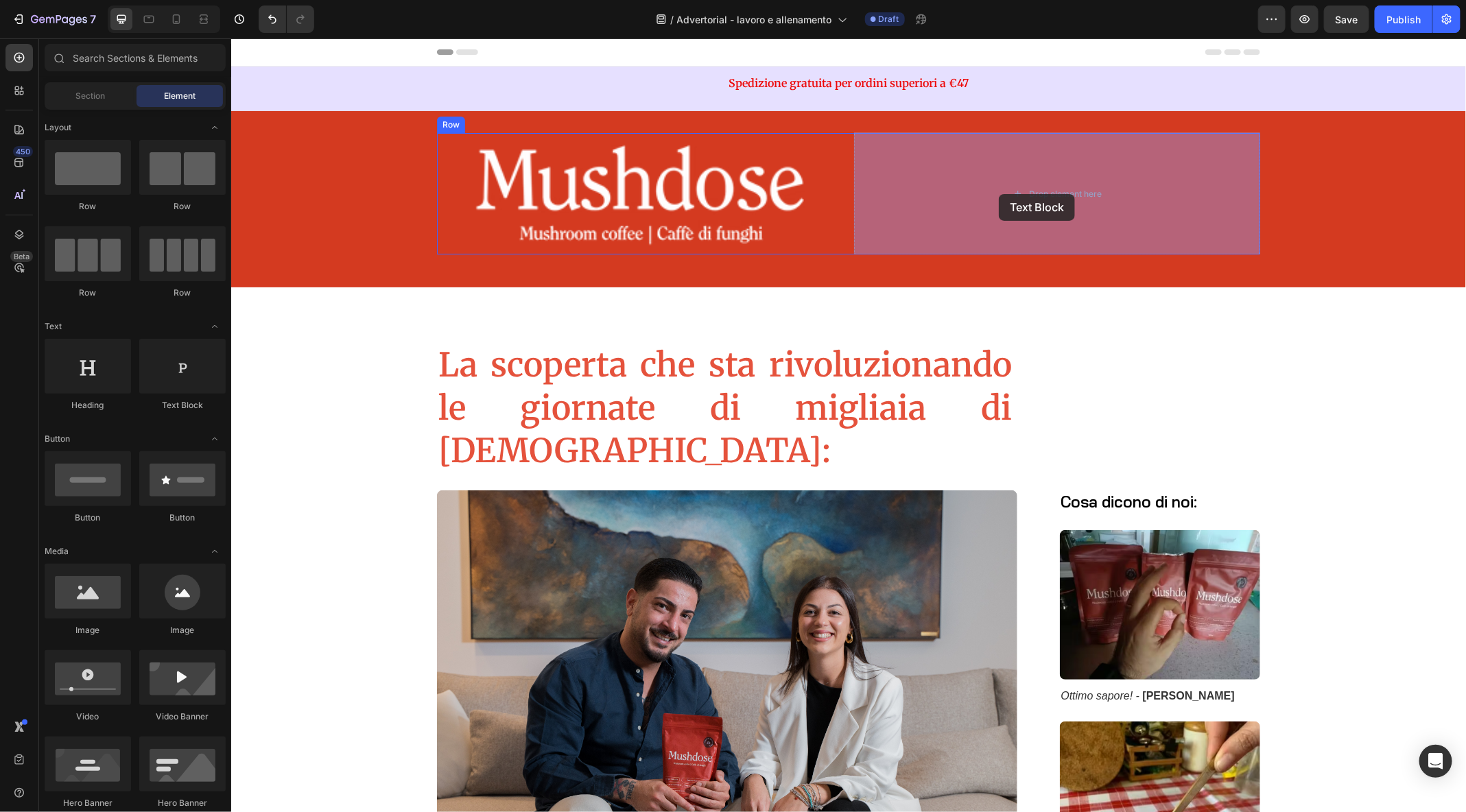
drag, startPoint x: 402, startPoint y: 418, endPoint x: 998, endPoint y: 193, distance: 637.1
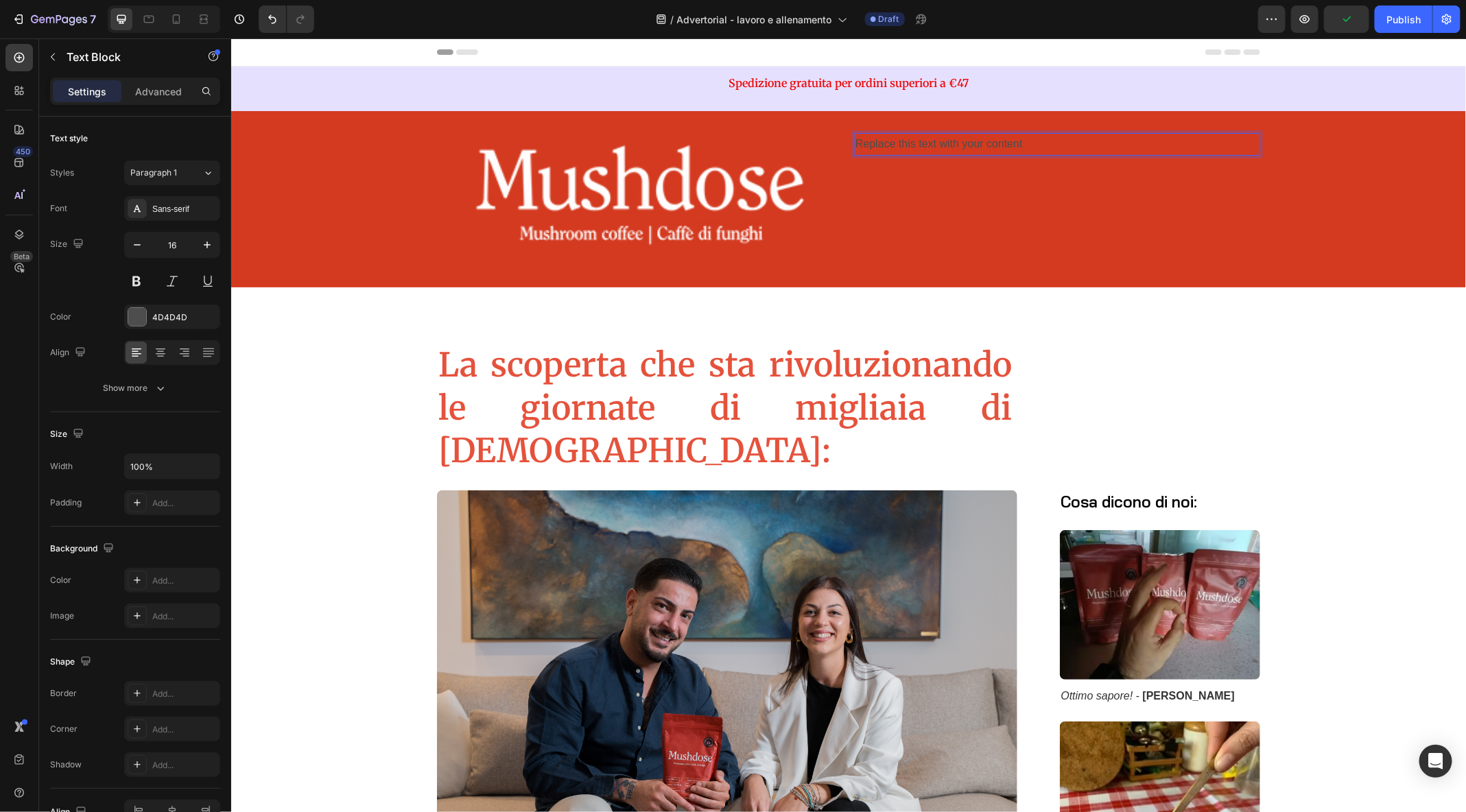
click at [1039, 139] on div "Replace this text with your content" at bounding box center [1057, 144] width 407 height 22
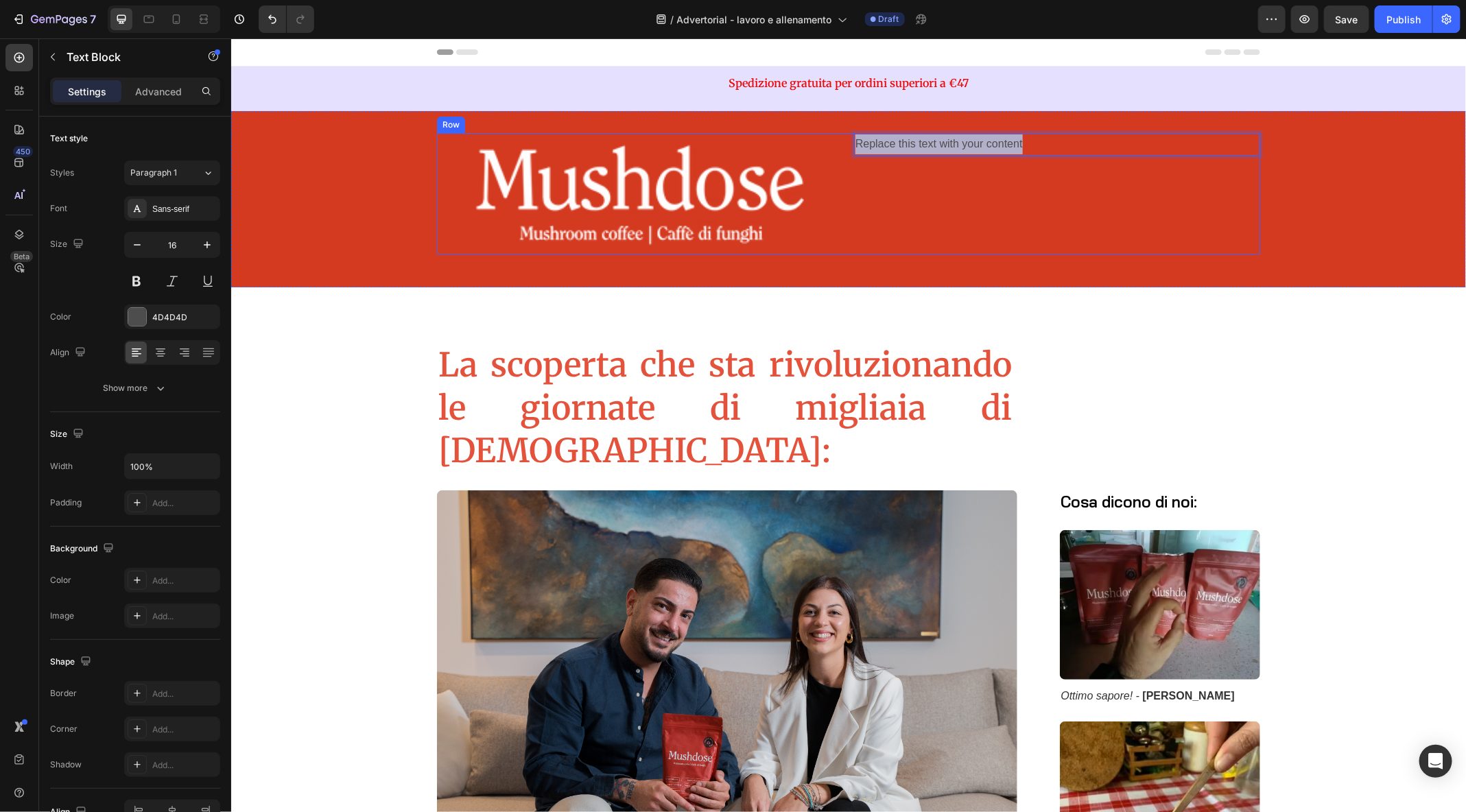
drag, startPoint x: 1052, startPoint y: 150, endPoint x: 849, endPoint y: 142, distance: 203.2
click at [849, 142] on div "Image Replace this text with your content Text Block 0 Row" at bounding box center [848, 194] width 824 height 122
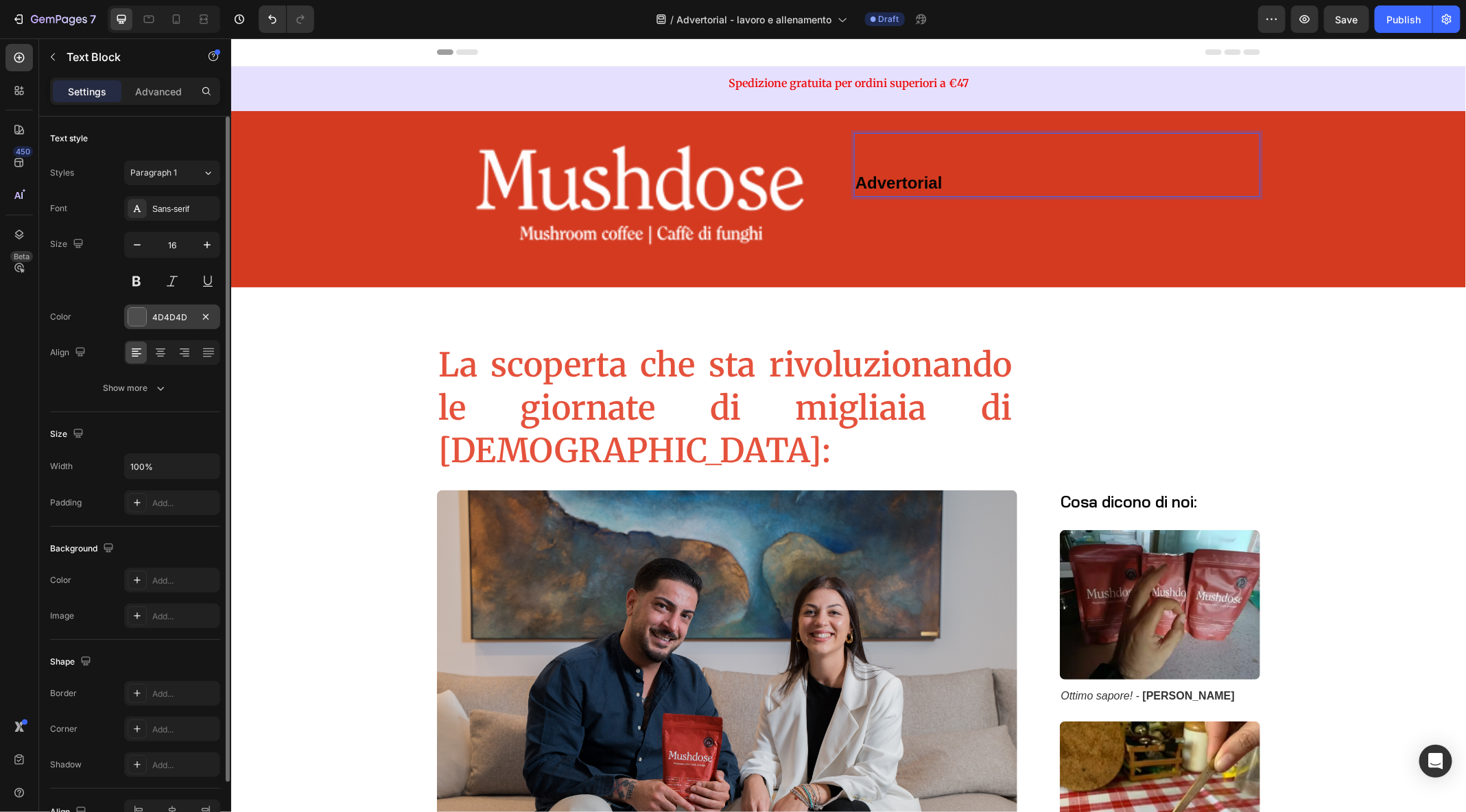
click at [170, 316] on div "4D4D4D" at bounding box center [172, 317] width 40 height 13
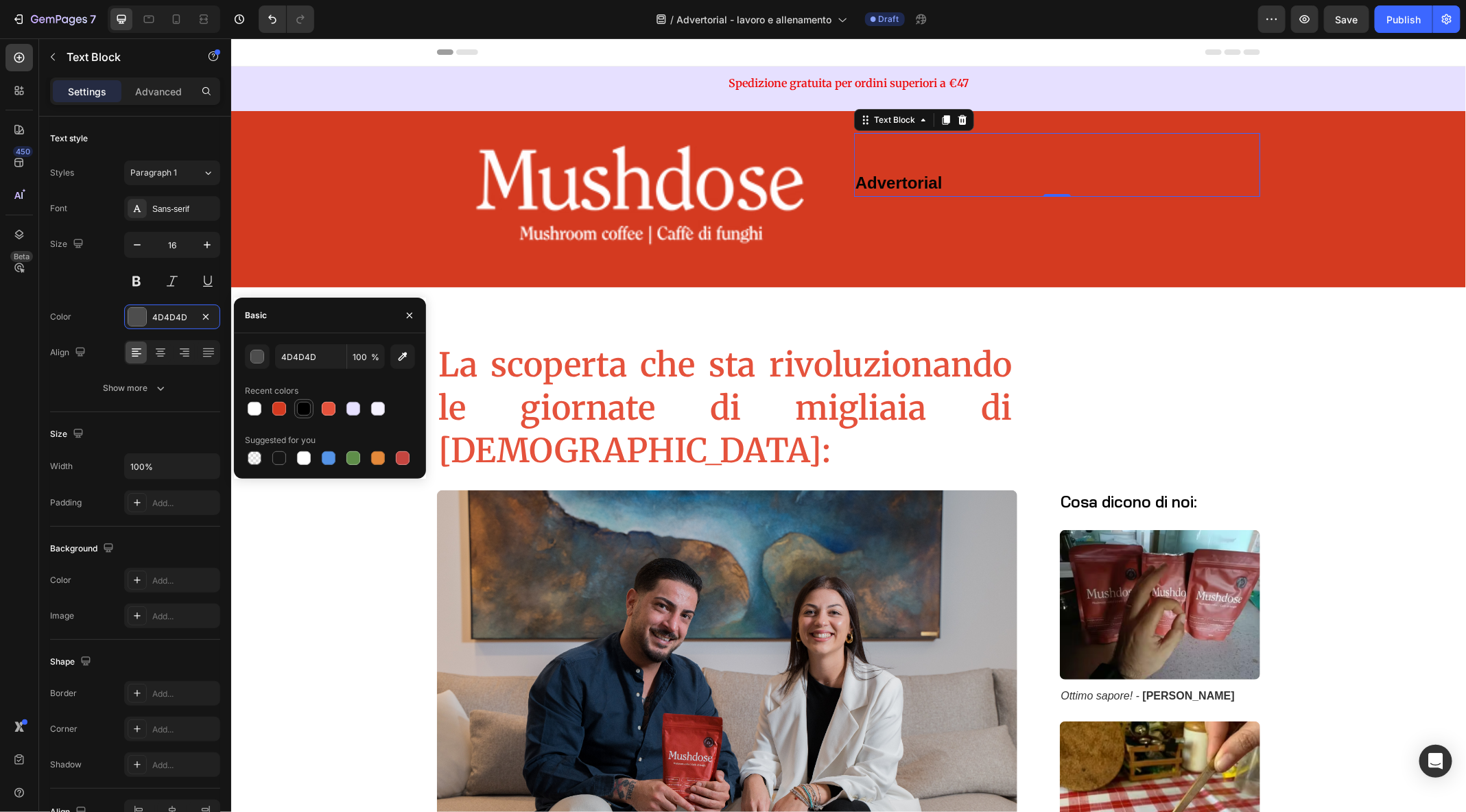
click at [303, 418] on div at bounding box center [304, 409] width 19 height 19
type input "000000"
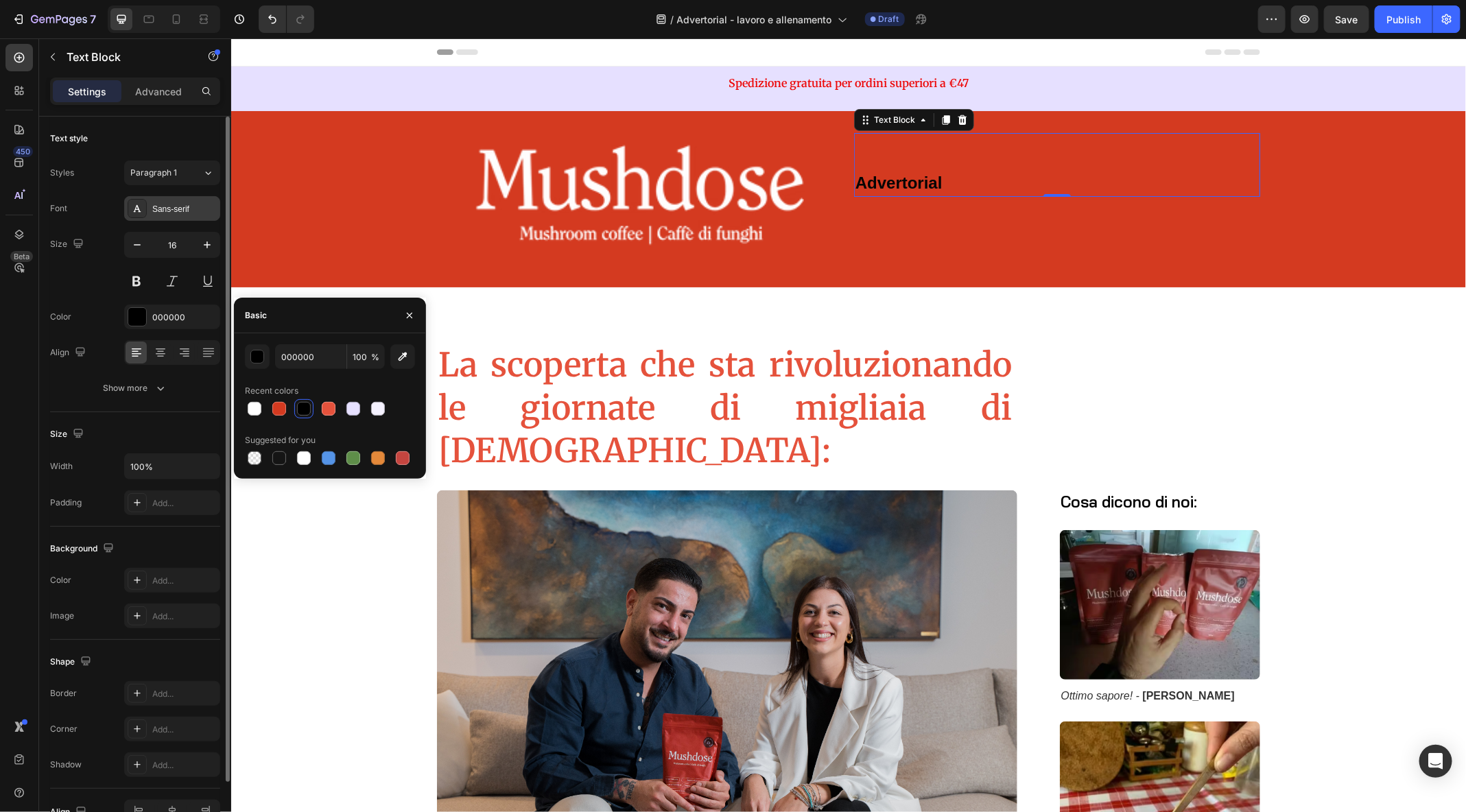
click at [170, 212] on div "Sans-serif" at bounding box center [184, 209] width 64 height 13
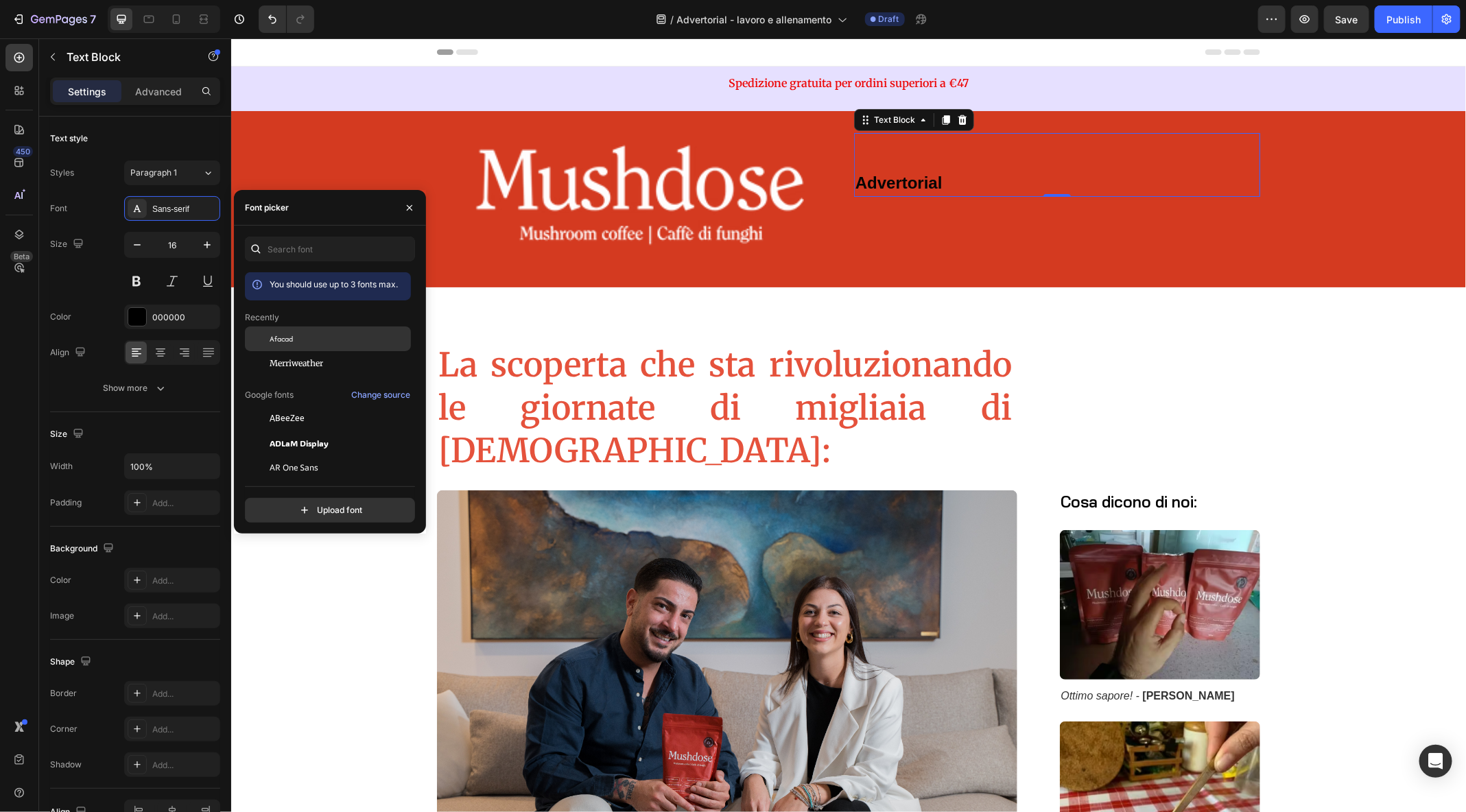
click at [288, 345] on div "Afacad" at bounding box center [327, 339] width 166 height 24
click at [1178, 269] on div "Image Advertorial Text Block 0 Row Section 2" at bounding box center [848, 199] width 1235 height 177
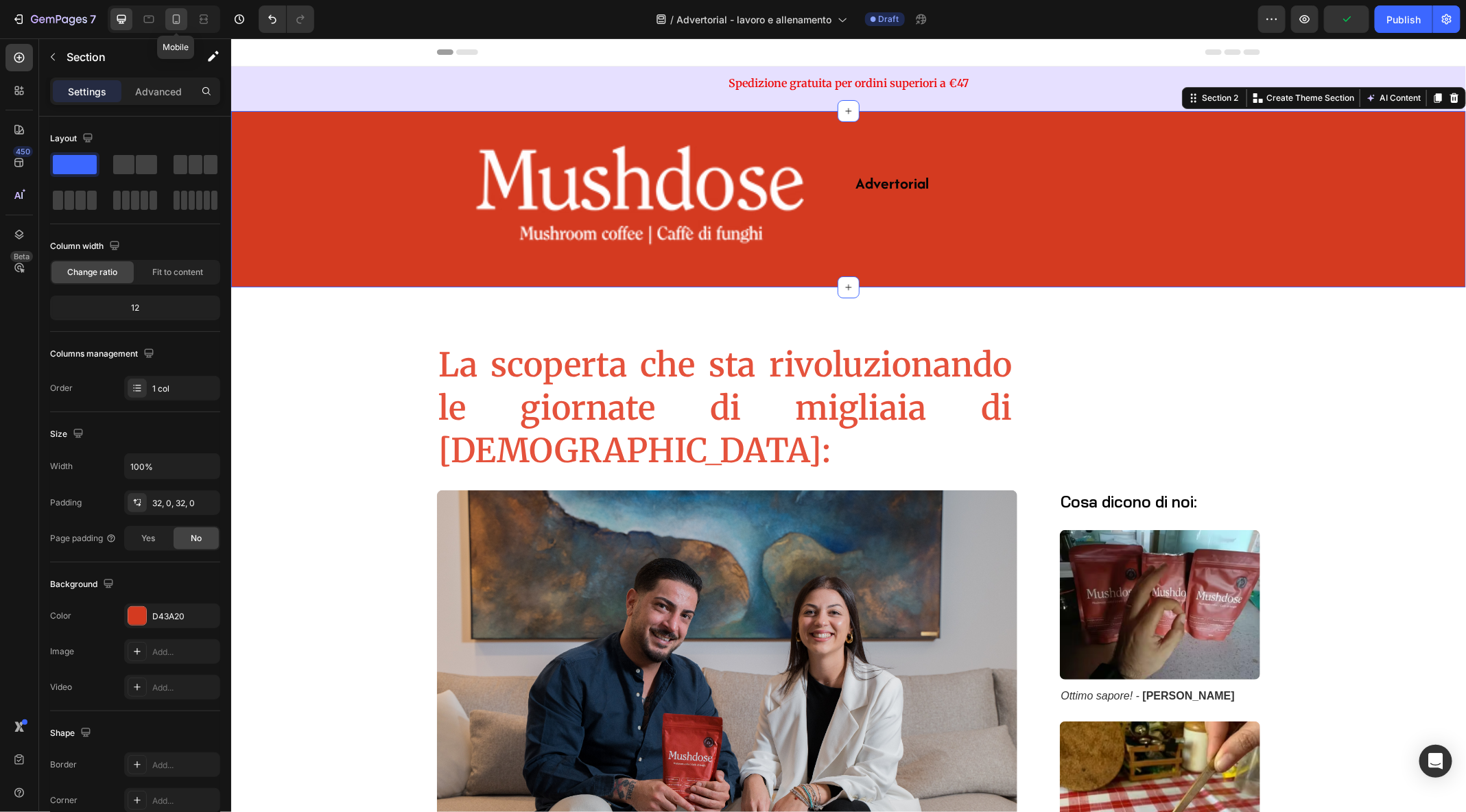
click at [177, 16] on icon at bounding box center [177, 19] width 14 height 14
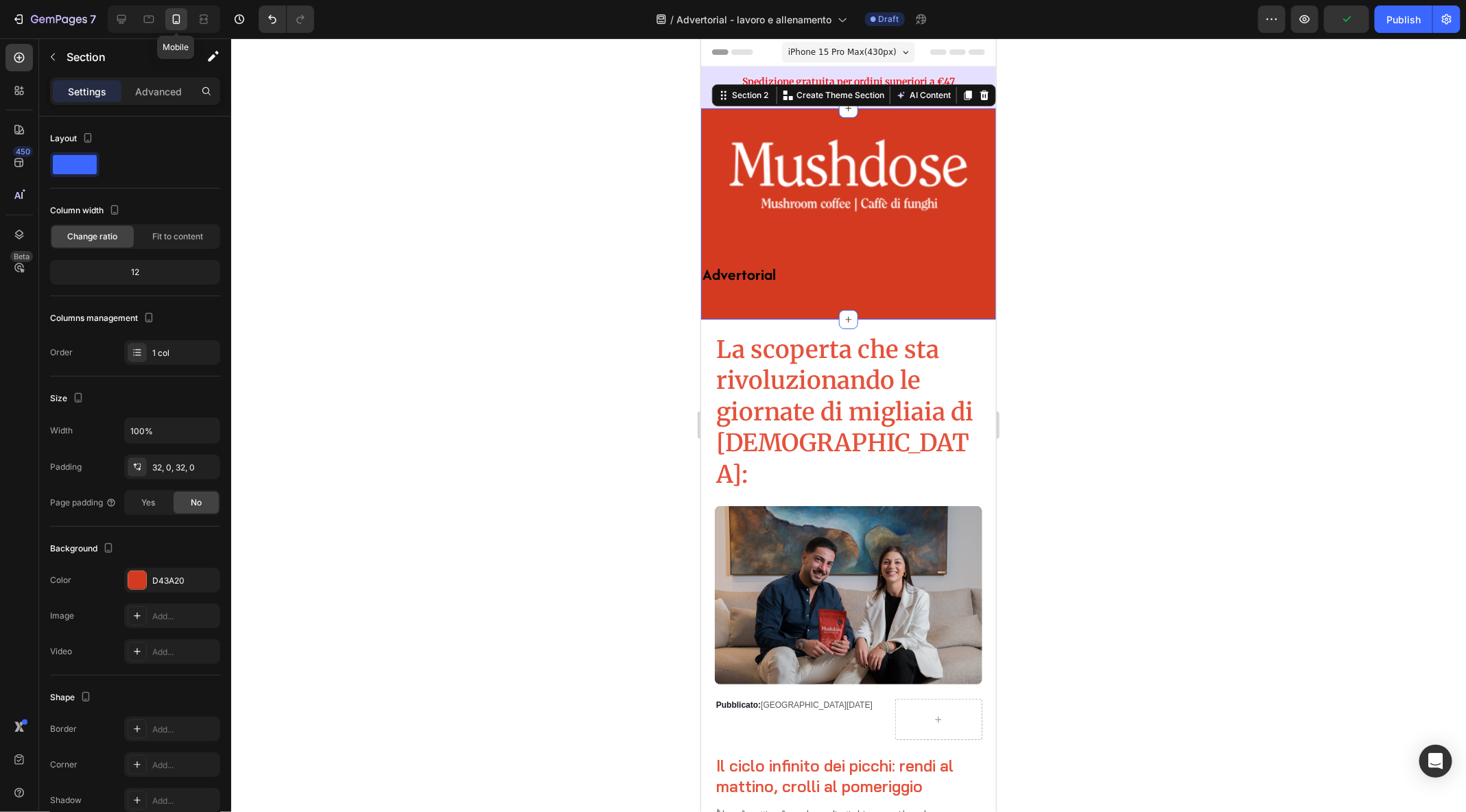
scroll to position [21, 0]
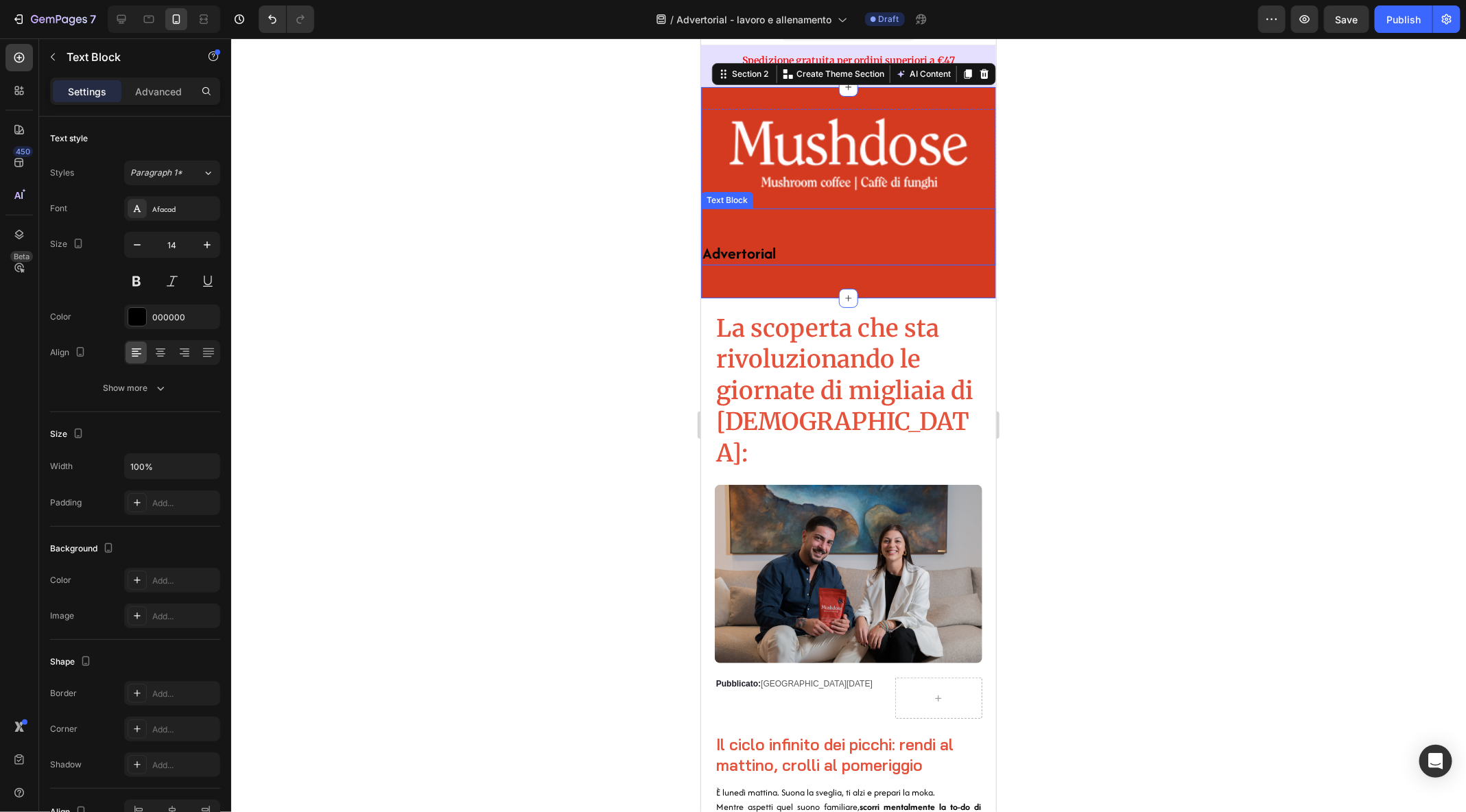
click at [783, 254] on p "Advertorial" at bounding box center [848, 254] width 292 height 19
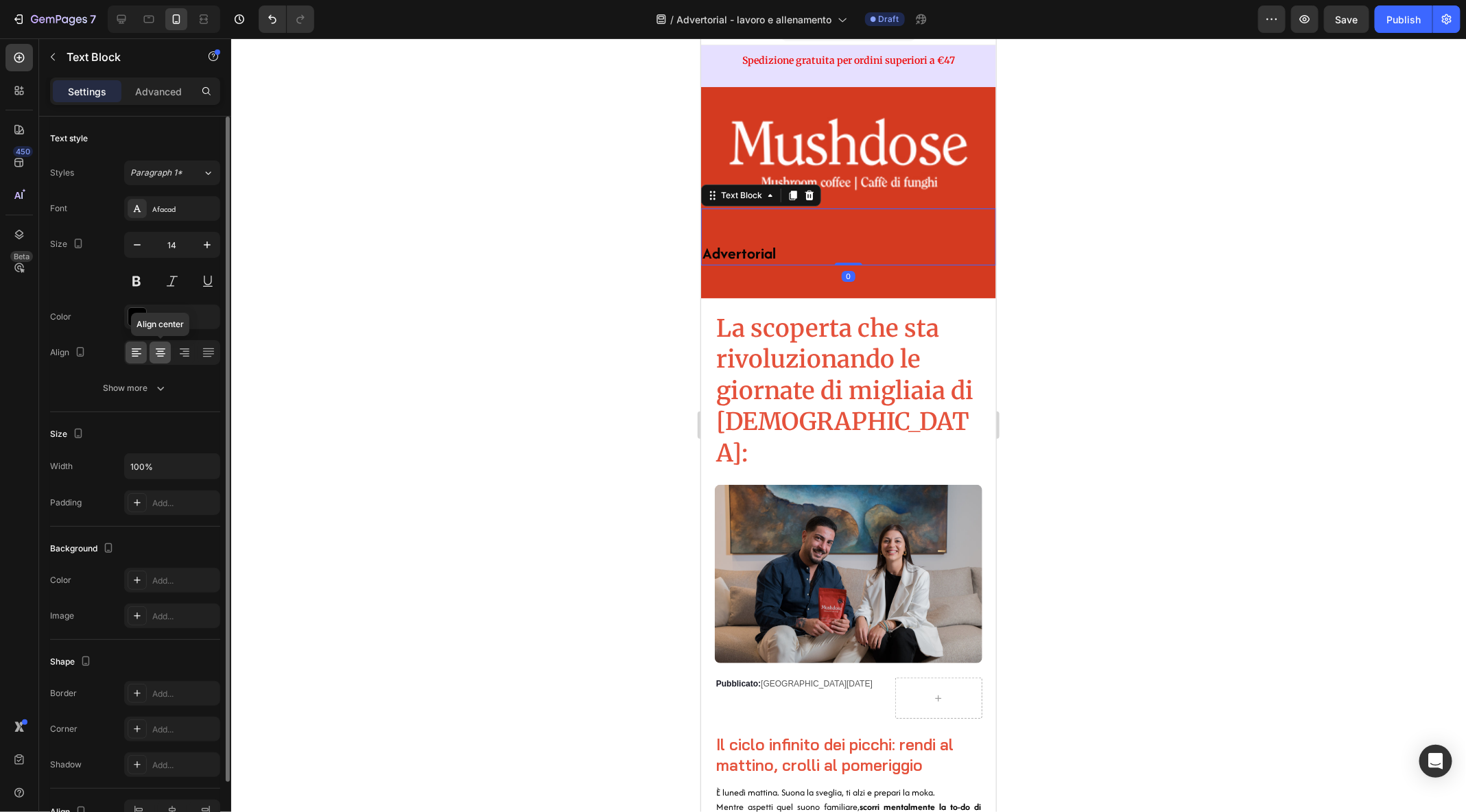
click at [168, 351] on div at bounding box center [160, 352] width 21 height 22
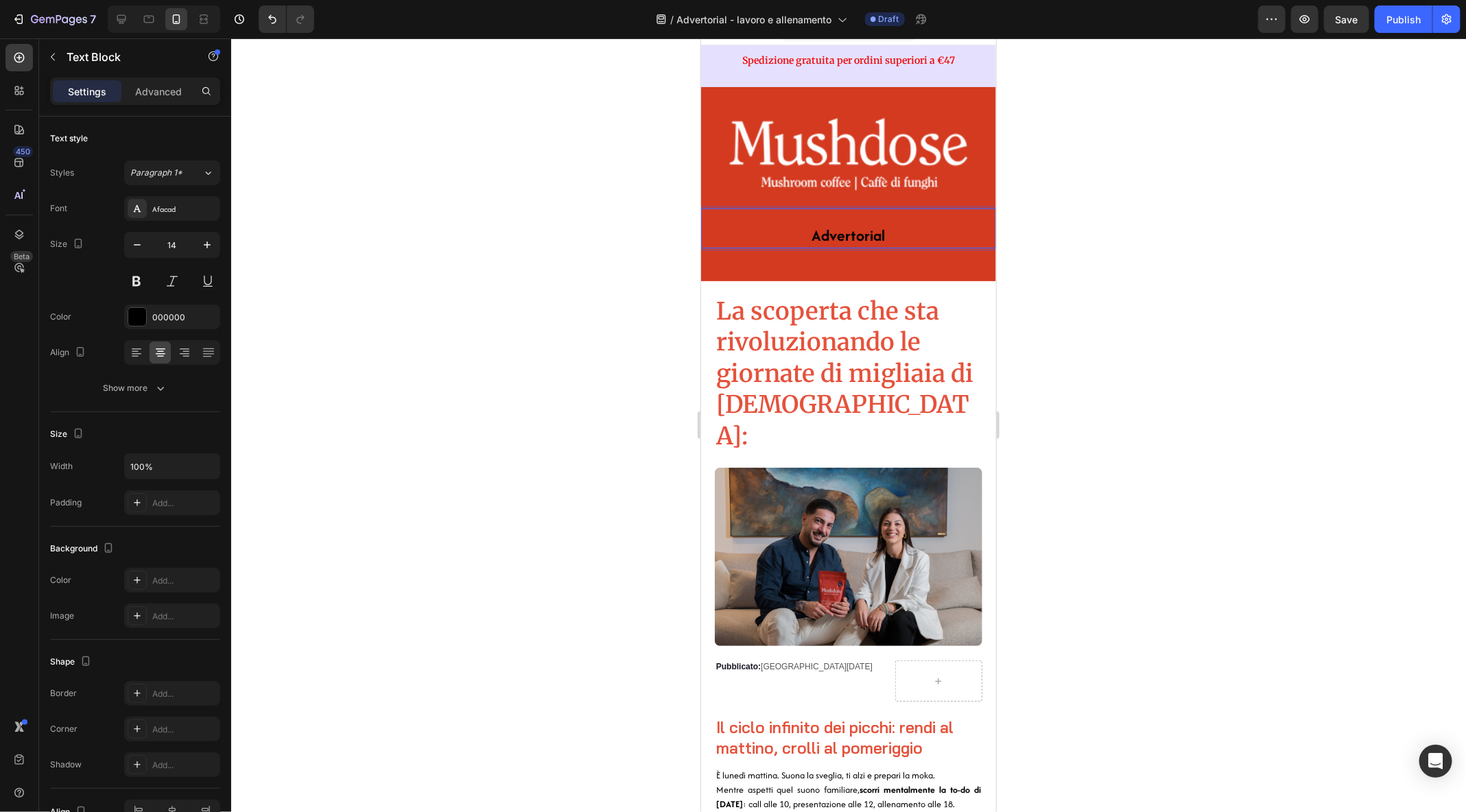
click at [1149, 260] on div at bounding box center [848, 426] width 1235 height 774
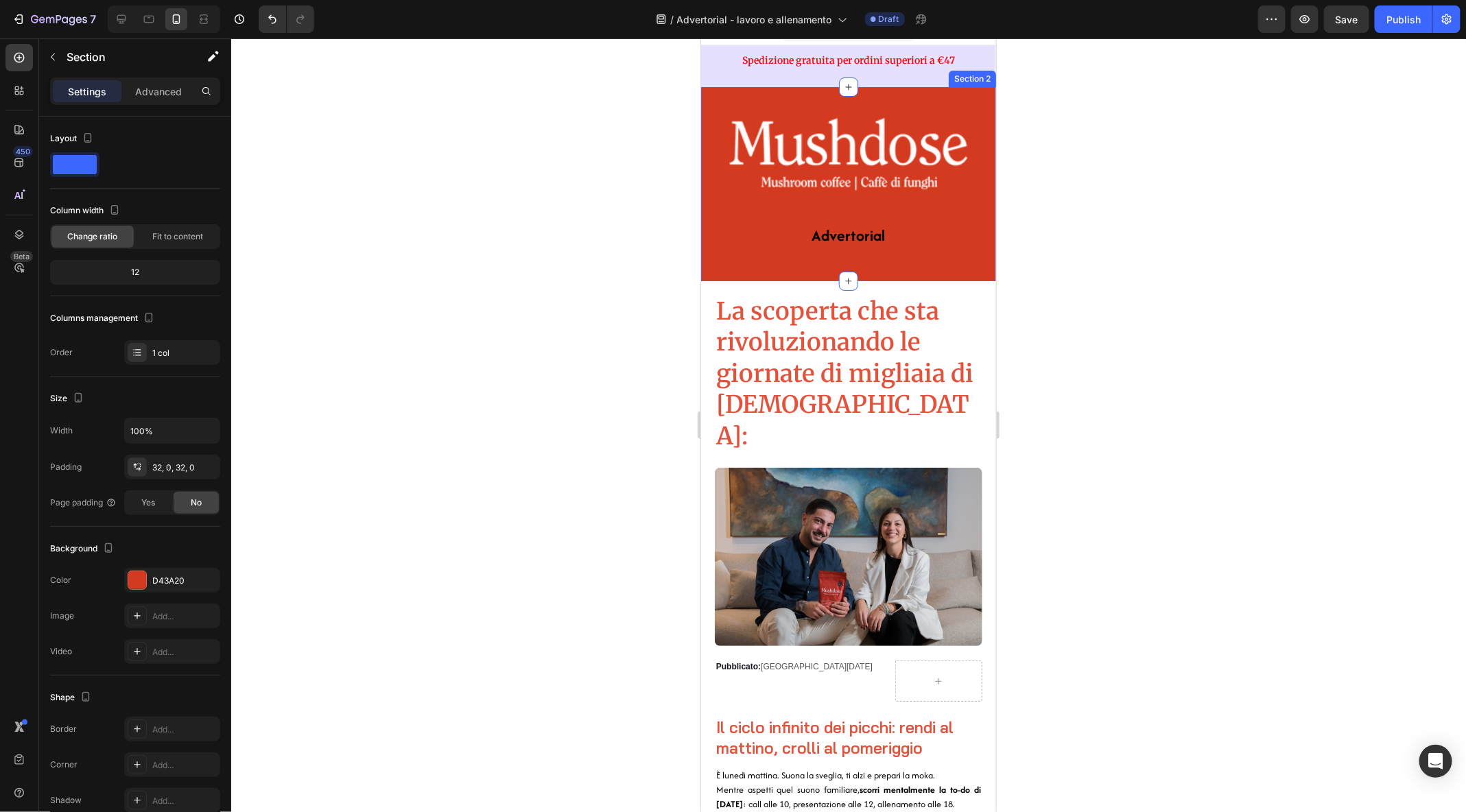
click at [840, 268] on div "Image Advertorial Text Block Row Section 2" at bounding box center [848, 182] width 295 height 193
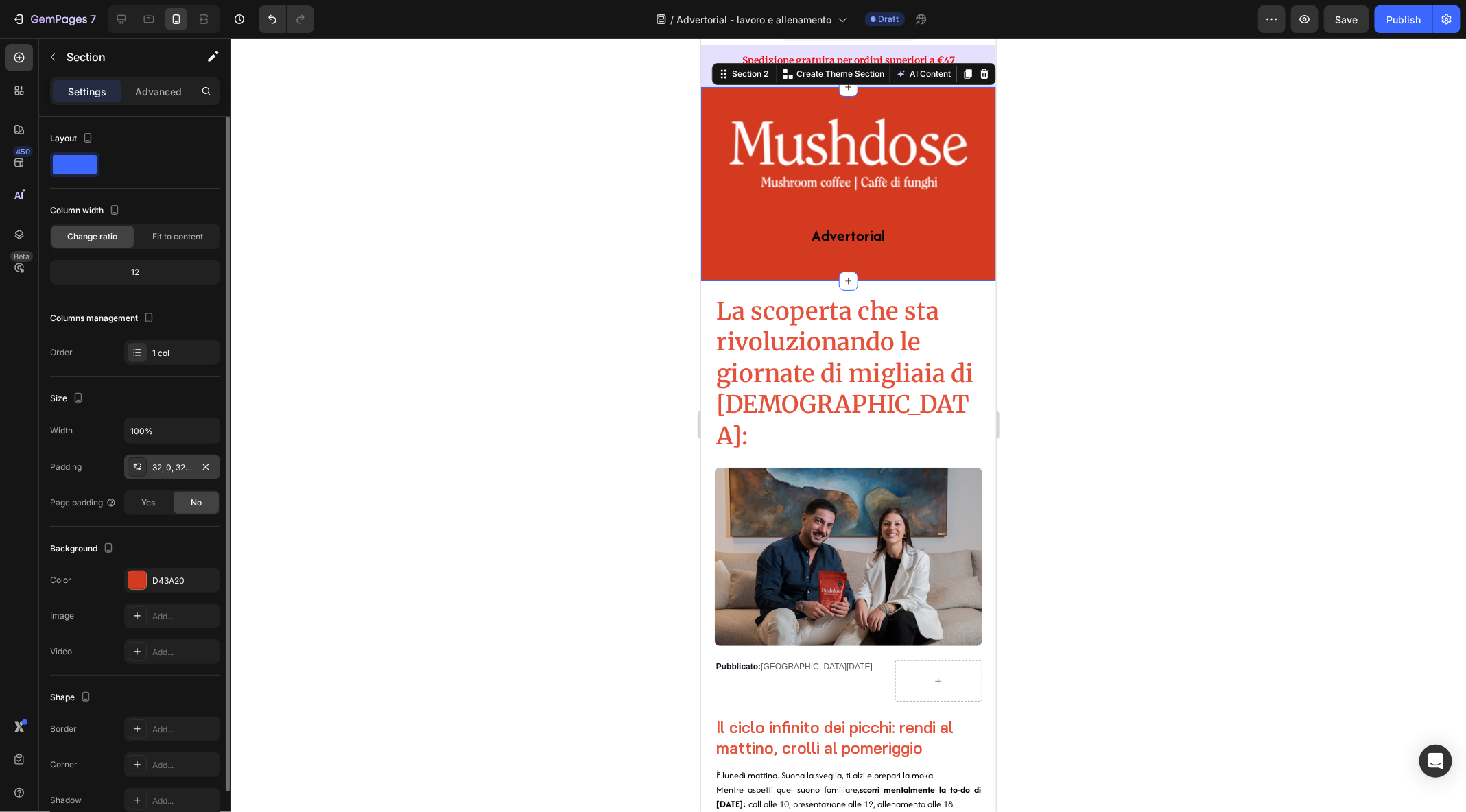
click at [173, 463] on div "32, 0, 32, 0" at bounding box center [172, 468] width 40 height 13
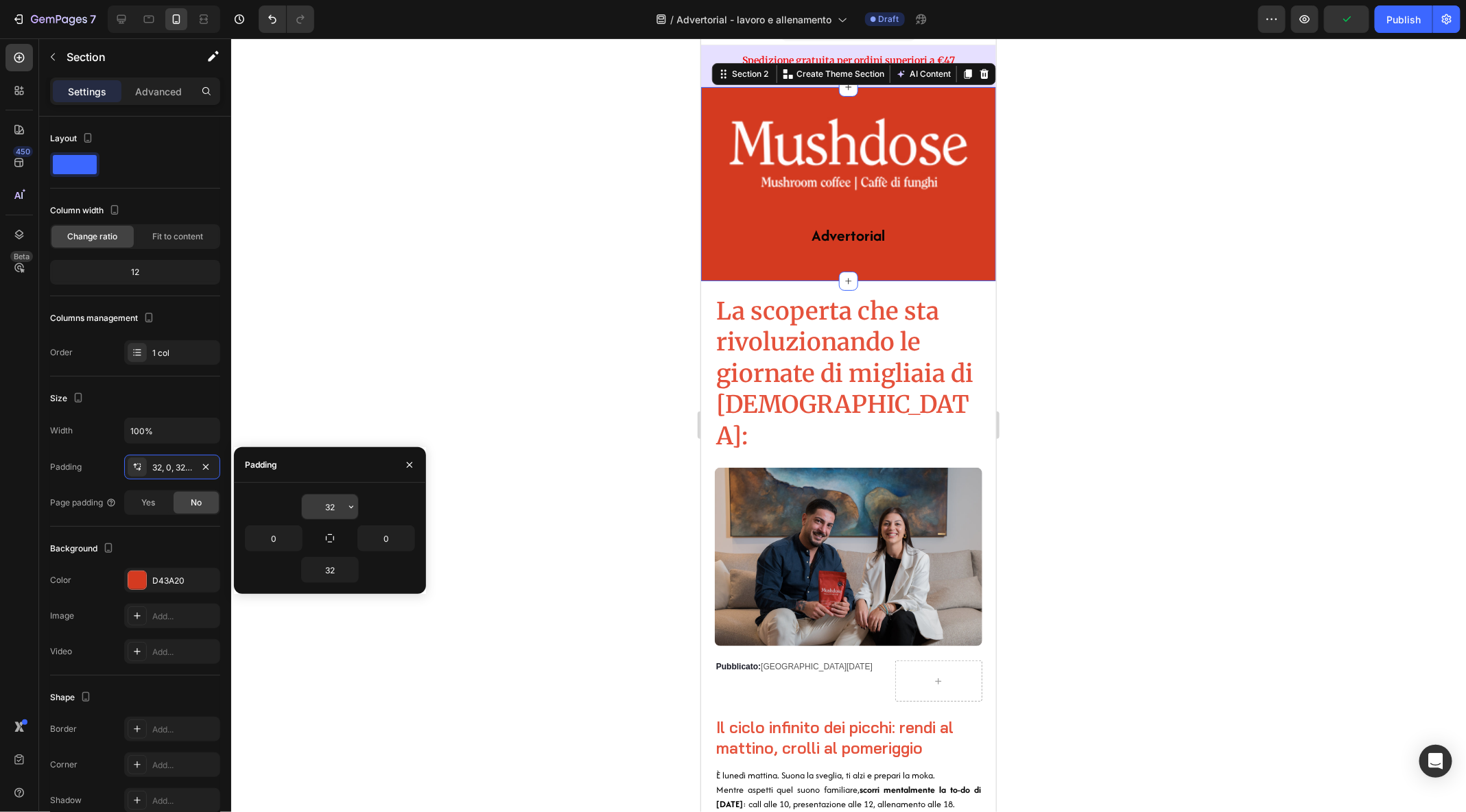
click at [333, 509] on input "32" at bounding box center [330, 506] width 56 height 24
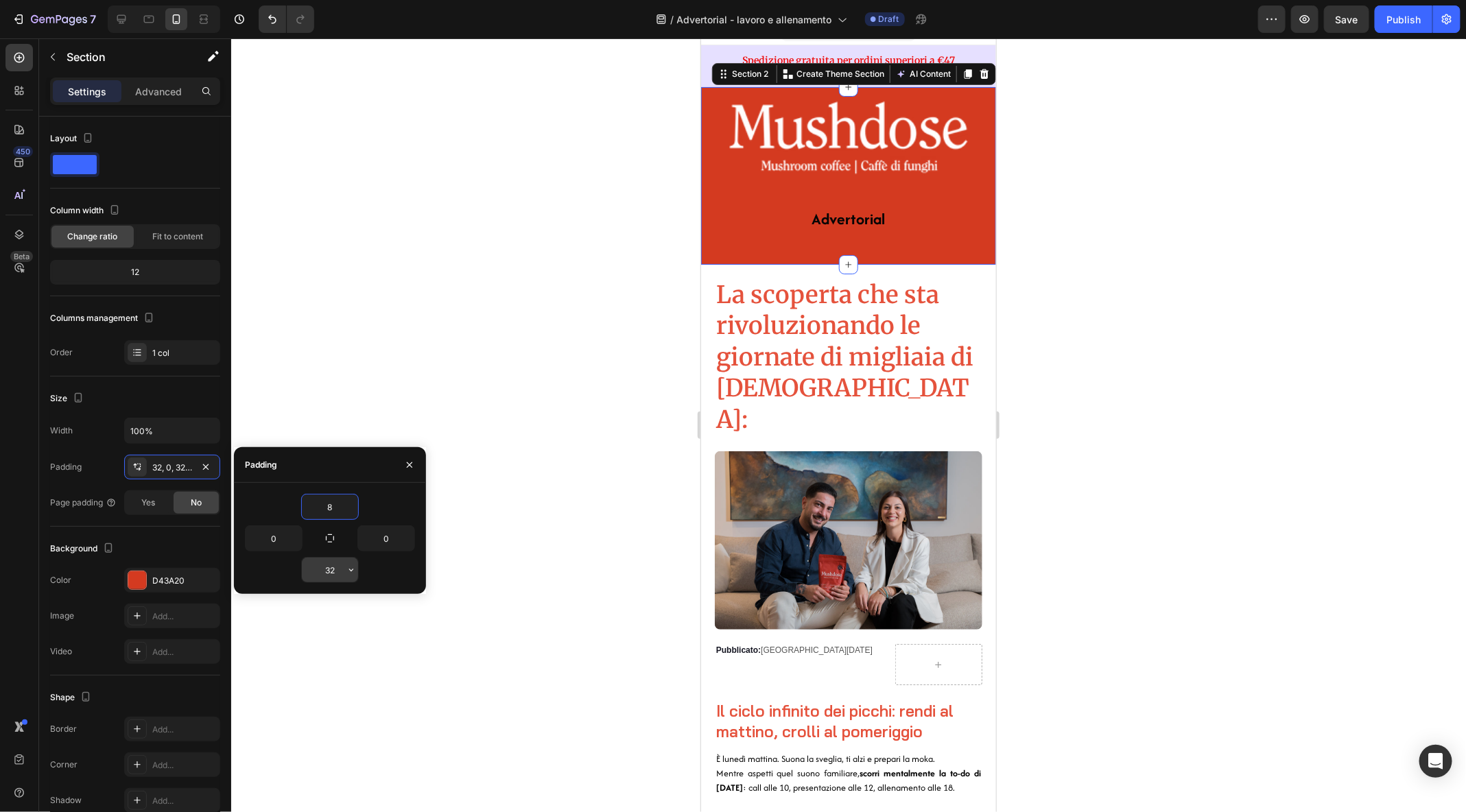
type input "8"
click at [335, 562] on input "32" at bounding box center [330, 569] width 56 height 24
click at [331, 580] on input "32" at bounding box center [330, 569] width 56 height 24
click at [331, 579] on input "32" at bounding box center [330, 569] width 56 height 24
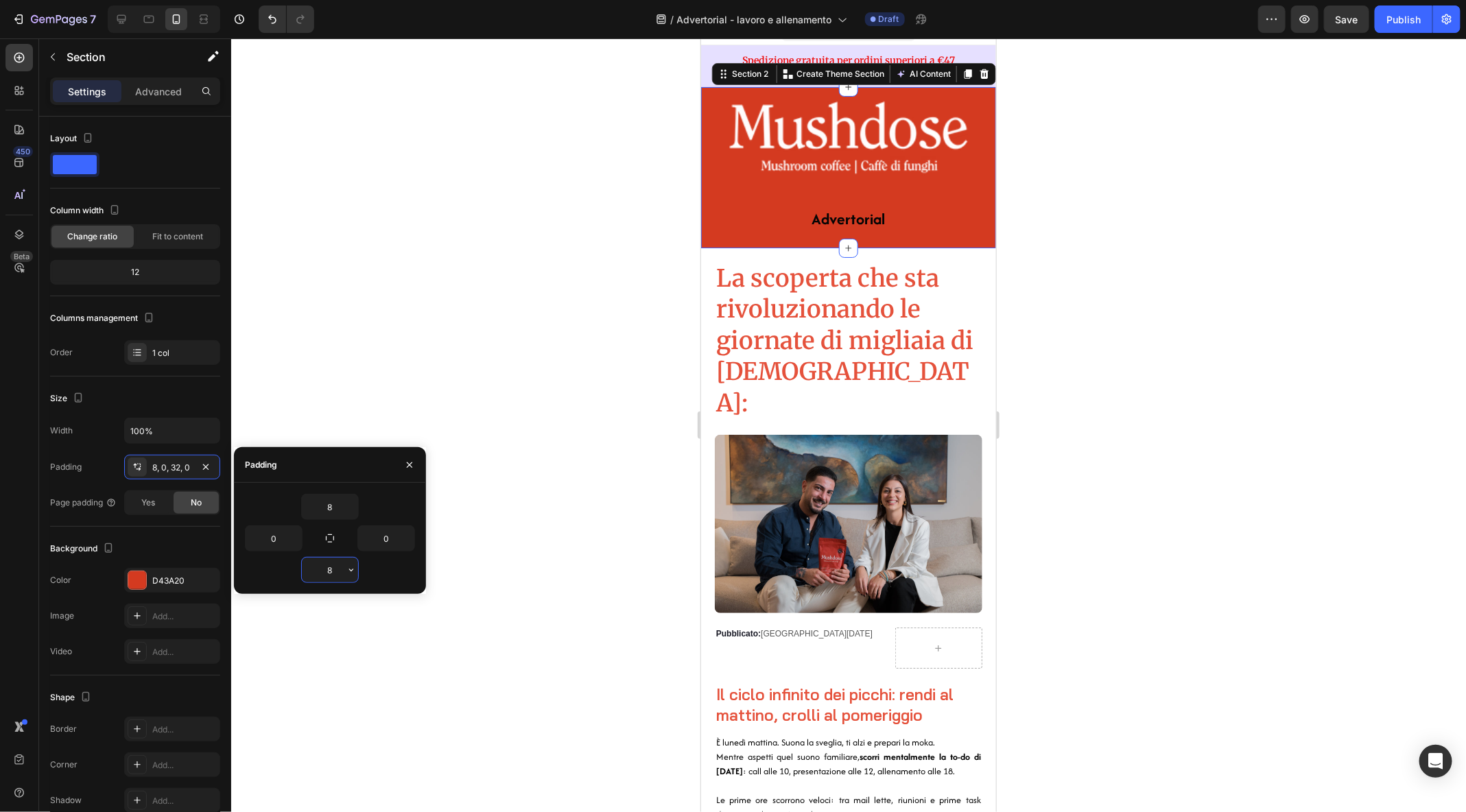
type input "8"
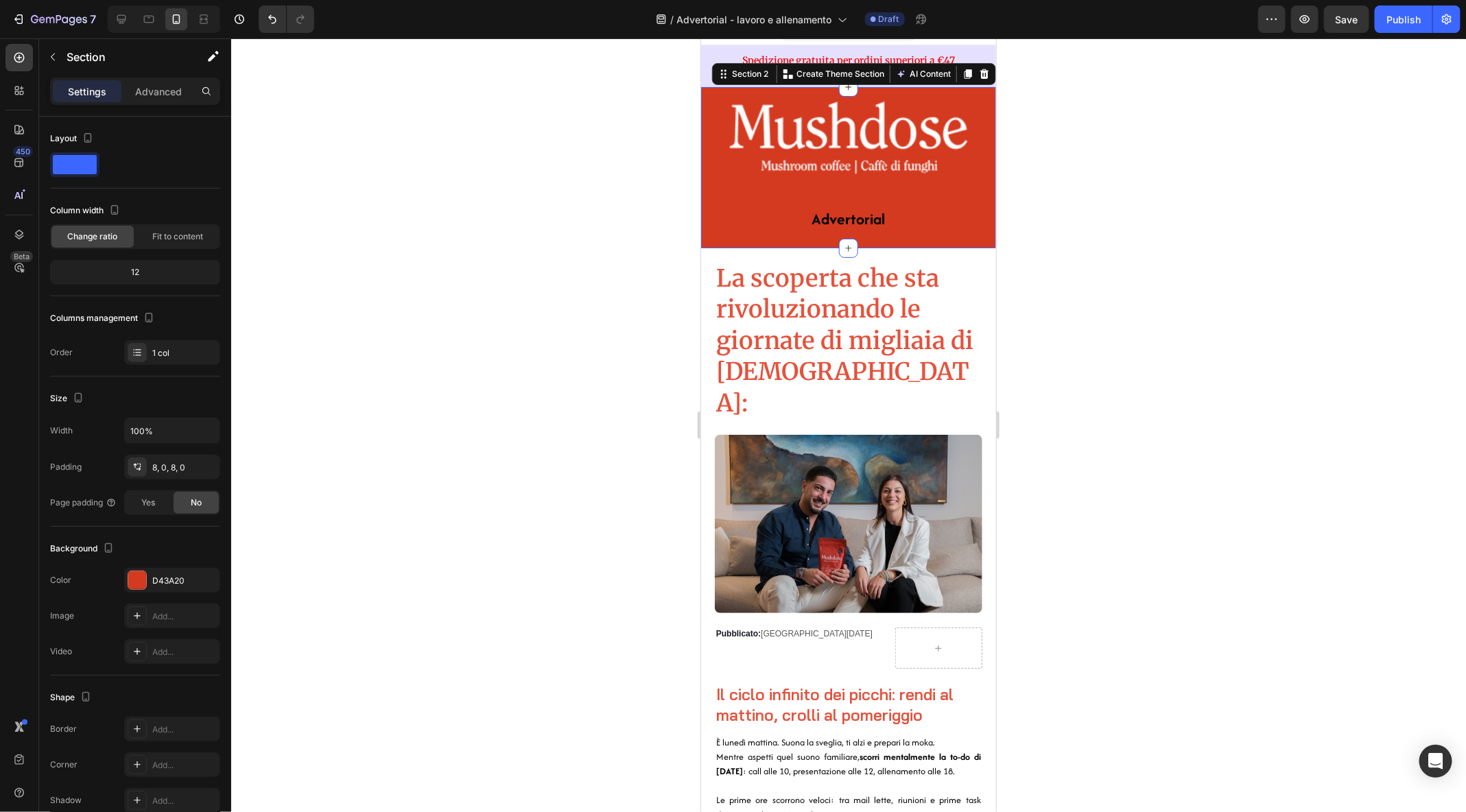
click at [1293, 184] on div at bounding box center [848, 426] width 1235 height 774
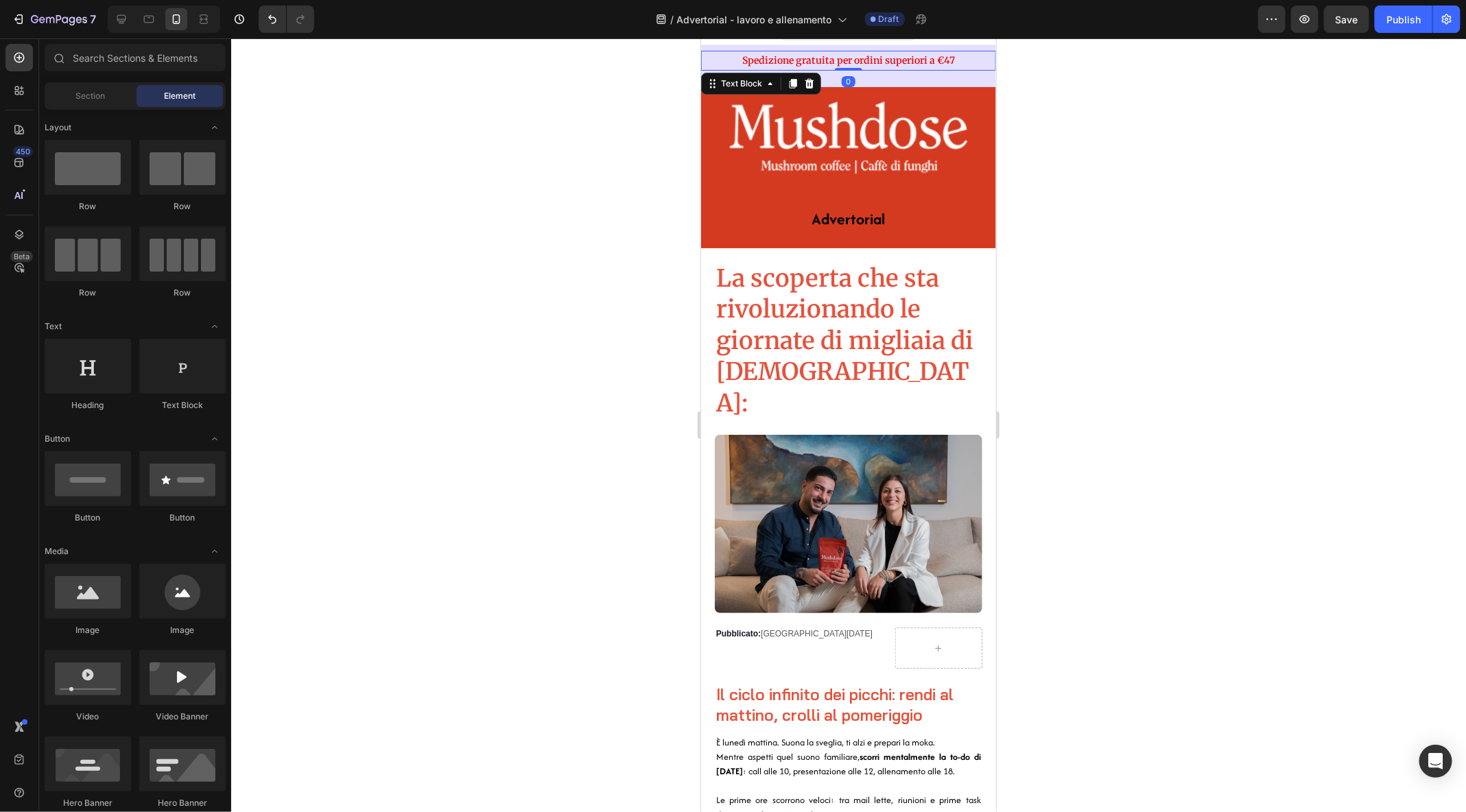
click at [812, 62] on strong "Spedizione gratuita per ordini superiori a €47" at bounding box center [848, 59] width 212 height 13
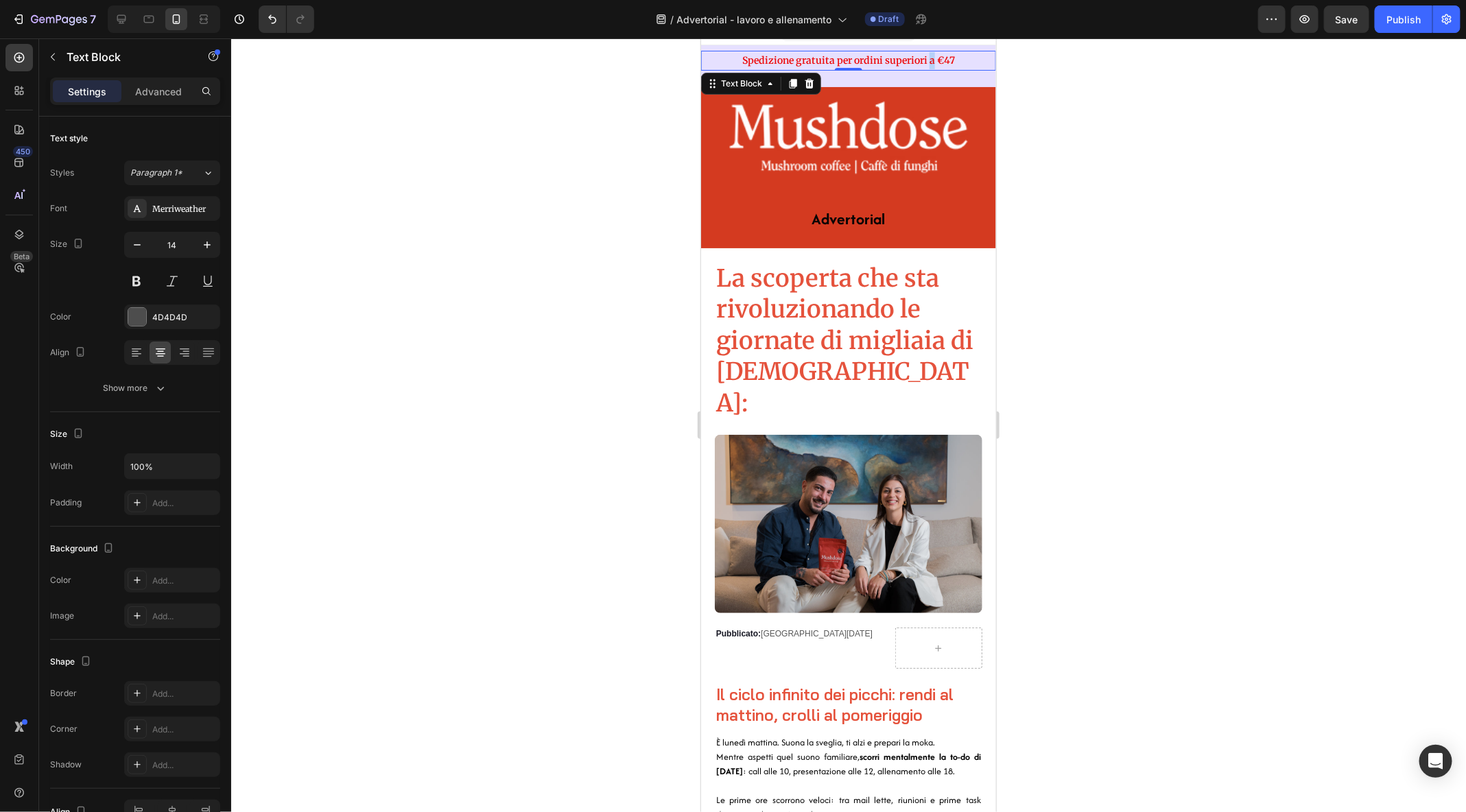
click at [929, 55] on strong "Spedizione gratuita per ordini superiori a €47" at bounding box center [848, 59] width 212 height 13
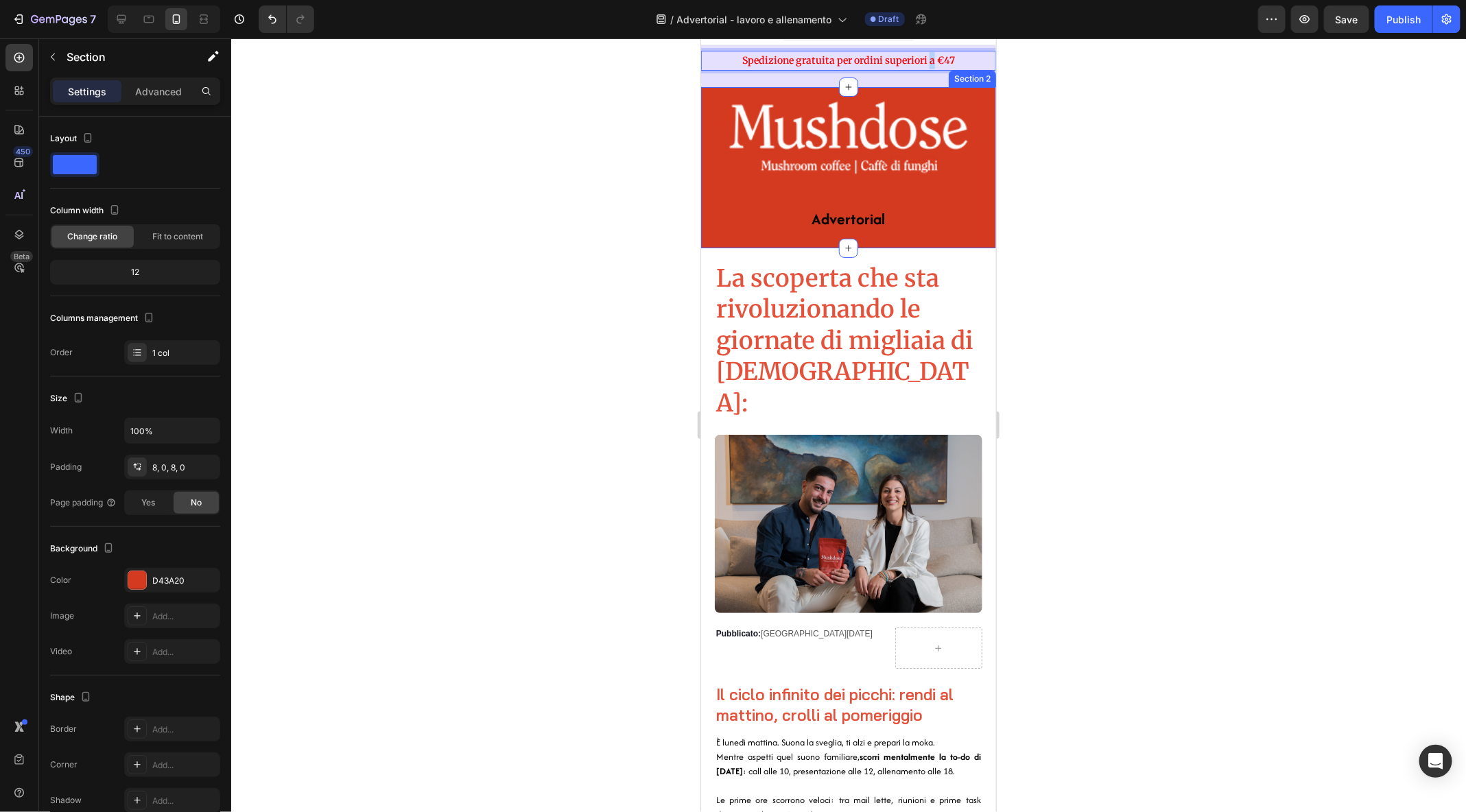
click at [830, 244] on div "Image Advertorial Text Block Row Section 2" at bounding box center [848, 166] width 295 height 160
click at [148, 97] on p "Advanced" at bounding box center [158, 91] width 47 height 15
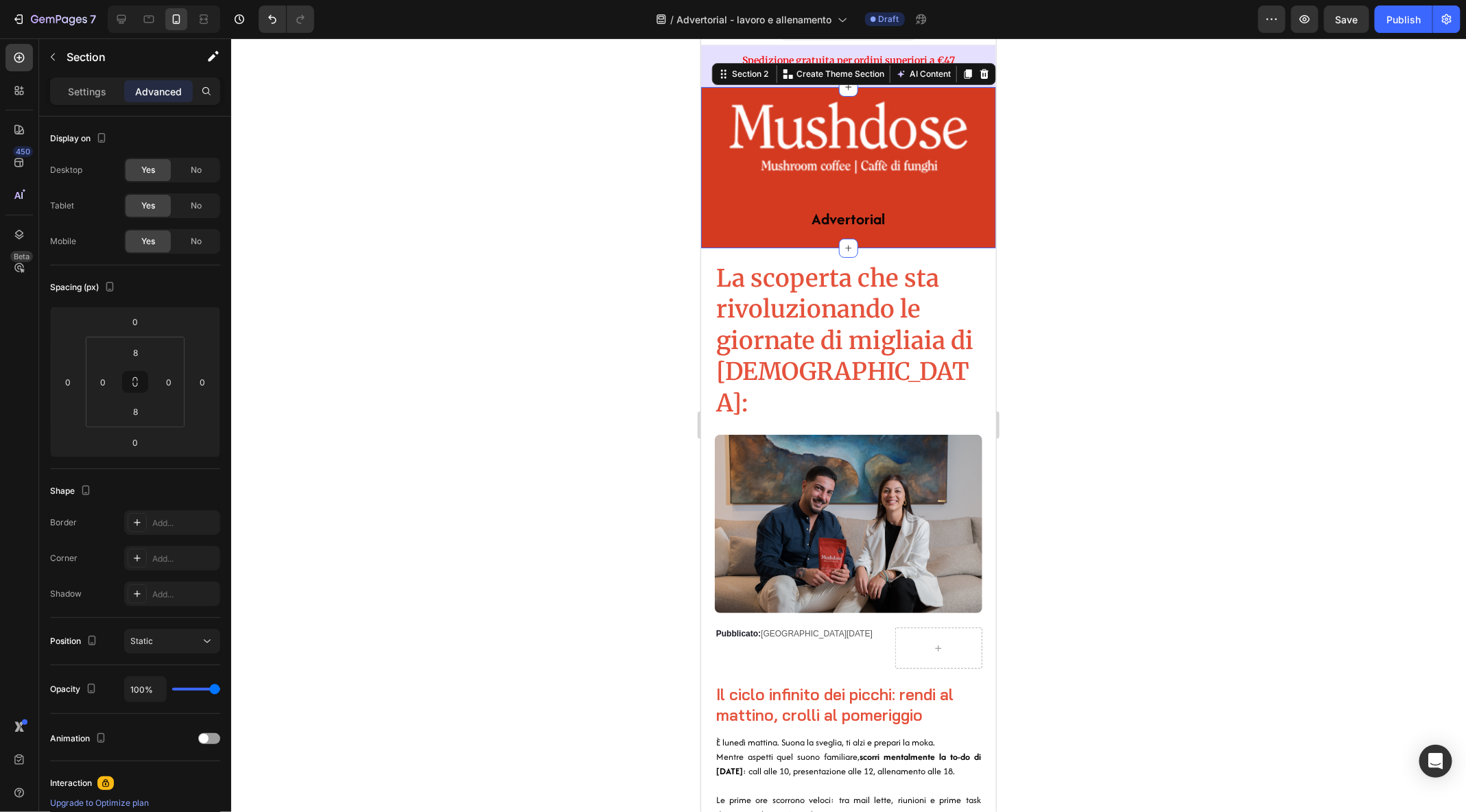
click at [1313, 212] on div at bounding box center [848, 426] width 1235 height 774
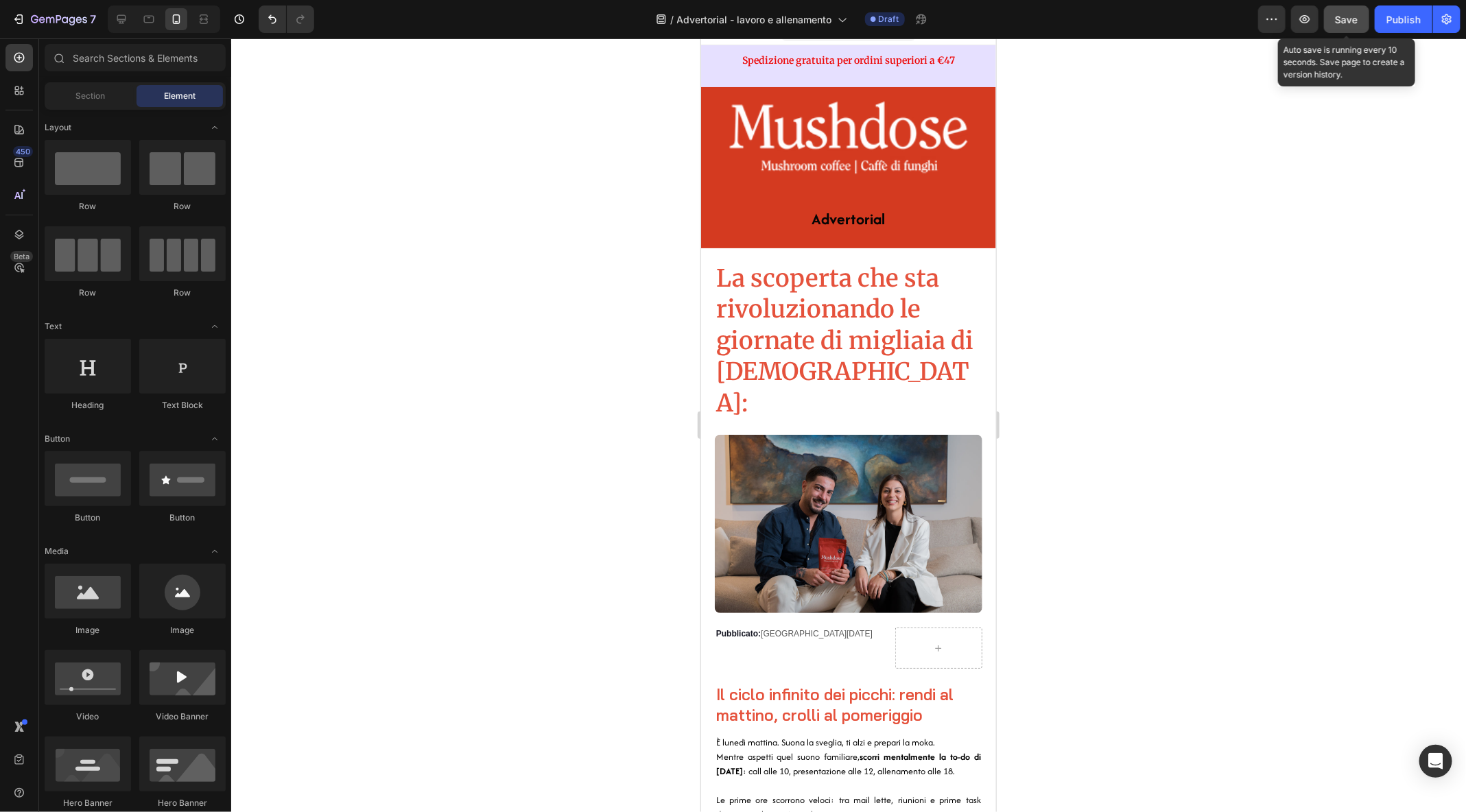
click at [1352, 13] on div "Save" at bounding box center [1347, 19] width 22 height 15
click at [27, 17] on div "7" at bounding box center [53, 18] width 84 height 16
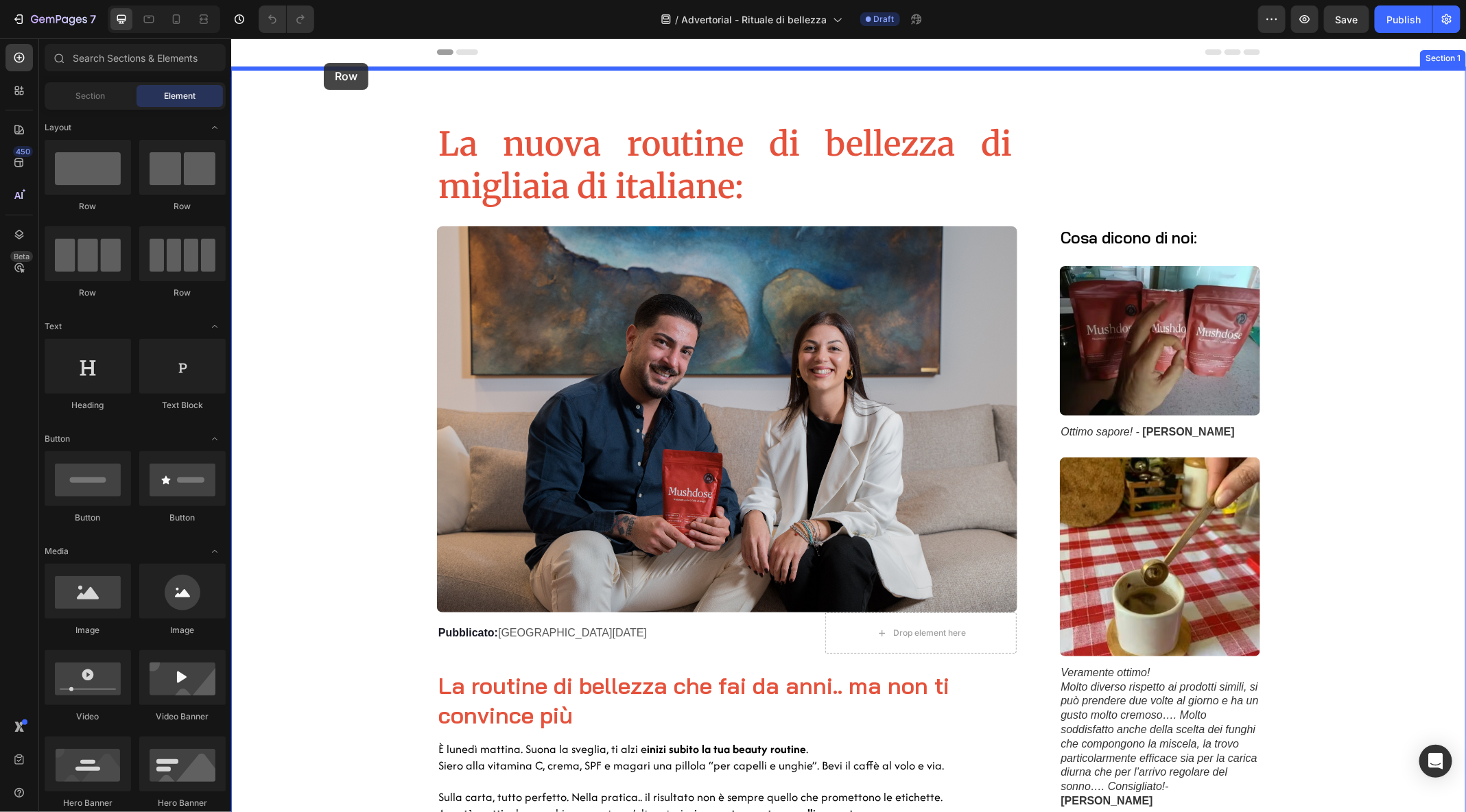
drag, startPoint x: 305, startPoint y: 211, endPoint x: 323, endPoint y: 62, distance: 150.1
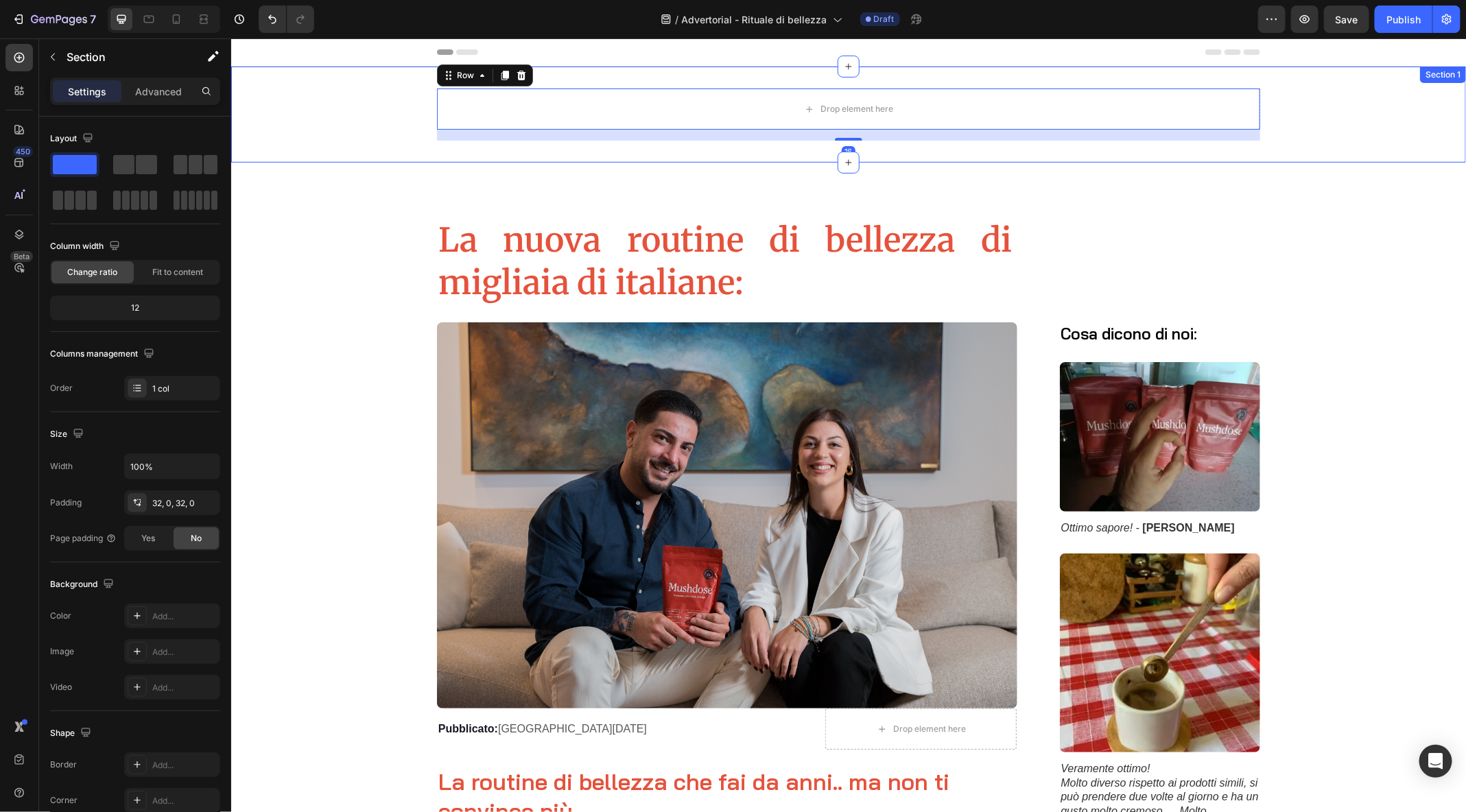
click at [331, 113] on div "Drop element here Row 16" at bounding box center [848, 114] width 1235 height 52
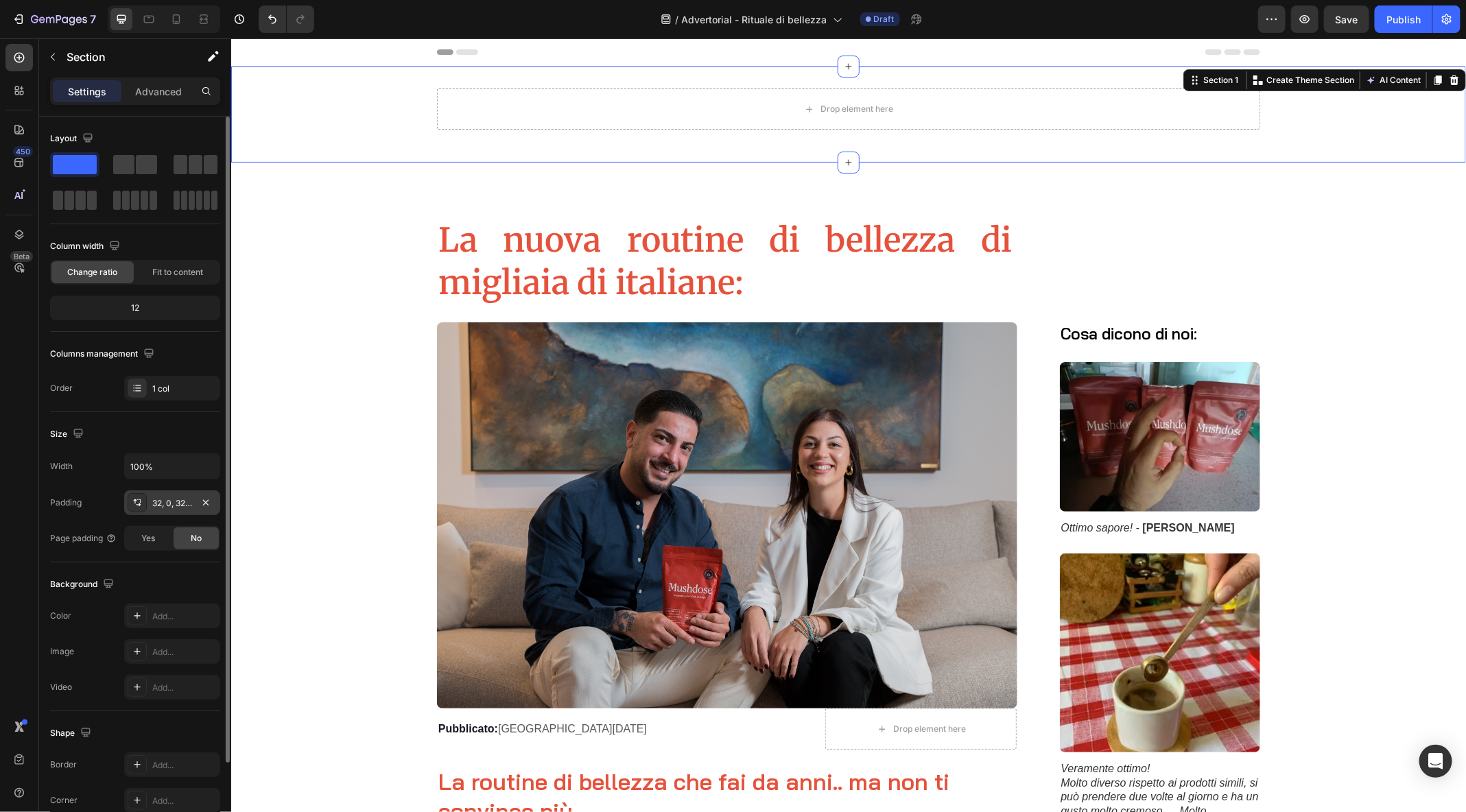
click at [171, 503] on div "32, 0, 32, 0" at bounding box center [172, 503] width 40 height 13
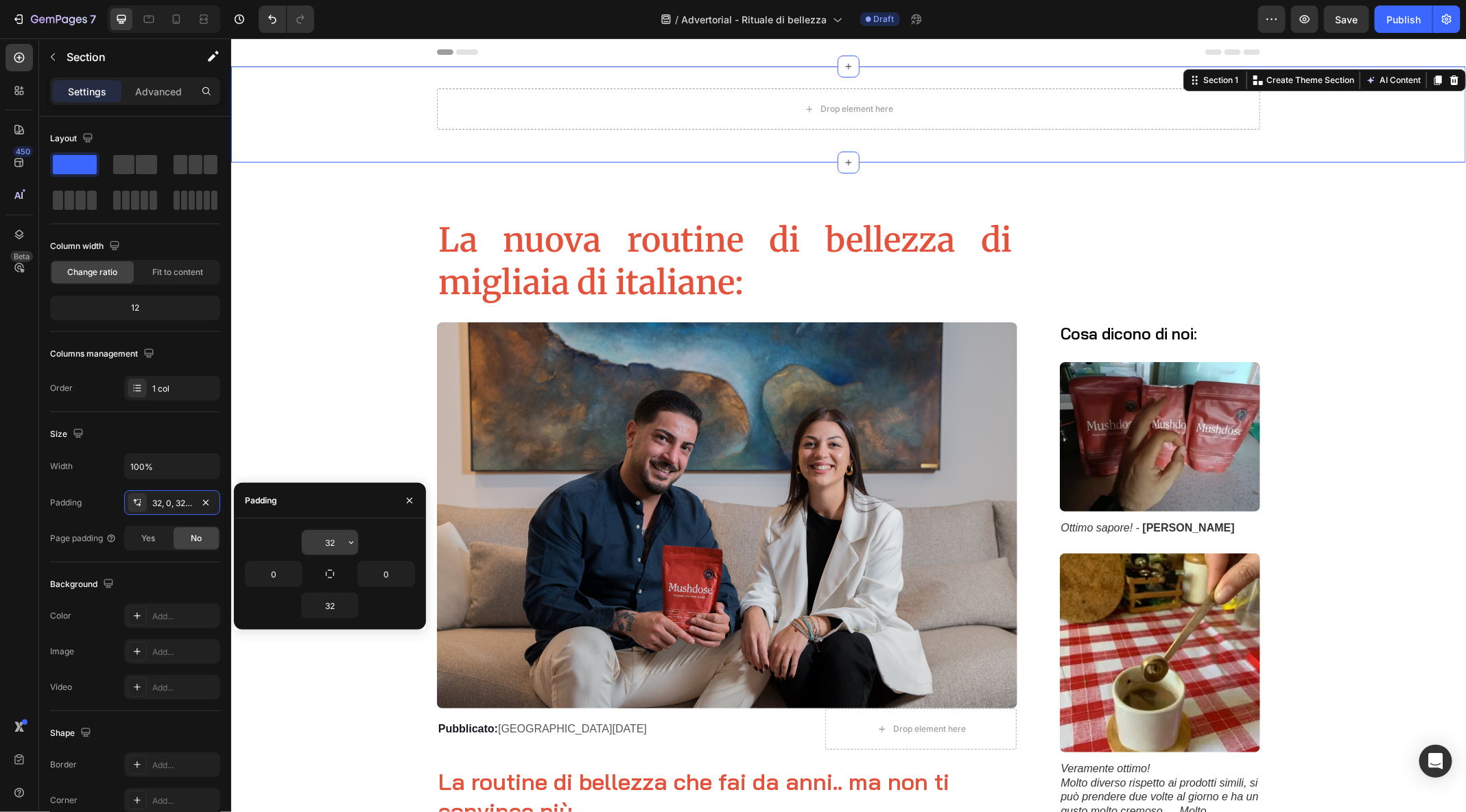
click at [325, 540] on input "32" at bounding box center [330, 542] width 56 height 24
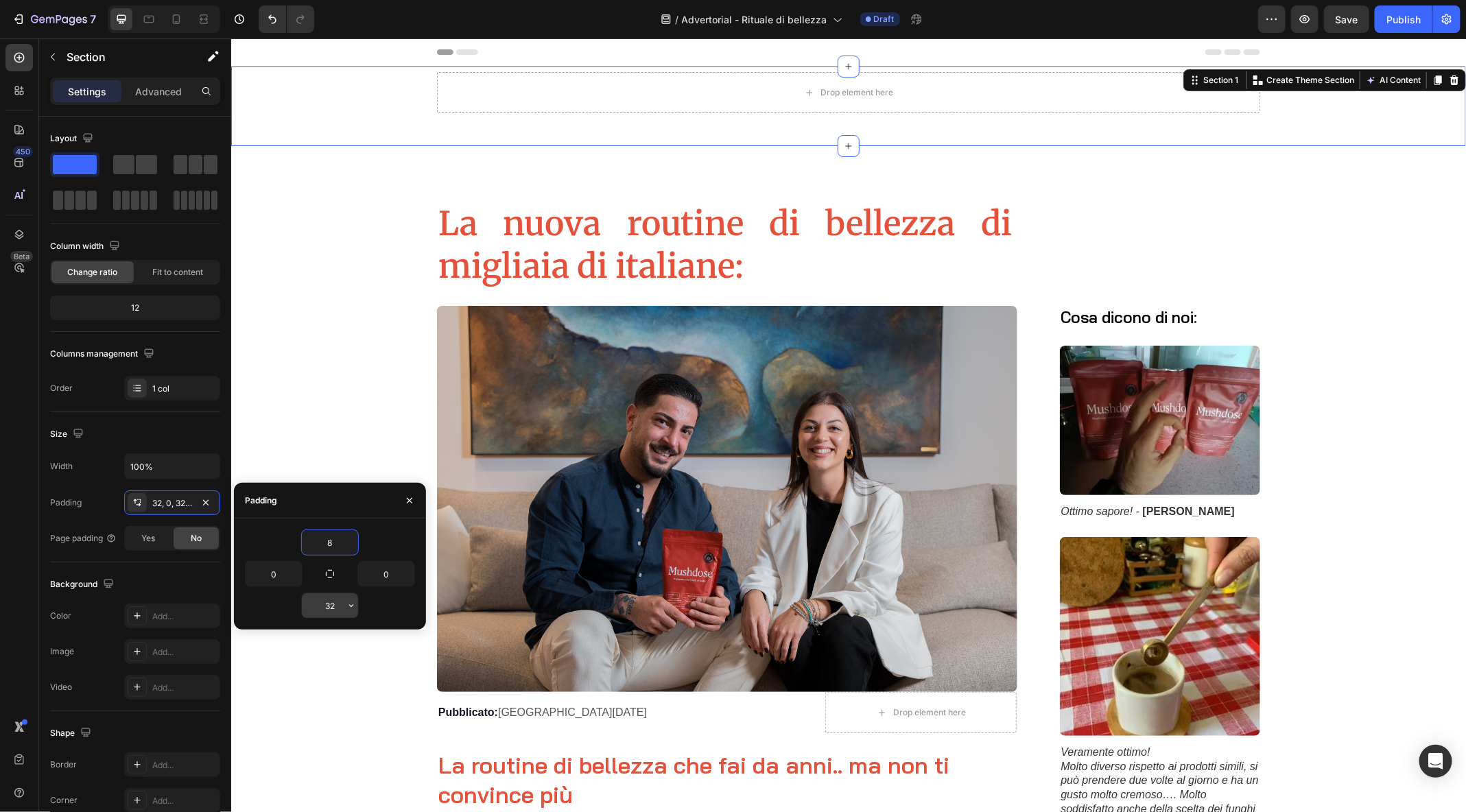
type input "8"
click at [333, 604] on input "32" at bounding box center [330, 605] width 56 height 24
type input "8"
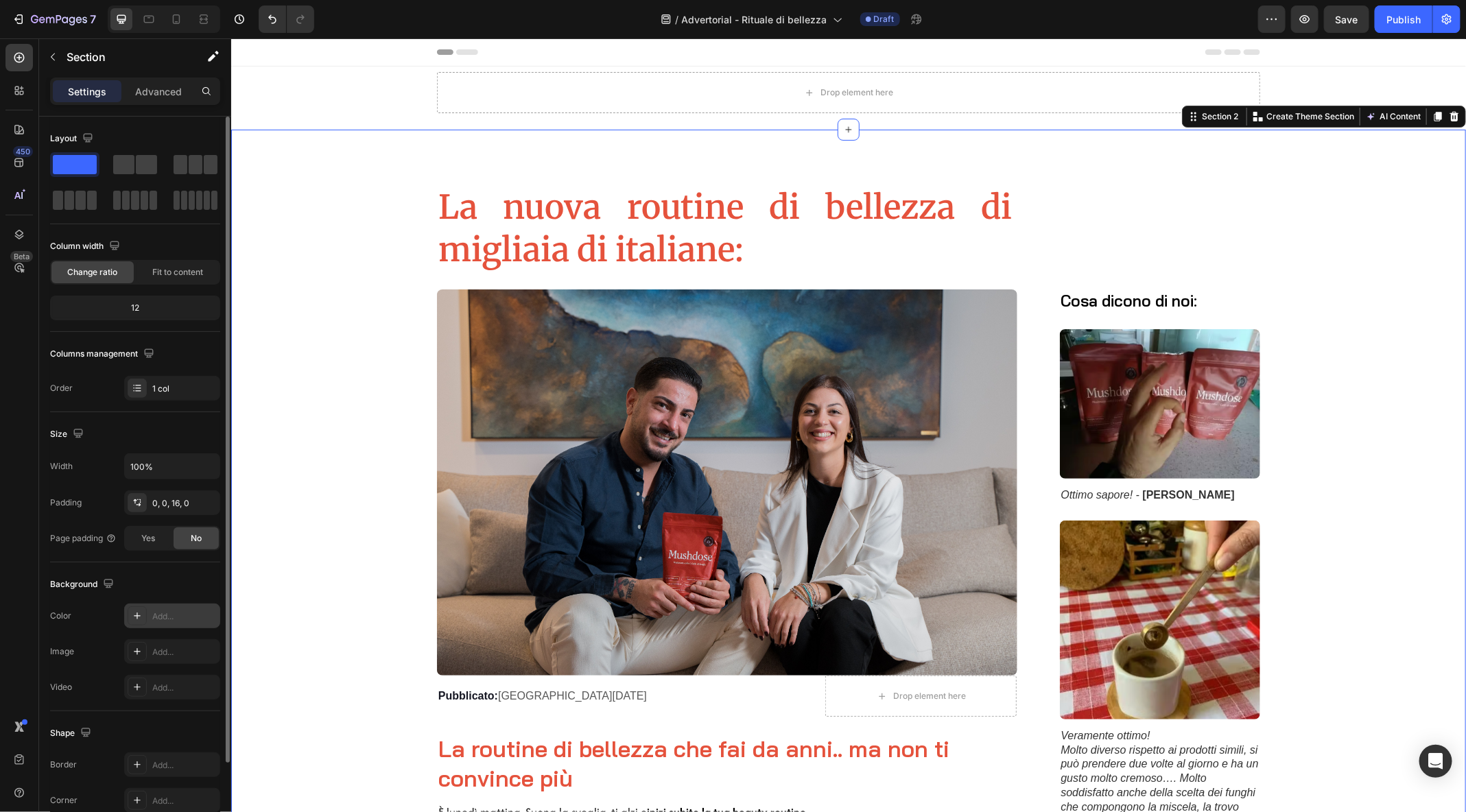
click at [166, 618] on div "Add..." at bounding box center [184, 616] width 64 height 13
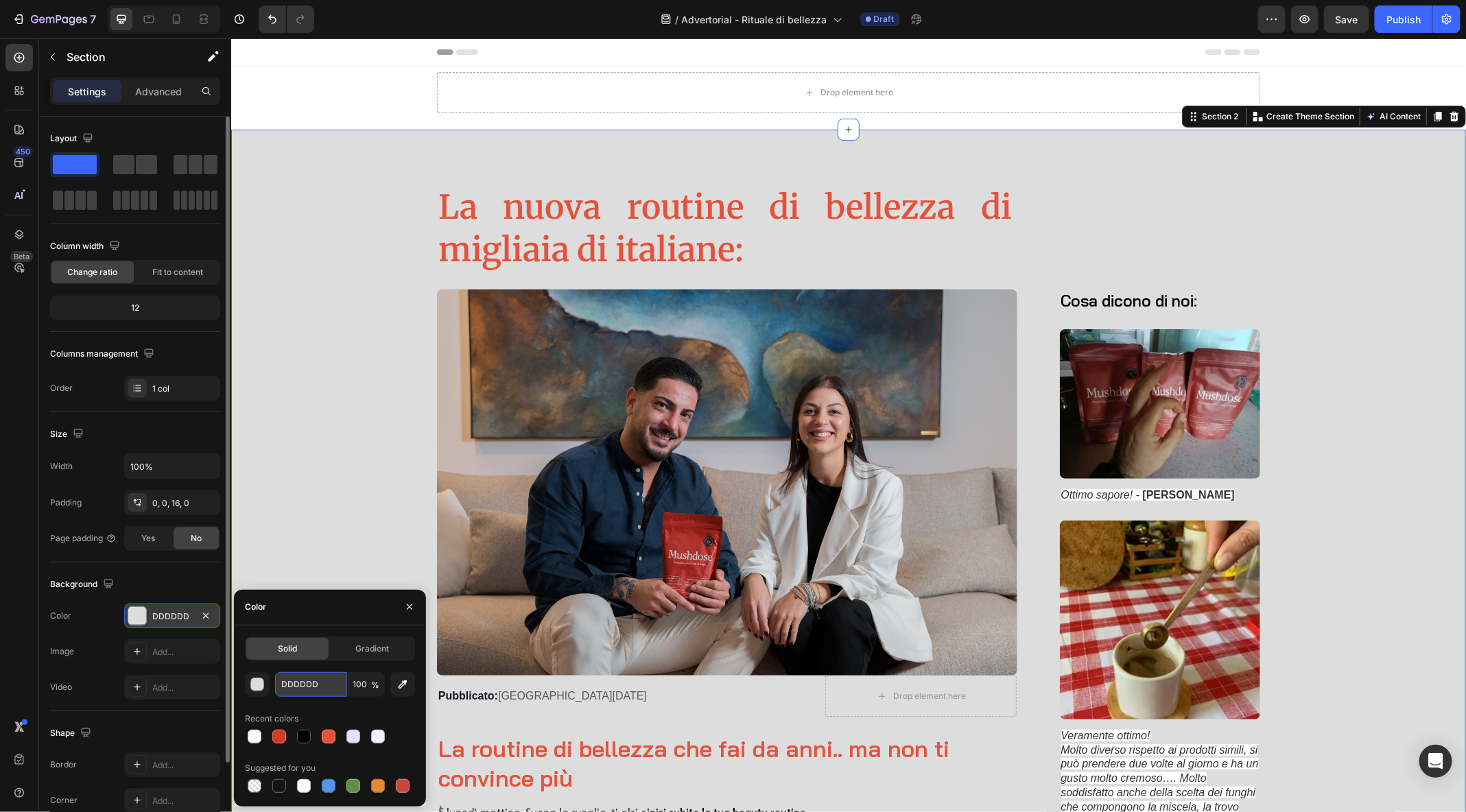
click at [306, 678] on input "DDDDDD" at bounding box center [311, 684] width 72 height 24
paste input "E6E0FF"
type input "E6E0FF"
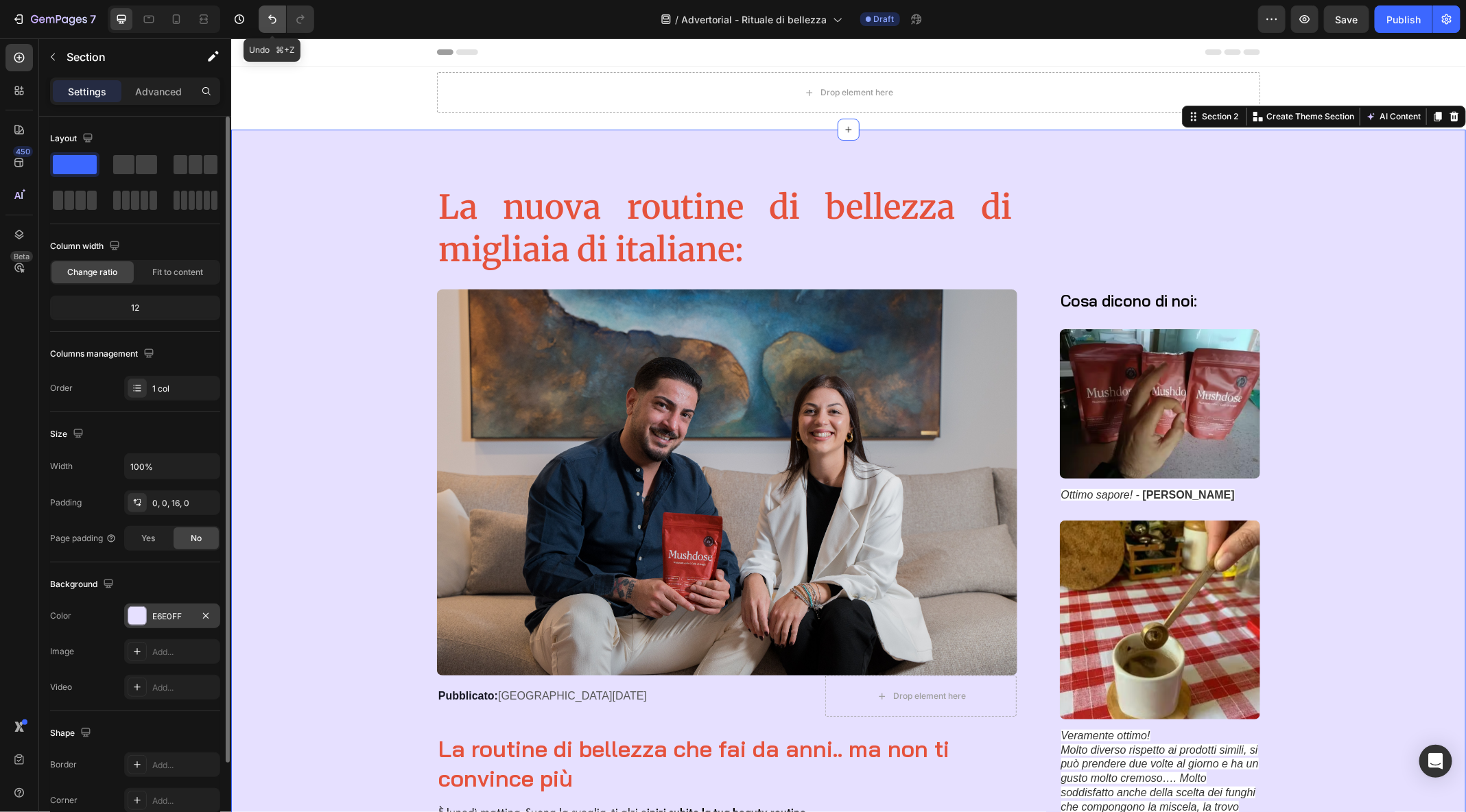
click at [266, 26] on icon "Undo/Redo" at bounding box center [273, 19] width 14 height 14
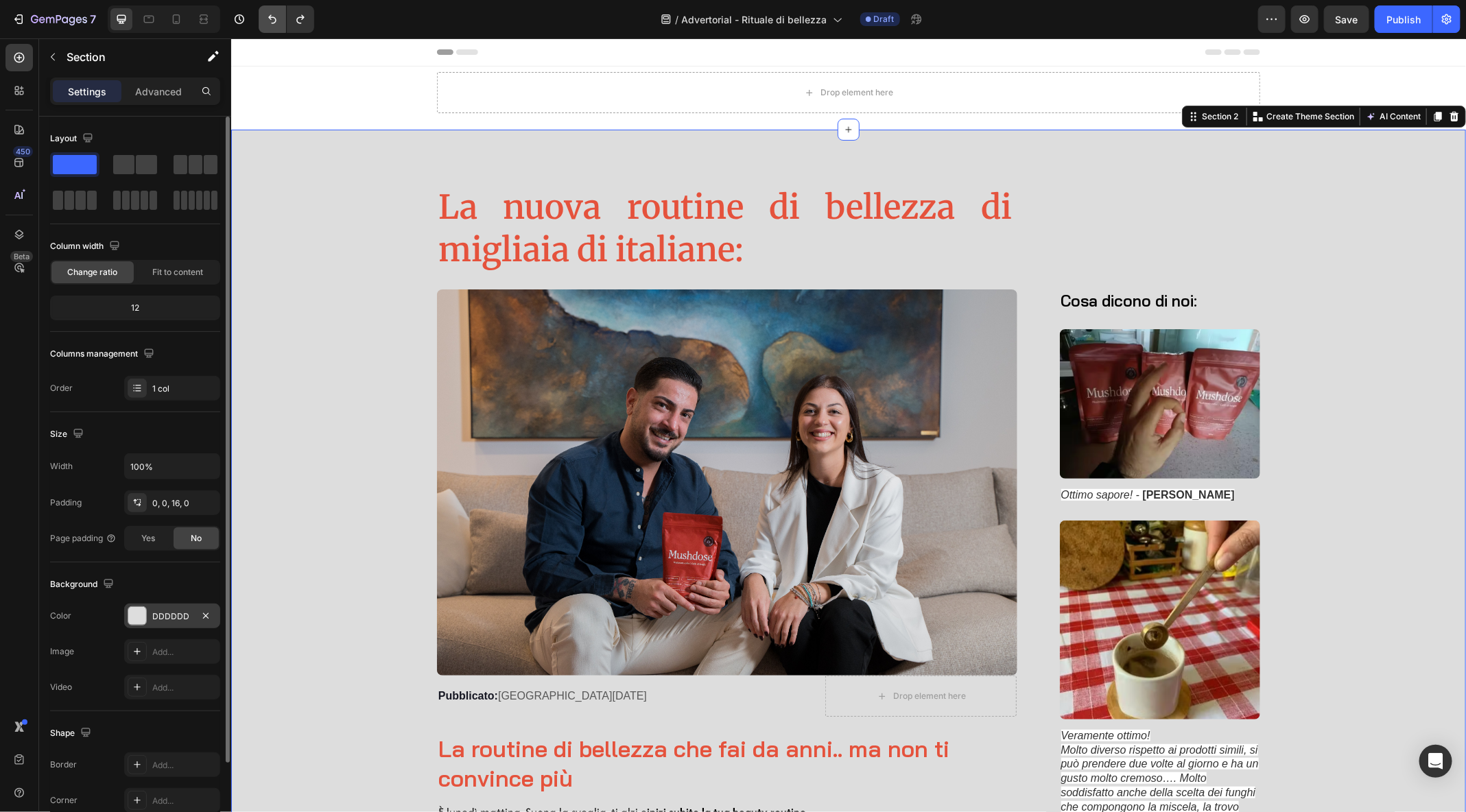
click at [272, 13] on icon "Undo/Redo" at bounding box center [273, 19] width 14 height 14
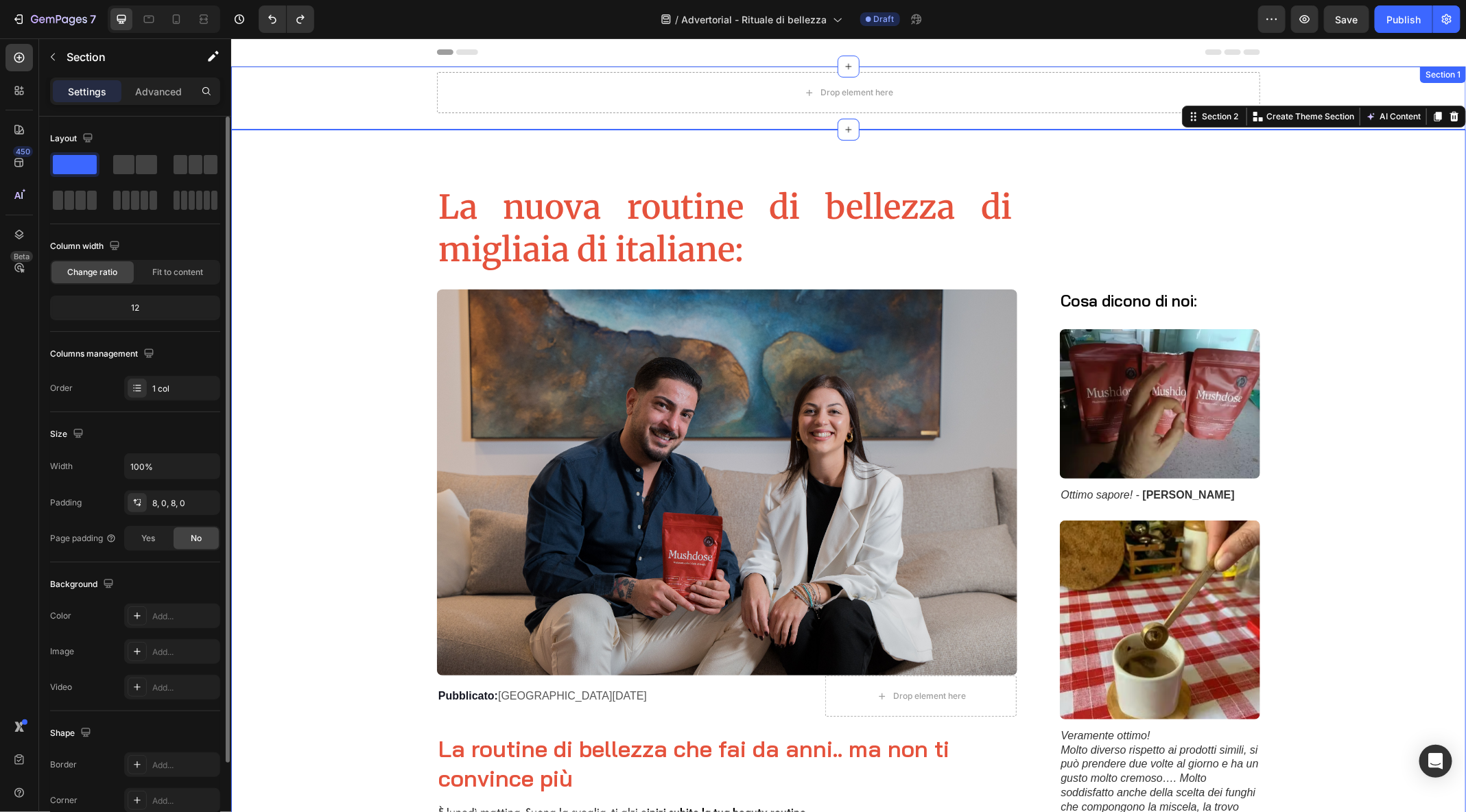
click at [327, 123] on div "Drop element here Row Section 1" at bounding box center [848, 97] width 1235 height 63
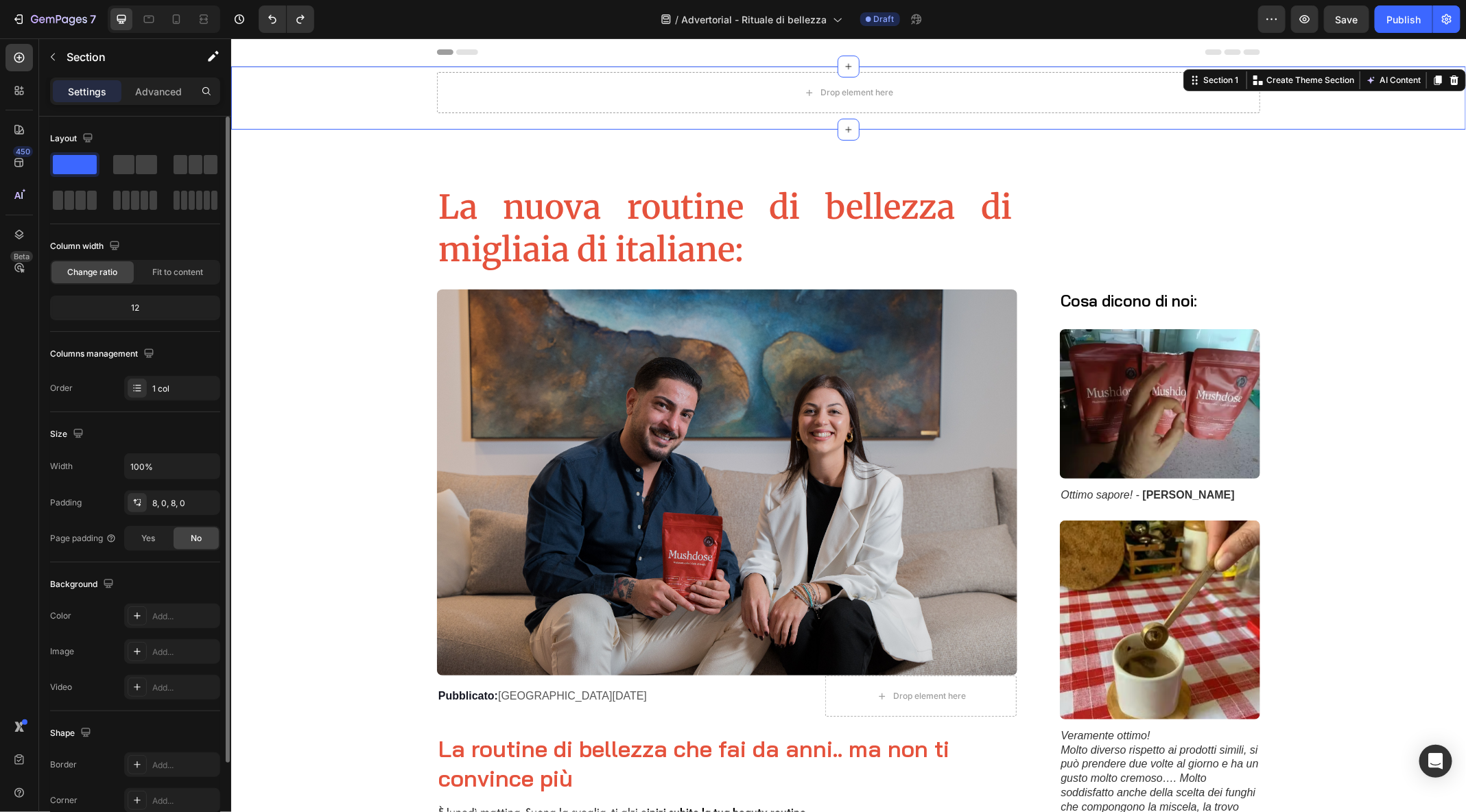
click at [252, 116] on div "Drop element here Row" at bounding box center [848, 98] width 1235 height 52
click at [176, 610] on div "Add..." at bounding box center [184, 616] width 64 height 13
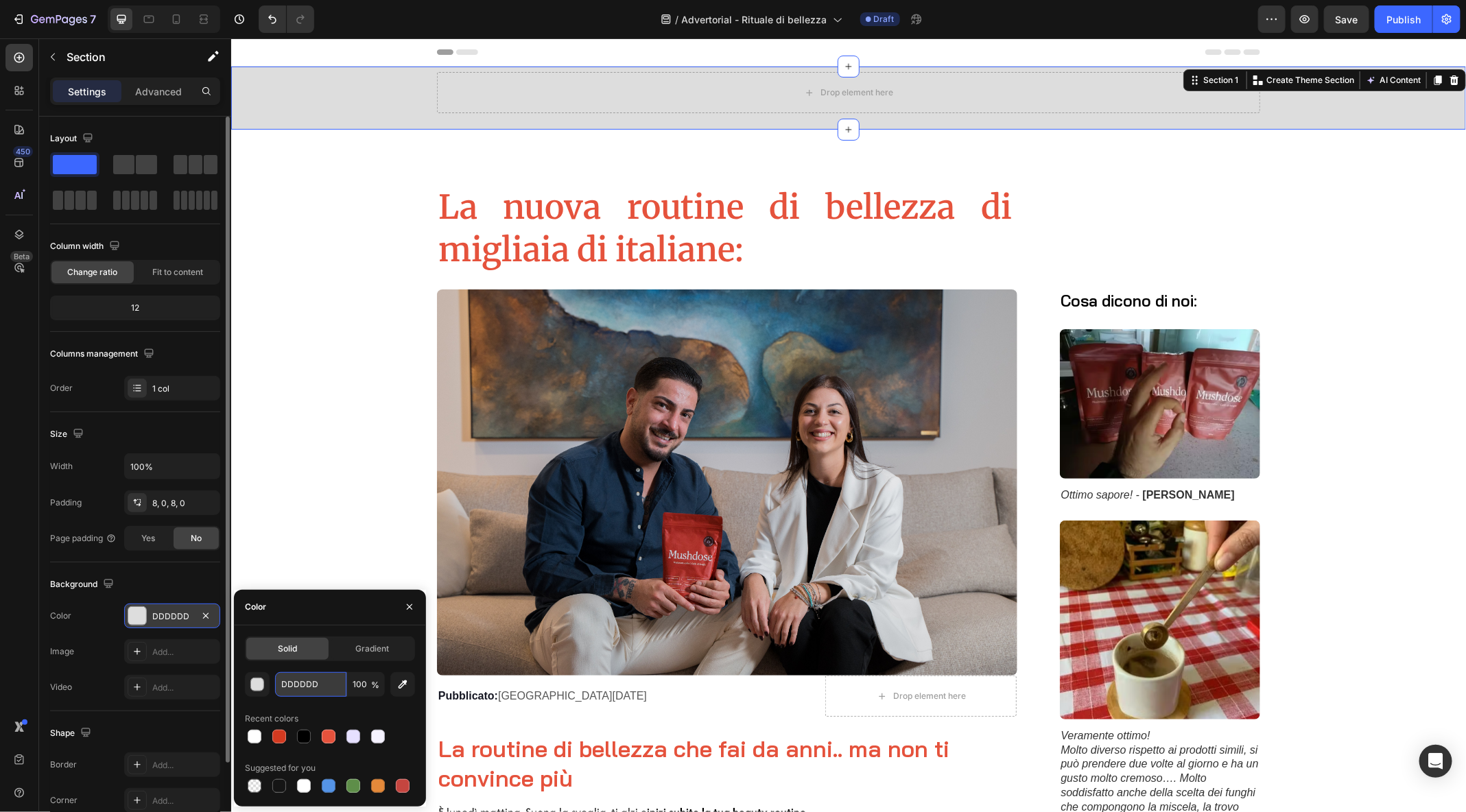
click at [307, 682] on input "DDDDDD" at bounding box center [311, 684] width 72 height 24
click at [325, 683] on input "DDDDDD" at bounding box center [311, 684] width 72 height 24
drag, startPoint x: 325, startPoint y: 683, endPoint x: 276, endPoint y: 683, distance: 49.0
click at [276, 683] on input "DDDDDD" at bounding box center [311, 684] width 72 height 24
paste input "E6E0FF"
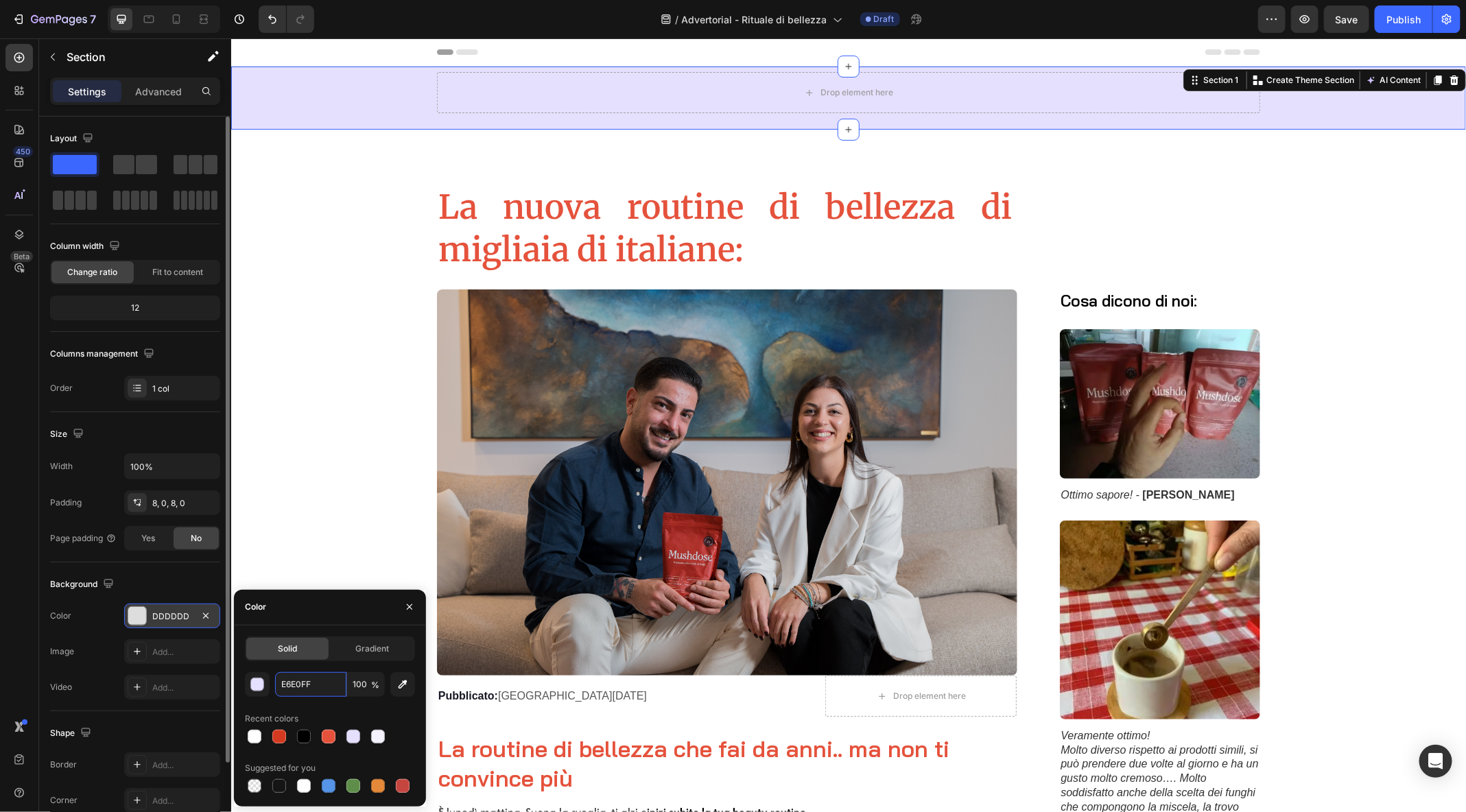
type input "E6E0FF"
click at [57, 61] on icon "button" at bounding box center [52, 56] width 11 height 11
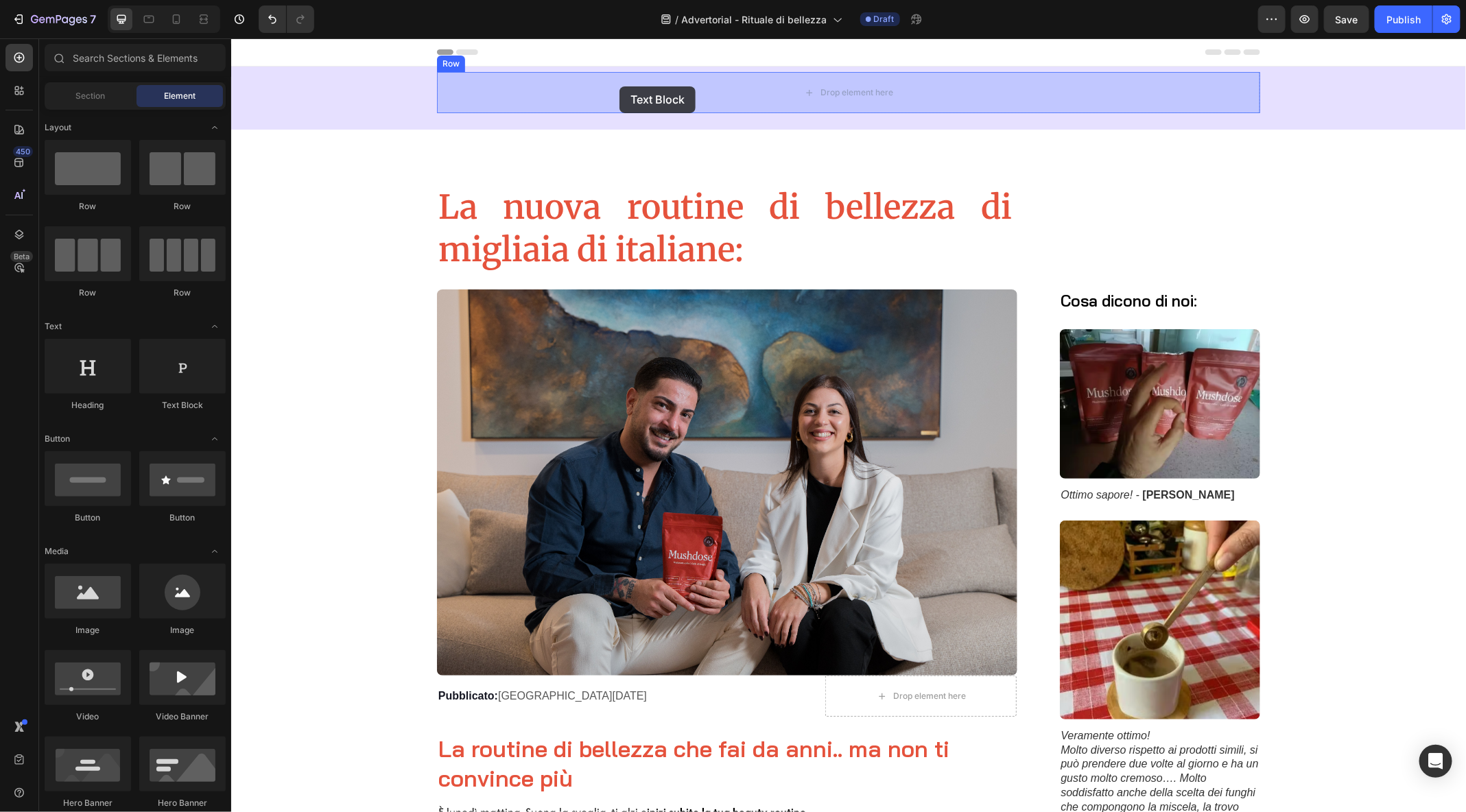
drag, startPoint x: 400, startPoint y: 425, endPoint x: 619, endPoint y: 85, distance: 404.4
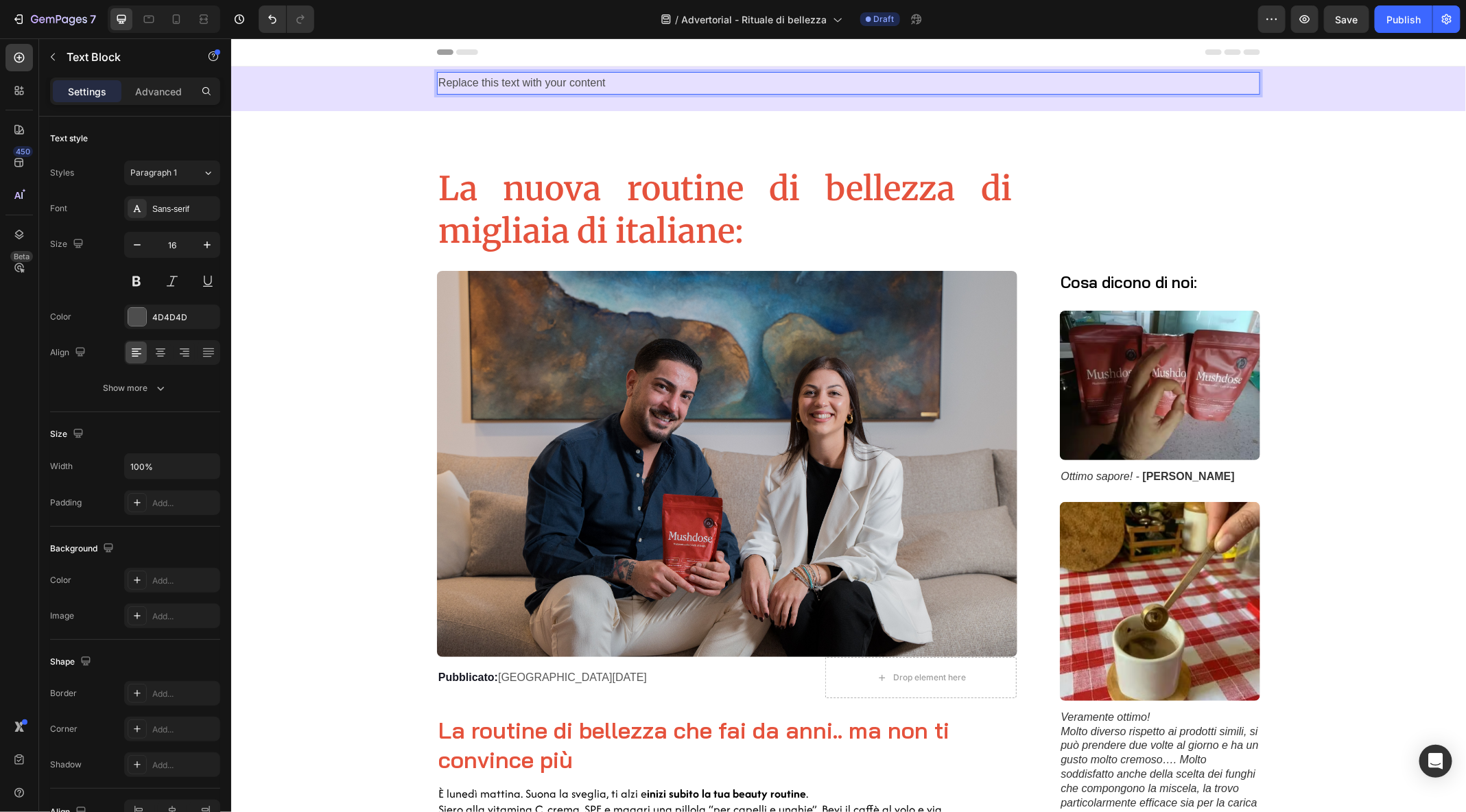
click at [632, 84] on div "Replace this text with your content" at bounding box center [848, 82] width 824 height 22
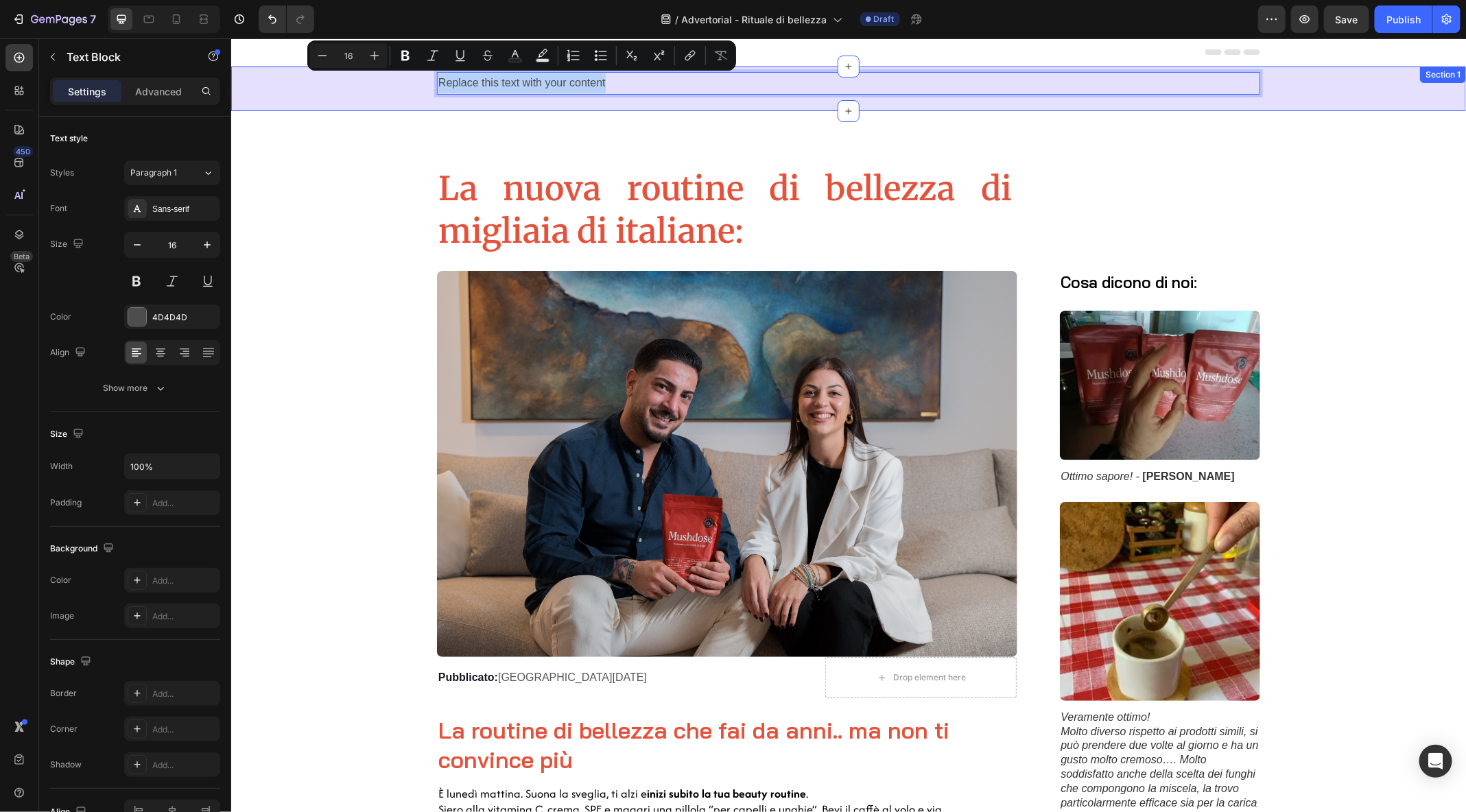
drag, startPoint x: 632, startPoint y: 84, endPoint x: 383, endPoint y: 85, distance: 249.0
click at [383, 85] on div "Replace this text with your content Text Block 0 Row" at bounding box center [848, 88] width 1235 height 34
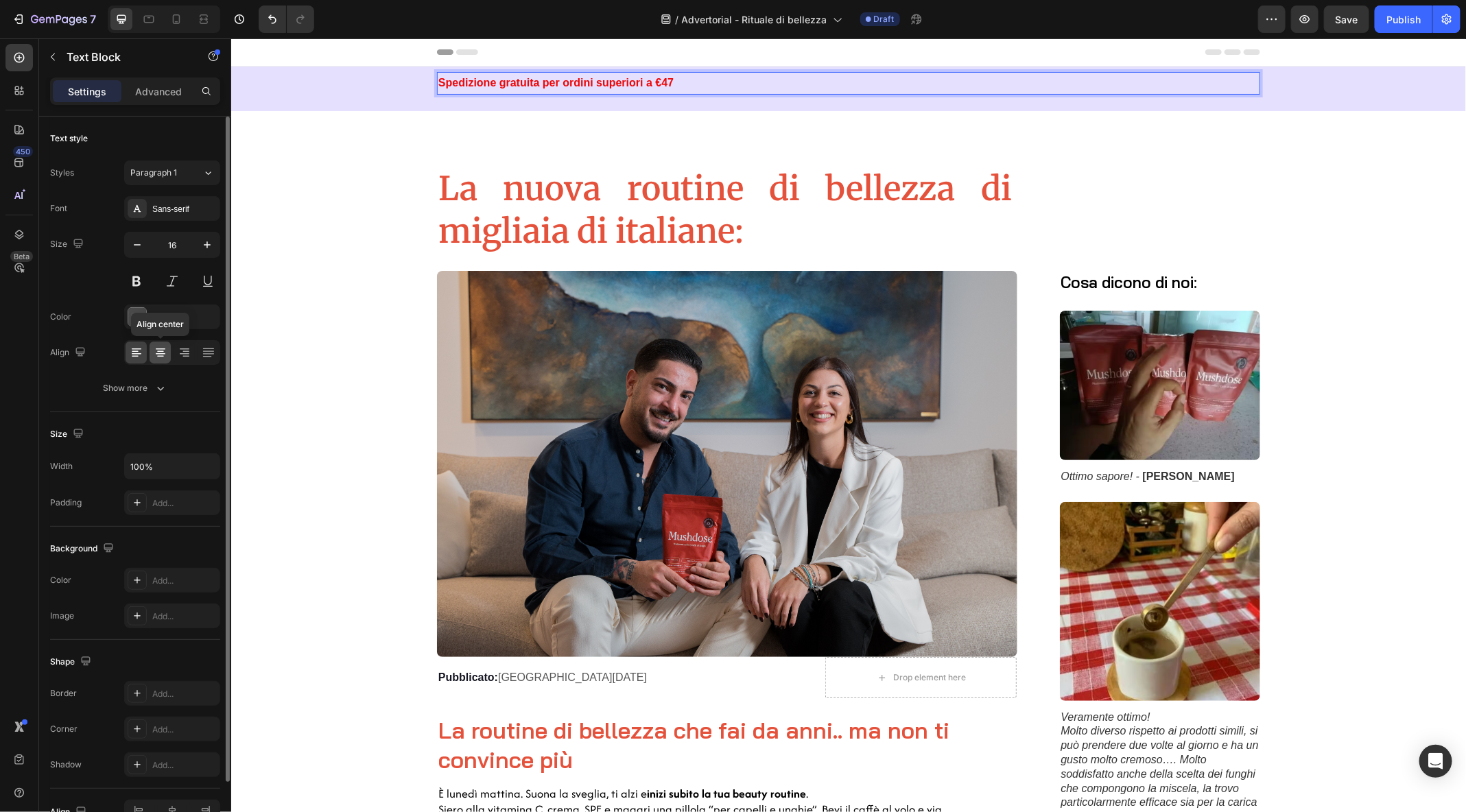
click at [156, 356] on icon at bounding box center [160, 352] width 14 height 14
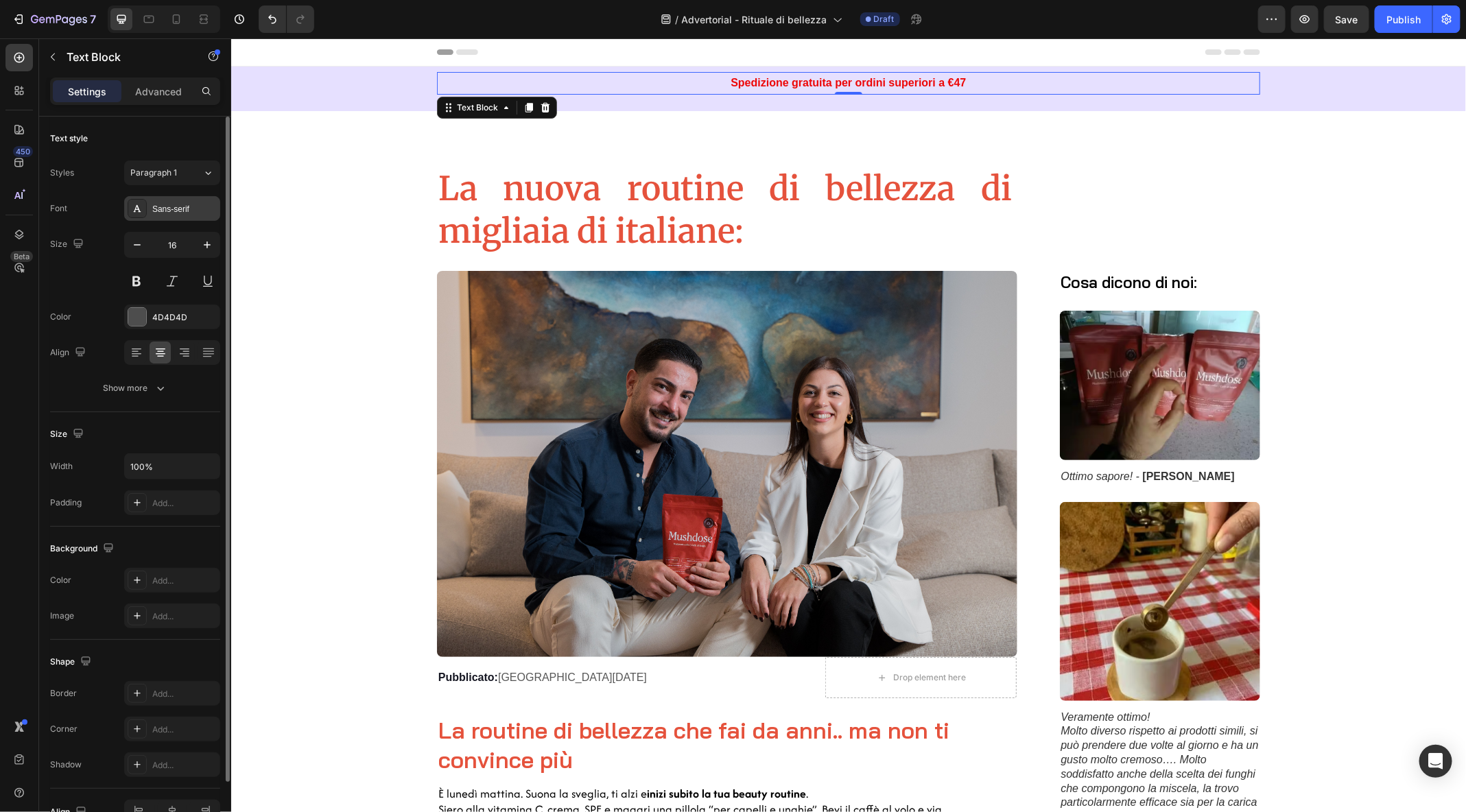
click at [170, 210] on div "Sans-serif" at bounding box center [184, 209] width 64 height 13
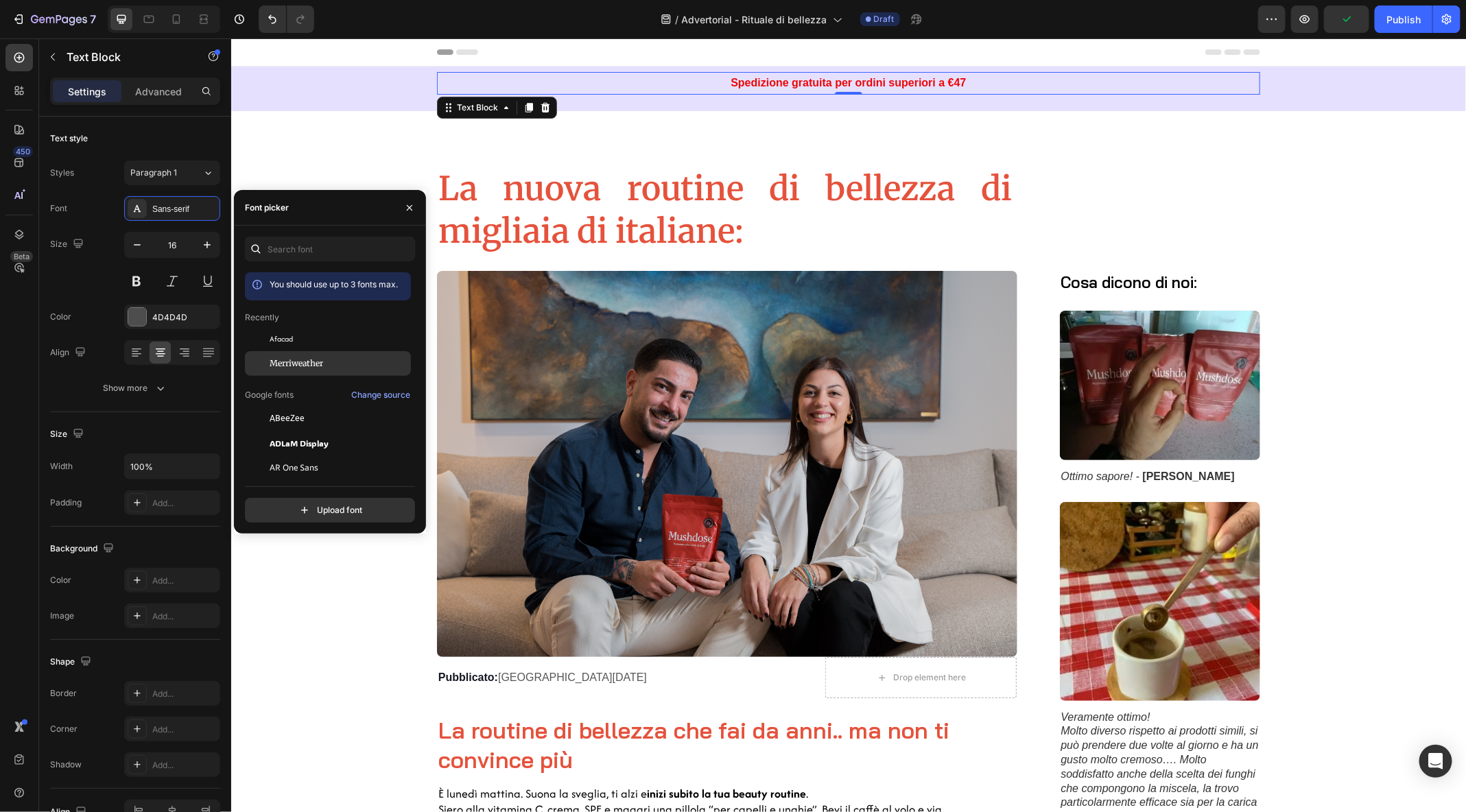
click at [325, 356] on div "Merriweather" at bounding box center [327, 363] width 166 height 24
click at [59, 54] on button "button" at bounding box center [52, 56] width 22 height 22
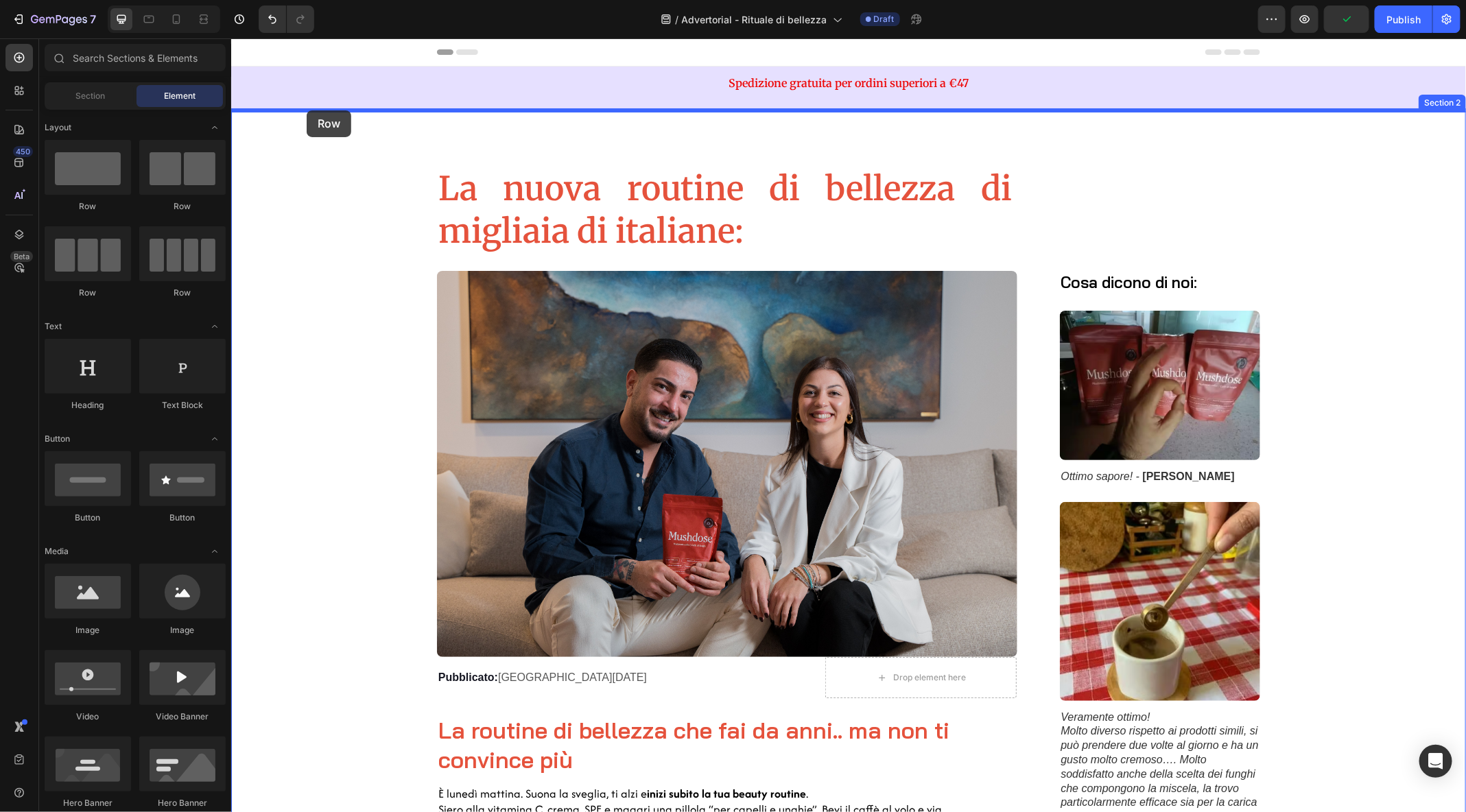
drag, startPoint x: 431, startPoint y: 225, endPoint x: 306, endPoint y: 110, distance: 169.9
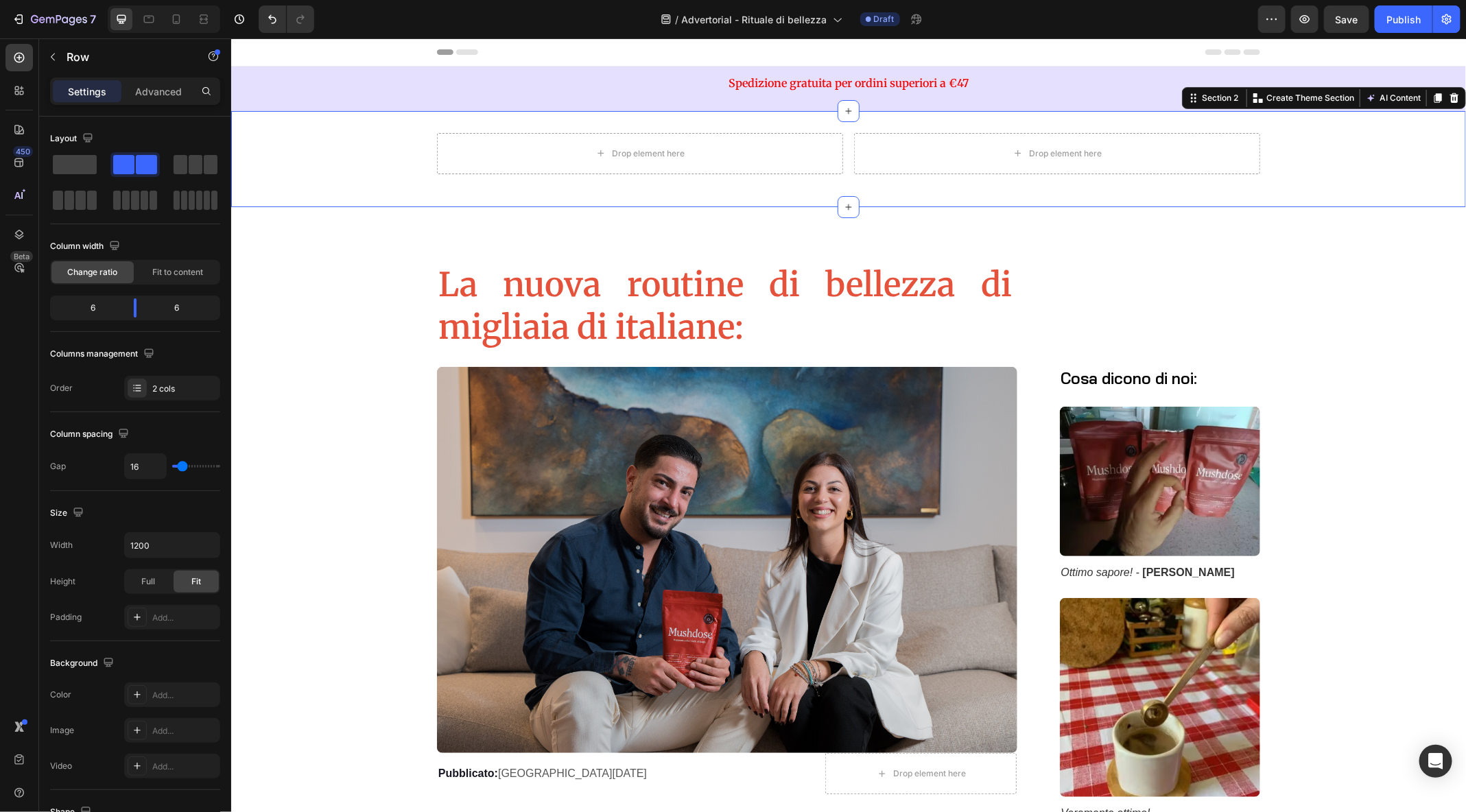
click at [295, 178] on div "Drop element here Drop element here Row" at bounding box center [848, 159] width 1235 height 52
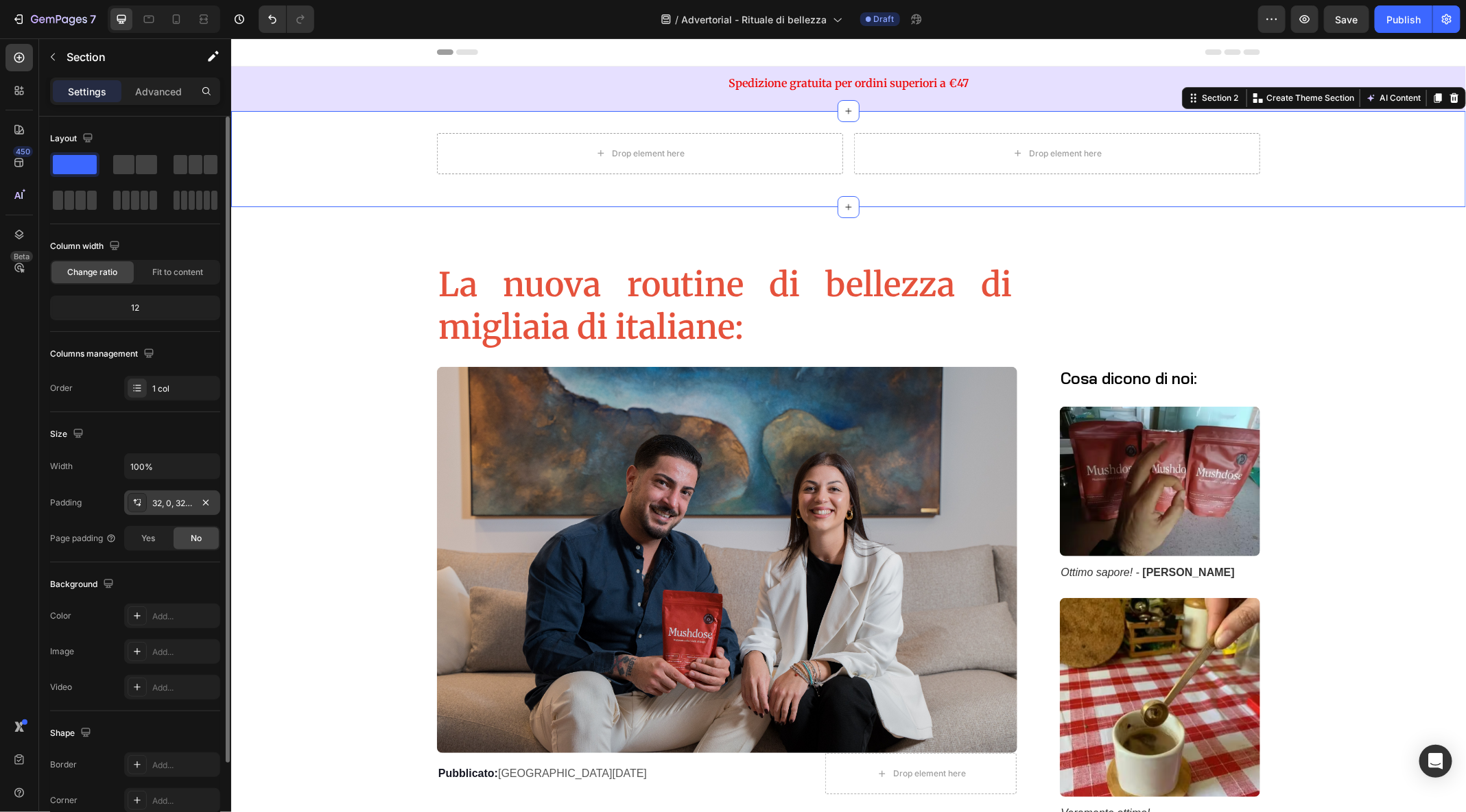
click at [166, 505] on div "32, 0, 32, 0" at bounding box center [172, 503] width 40 height 13
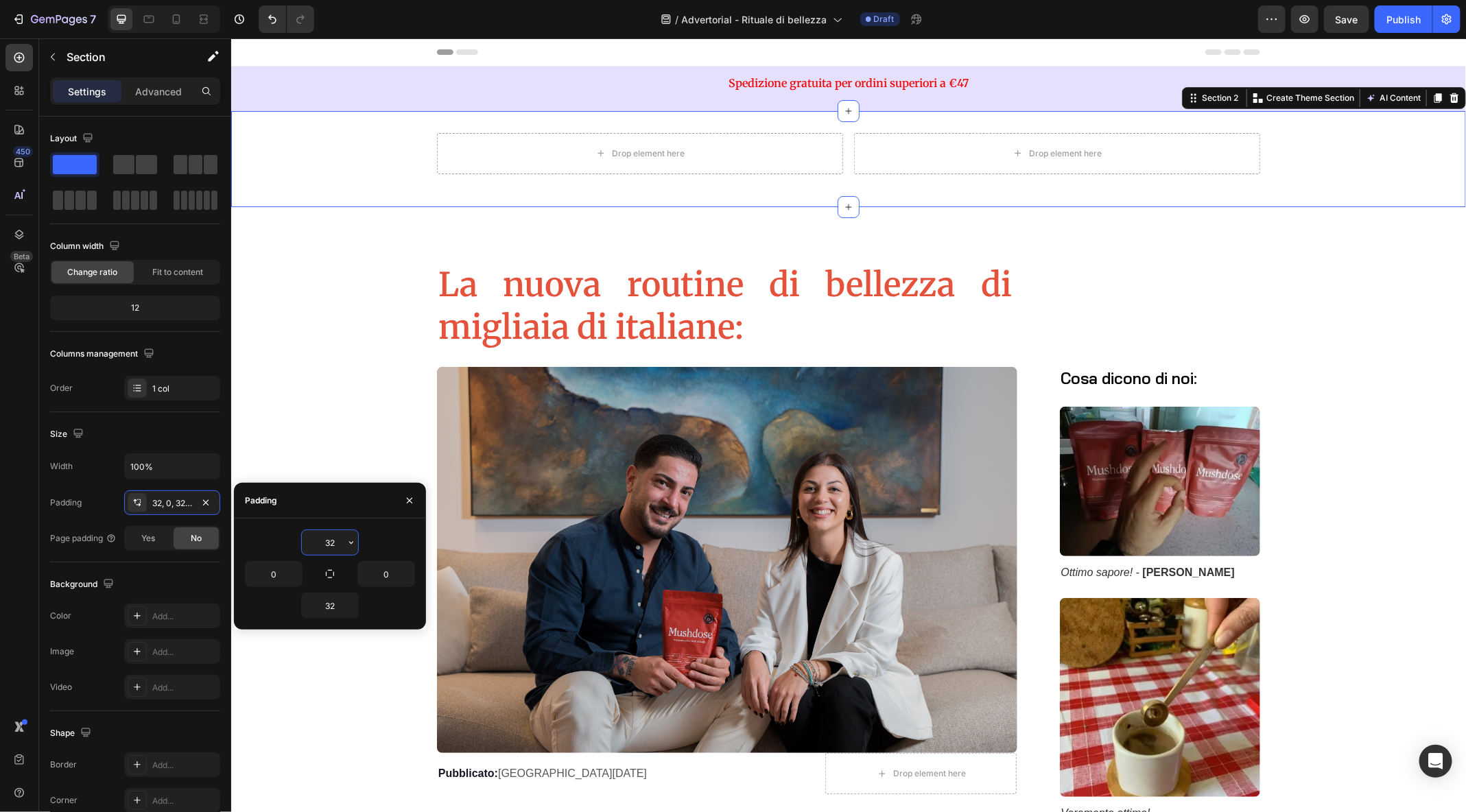
click at [330, 531] on input "32" at bounding box center [330, 542] width 56 height 24
click at [334, 540] on input "32" at bounding box center [330, 542] width 56 height 24
type input "3"
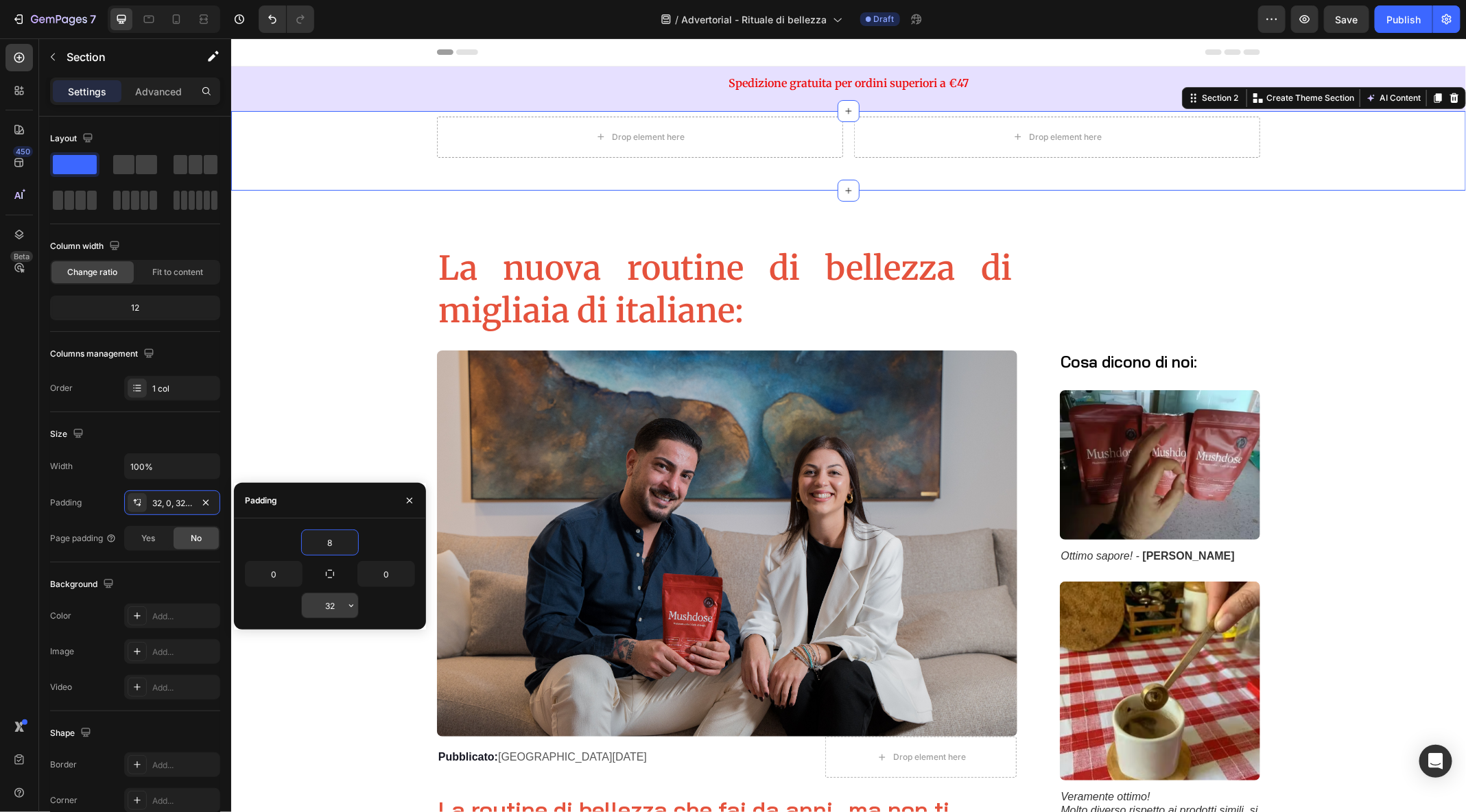
type input "8"
click at [332, 603] on input "32" at bounding box center [330, 605] width 56 height 24
type input "2"
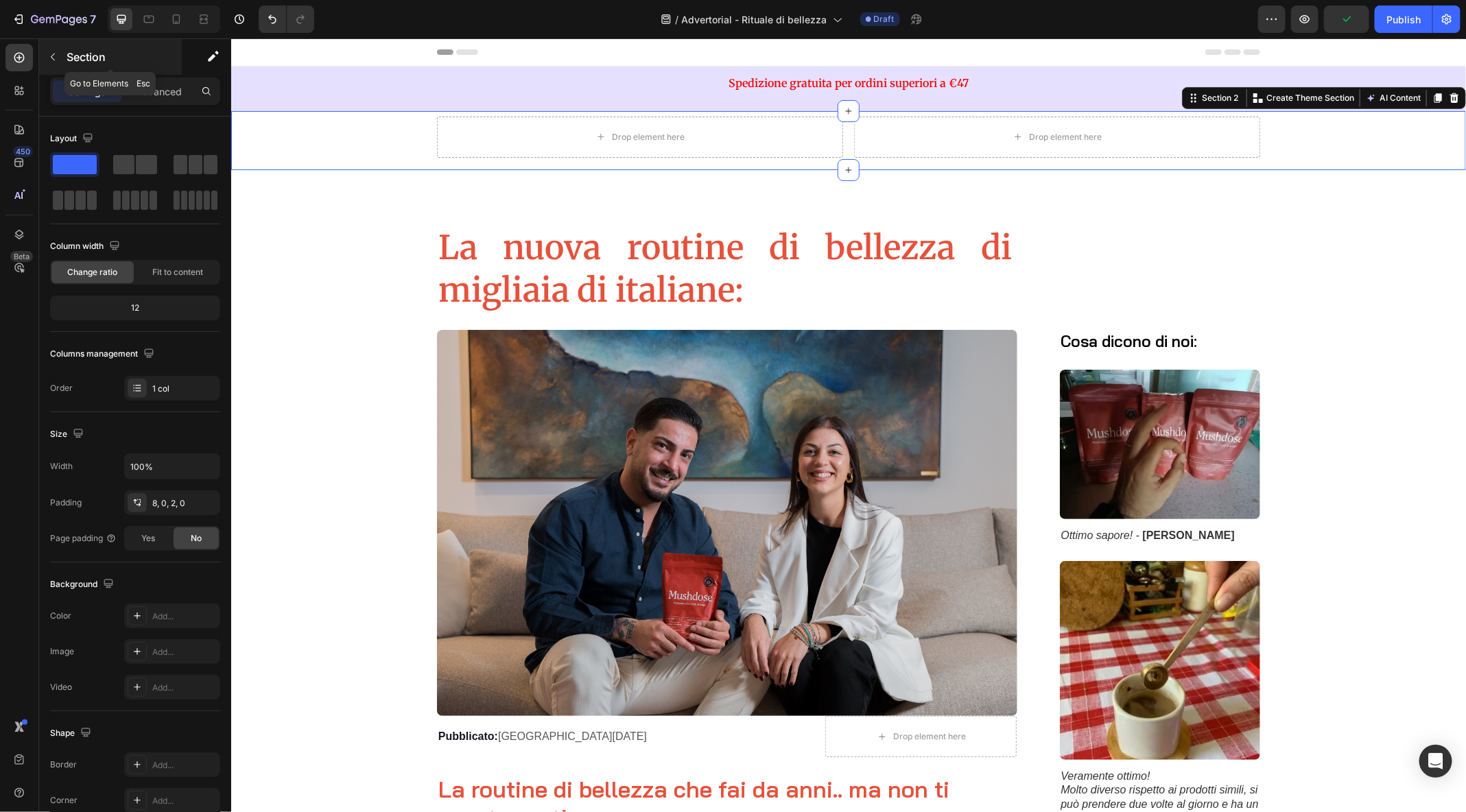
click at [52, 63] on button "button" at bounding box center [52, 56] width 22 height 22
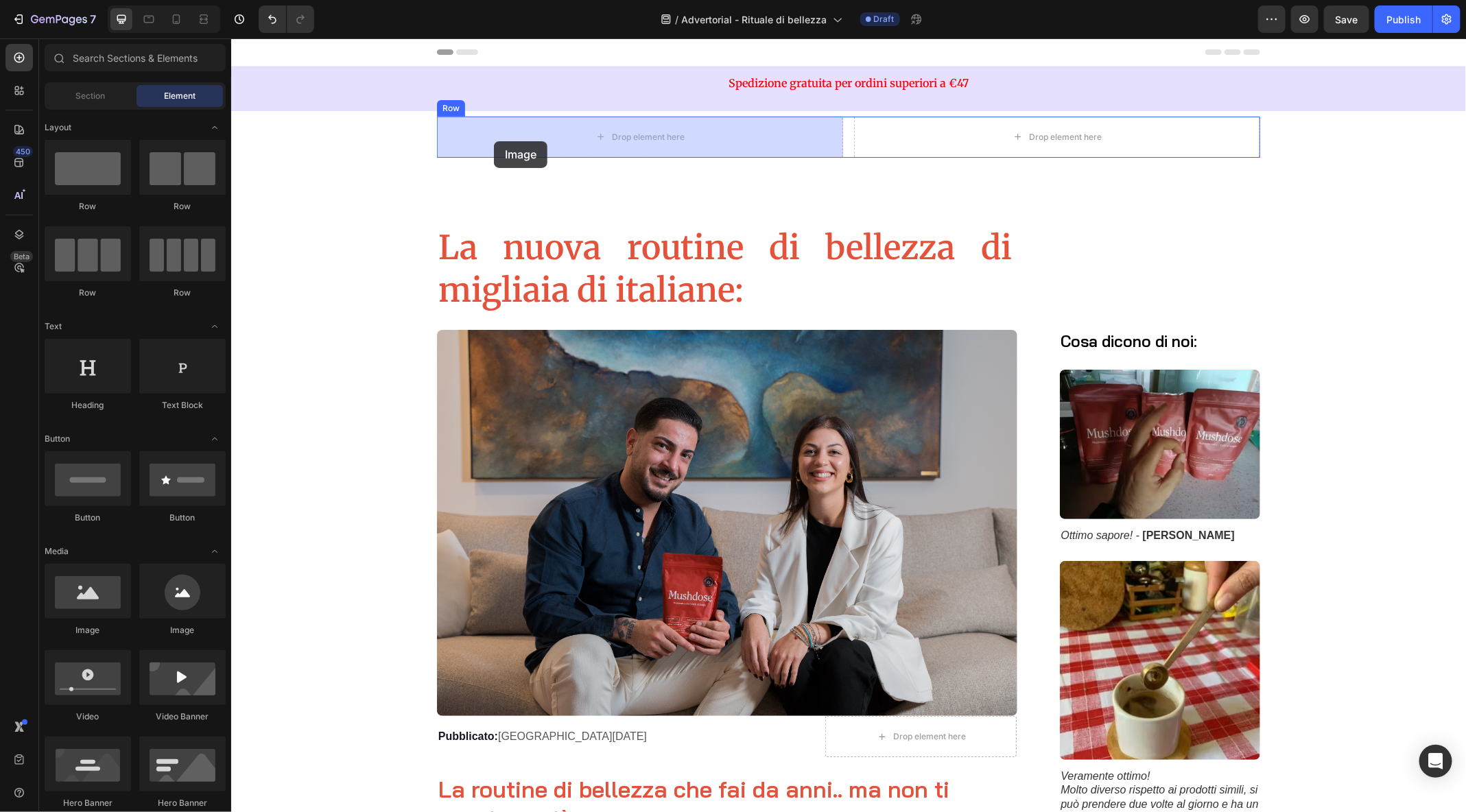
drag, startPoint x: 298, startPoint y: 641, endPoint x: 494, endPoint y: 141, distance: 537.0
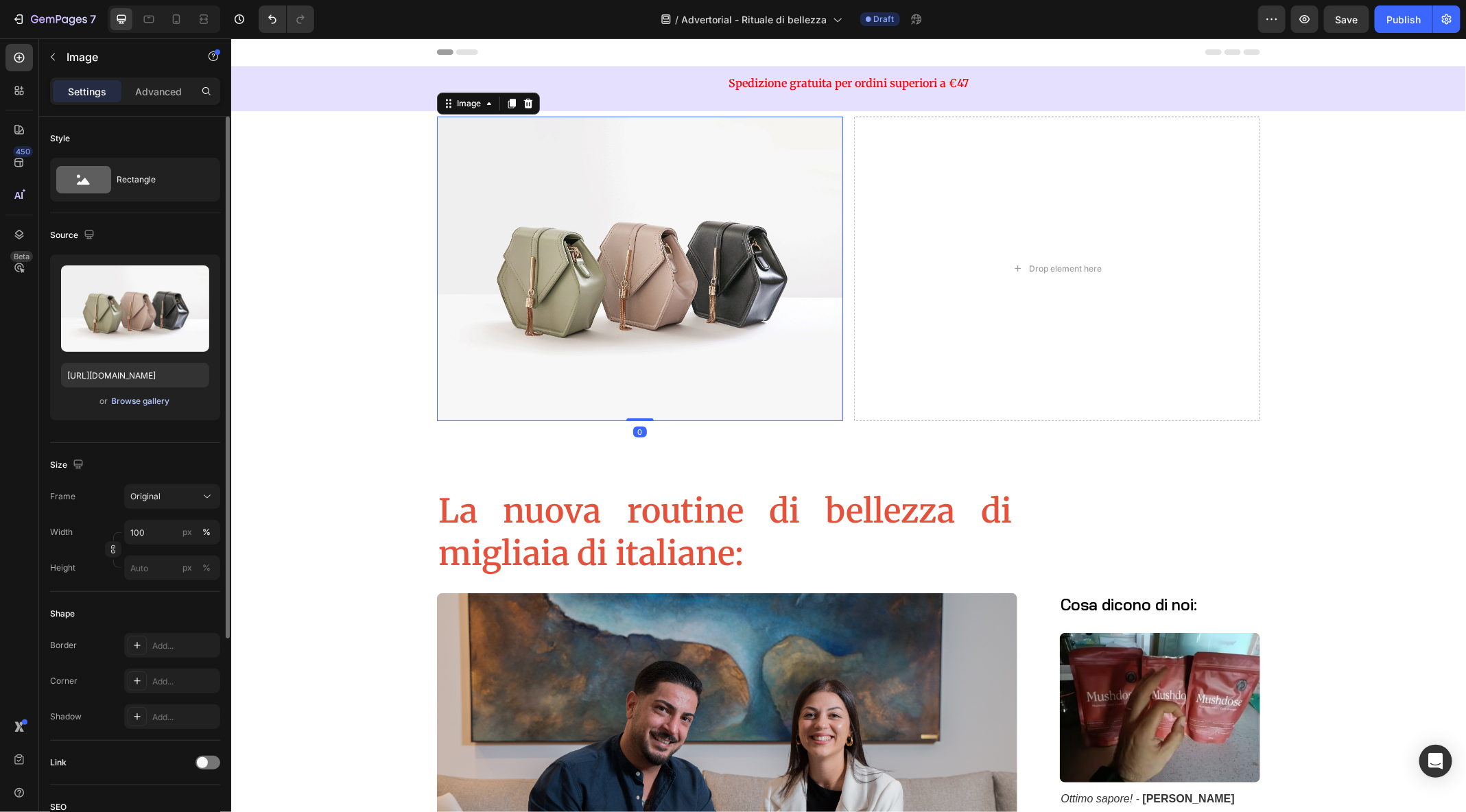
click at [148, 395] on div "Browse gallery" at bounding box center [141, 401] width 58 height 13
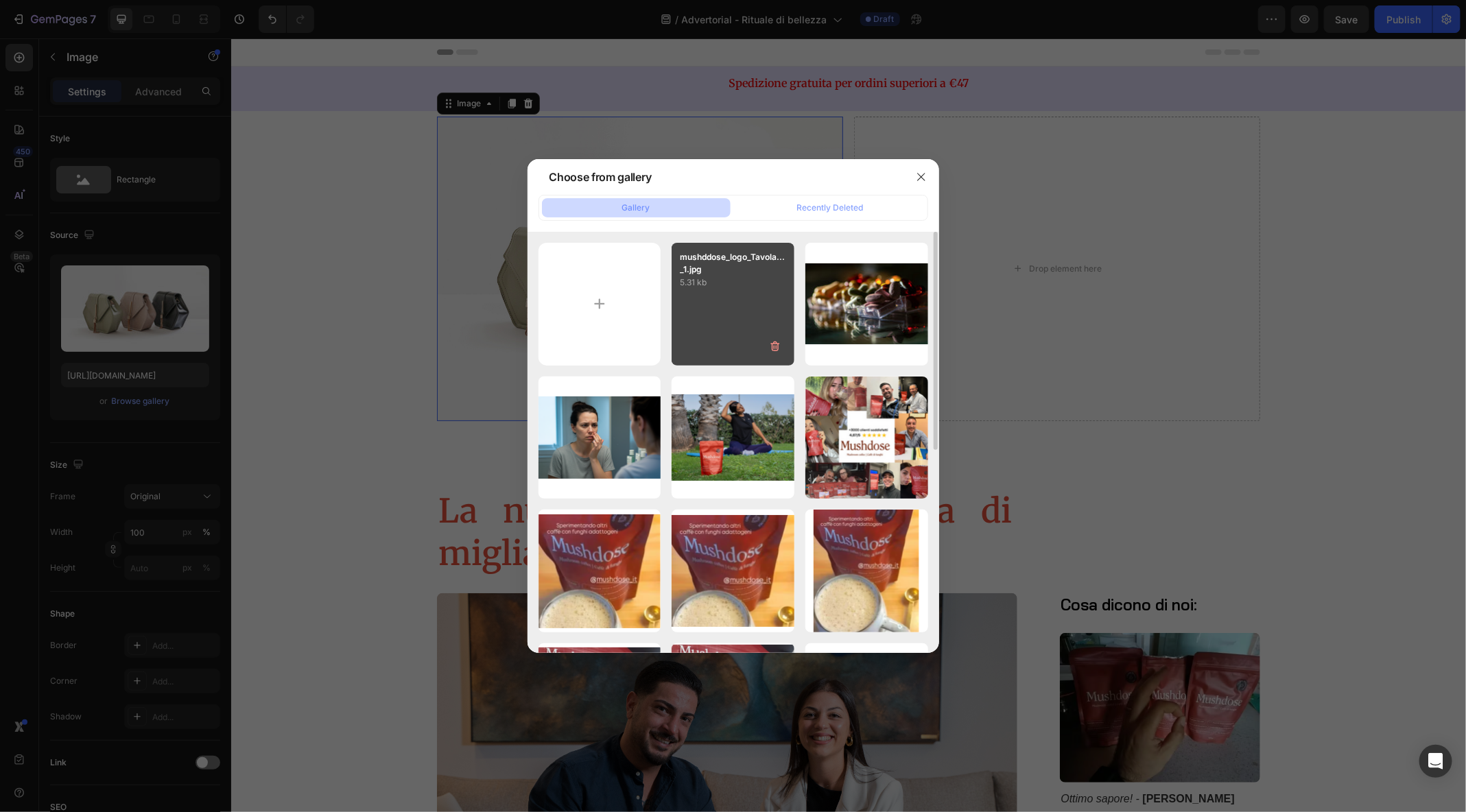
click at [749, 316] on div "mushddose_logo_Tavola..._1.jpg 5.31 kb" at bounding box center [733, 304] width 123 height 123
type input "[URL][DOMAIN_NAME]"
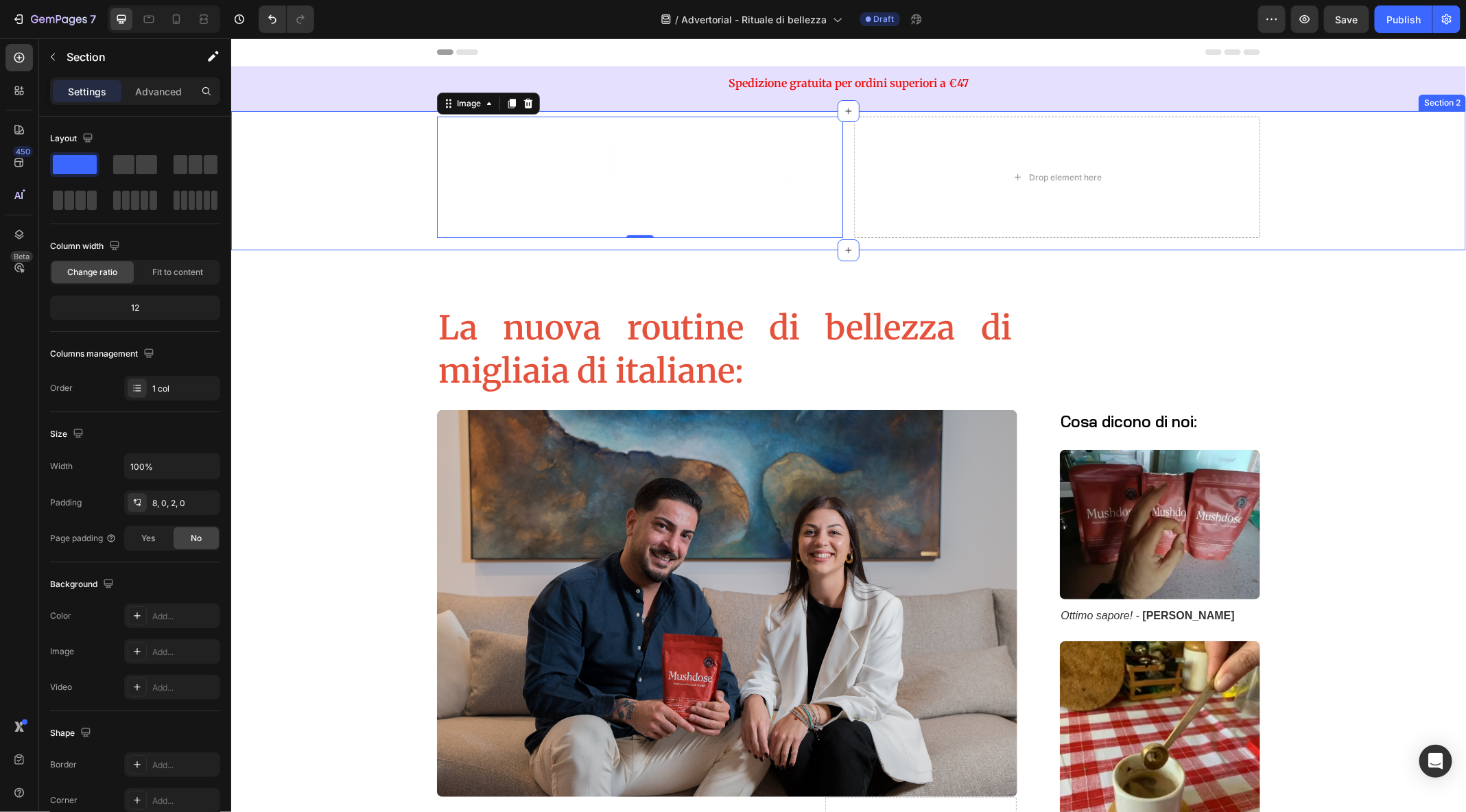
click at [295, 241] on div "Image 0 Drop element here Row" at bounding box center [848, 182] width 1235 height 133
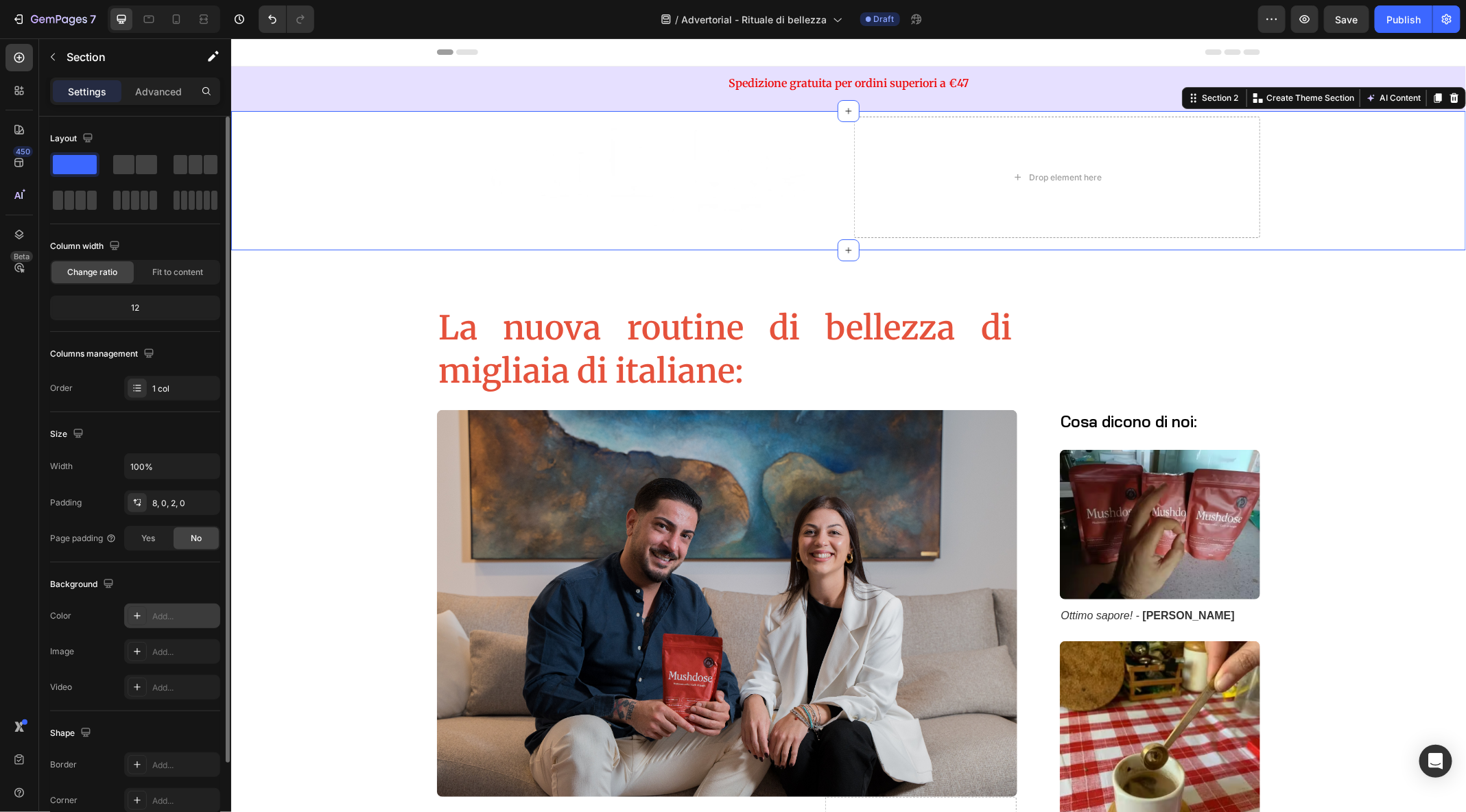
click at [163, 615] on div "Add..." at bounding box center [184, 616] width 64 height 13
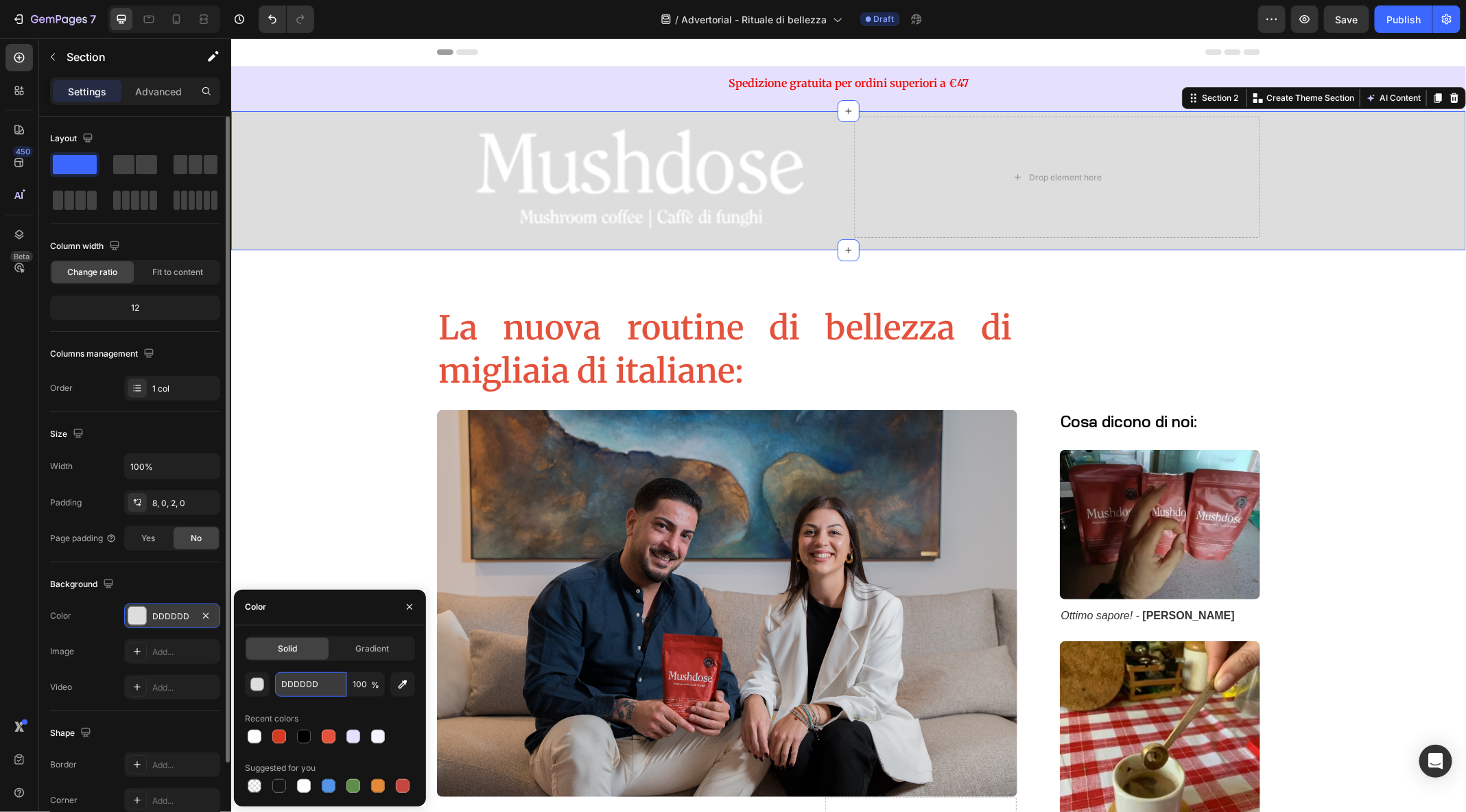
click at [309, 677] on input "DDDDDD" at bounding box center [311, 684] width 72 height 24
paste input "43A20"
type input "D43A20"
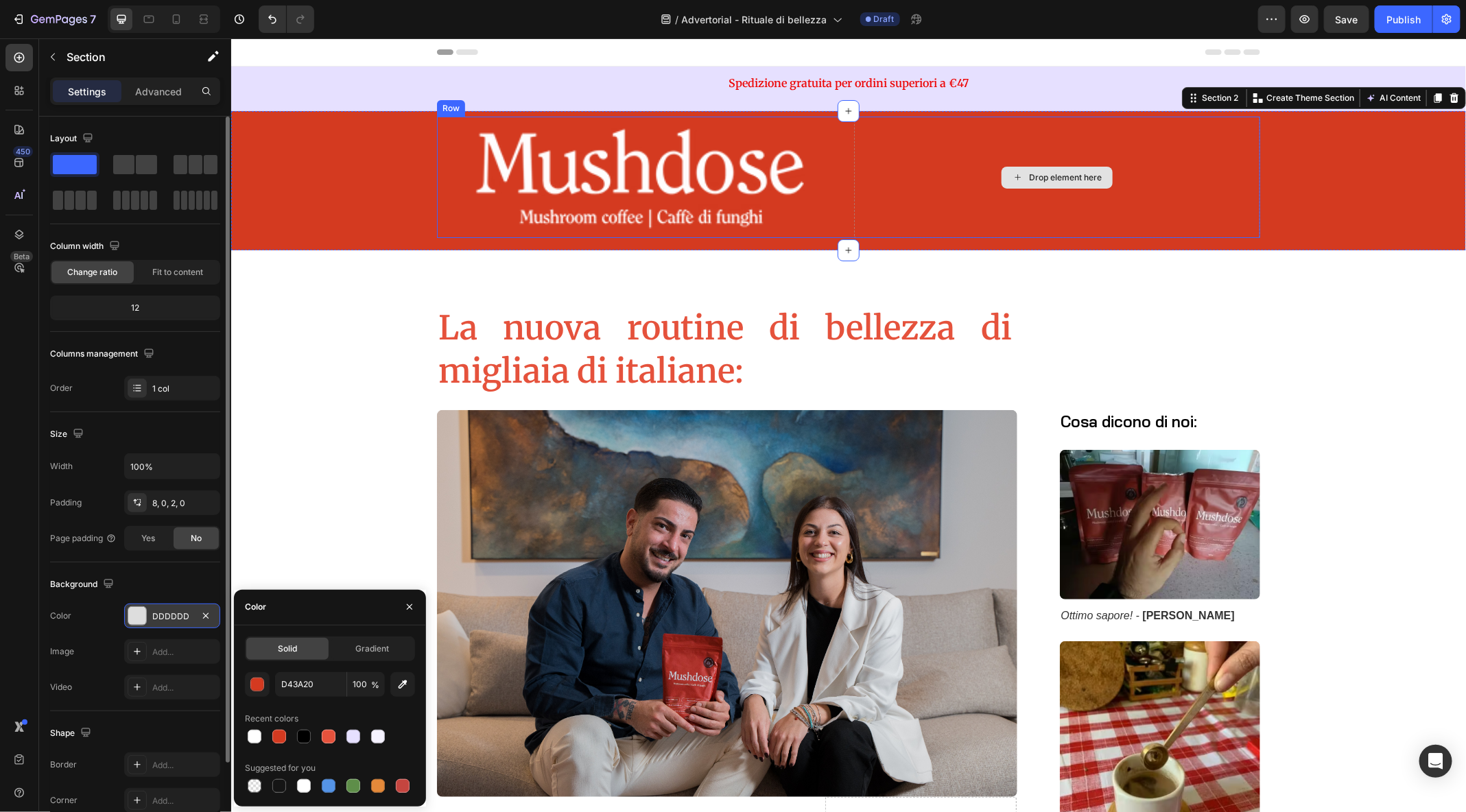
click at [939, 196] on div "Drop element here" at bounding box center [1057, 178] width 407 height 122
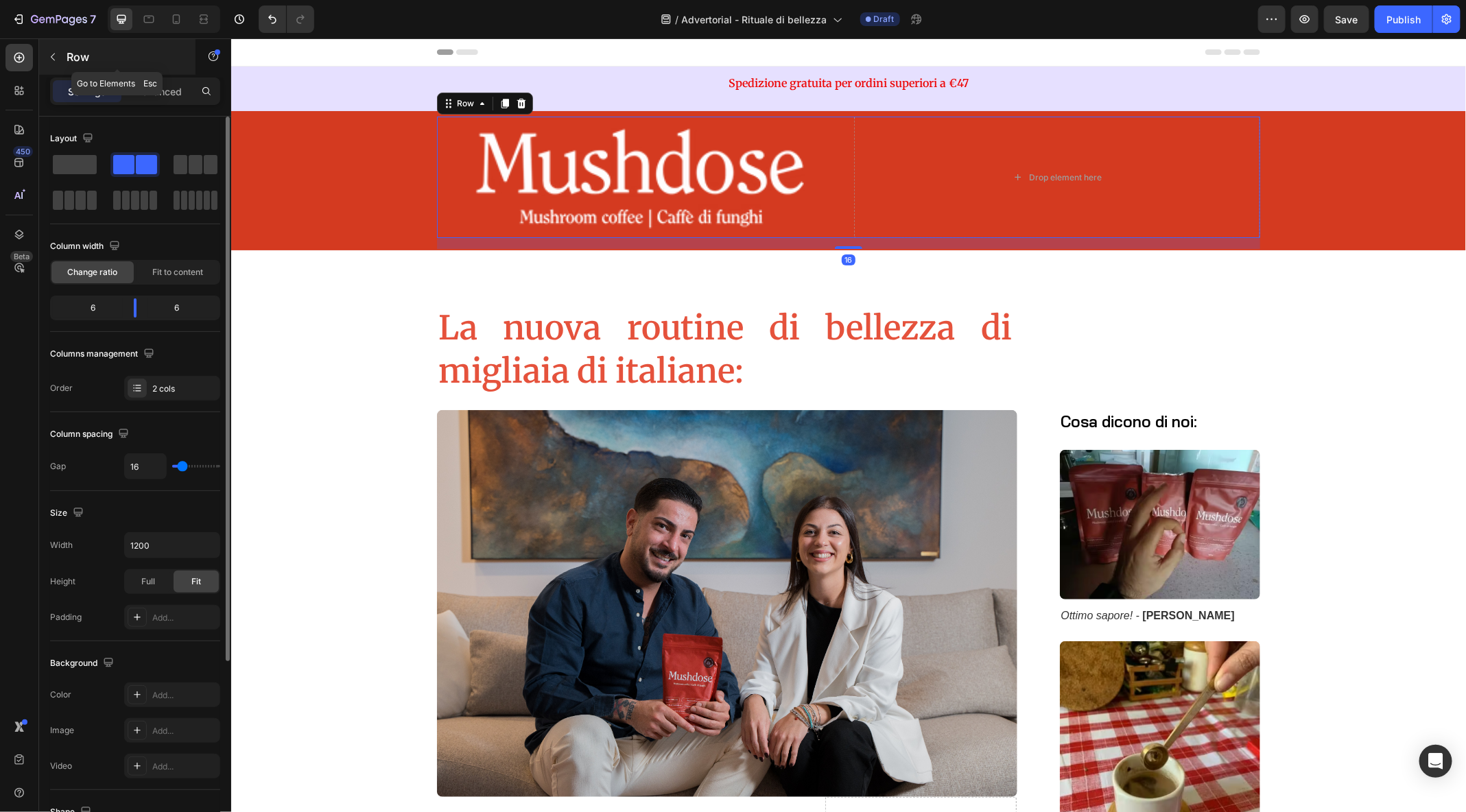
click at [55, 49] on button "button" at bounding box center [52, 56] width 22 height 22
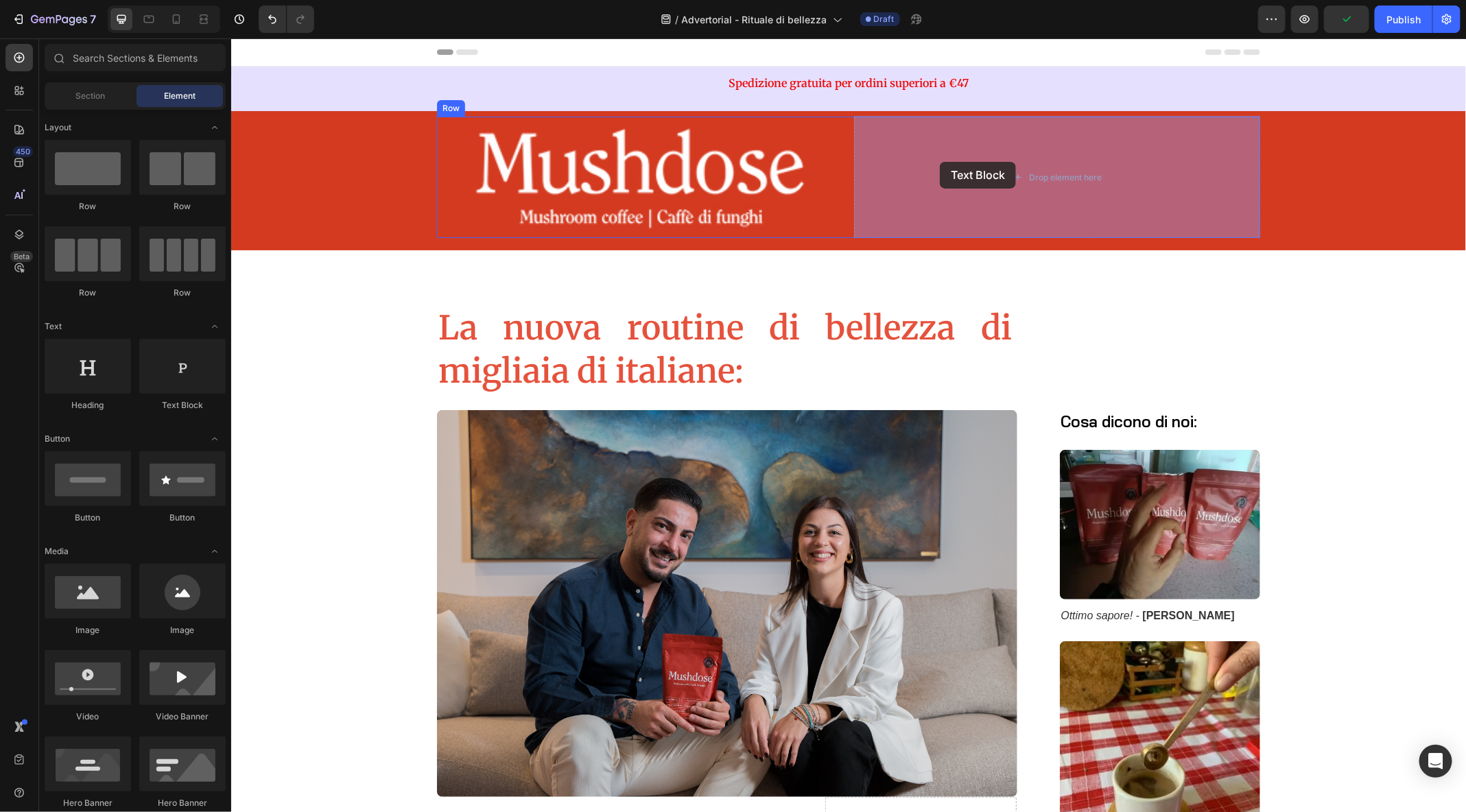
drag, startPoint x: 417, startPoint y: 396, endPoint x: 939, endPoint y: 161, distance: 572.5
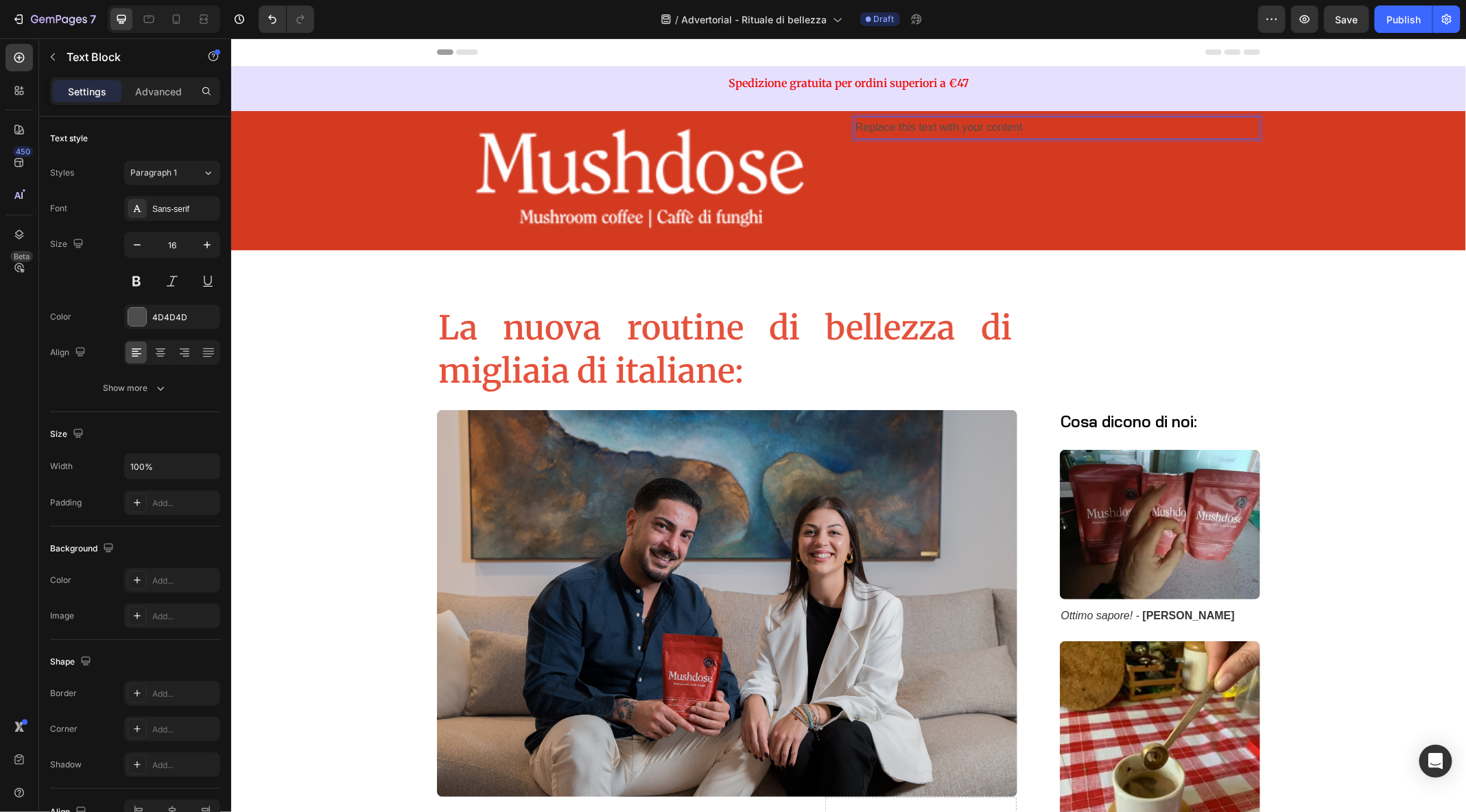
click at [1047, 128] on div "Replace this text with your content" at bounding box center [1057, 127] width 407 height 22
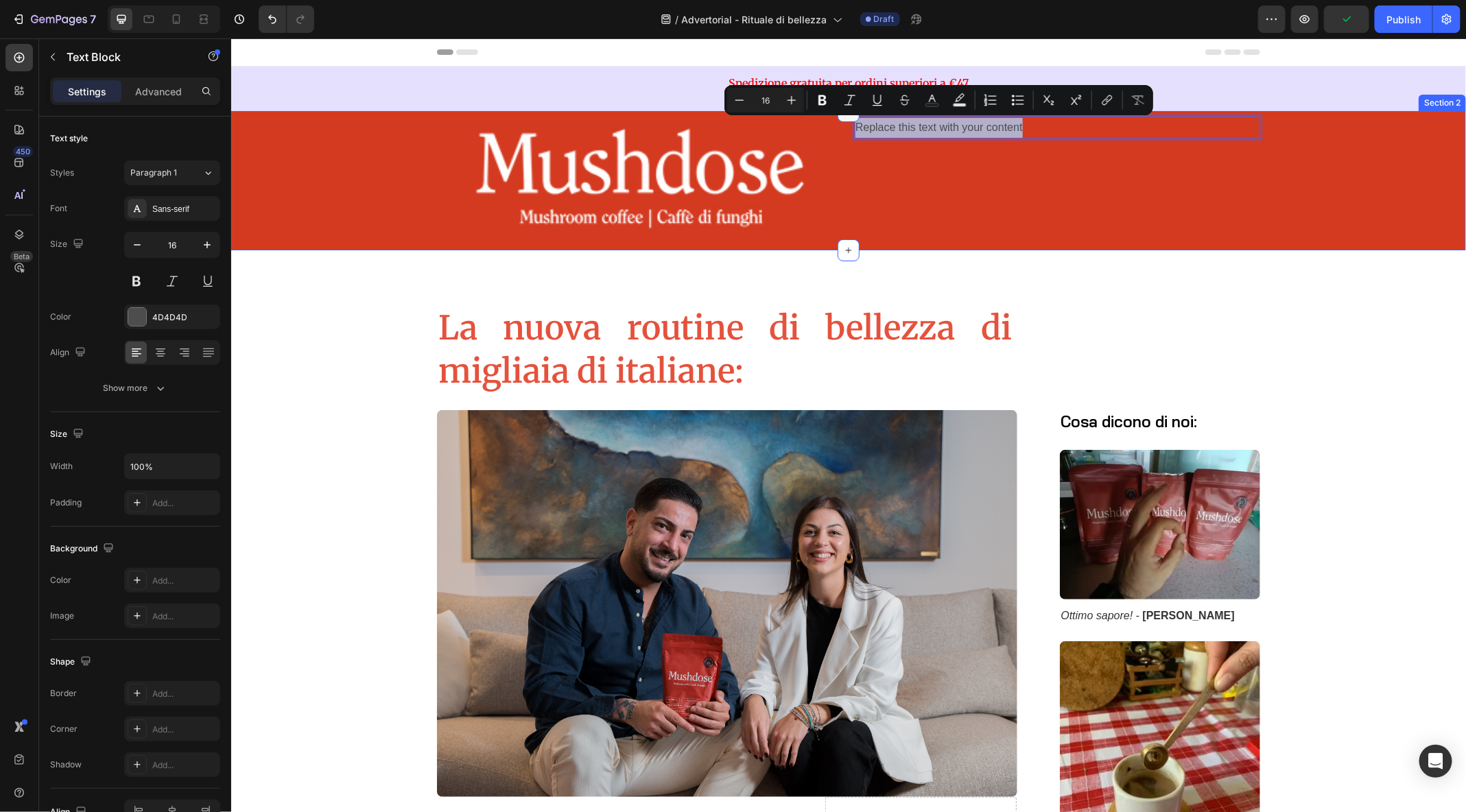
drag, startPoint x: 1047, startPoint y: 128, endPoint x: 843, endPoint y: 114, distance: 204.5
click at [843, 114] on div "Image Replace this text with your content Text Block 0 Row Section 2" at bounding box center [848, 180] width 1235 height 140
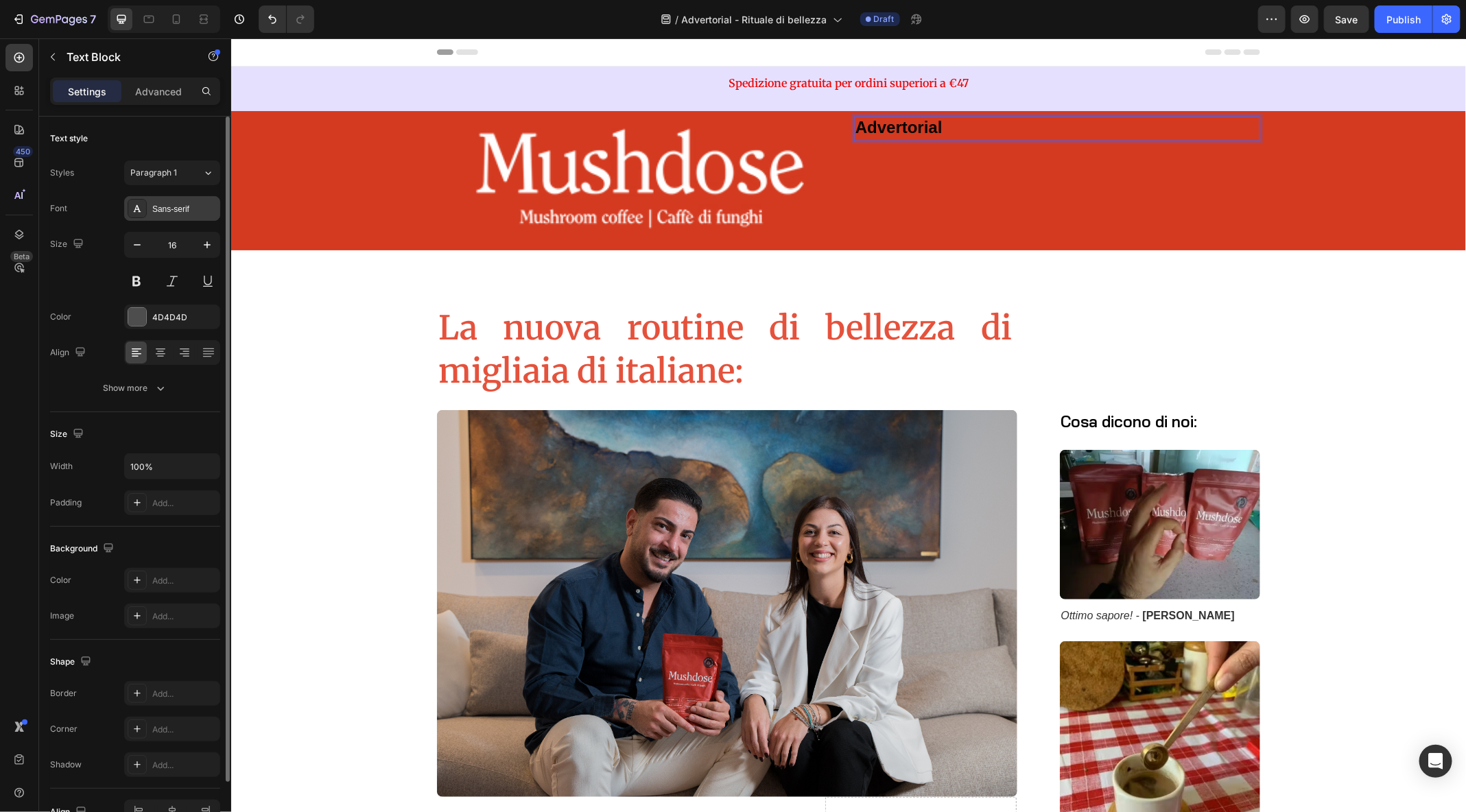
click at [173, 212] on div "Sans-serif" at bounding box center [184, 209] width 64 height 13
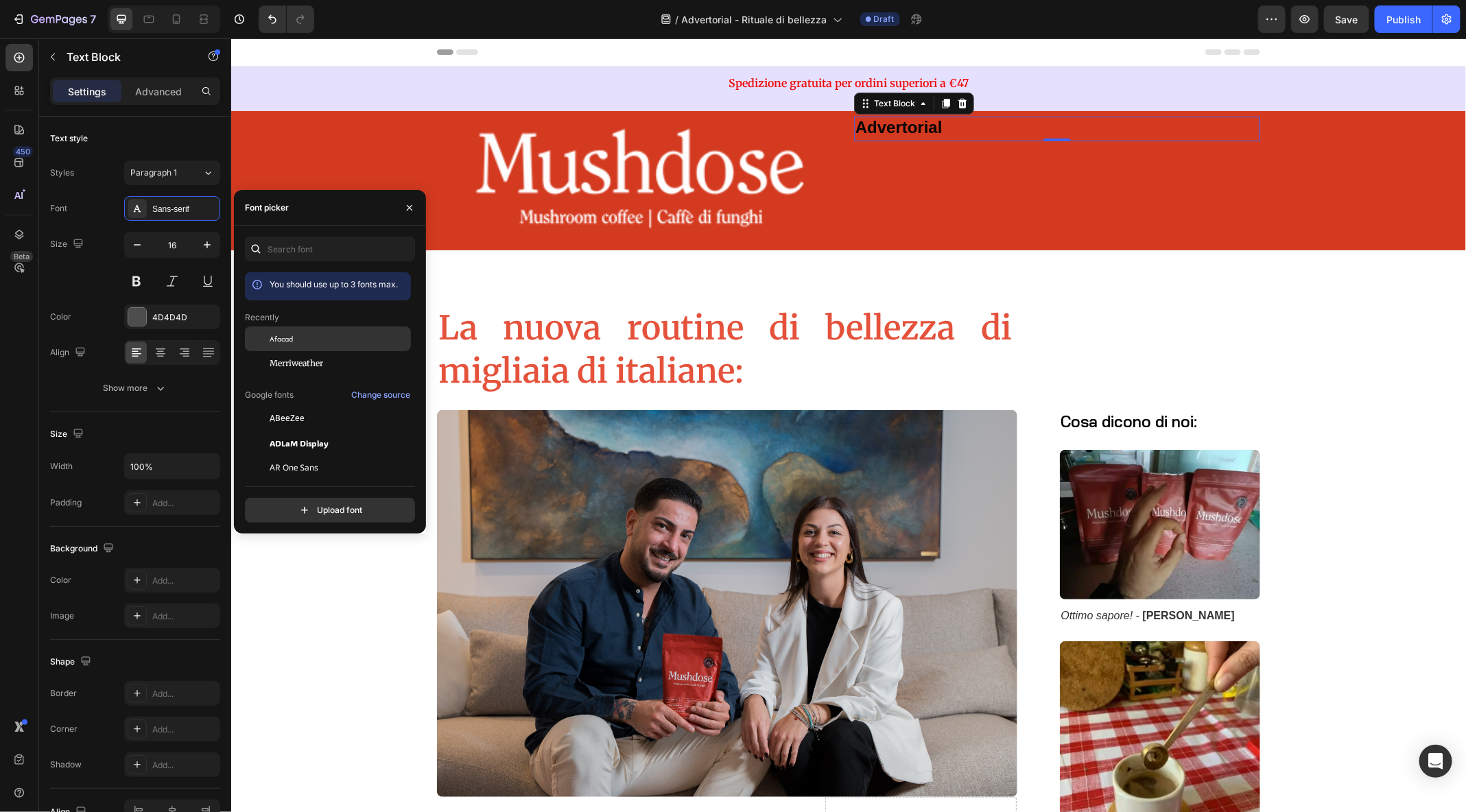
click at [271, 340] on span "Afacad" at bounding box center [281, 339] width 23 height 13
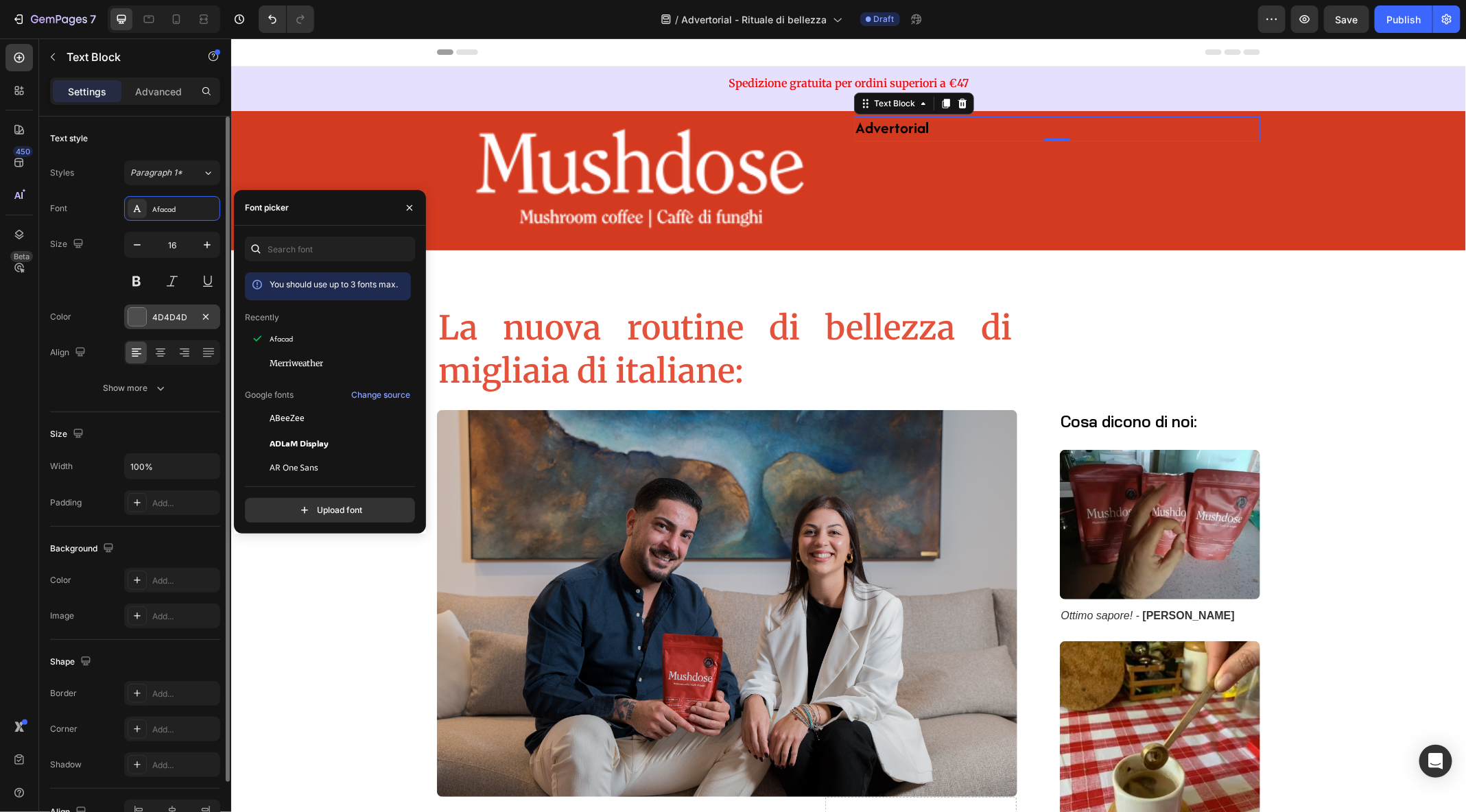
click at [166, 320] on div "4D4D4D" at bounding box center [172, 317] width 40 height 13
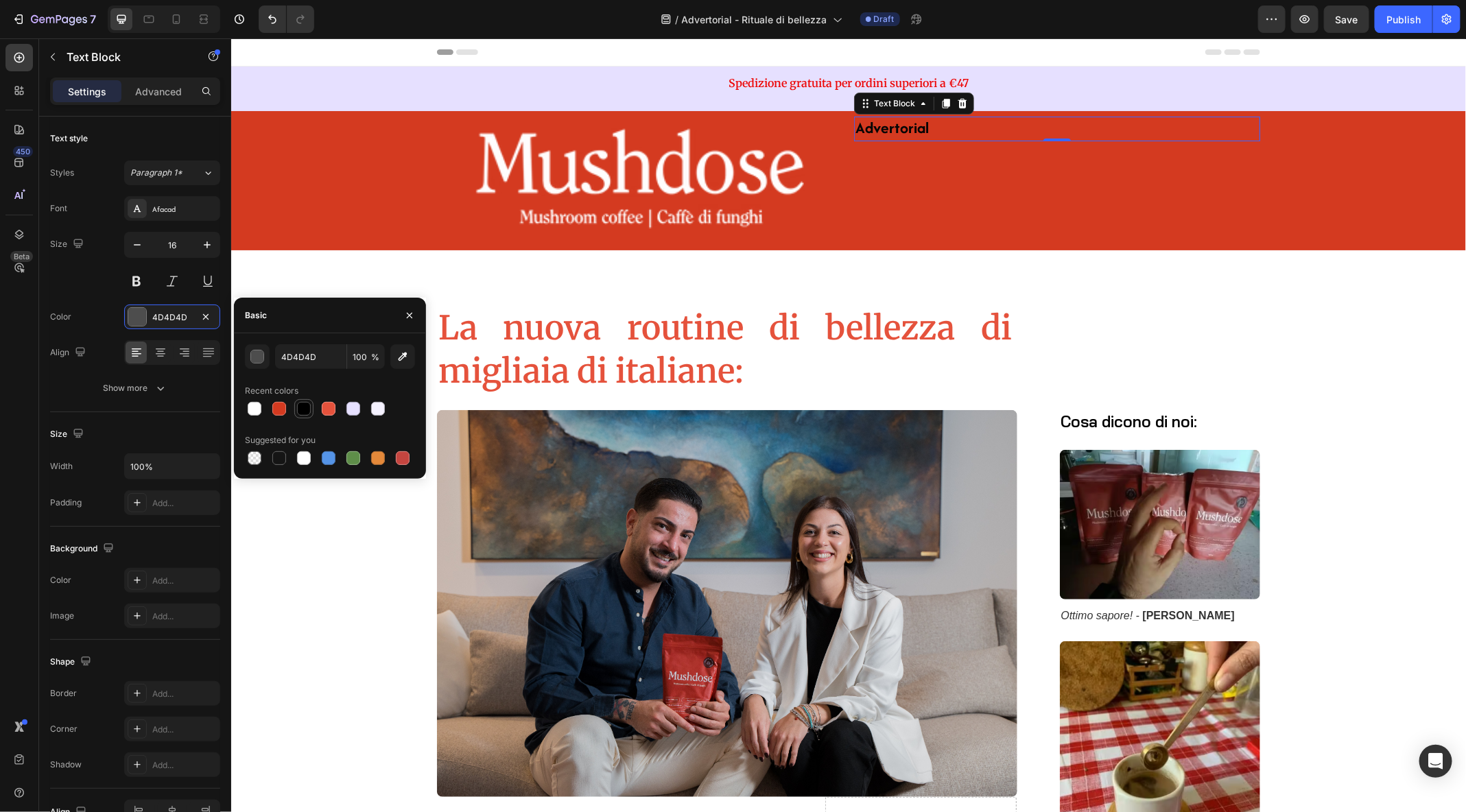
click at [303, 411] on div at bounding box center [304, 408] width 14 height 14
type input "000000"
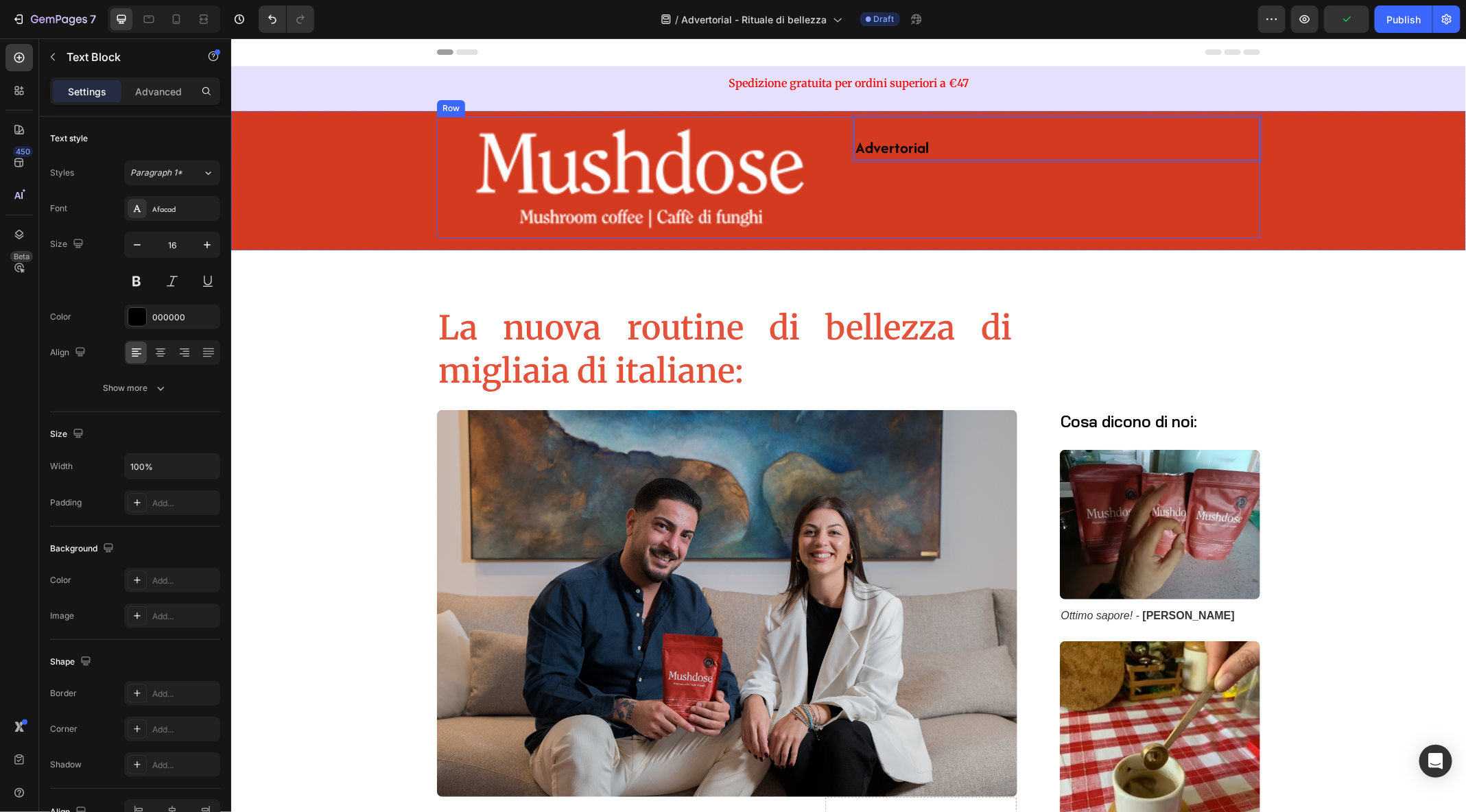
click at [1177, 222] on div "Advertorial Text Block 0" at bounding box center [1057, 178] width 407 height 122
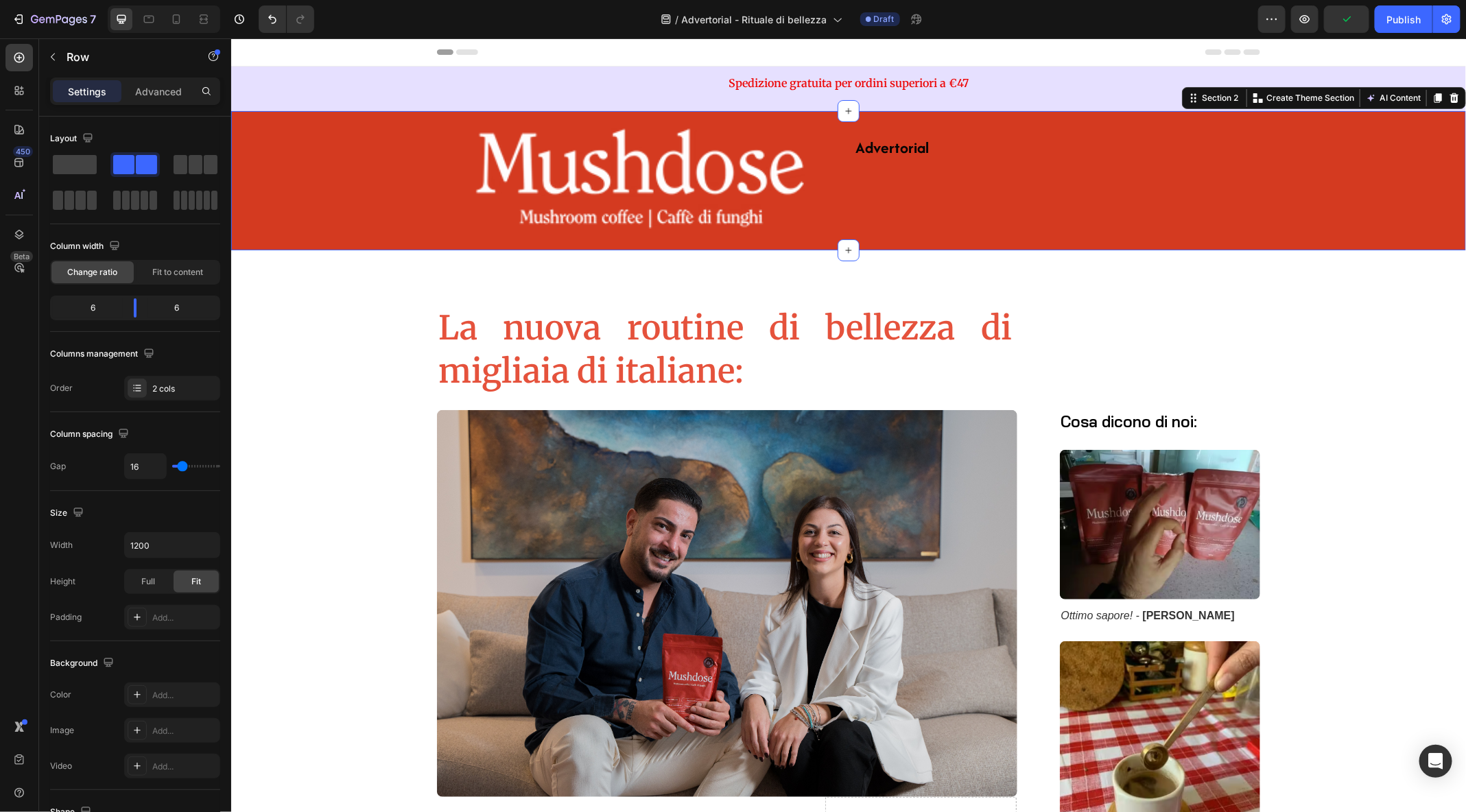
click at [1376, 198] on div "Image Advertorial Text Block Row" at bounding box center [848, 182] width 1235 height 133
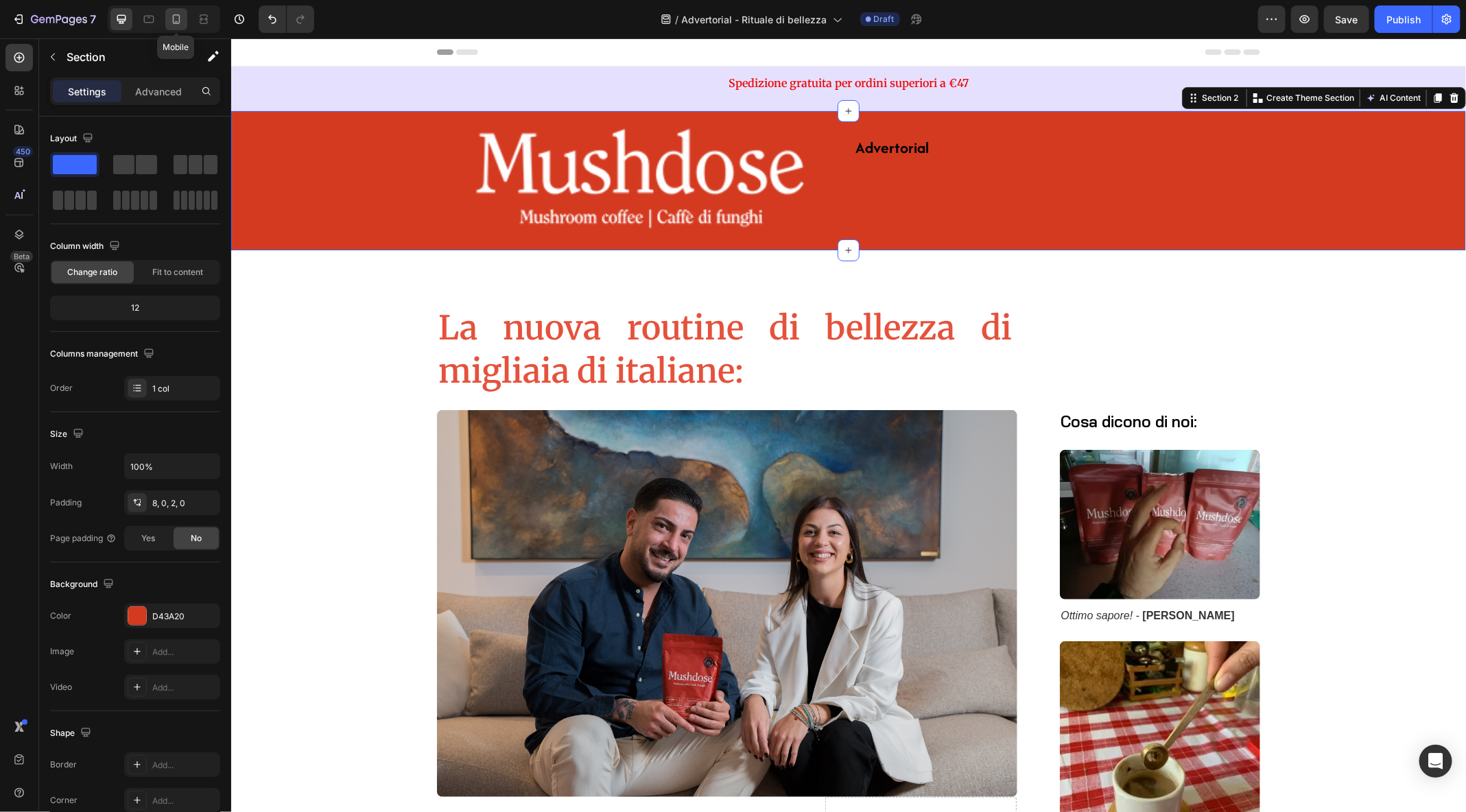
click at [173, 17] on icon at bounding box center [177, 19] width 14 height 14
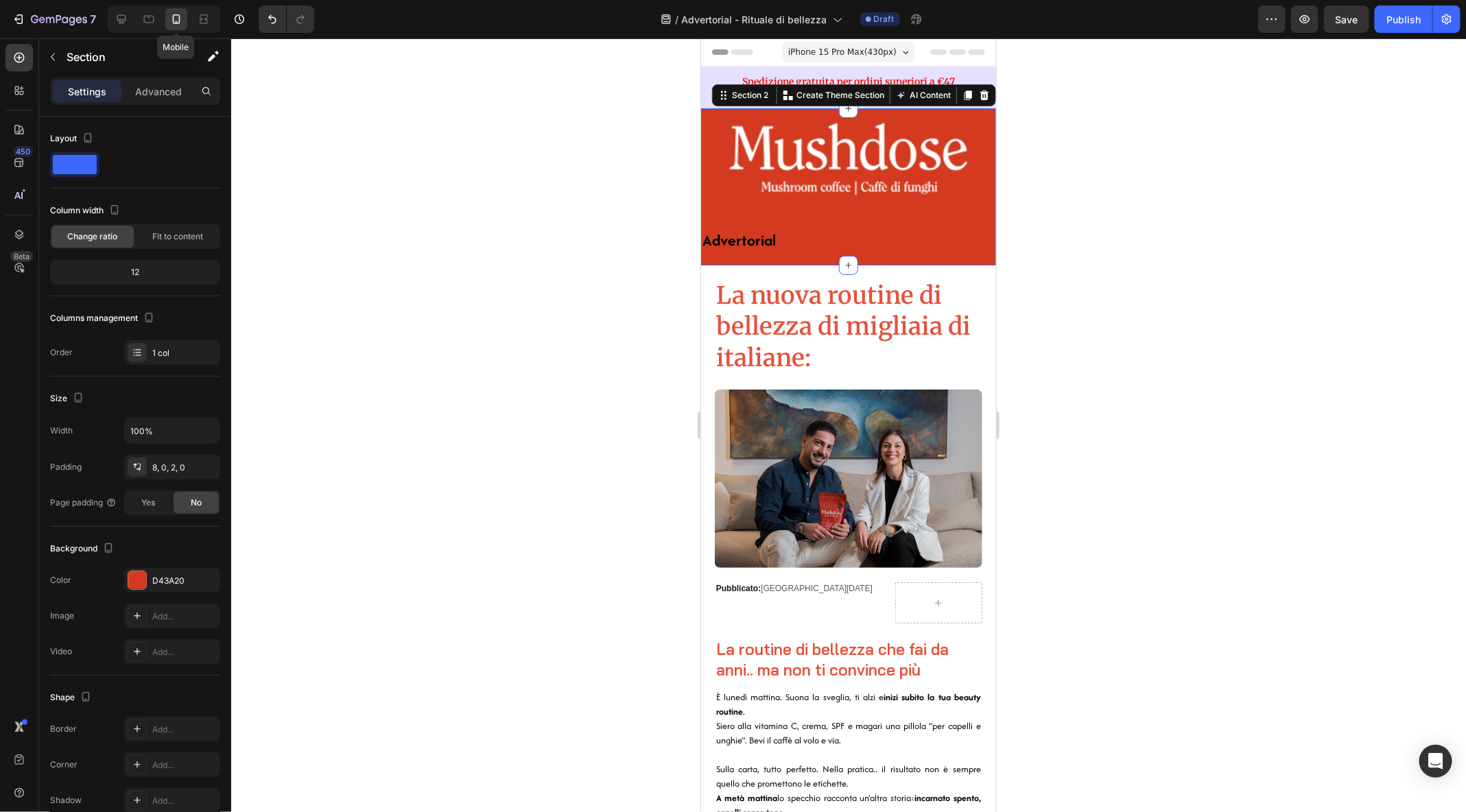
scroll to position [21, 0]
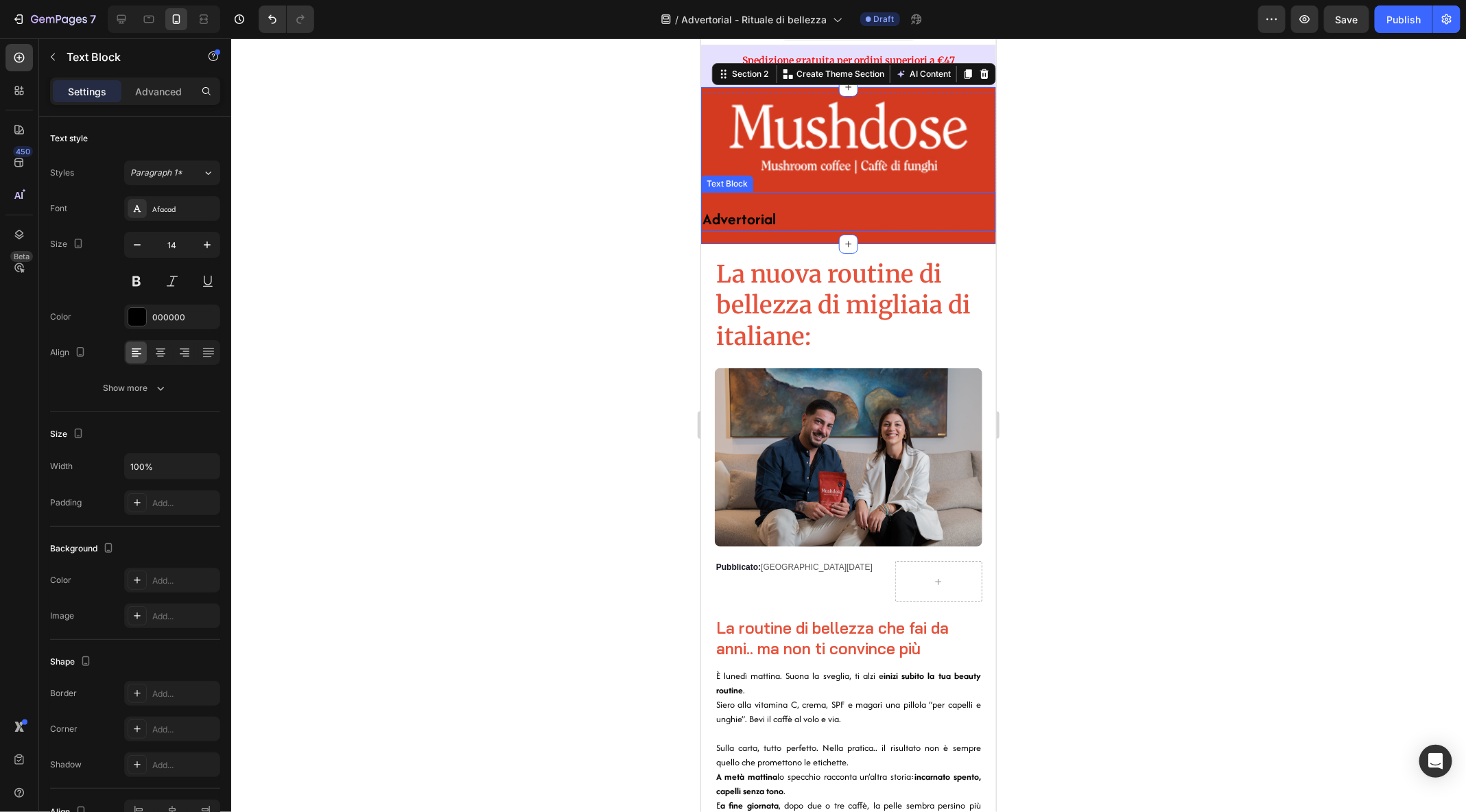
click at [775, 217] on p "Advertorial" at bounding box center [848, 219] width 292 height 19
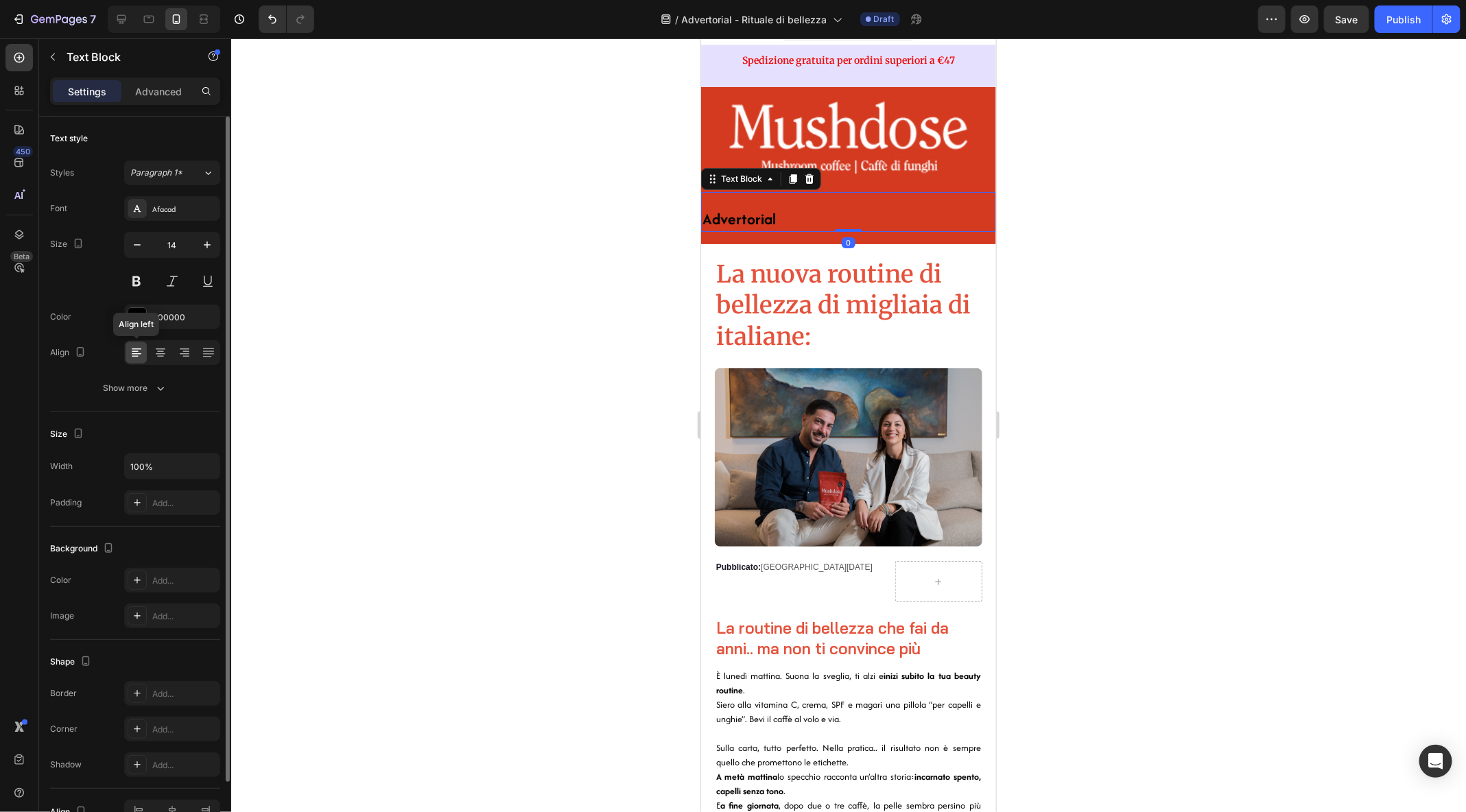
click at [161, 363] on div "Align left" at bounding box center [172, 352] width 96 height 24
click at [160, 357] on icon at bounding box center [160, 352] width 14 height 14
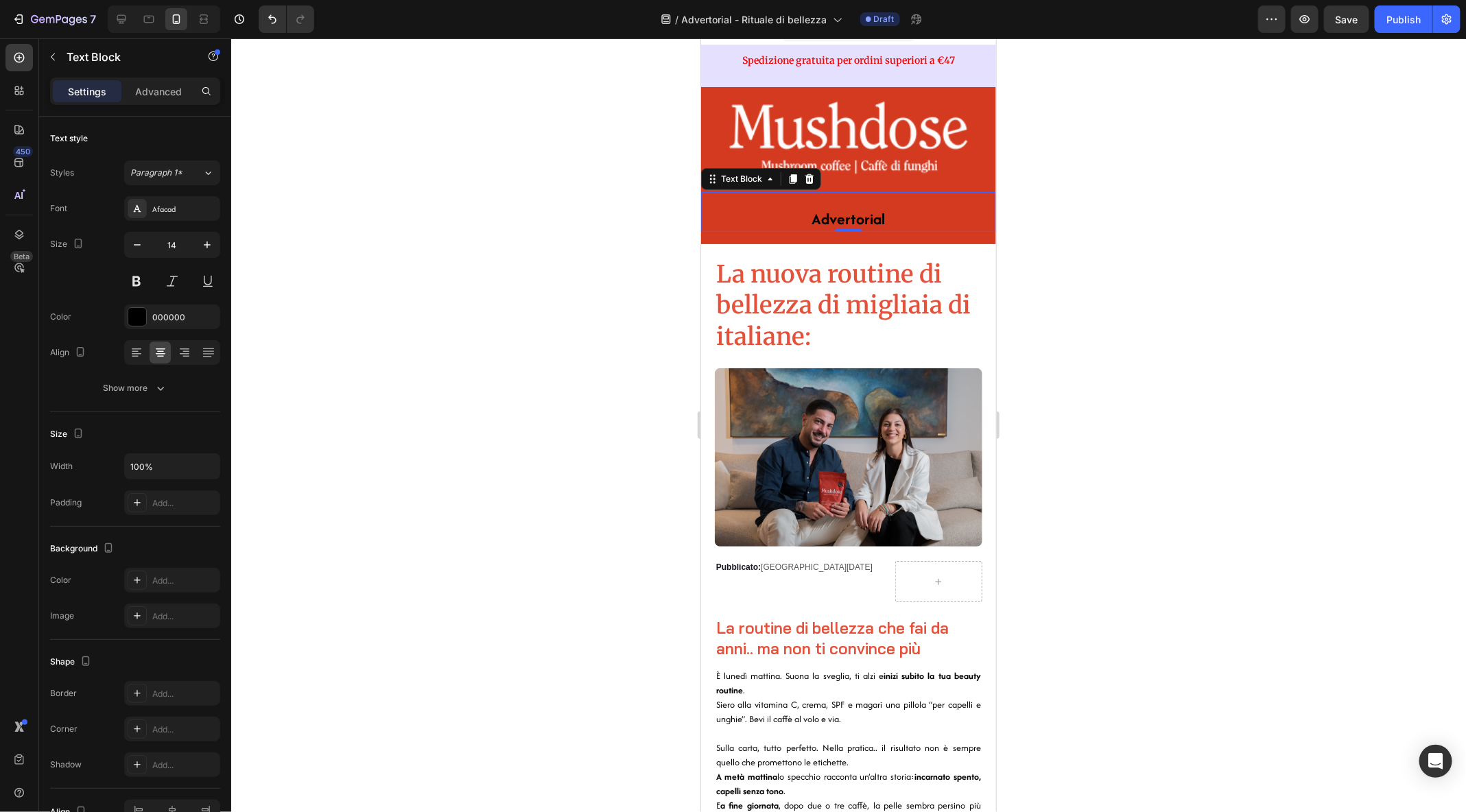
click at [1131, 272] on div at bounding box center [848, 426] width 1235 height 774
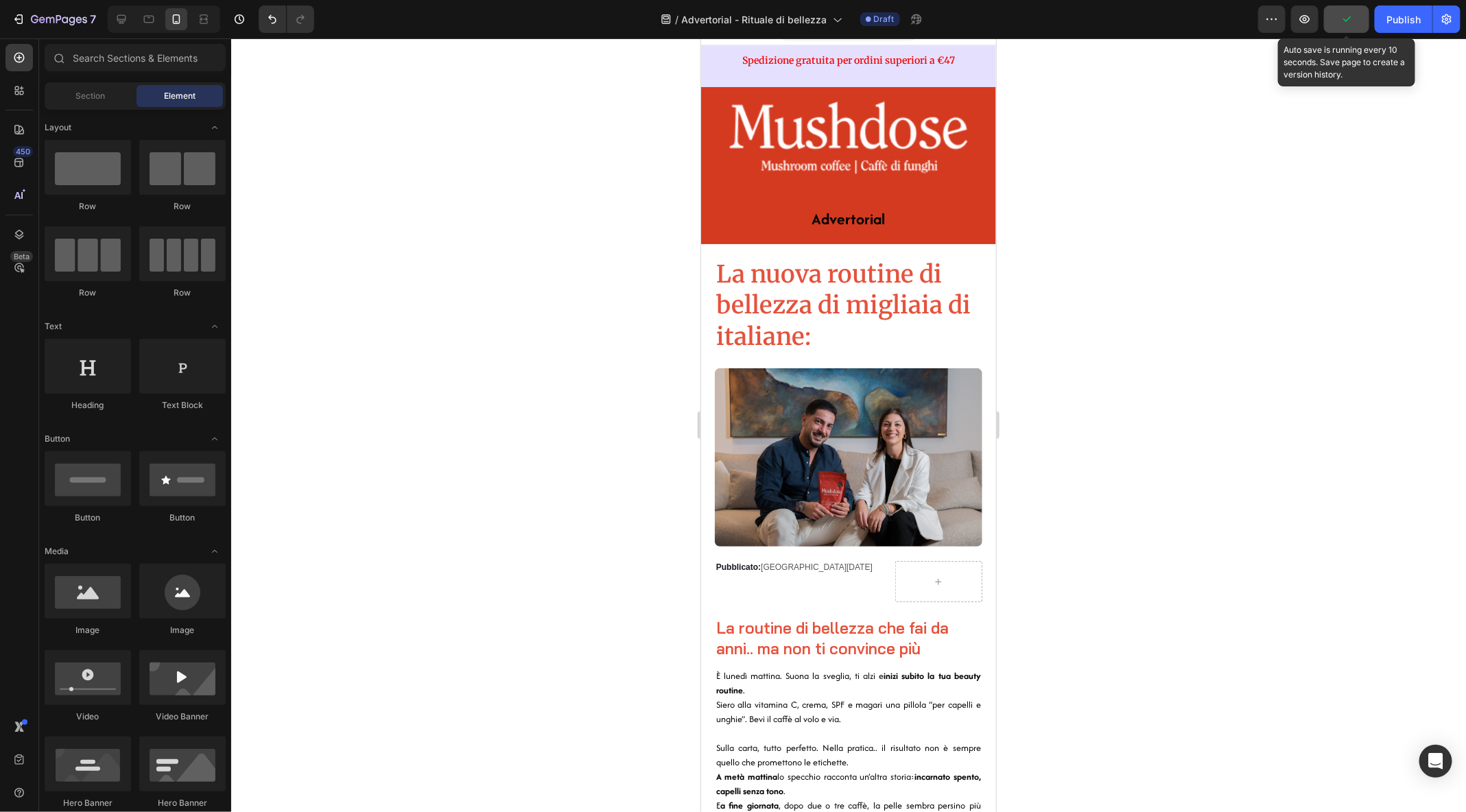
click at [1357, 20] on button "button" at bounding box center [1347, 19] width 46 height 27
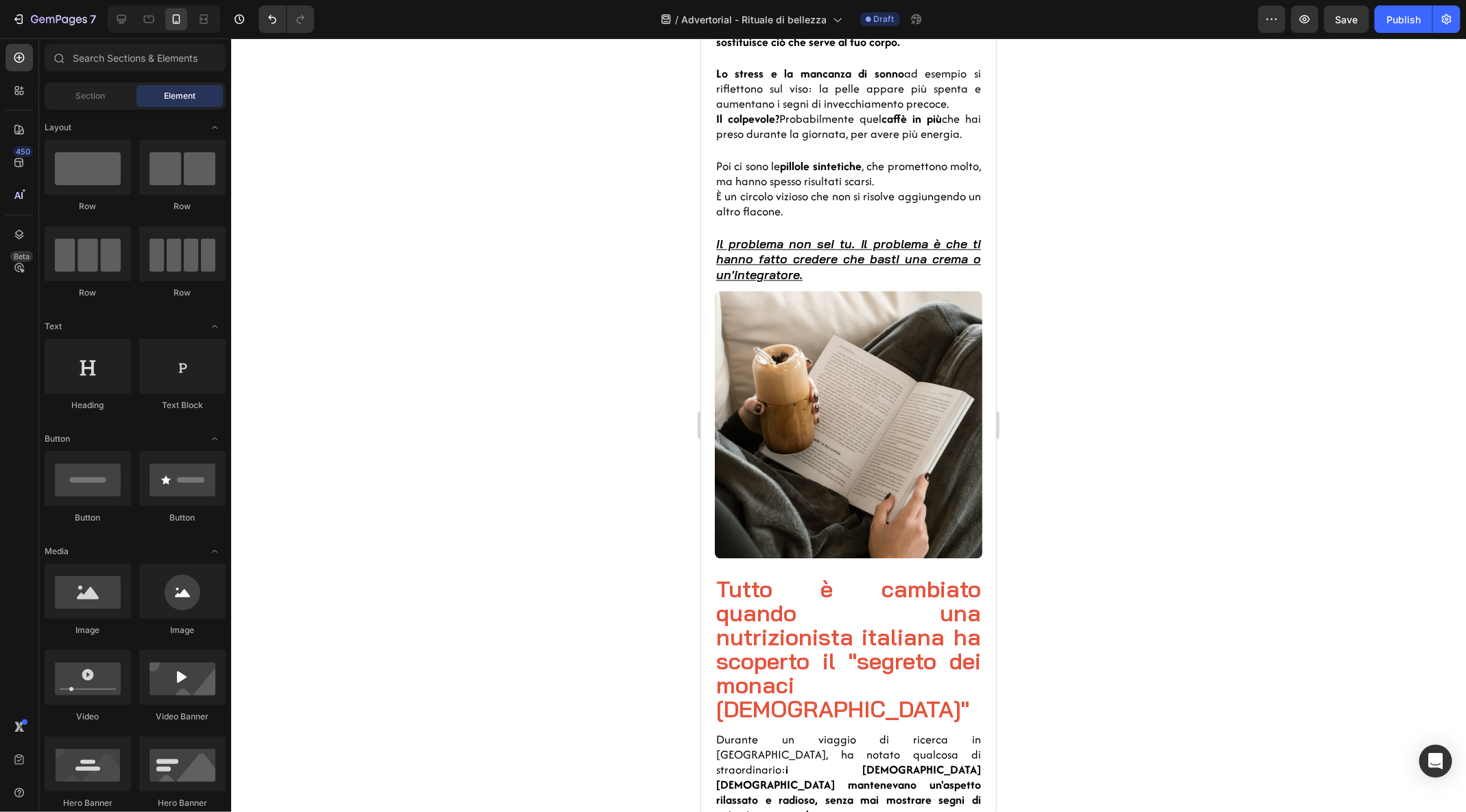
scroll to position [1449, 0]
click at [819, 619] on span "Tutto è cambiato quando una nutrizionista italiana ha scoperto il "segreto dei …" at bounding box center [848, 649] width 265 height 148
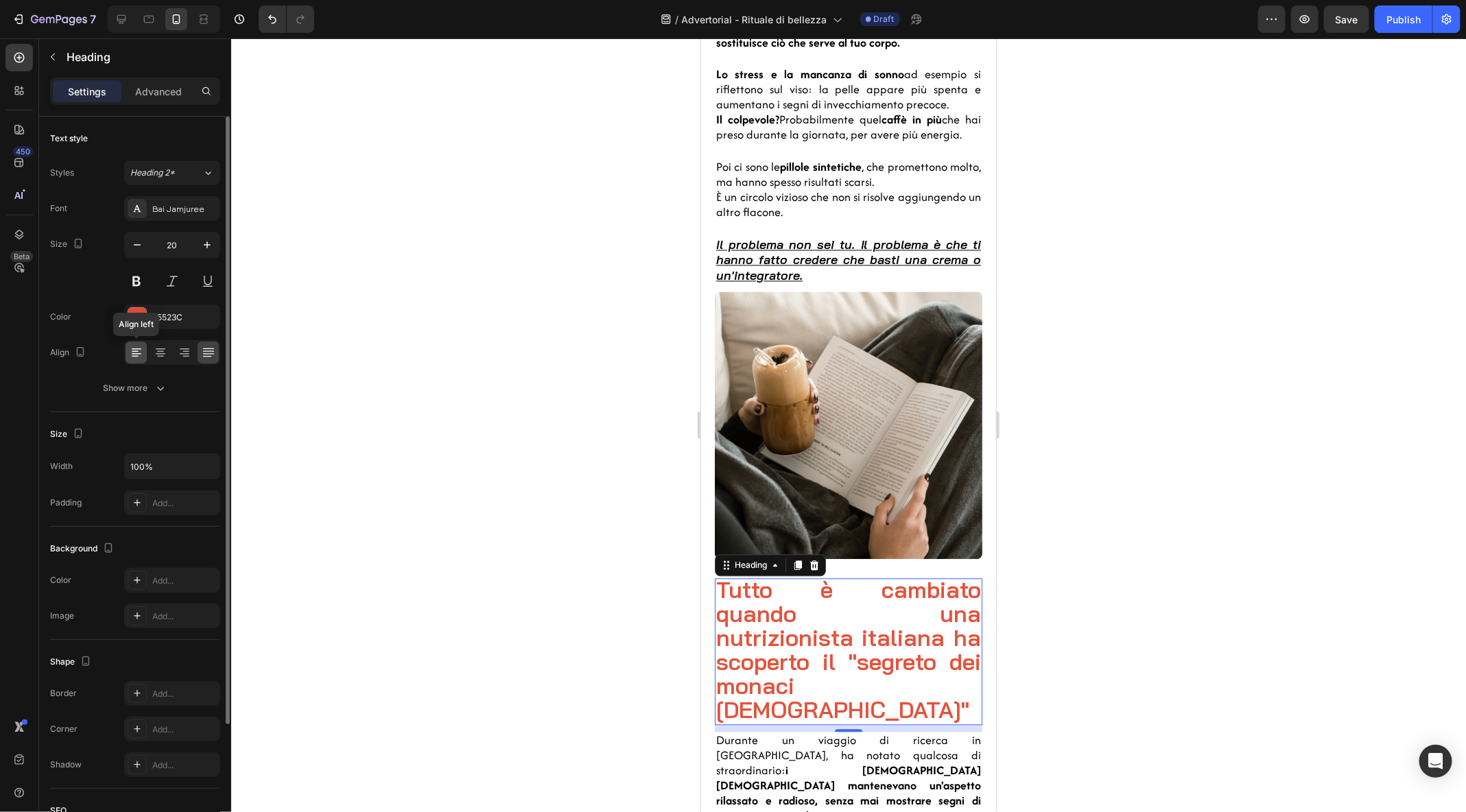
click at [139, 357] on icon at bounding box center [137, 352] width 14 height 14
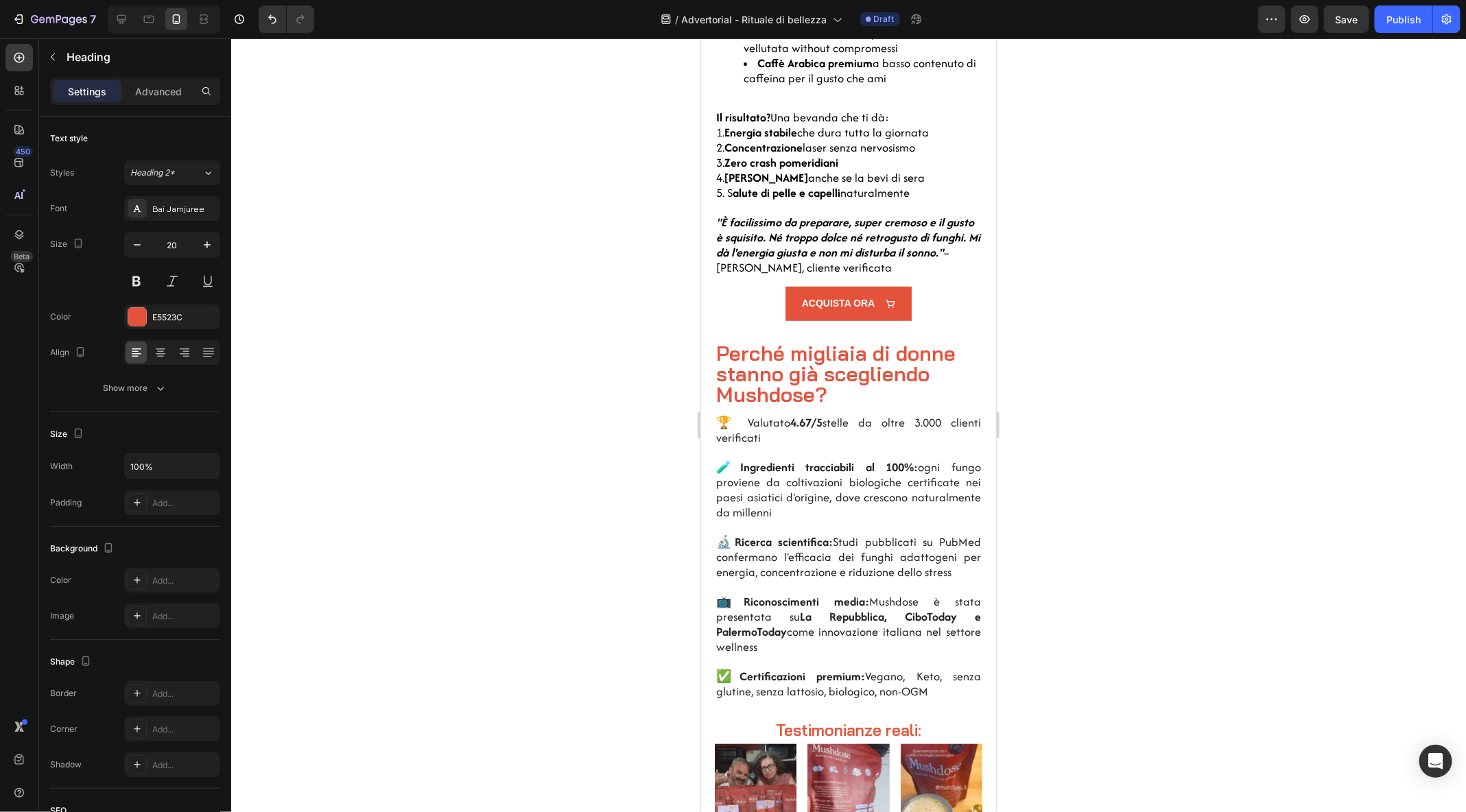
scroll to position [3309, 0]
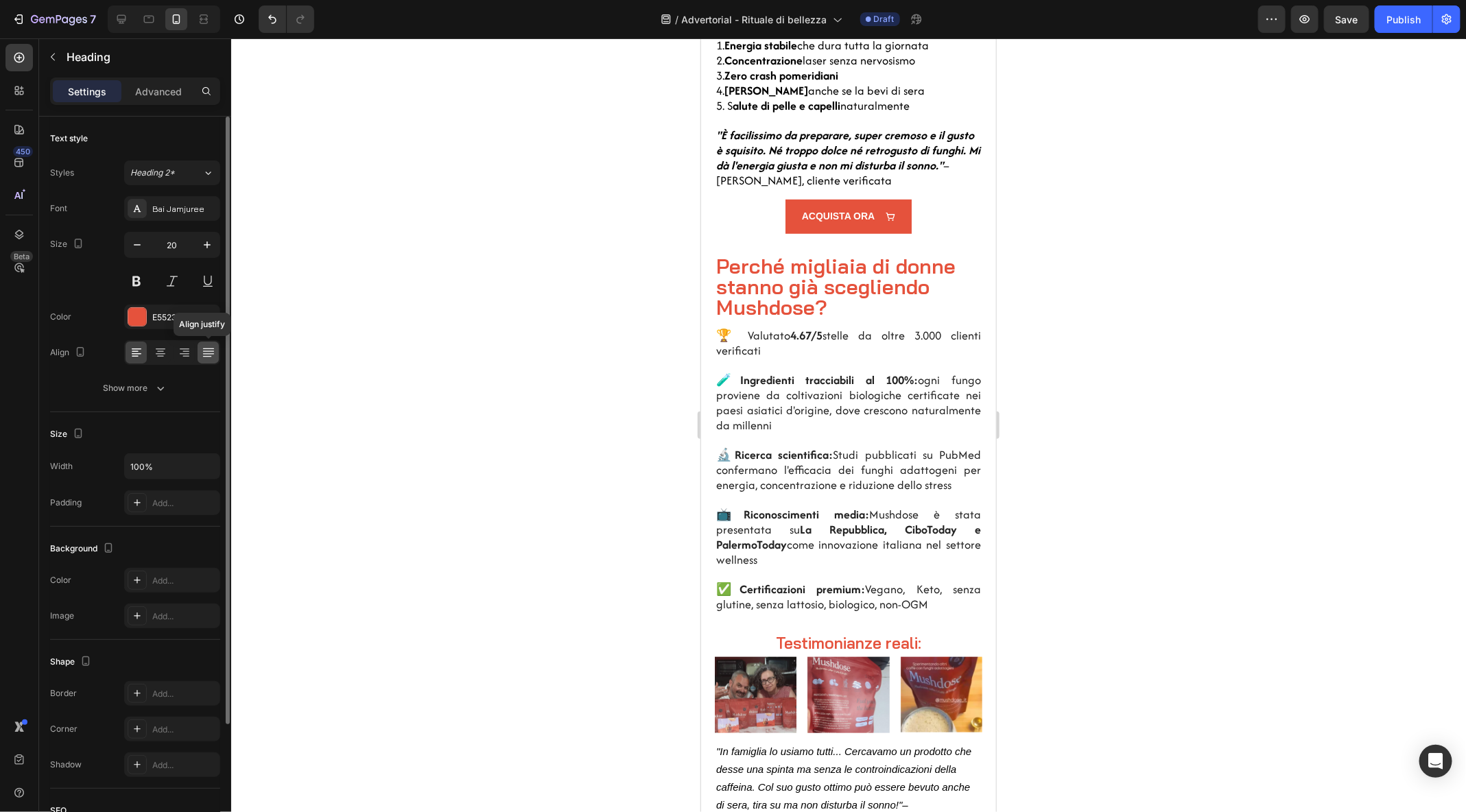
click at [209, 353] on icon at bounding box center [208, 353] width 11 height 1
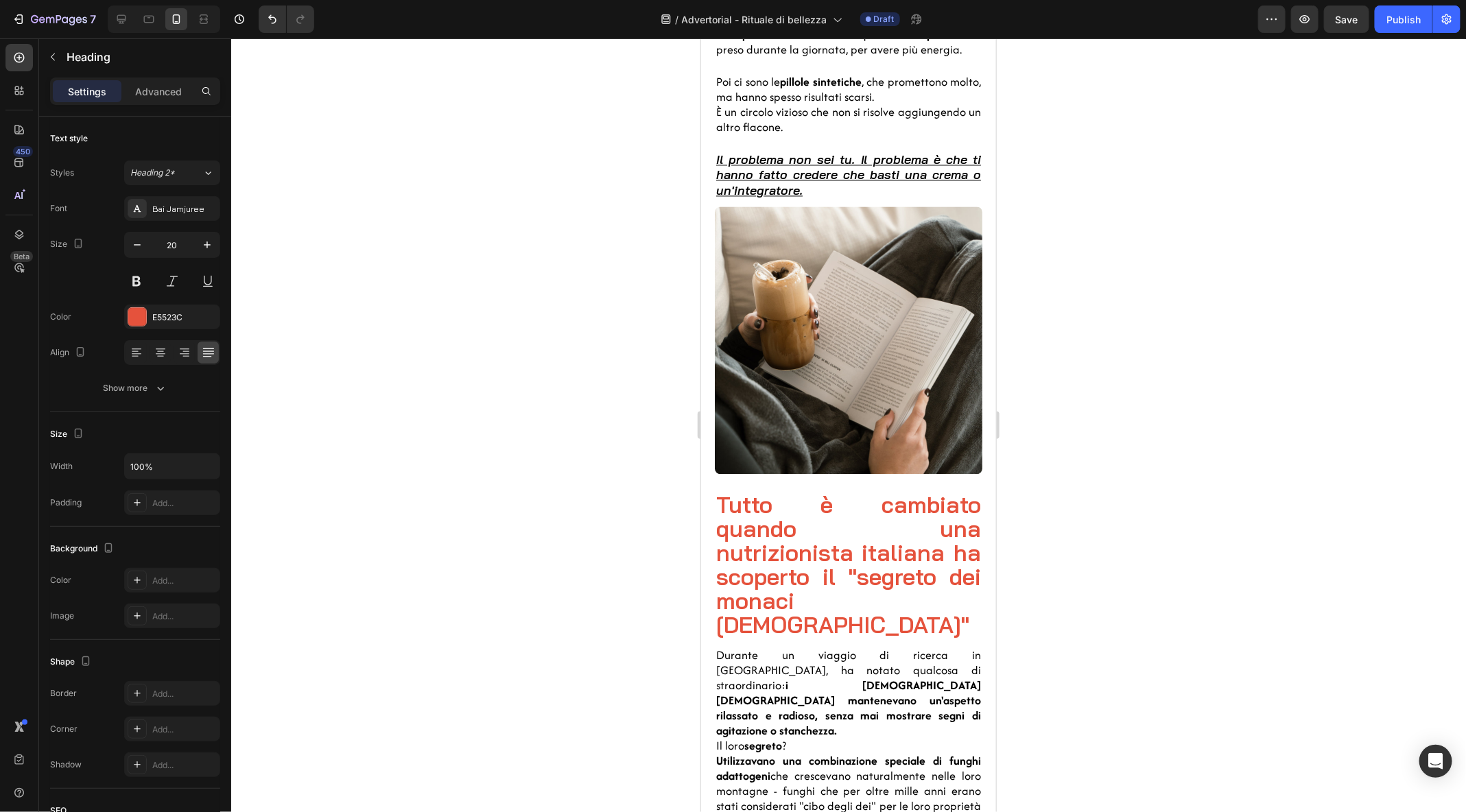
scroll to position [1638, 0]
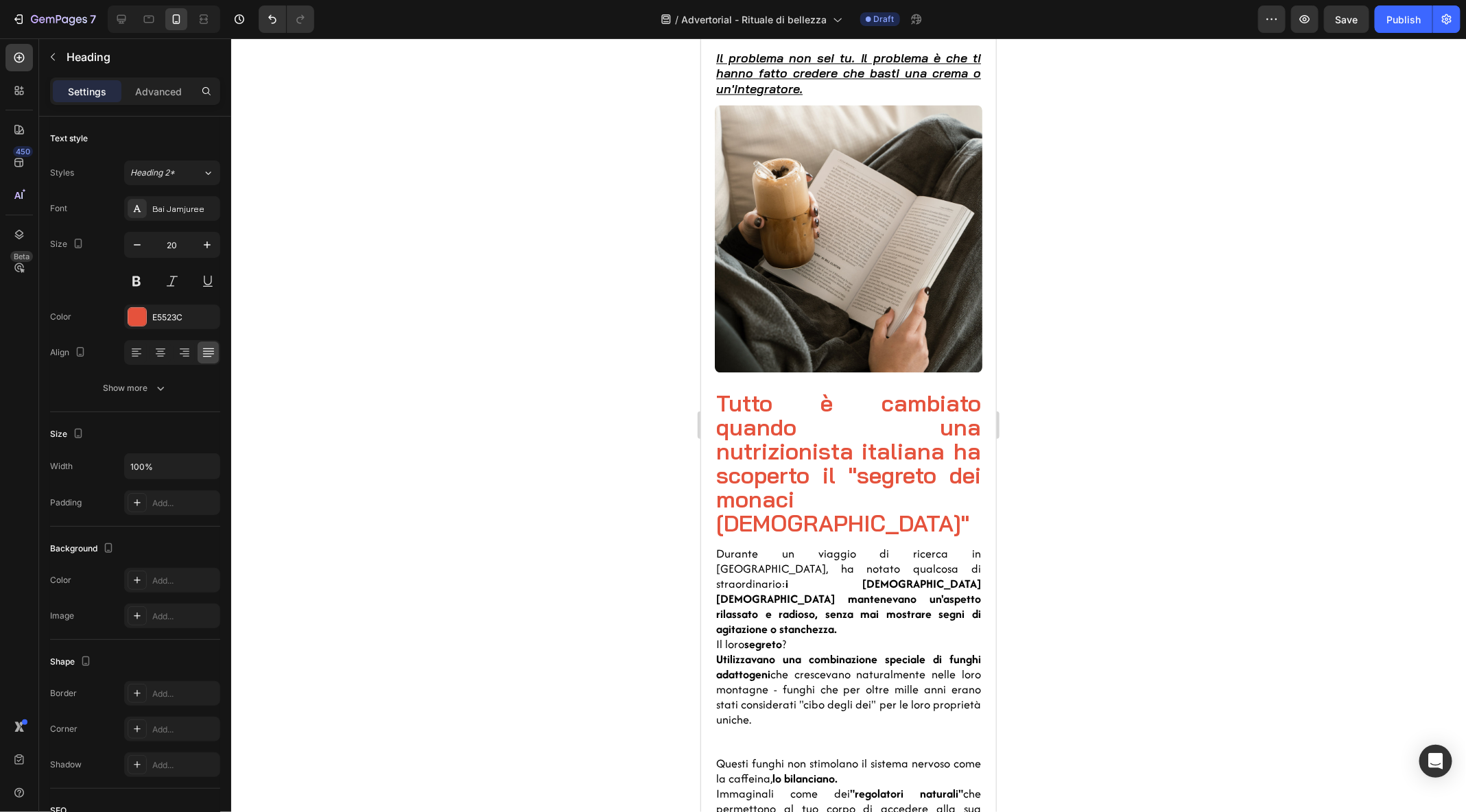
click at [1054, 287] on div at bounding box center [848, 426] width 1235 height 774
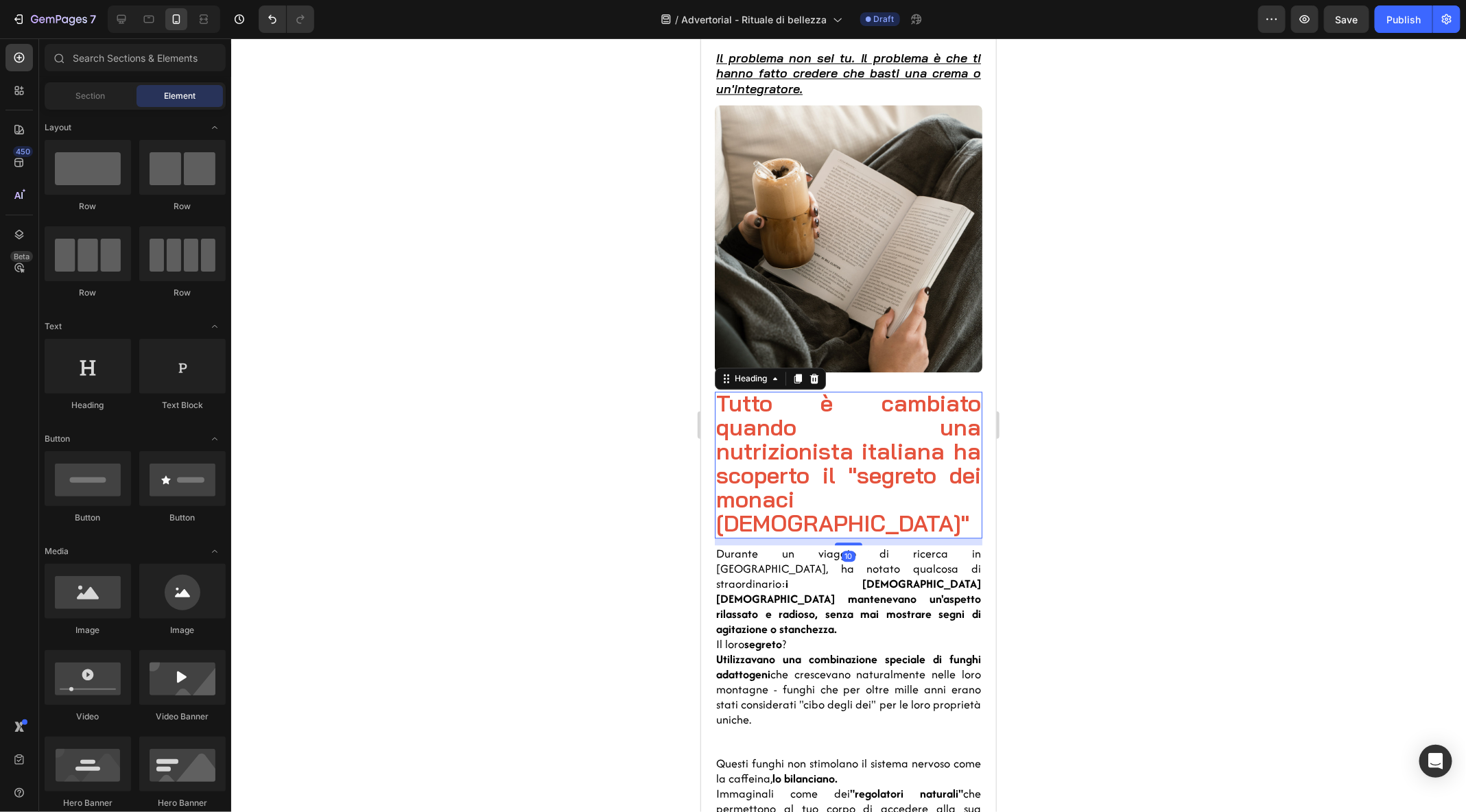
click at [784, 474] on span "Tutto è cambiato quando una nutrizionista italiana ha scoperto il "segreto dei …" at bounding box center [848, 462] width 265 height 148
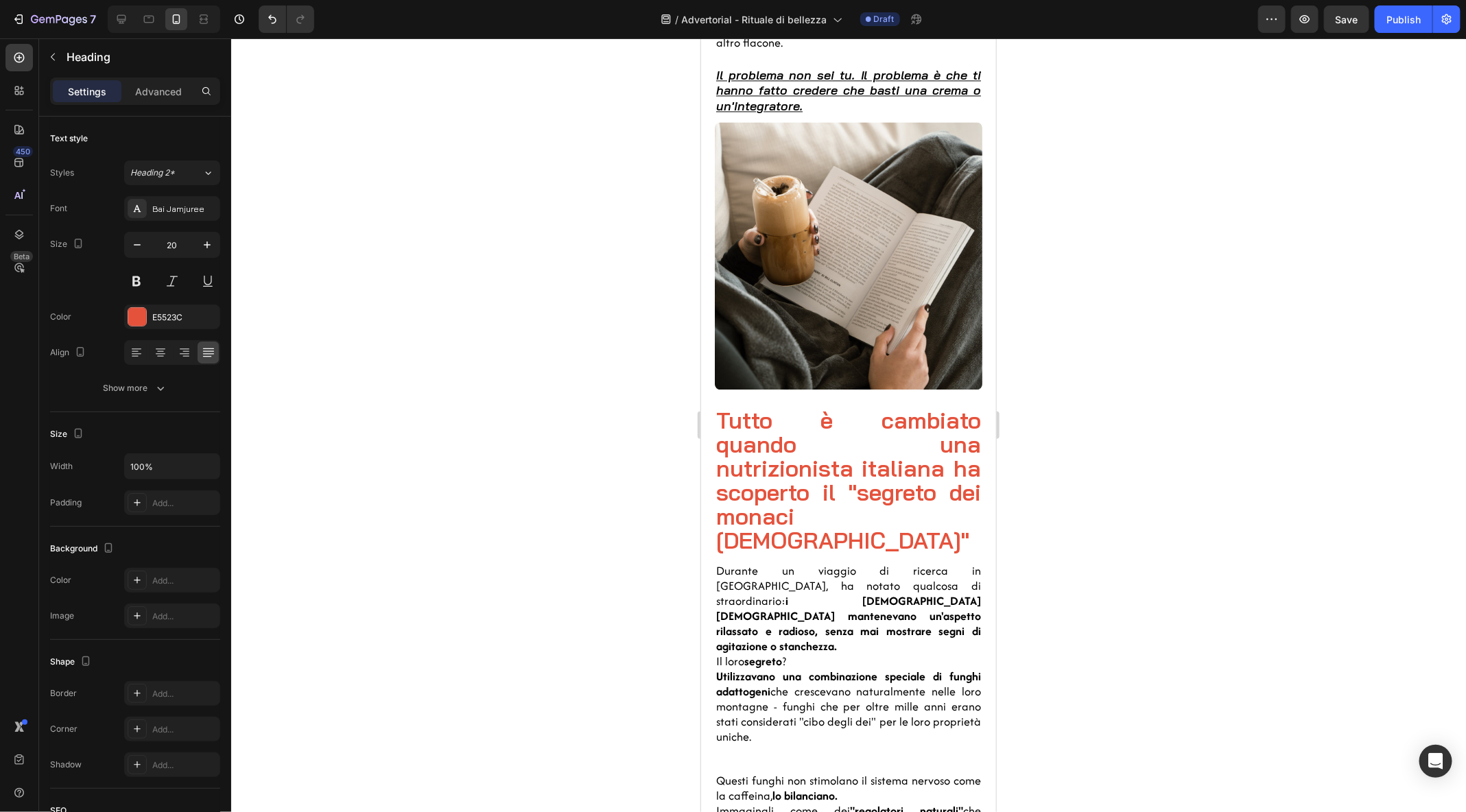
scroll to position [1577, 0]
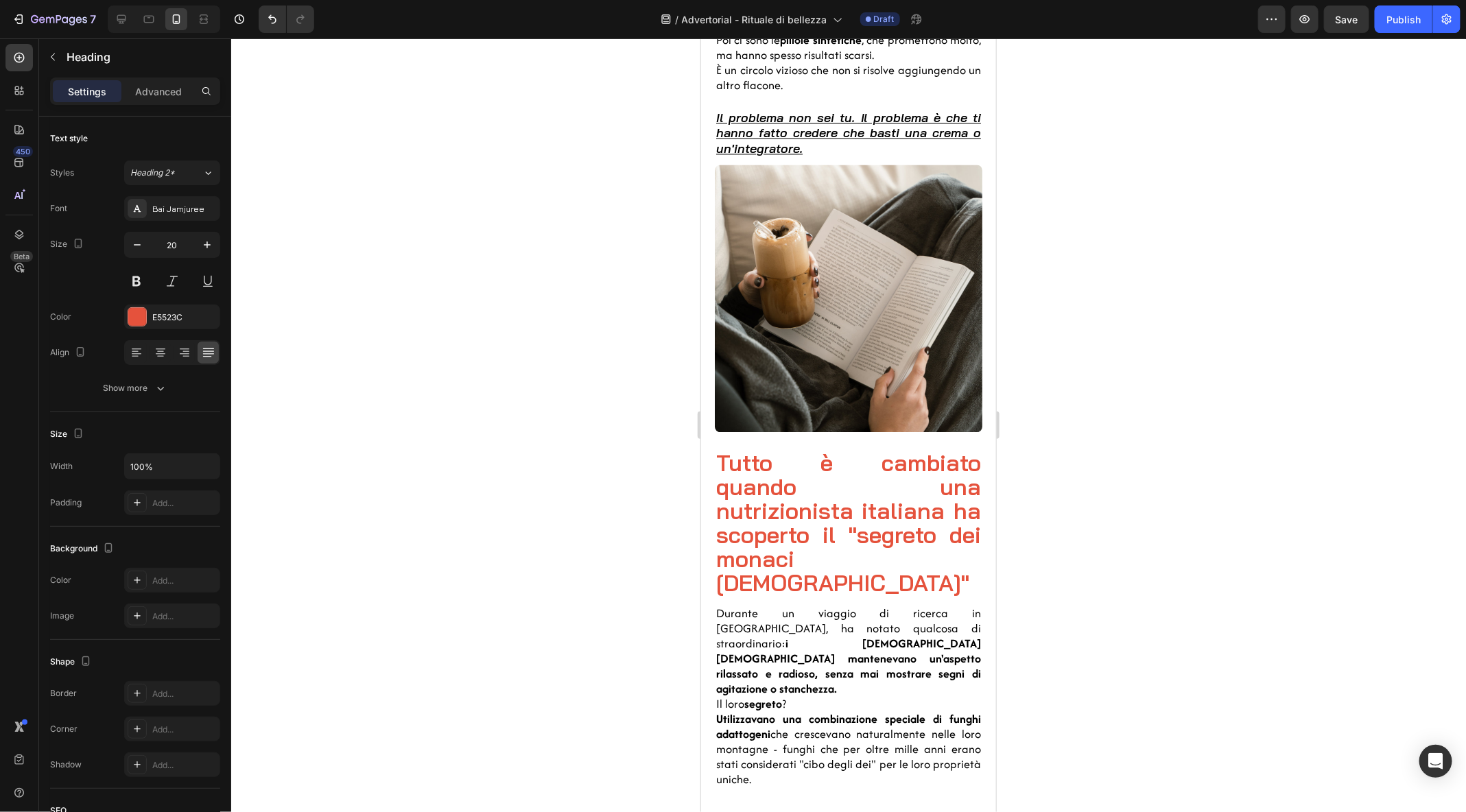
click at [1232, 488] on div at bounding box center [848, 426] width 1235 height 774
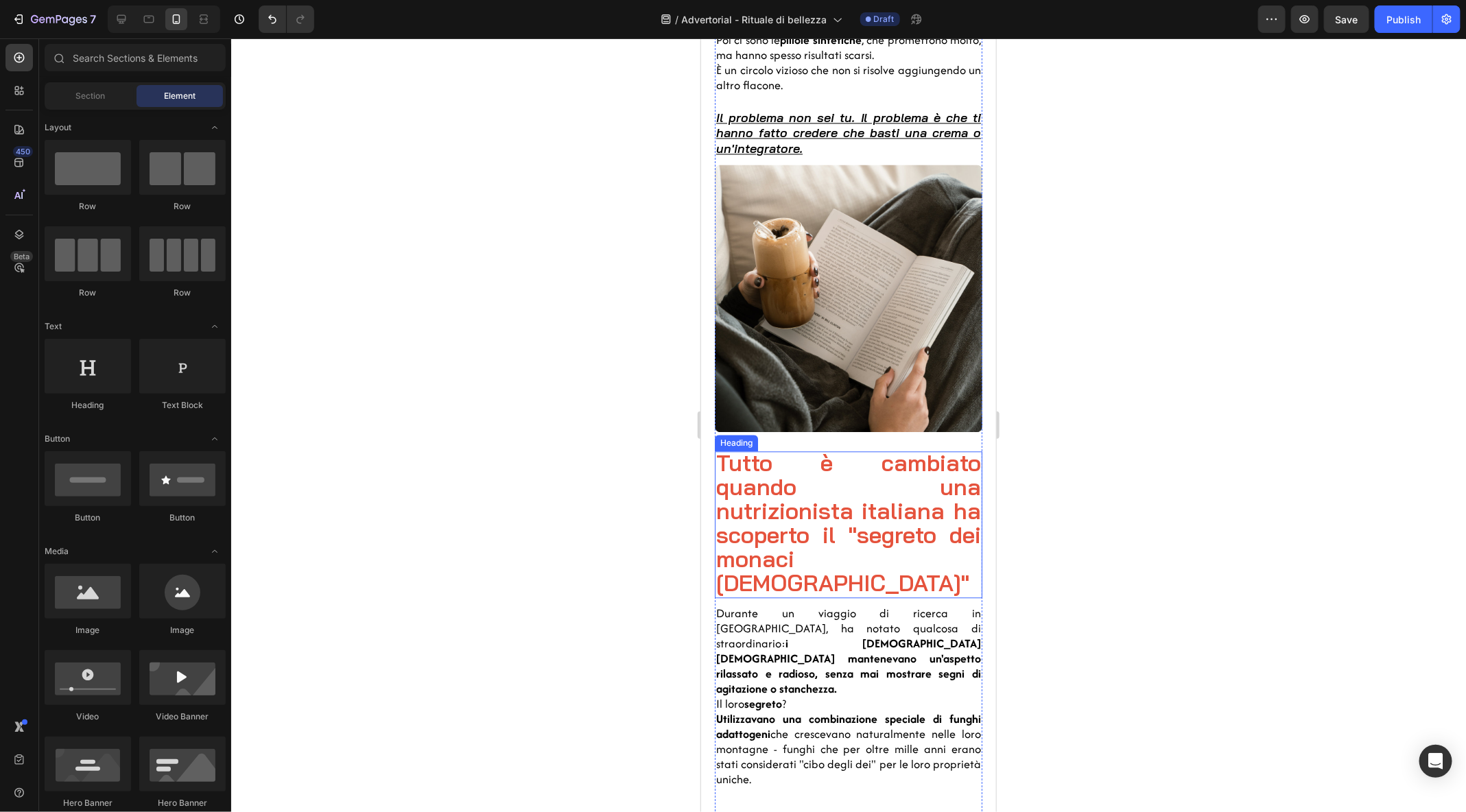
click at [822, 502] on span "Tutto è cambiato quando una nutrizionista italiana ha scoperto il "segreto dei …" at bounding box center [848, 522] width 265 height 148
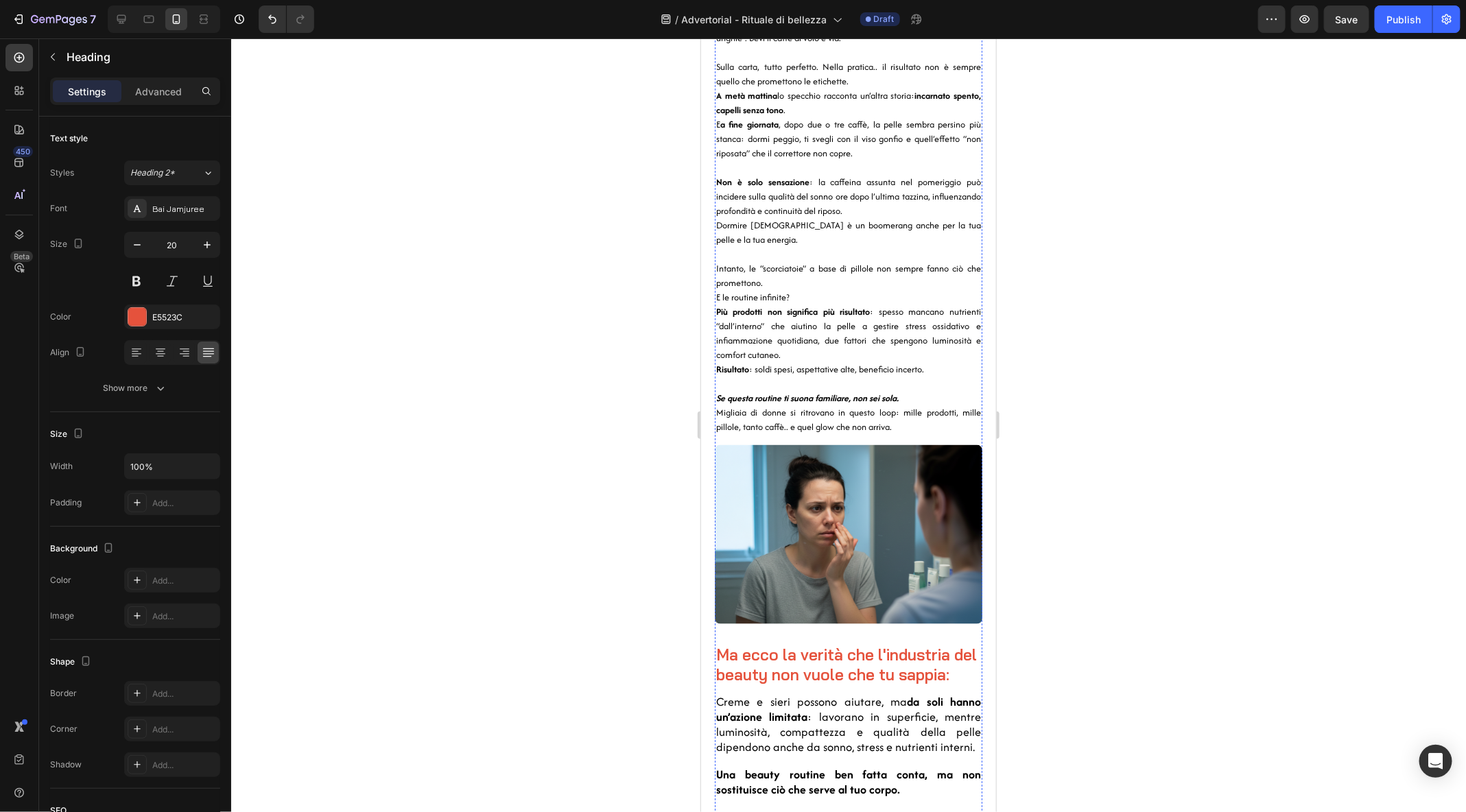
scroll to position [0, 0]
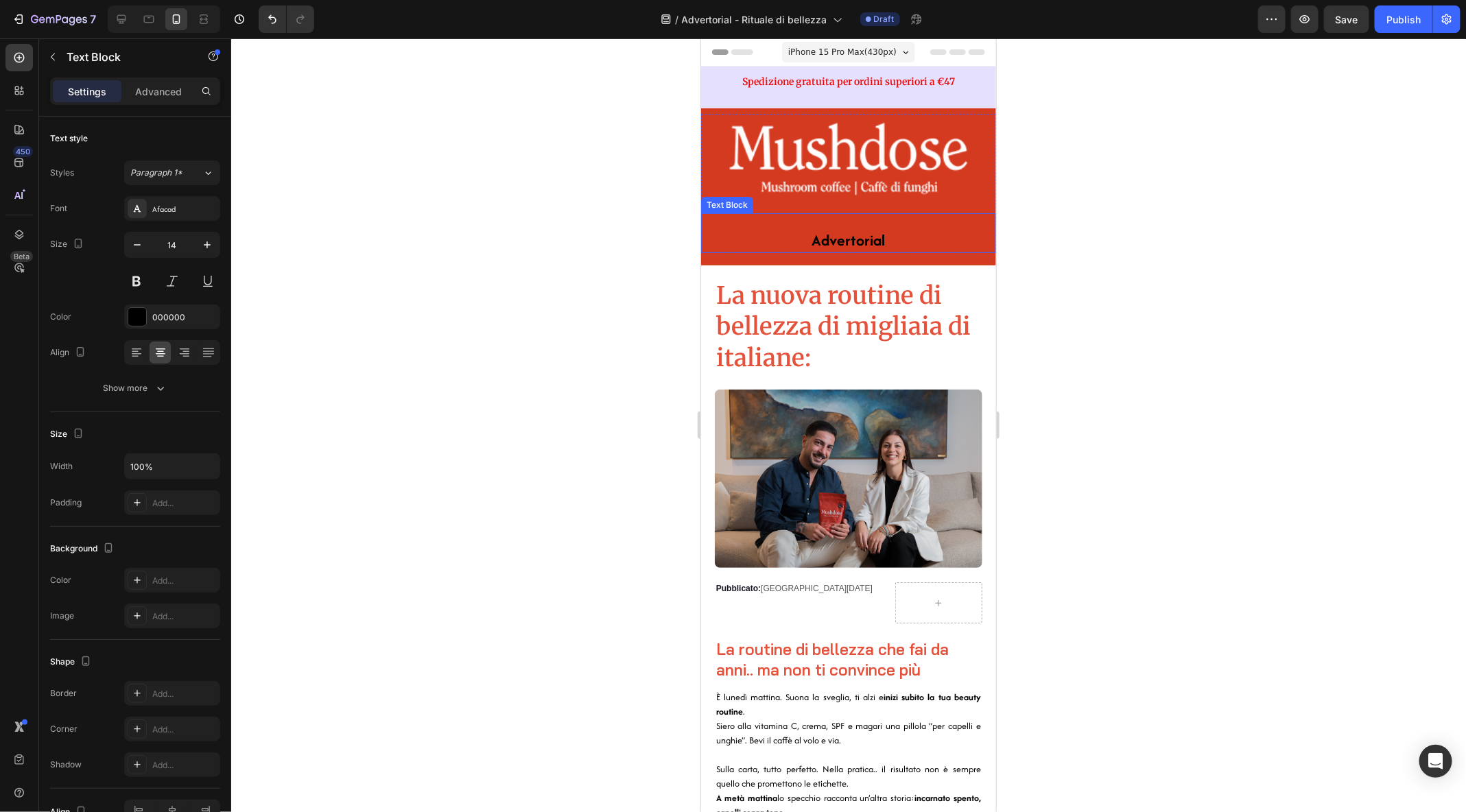
click at [750, 250] on div "Advertorial" at bounding box center [848, 232] width 295 height 39
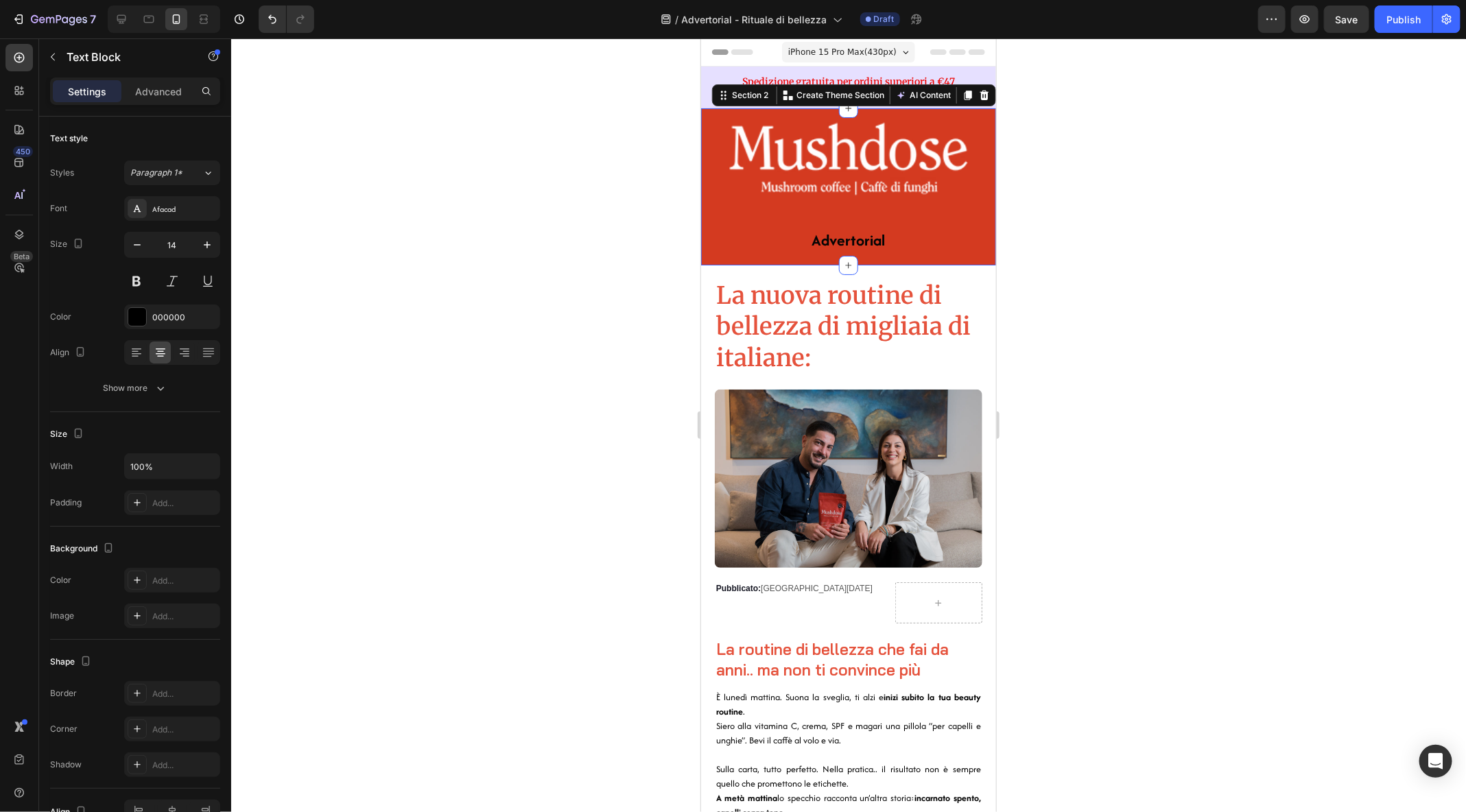
click at [796, 261] on div "Image Advertorial Text Block Row" at bounding box center [848, 188] width 295 height 149
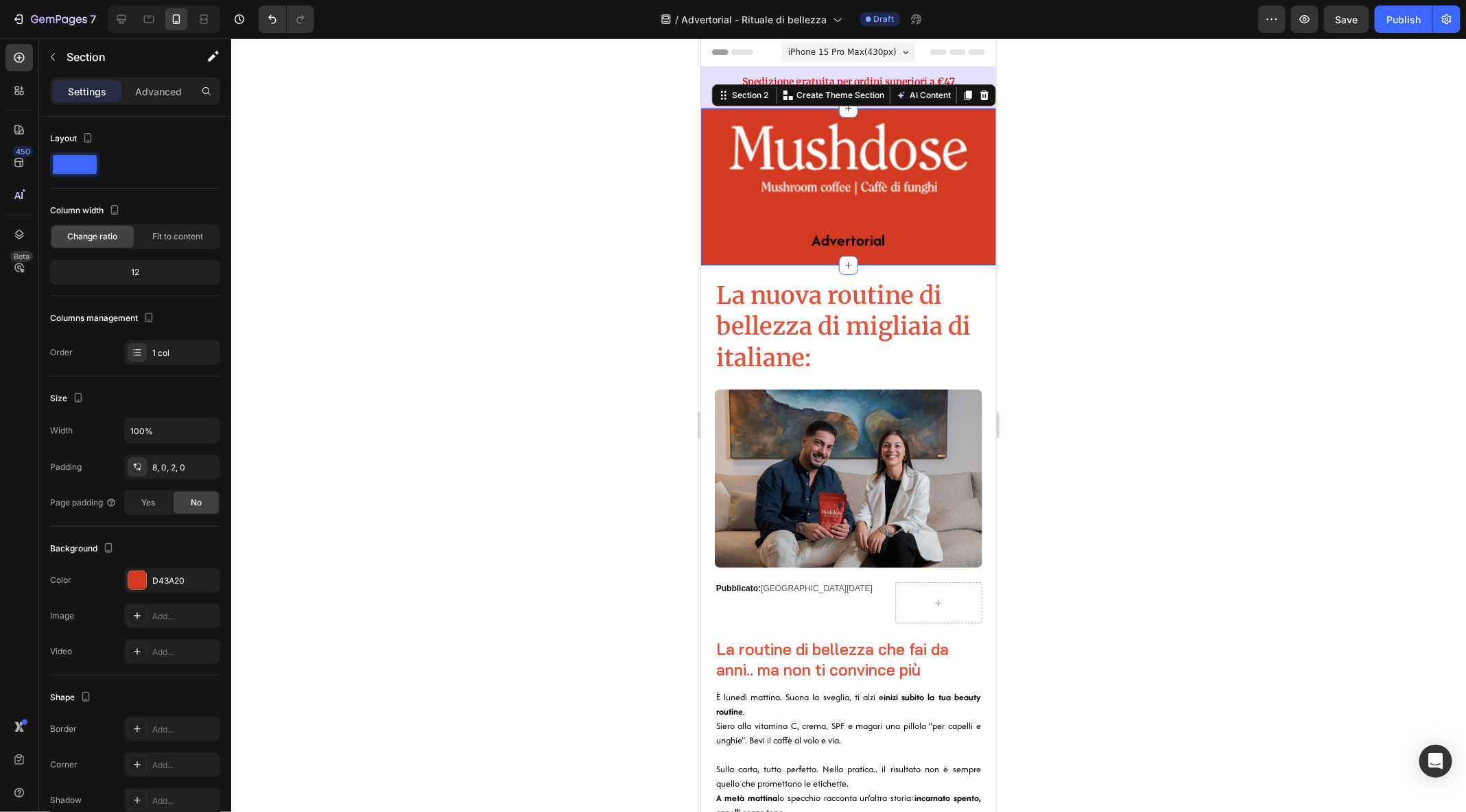
click at [1109, 287] on div at bounding box center [848, 426] width 1235 height 774
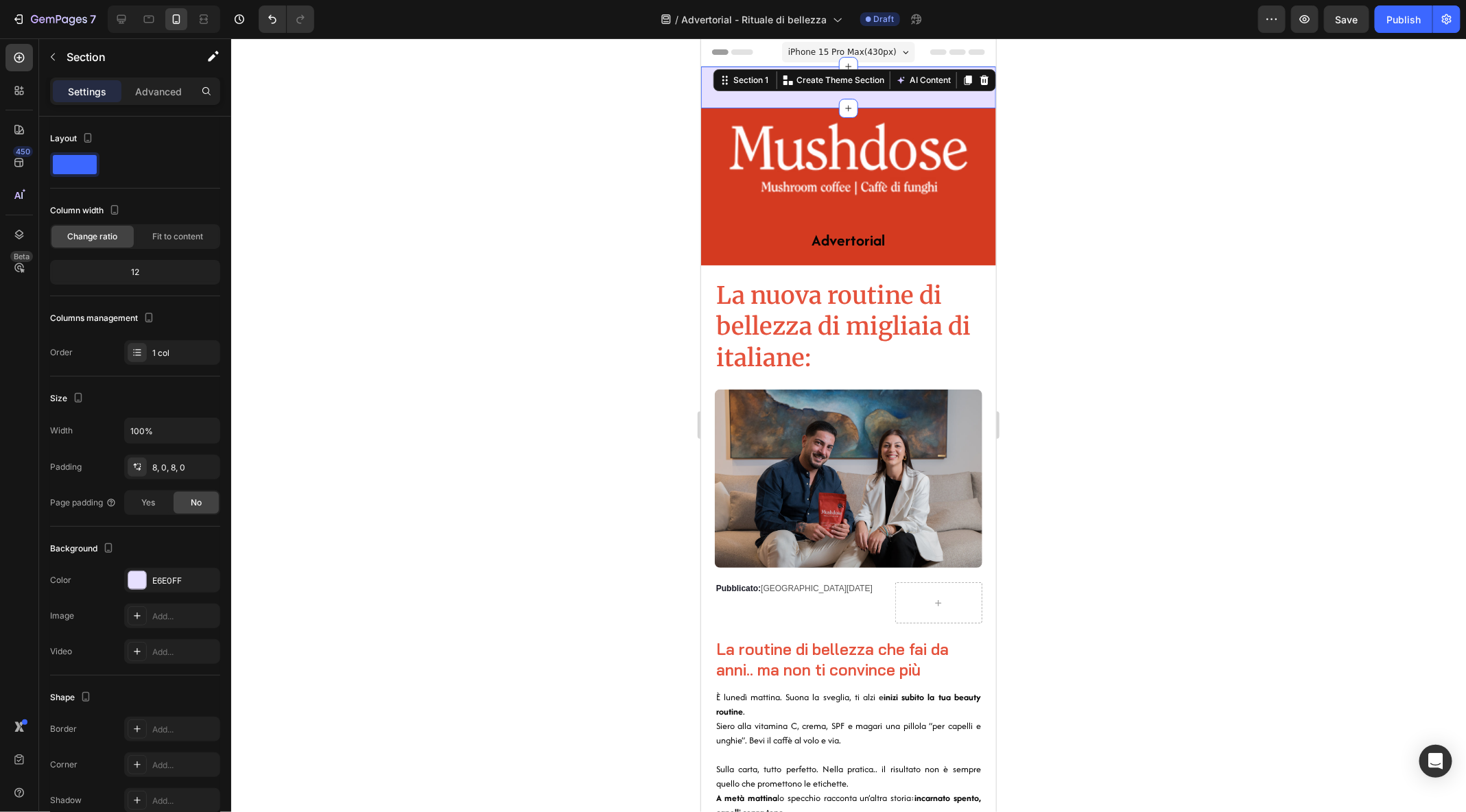
click at [877, 98] on div "Spedizione gratuita per ordini superiori a €47 Text Block Row" at bounding box center [848, 87] width 295 height 31
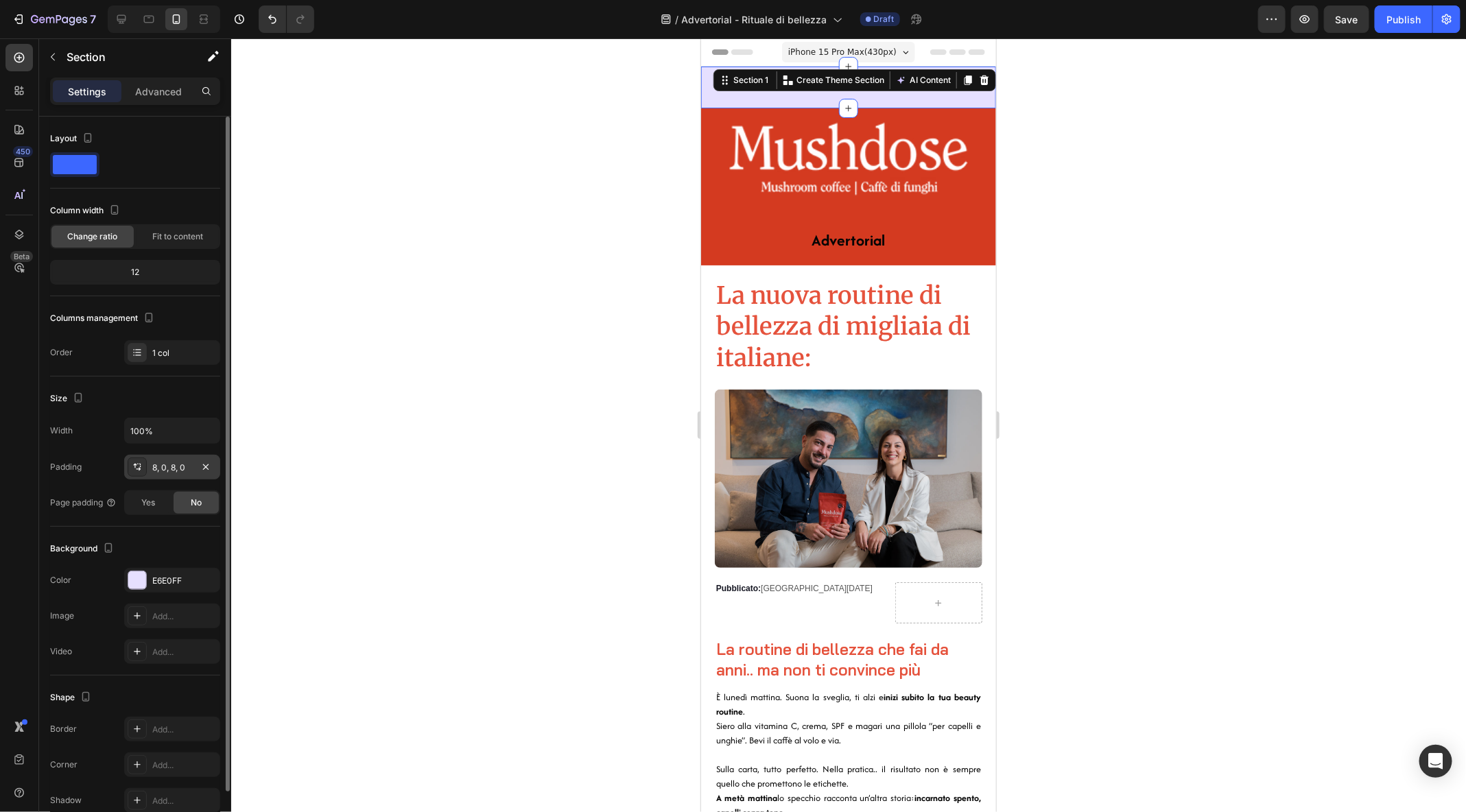
click at [180, 467] on div "8, 0, 8, 0" at bounding box center [172, 468] width 40 height 13
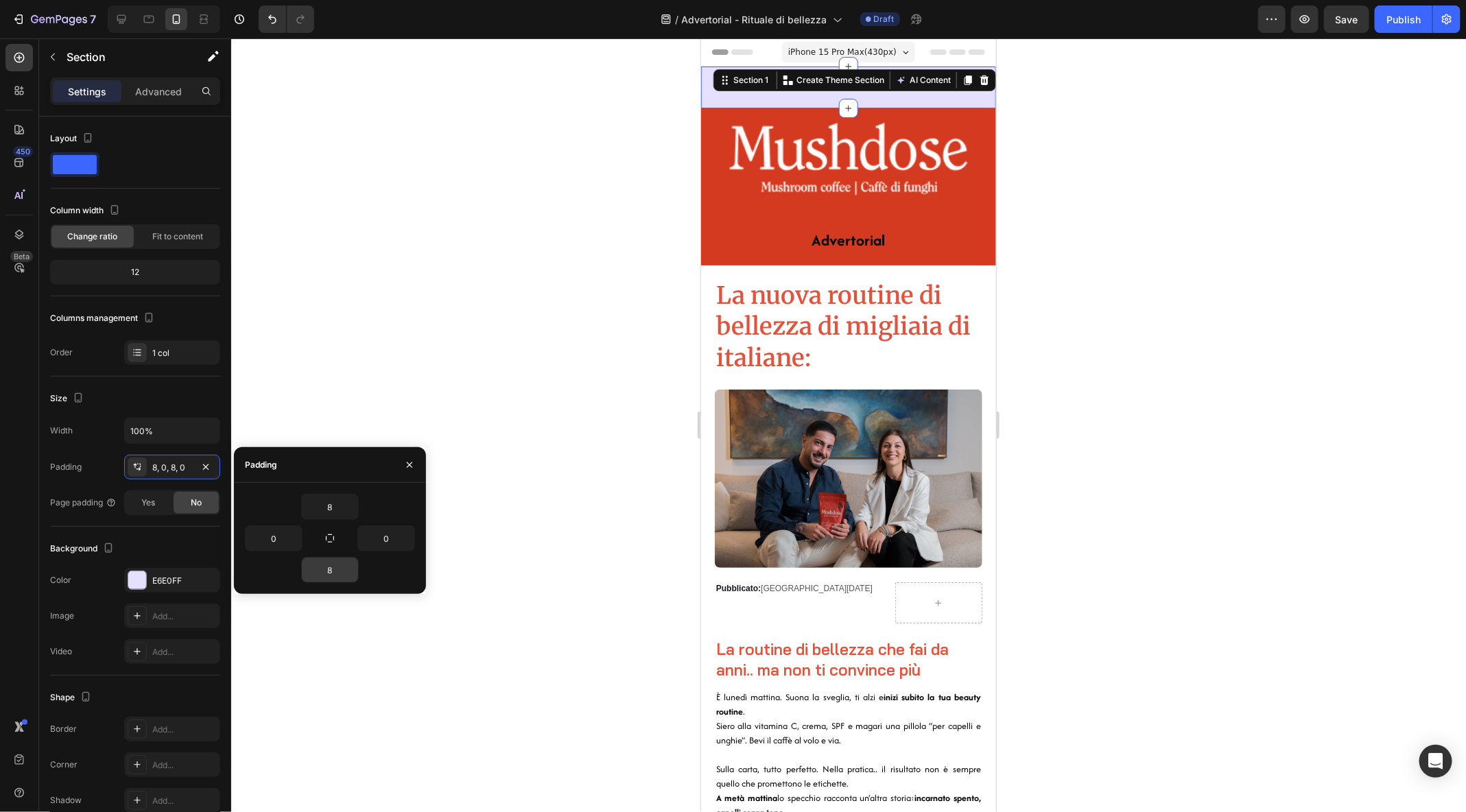
click at [337, 581] on input "8" at bounding box center [330, 569] width 56 height 24
type input "2"
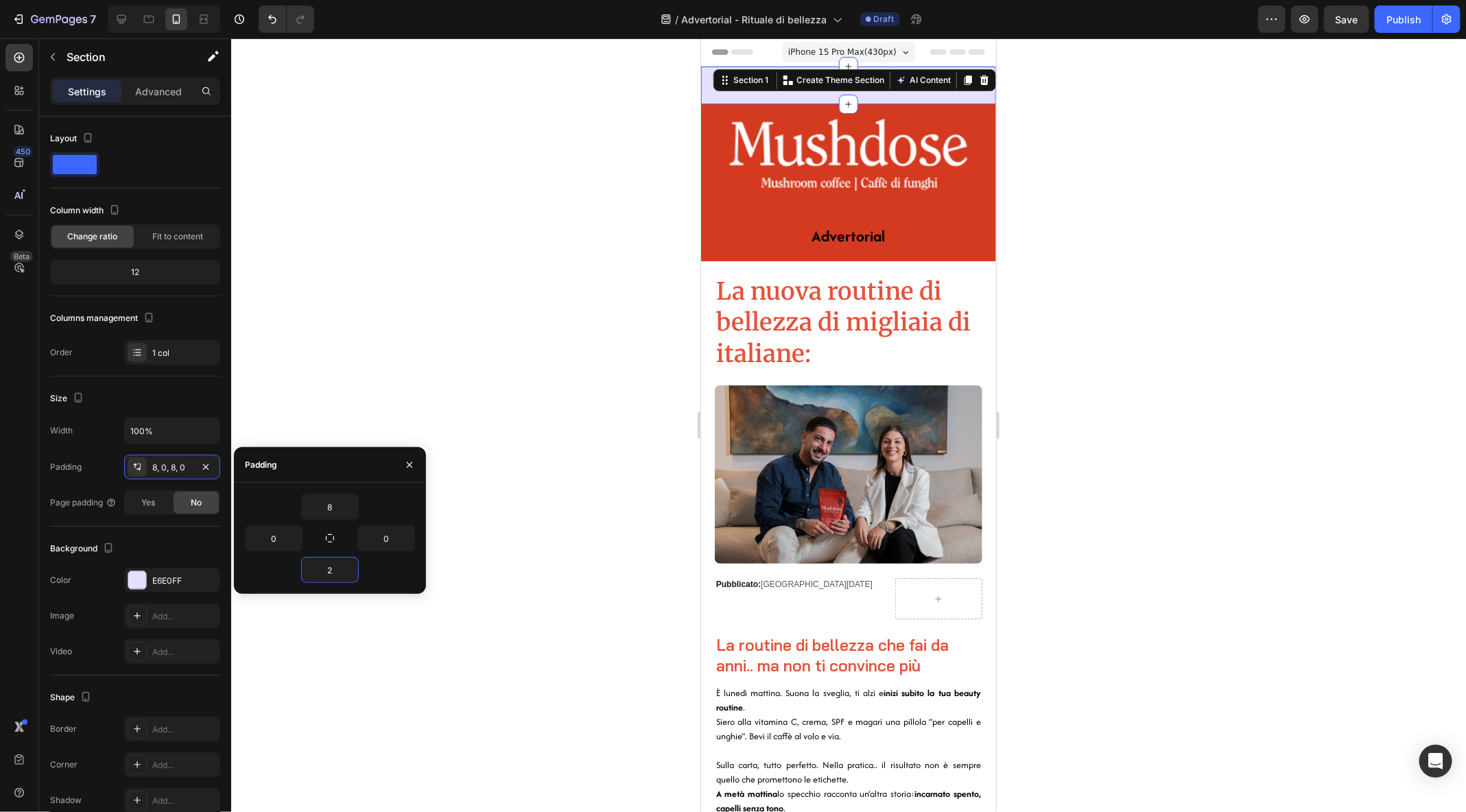
click at [1260, 251] on div at bounding box center [848, 426] width 1235 height 774
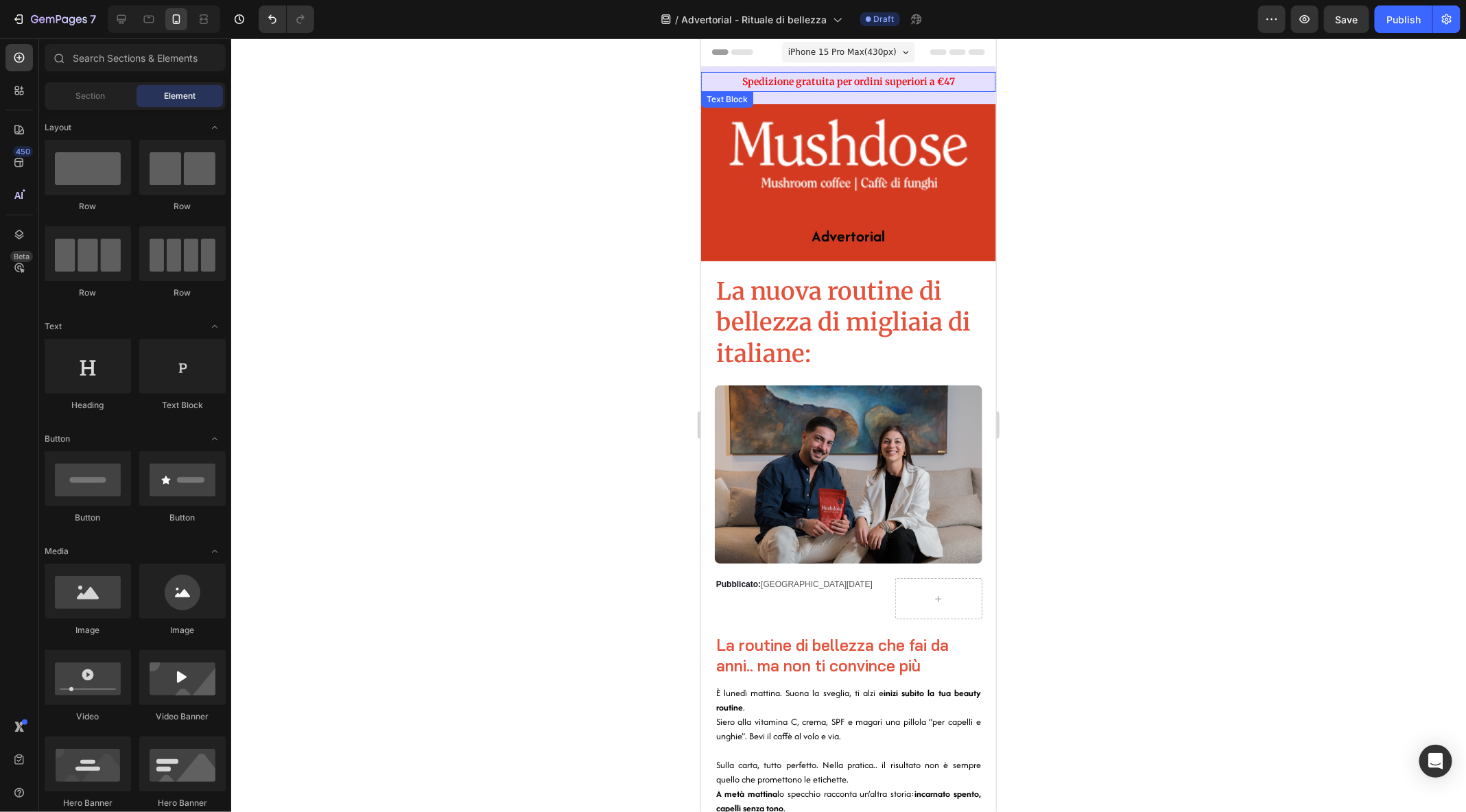
click at [896, 90] on div "Spedizione gratuita per ordini superiori a €47" at bounding box center [848, 81] width 295 height 20
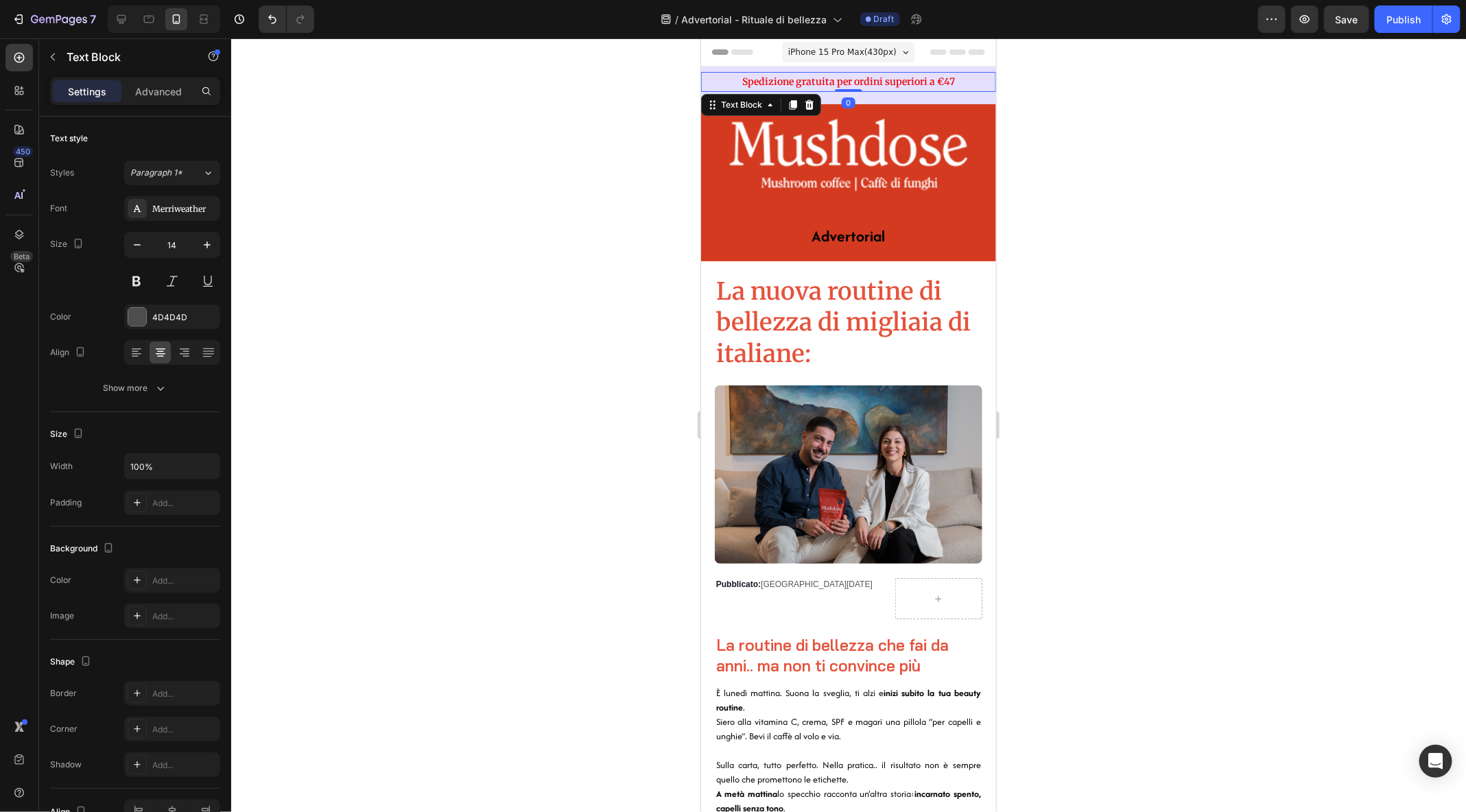
click at [910, 78] on strong "Spedizione gratuita per ordini superiori a €47" at bounding box center [848, 81] width 212 height 13
click at [979, 81] on p "Spedizione gratuita per ordini superiori a €47" at bounding box center [848, 81] width 292 height 17
click at [1078, 297] on div at bounding box center [848, 426] width 1235 height 774
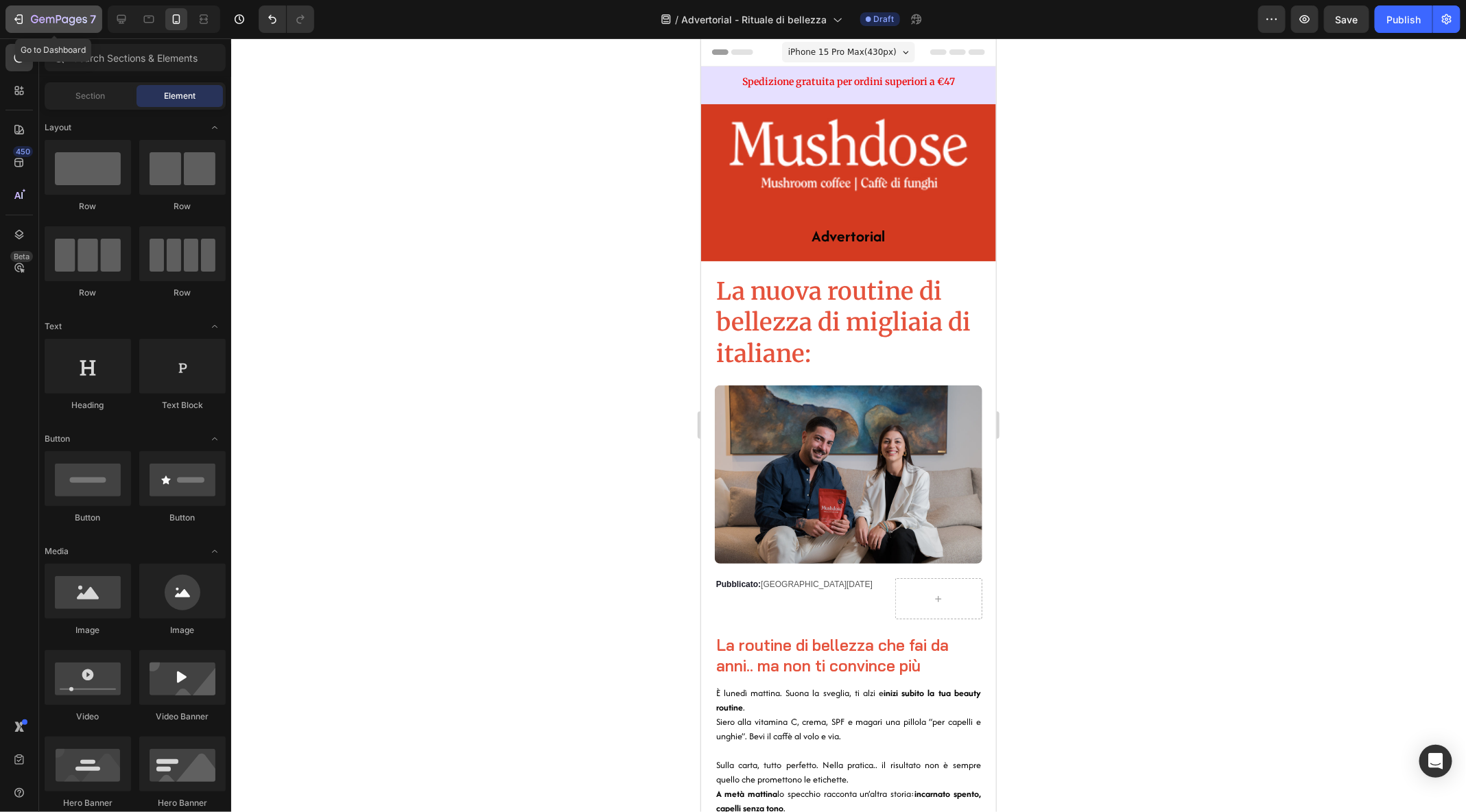
click at [31, 24] on icon "button" at bounding box center [59, 20] width 56 height 12
